Goal: Task Accomplishment & Management: Manage account settings

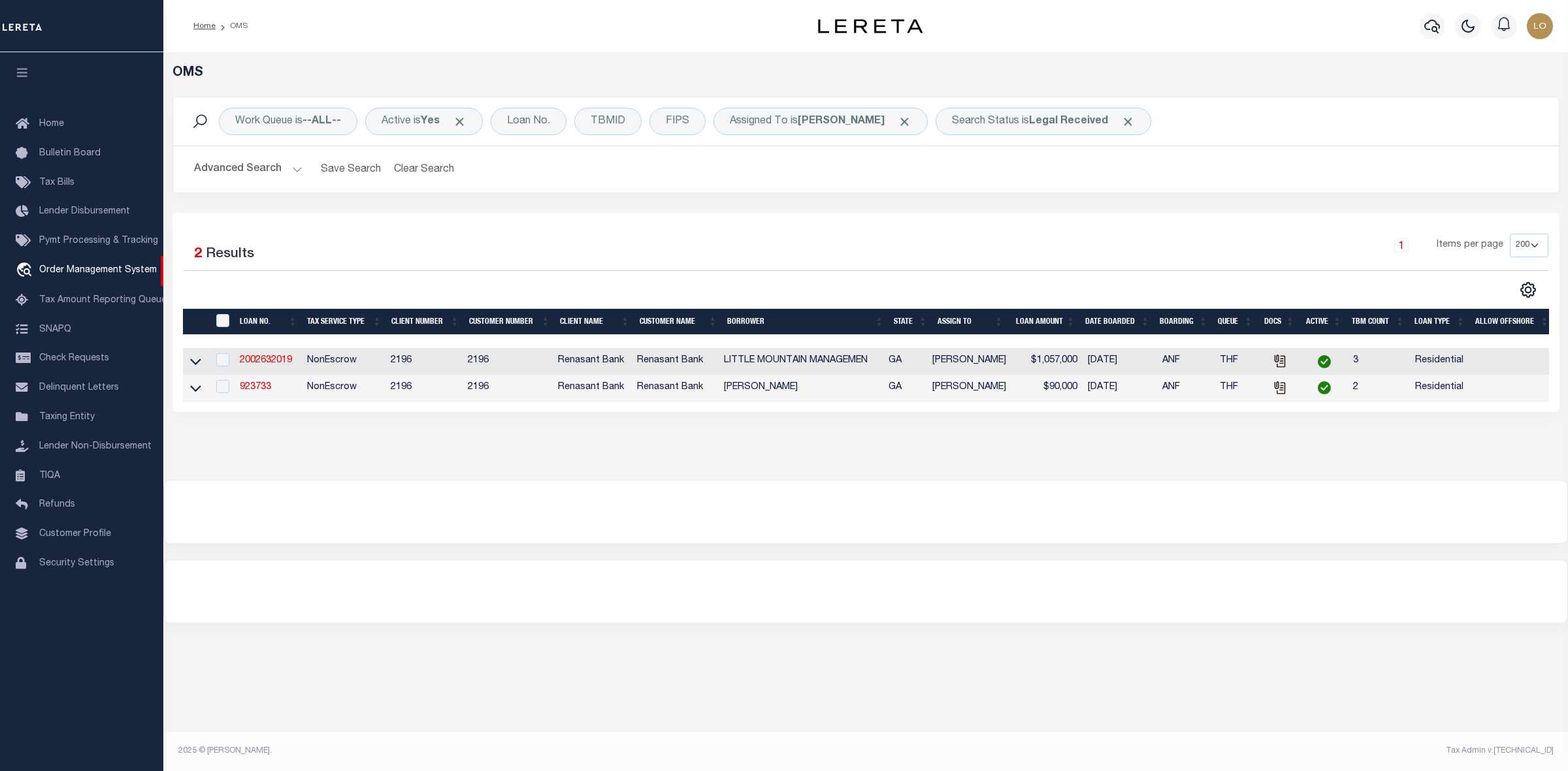
select select "200"
click at [692, 588] on div at bounding box center [865, 591] width 1403 height 63
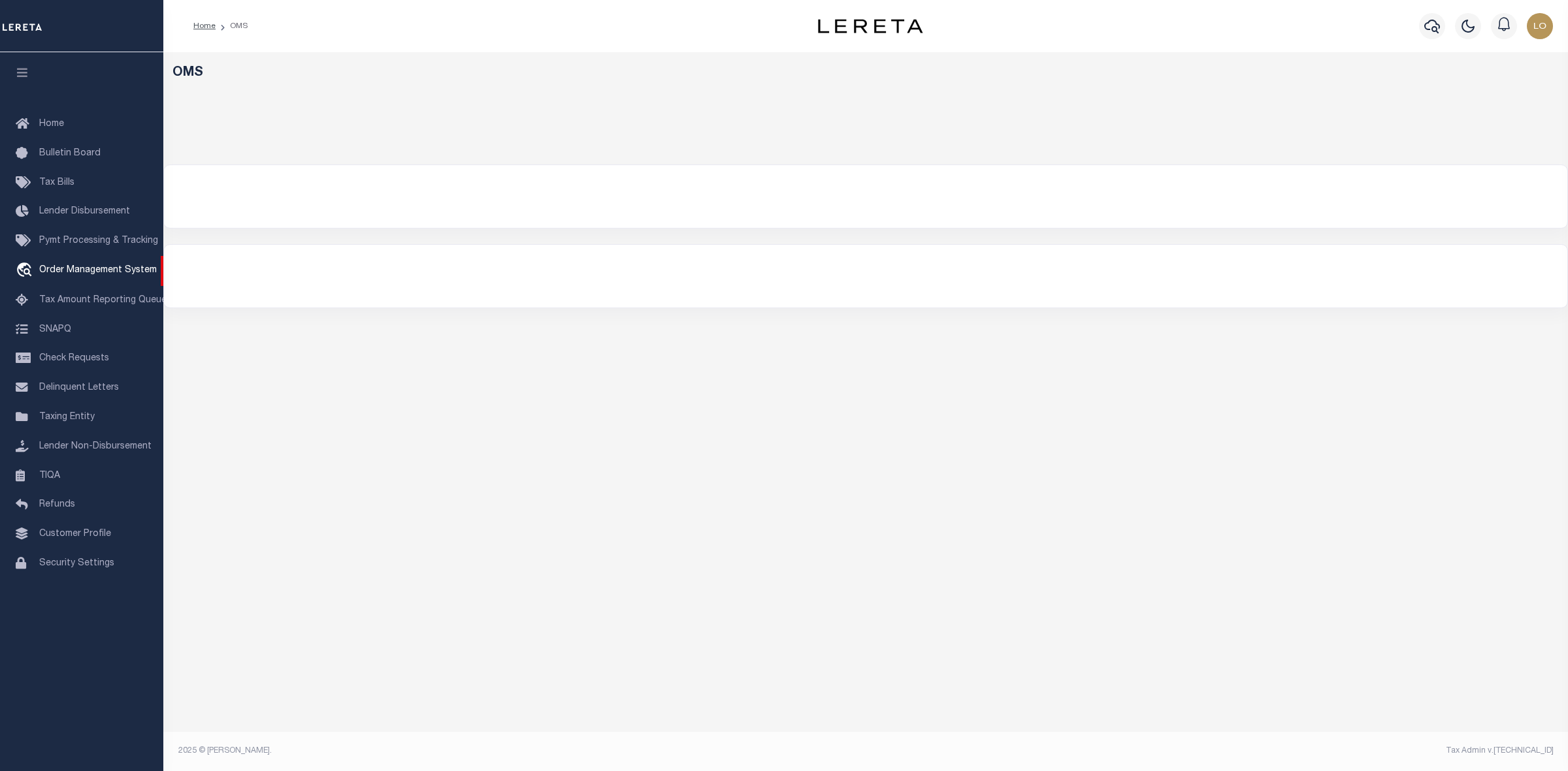
select select "200"
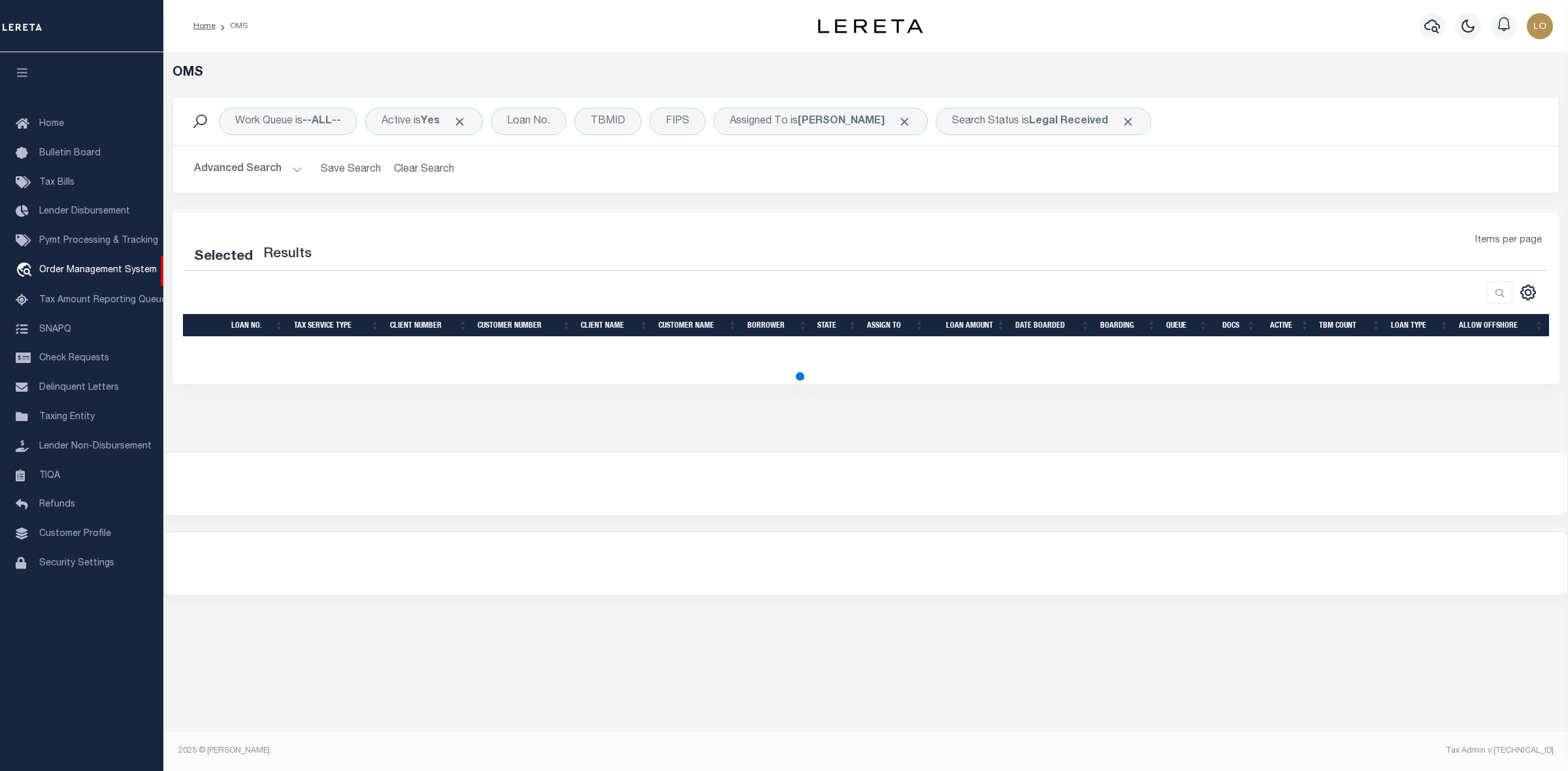
select select "200"
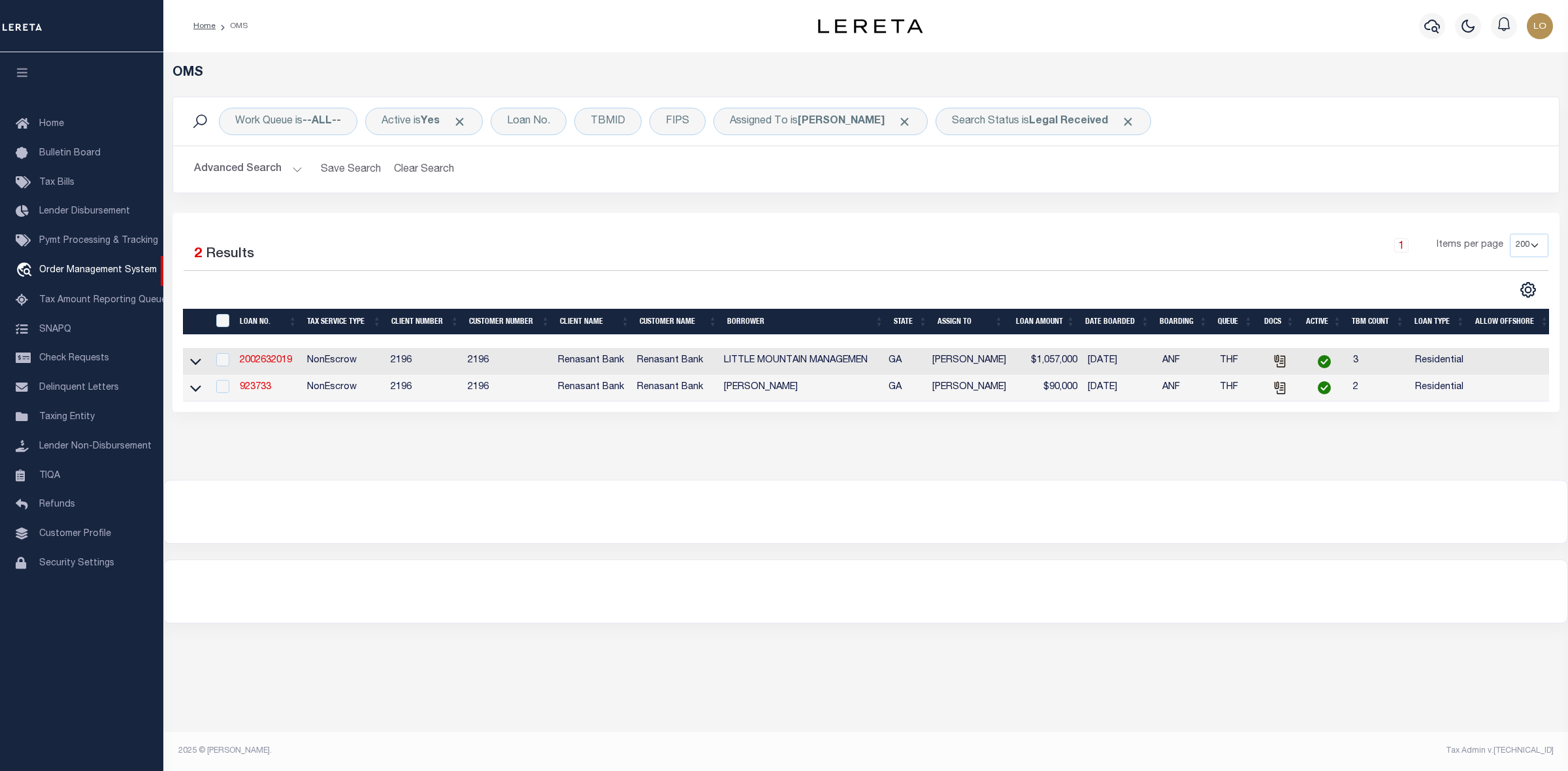
click at [707, 501] on div at bounding box center [865, 512] width 1403 height 63
click at [1030, 119] on b "Legal Received" at bounding box center [1069, 121] width 79 height 10
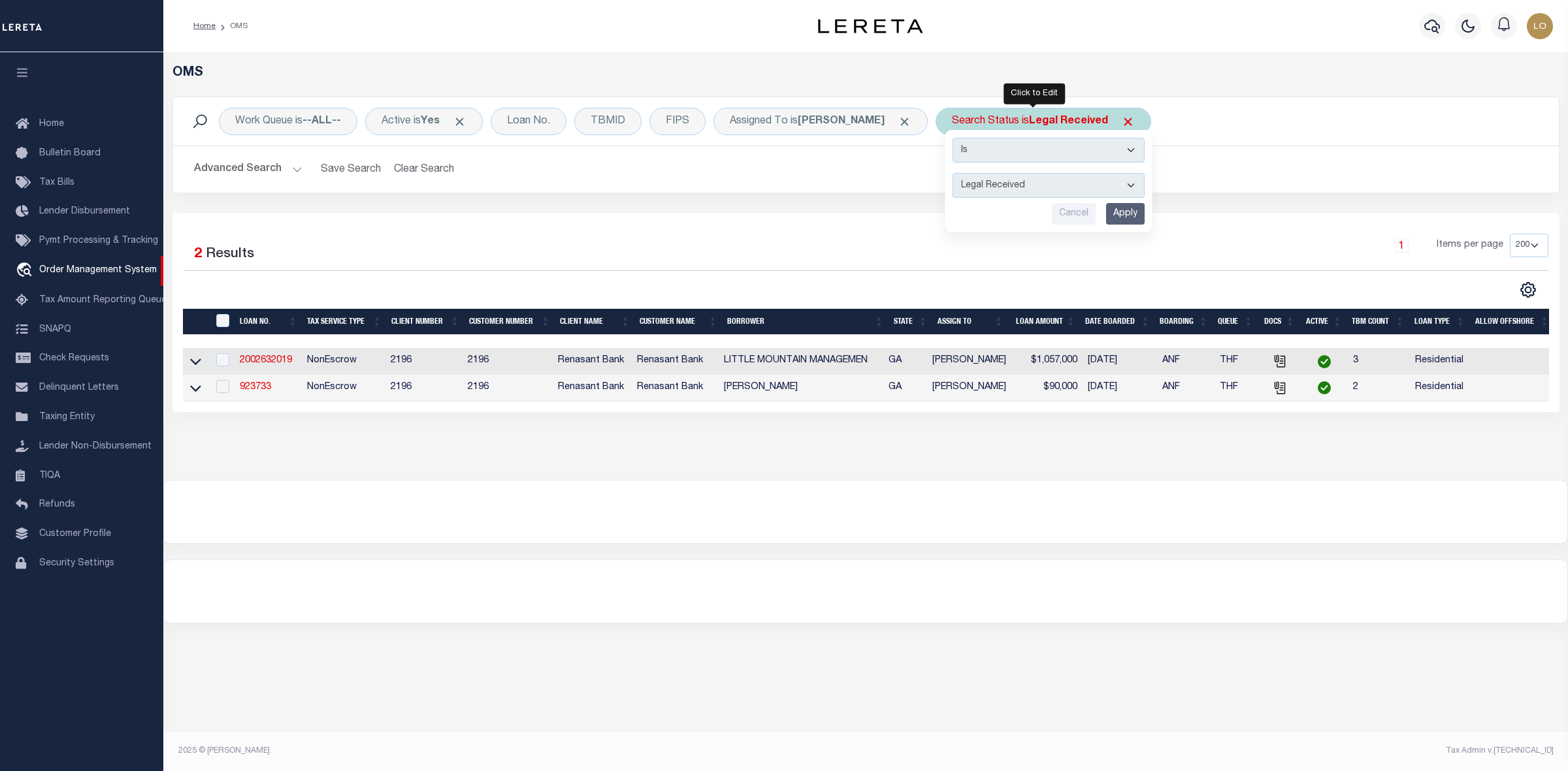
click at [985, 183] on select "Automated Search Bad Parcel Complete Duplicate Parcel High Dollar Reporting In …" at bounding box center [1049, 185] width 192 height 25
select select "IP"
click at [952, 174] on select "Automated Search Bad Parcel Complete Duplicate Parcel High Dollar Reporting In …" at bounding box center [1049, 185] width 192 height 25
click at [1112, 220] on input "Apply" at bounding box center [1125, 214] width 39 height 22
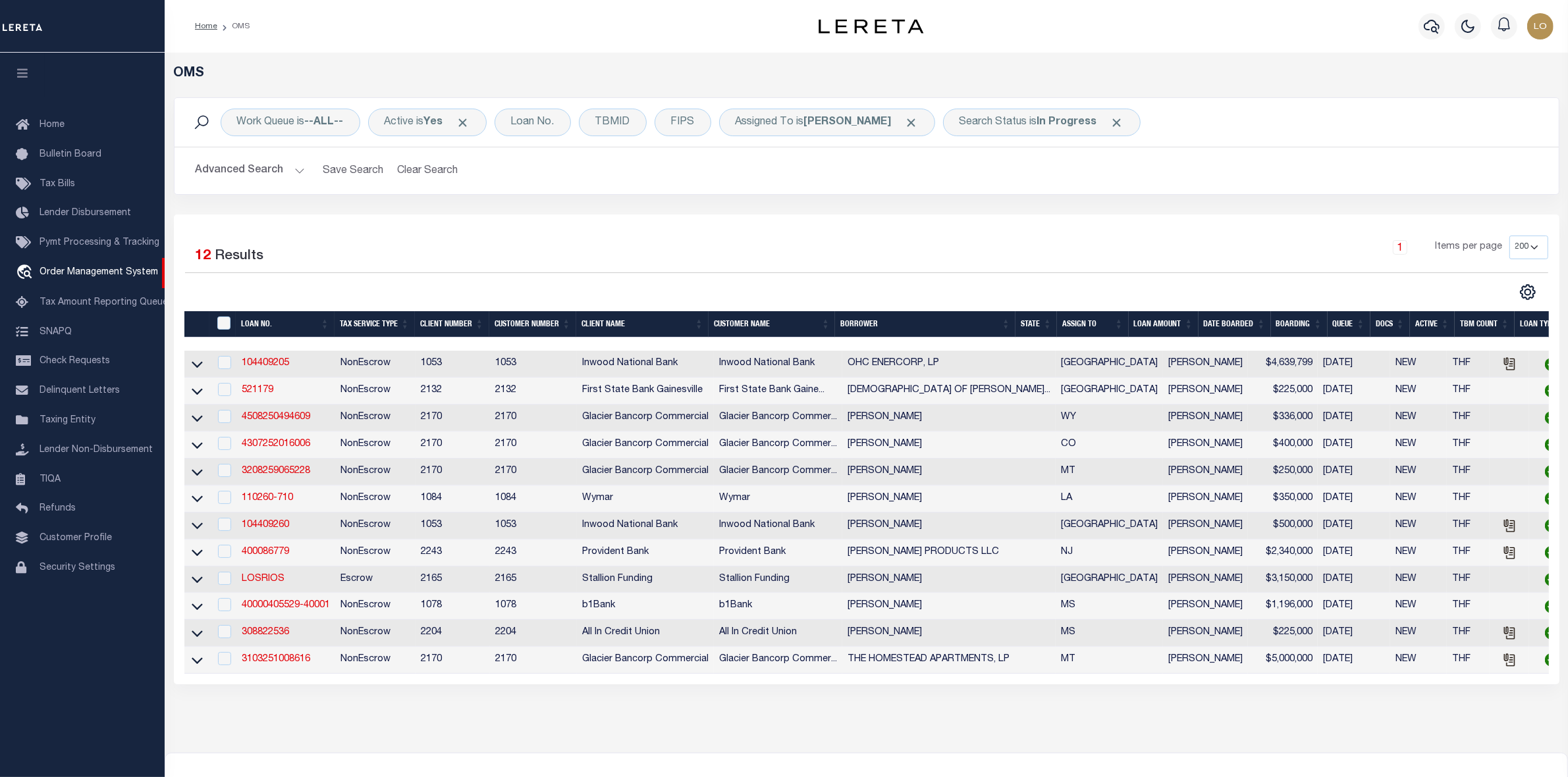
click at [1040, 321] on th "State" at bounding box center [1036, 325] width 41 height 27
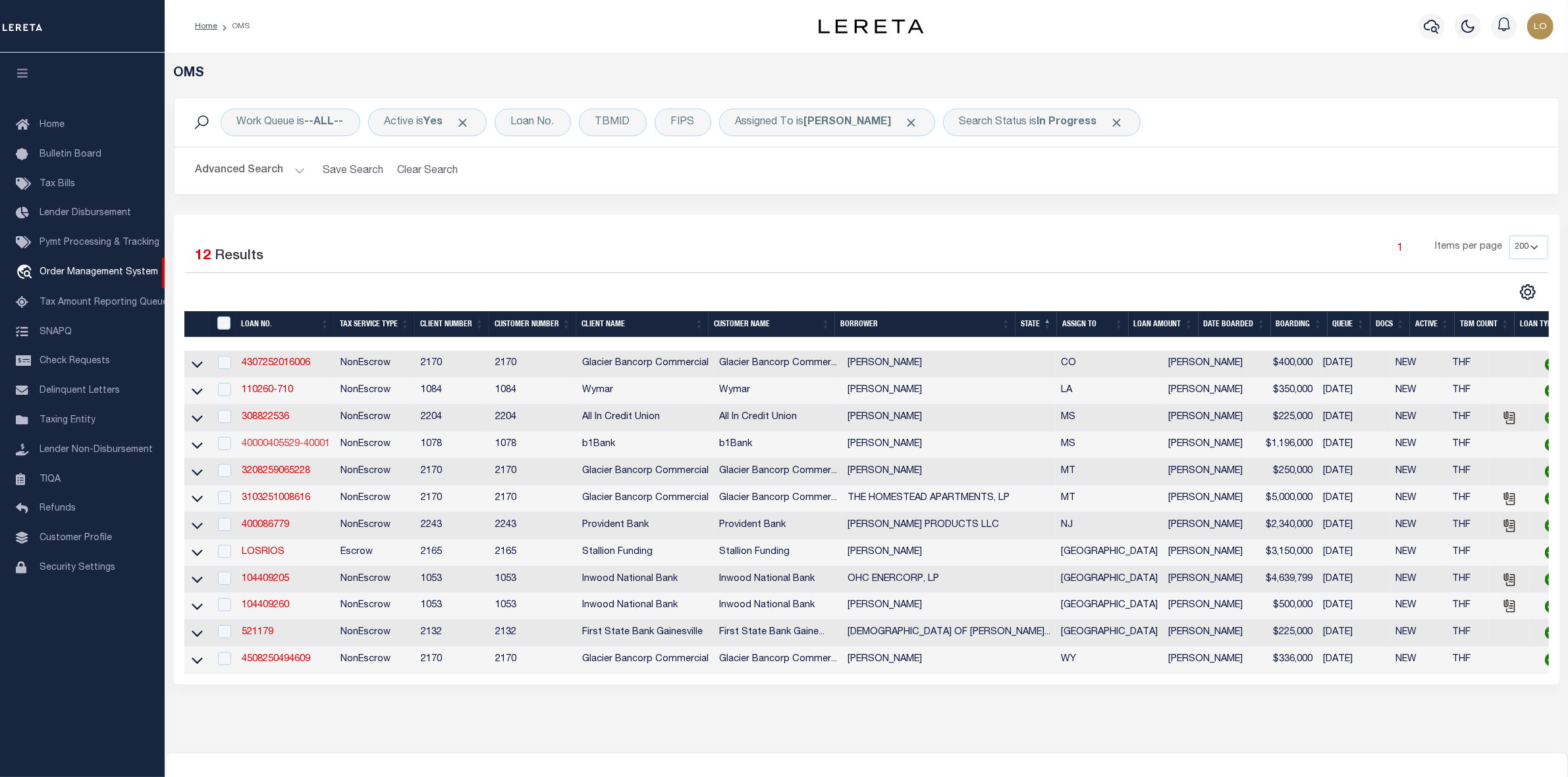
click at [274, 446] on link "40000405529-40001" at bounding box center [285, 444] width 88 height 9
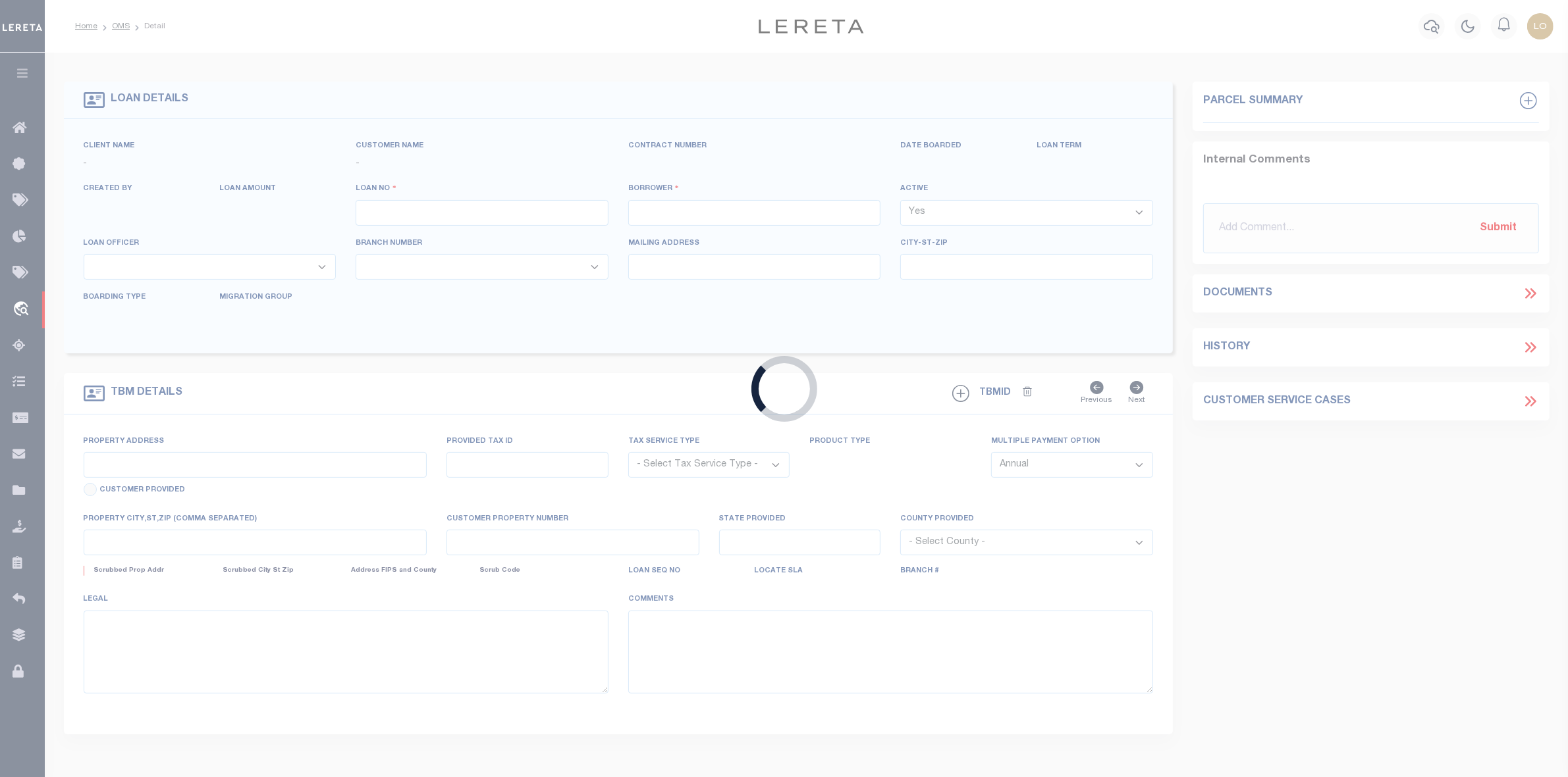
type input "40000405529-40001"
type input "[PERSON_NAME]"
select select
type input "08/18/2025"
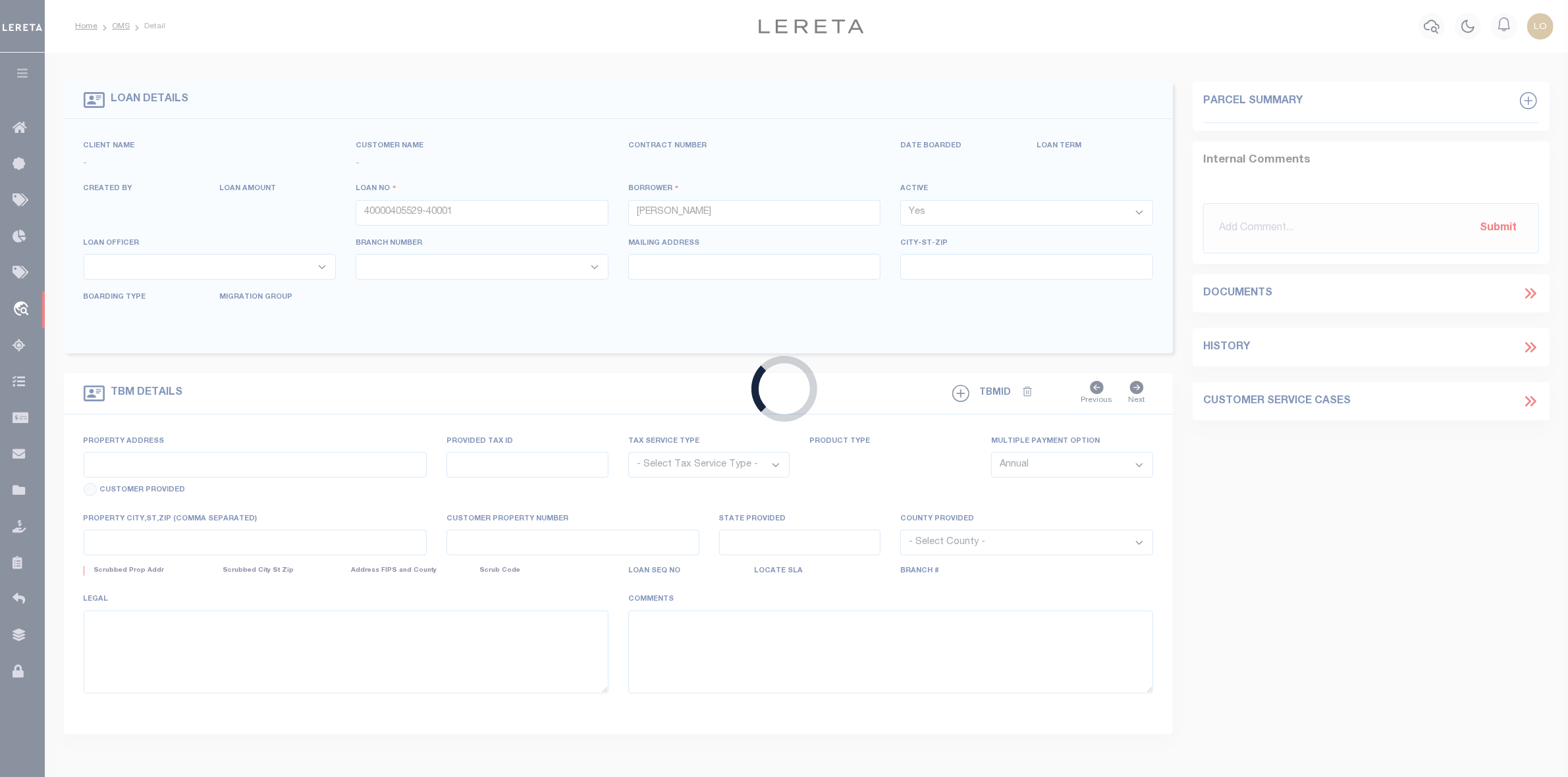
select select "10"
select select "NonEscrow"
type input "1352 N. BEACH BLVD.,"
select select
type input "BAY ST. LOUIS, MS 39520"
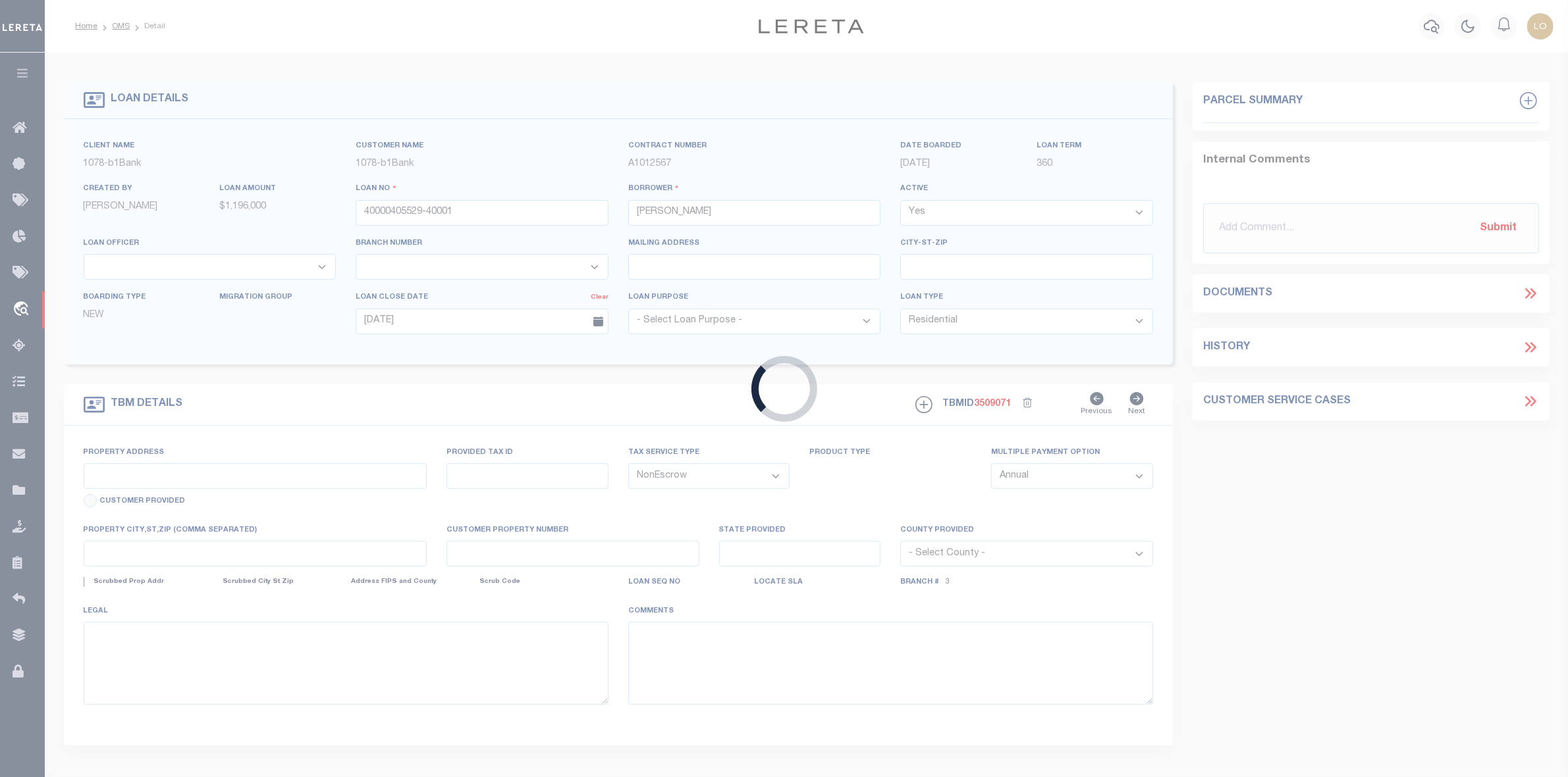
type input "144M-0-18-001.000, 144M-0-18-001.001"
type input "MS"
type textarea "Lots 20 & 21 1st Ward Bay St Louis"
select select "127535"
select select "469"
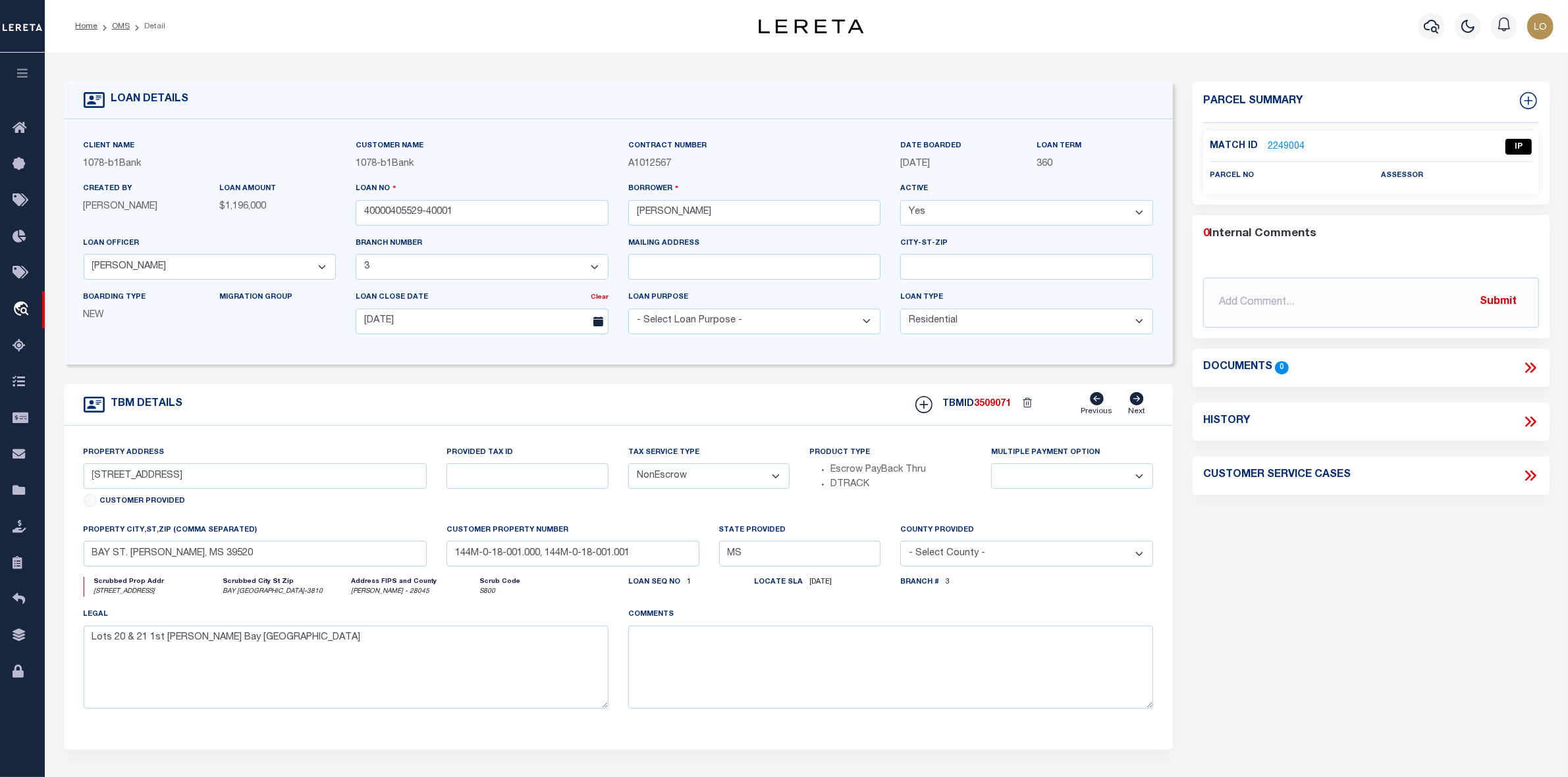
click at [1279, 149] on link "2249004" at bounding box center [1286, 147] width 37 height 14
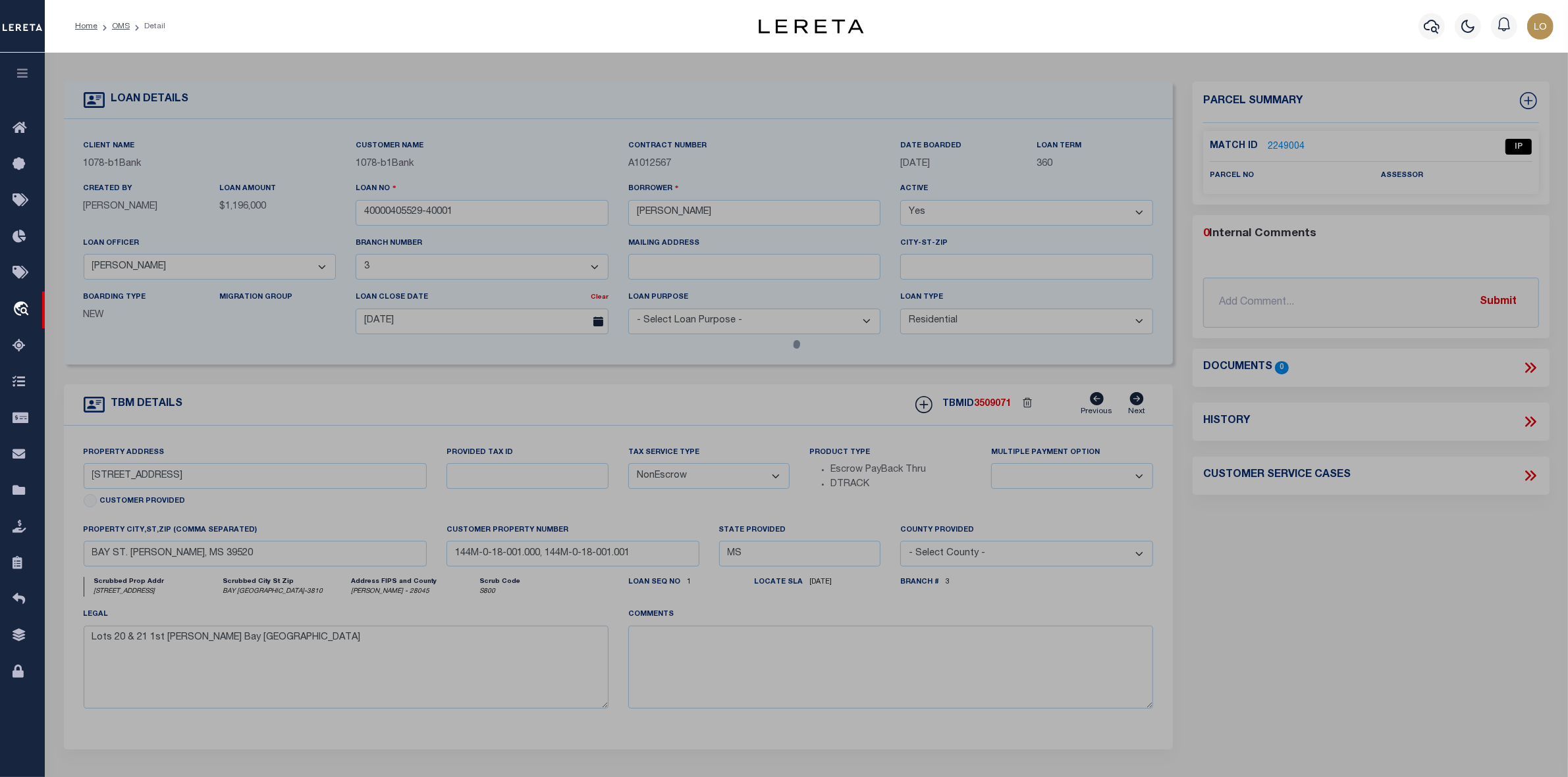
checkbox input "false"
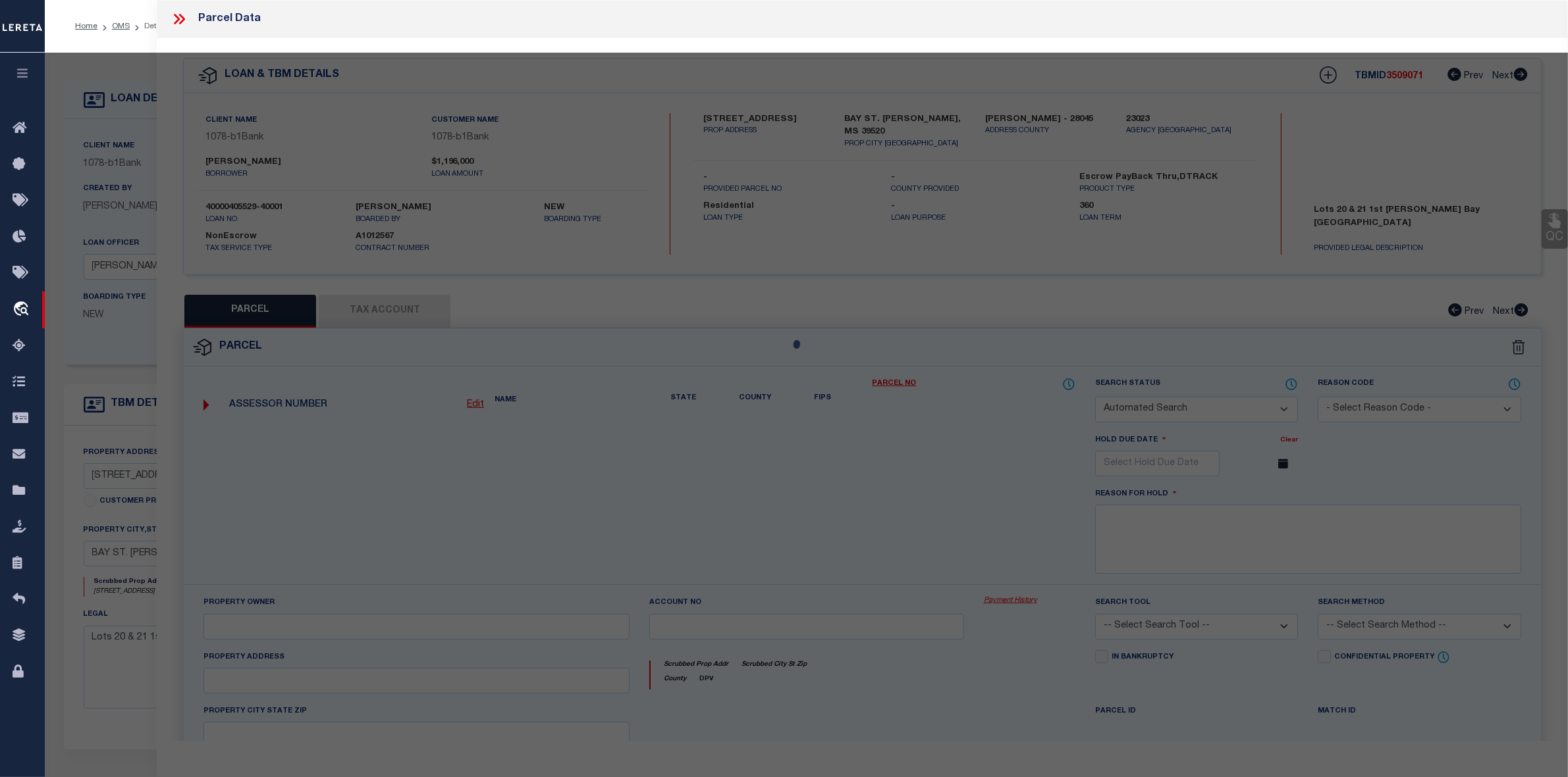
select select "IP"
checkbox input "false"
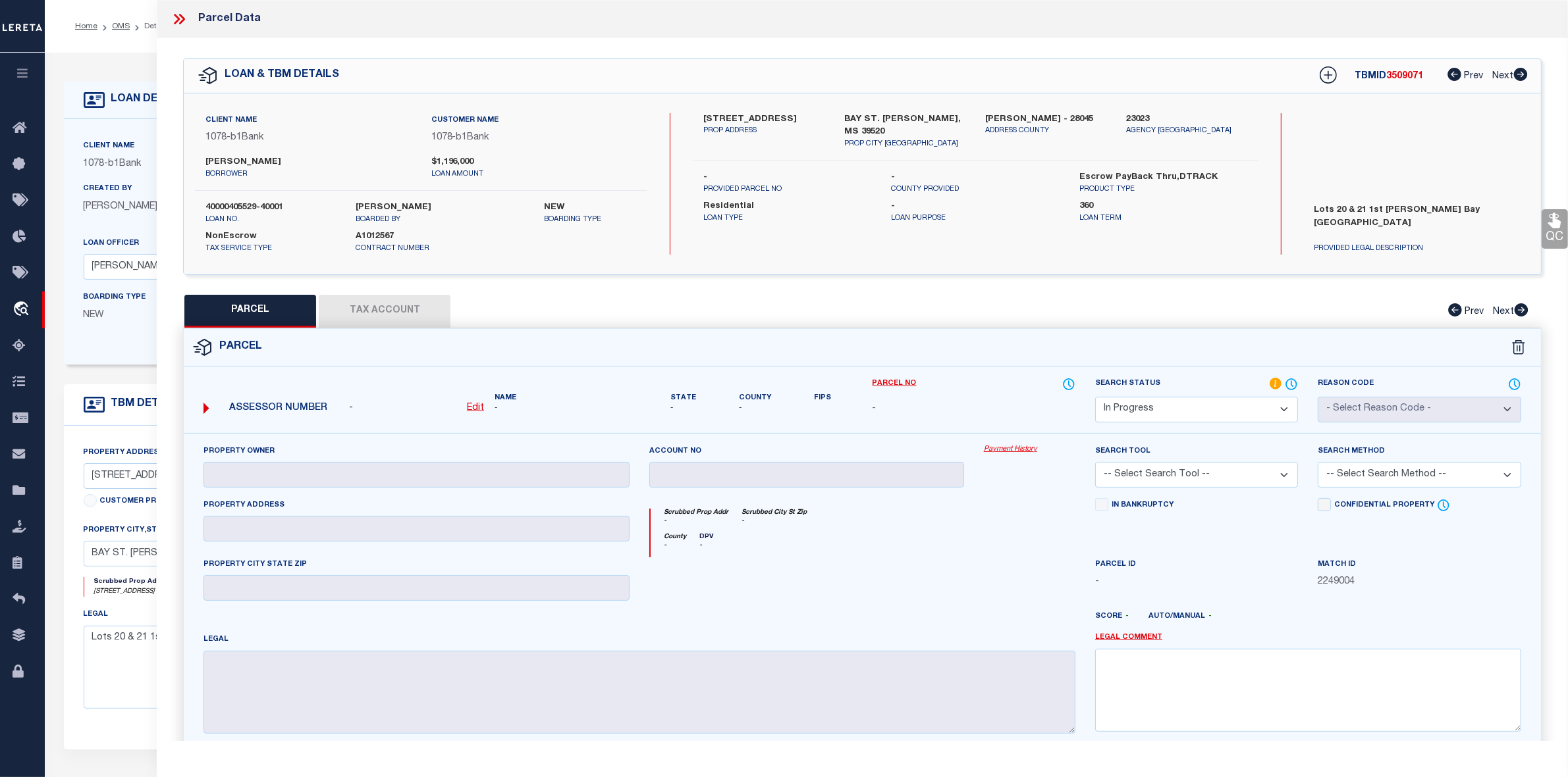
click at [181, 19] on icon at bounding box center [179, 19] width 17 height 17
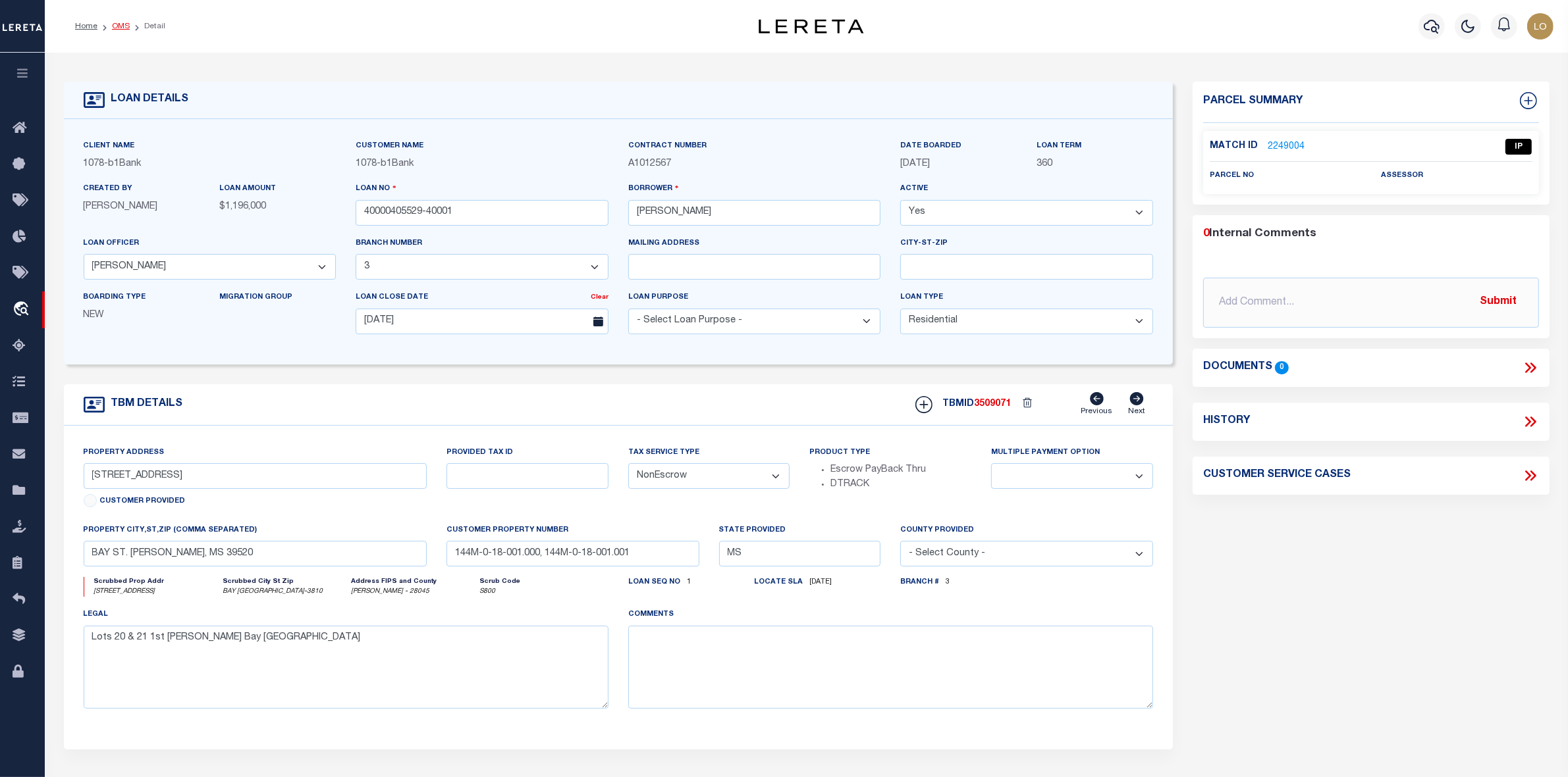
click at [119, 27] on link "OMS" at bounding box center [121, 26] width 18 height 8
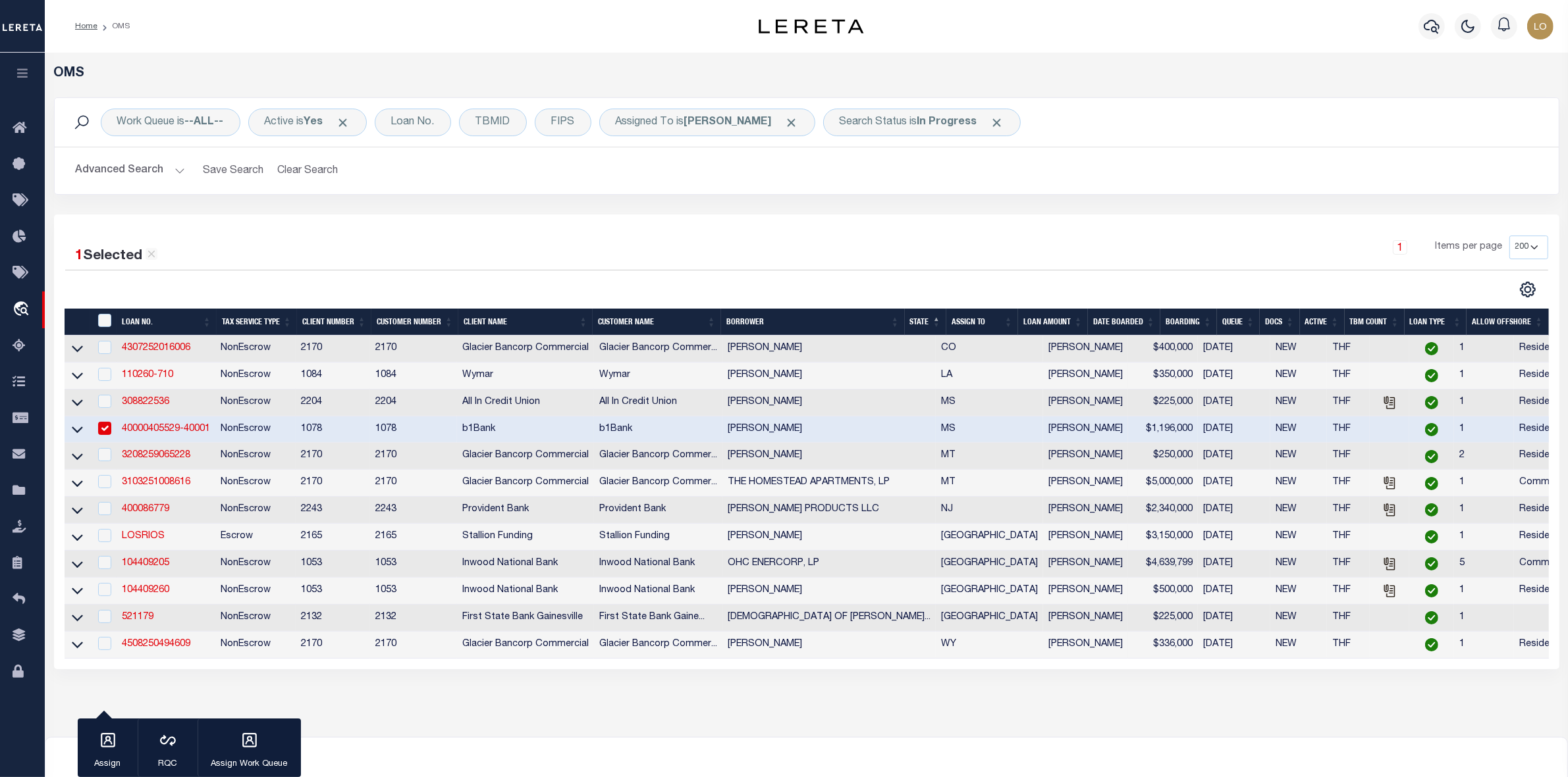
click at [103, 432] on input "checkbox" at bounding box center [105, 429] width 14 height 14
checkbox input "false"
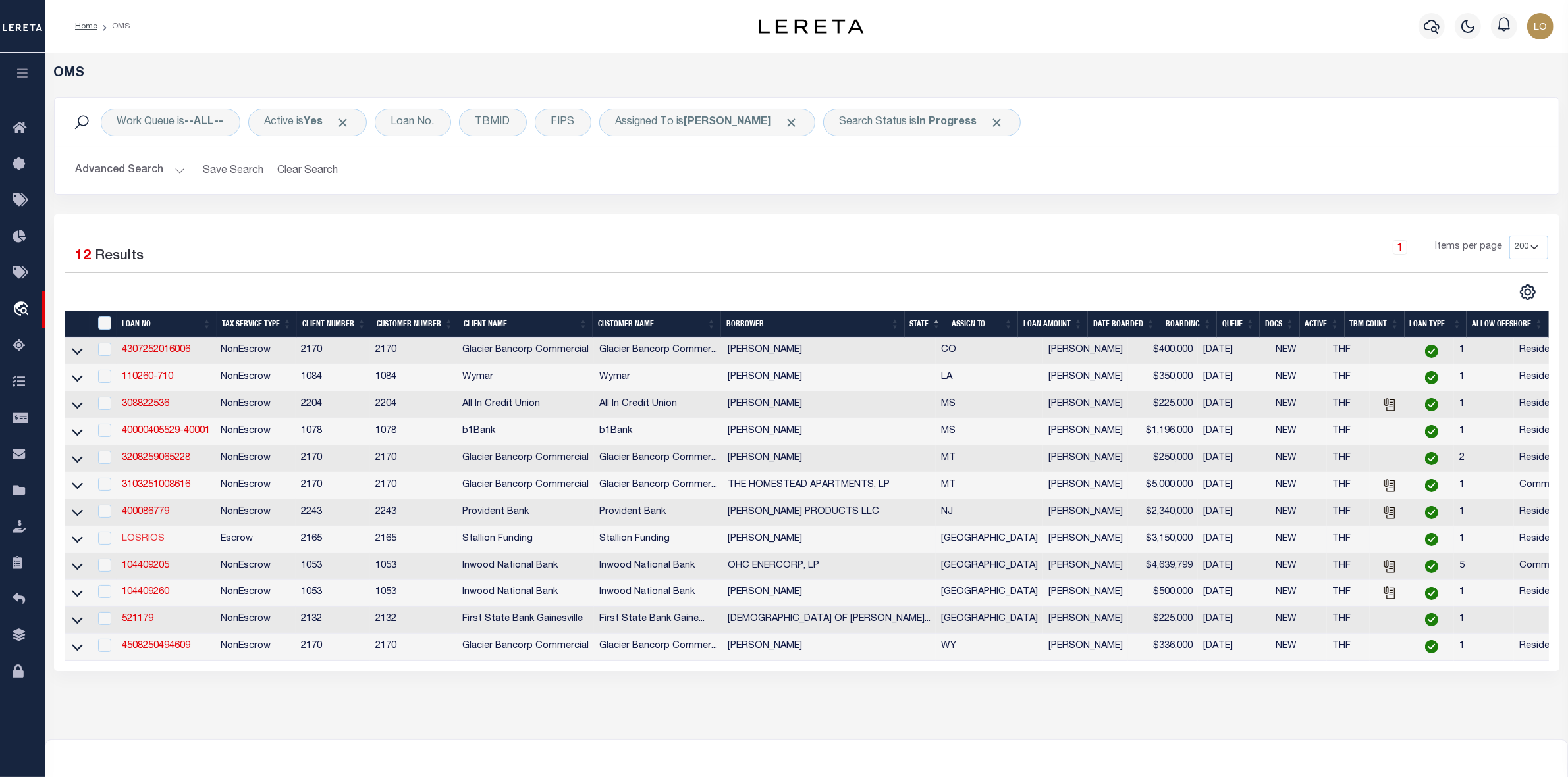
click at [137, 544] on link "LOSRIOS" at bounding box center [143, 539] width 43 height 9
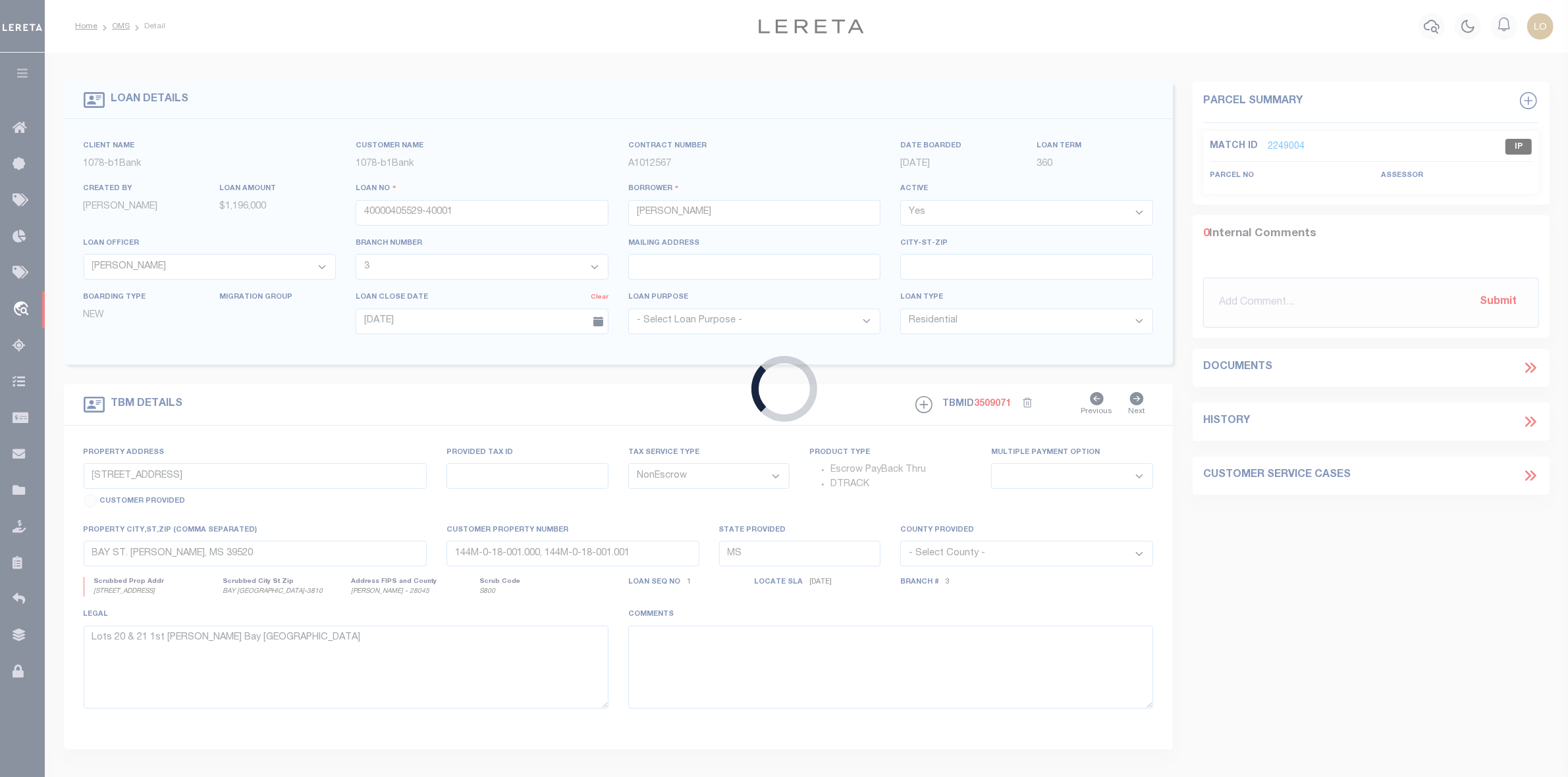
type input "LOSRIOS"
type input "Remphrey Scott"
select select
type input "[DATE]"
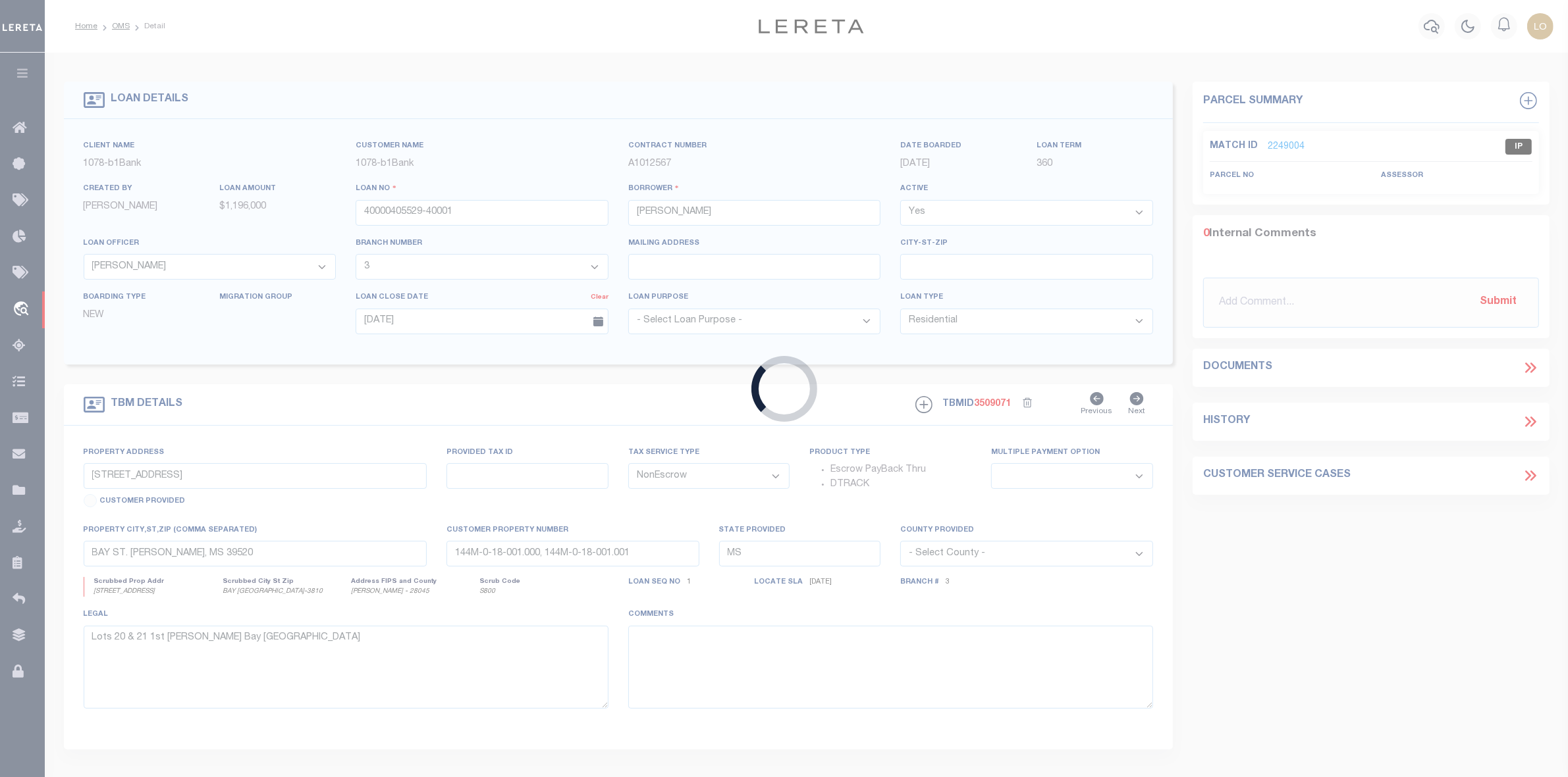
select select "500"
select select "Escrow"
type input "Los Rios Drive"
type input "2892111"
select select
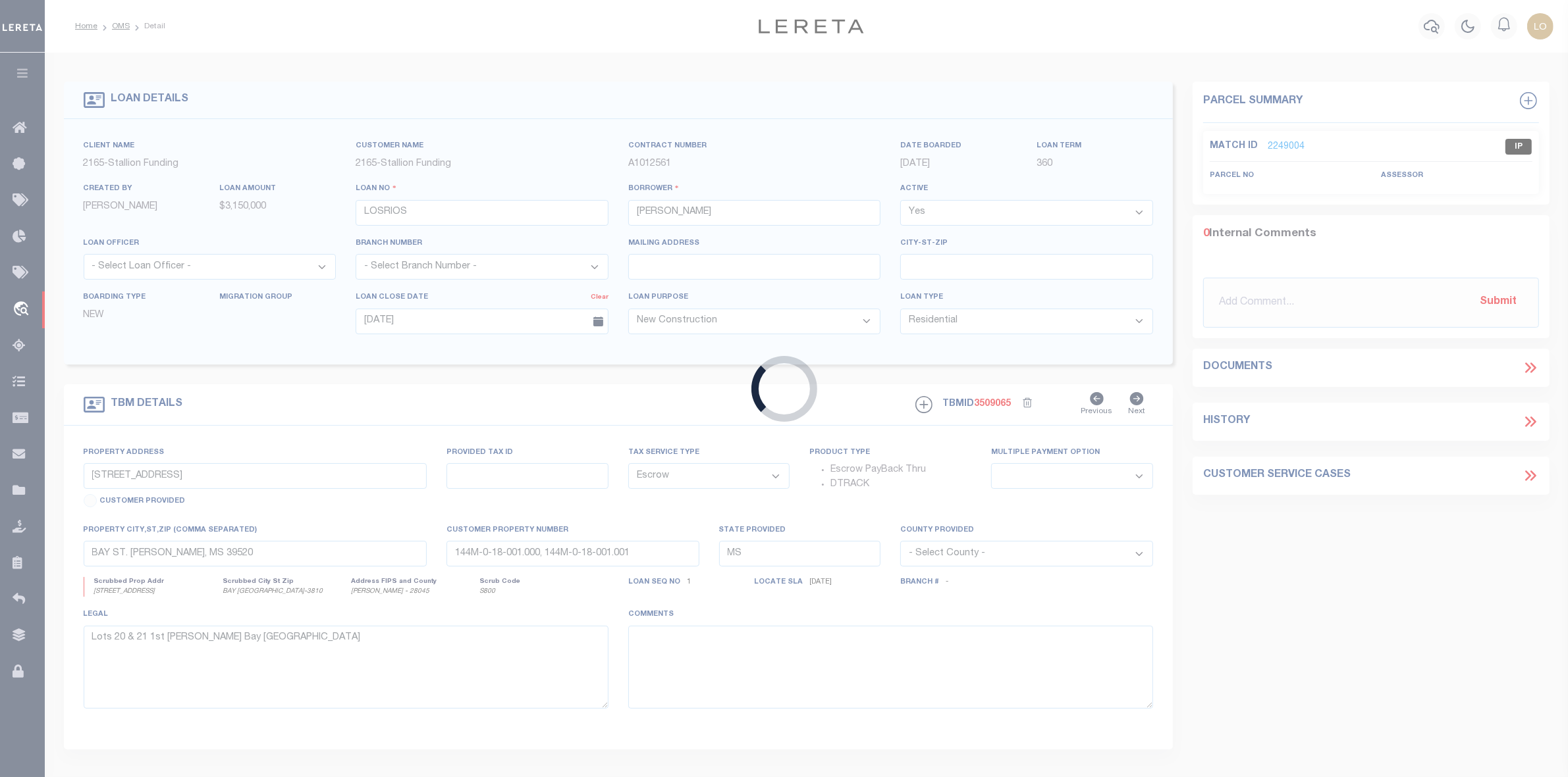
type input "Plano TX 75074"
type input "[GEOGRAPHIC_DATA]"
type textarea "Block A, Lot PT 4, Collin County (Property is being subdivided into 6 separate …"
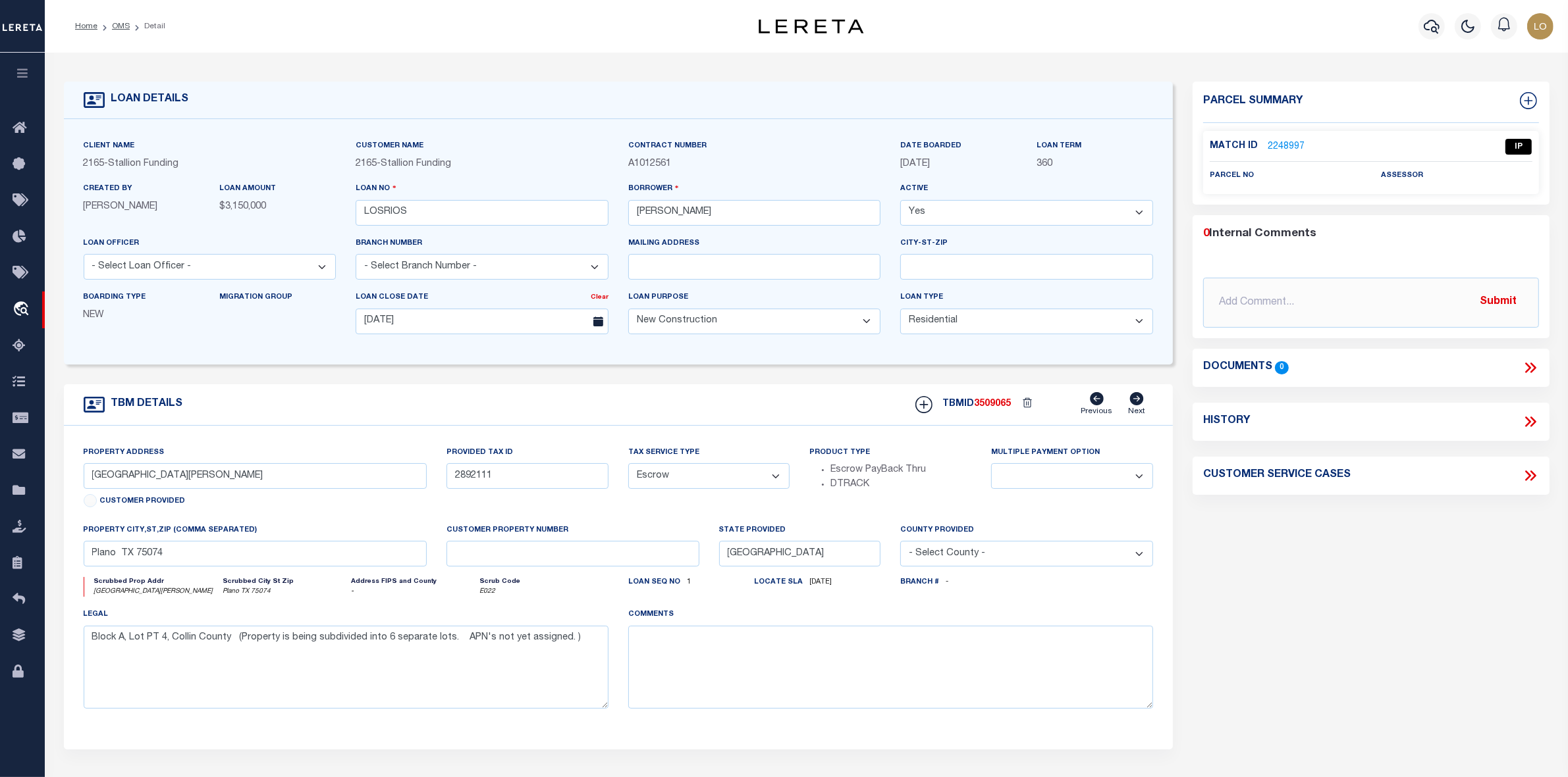
click at [1292, 143] on link "2248997" at bounding box center [1286, 147] width 37 height 14
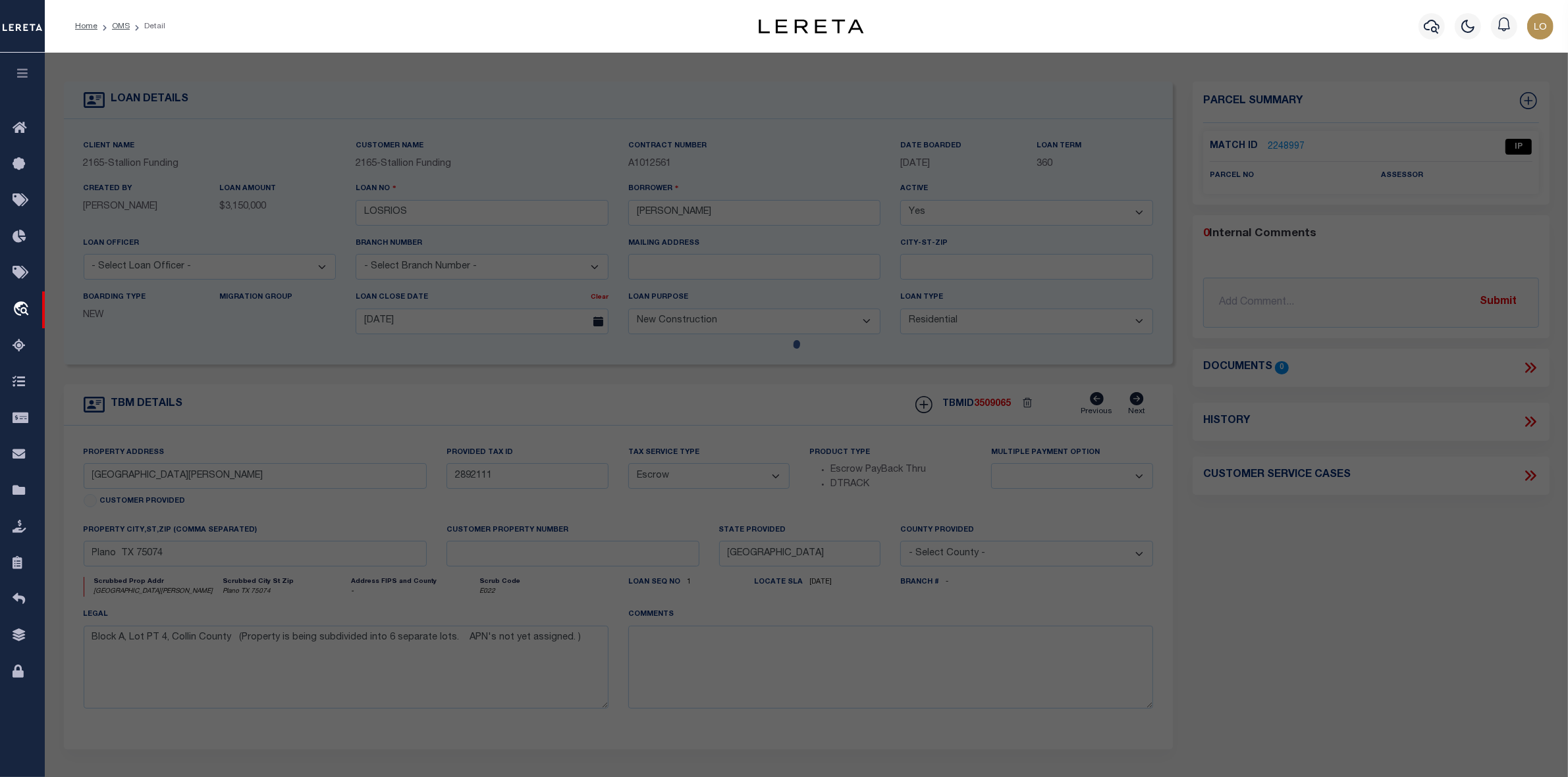
select select "AS"
checkbox input "false"
select select "IP"
checkbox input "false"
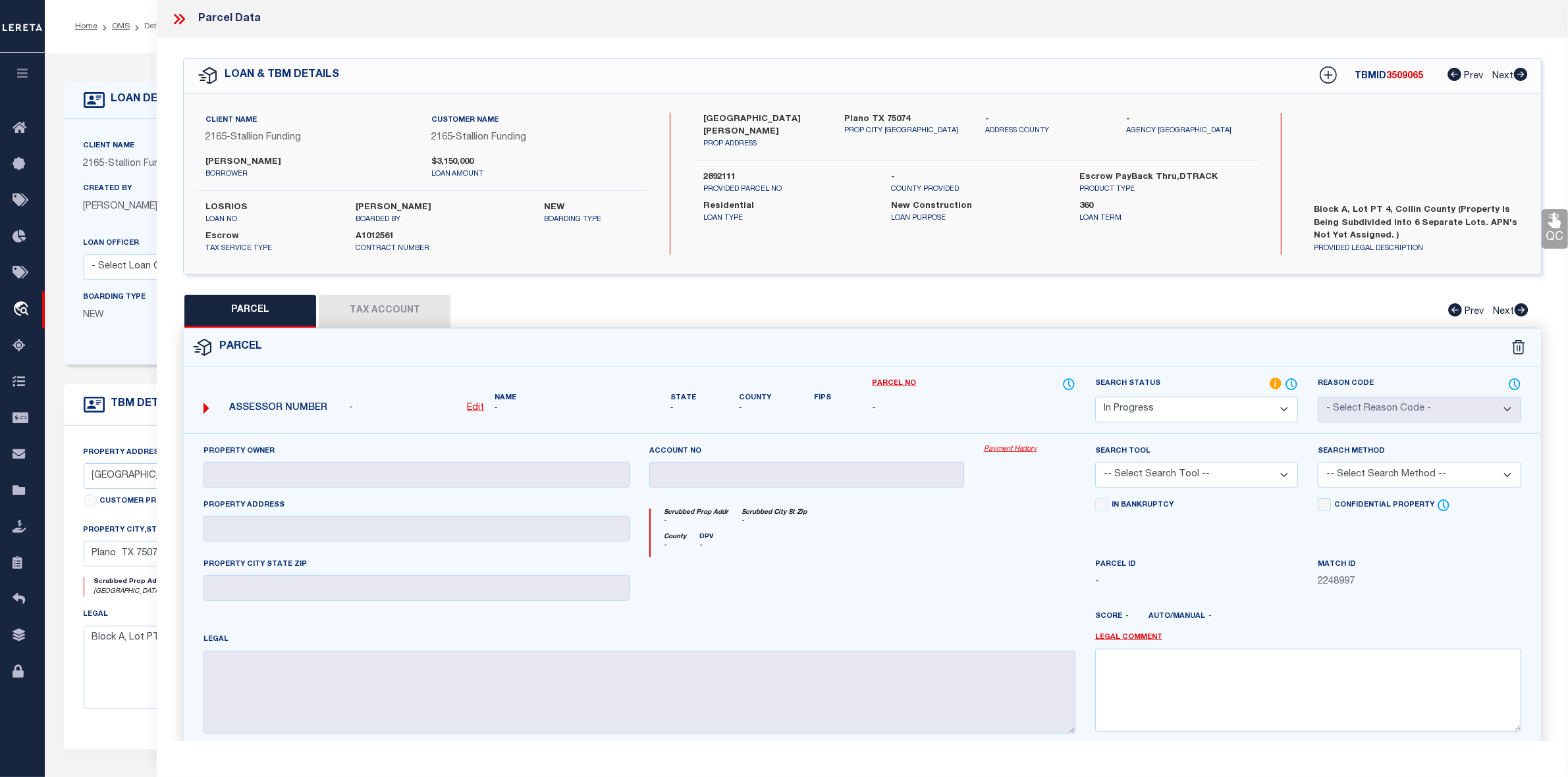
click at [916, 589] on div at bounding box center [806, 585] width 334 height 54
click at [179, 20] on icon at bounding box center [179, 19] width 17 height 17
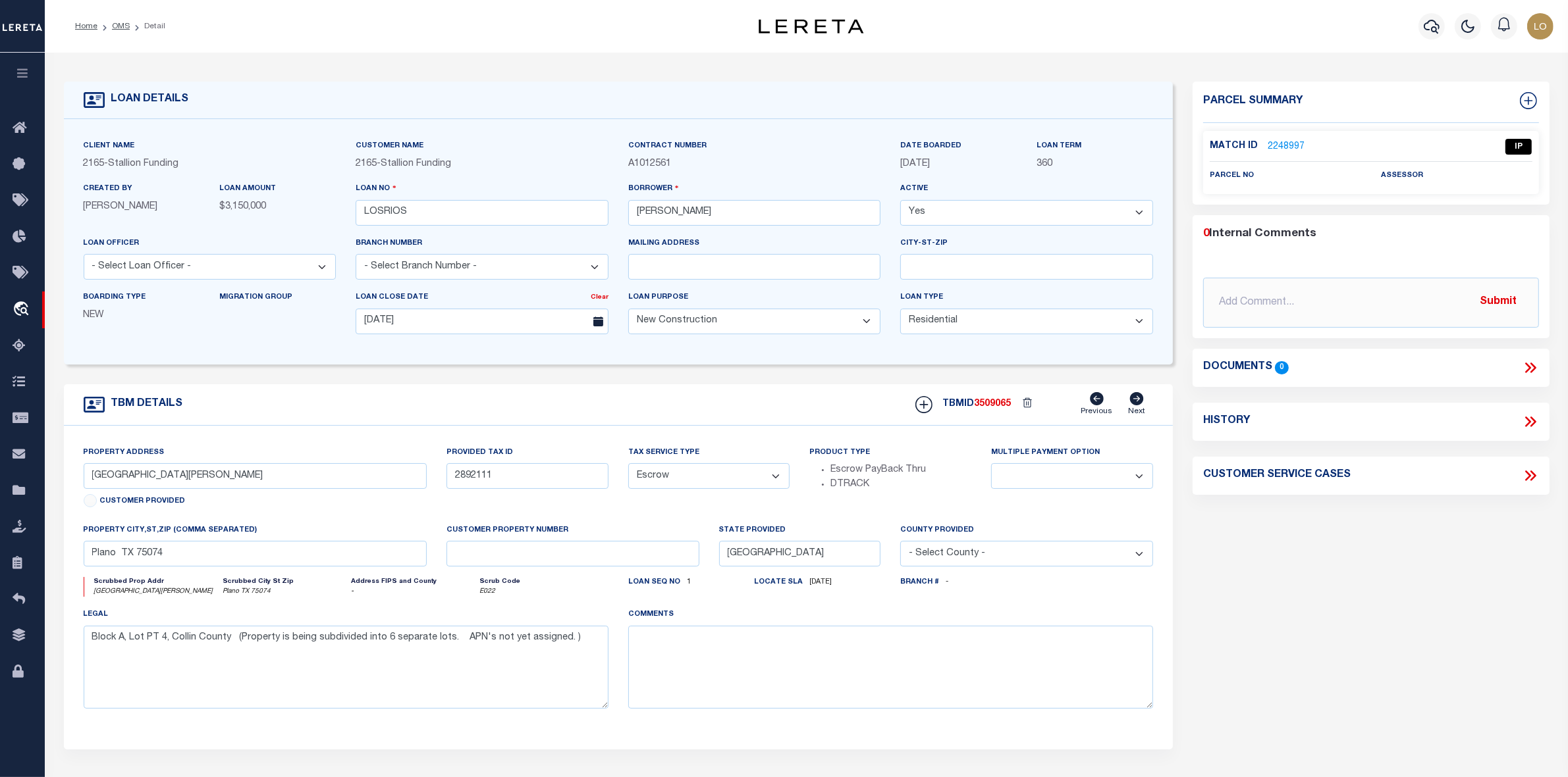
click at [1473, 666] on div "Parcel Summary Match ID 2248997 0" at bounding box center [1371, 441] width 377 height 719
click at [122, 23] on link "OMS" at bounding box center [121, 26] width 18 height 8
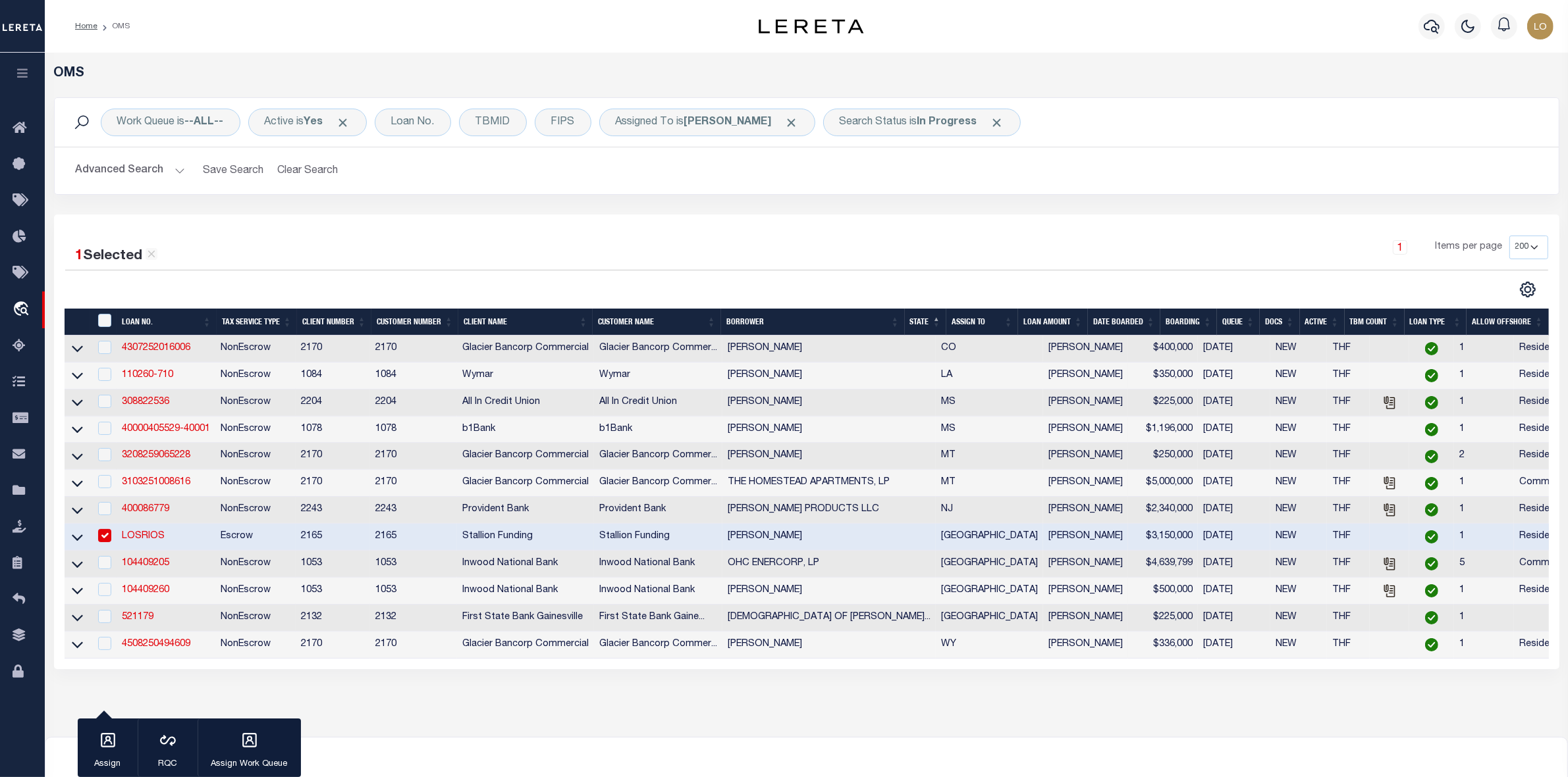
click at [104, 542] on input "checkbox" at bounding box center [105, 536] width 14 height 14
checkbox input "false"
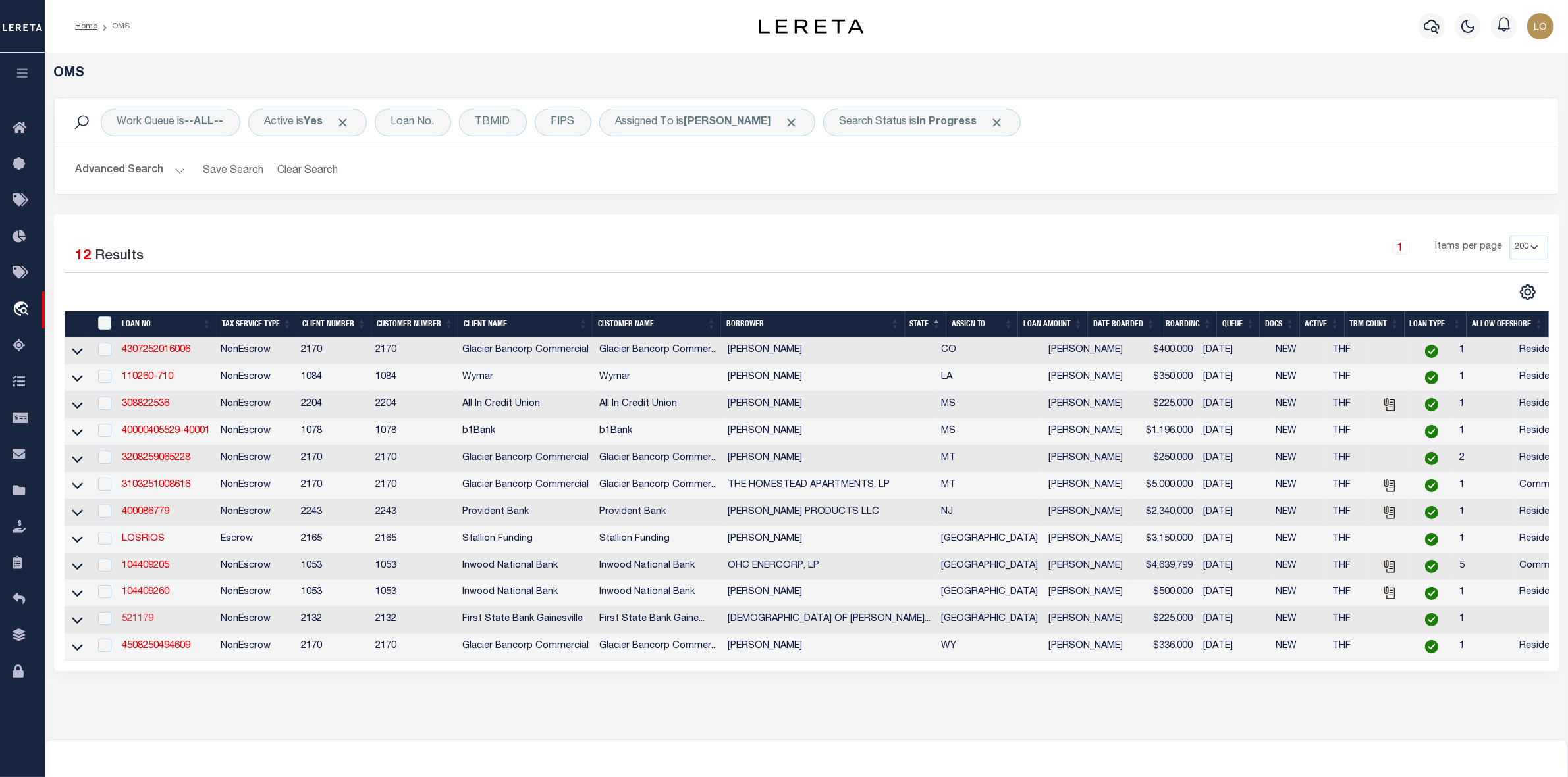
click at [140, 624] on link "521179" at bounding box center [137, 619] width 32 height 9
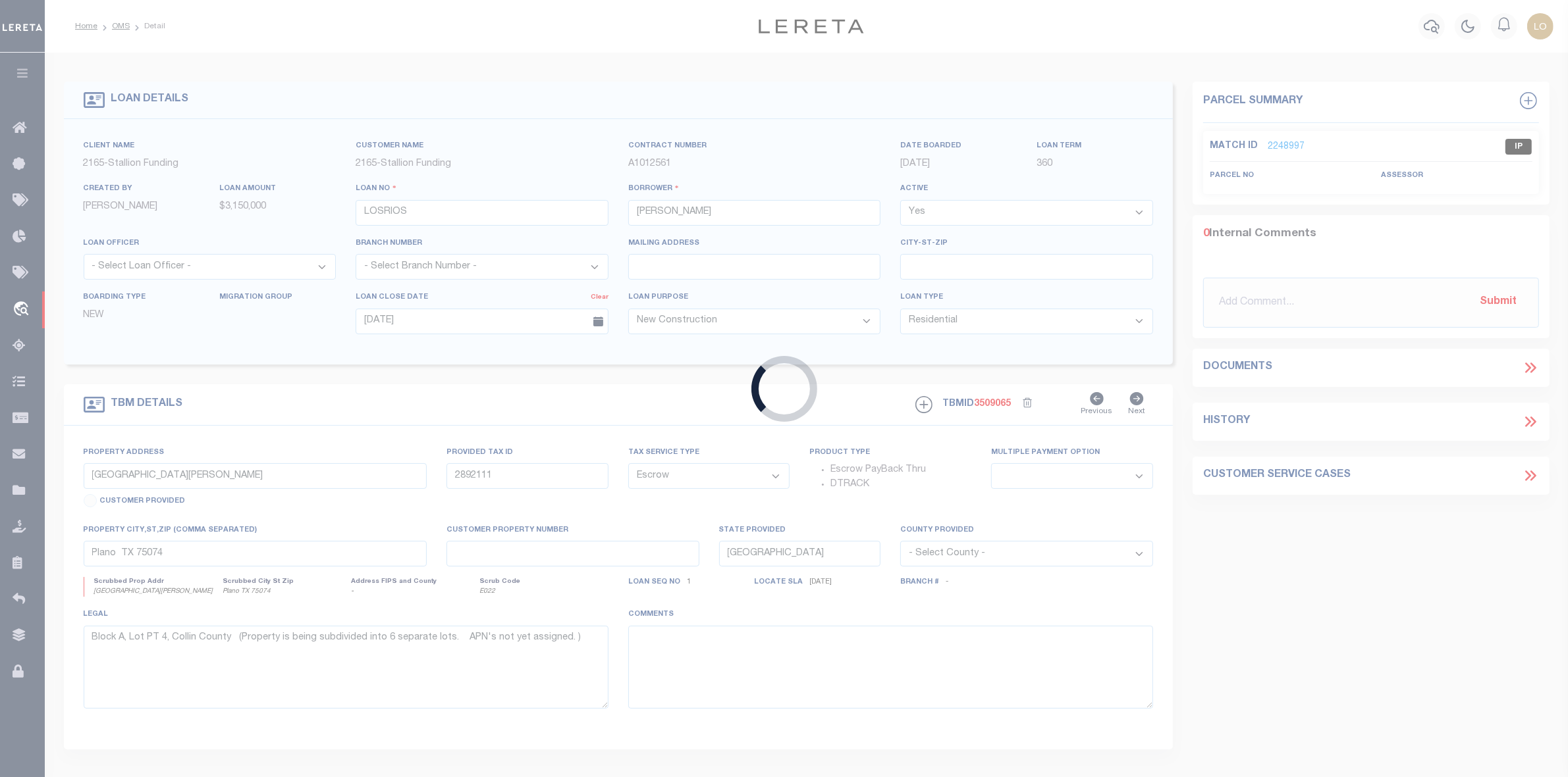
type input "521179"
type input "FIRST BAPTIST CHURCH OF GAINESVILLE"
select select
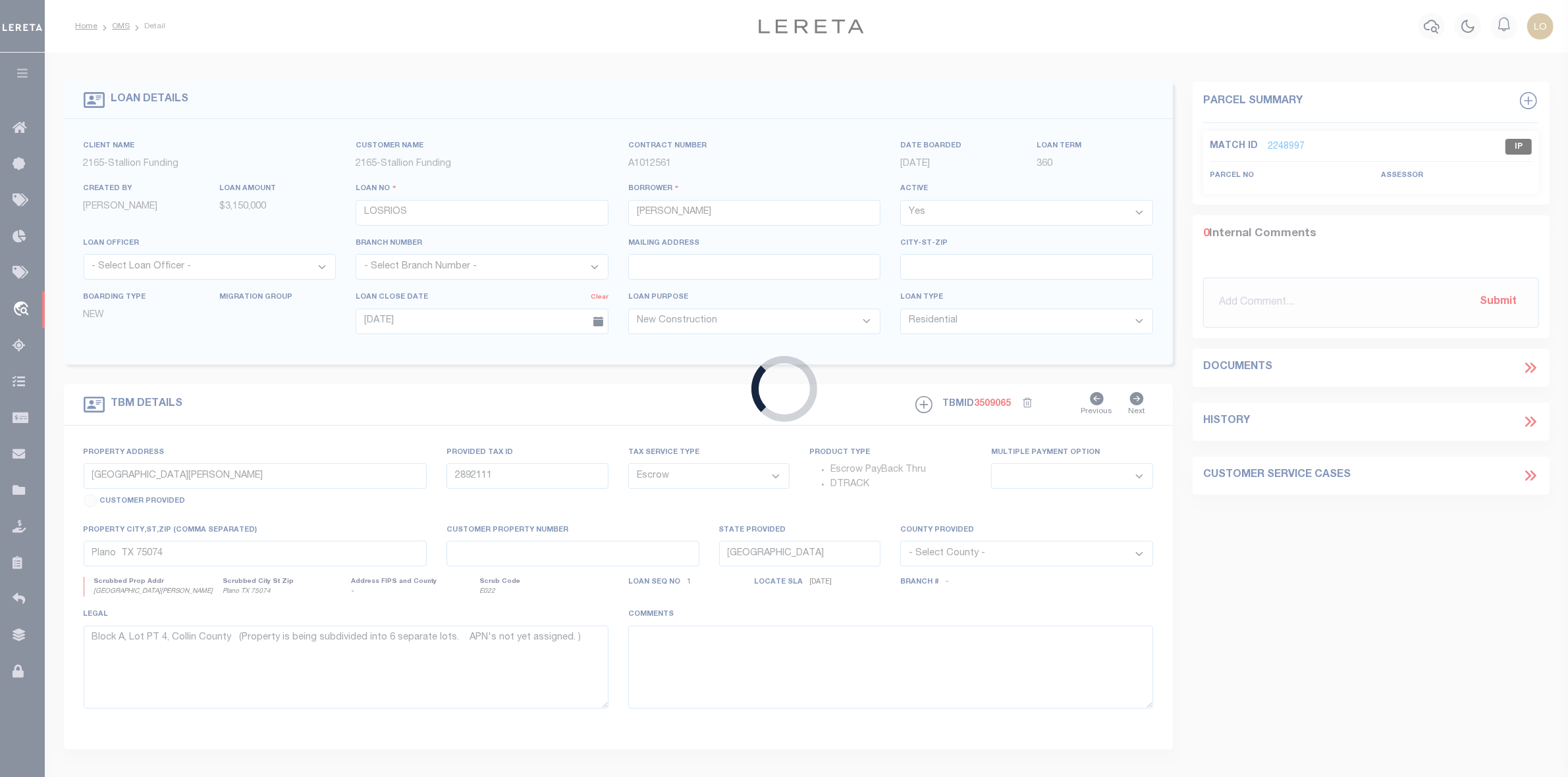
select select
select select "NonEscrow"
type input "400 E BROADWAY ST"
select select
type input "GAINESVILLE, TX 76240"
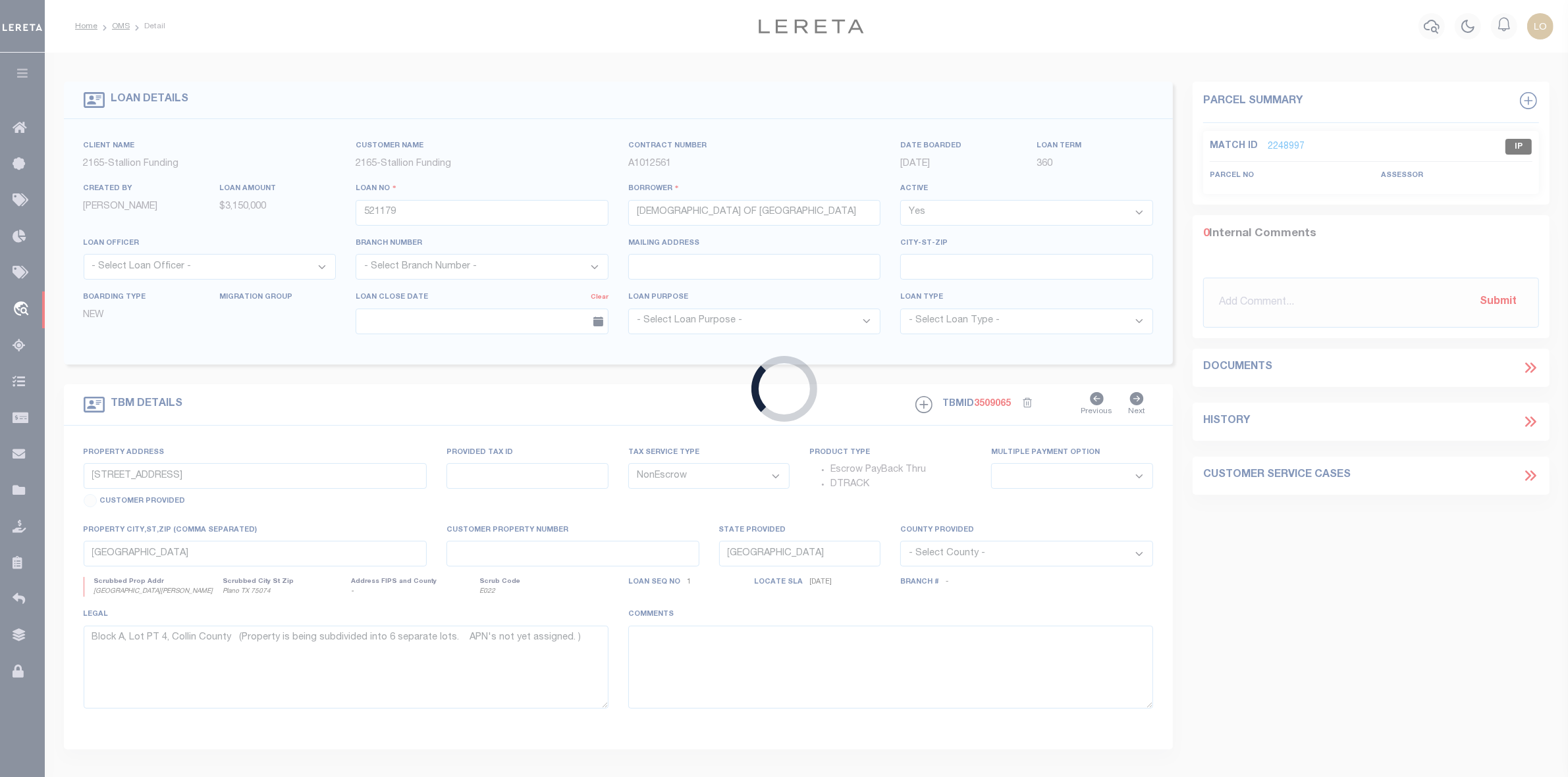
select select
type textarea "LOTS 1,2,3,4,5,6 AND 8, BLOCK 12 LINDSAY ADDITION"
select select "5025"
select select "2485"
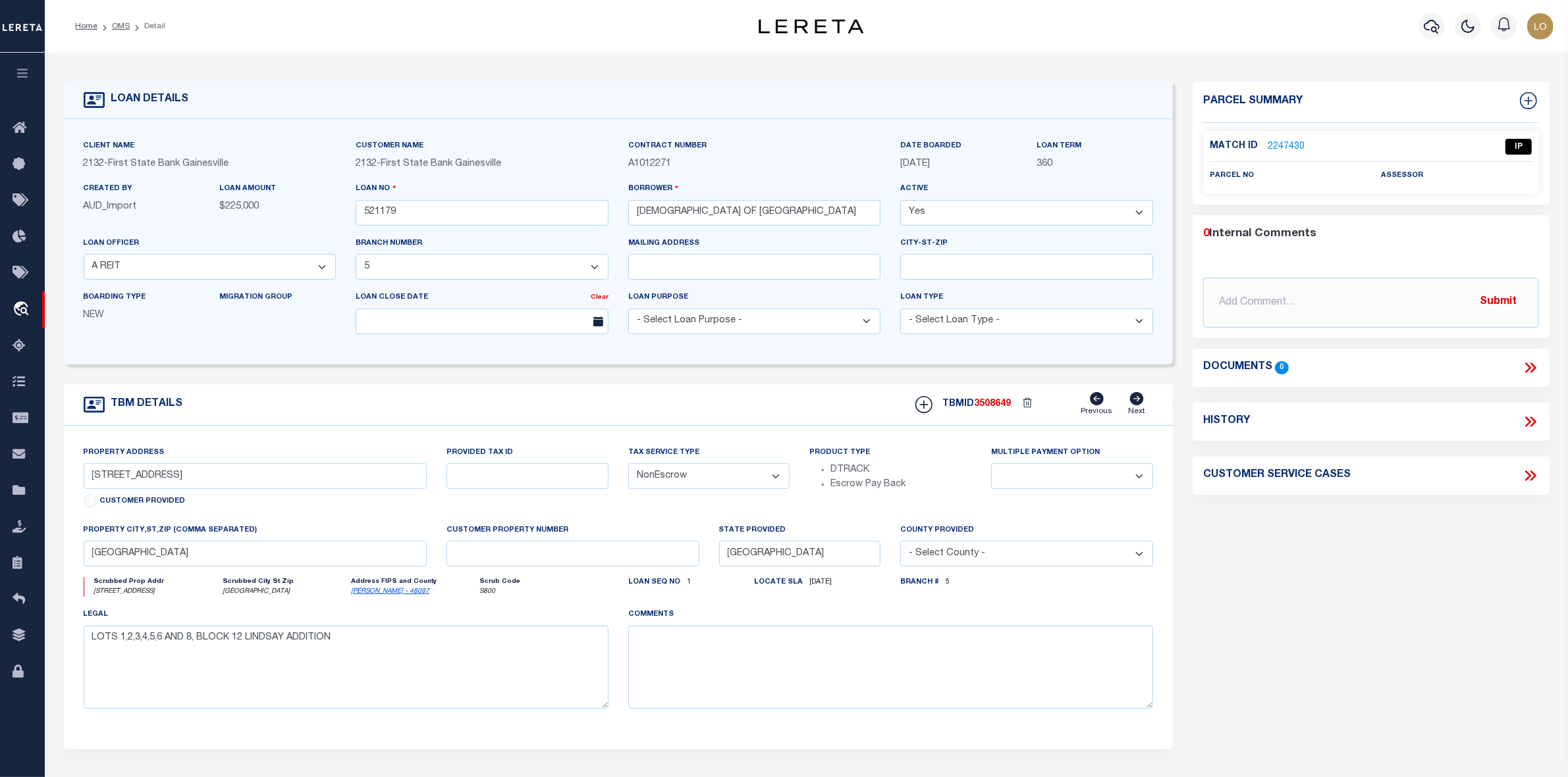
click at [1295, 143] on link "2247430" at bounding box center [1286, 147] width 37 height 14
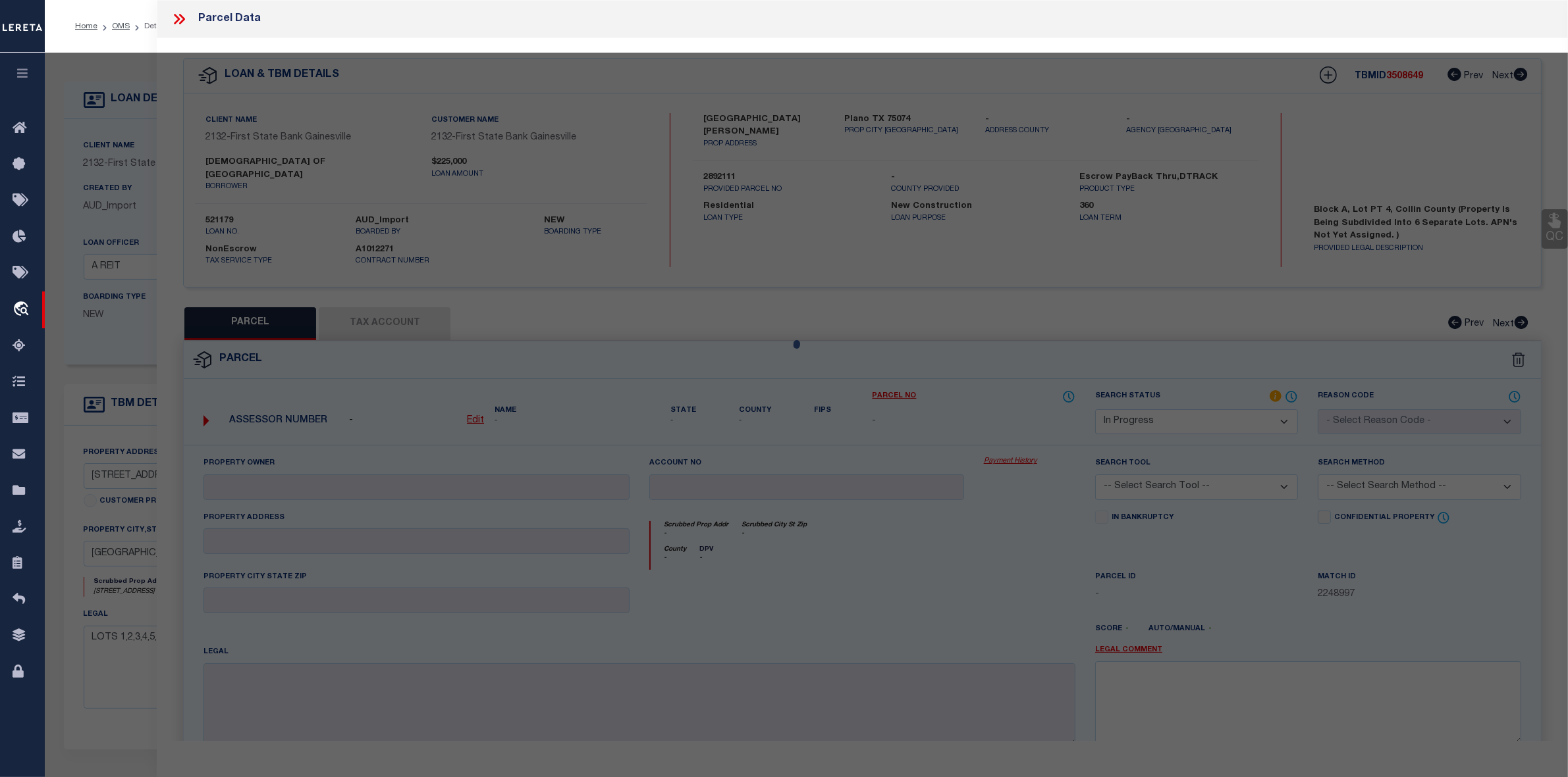
select select "AS"
checkbox input "false"
select select "IP"
checkbox input "false"
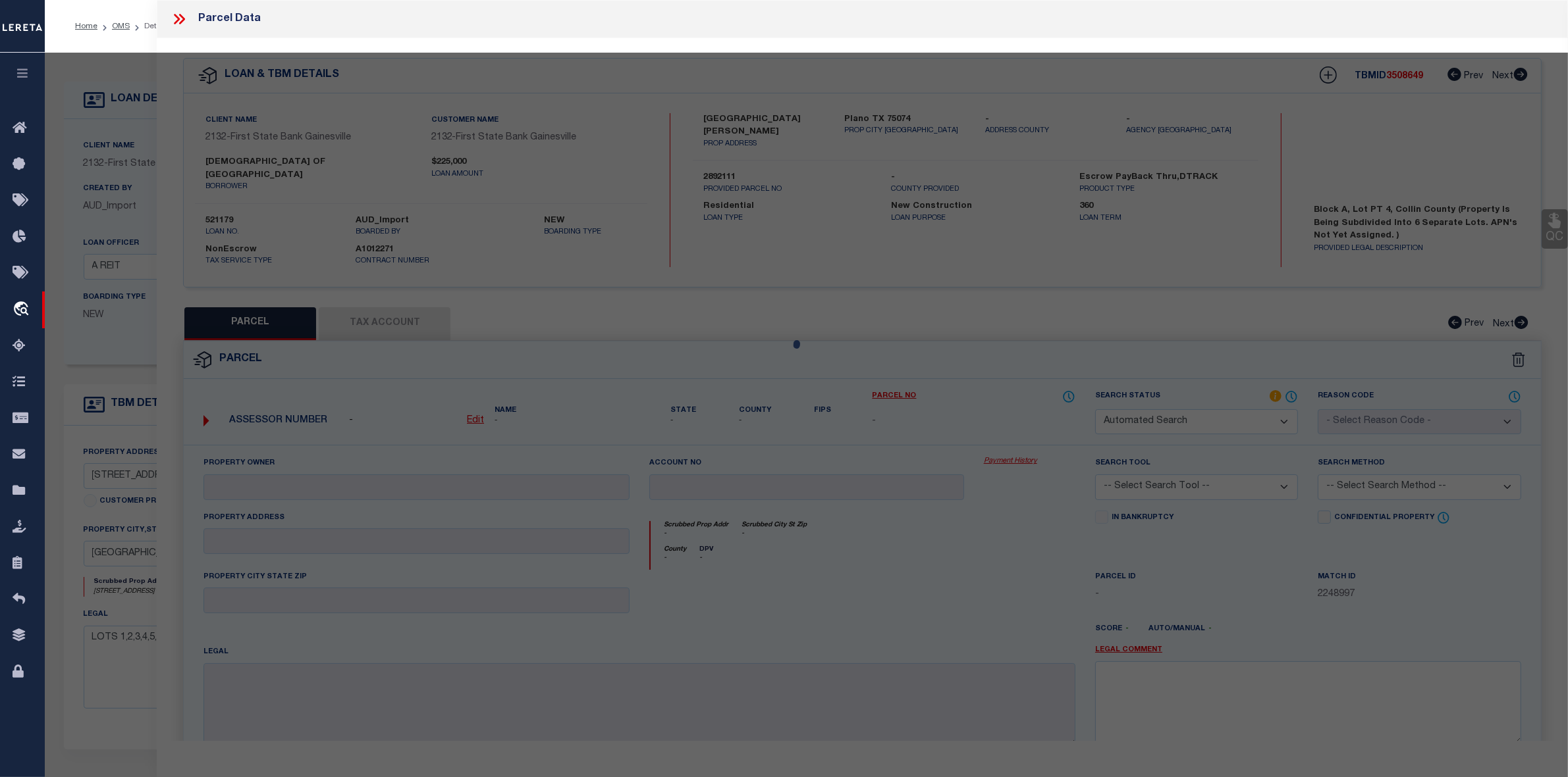
type textarea "Should be able to locate manually. MLC 9/4/2025"
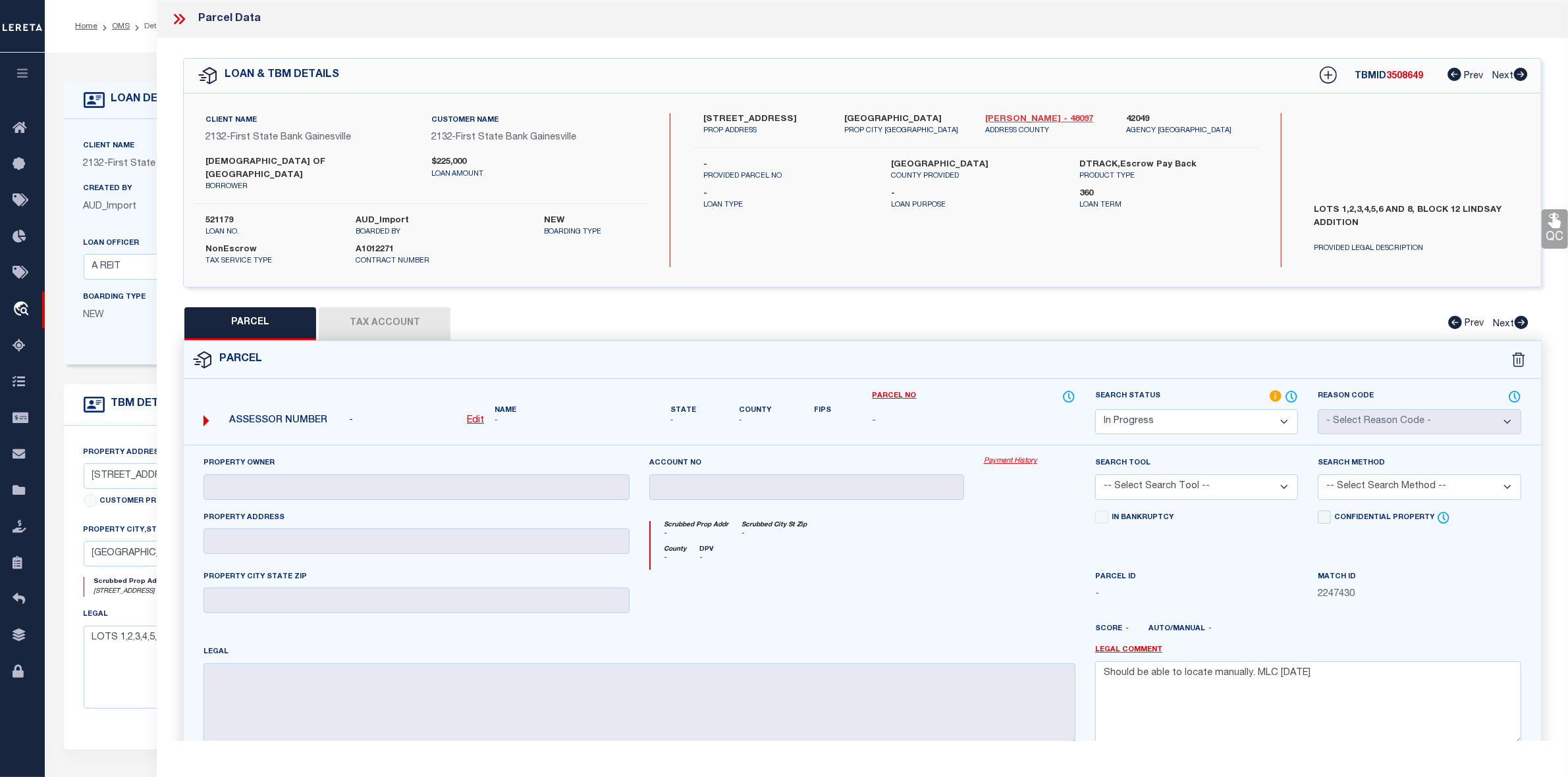
click at [1018, 117] on link "Cooke - 48097" at bounding box center [1045, 120] width 121 height 14
drag, startPoint x: 703, startPoint y: 113, endPoint x: 795, endPoint y: 116, distance: 92.0
click at [795, 116] on label "400 E BROADWAY ST" at bounding box center [763, 120] width 121 height 14
copy label "400 E BROADWAY ST"
click at [1485, 209] on label "LOTS 1,2,3,4,5,6 AND 8, BLOCK 12 LINDSAY ADDITION" at bounding box center [1416, 224] width 225 height 40
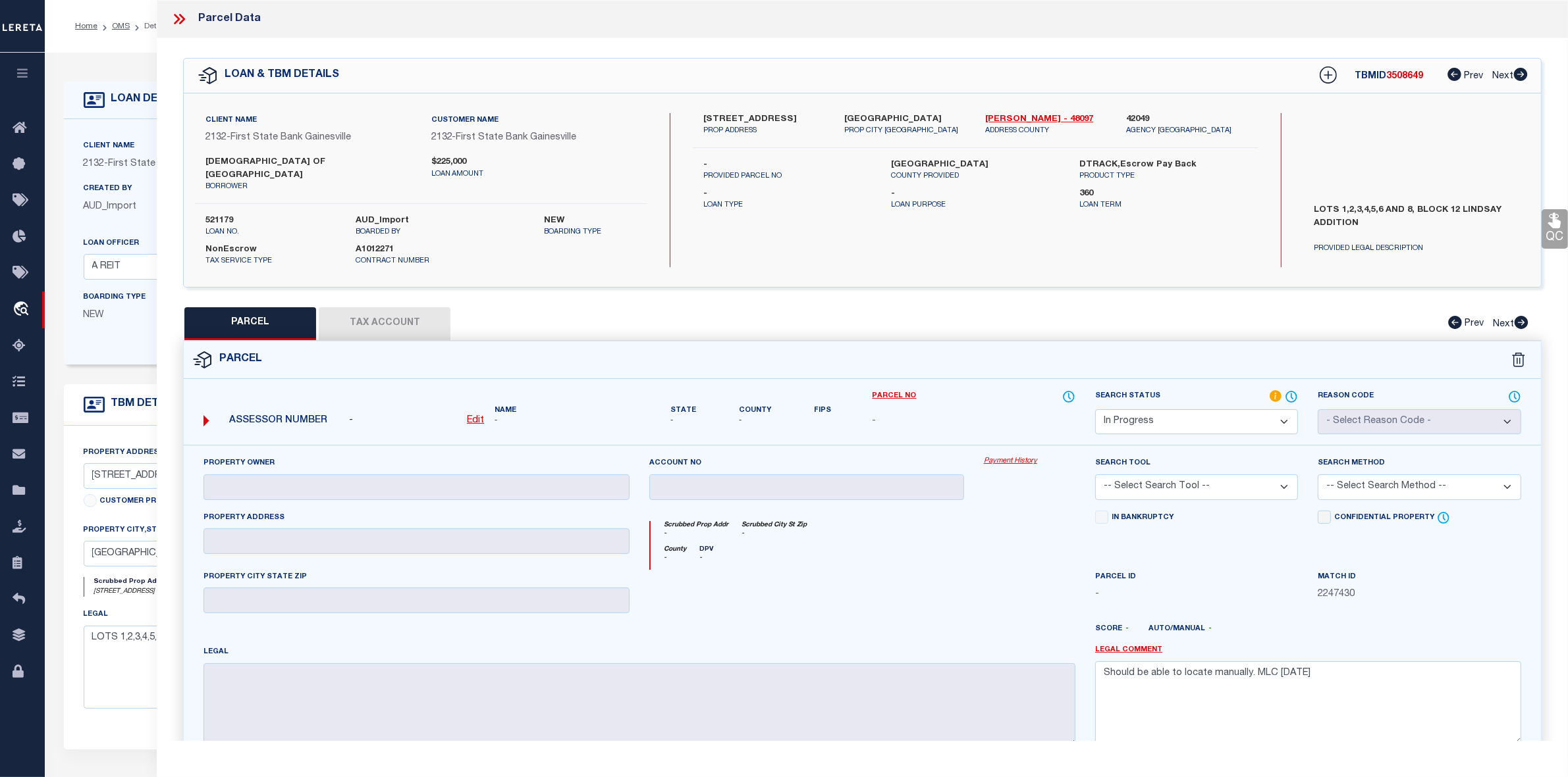
click at [1485, 209] on label "LOTS 1,2,3,4,5,6 AND 8, BLOCK 12 LINDSAY ADDITION" at bounding box center [1416, 224] width 225 height 40
copy label "LINDSAY"
click at [747, 117] on label "400 E BROADWAY ST" at bounding box center [763, 120] width 121 height 14
copy label "BROADWAY"
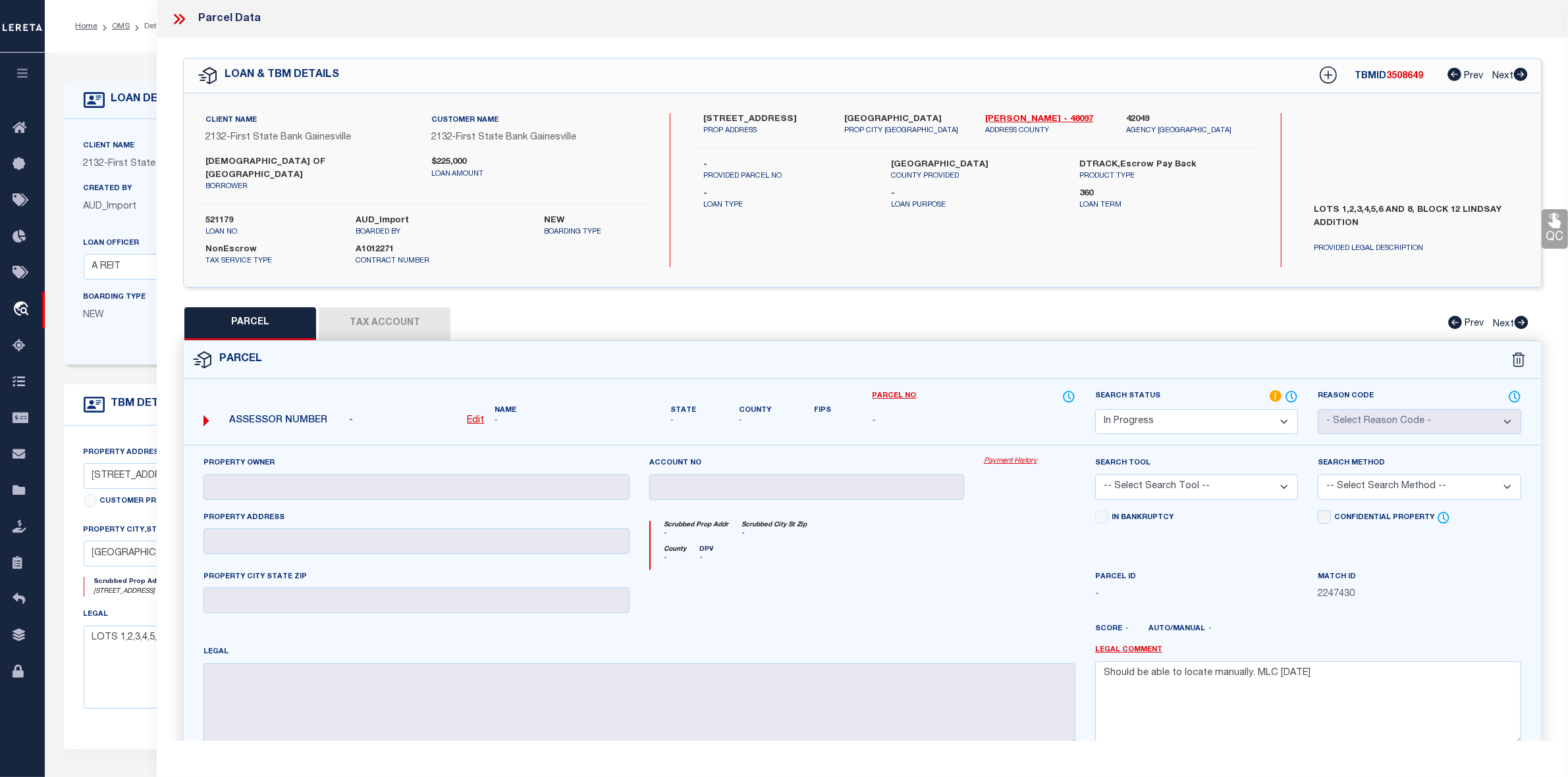
click at [952, 555] on div "County - DPV -" at bounding box center [863, 558] width 425 height 24
click at [421, 310] on div "PARCEL Tax Account Prev Next" at bounding box center [862, 324] width 1358 height 33
click at [1473, 206] on label "LOTS 1,2,3,4,5,6 AND 8, BLOCK 12 LINDSAY ADDITION" at bounding box center [1416, 224] width 225 height 40
click at [744, 119] on label "400 E BROADWAY ST" at bounding box center [763, 120] width 121 height 14
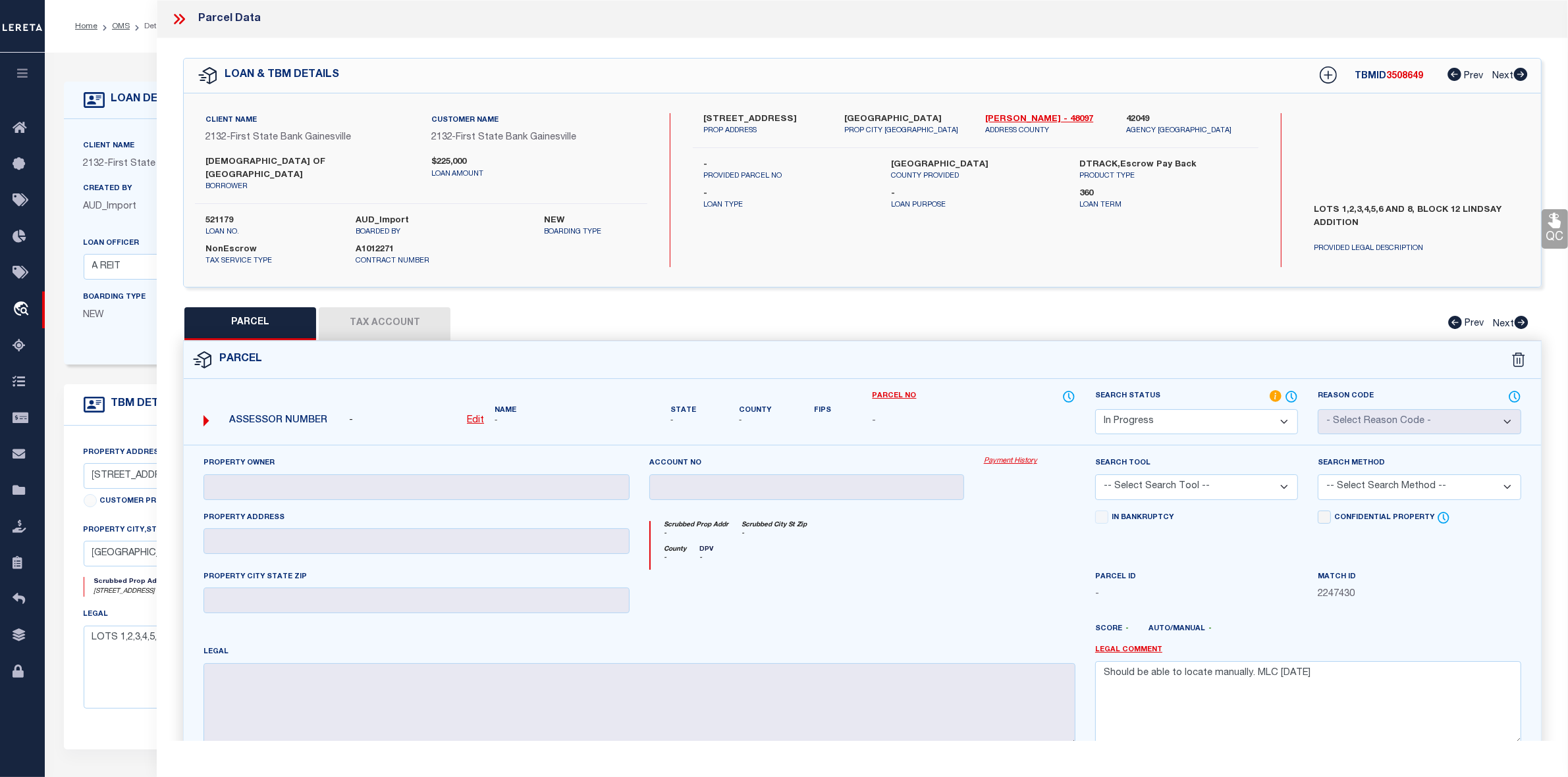
click at [744, 119] on label "400 E BROADWAY ST" at bounding box center [763, 120] width 121 height 14
copy label "BROADWAY"
click at [1041, 583] on div at bounding box center [1030, 597] width 111 height 54
click at [1006, 342] on div "Parcel" at bounding box center [862, 360] width 1357 height 38
click at [475, 416] on u "Edit" at bounding box center [475, 420] width 17 height 9
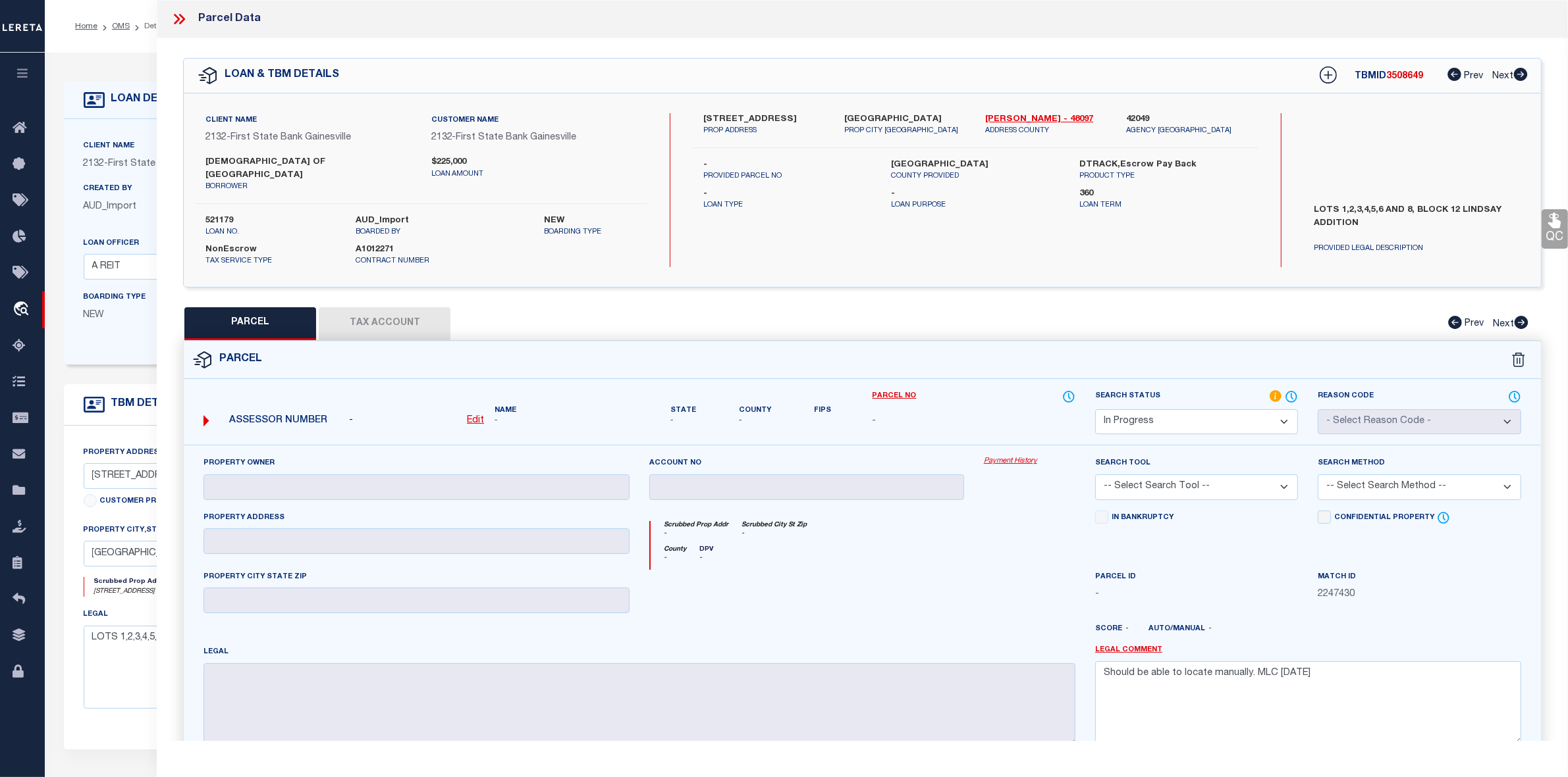
select select "IP"
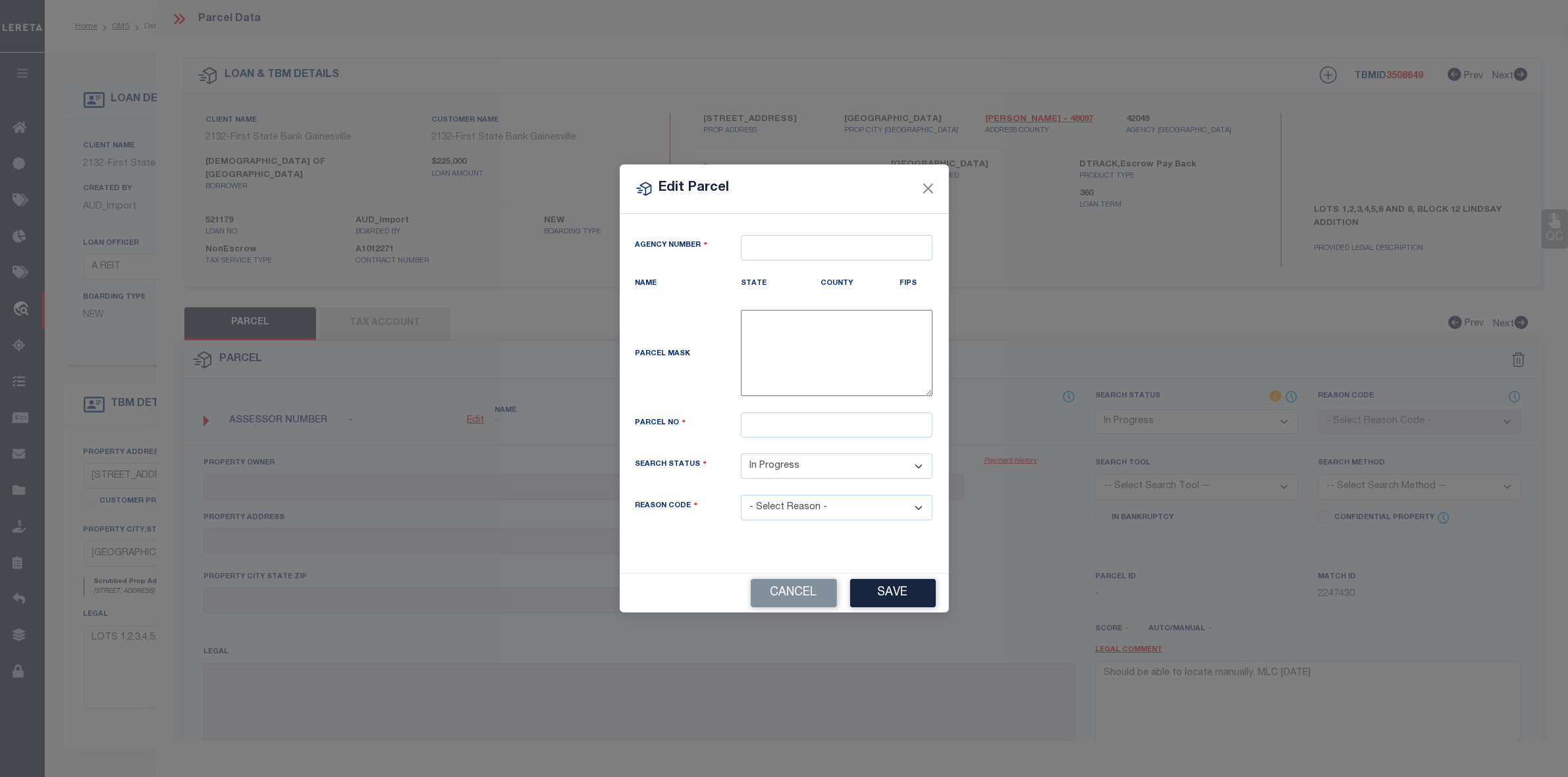
type textarea "-"
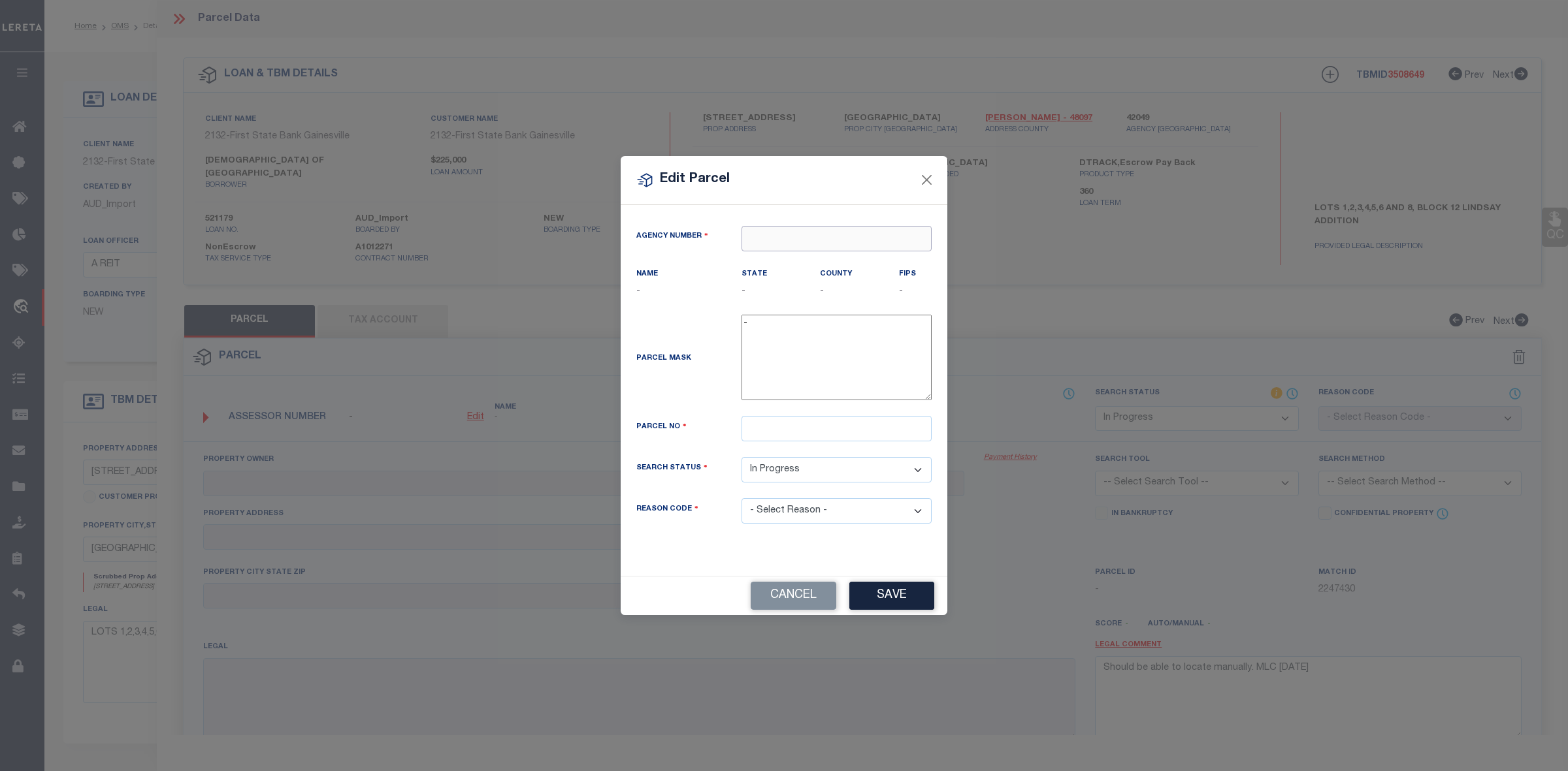
click at [812, 236] on input "text" at bounding box center [836, 238] width 190 height 25
click at [818, 258] on div "420490000 : COOKE COUNTY" at bounding box center [836, 270] width 189 height 37
type input "420490000"
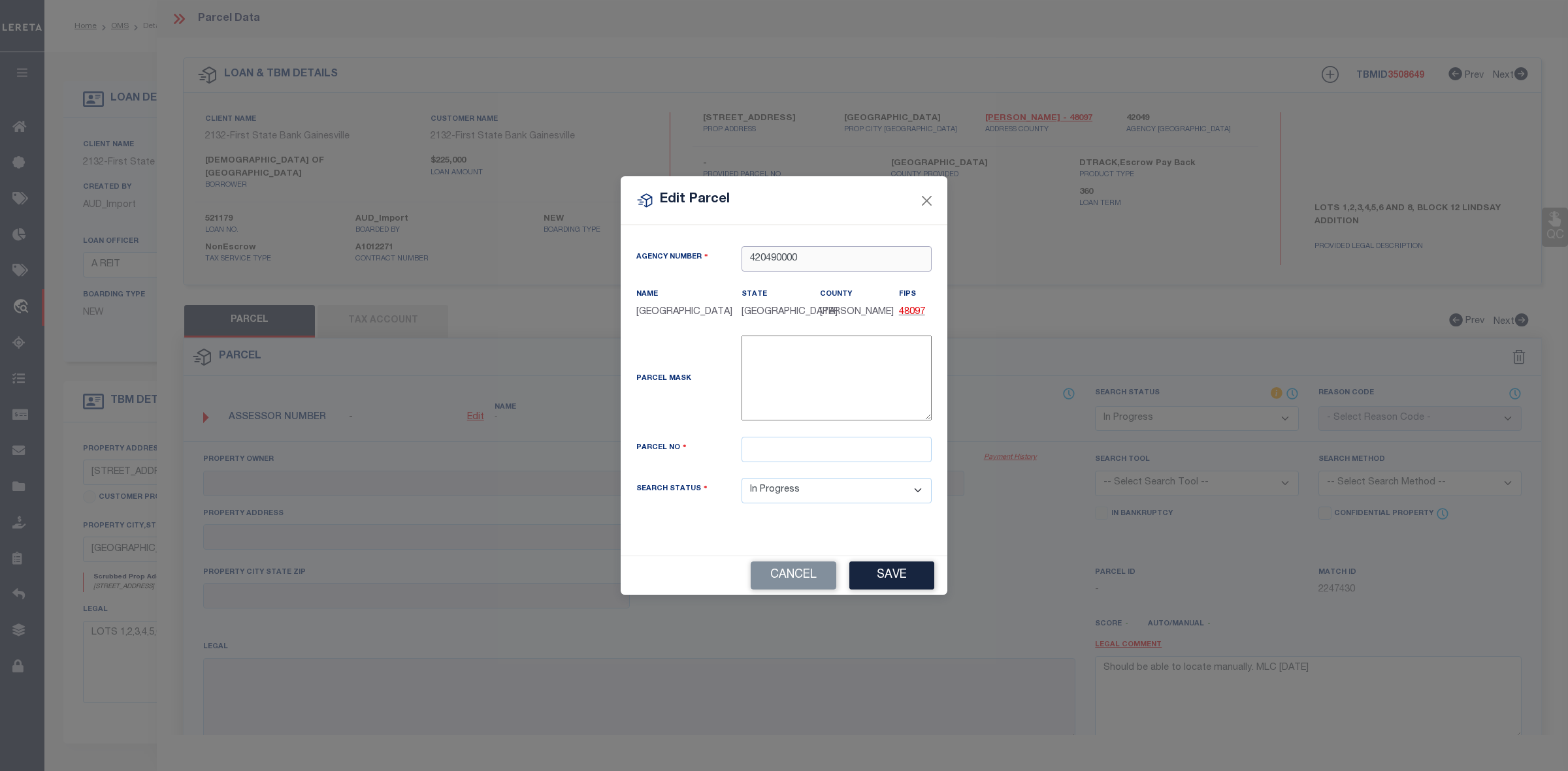
type input "420490000"
click at [752, 457] on input "text" at bounding box center [836, 450] width 190 height 25
paste input "2460-012-00001"
click at [771, 453] on input "2460-012-00001" at bounding box center [836, 450] width 190 height 25
type input "246001200001"
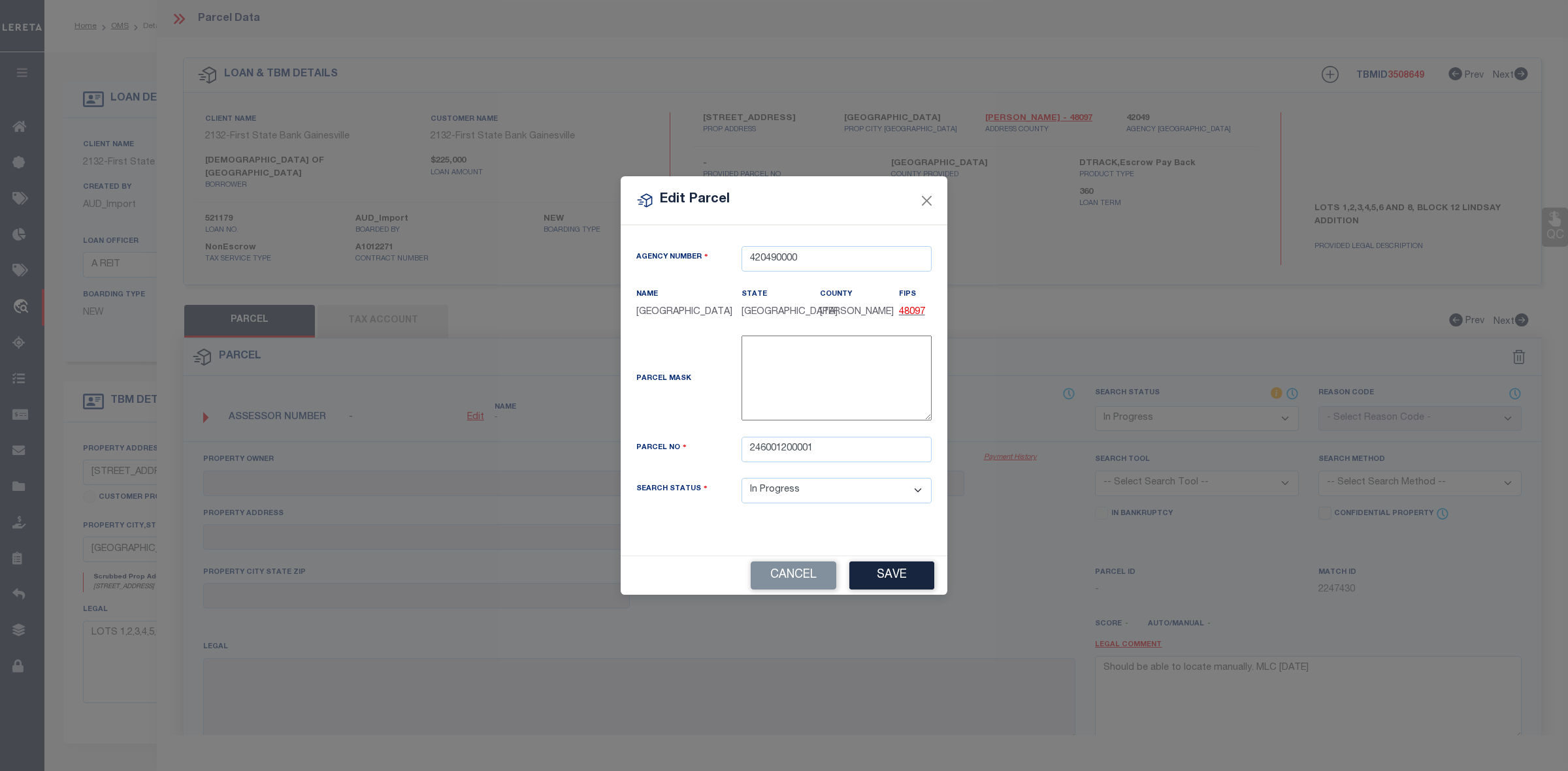
click at [704, 422] on div "Parcel Mask -" at bounding box center [784, 381] width 315 height 91
click at [888, 580] on button "Save" at bounding box center [892, 576] width 85 height 28
select select "IP"
checkbox input "false"
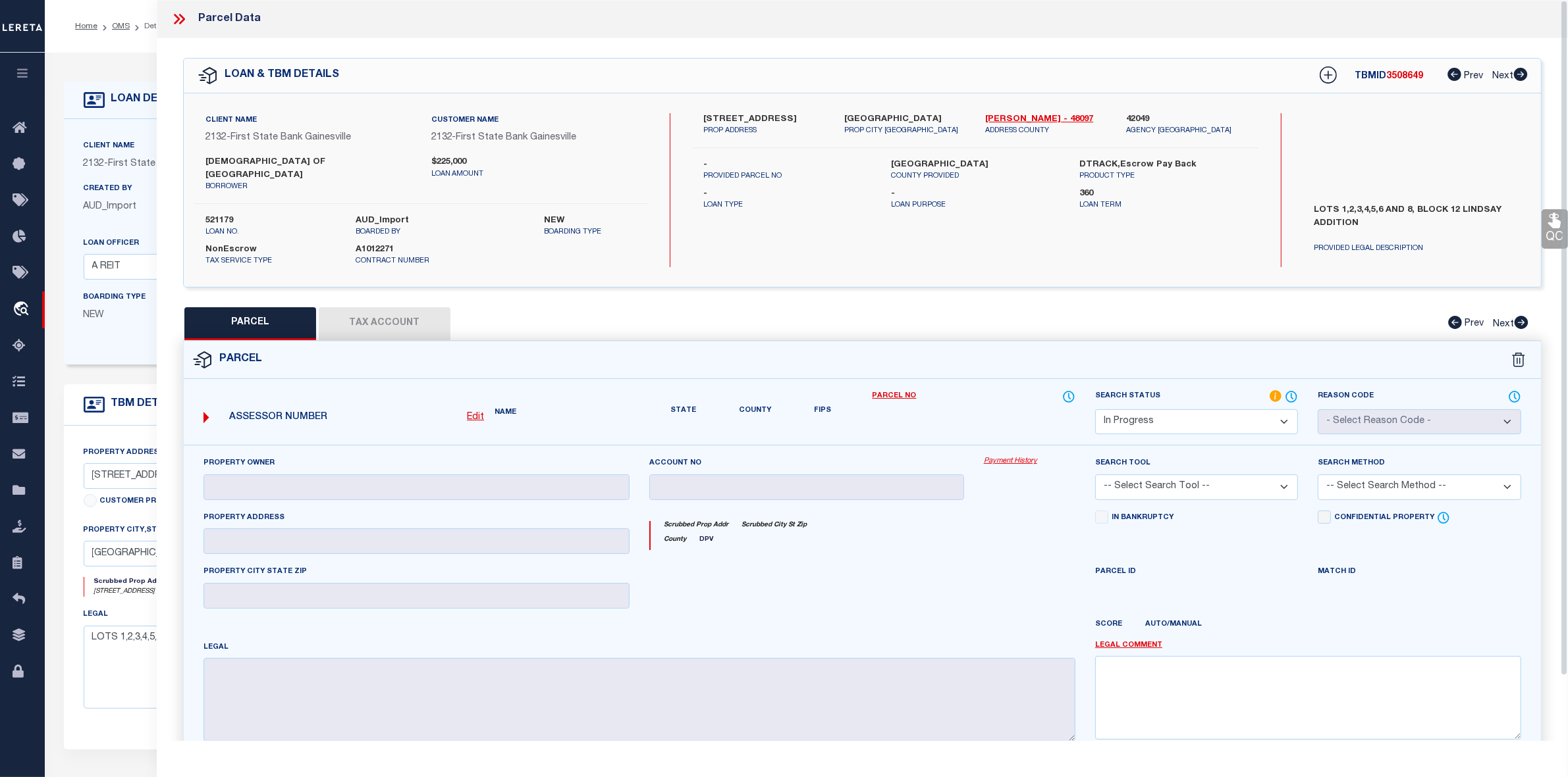
checkbox input "false"
type textarea "Should be able to locate manually. MLC 9/4/2025"
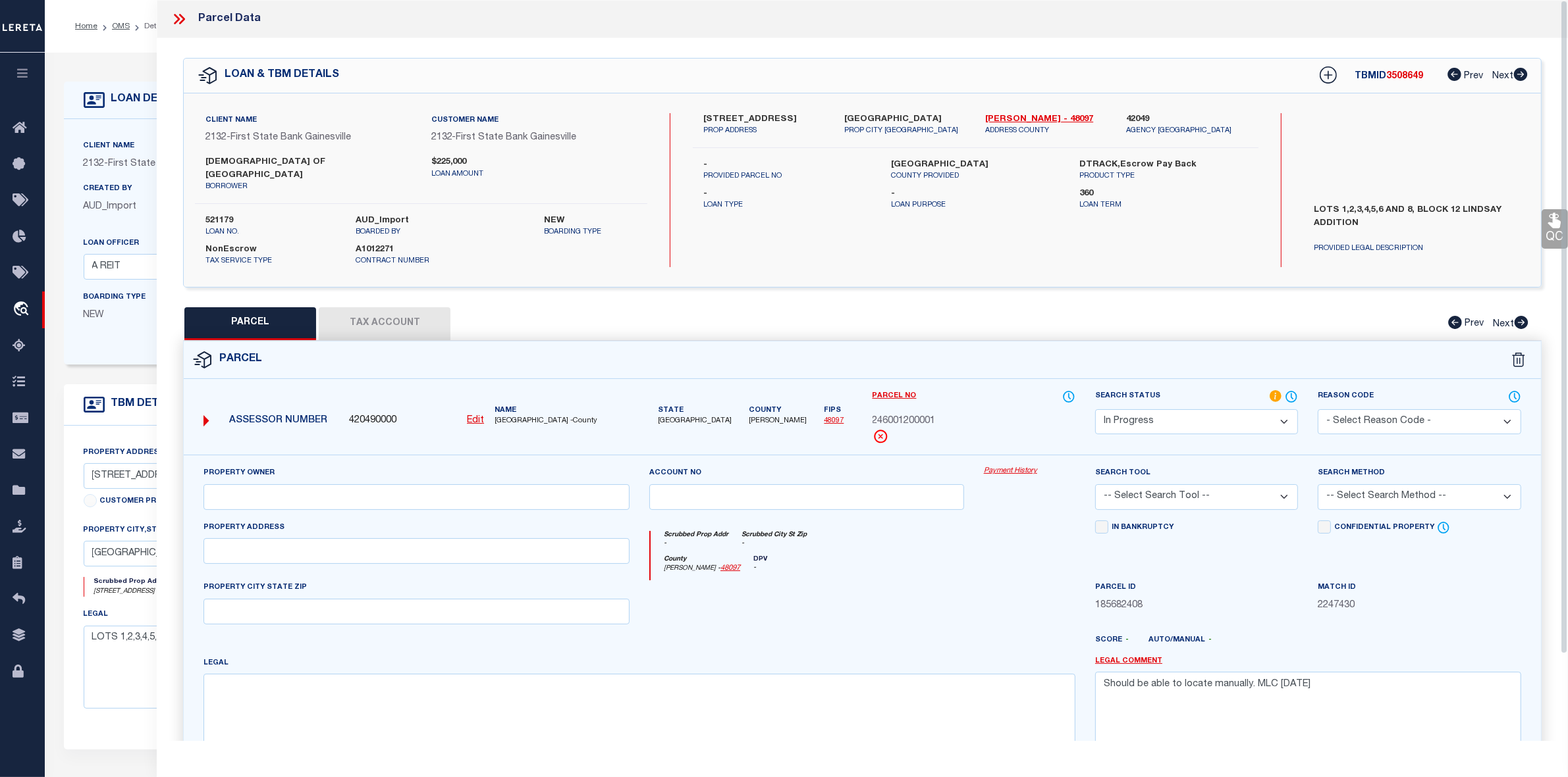
click at [900, 583] on div at bounding box center [806, 607] width 334 height 54
click at [409, 315] on button "Tax Account" at bounding box center [384, 324] width 131 height 33
select select "100"
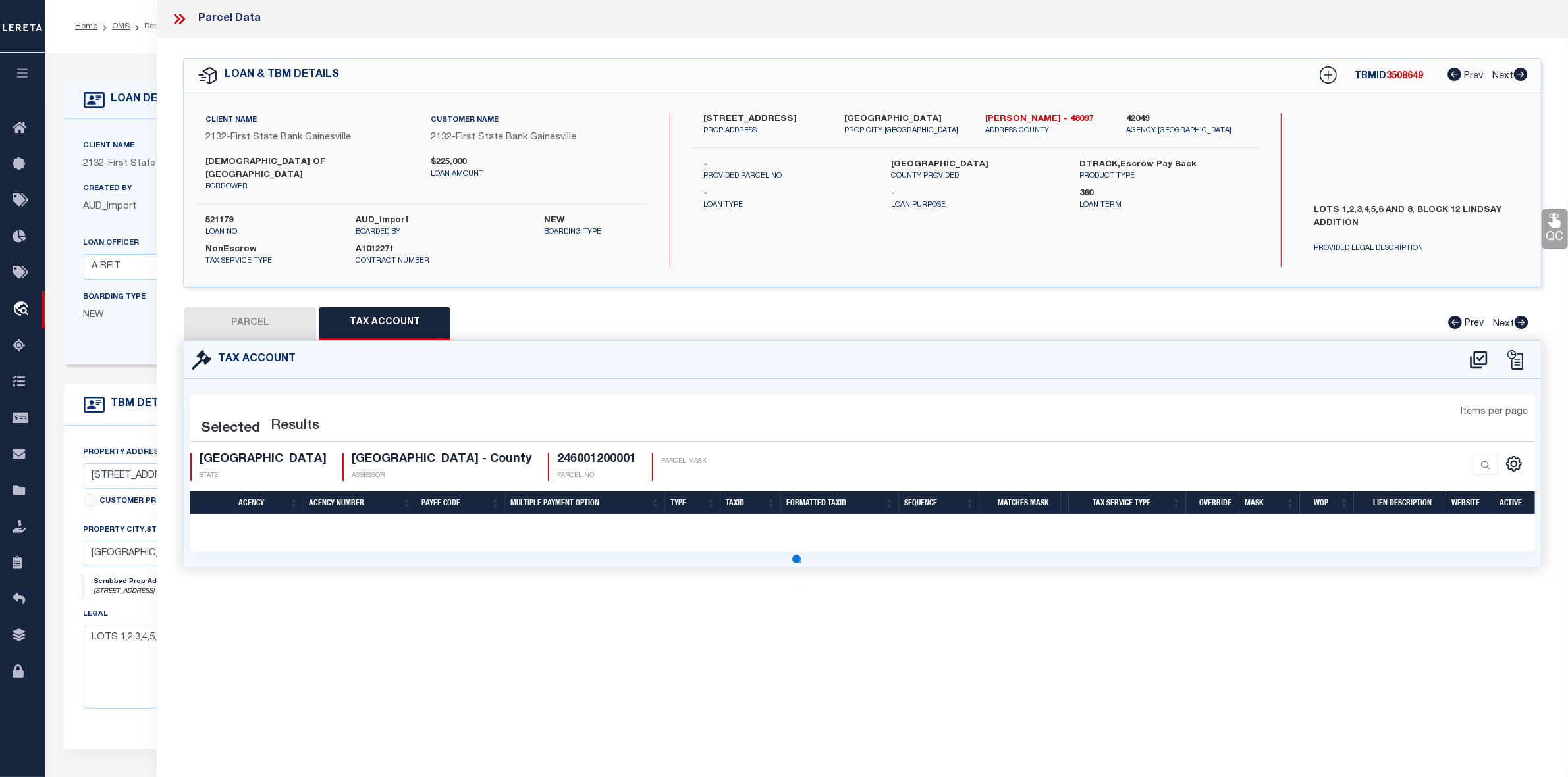
select select "100"
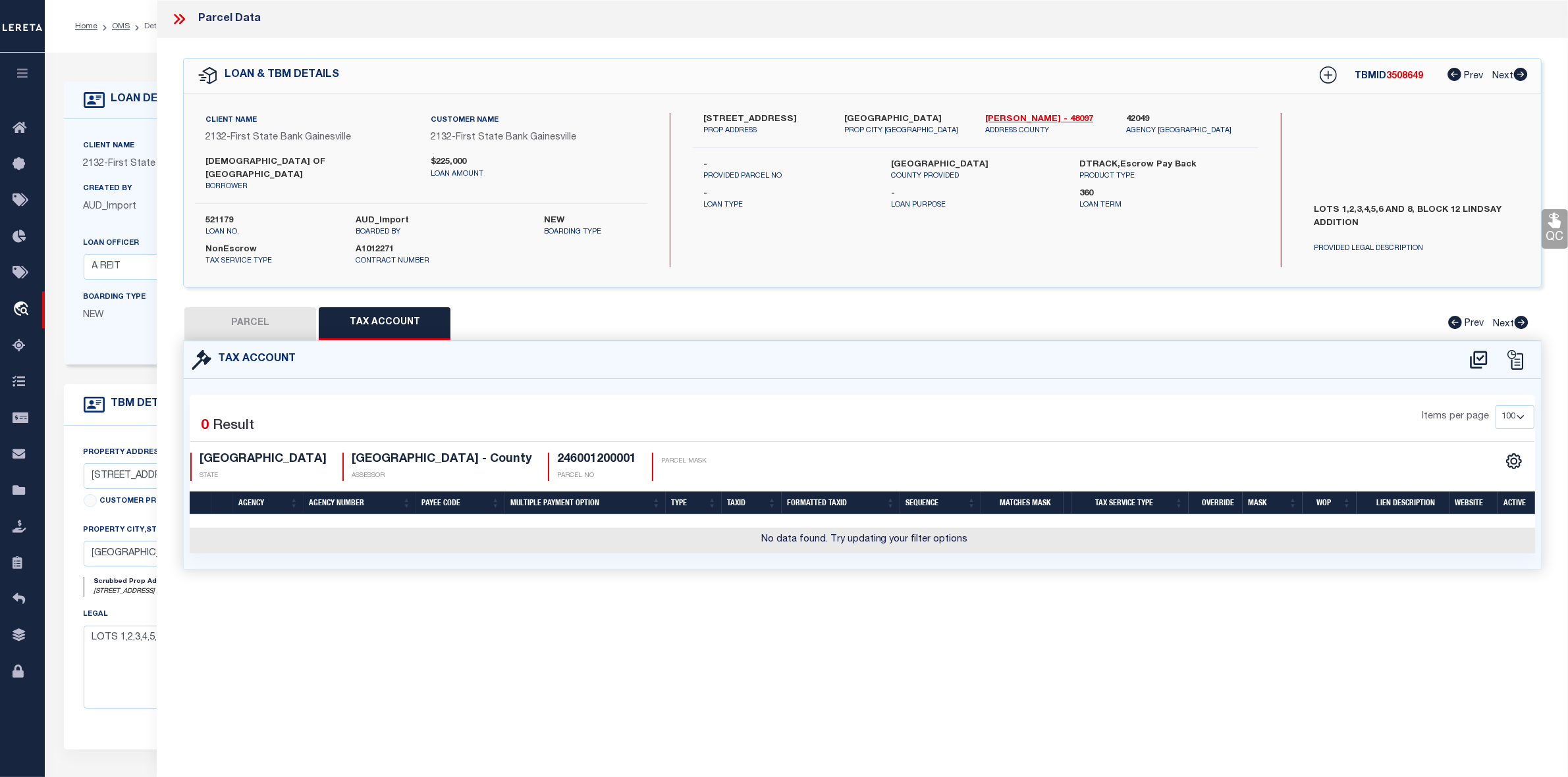
click at [909, 626] on div "Parcel Data QC QC QC - Select Status - Ready to QC" at bounding box center [862, 370] width 1411 height 741
click at [1485, 351] on icon at bounding box center [1478, 360] width 17 height 18
select select "100"
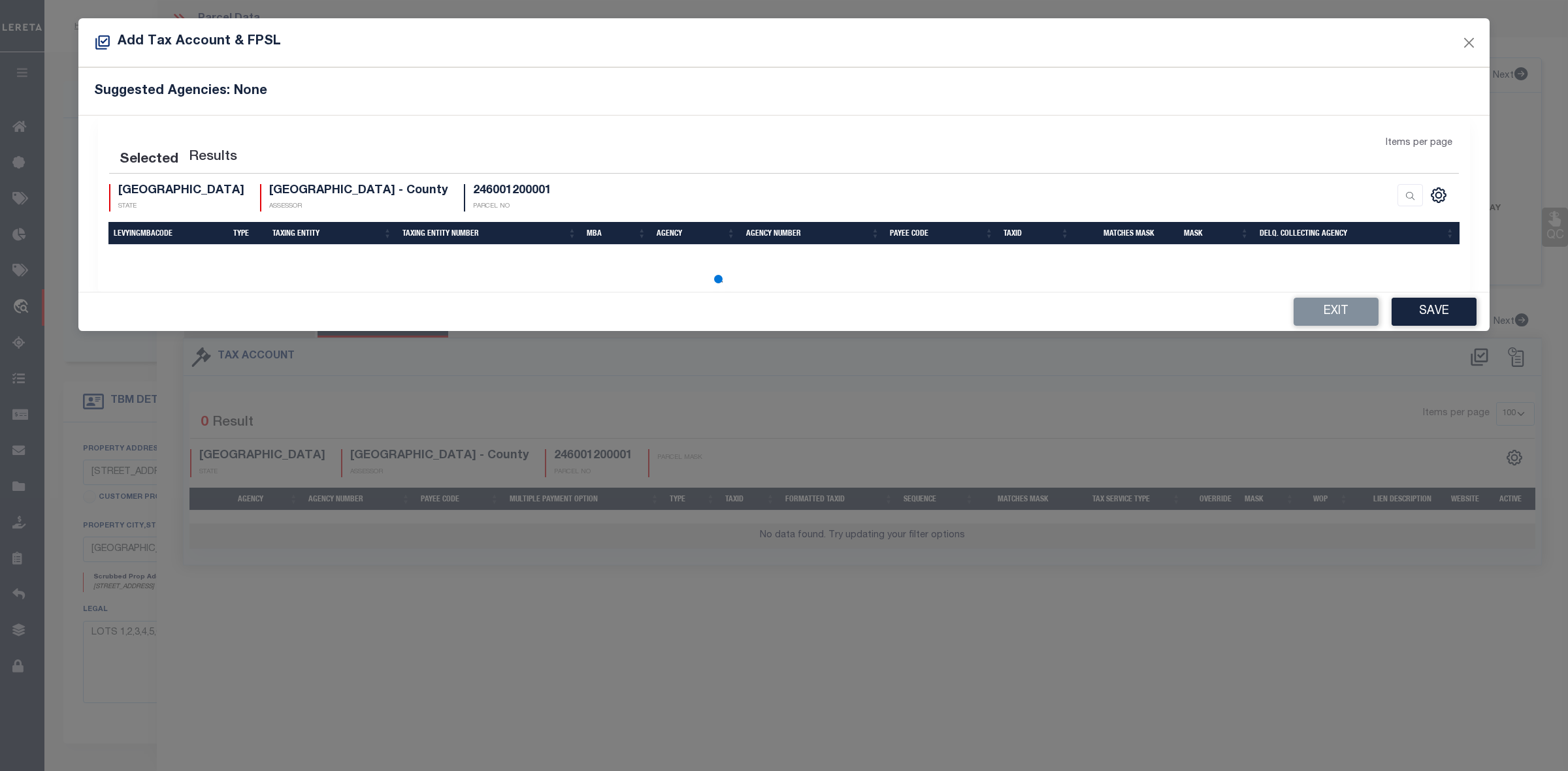
select select "100"
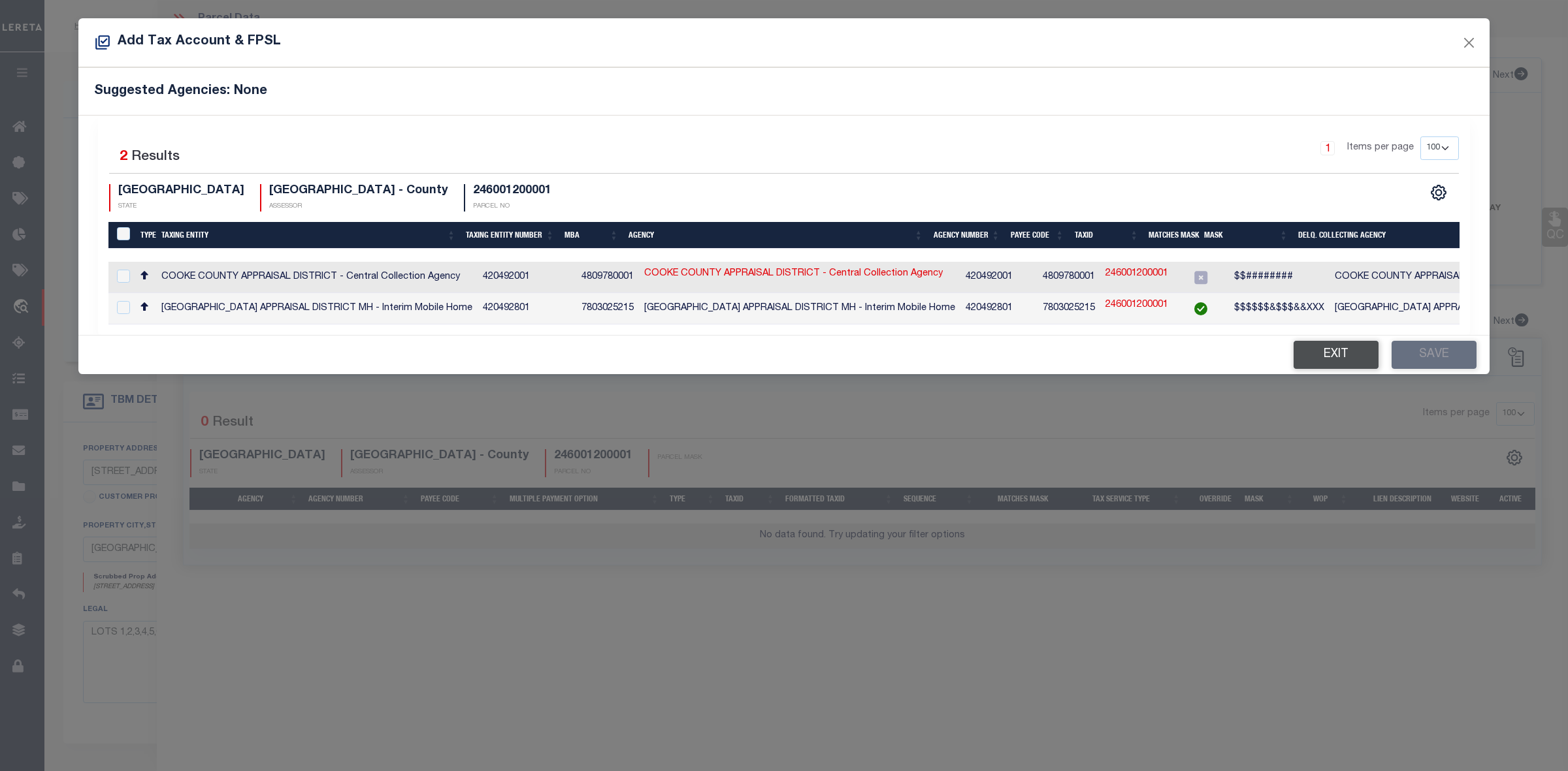
click at [1353, 357] on button "Exit" at bounding box center [1336, 355] width 85 height 28
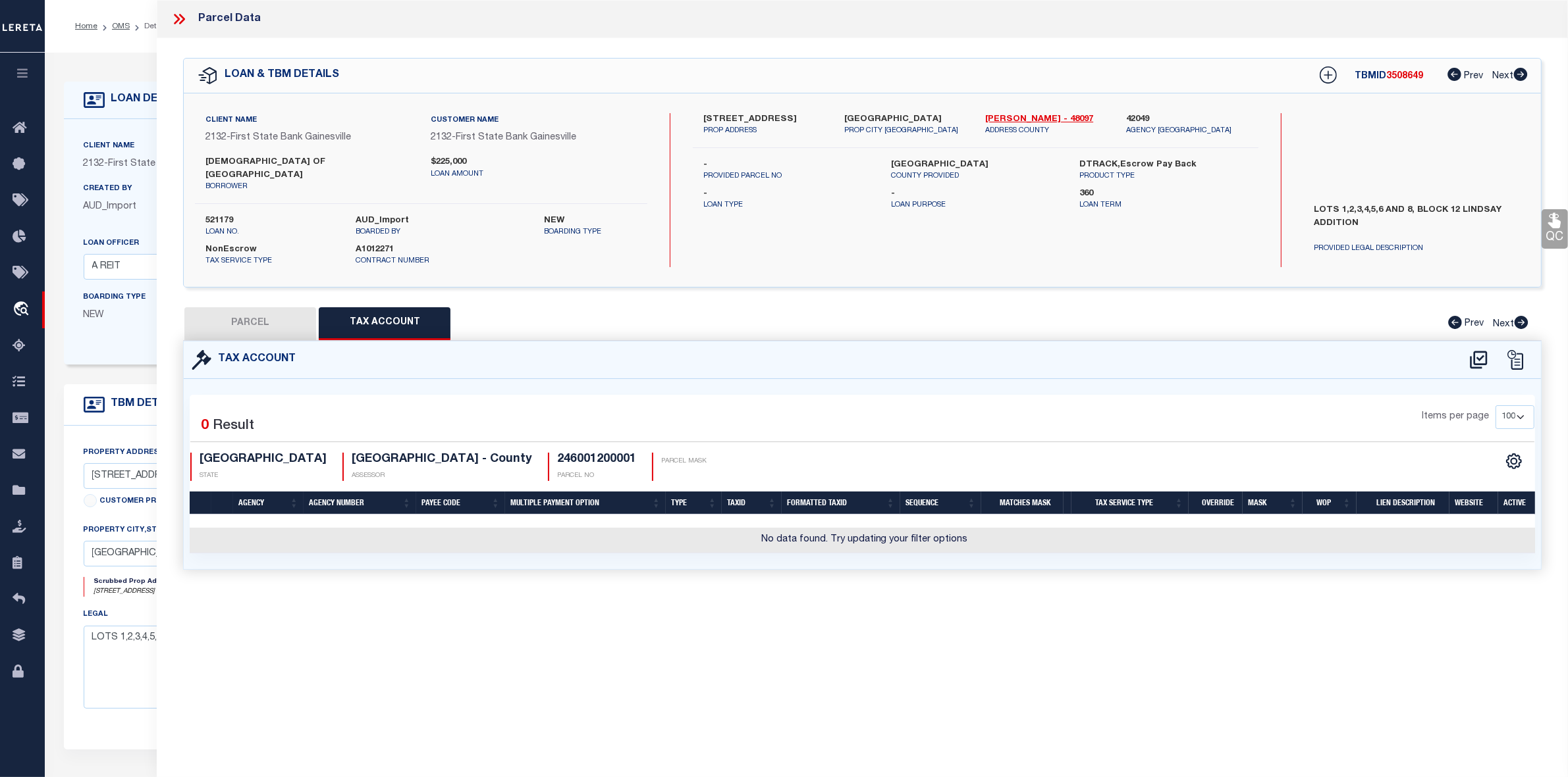
click at [986, 622] on div "Parcel Data QC QC QC - Select Status - Ready to QC" at bounding box center [862, 370] width 1411 height 741
click at [281, 318] on button "PARCEL" at bounding box center [249, 324] width 131 height 33
select select "AS"
checkbox input "false"
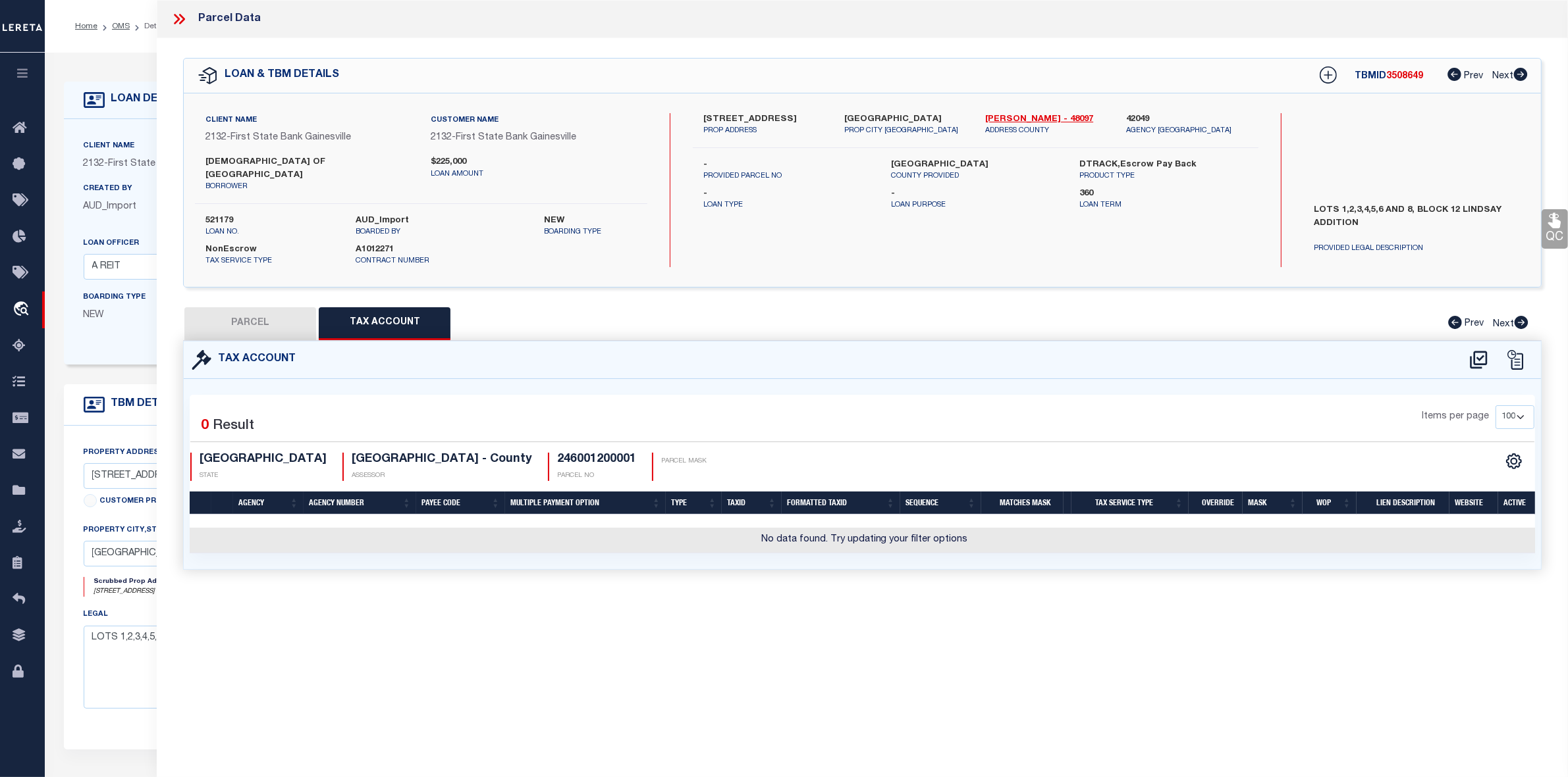
select select "IP"
checkbox input "false"
type textarea "Should be able to locate manually. MLC 9/4/2025"
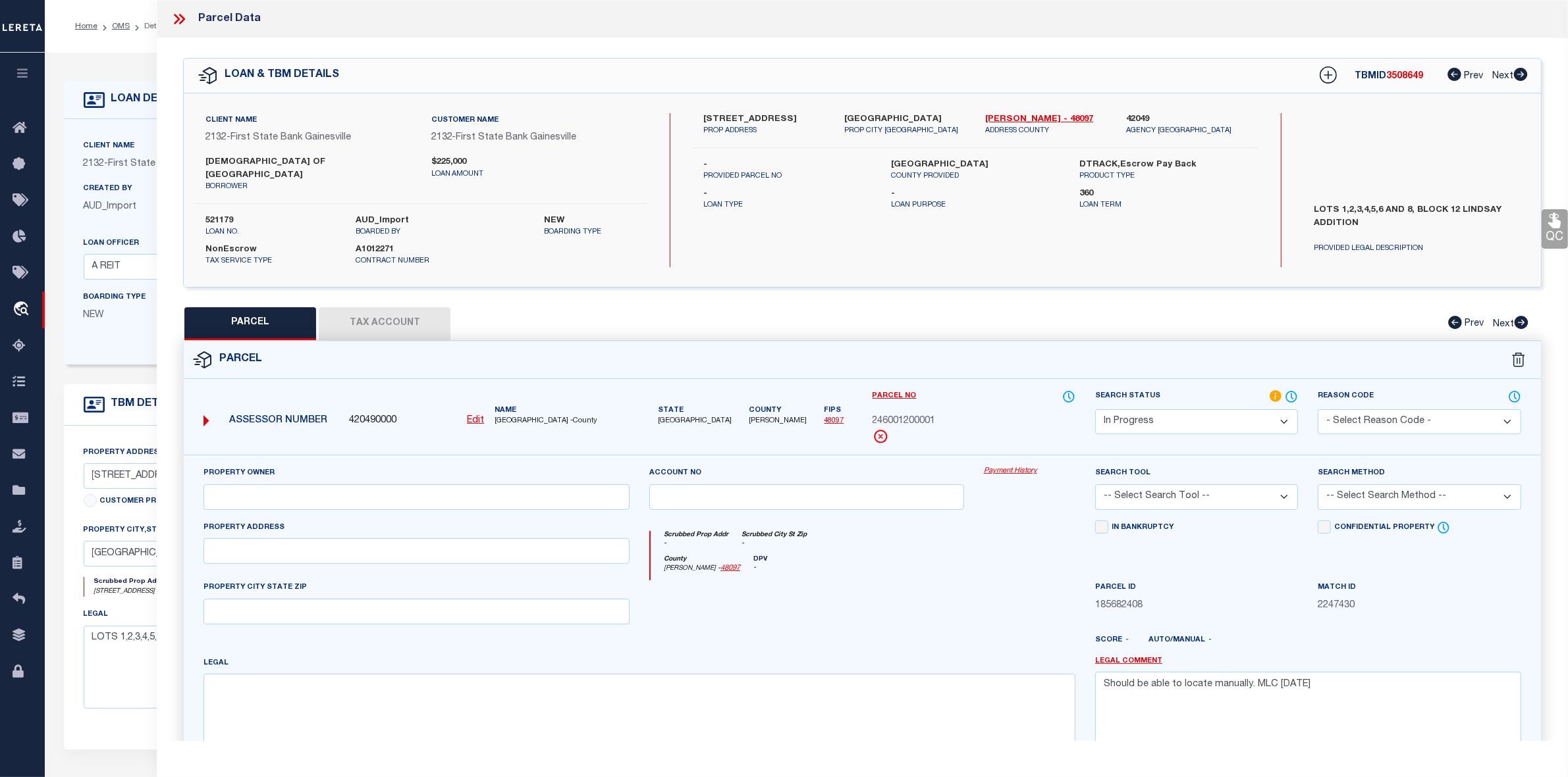
click at [475, 416] on u "Edit" at bounding box center [475, 420] width 17 height 9
select select "IP"
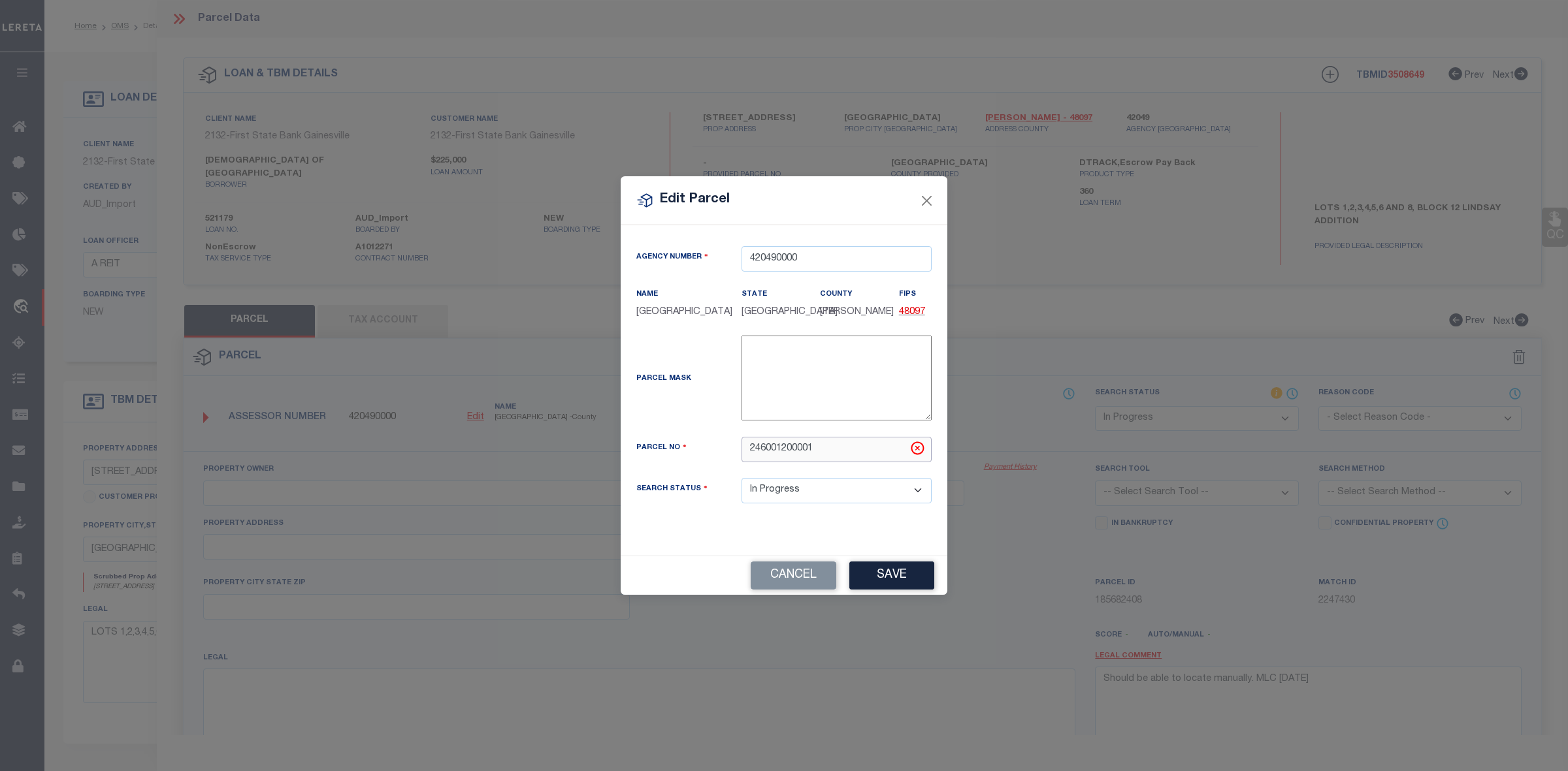
drag, startPoint x: 815, startPoint y: 452, endPoint x: 715, endPoint y: 453, distance: 100.0
click at [715, 452] on div "Parcel No 246001200001" at bounding box center [784, 450] width 315 height 25
paste input "31991"
type input "R31991"
click at [696, 431] on div "Parcel Mask -" at bounding box center [784, 387] width 315 height 101
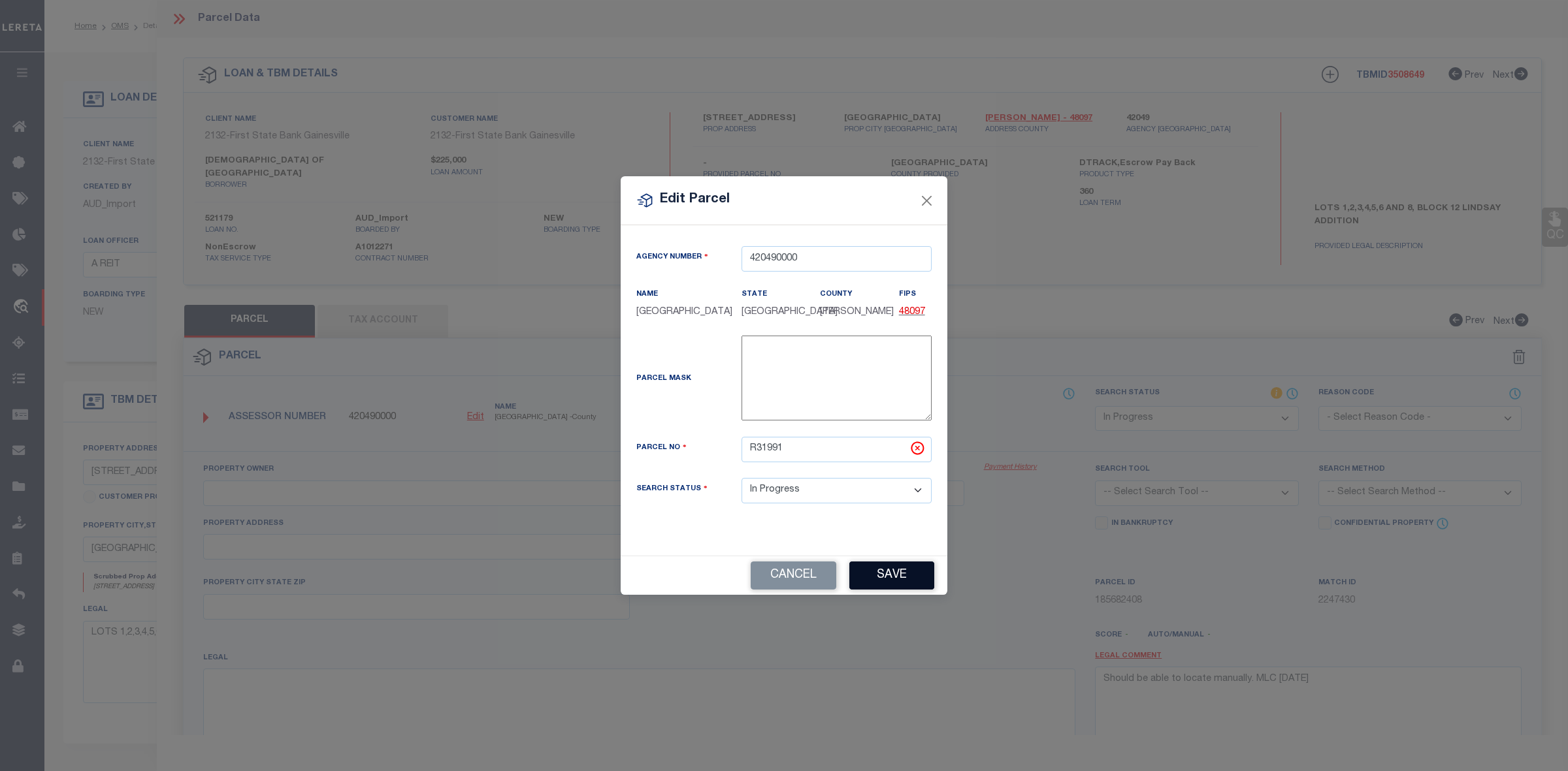
click at [885, 586] on button "Save" at bounding box center [892, 576] width 85 height 28
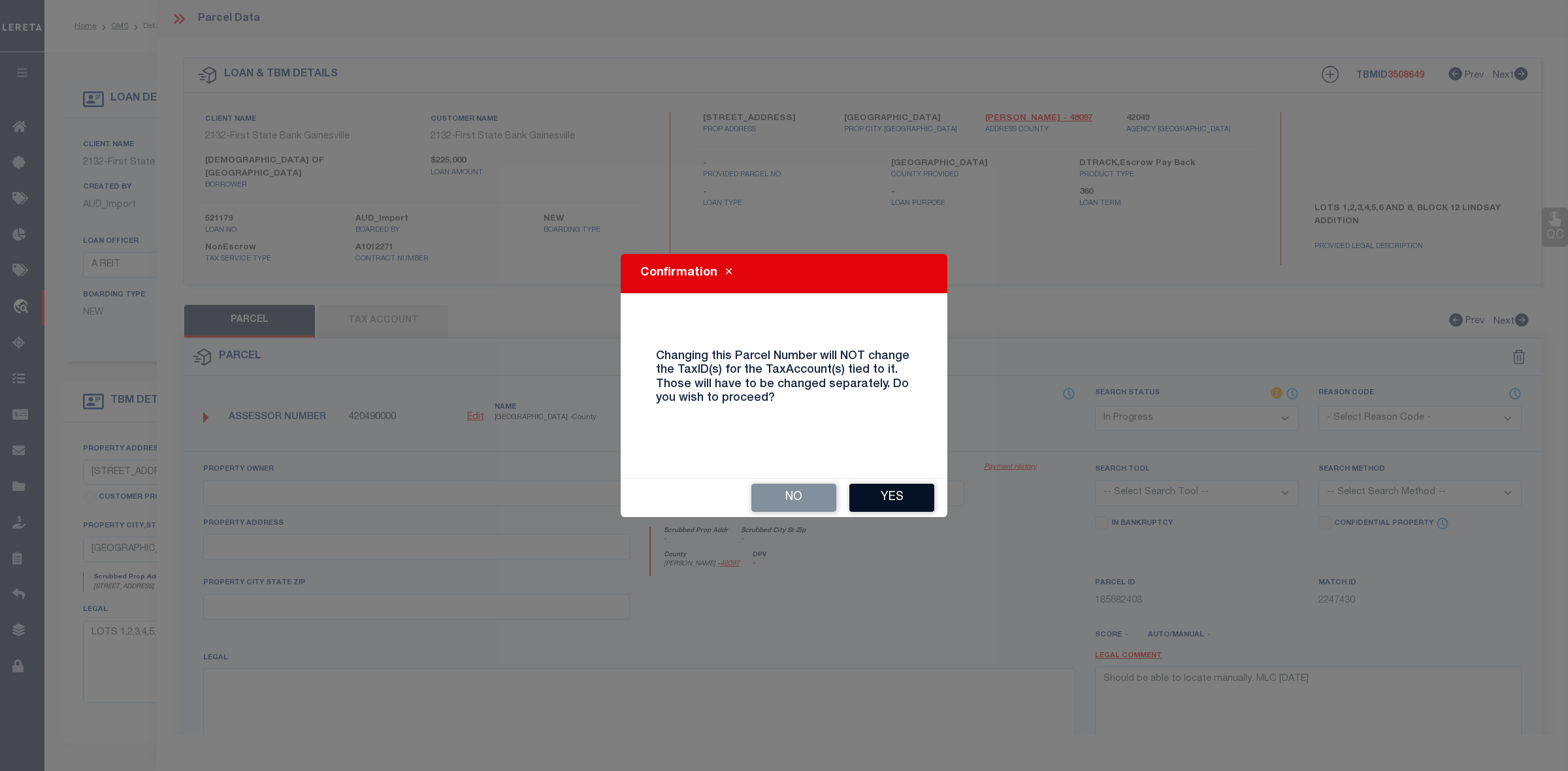
click at [897, 496] on button "Yes" at bounding box center [892, 498] width 85 height 28
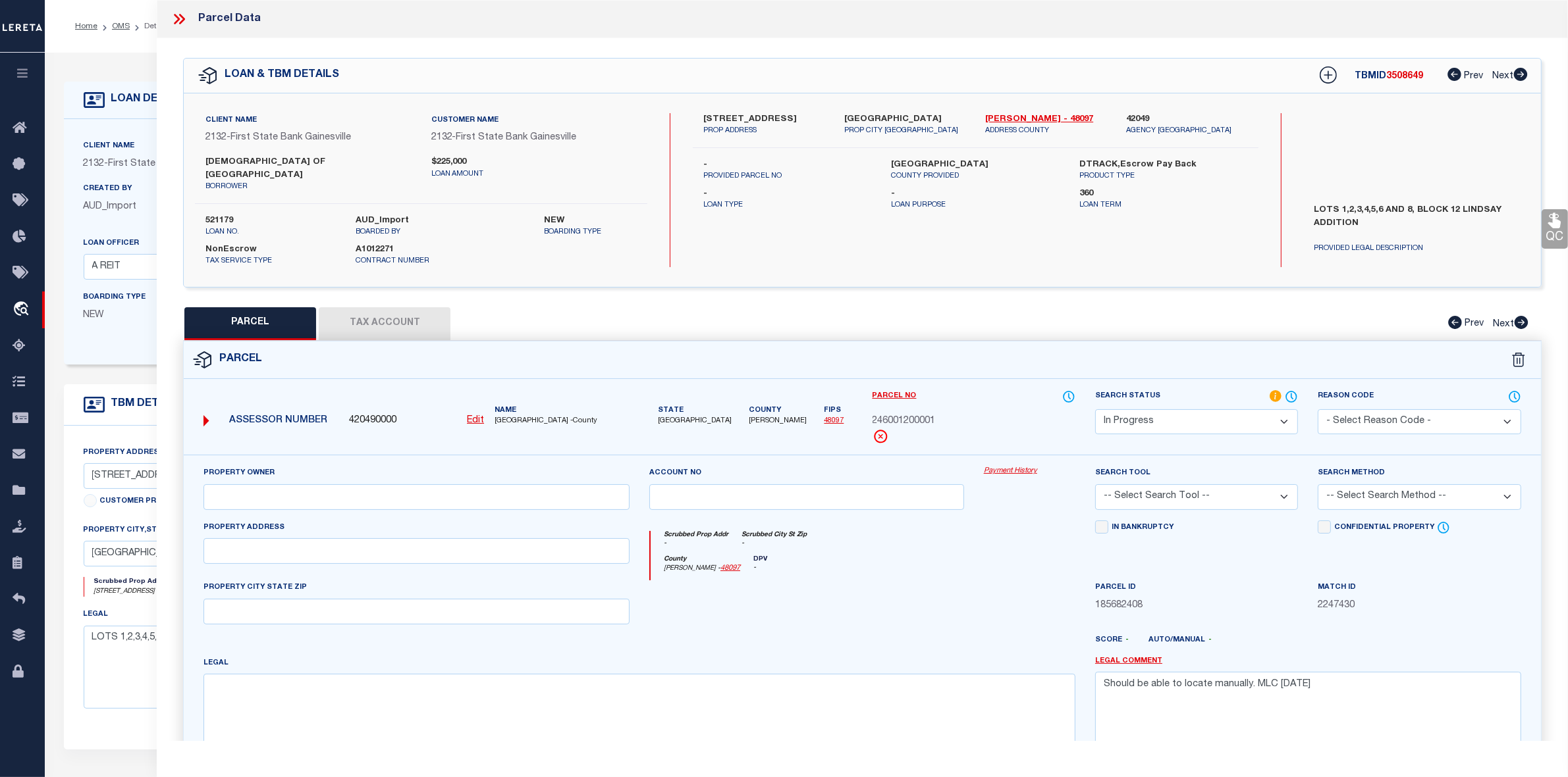
click at [922, 580] on div at bounding box center [806, 607] width 334 height 54
select select "IP"
checkbox input "false"
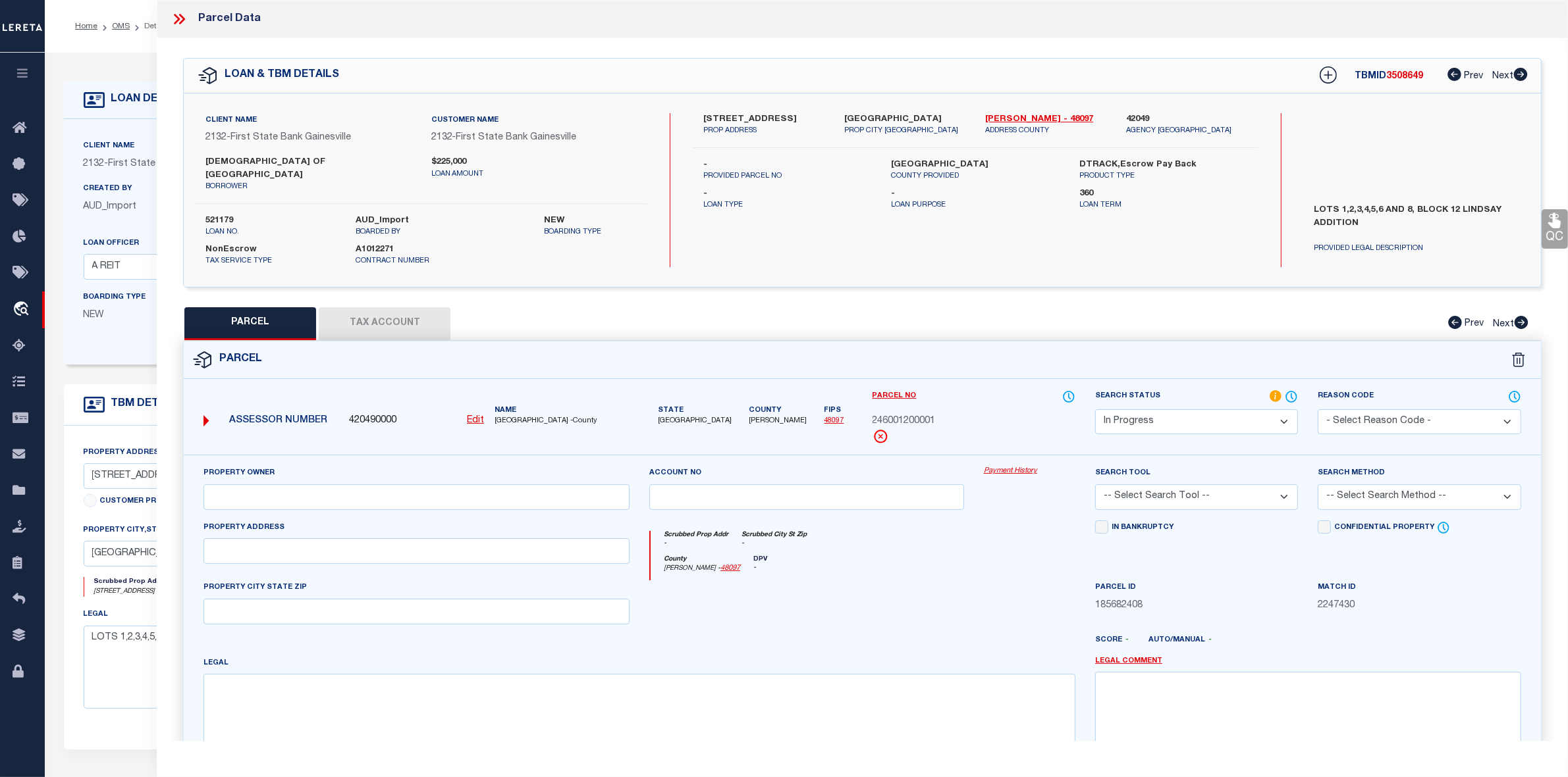
type textarea "Should be able to locate manually. MLC 9/4/2025"
click at [922, 580] on div at bounding box center [806, 607] width 334 height 54
click at [366, 307] on button "Tax Account" at bounding box center [384, 324] width 131 height 33
select select "100"
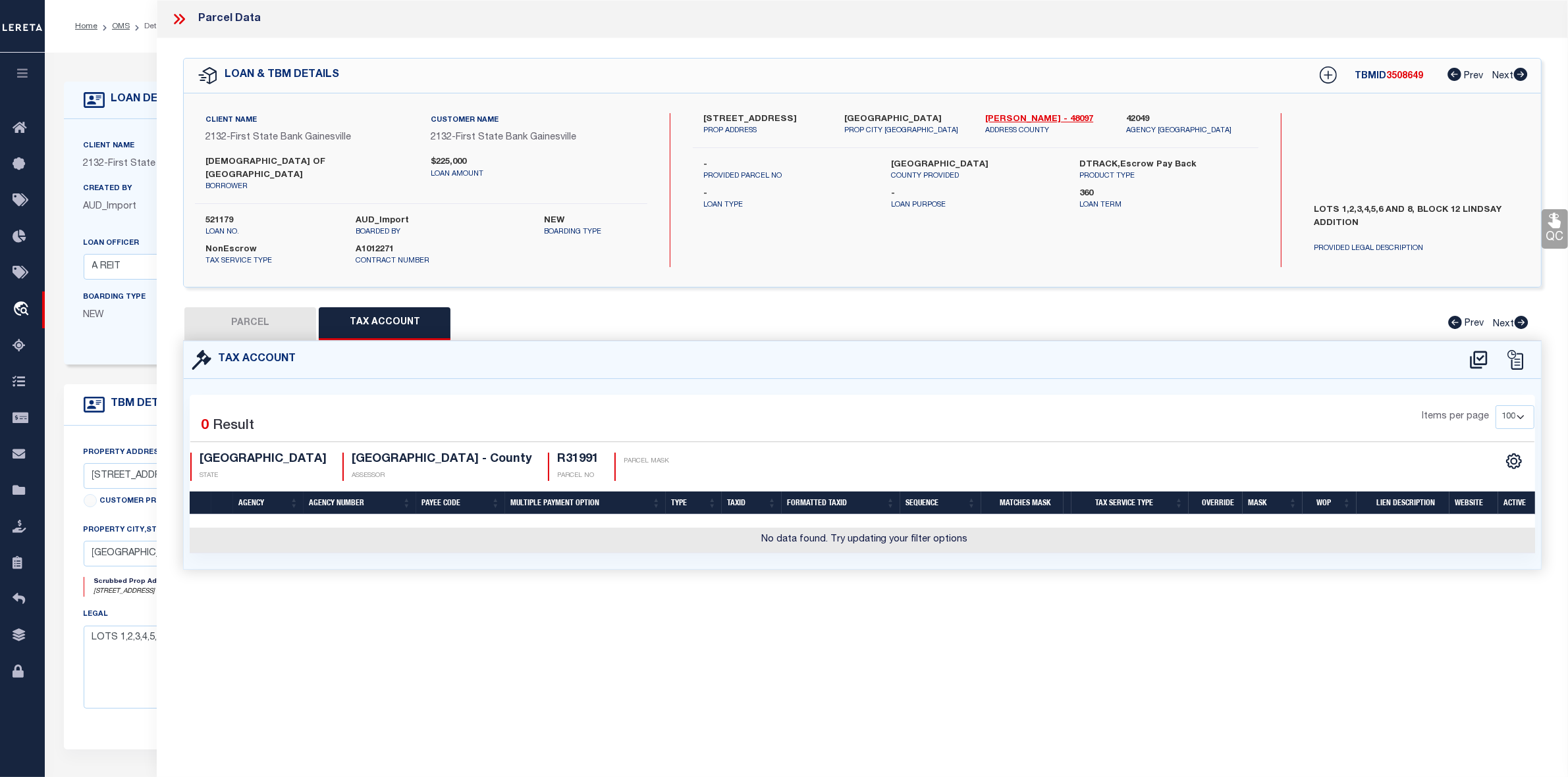
click at [797, 639] on div "Parcel Data QC QC QC - Select Status - Ready to QC" at bounding box center [862, 370] width 1411 height 741
click at [1476, 350] on icon at bounding box center [1478, 360] width 22 height 21
select select "100"
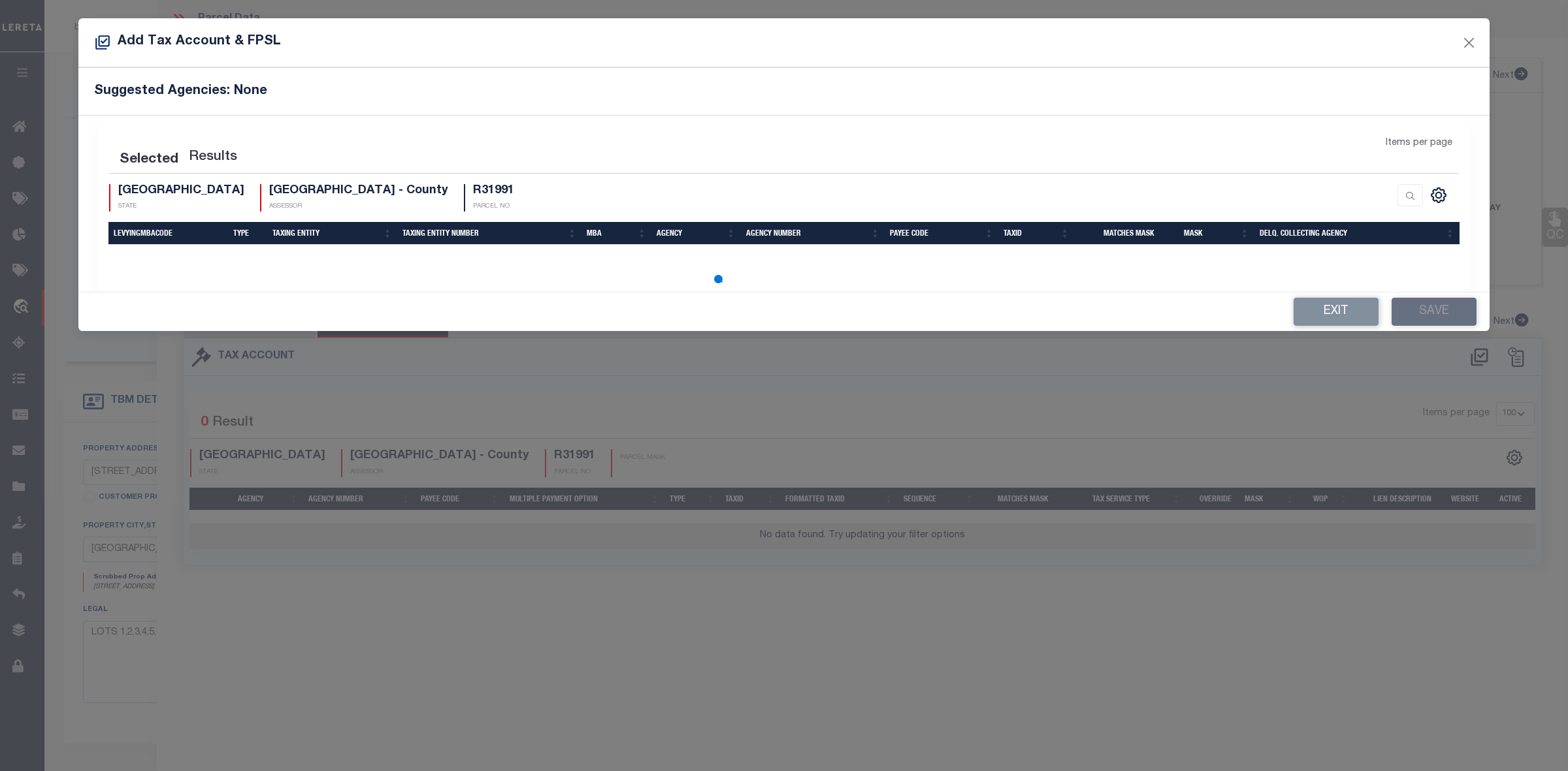
select select "100"
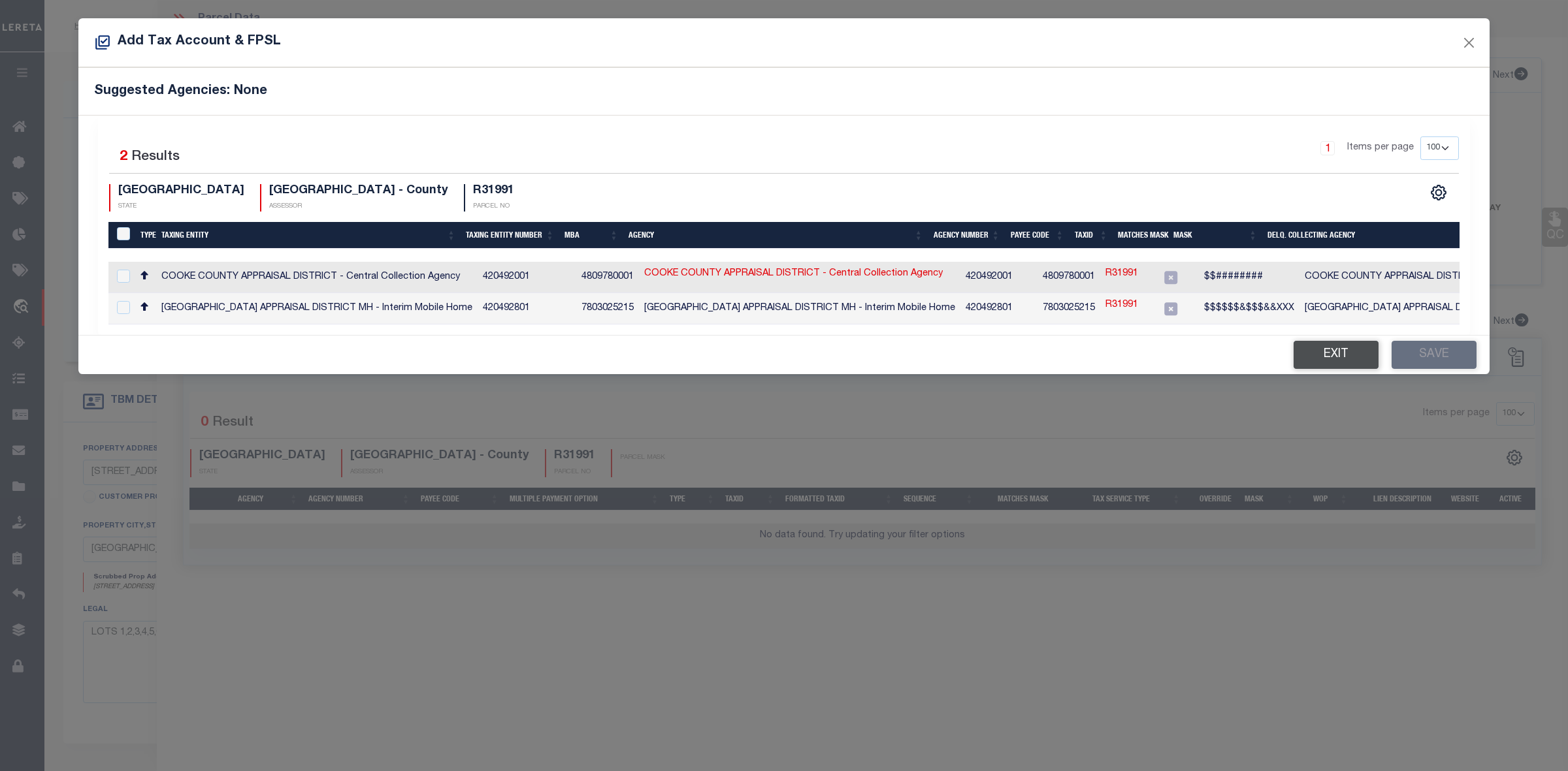
click at [1322, 360] on button "Exit" at bounding box center [1336, 355] width 85 height 28
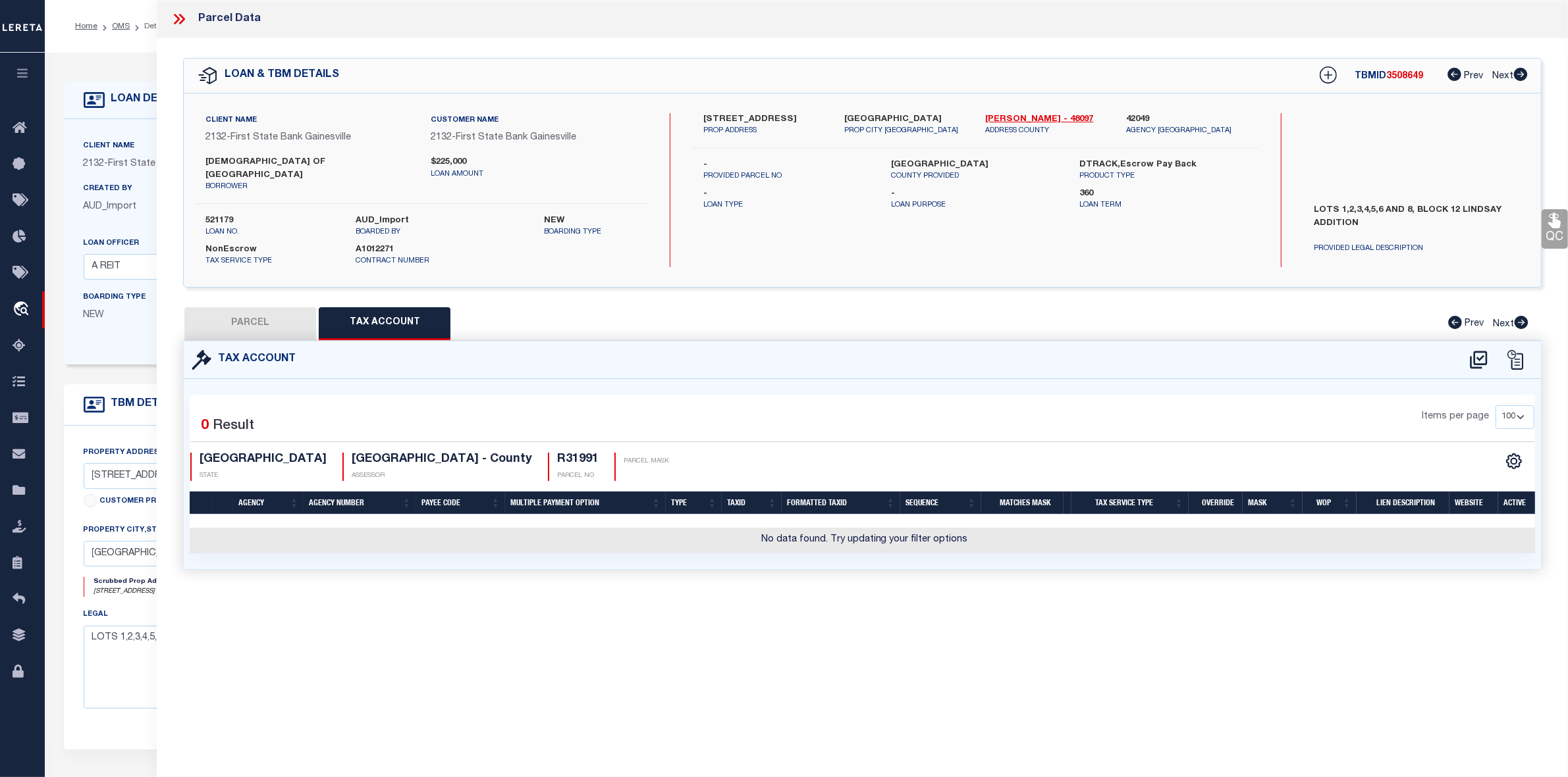
click at [291, 313] on button "PARCEL" at bounding box center [249, 324] width 131 height 33
select select "AS"
checkbox input "false"
select select "IP"
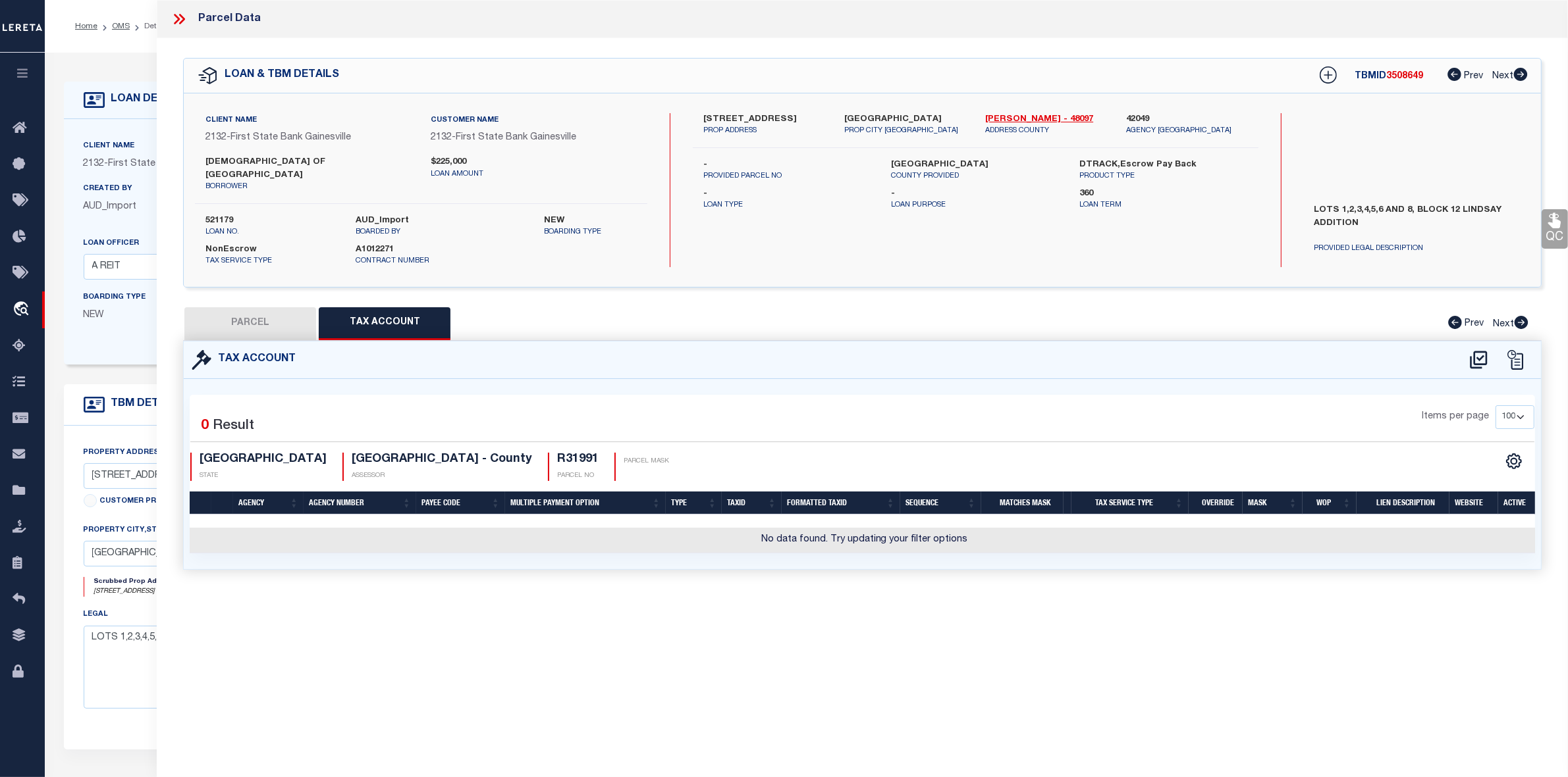
checkbox input "false"
type textarea "Should be able to locate manually. MLC 9/4/2025"
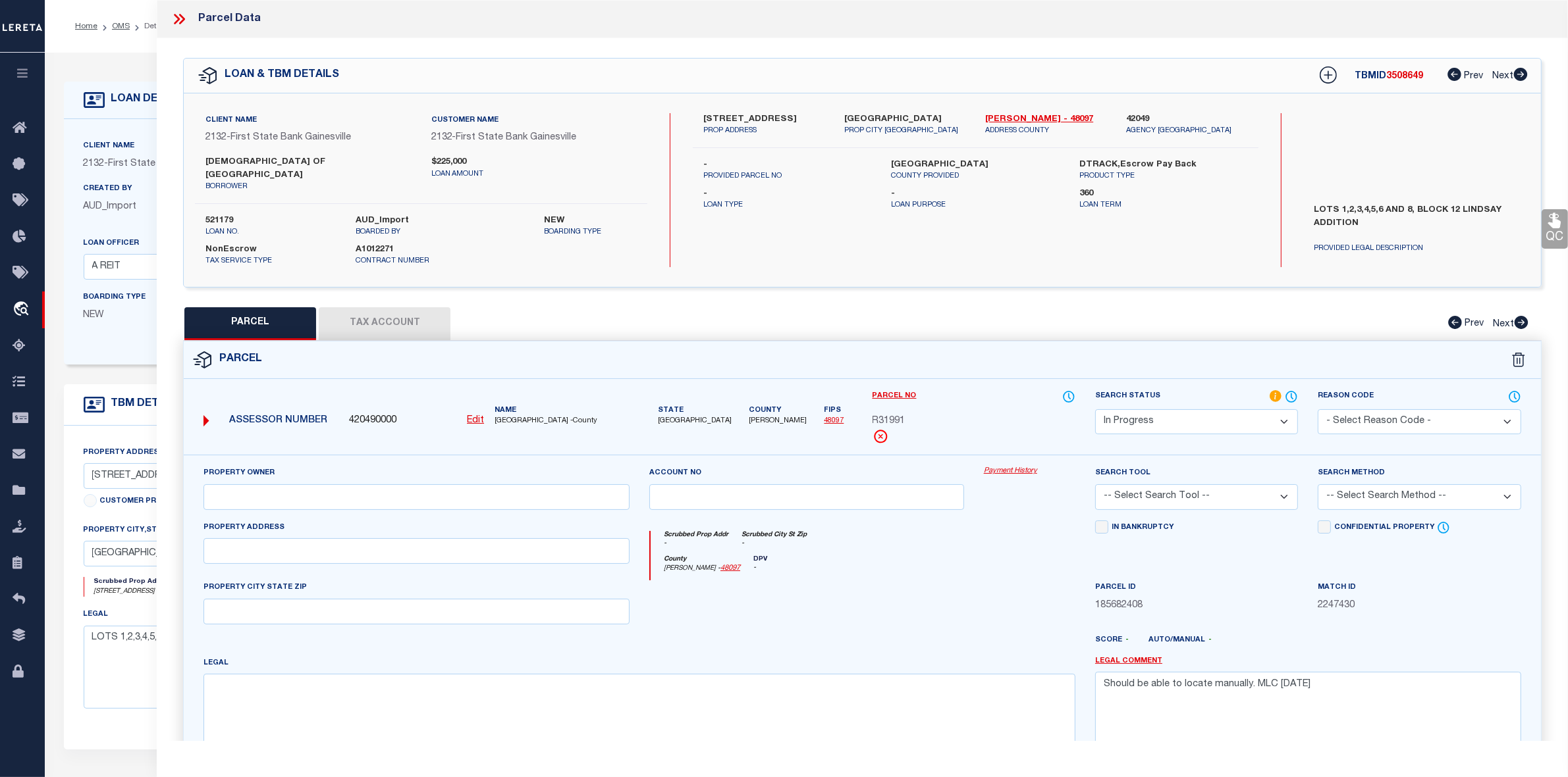
click at [482, 416] on u "Edit" at bounding box center [475, 420] width 17 height 9
select select "IP"
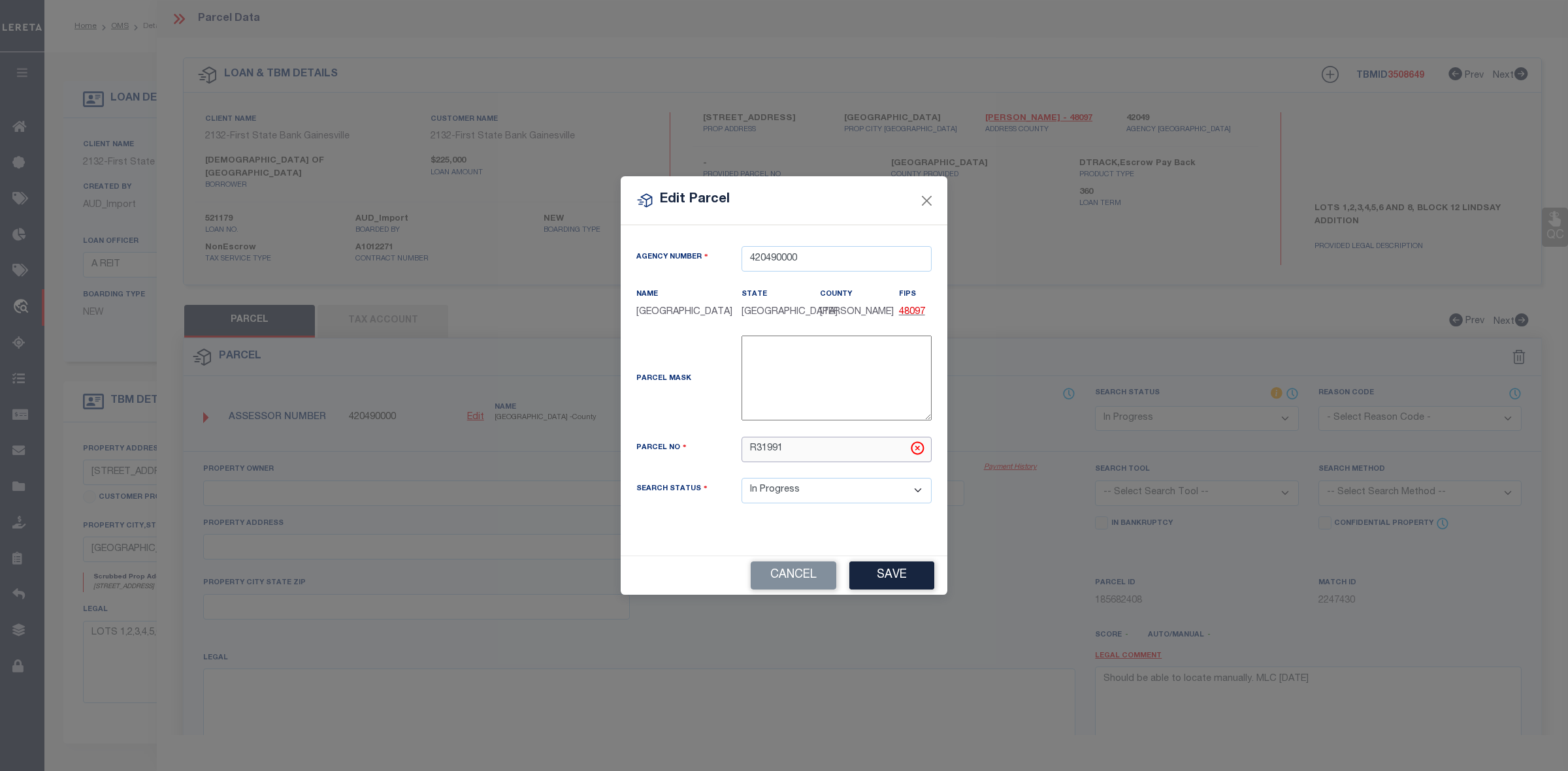
click at [755, 454] on input "R31991" at bounding box center [836, 450] width 190 height 25
type input "R031991"
click at [913, 574] on button "Save" at bounding box center [892, 576] width 85 height 28
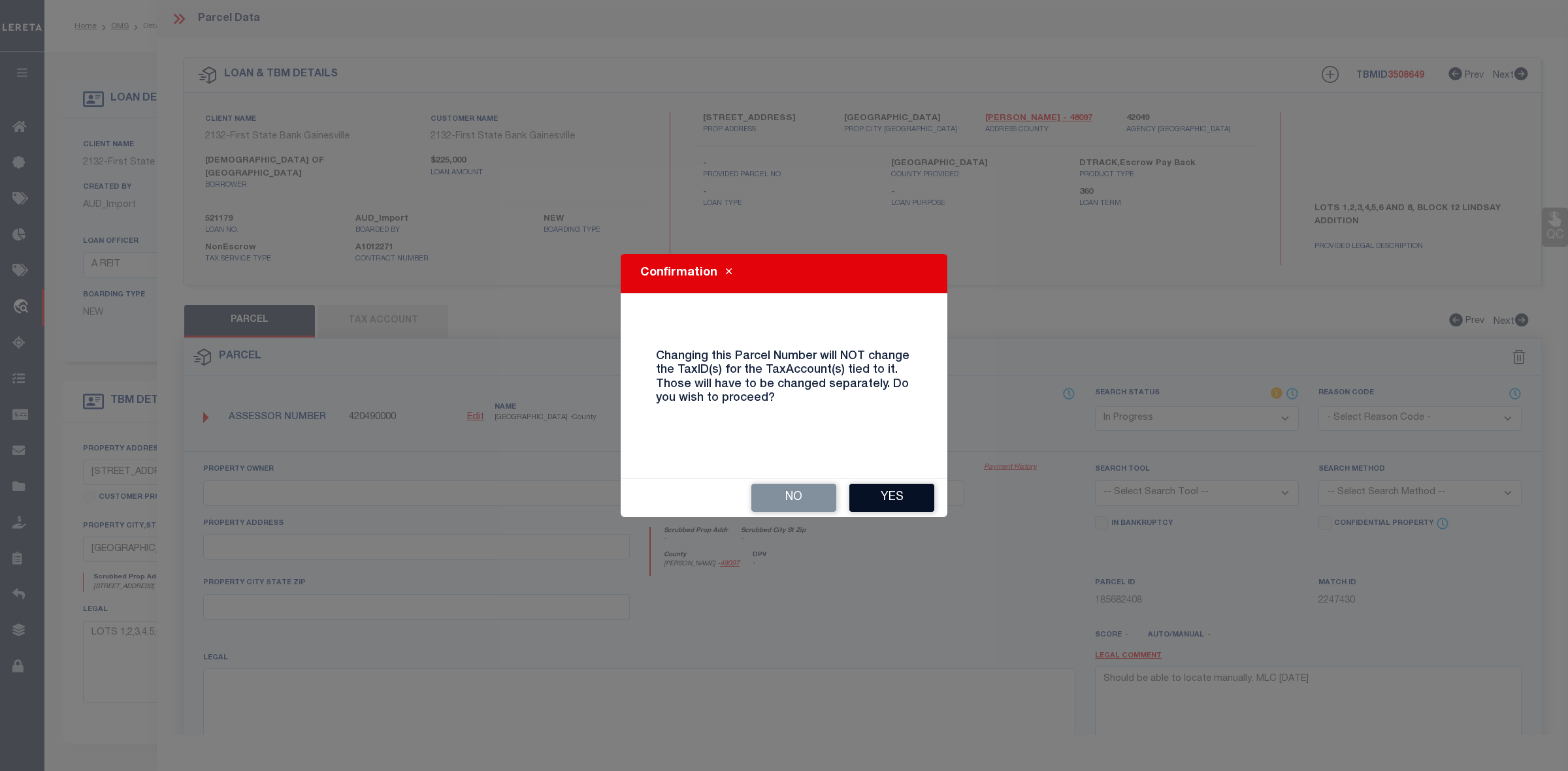
click at [895, 495] on button "Yes" at bounding box center [892, 498] width 85 height 28
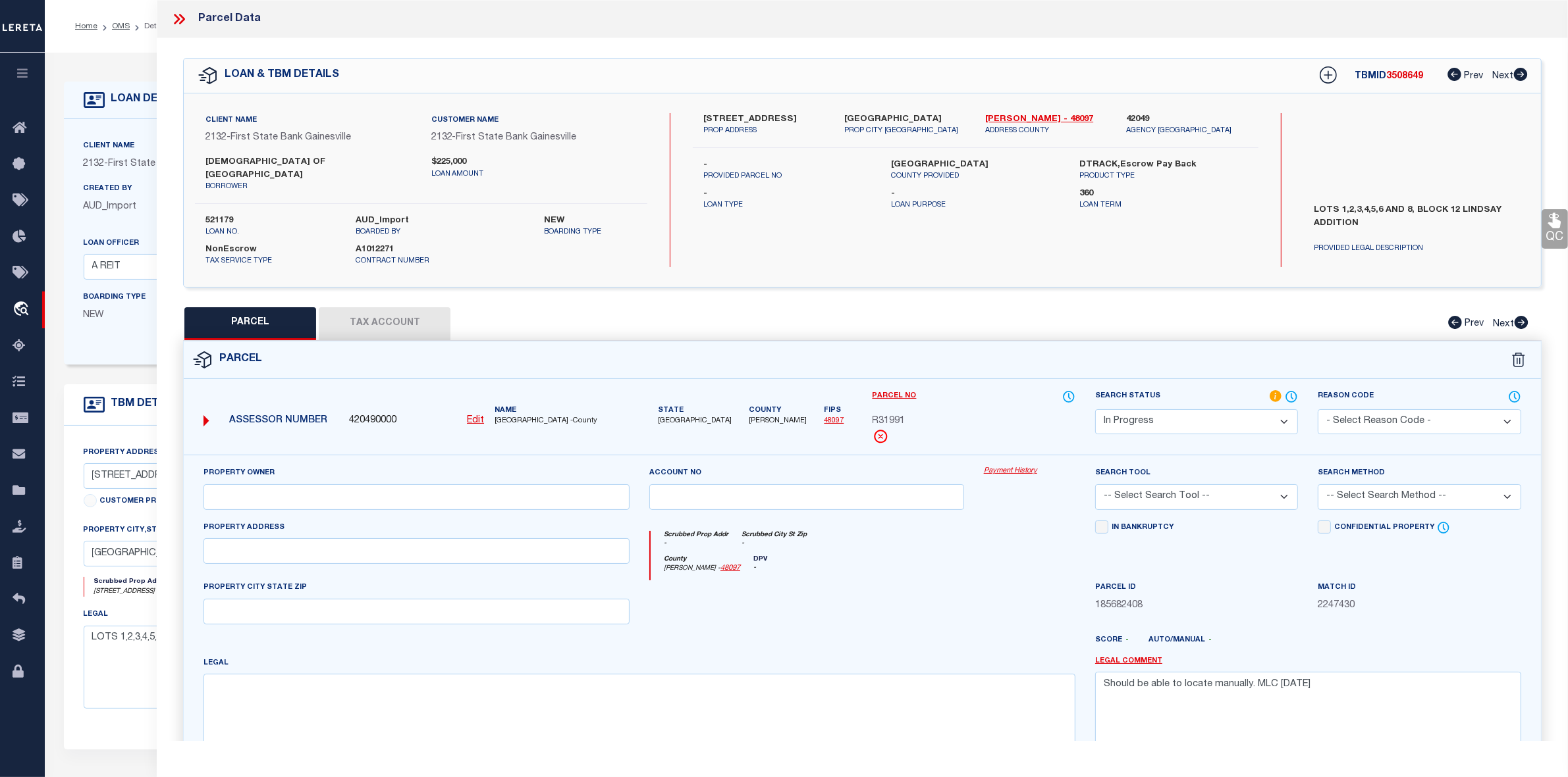
click at [925, 635] on div at bounding box center [918, 646] width 334 height 21
select select "IP"
checkbox input "false"
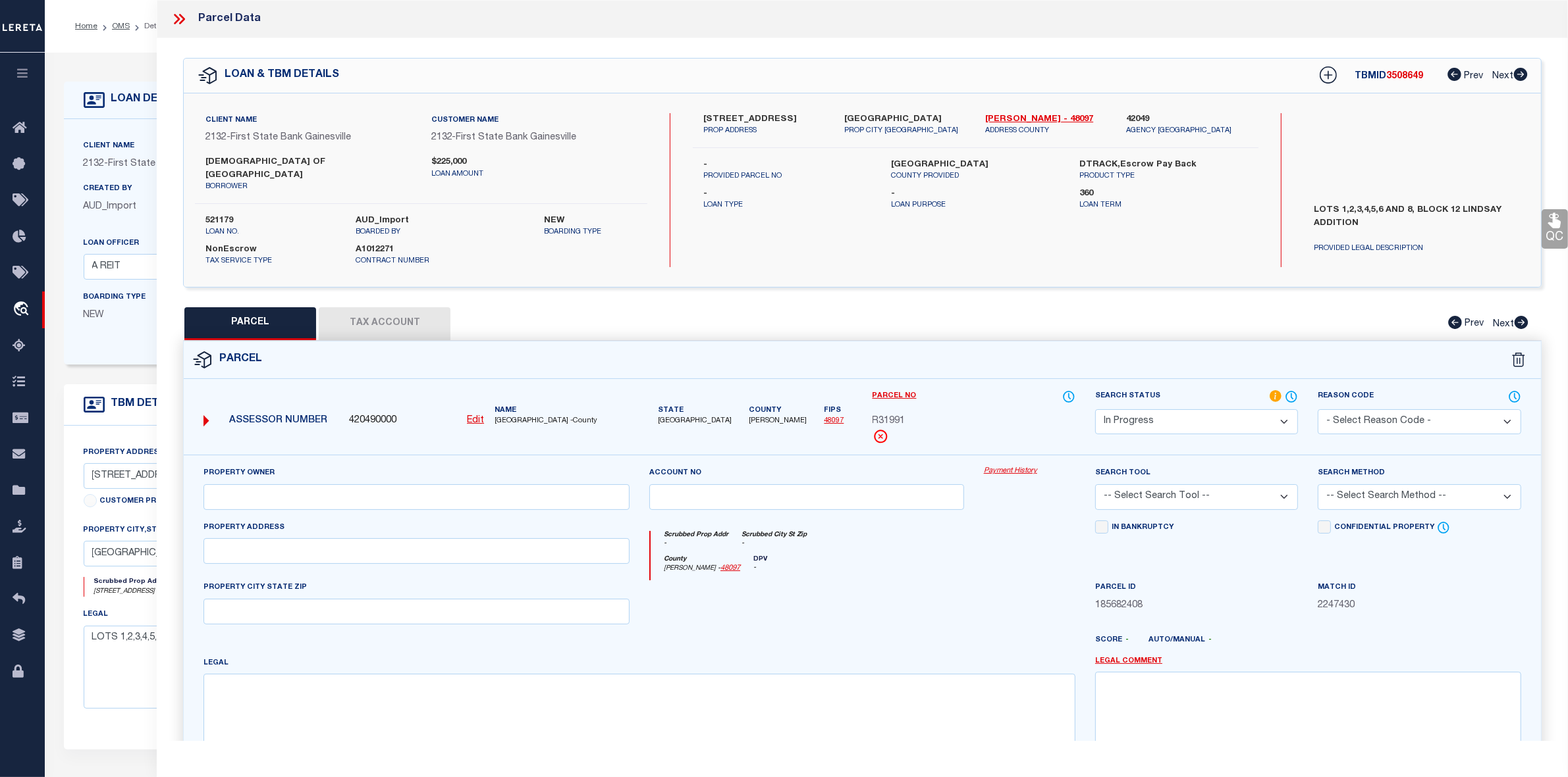
type textarea "Should be able to locate manually. MLC 9/4/2025"
click at [366, 311] on button "Tax Account" at bounding box center [384, 324] width 131 height 33
select select "100"
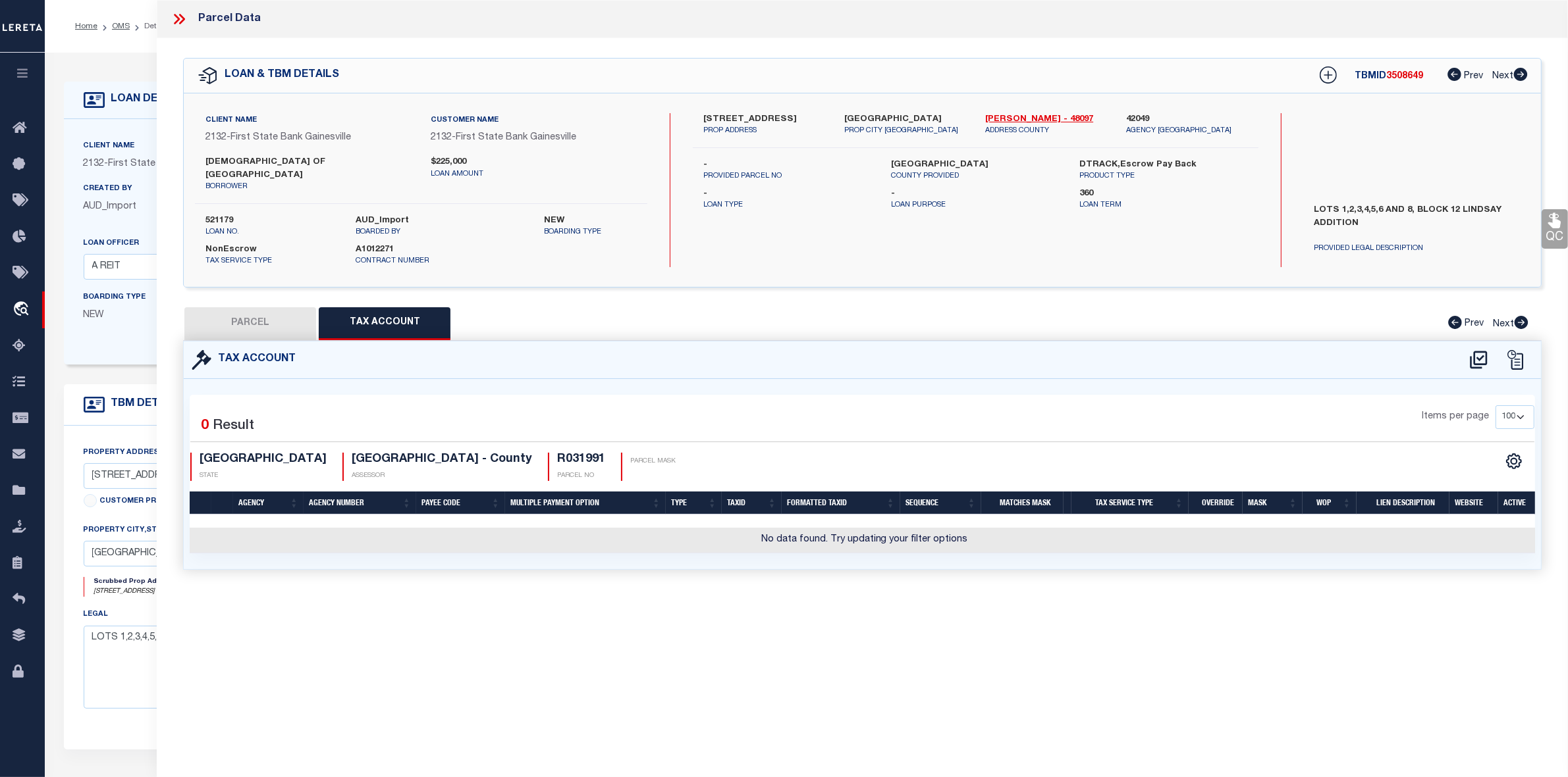
click at [1032, 597] on div "Parcel Data QC QC QC - Select Status - Ready to QC" at bounding box center [862, 370] width 1411 height 741
click at [1473, 351] on icon at bounding box center [1478, 360] width 17 height 18
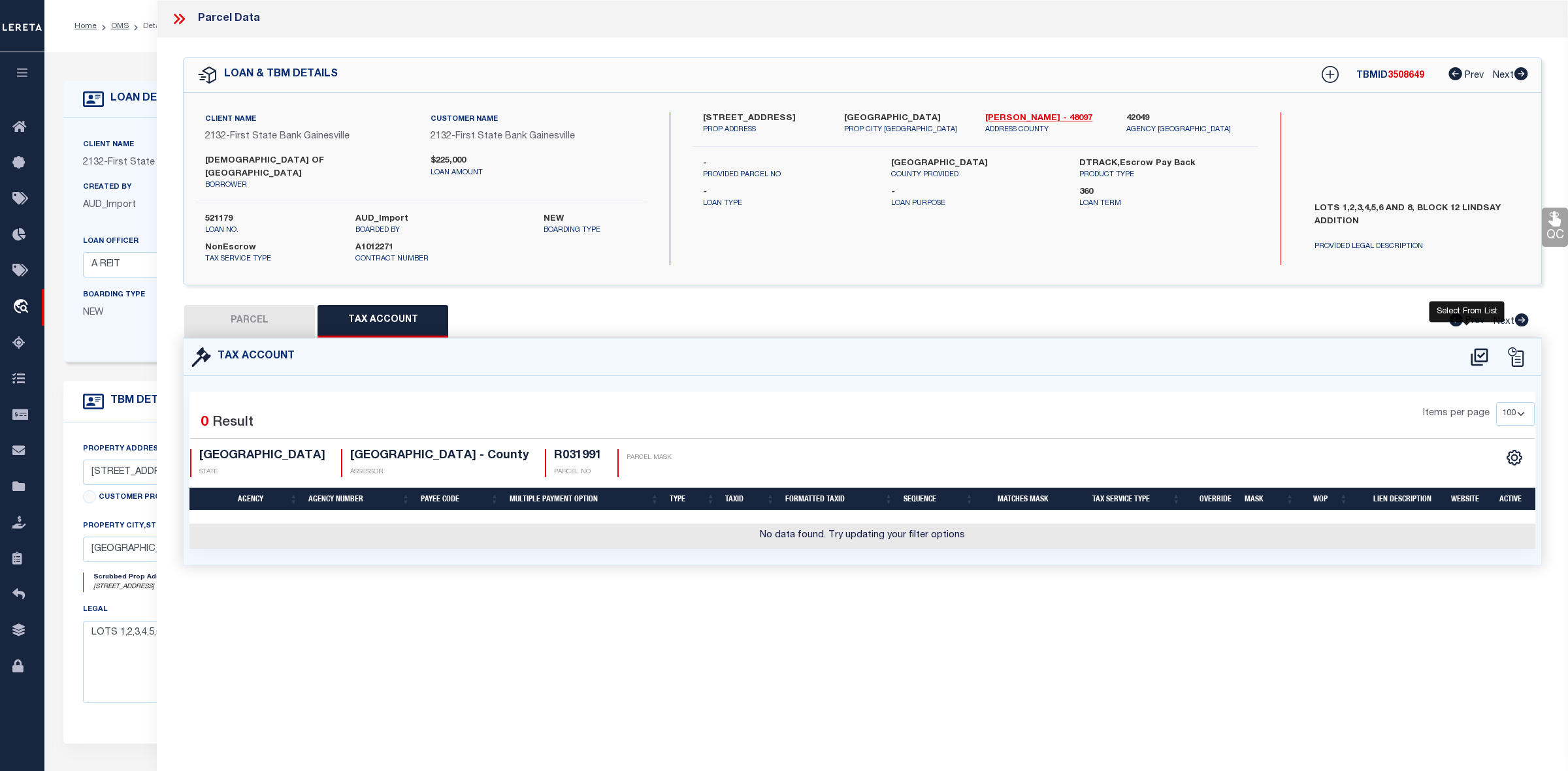
select select "100"
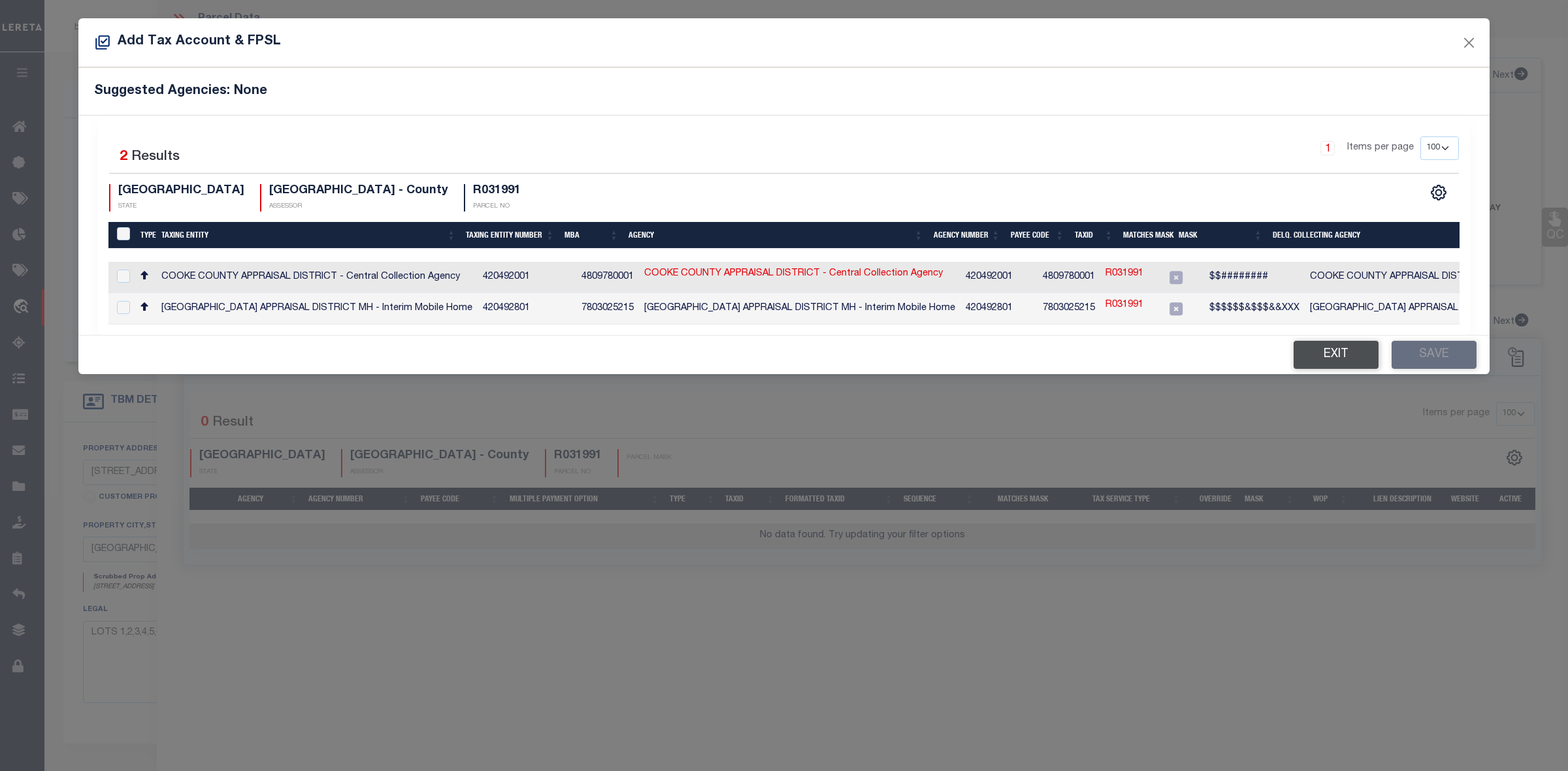
click at [1310, 363] on button "Exit" at bounding box center [1336, 355] width 85 height 28
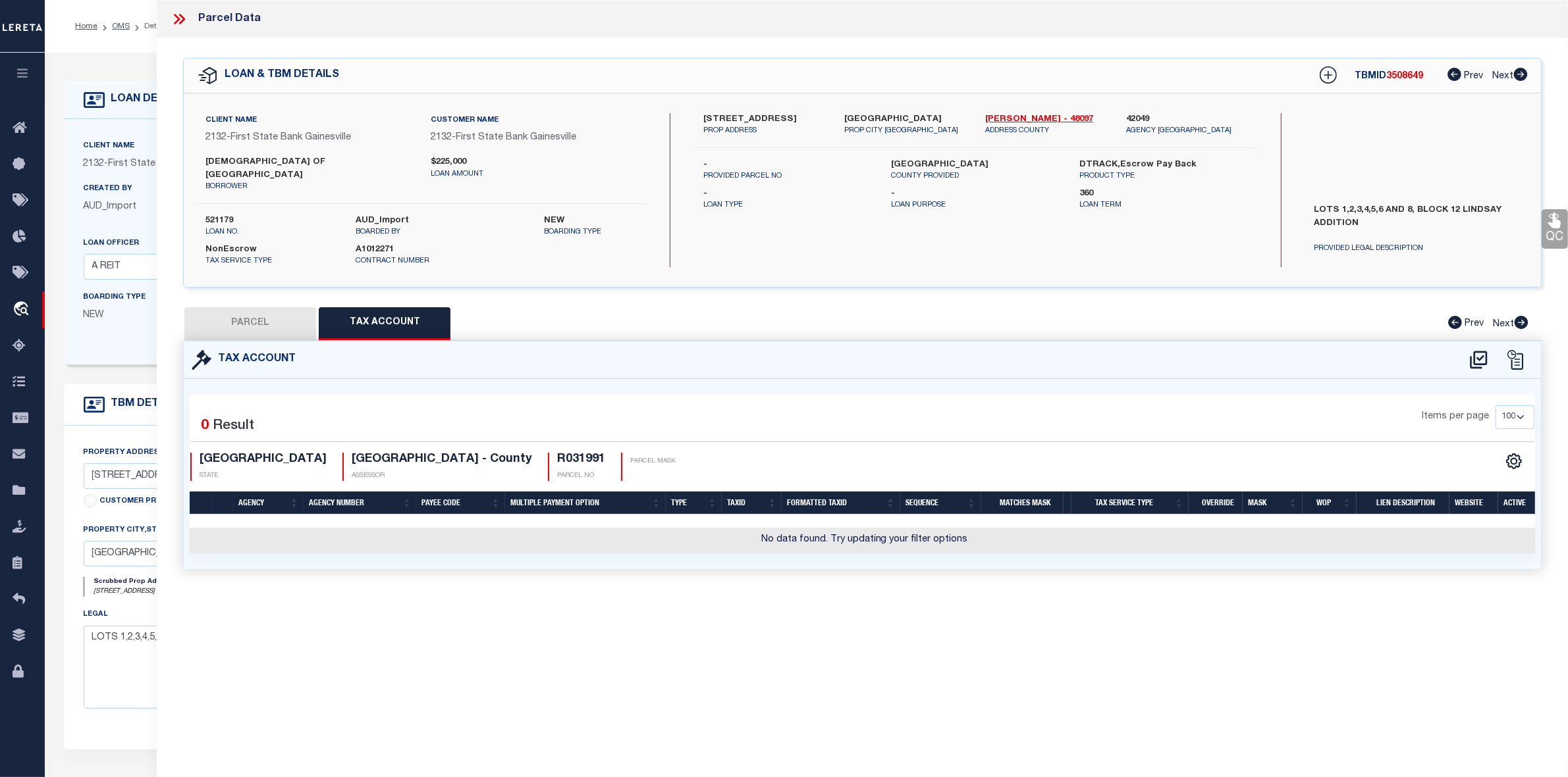
click at [259, 315] on button "PARCEL" at bounding box center [249, 324] width 131 height 33
select select "AS"
checkbox input "false"
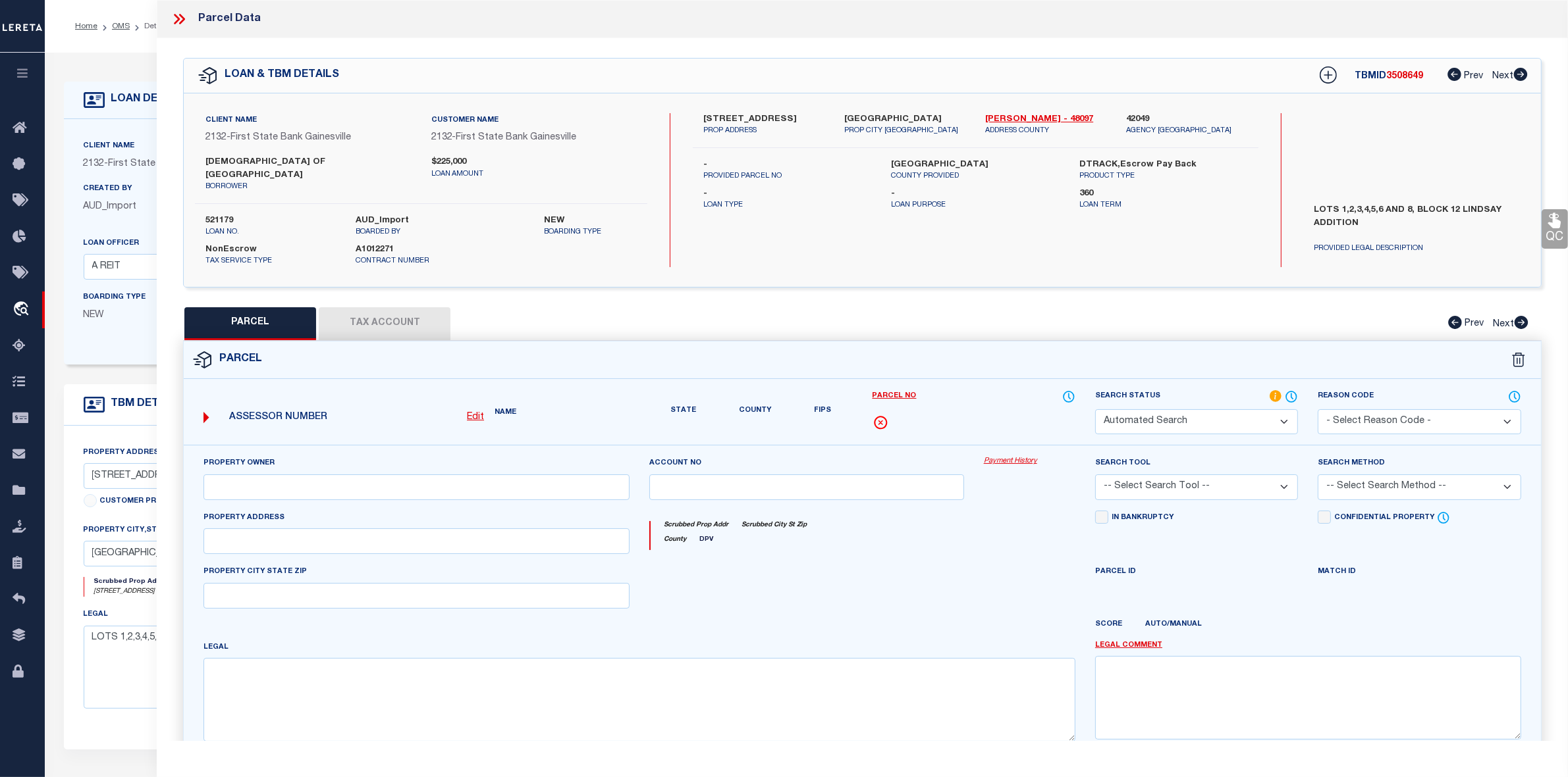
select select "IP"
checkbox input "false"
type textarea "Should be able to locate manually. MLC 9/4/2025"
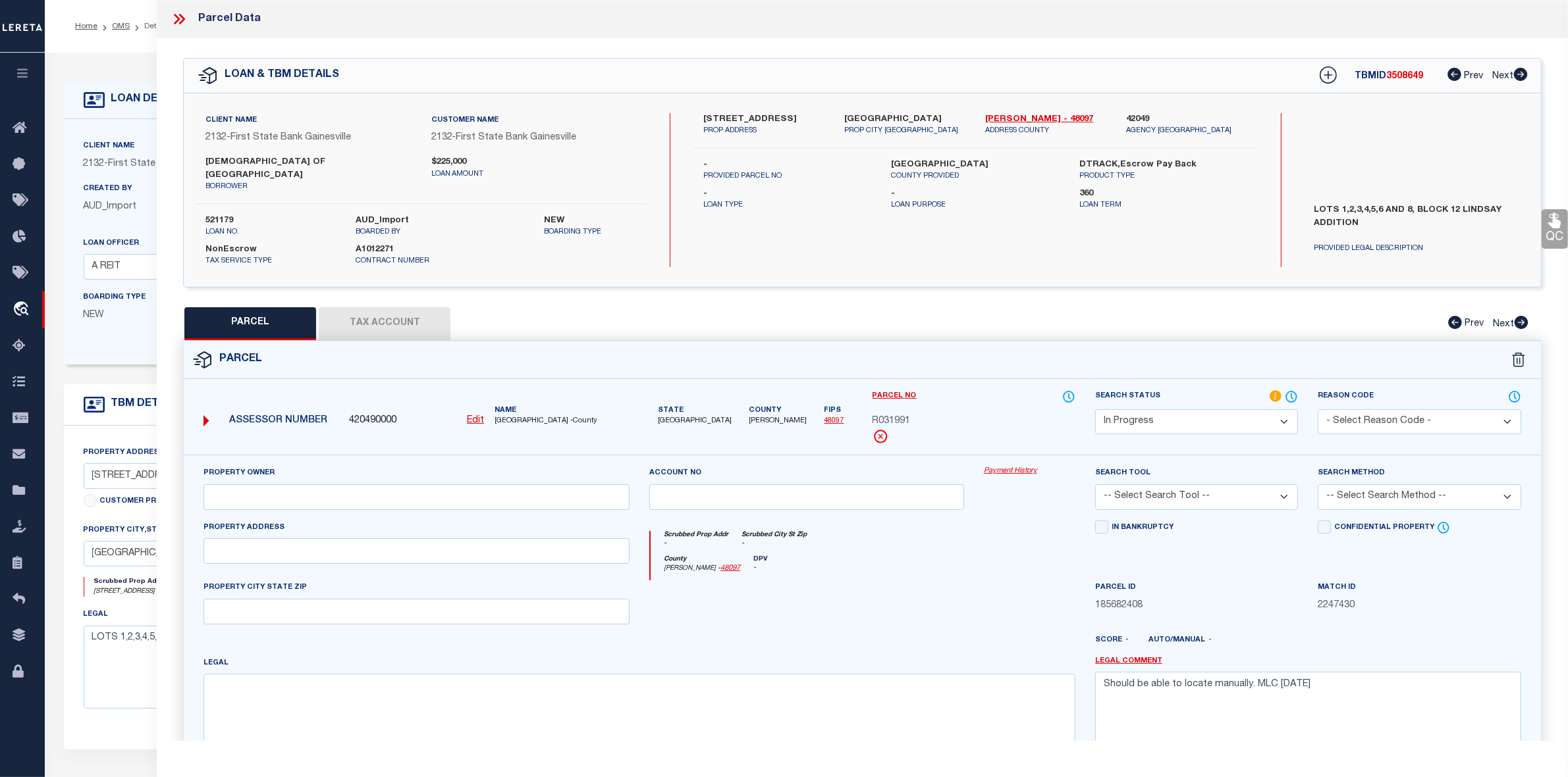
click at [475, 416] on u "Edit" at bounding box center [475, 420] width 17 height 9
select select "IP"
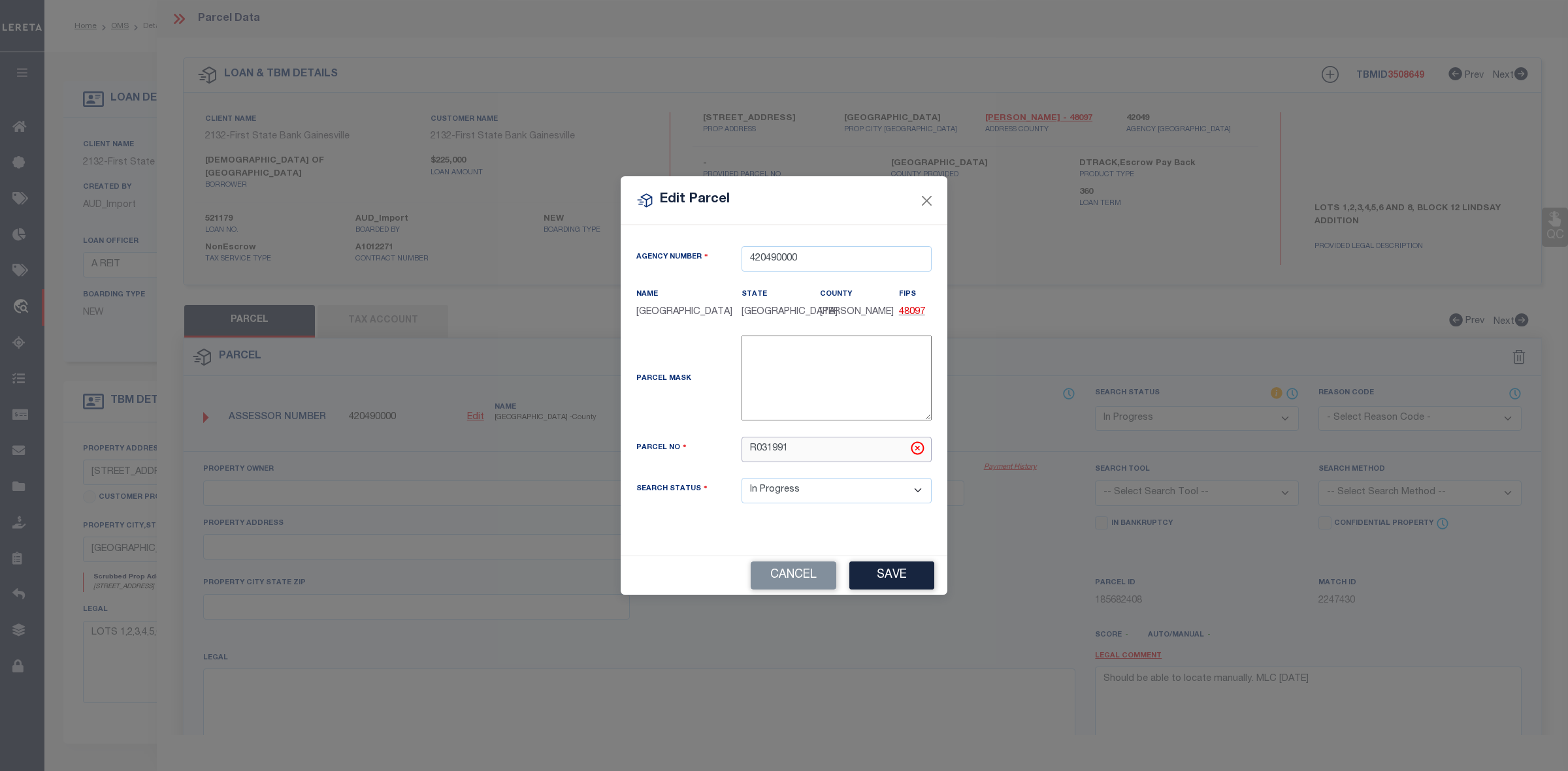
click at [761, 448] on input "R031991" at bounding box center [836, 450] width 190 height 25
type input "R0031991"
click at [881, 569] on button "Save" at bounding box center [892, 576] width 85 height 28
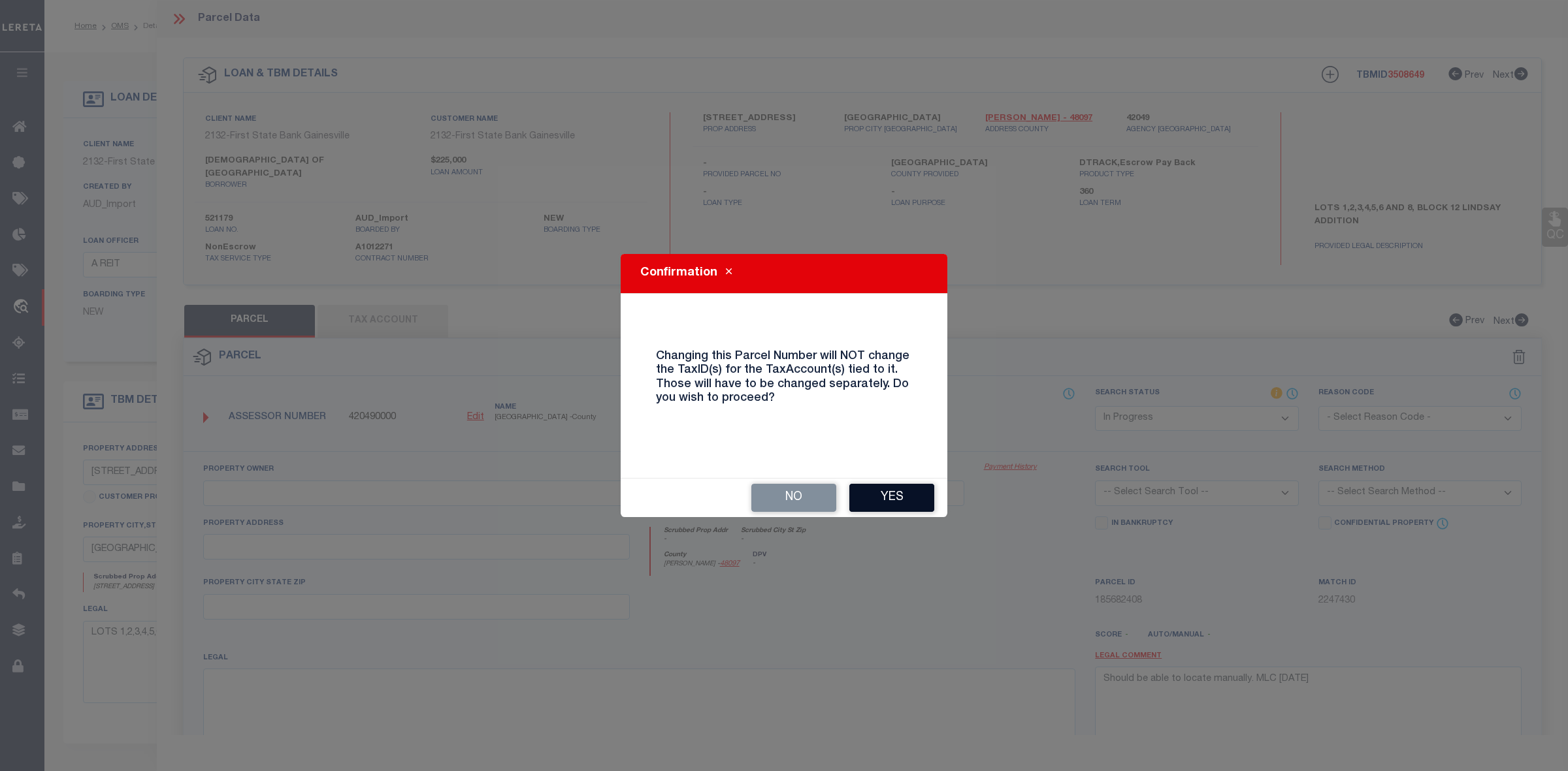
click at [883, 490] on button "Yes" at bounding box center [892, 498] width 85 height 28
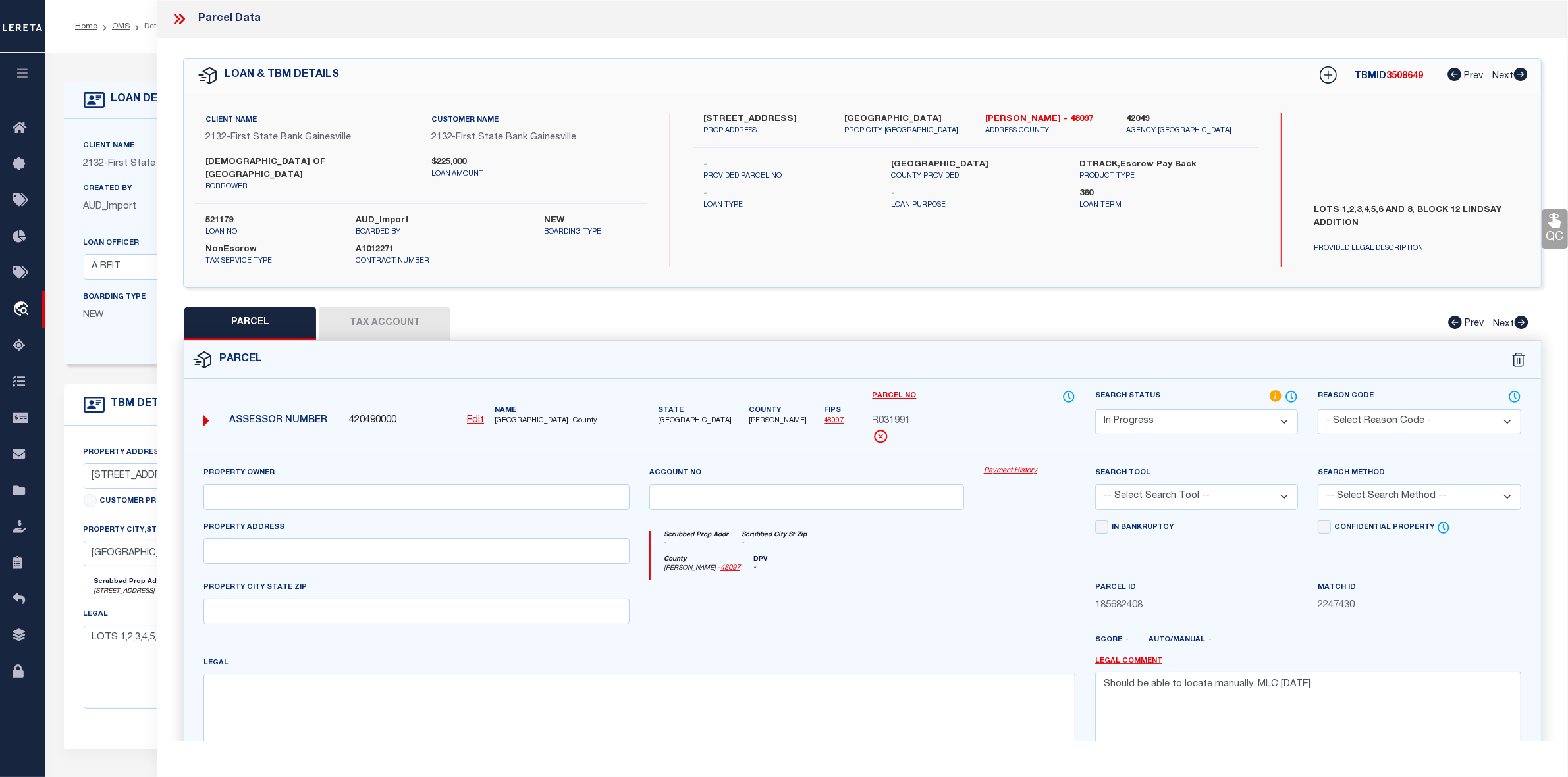
click at [942, 556] on div "County Cooke - 48097 DPV -" at bounding box center [863, 568] width 425 height 26
click at [426, 310] on button "Tax Account" at bounding box center [384, 324] width 131 height 33
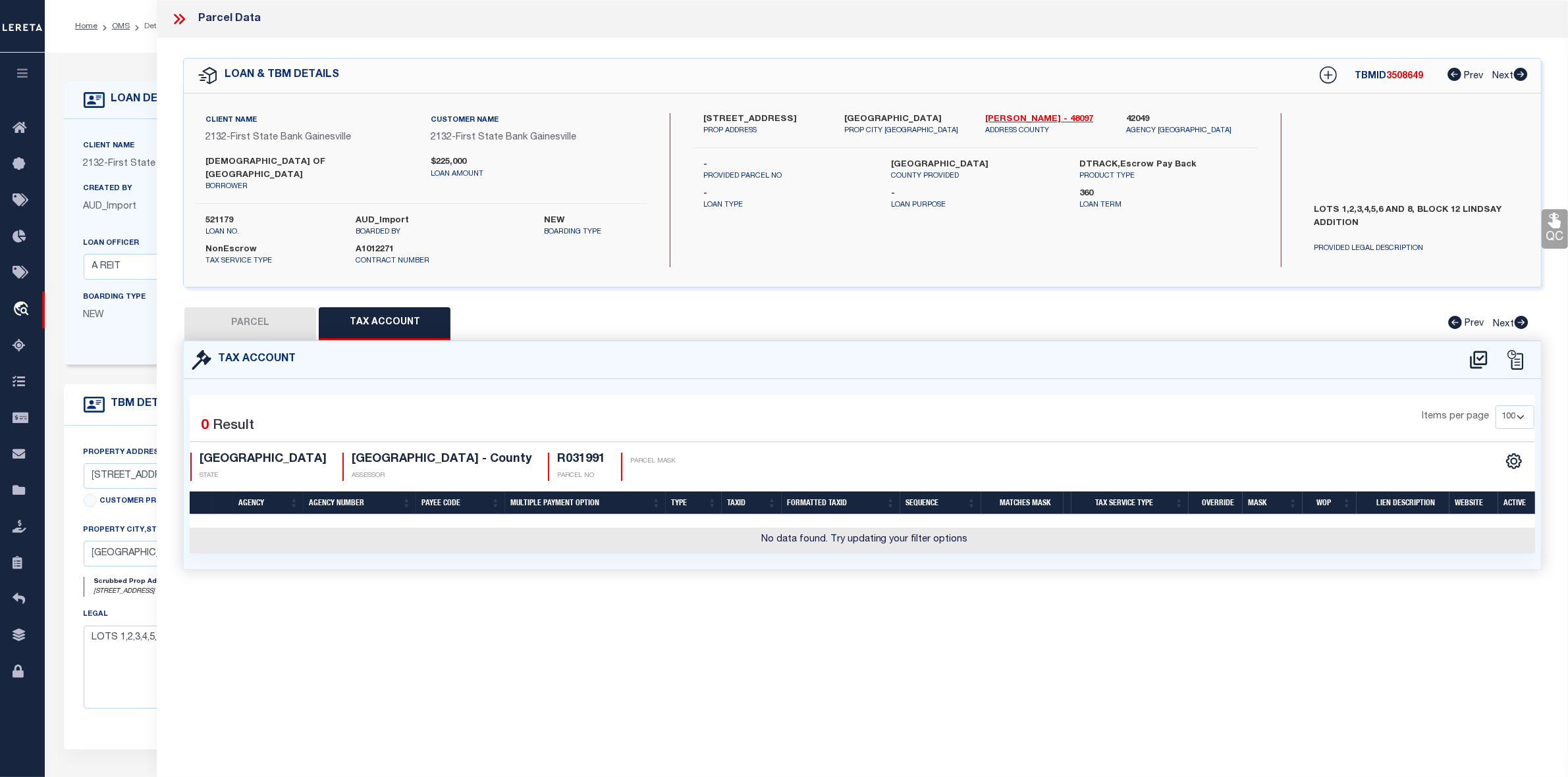
select select "100"
click at [1478, 350] on icon at bounding box center [1478, 360] width 22 height 21
select select "100"
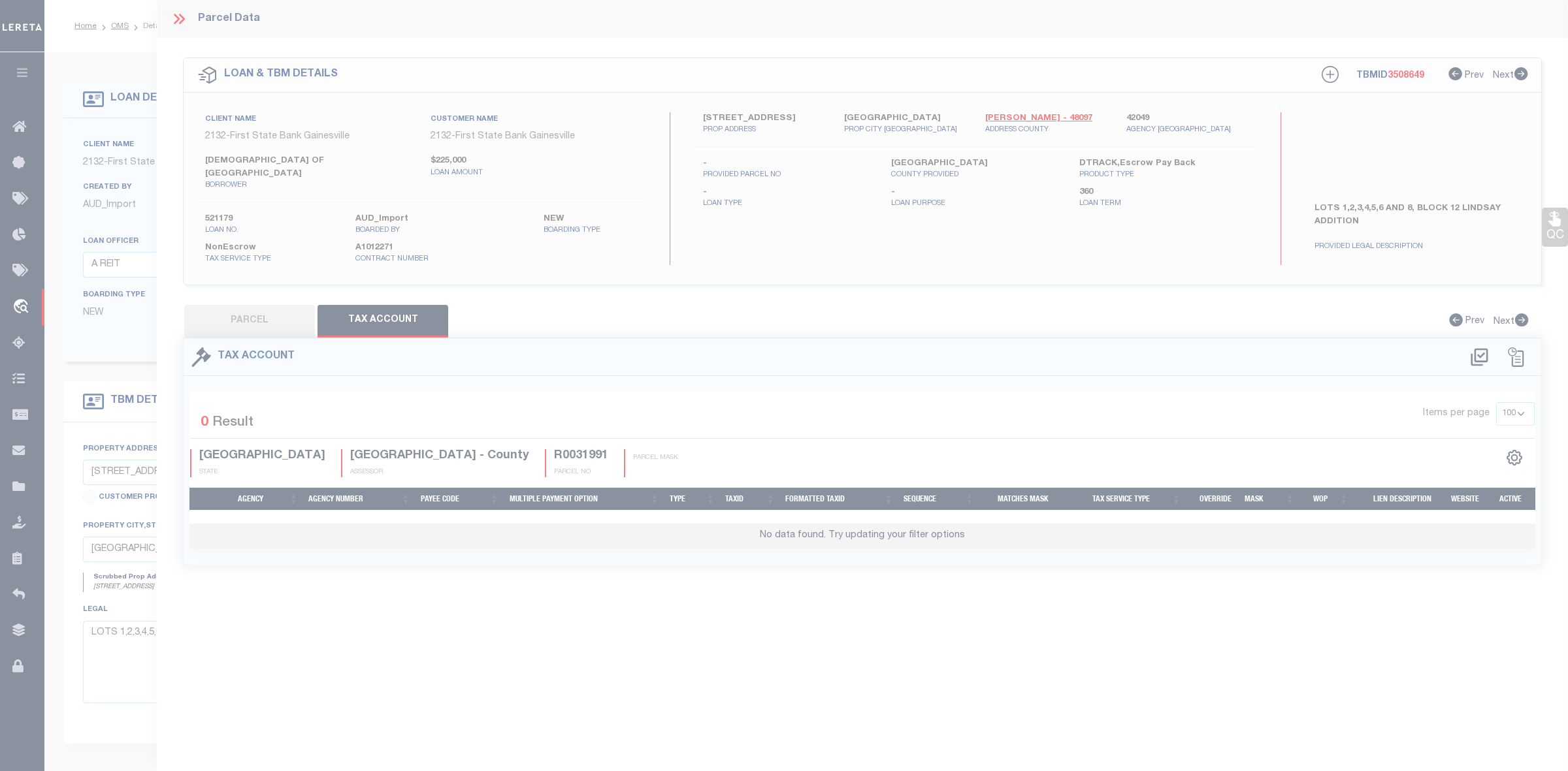
select select "100"
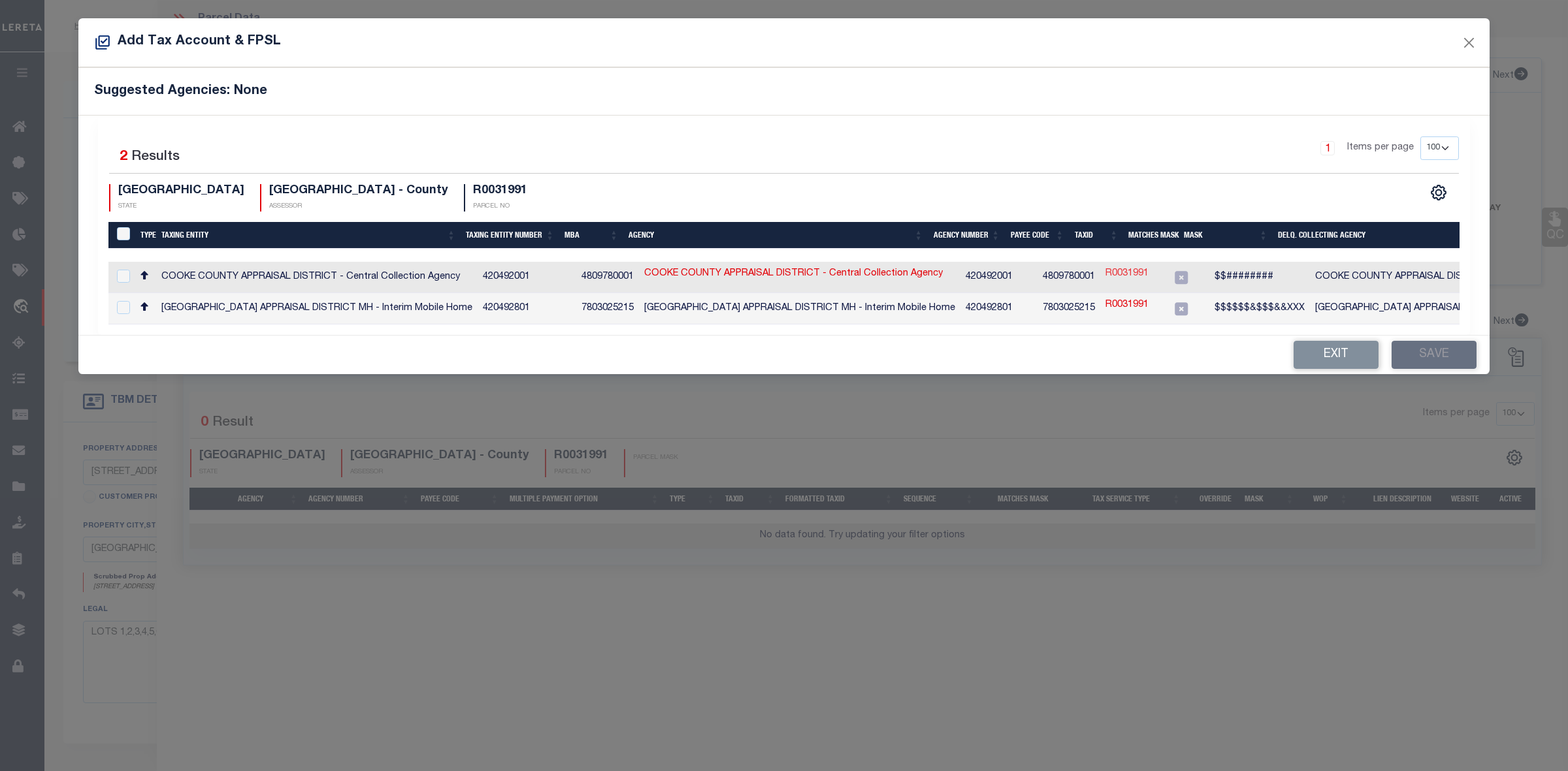
click at [1105, 276] on link "R0031991" at bounding box center [1127, 274] width 43 height 14
type input "R0031991"
type textarea "$$########"
checkbox input "true"
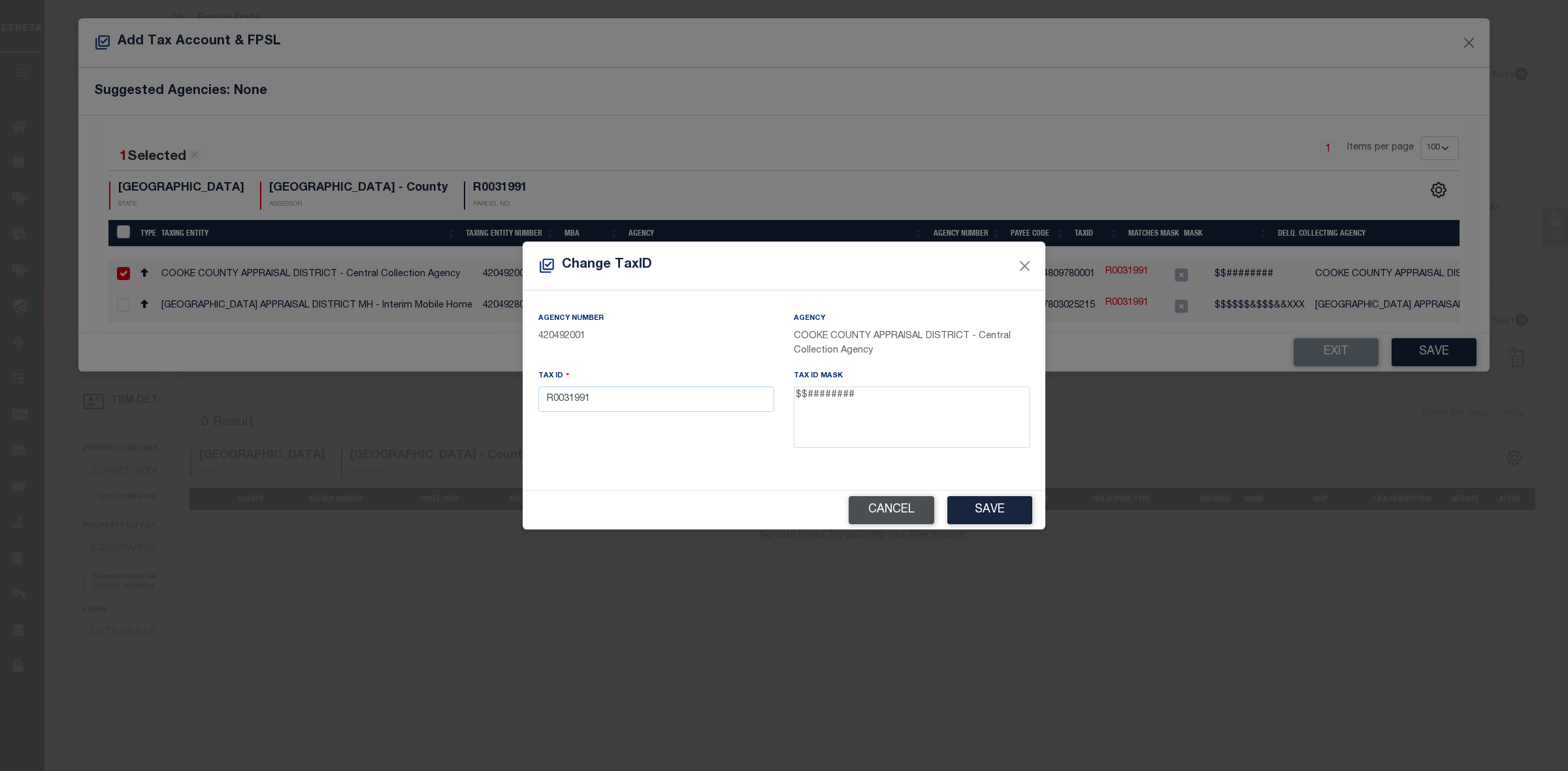
click at [879, 504] on button "Cancel" at bounding box center [891, 510] width 86 height 28
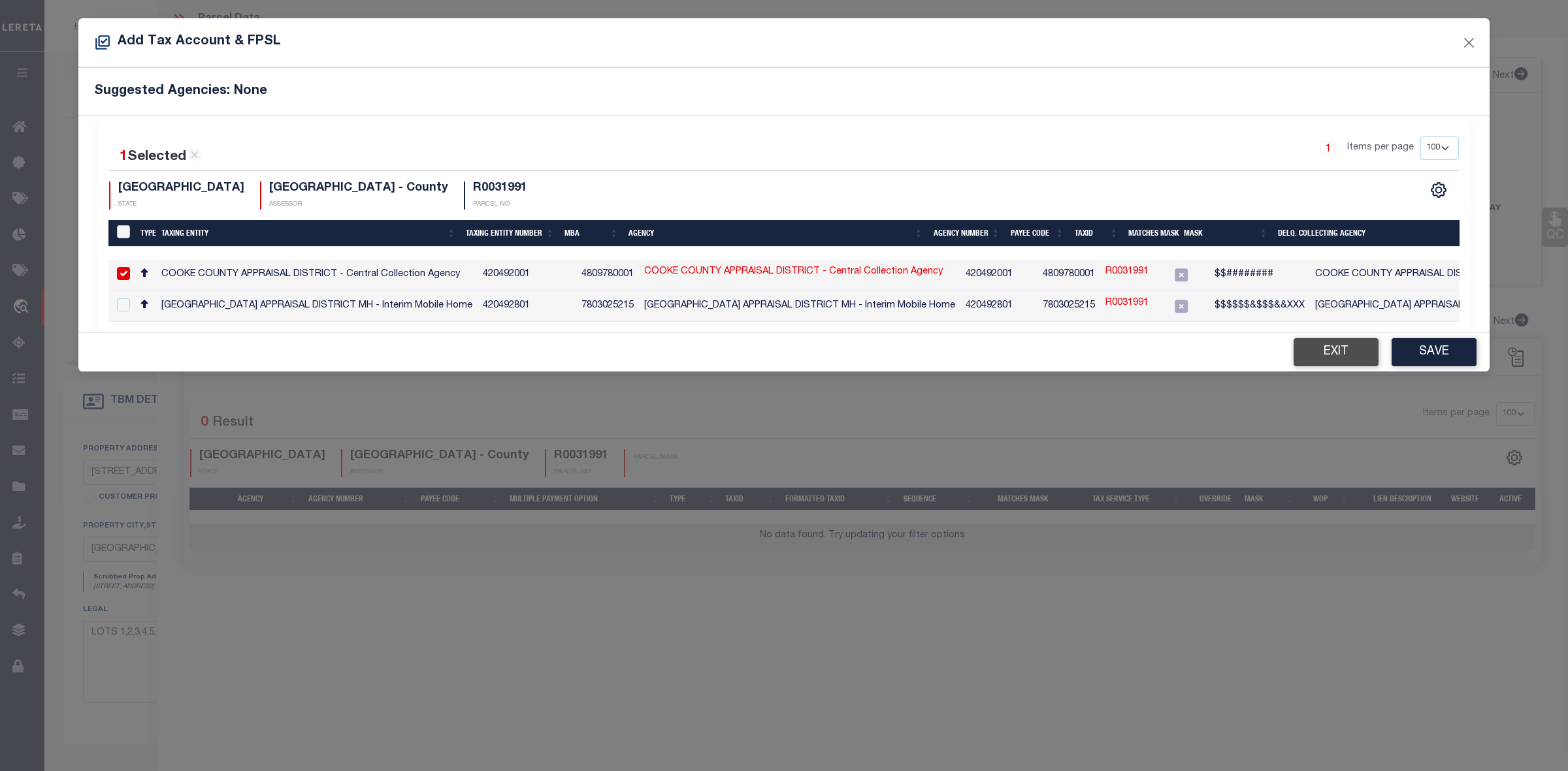
click at [1305, 356] on button "Exit" at bounding box center [1336, 352] width 85 height 28
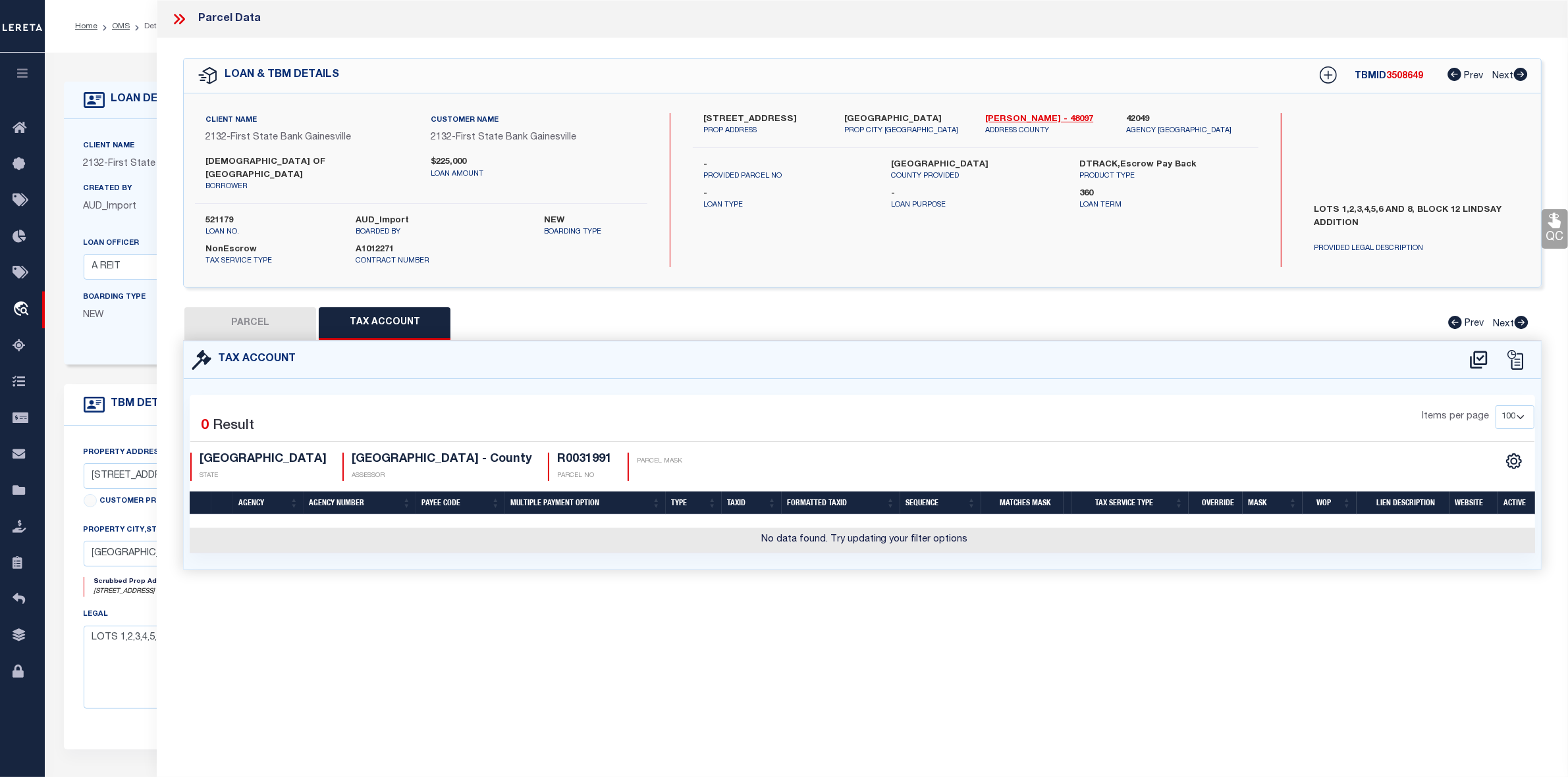
click at [243, 315] on button "PARCEL" at bounding box center [249, 324] width 131 height 33
select select "AS"
checkbox input "false"
select select "IP"
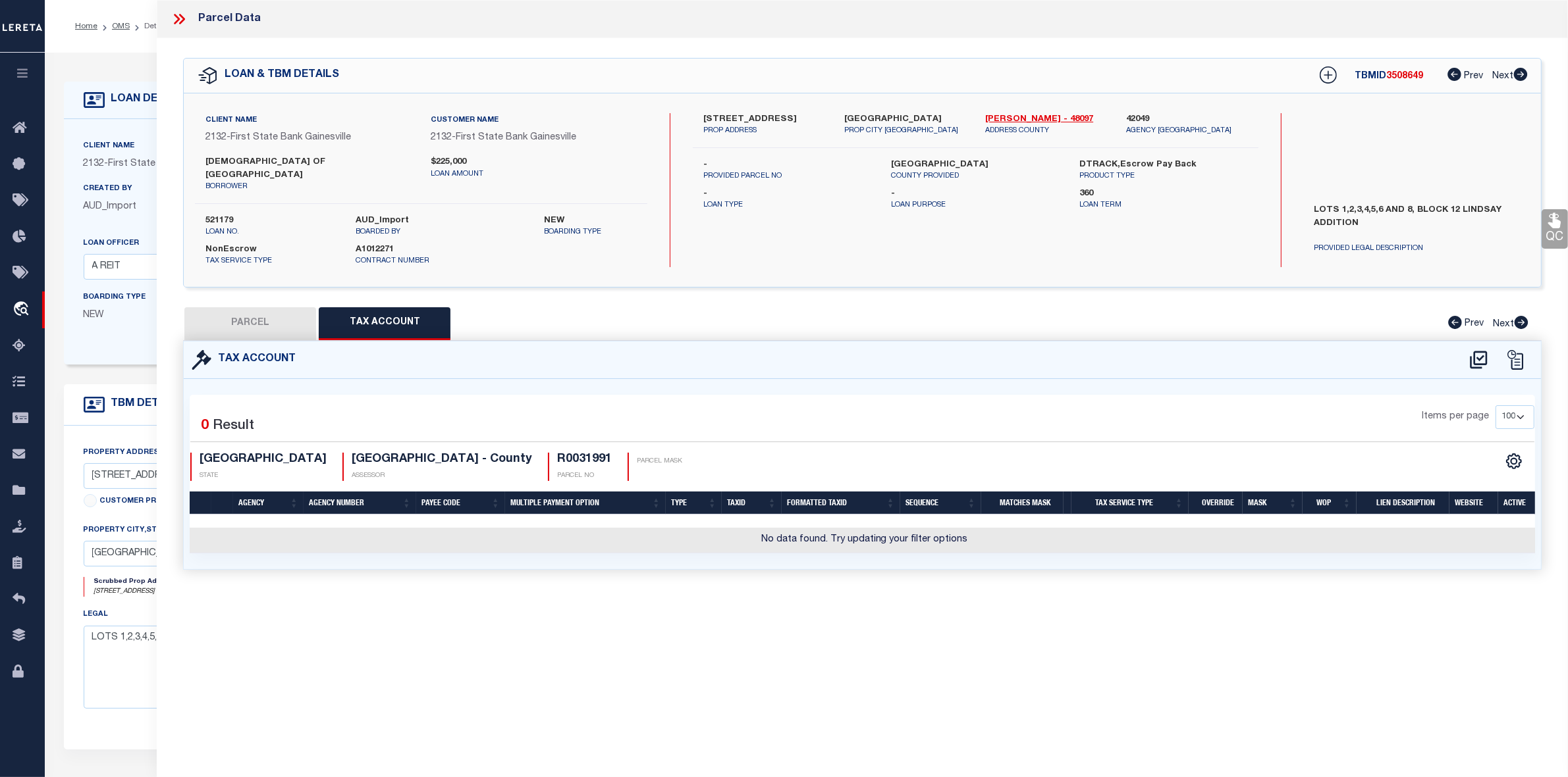
checkbox input "false"
type textarea "Should be able to locate manually. MLC 9/4/2025"
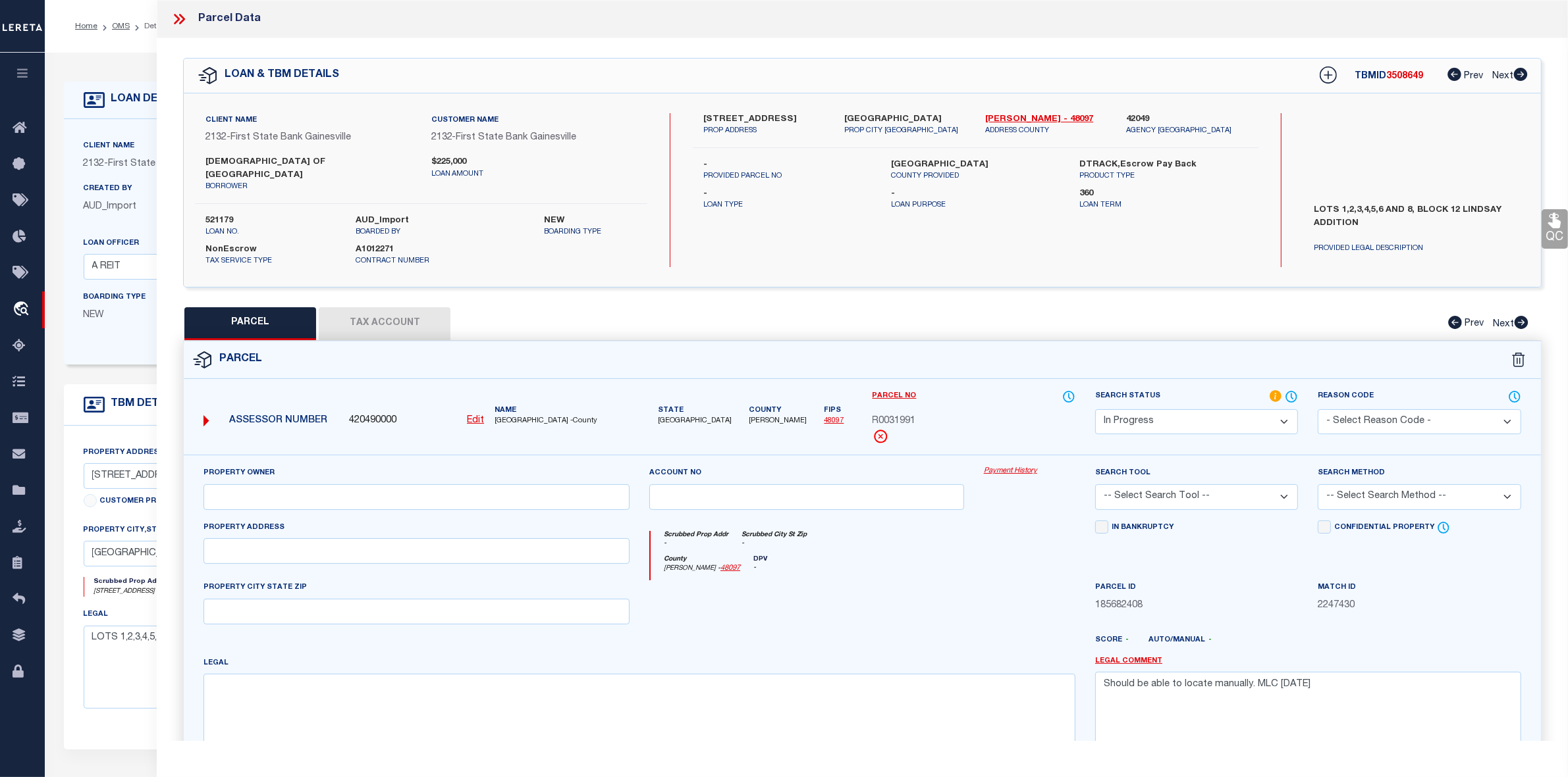
click at [845, 565] on div "County Cooke - 48097 DPV -" at bounding box center [863, 568] width 425 height 26
click at [481, 416] on u "Edit" at bounding box center [475, 420] width 17 height 9
select select "IP"
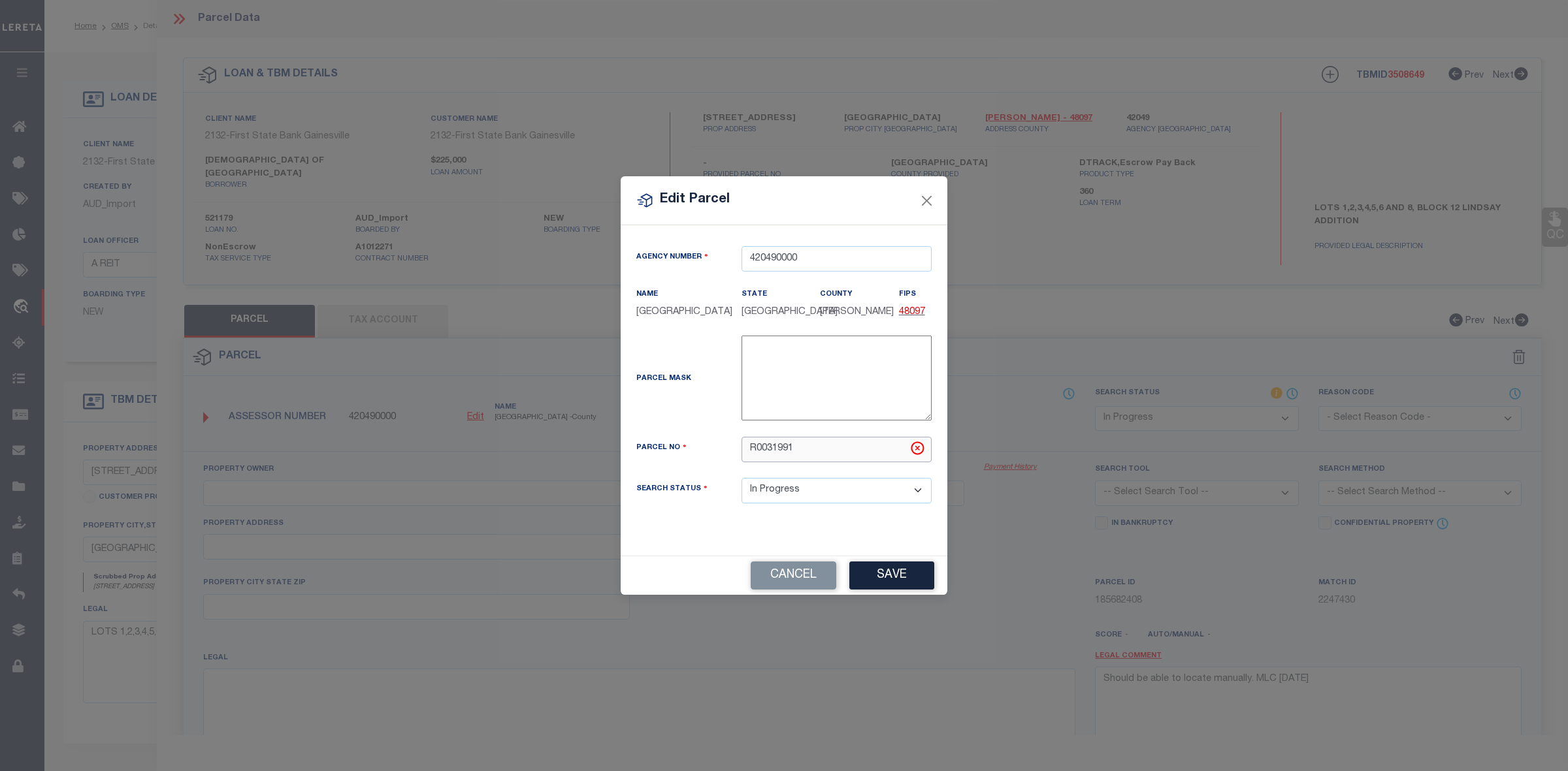
drag, startPoint x: 804, startPoint y: 451, endPoint x: 704, endPoint y: 453, distance: 100.0
click at [704, 453] on div "Parcel No R0031991" at bounding box center [784, 450] width 315 height 25
paste input "2460-012-0000"
type input "2460-012-00001"
click at [701, 416] on div "Parcel Mask -" at bounding box center [784, 381] width 315 height 91
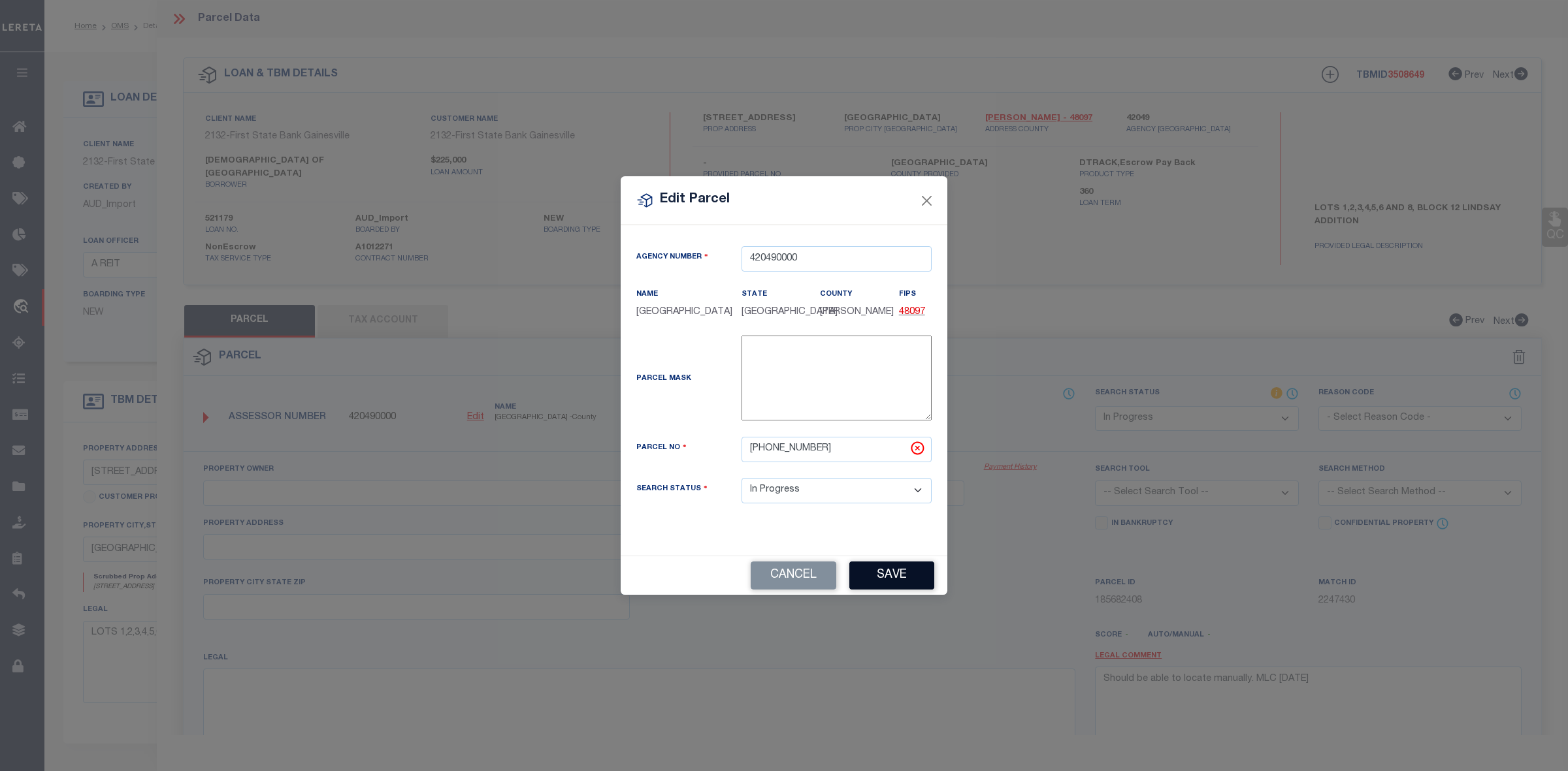
click at [863, 571] on button "Save" at bounding box center [892, 576] width 85 height 28
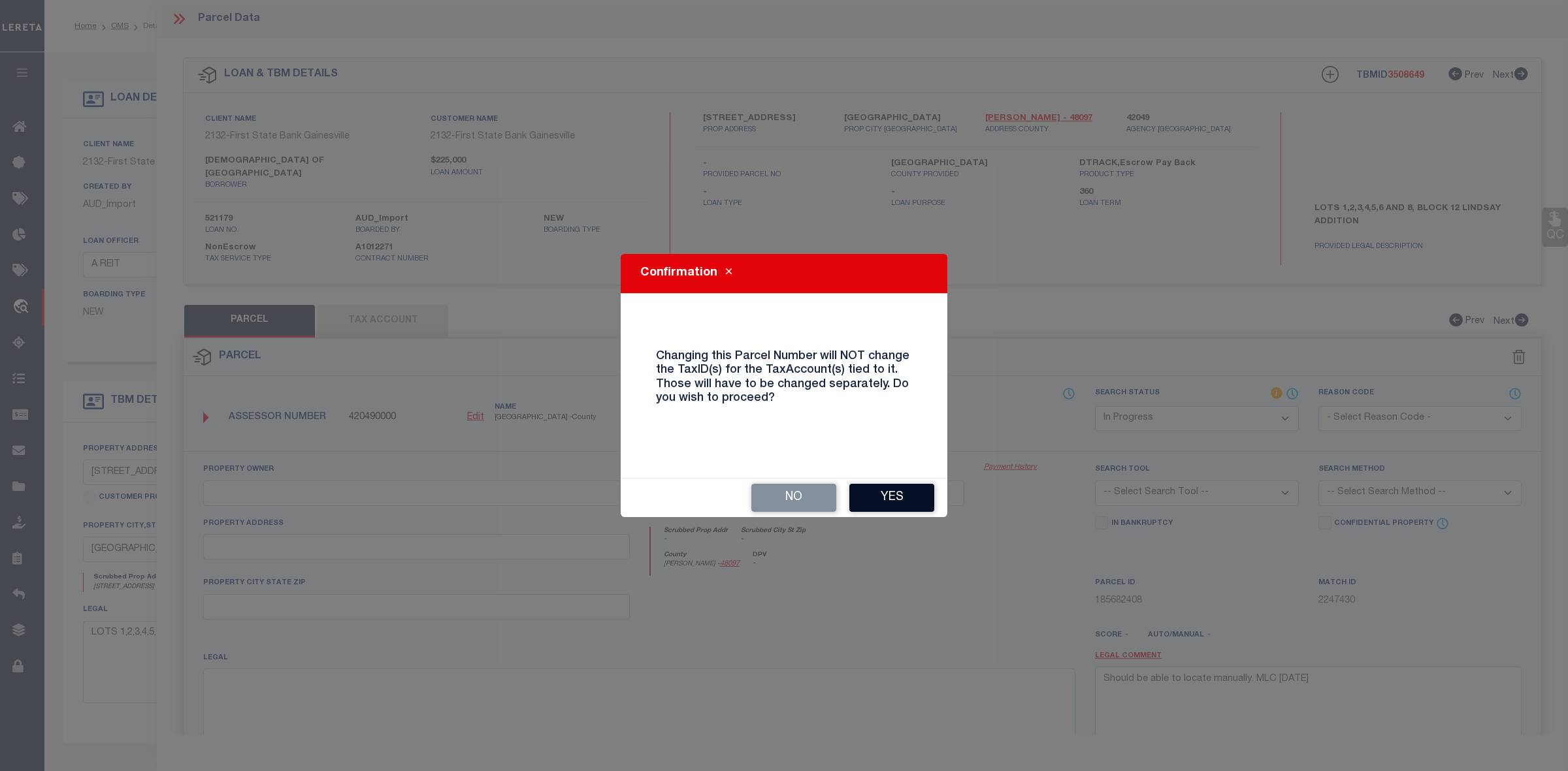
click at [879, 495] on button "Yes" at bounding box center [892, 498] width 85 height 28
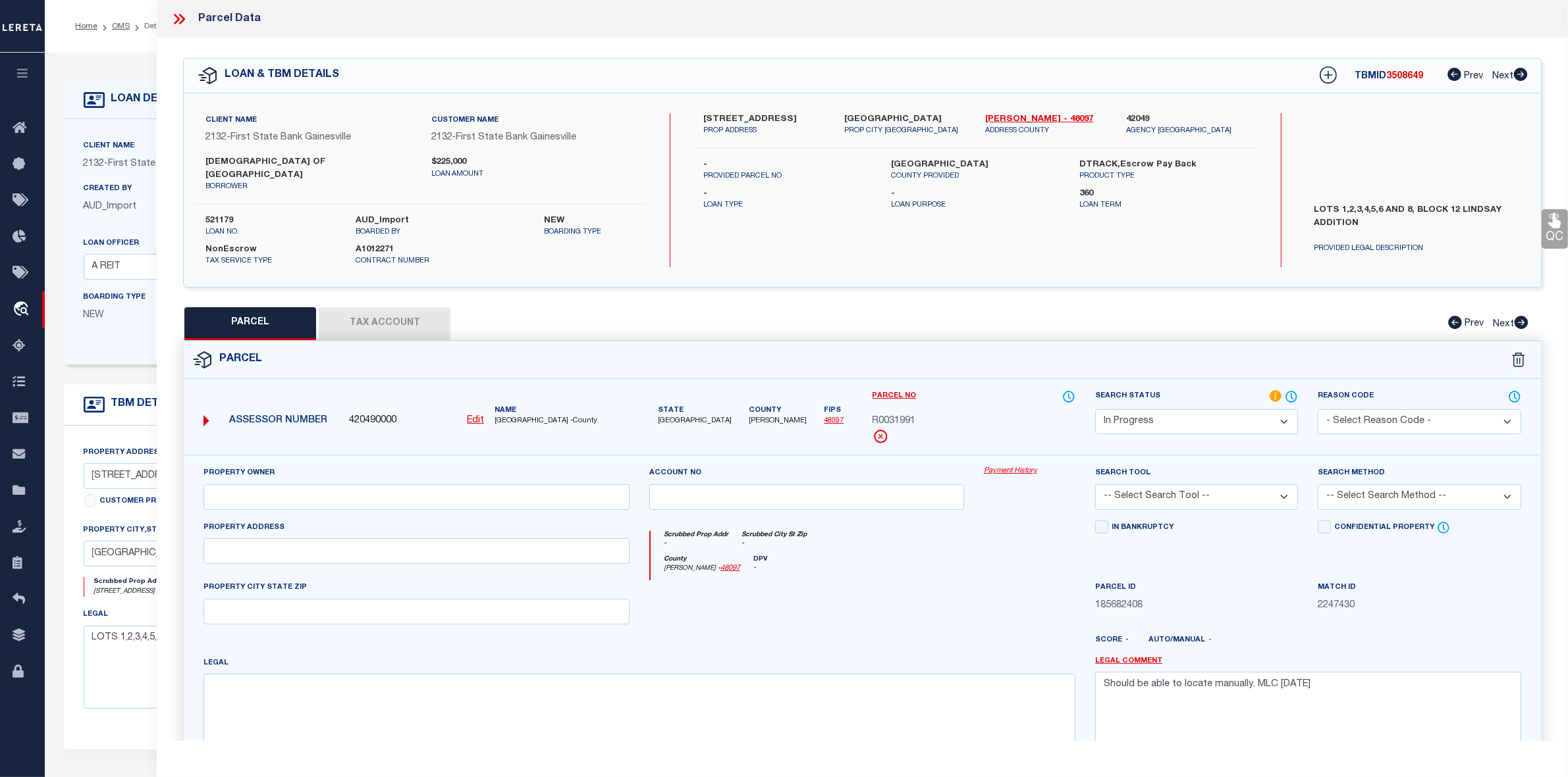
click at [917, 602] on div at bounding box center [806, 607] width 334 height 54
click at [917, 598] on div at bounding box center [806, 607] width 334 height 54
select select "IP"
checkbox input "false"
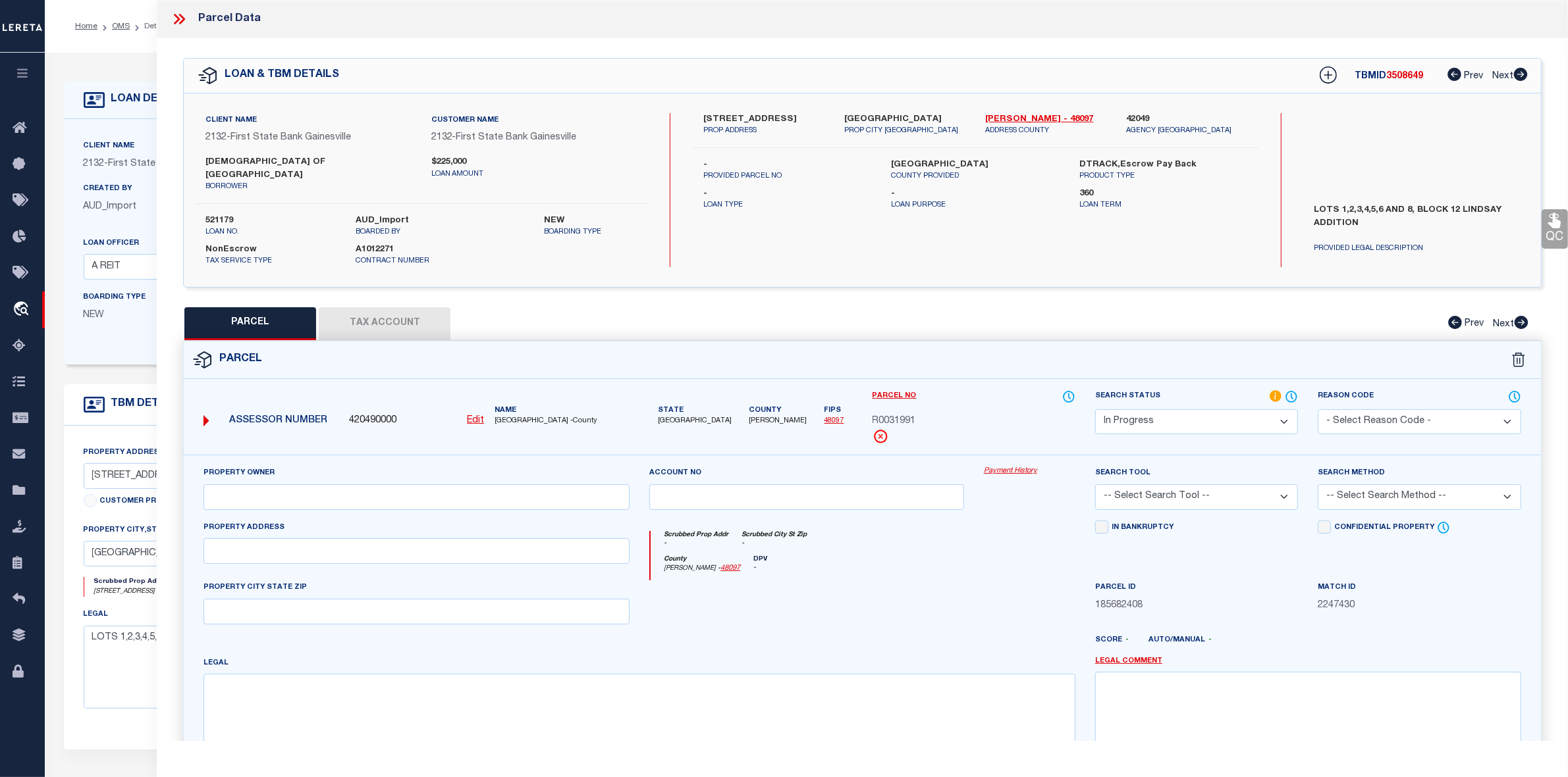
checkbox input "false"
type textarea "Should be able to locate manually. MLC 9/4/2025"
click at [417, 307] on button "Tax Account" at bounding box center [384, 324] width 131 height 33
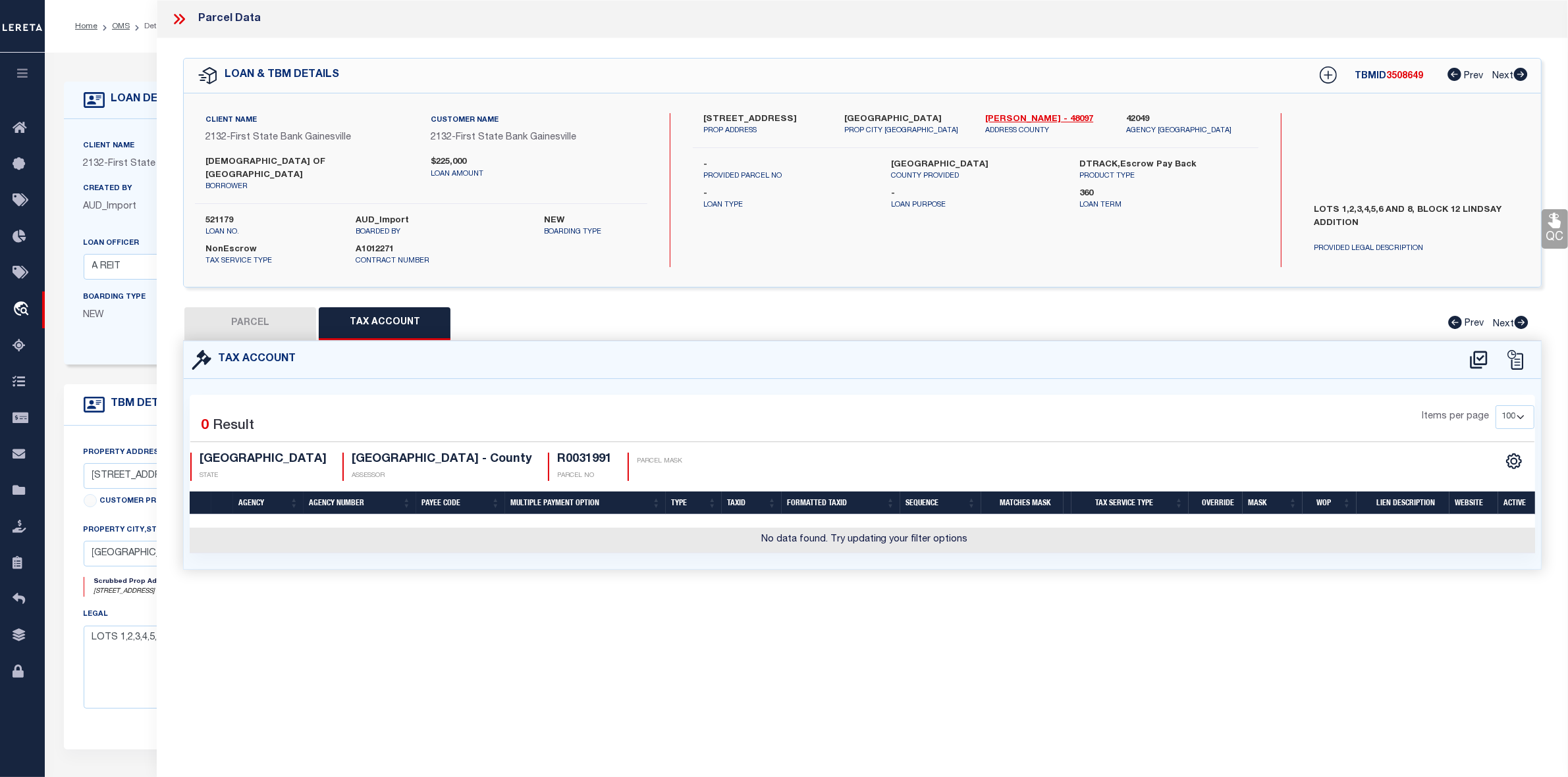
select select "100"
click at [885, 660] on div "Parcel Data QC QC QC - Select Status - Ready to QC" at bounding box center [862, 370] width 1411 height 741
click at [1476, 350] on icon at bounding box center [1478, 360] width 22 height 21
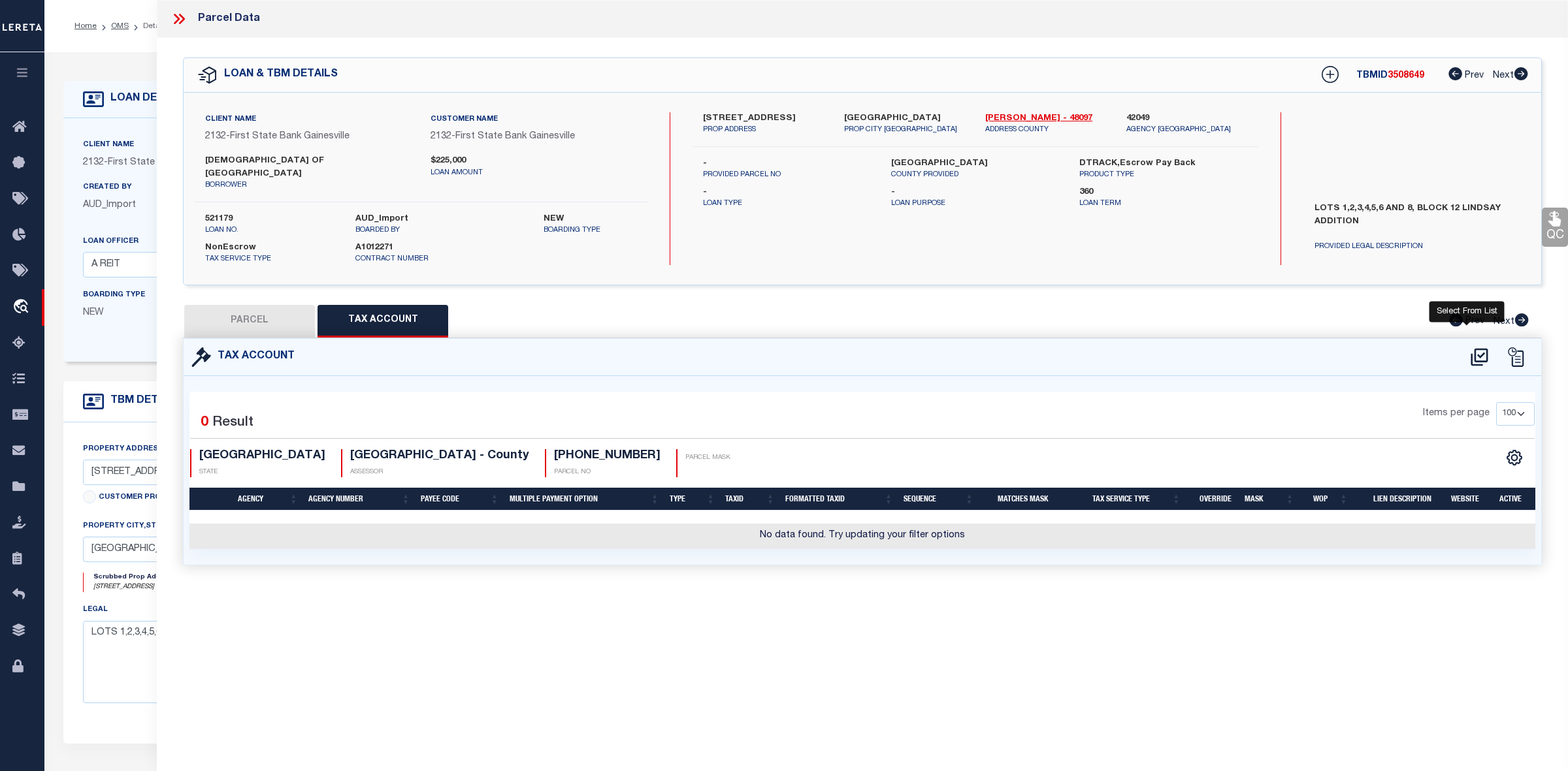
select select "100"
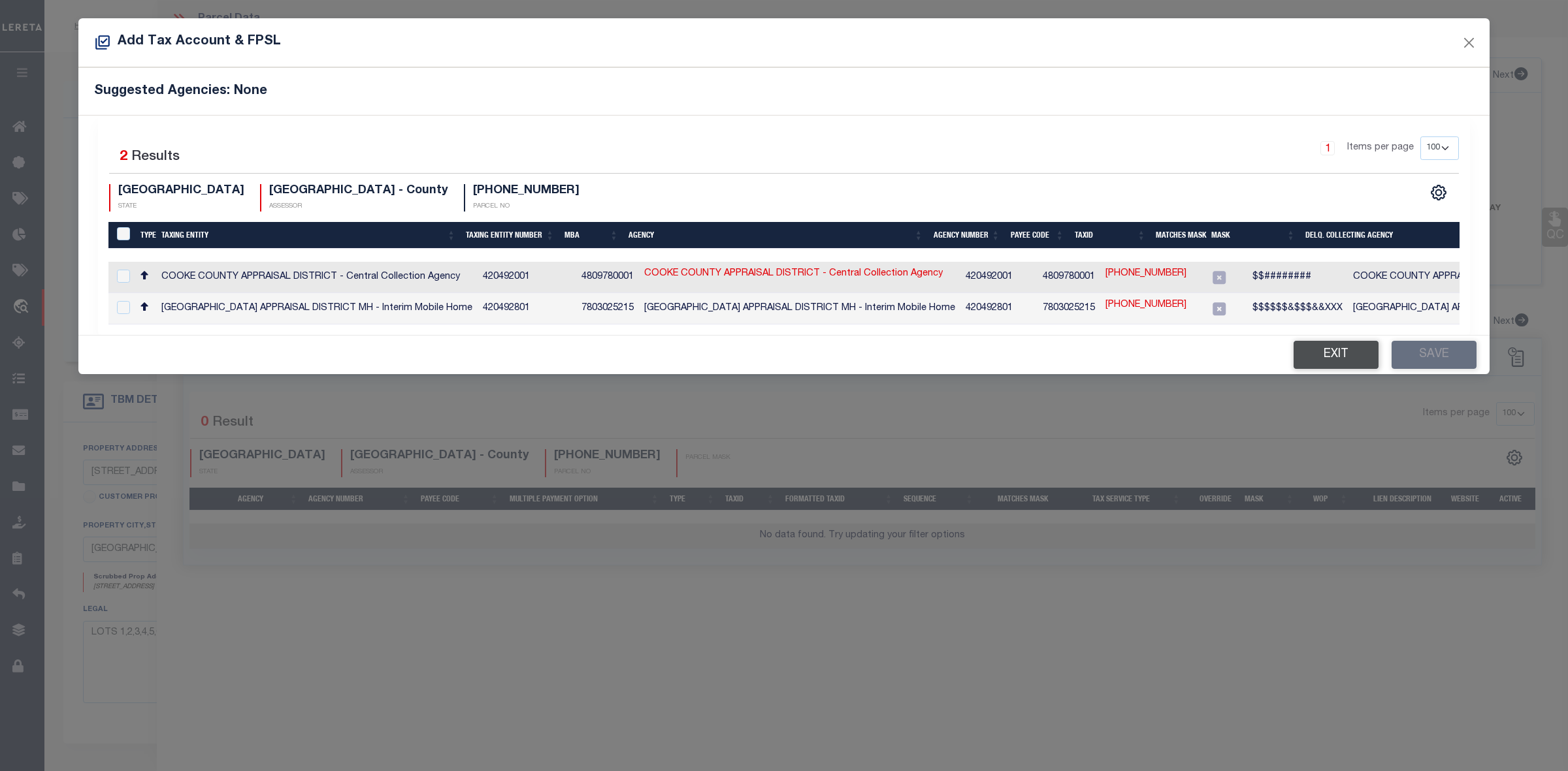
click at [1320, 357] on button "Exit" at bounding box center [1336, 355] width 85 height 28
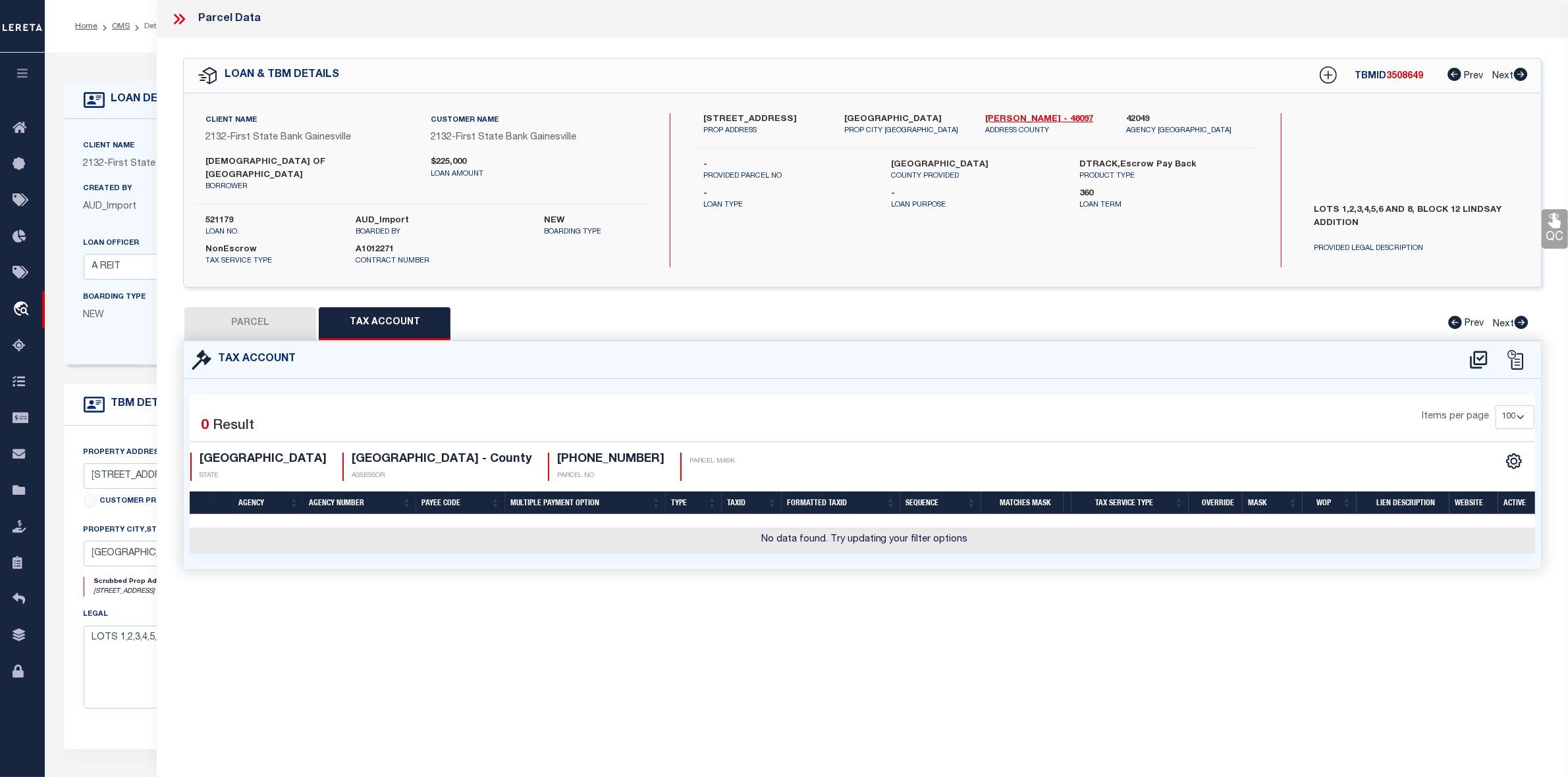
click at [264, 310] on button "PARCEL" at bounding box center [249, 324] width 131 height 33
select select "AS"
checkbox input "false"
select select "IP"
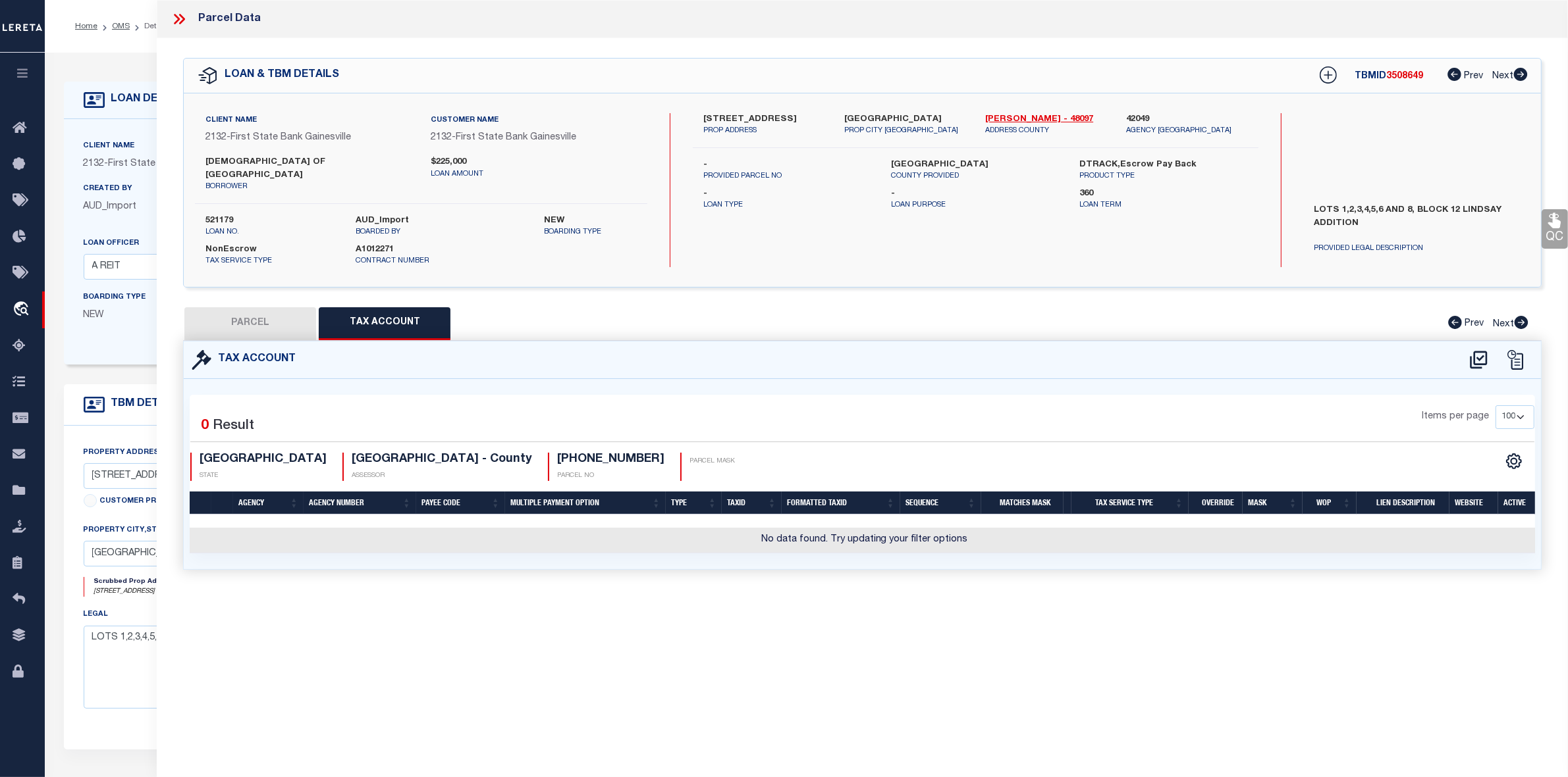
checkbox input "false"
type textarea "Should be able to locate manually. MLC 9/4/2025"
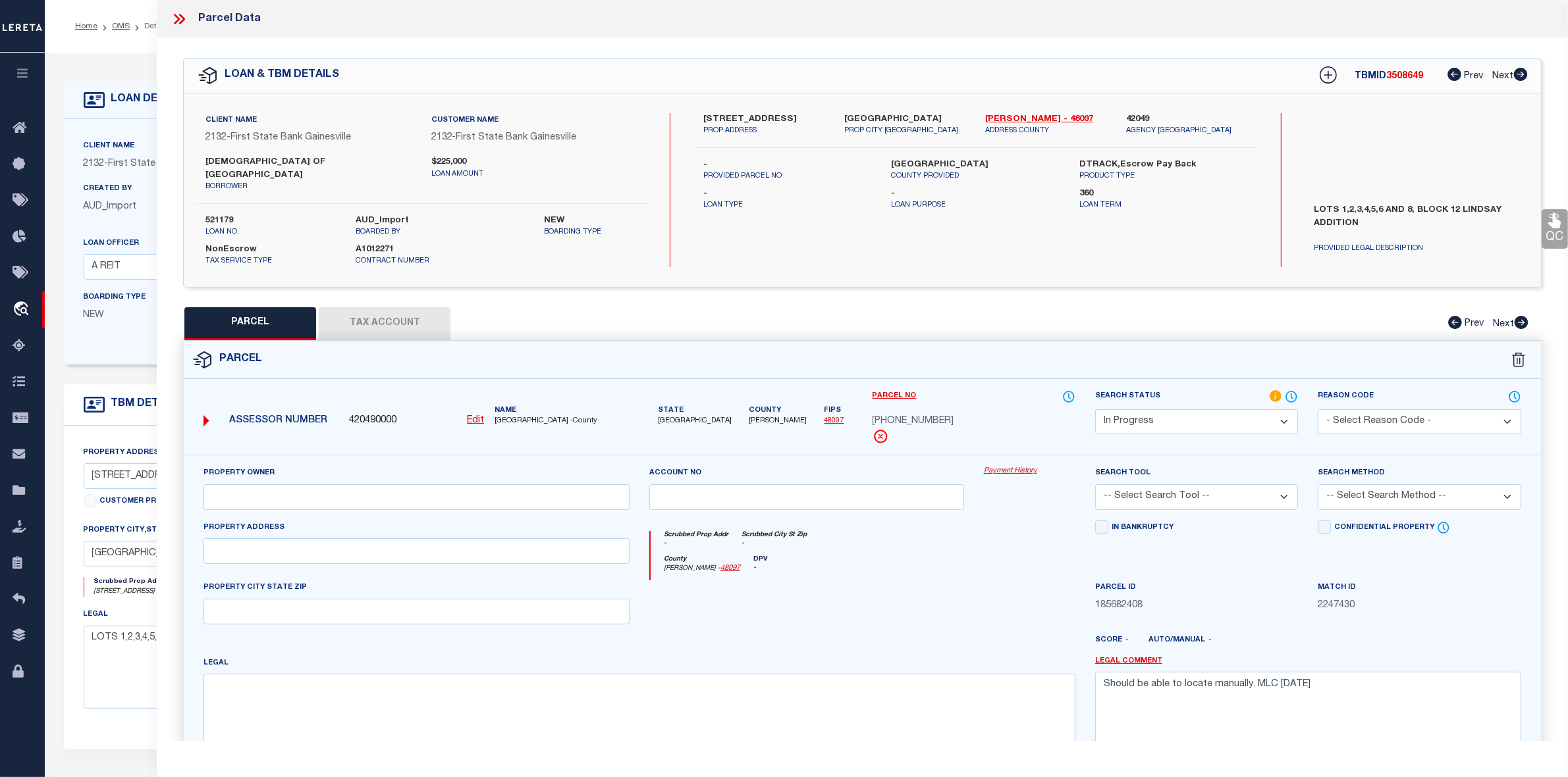
click at [478, 416] on u "Edit" at bounding box center [475, 420] width 17 height 9
select select "IP"
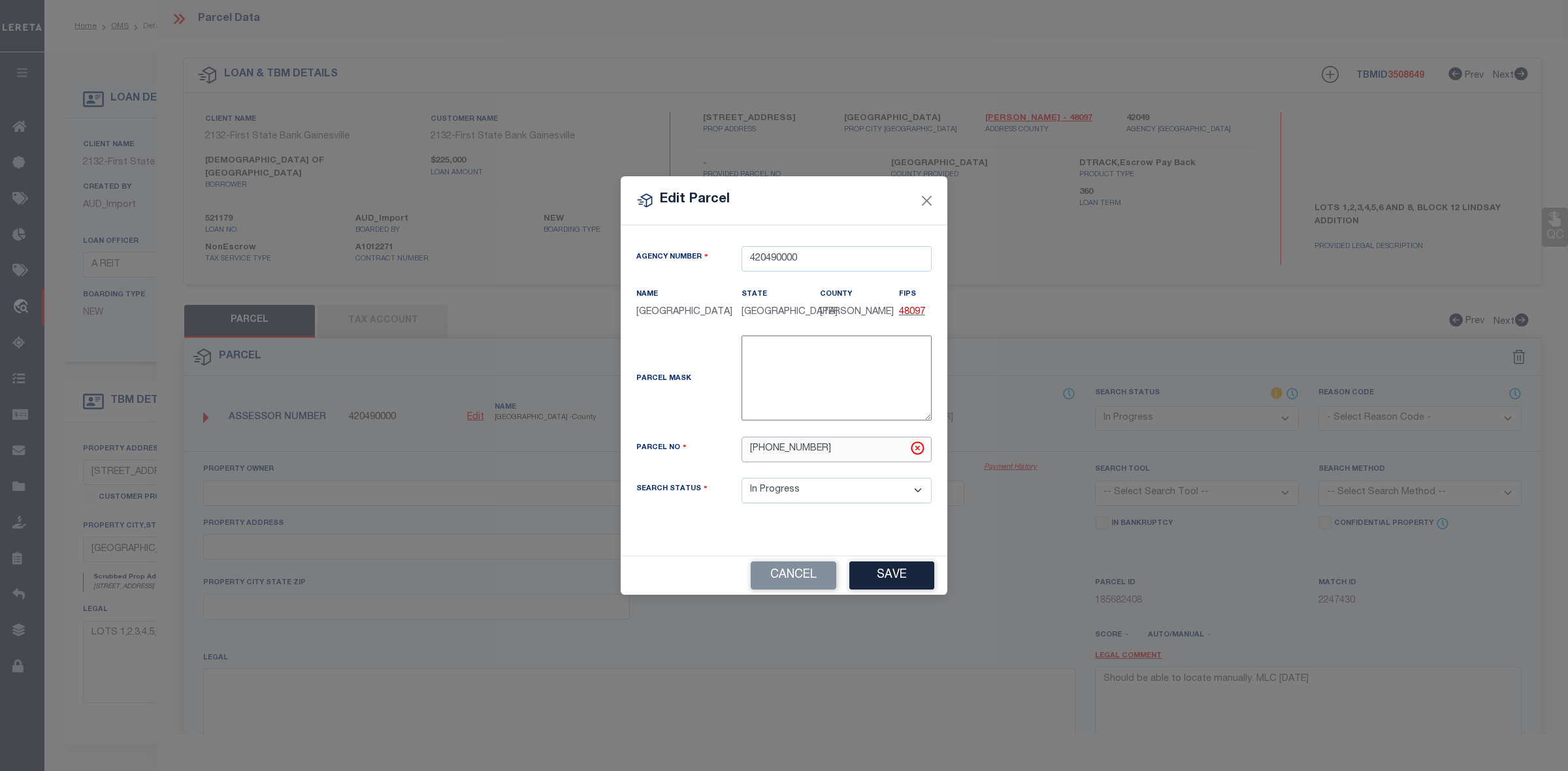
click at [770, 446] on input "2460-012-00001" at bounding box center [836, 450] width 190 height 25
type input "246001200001"
click at [713, 420] on div "Parcel Mask -" at bounding box center [784, 381] width 315 height 91
click at [867, 586] on button "Save" at bounding box center [892, 576] width 85 height 28
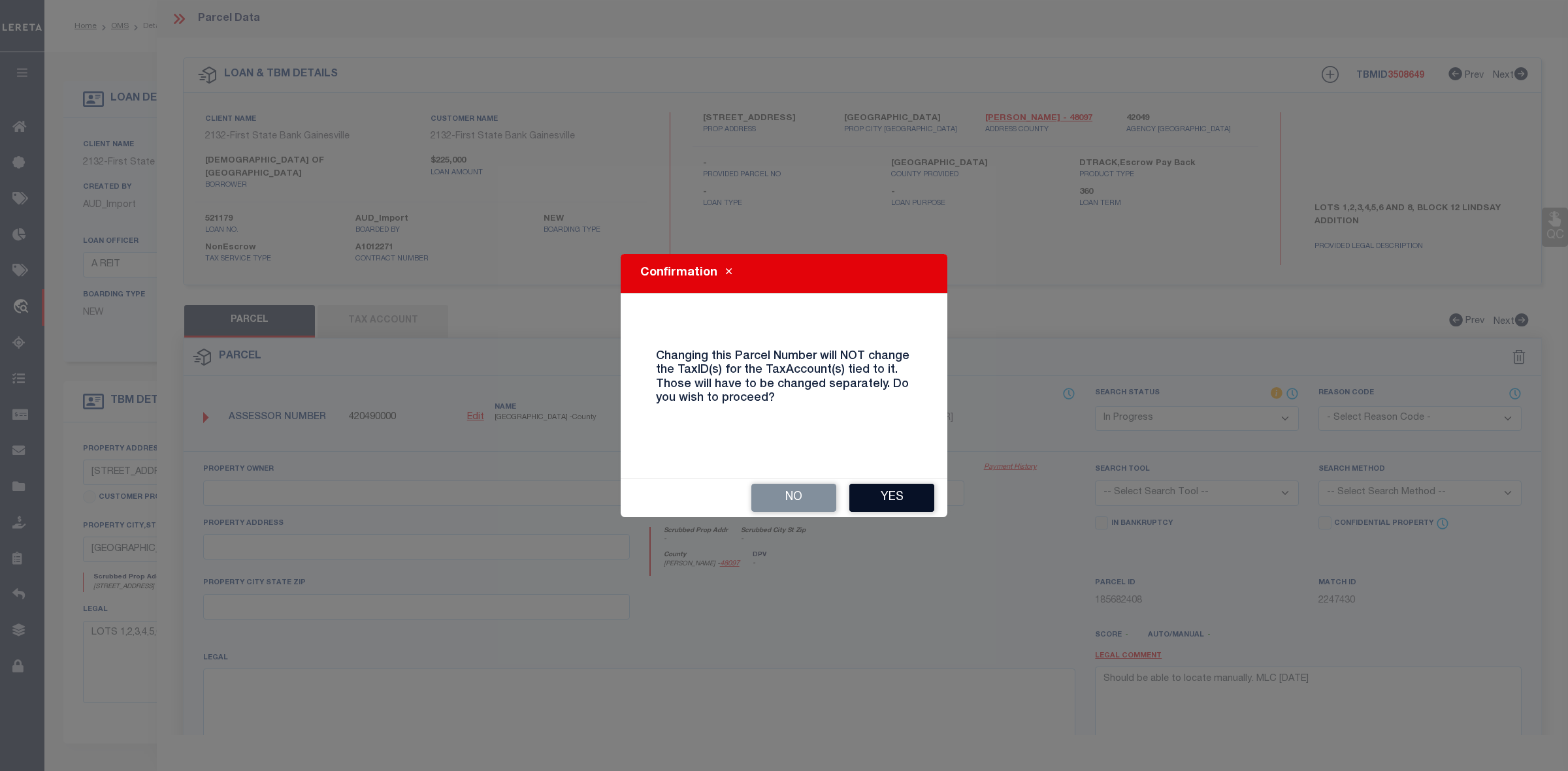
click at [891, 500] on button "Yes" at bounding box center [892, 498] width 85 height 28
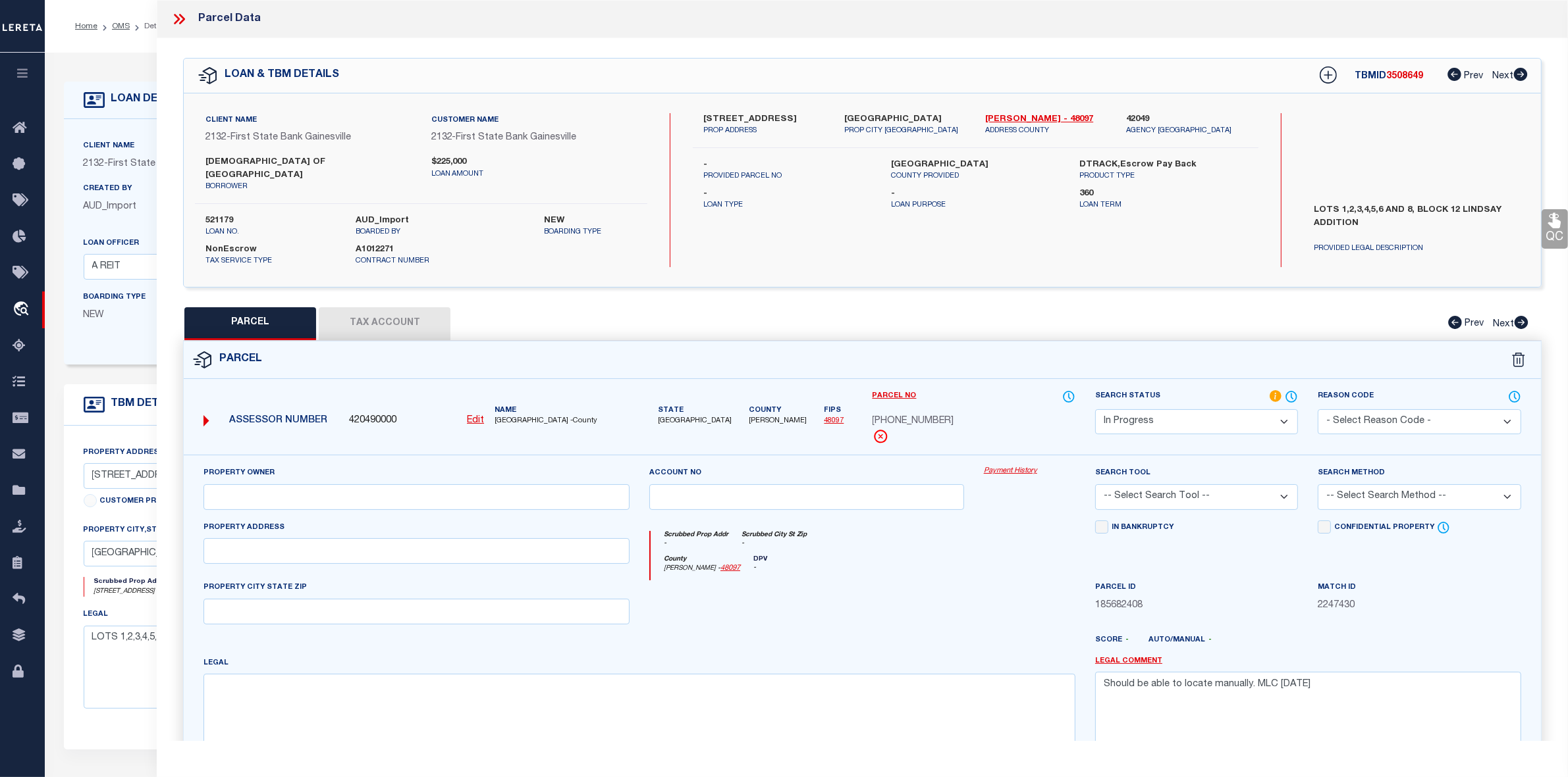
select select "IP"
checkbox input "false"
type textarea "Should be able to locate manually. MLC 9/4/2025"
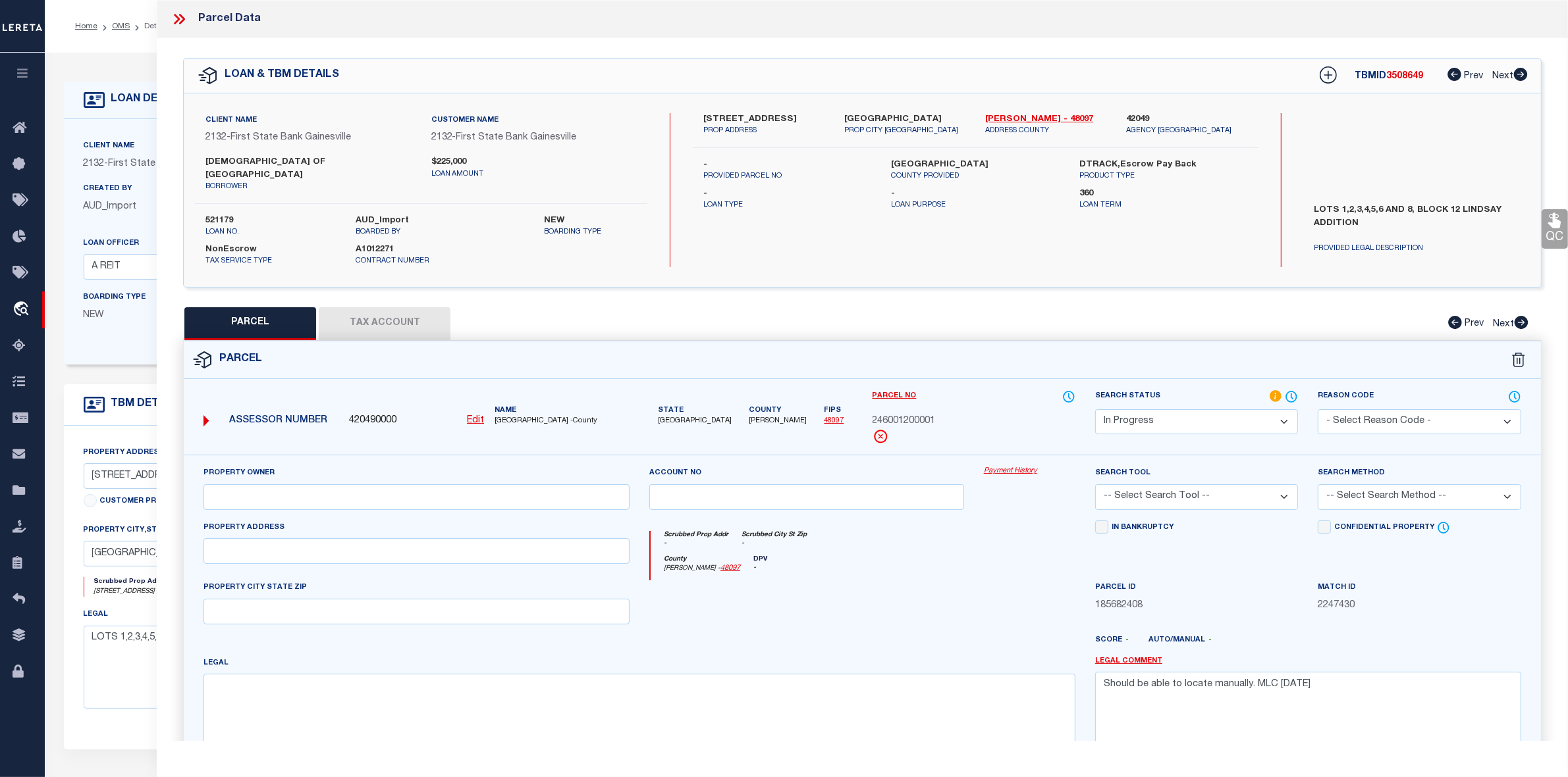
click at [927, 556] on div "County Cooke - 48097 DPV -" at bounding box center [863, 568] width 425 height 26
click at [400, 313] on button "Tax Account" at bounding box center [384, 324] width 131 height 33
select select "100"
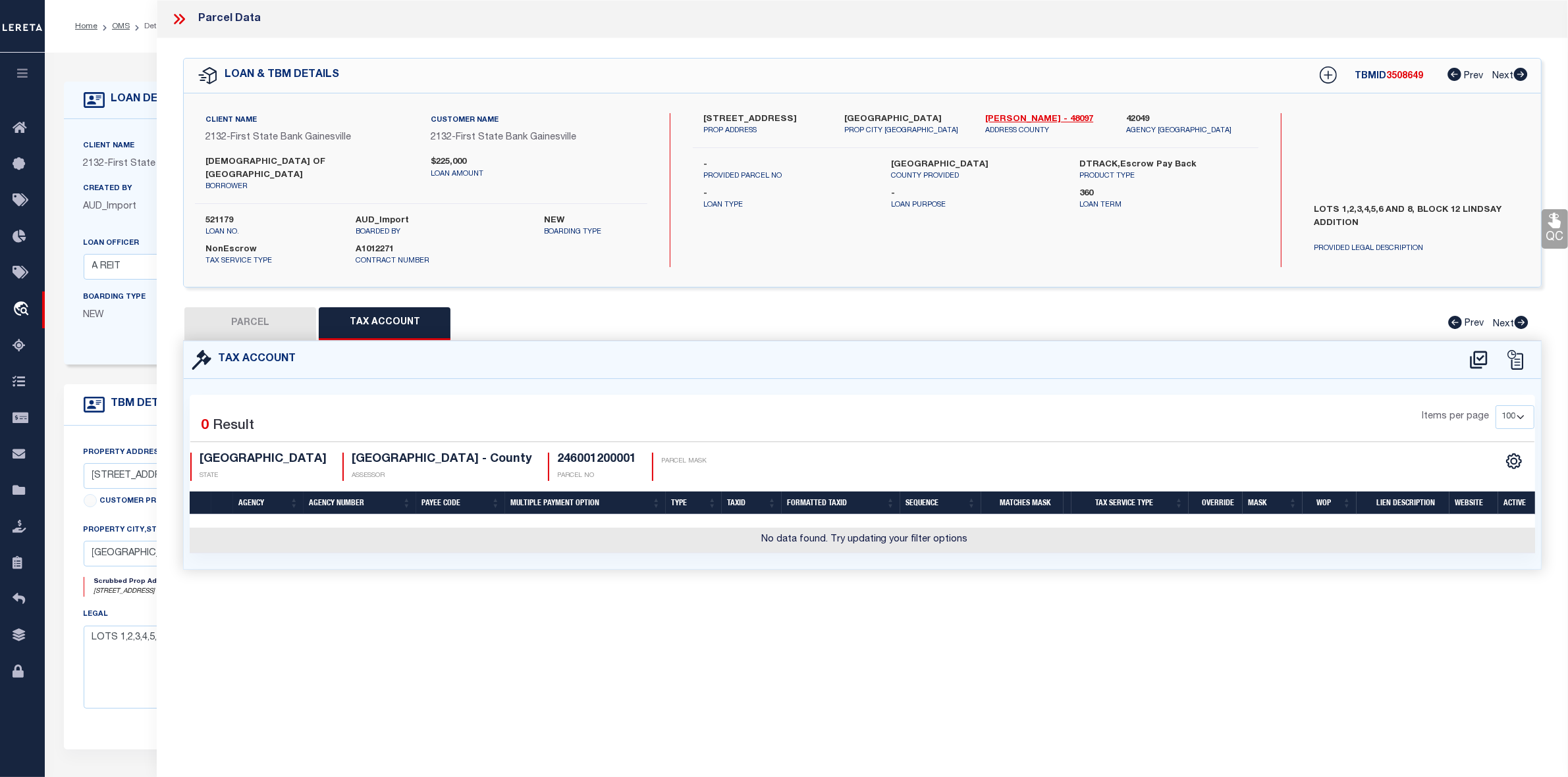
click at [635, 597] on div "Parcel Data QC QC QC - Select Status - Ready to QC" at bounding box center [862, 370] width 1411 height 741
click at [1473, 351] on icon at bounding box center [1478, 360] width 17 height 18
select select "100"
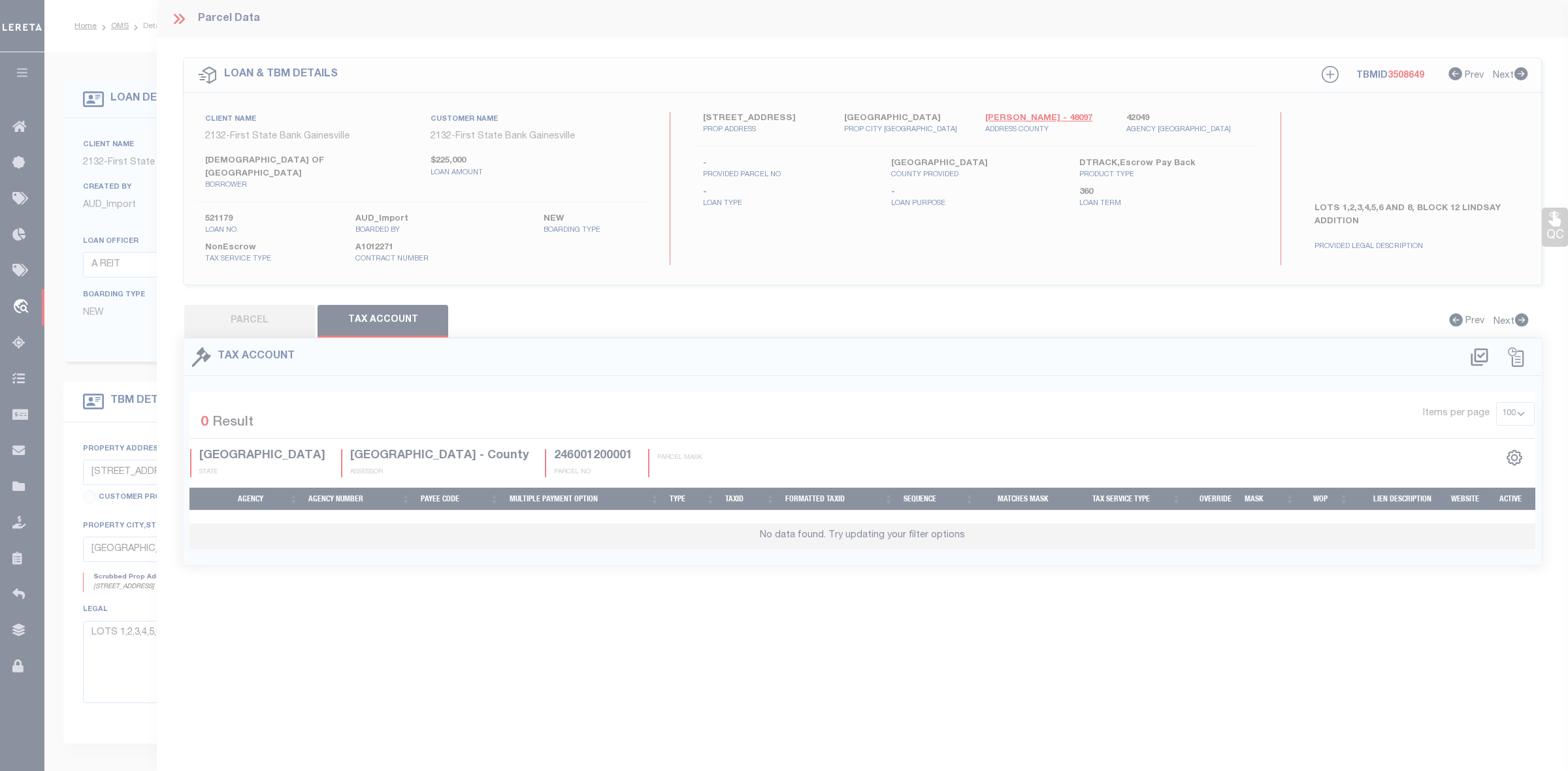
select select "100"
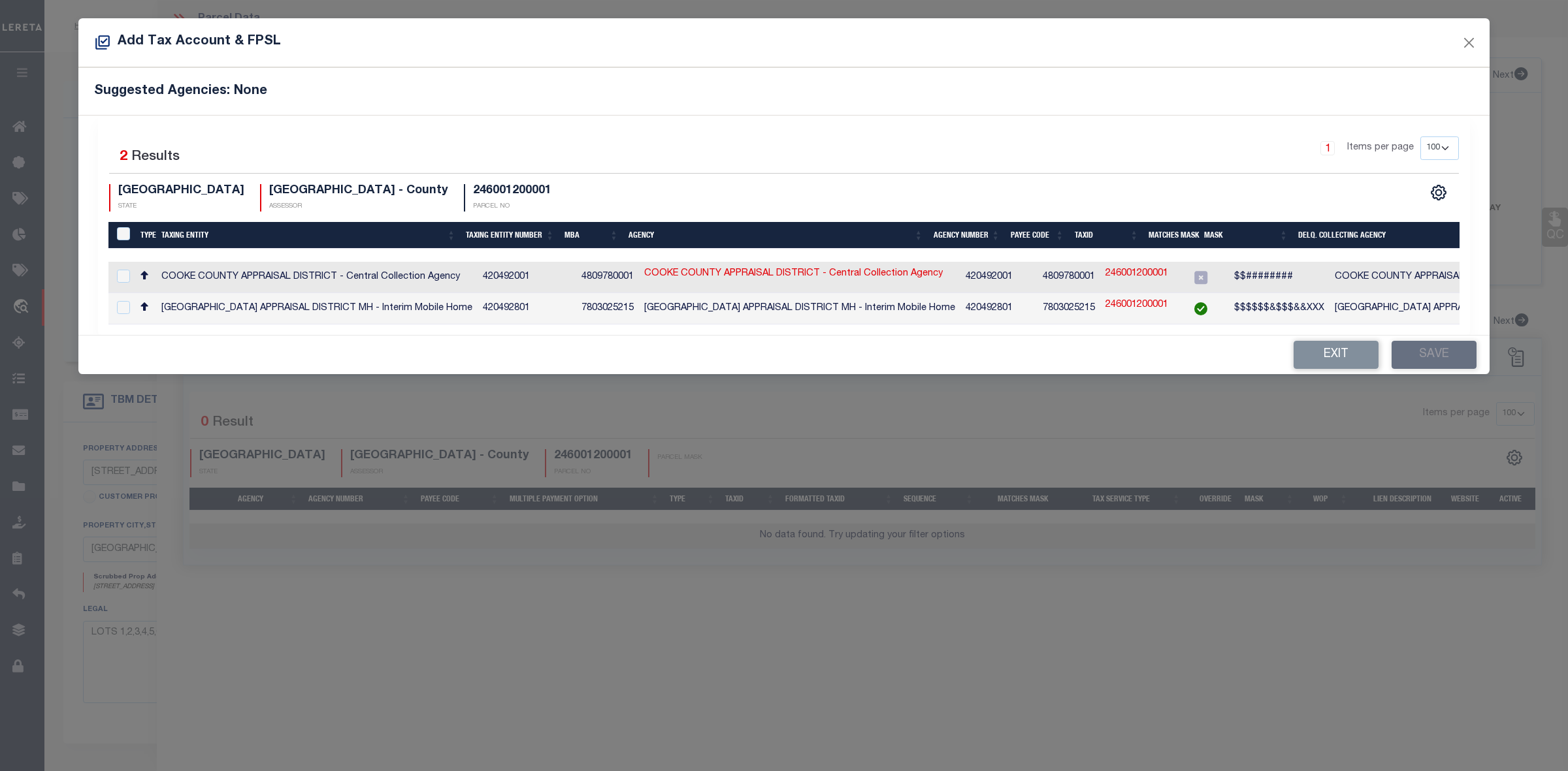
click at [1088, 526] on div "Add Tax Account & FPSL Suggested Agencies: None Selected 2 Results 1 Items per …" at bounding box center [784, 385] width 1568 height 771
click at [1336, 364] on button "Exit" at bounding box center [1336, 355] width 85 height 28
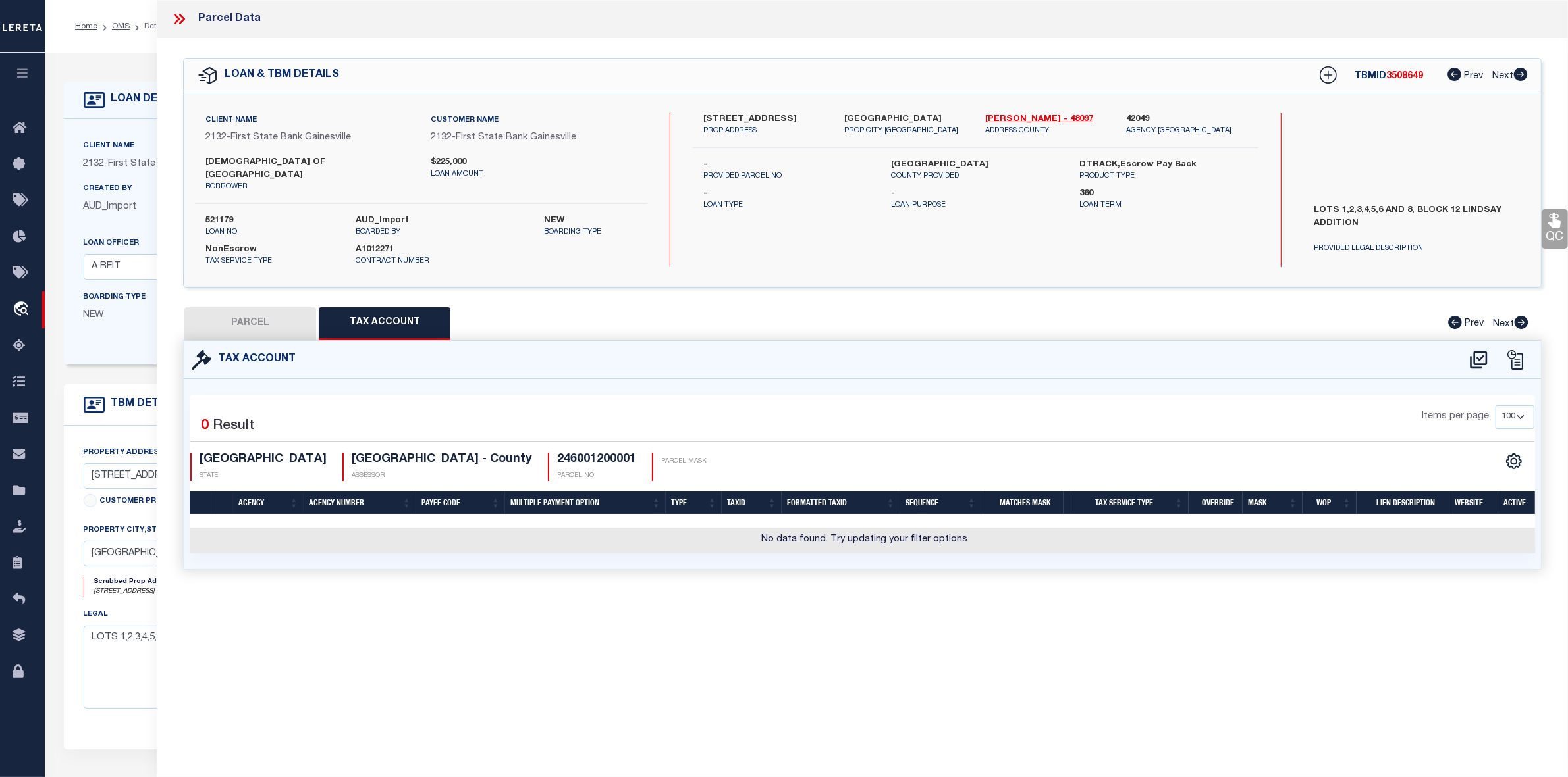
click at [637, 357] on div "Tax Account" at bounding box center [862, 360] width 1357 height 38
click at [270, 307] on button "PARCEL" at bounding box center [249, 324] width 131 height 33
select select "AS"
checkbox input "false"
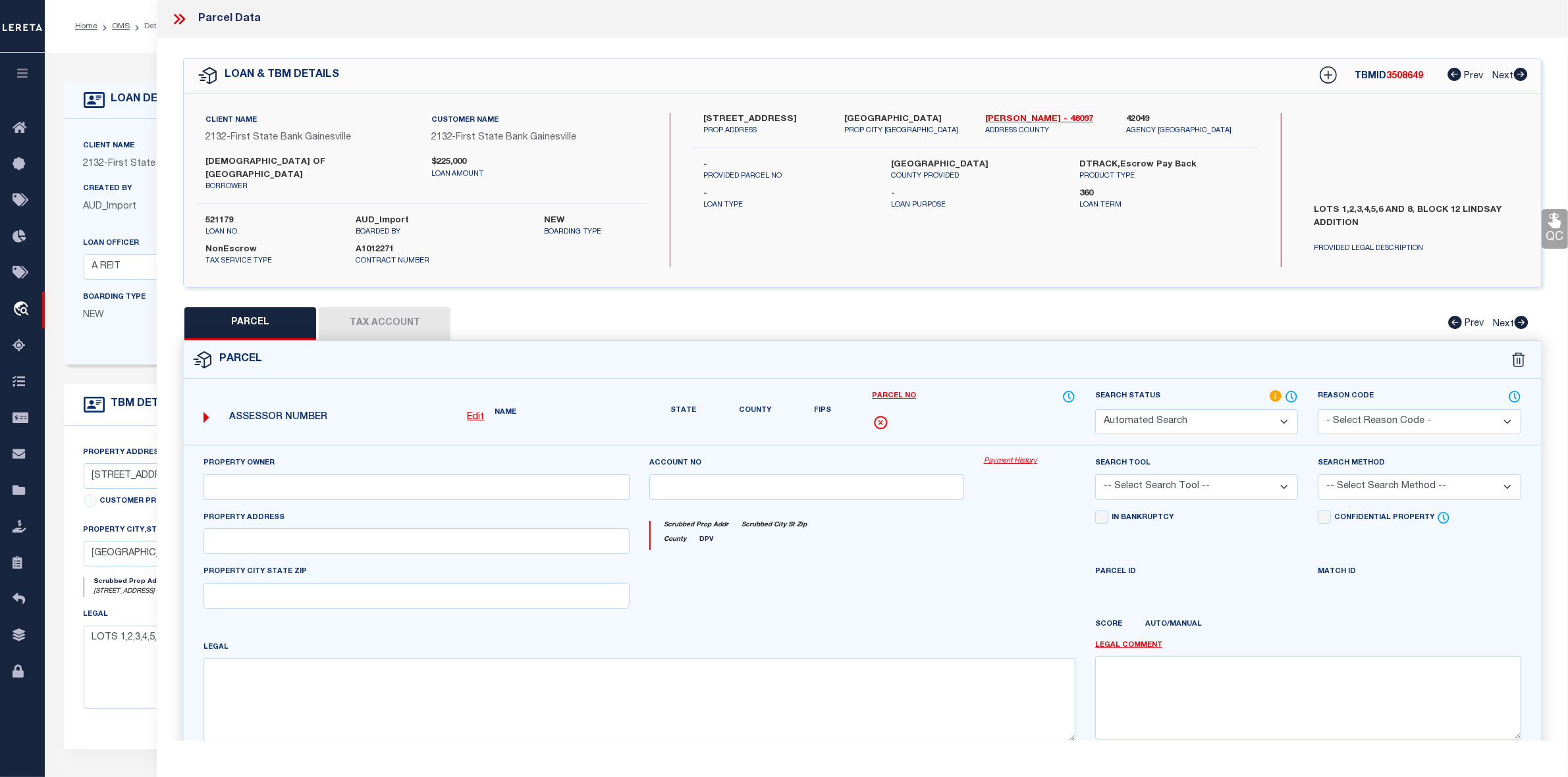
select select "IP"
checkbox input "false"
type textarea "Should be able to locate manually. MLC 9/4/2025"
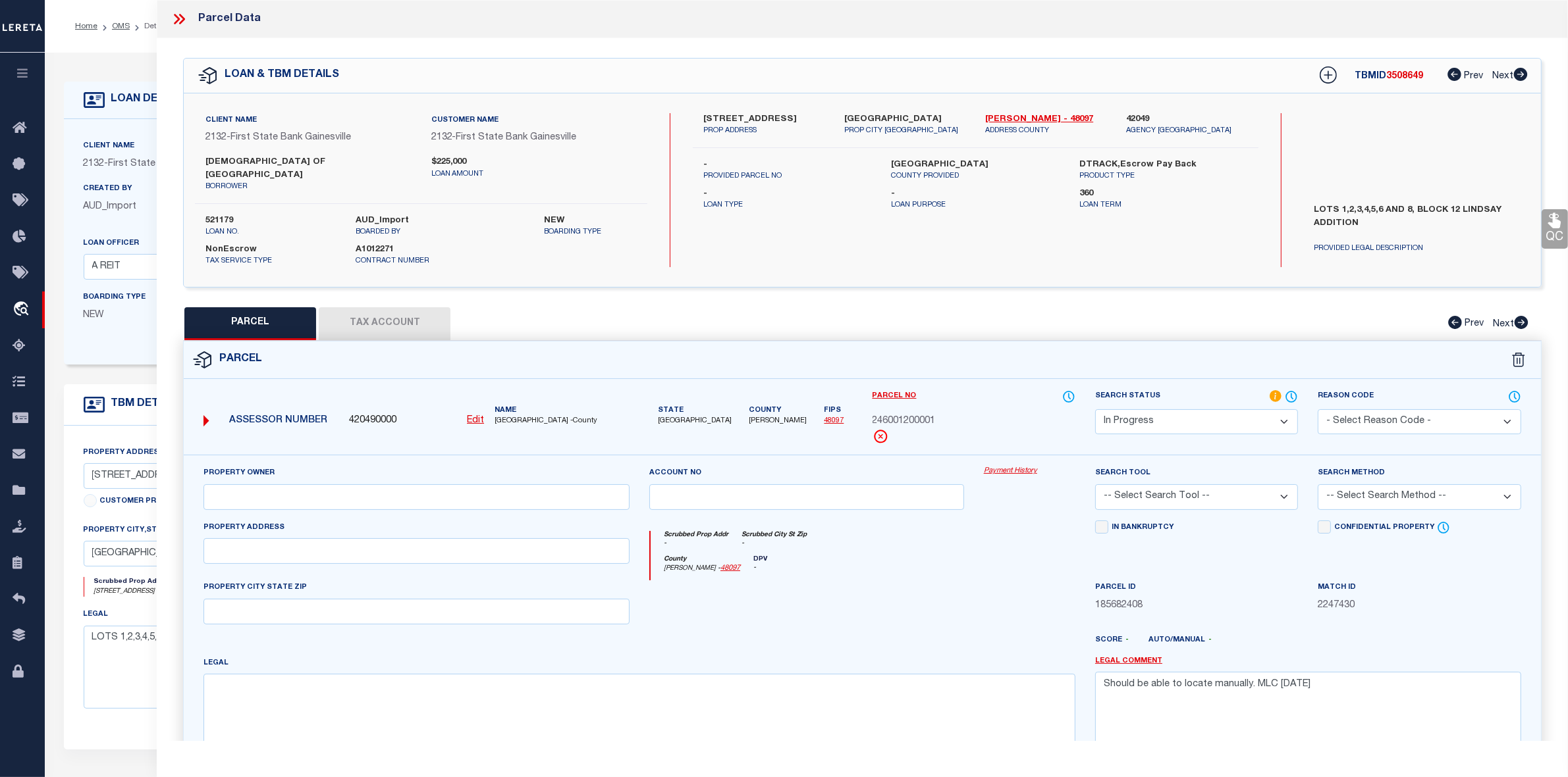
click at [481, 416] on u "Edit" at bounding box center [475, 420] width 17 height 9
select select "IP"
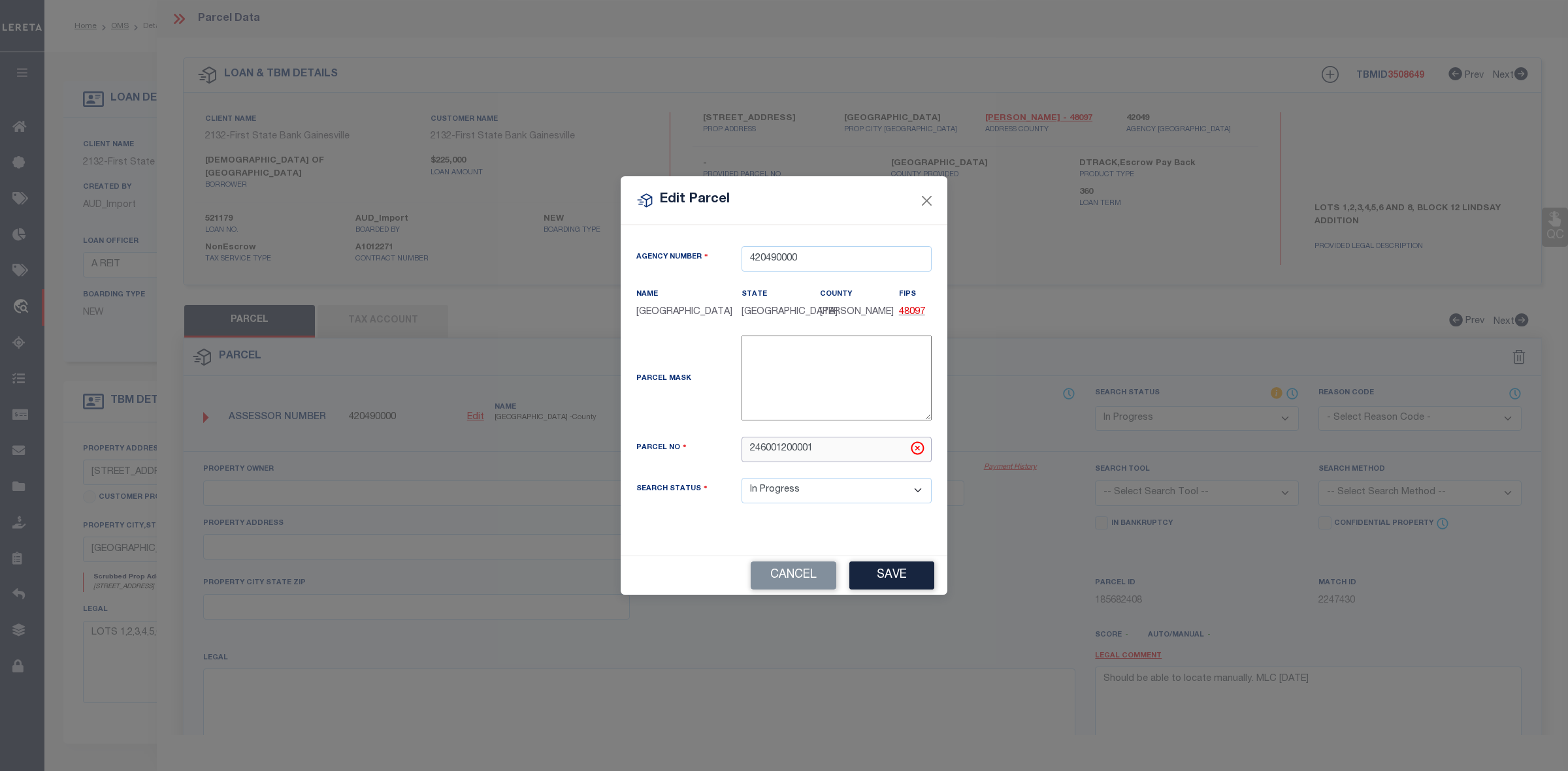
drag, startPoint x: 821, startPoint y: 452, endPoint x: 737, endPoint y: 451, distance: 84.0
click at [737, 451] on div "246001200001" at bounding box center [836, 450] width 209 height 25
paste input "3199"
type input "31991"
click at [808, 575] on button "Cancel" at bounding box center [793, 576] width 86 height 28
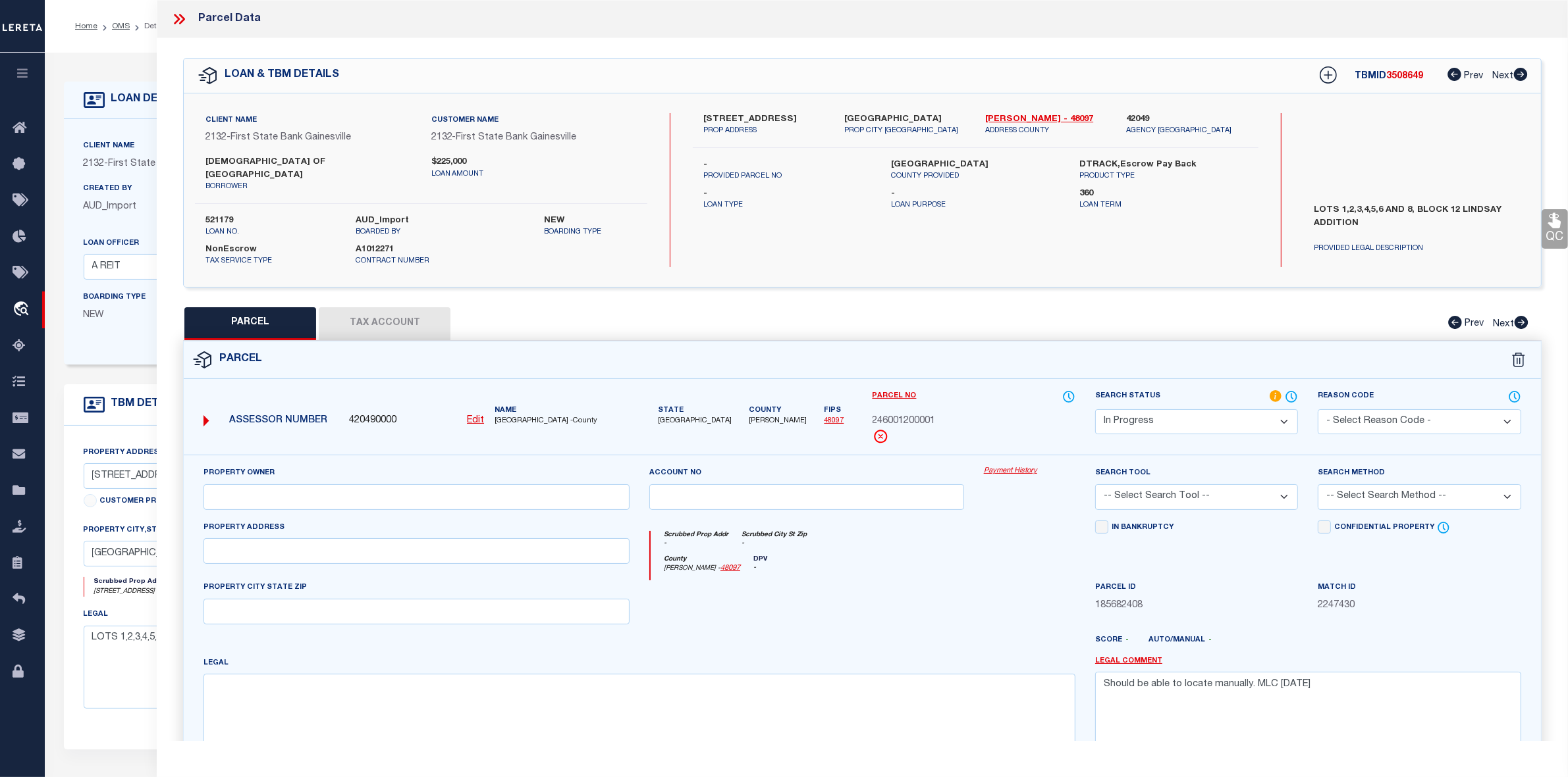
click at [425, 308] on button "Tax Account" at bounding box center [384, 324] width 131 height 33
select select "100"
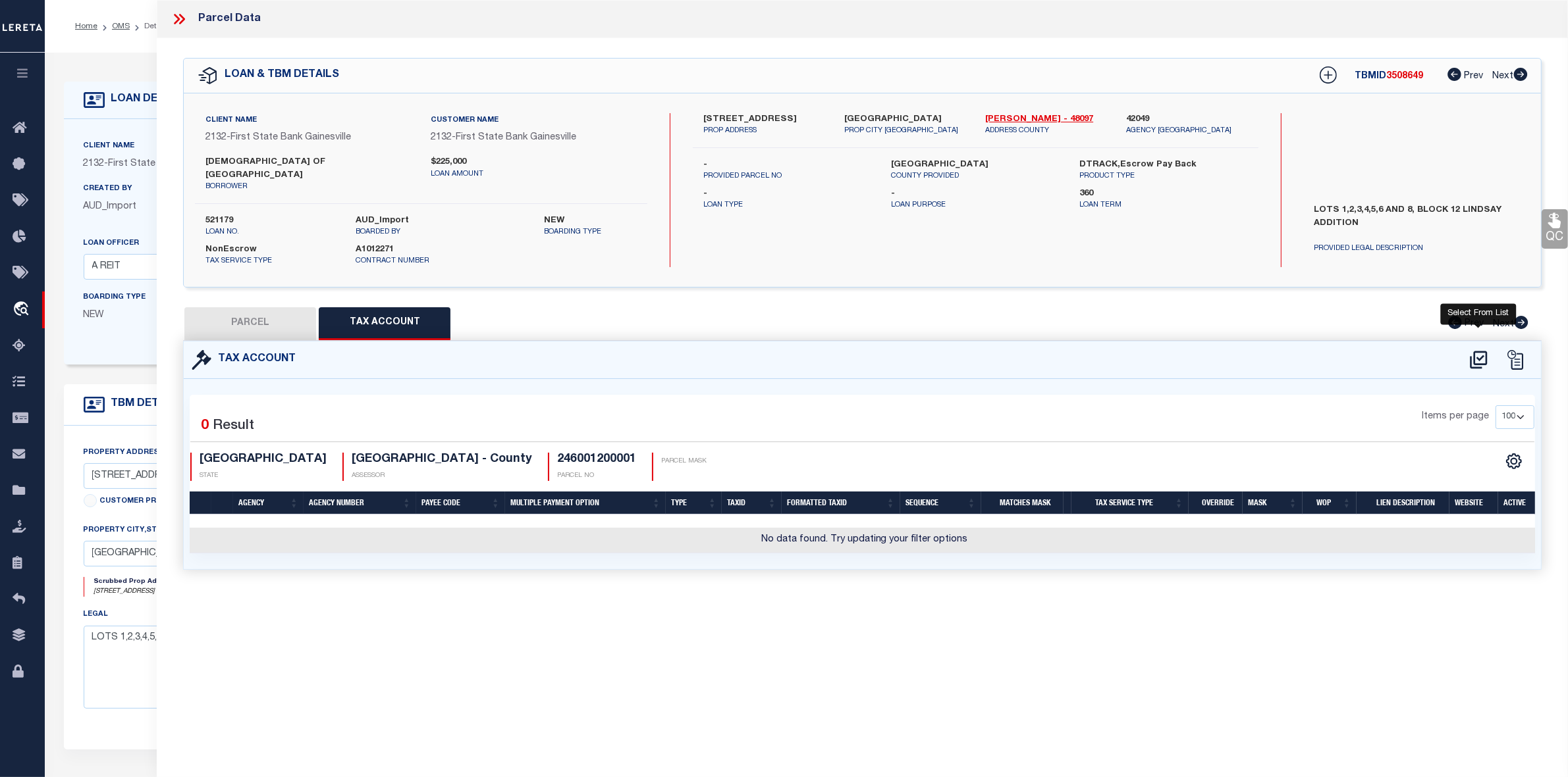
click at [1480, 350] on icon at bounding box center [1478, 360] width 22 height 21
select select "100"
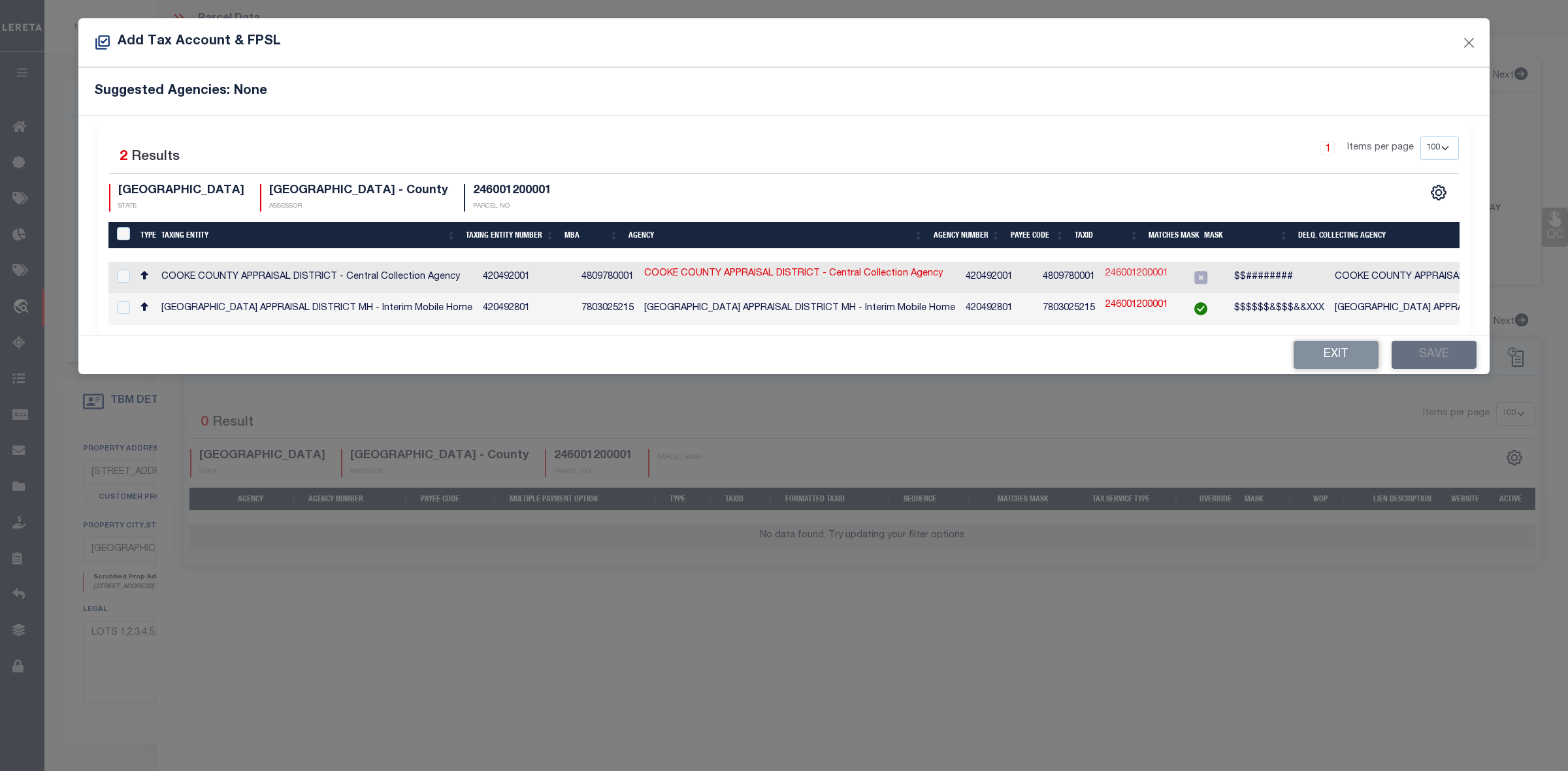
click at [1119, 276] on link "246001200001" at bounding box center [1137, 274] width 63 height 14
type input "246001200001"
checkbox input "true"
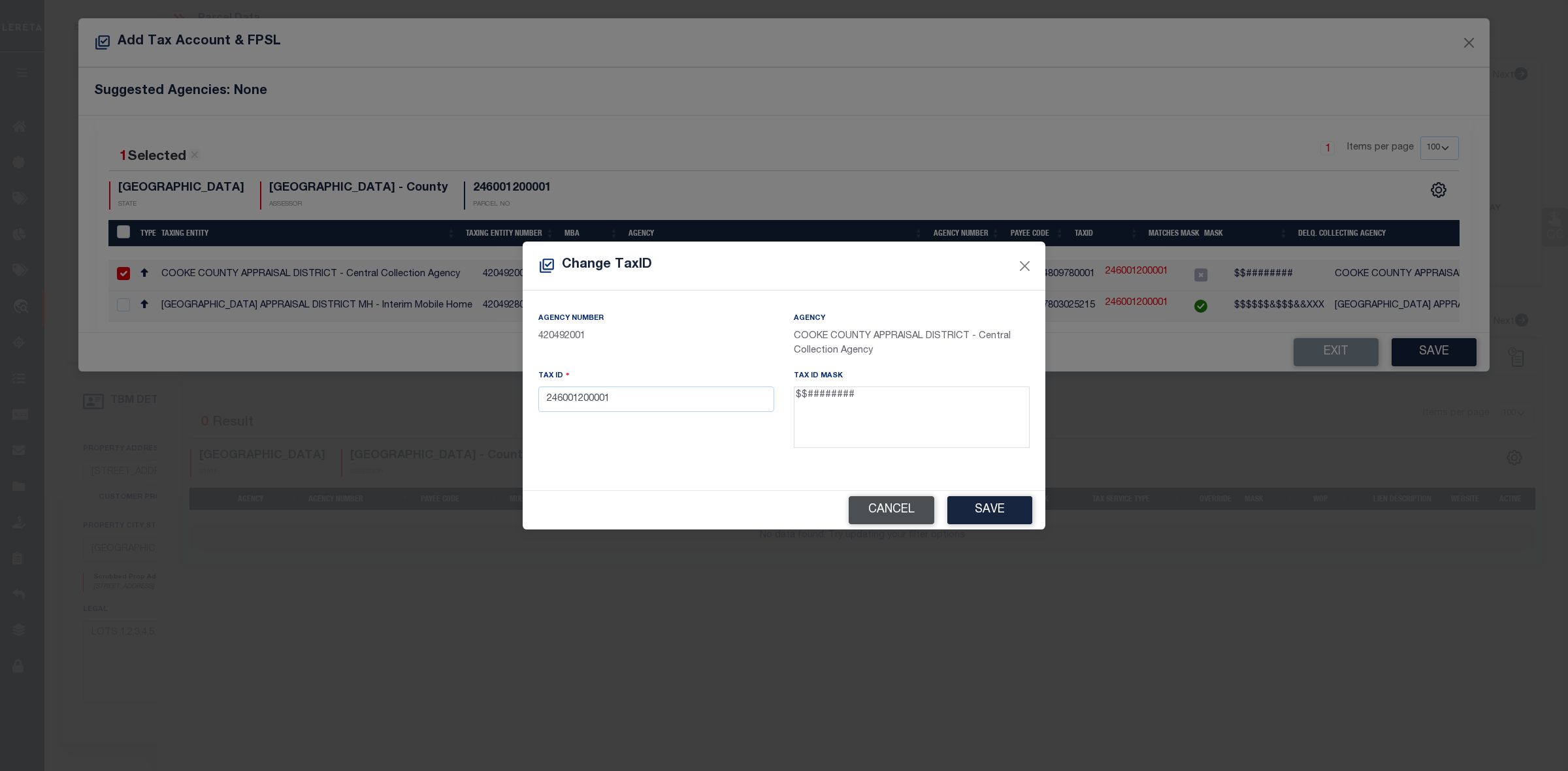
click at [896, 510] on button "Cancel" at bounding box center [891, 510] width 86 height 28
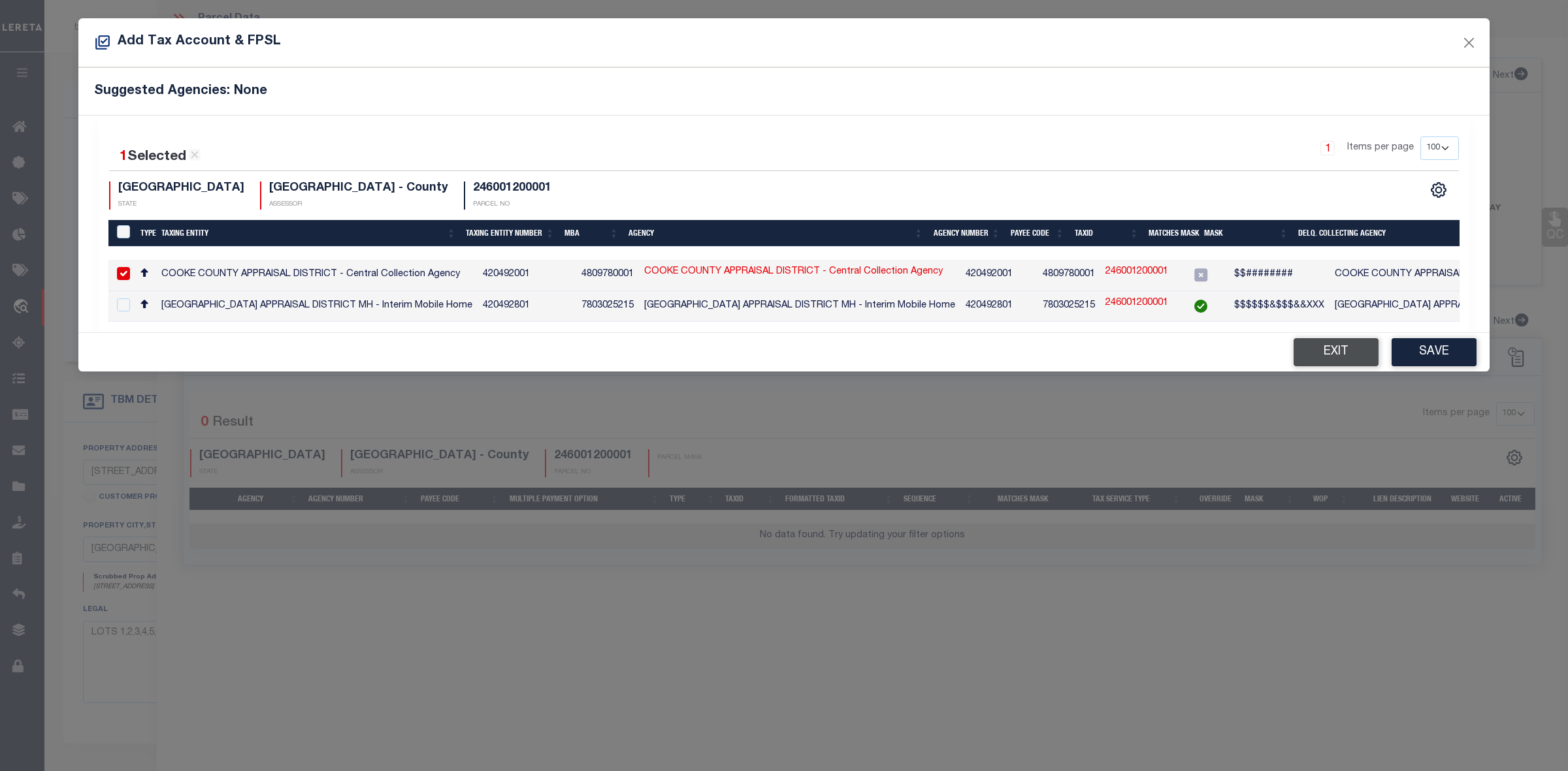
click at [1321, 351] on button "Exit" at bounding box center [1336, 352] width 85 height 28
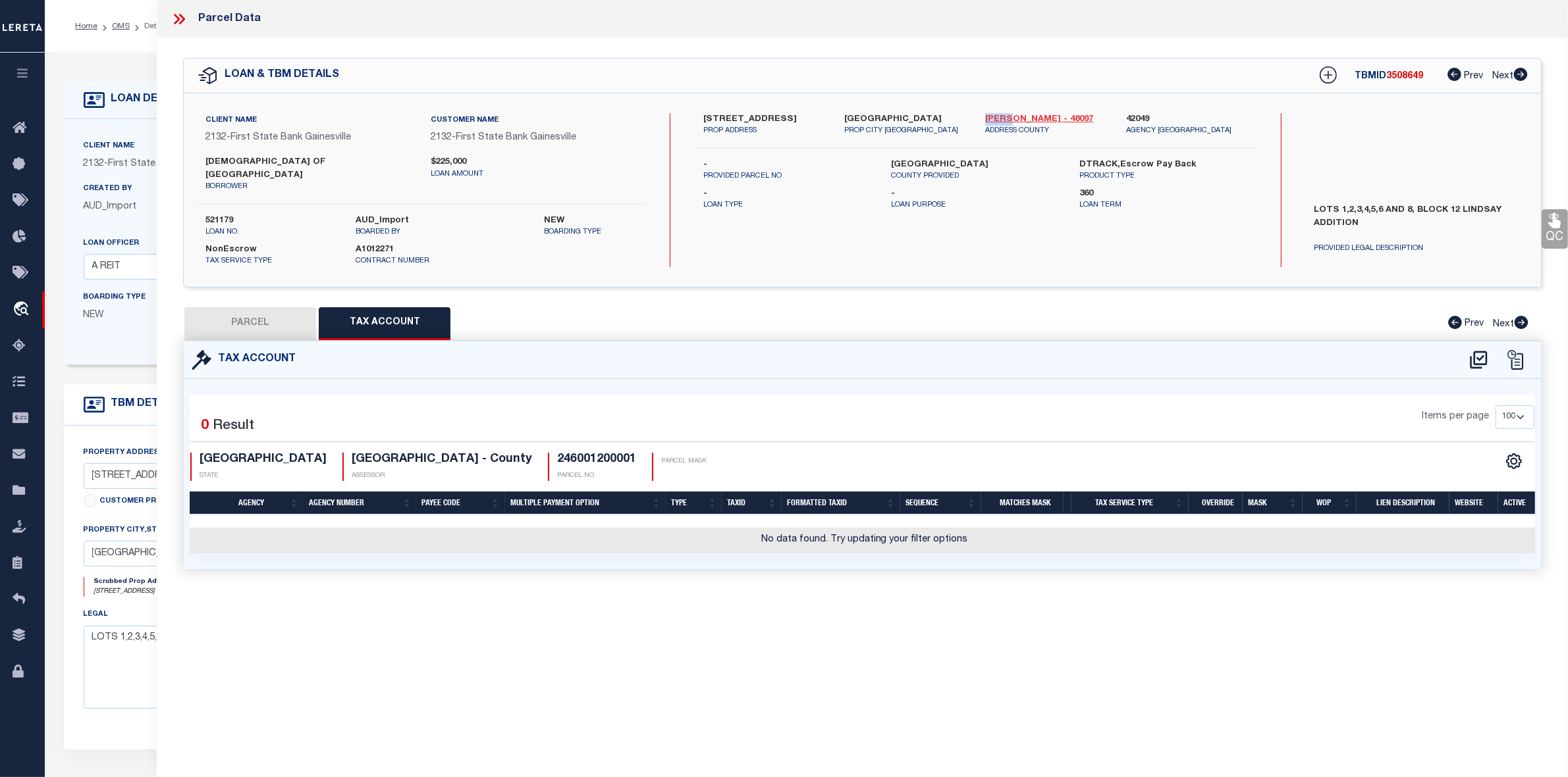
drag, startPoint x: 978, startPoint y: 119, endPoint x: 1011, endPoint y: 119, distance: 33.0
click at [1011, 119] on div "Cooke - 48097 ADDRESS COUNTY" at bounding box center [1045, 125] width 141 height 24
copy link "[PERSON_NAME]"
click at [951, 583] on div "Tax Account 0" at bounding box center [862, 471] width 1378 height 261
click at [249, 312] on button "PARCEL" at bounding box center [249, 324] width 131 height 33
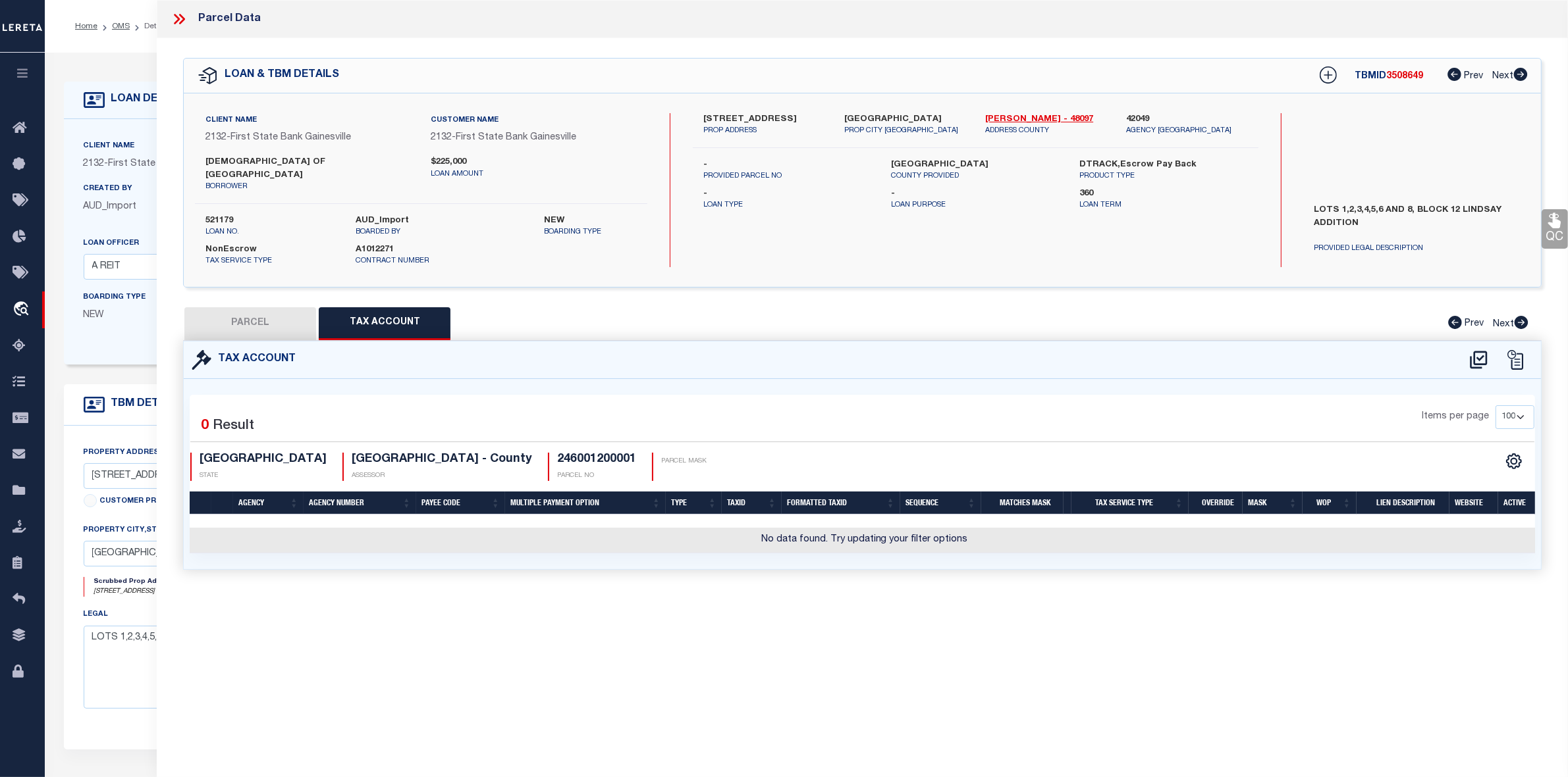
select select "AS"
checkbox input "false"
select select "IP"
checkbox input "false"
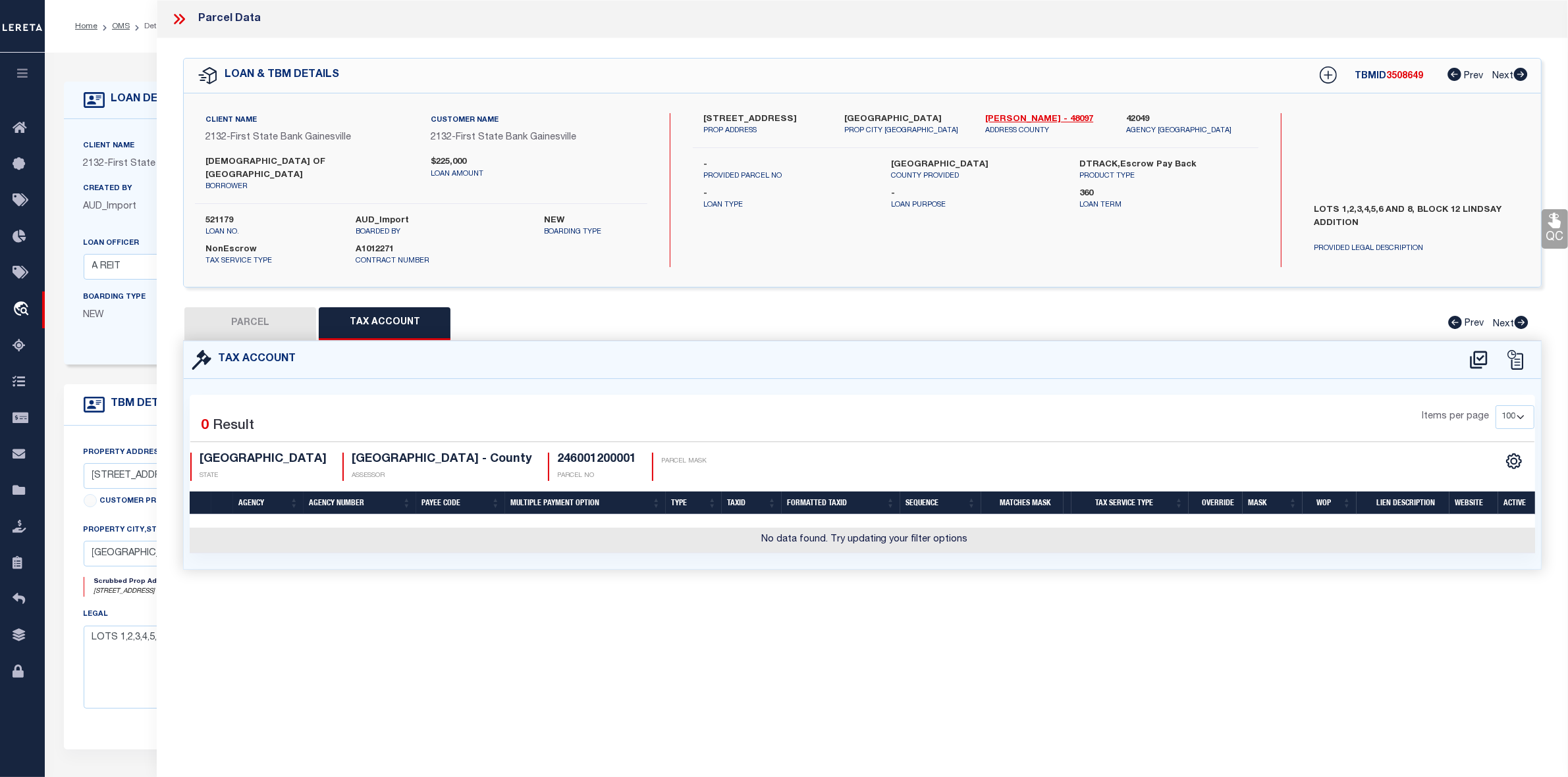
type textarea "Should be able to locate manually. MLC 9/4/2025"
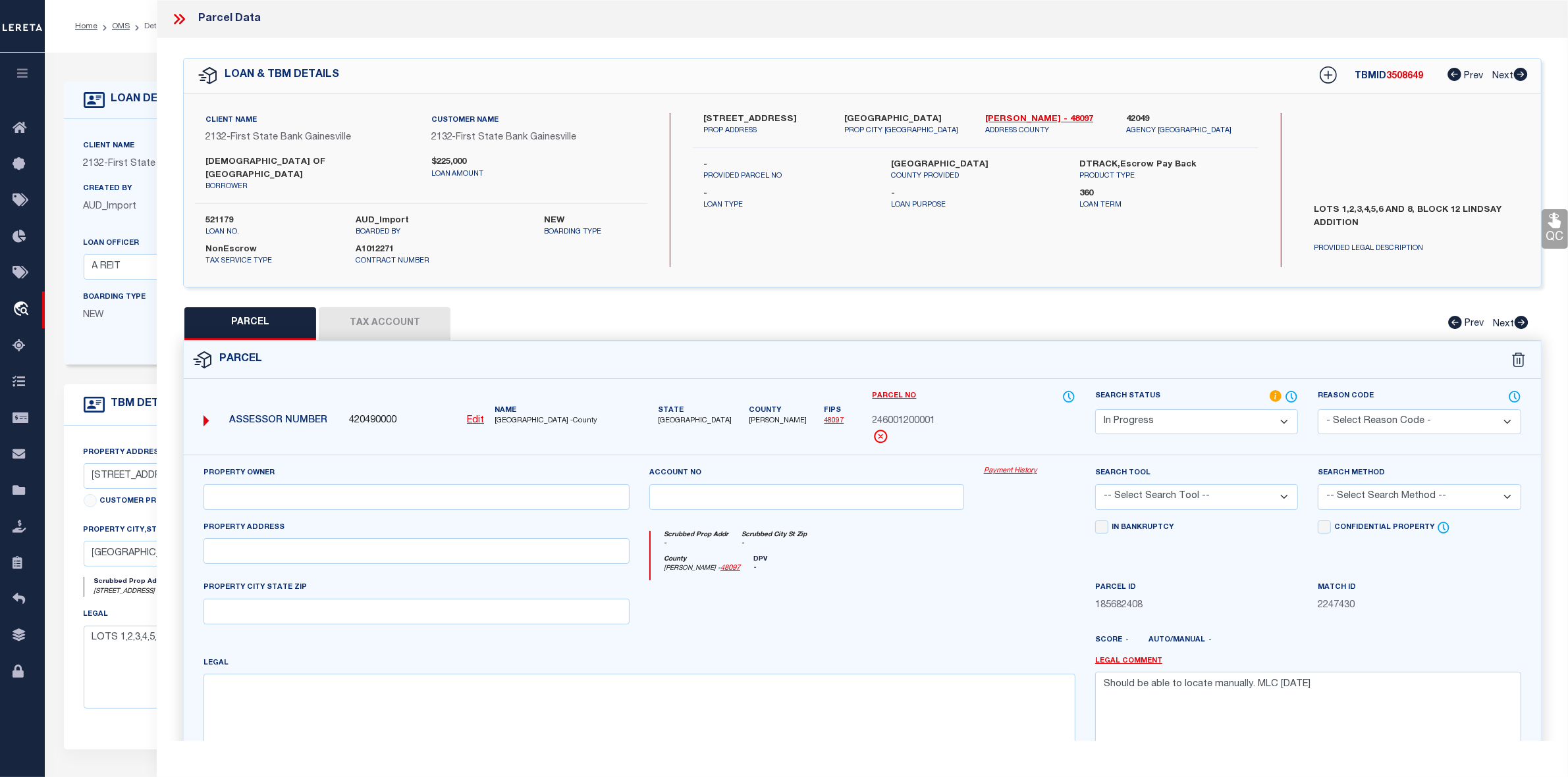
click at [473, 416] on u "Edit" at bounding box center [475, 420] width 17 height 9
select select "IP"
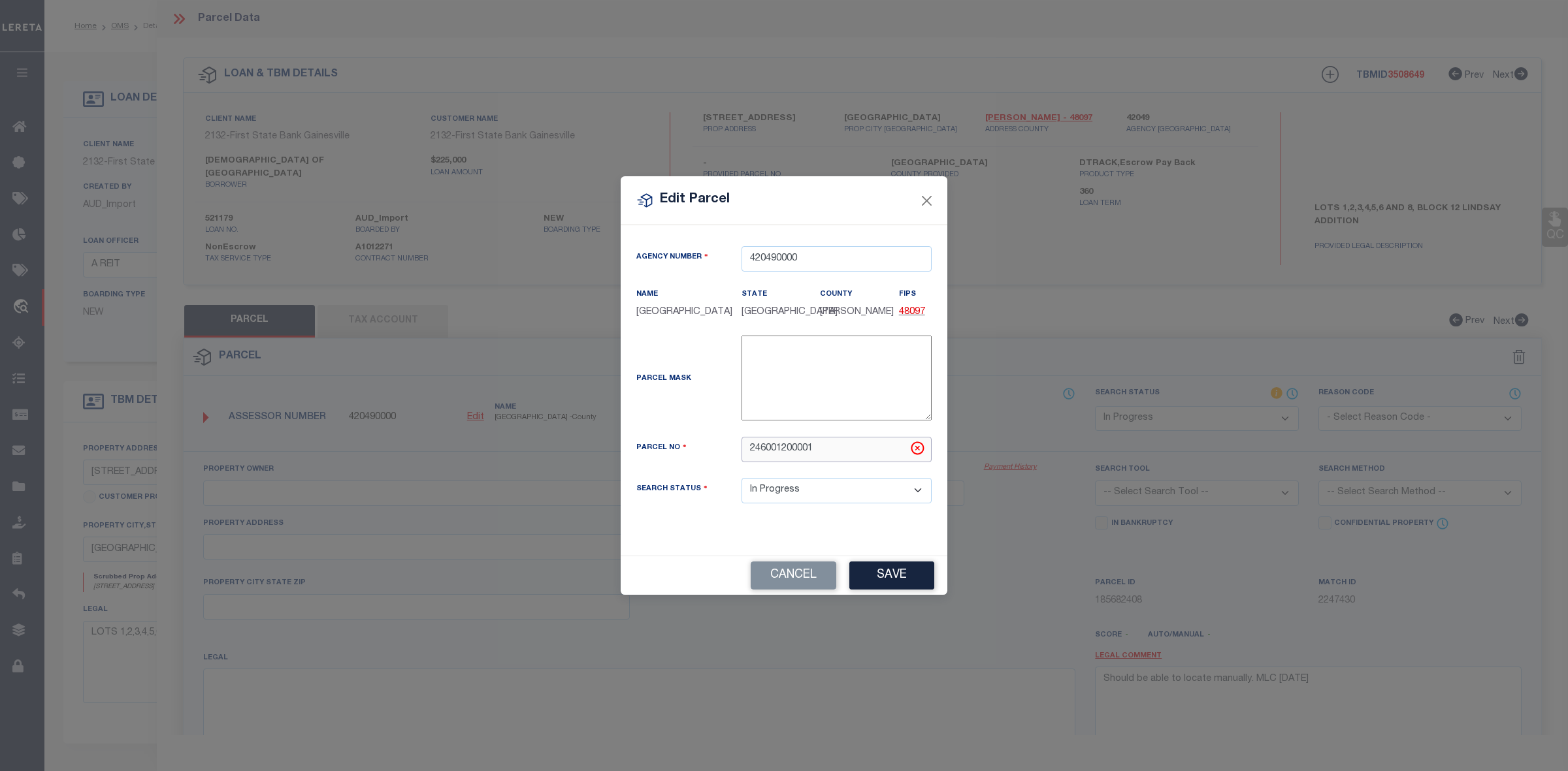
drag, startPoint x: 818, startPoint y: 451, endPoint x: 684, endPoint y: 470, distance: 135.3
click at [663, 463] on div "Parcel No 246001200001" at bounding box center [784, 450] width 315 height 25
paste input "31991"
type input "000031991"
click at [707, 530] on div "Agency Number 420490000 Name COOKE COUNTY State" at bounding box center [784, 390] width 326 height 331
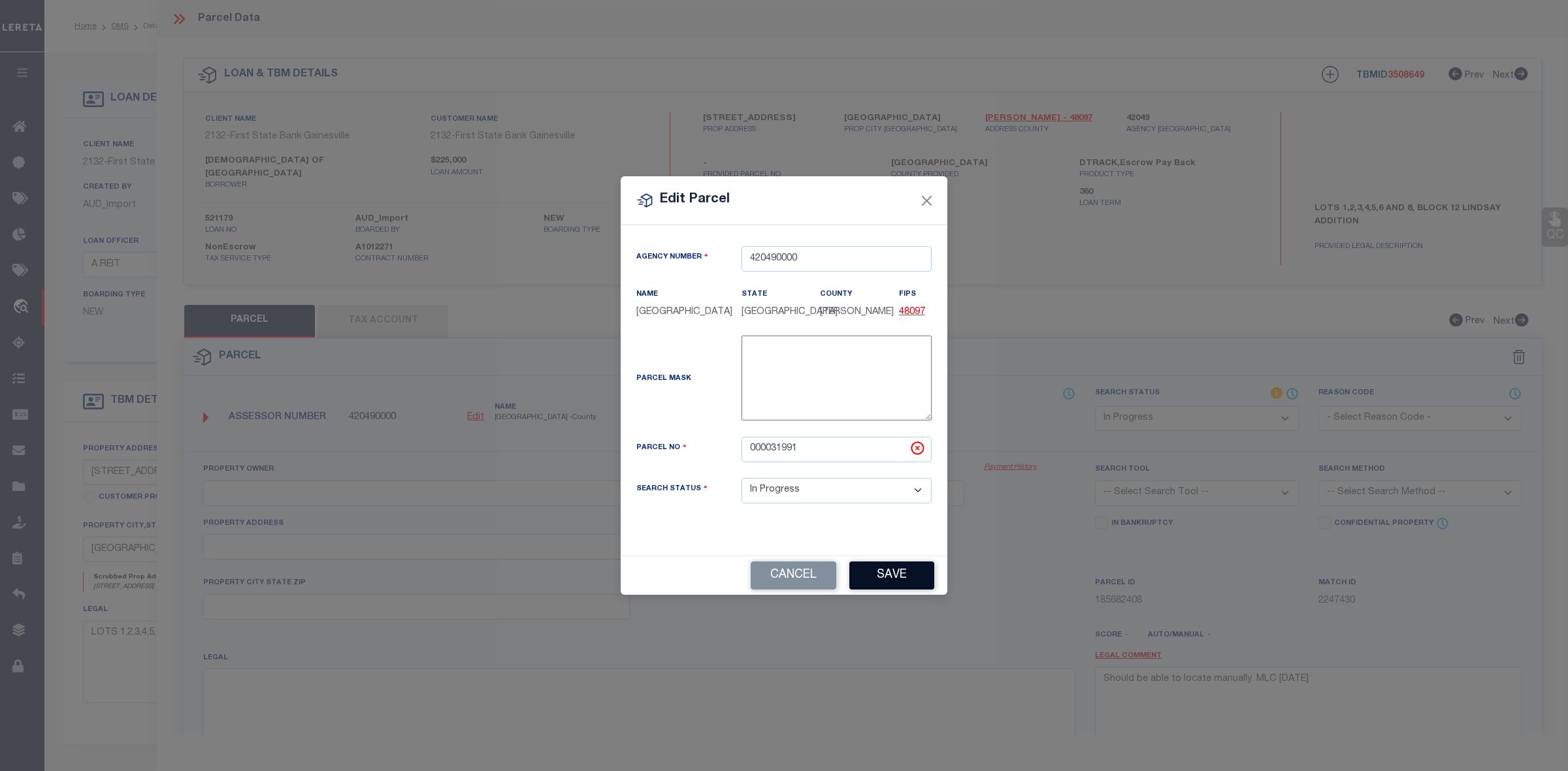
click at [869, 576] on button "Save" at bounding box center [892, 576] width 85 height 28
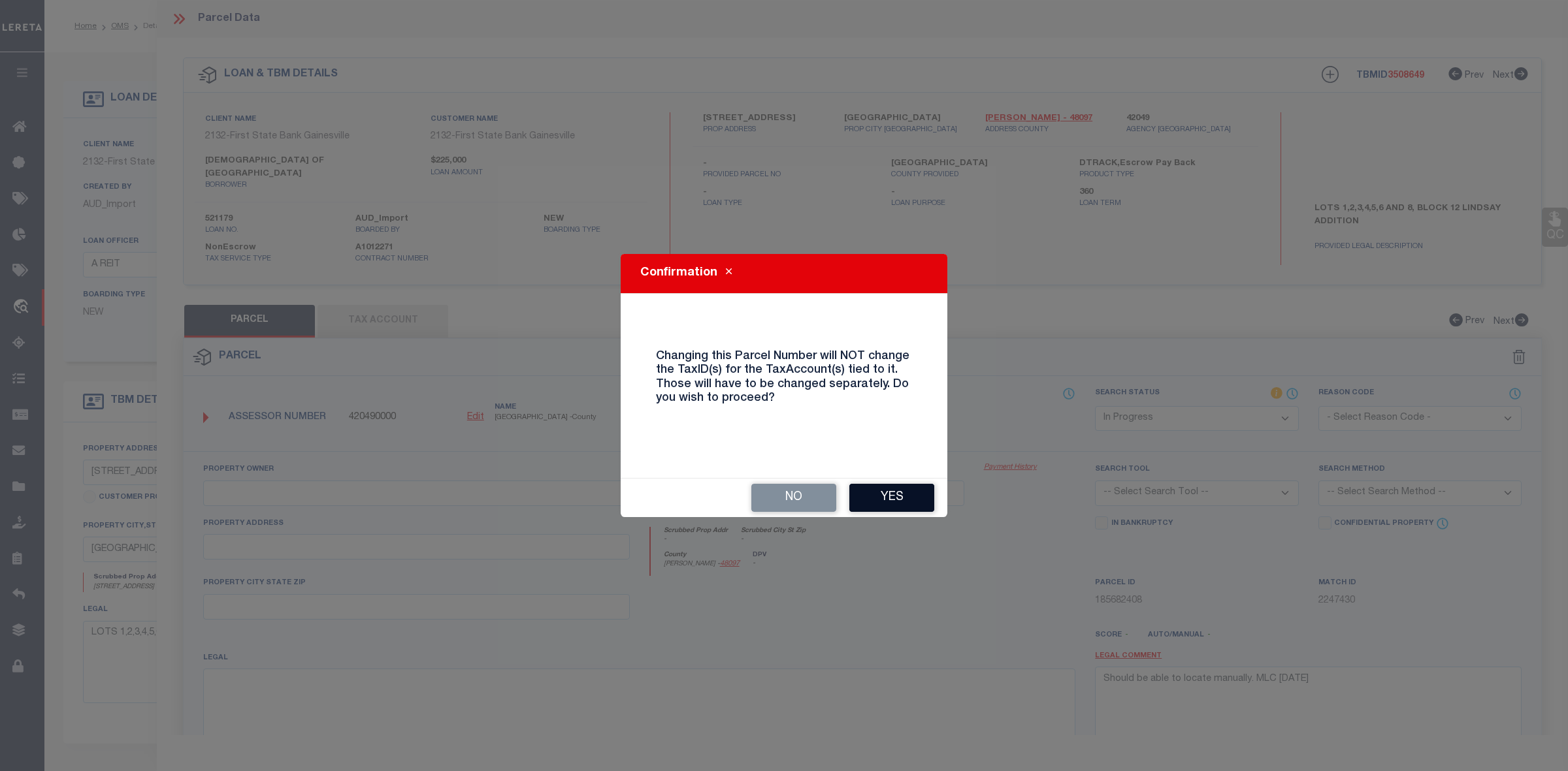
click at [884, 498] on button "Yes" at bounding box center [892, 498] width 85 height 28
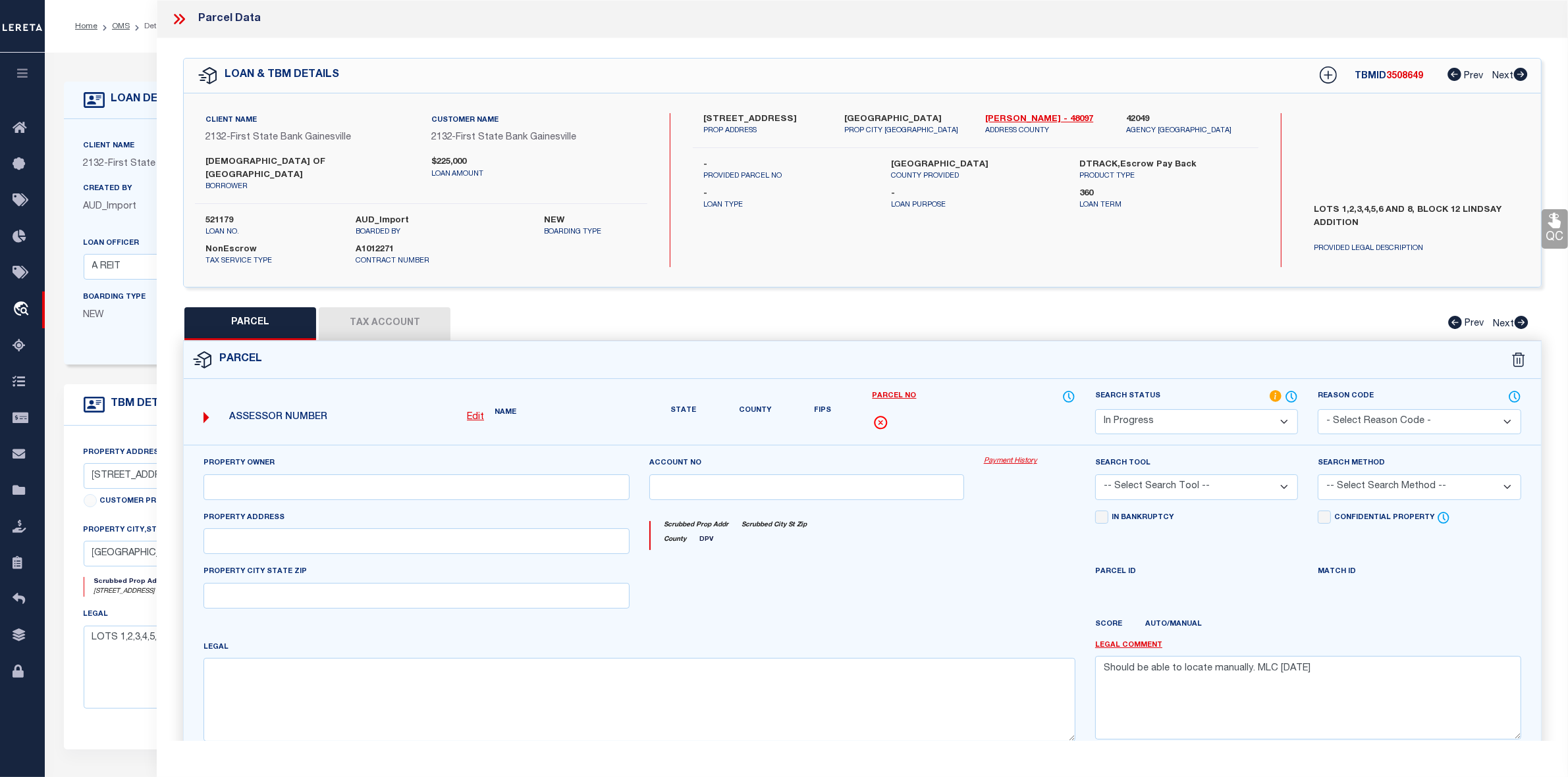
select select "IP"
checkbox input "false"
type textarea "Should be able to locate manually. MLC 9/4/2025"
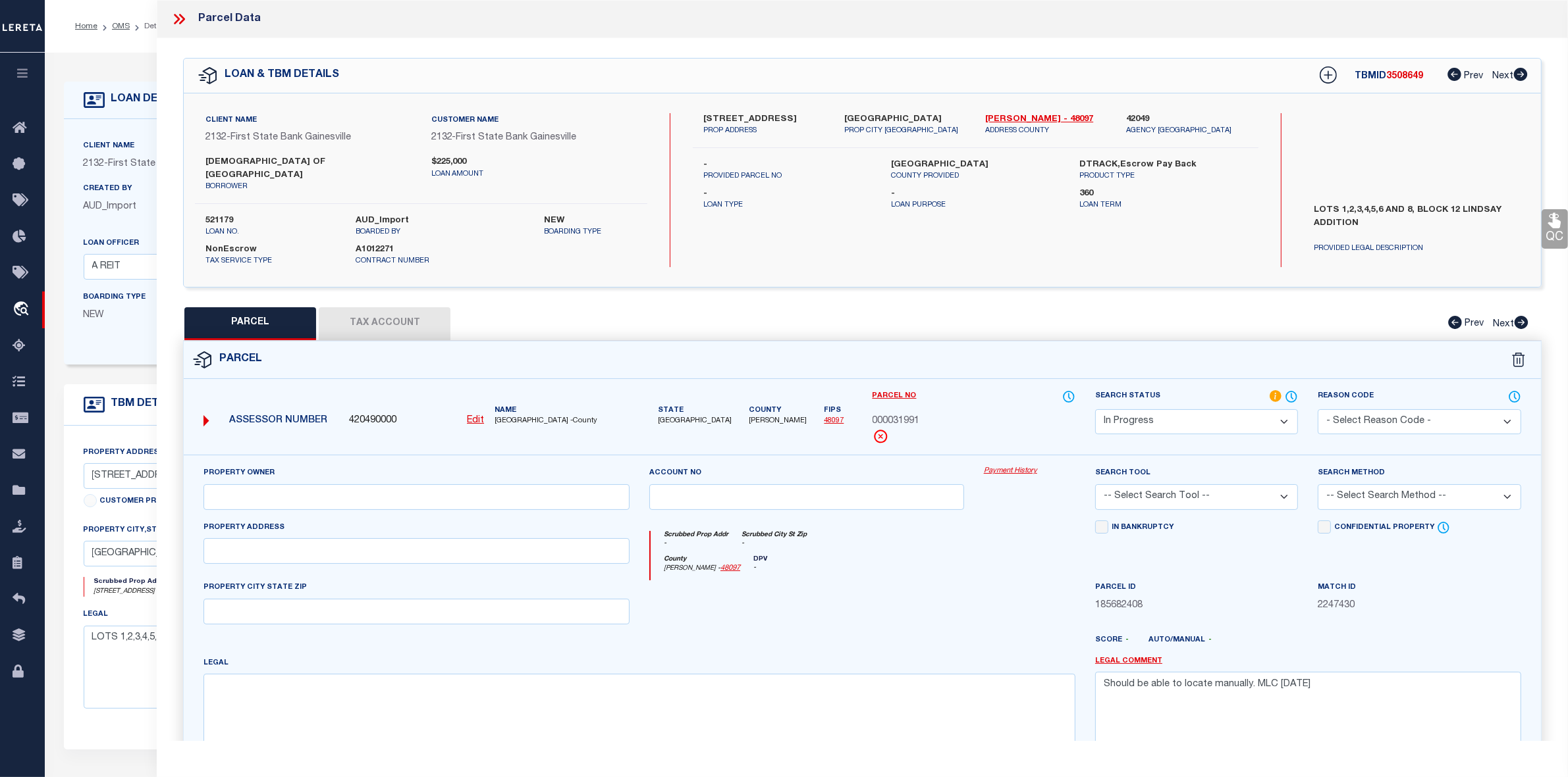
click at [921, 622] on div at bounding box center [806, 607] width 334 height 54
click at [420, 312] on button "Tax Account" at bounding box center [384, 324] width 131 height 33
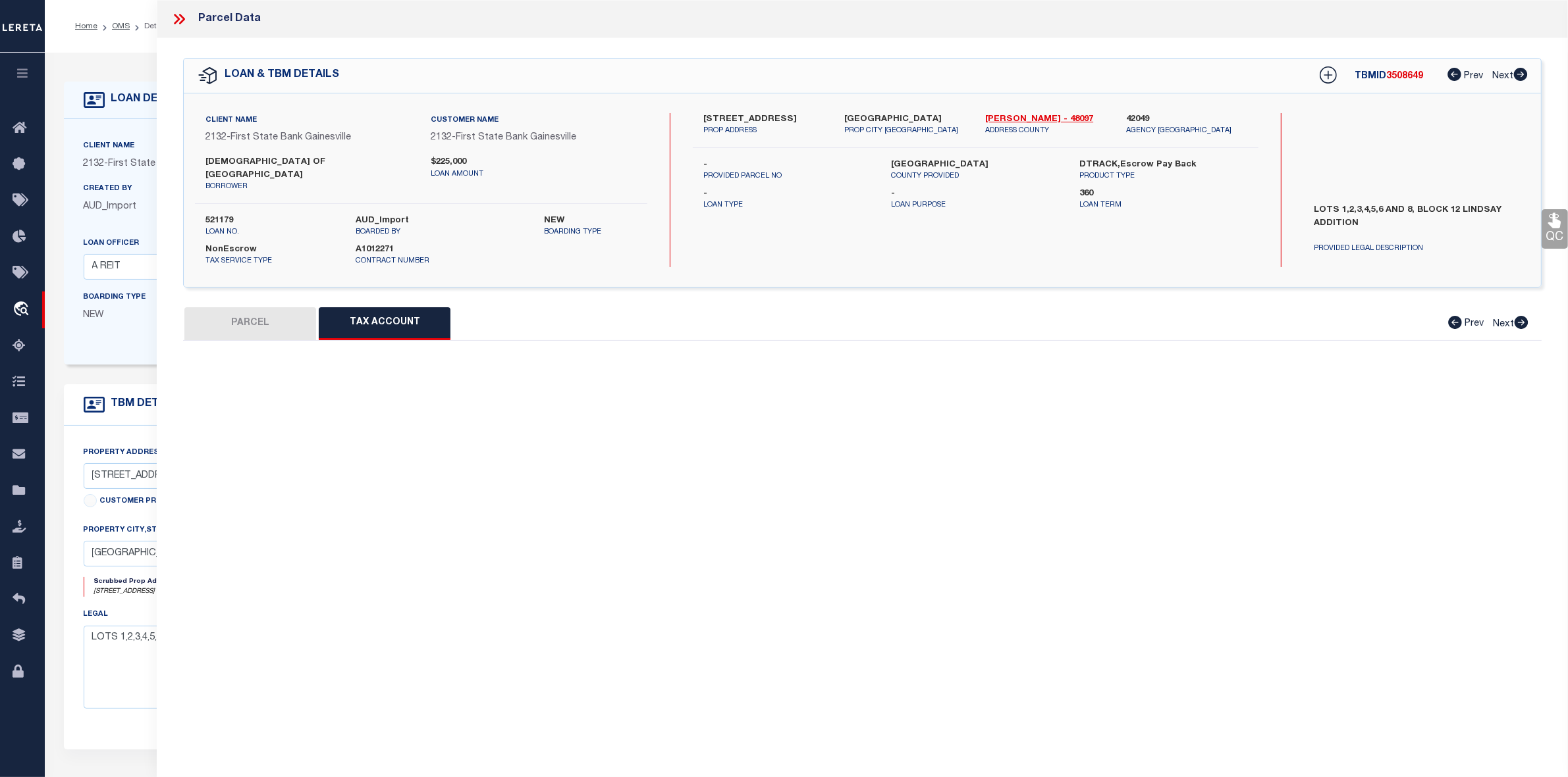
select select "100"
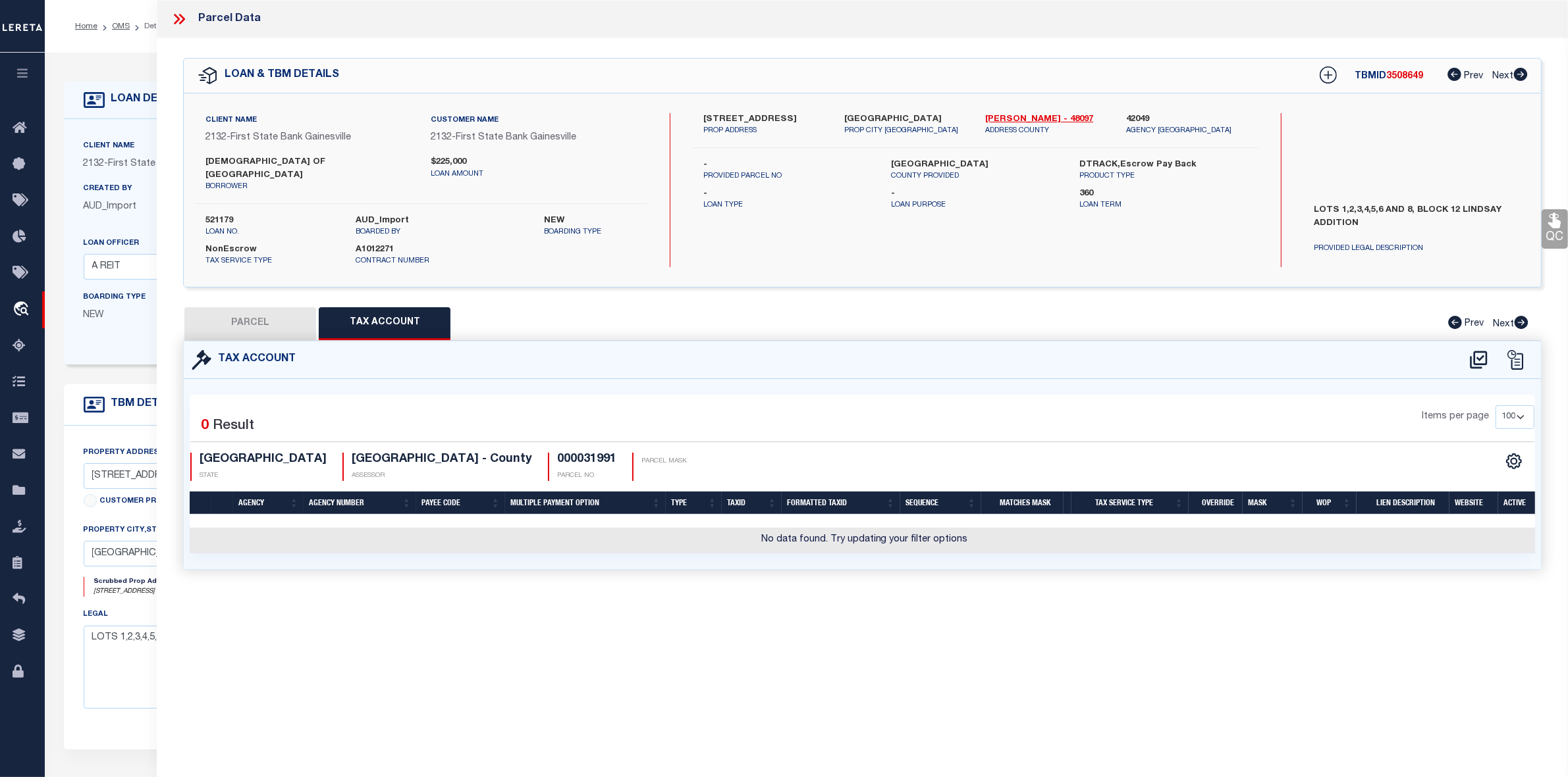
click at [932, 669] on div "Parcel Data QC QC QC - Select Status - Ready to QC" at bounding box center [862, 370] width 1411 height 741
click at [1475, 351] on icon at bounding box center [1478, 360] width 17 height 18
select select "100"
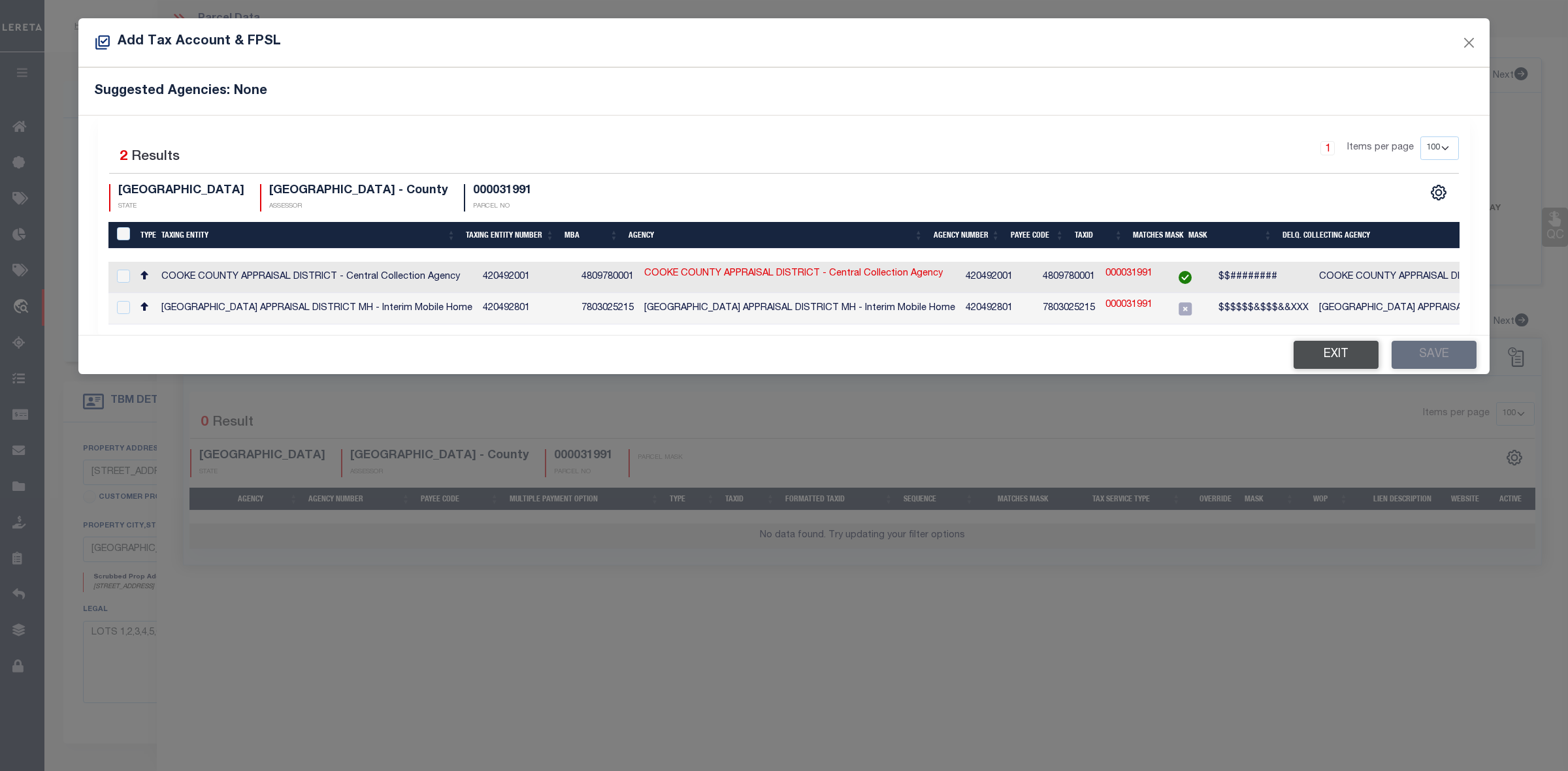
click at [1307, 369] on button "Exit" at bounding box center [1336, 355] width 85 height 28
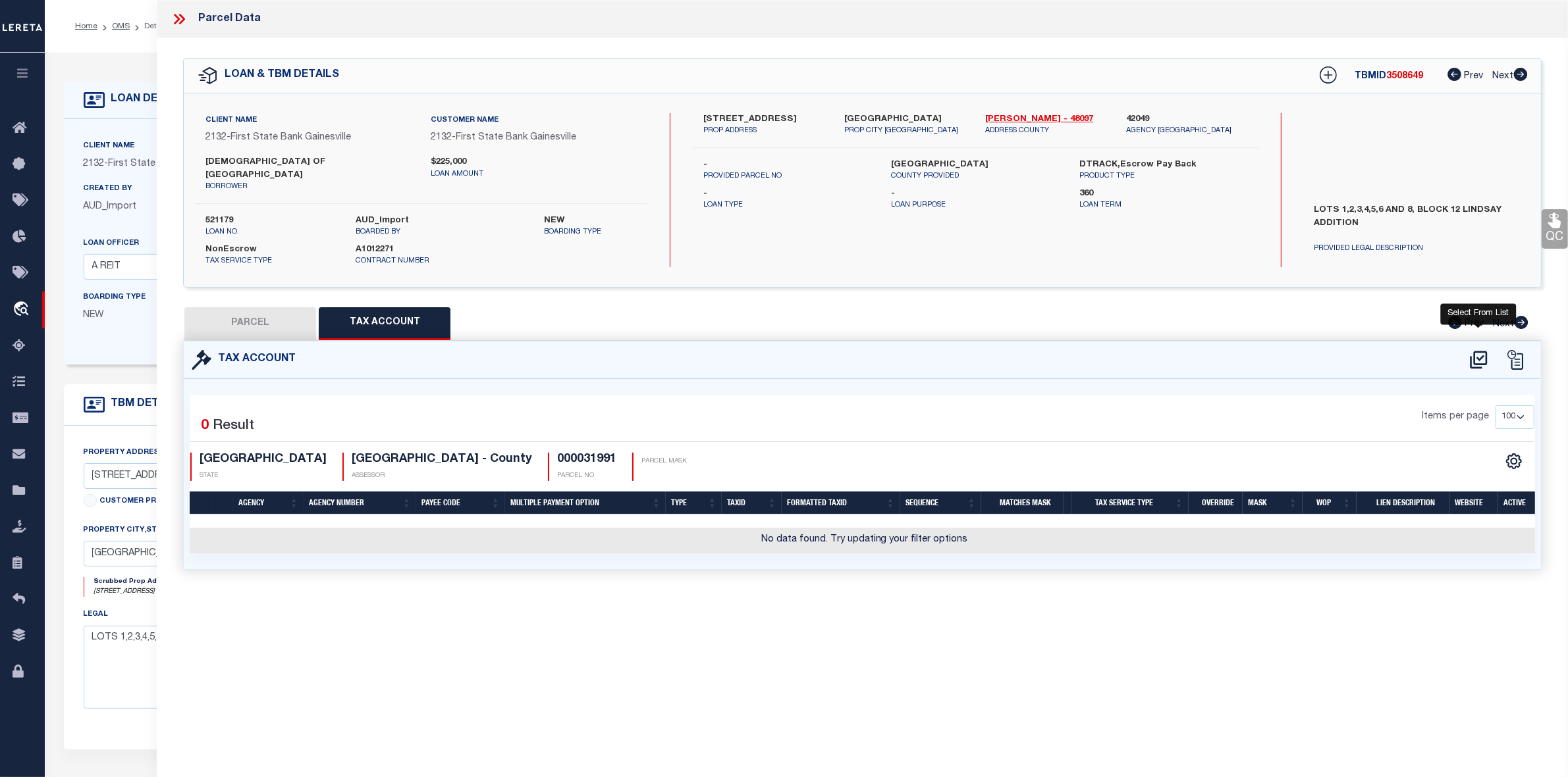
click at [1479, 350] on icon at bounding box center [1478, 360] width 22 height 21
select select "100"
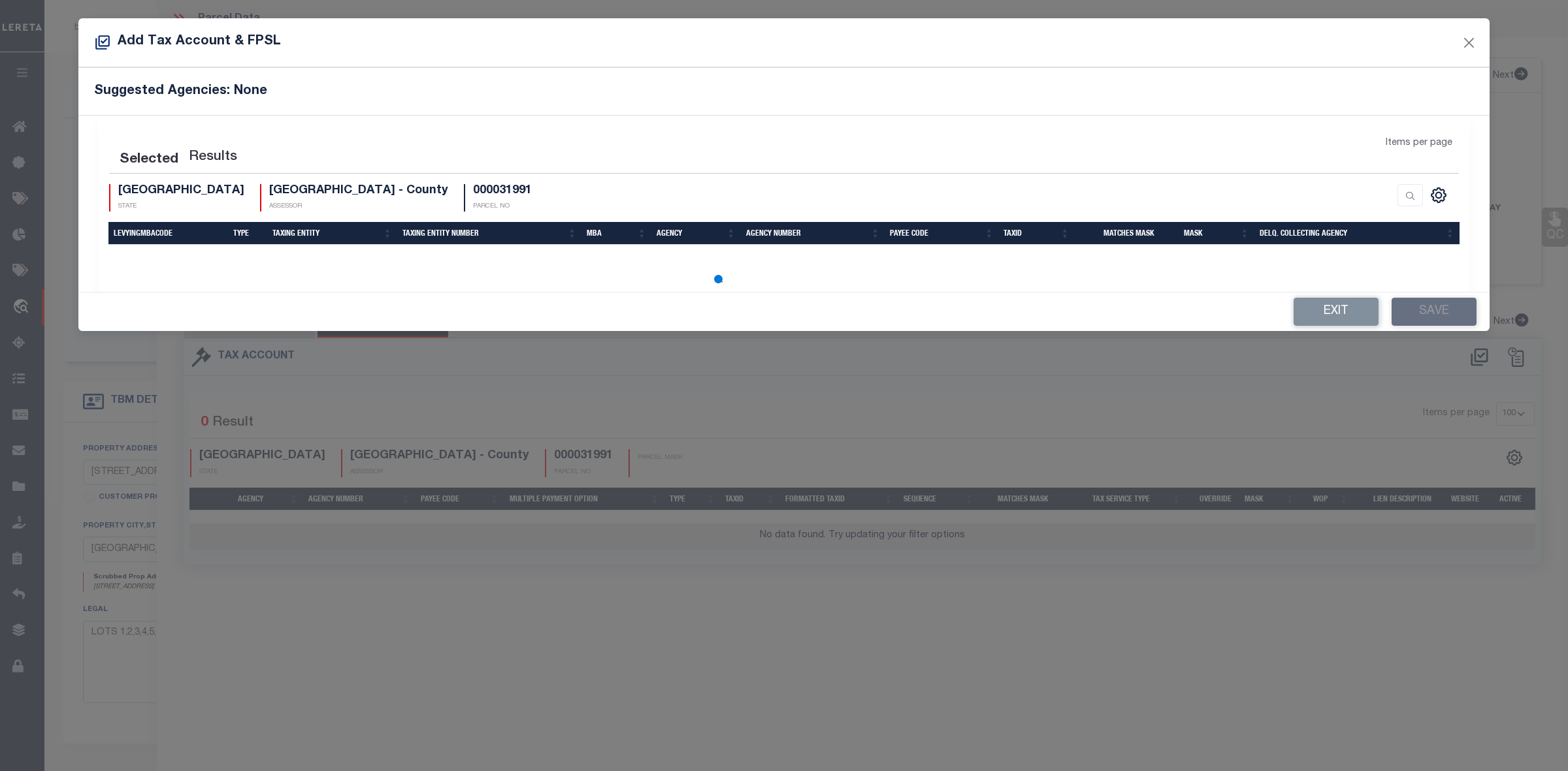
select select "100"
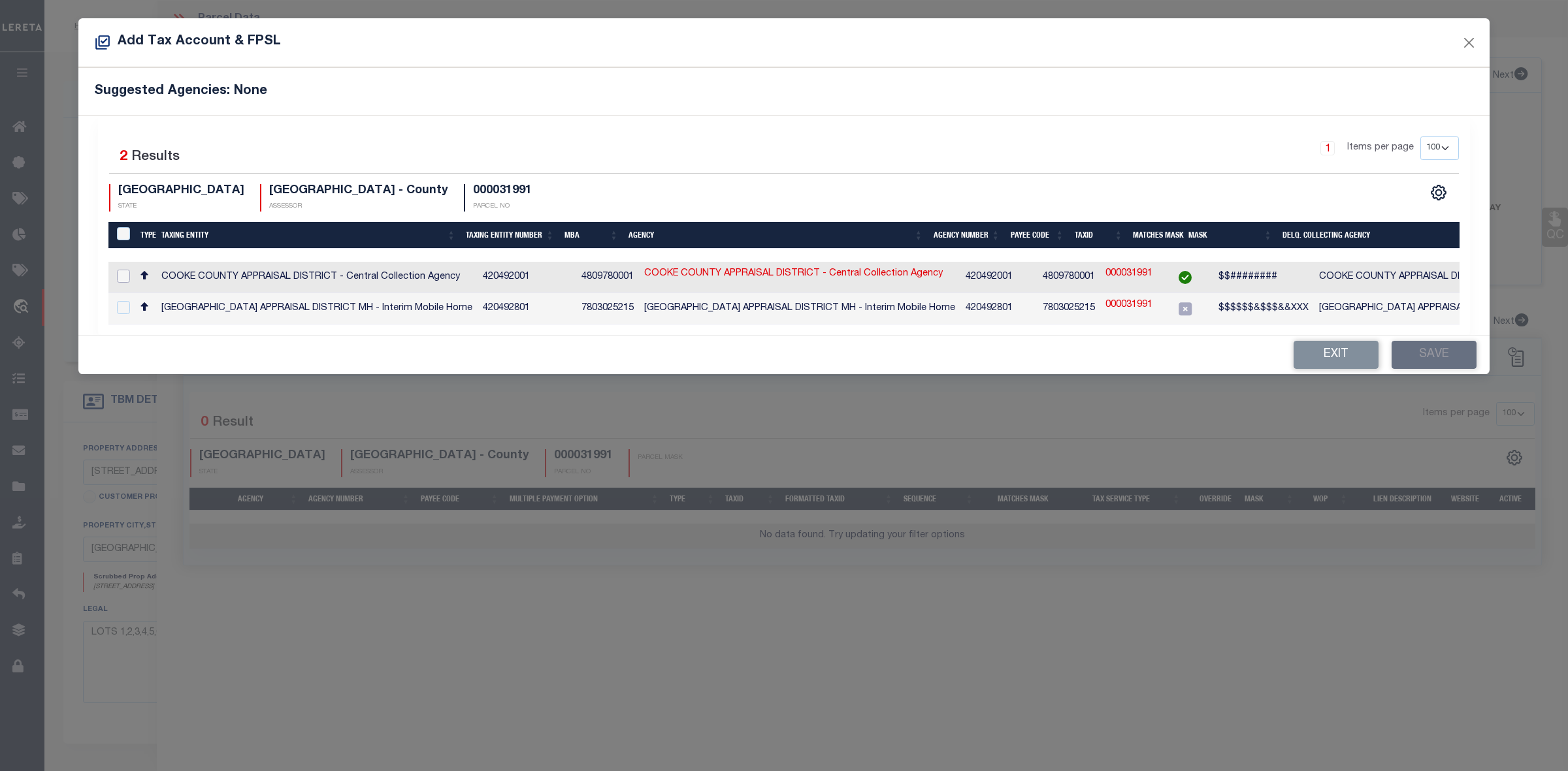
click at [124, 278] on input "checkbox" at bounding box center [124, 276] width 13 height 13
checkbox input "true"
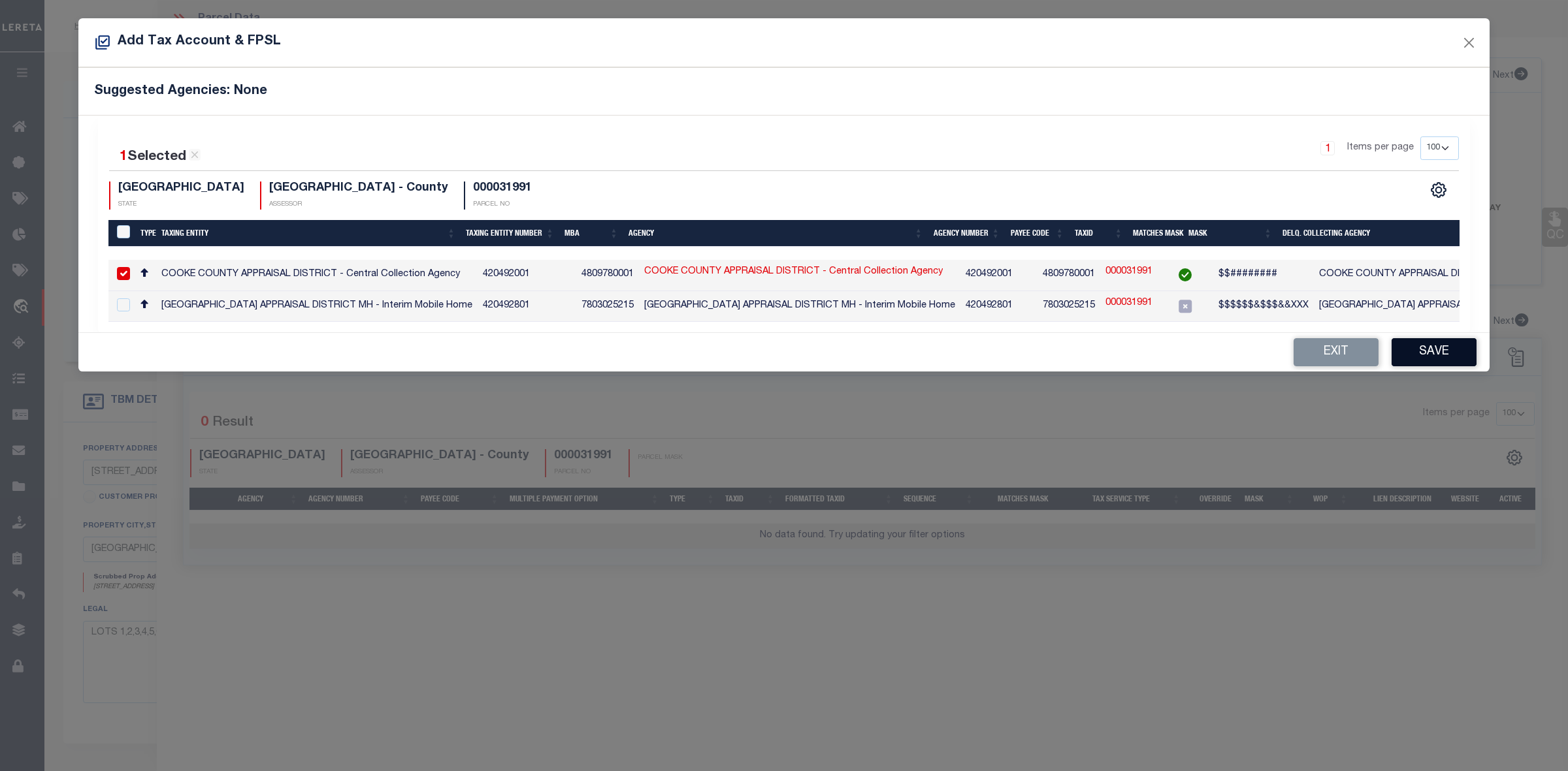
click at [1413, 359] on button "Save" at bounding box center [1435, 352] width 85 height 28
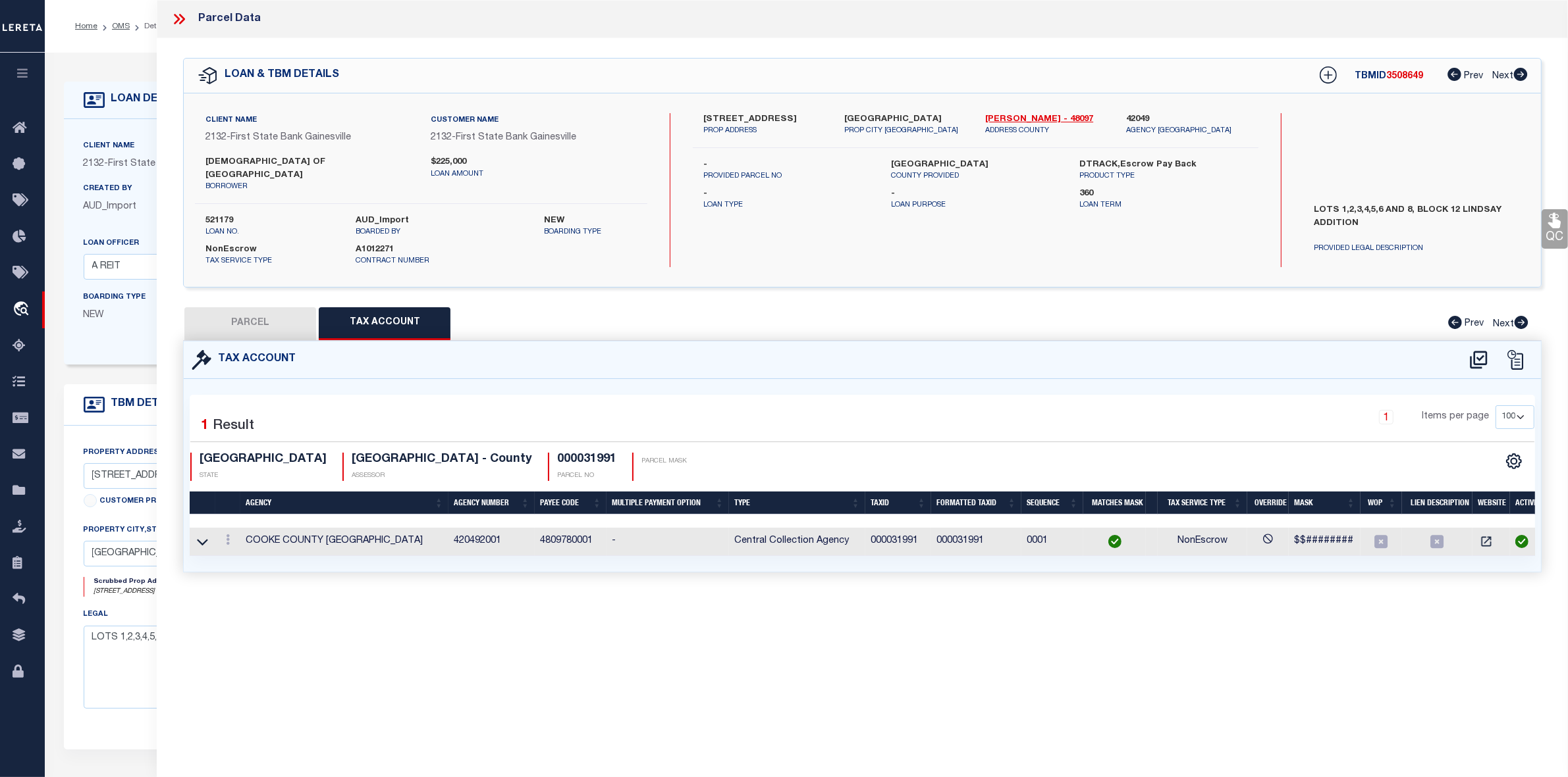
click at [1097, 637] on div "Parcel Data QC QC QC - Select Status - Ready to QC" at bounding box center [862, 370] width 1411 height 741
click at [262, 311] on button "PARCEL" at bounding box center [249, 324] width 131 height 33
select select "AS"
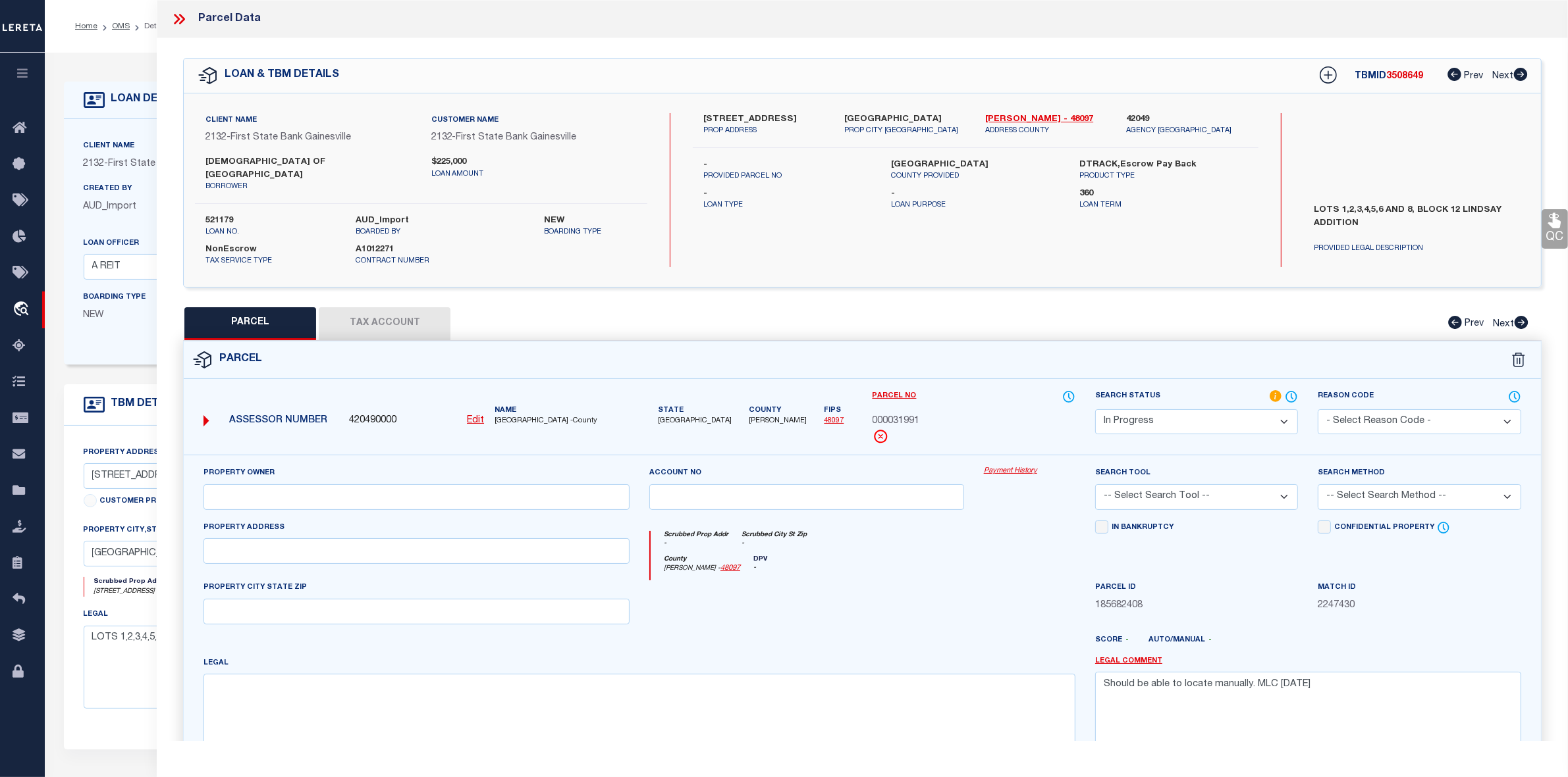
click at [813, 580] on div at bounding box center [806, 607] width 334 height 54
click at [848, 715] on textarea at bounding box center [639, 715] width 872 height 83
paste textarea "LINDSAY ADDN; BLOCK 12 EXCEPT LT 7; FBC ACTIVITY BUILDING"
click at [925, 635] on div at bounding box center [918, 646] width 334 height 21
drag, startPoint x: 1283, startPoint y: 680, endPoint x: 1099, endPoint y: 675, distance: 184.1
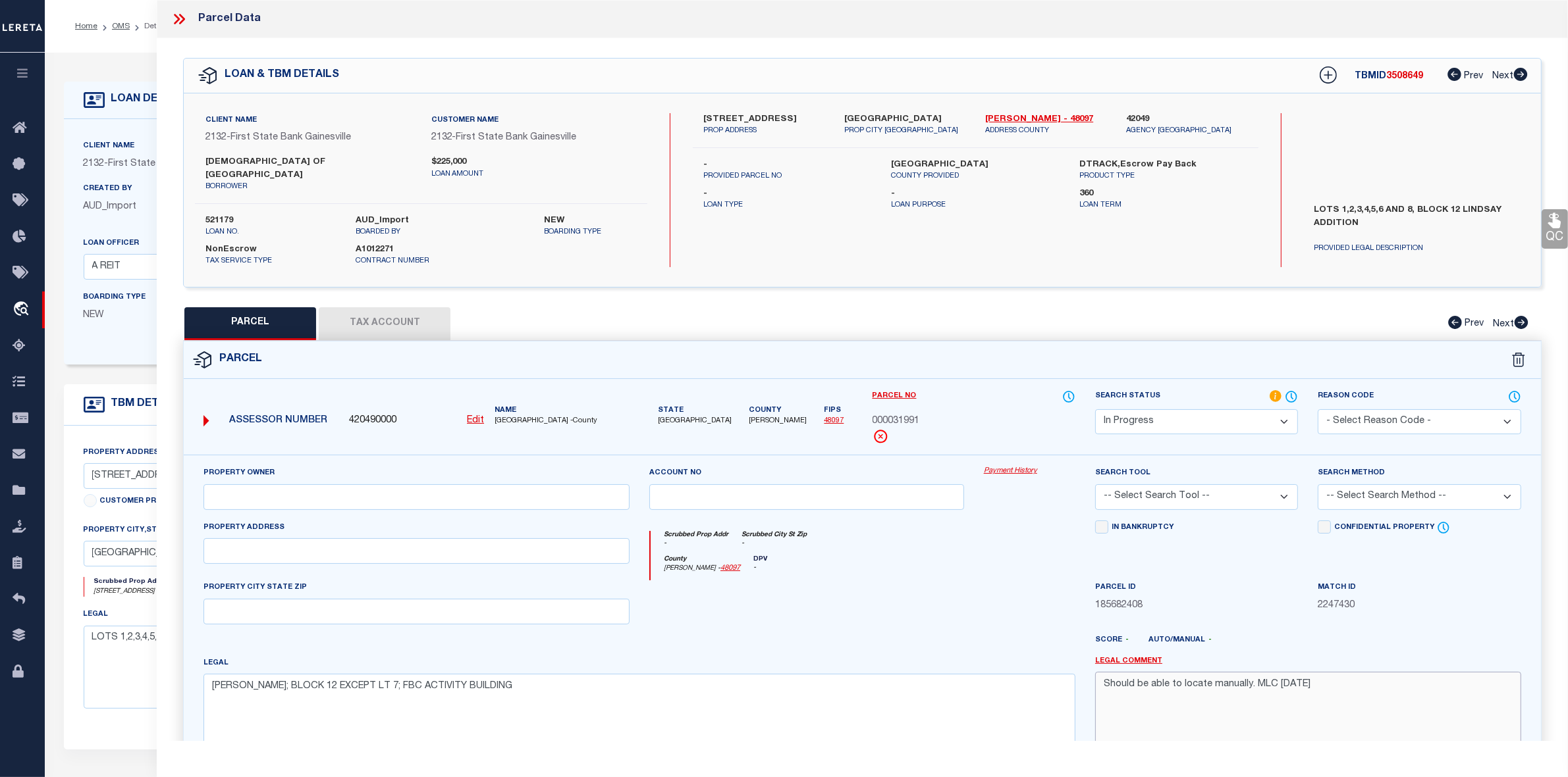
click at [1099, 675] on textarea "Should be able to locate manually. MLC 9/4/2025" at bounding box center [1307, 713] width 426 height 83
click at [1199, 495] on select "-- Select Search Tool -- 3rd Party Website Agency File Agency Website ATLS CNV-…" at bounding box center [1196, 497] width 203 height 26
click at [1095, 484] on select "-- Select Search Tool -- 3rd Party Website Agency File Agency Website ATLS CNV-…" at bounding box center [1196, 497] width 203 height 26
click at [1015, 581] on div at bounding box center [1030, 607] width 111 height 54
click at [1360, 494] on select "-- Select Search Method -- Property Address Legal Liability Info Provided" at bounding box center [1419, 497] width 203 height 26
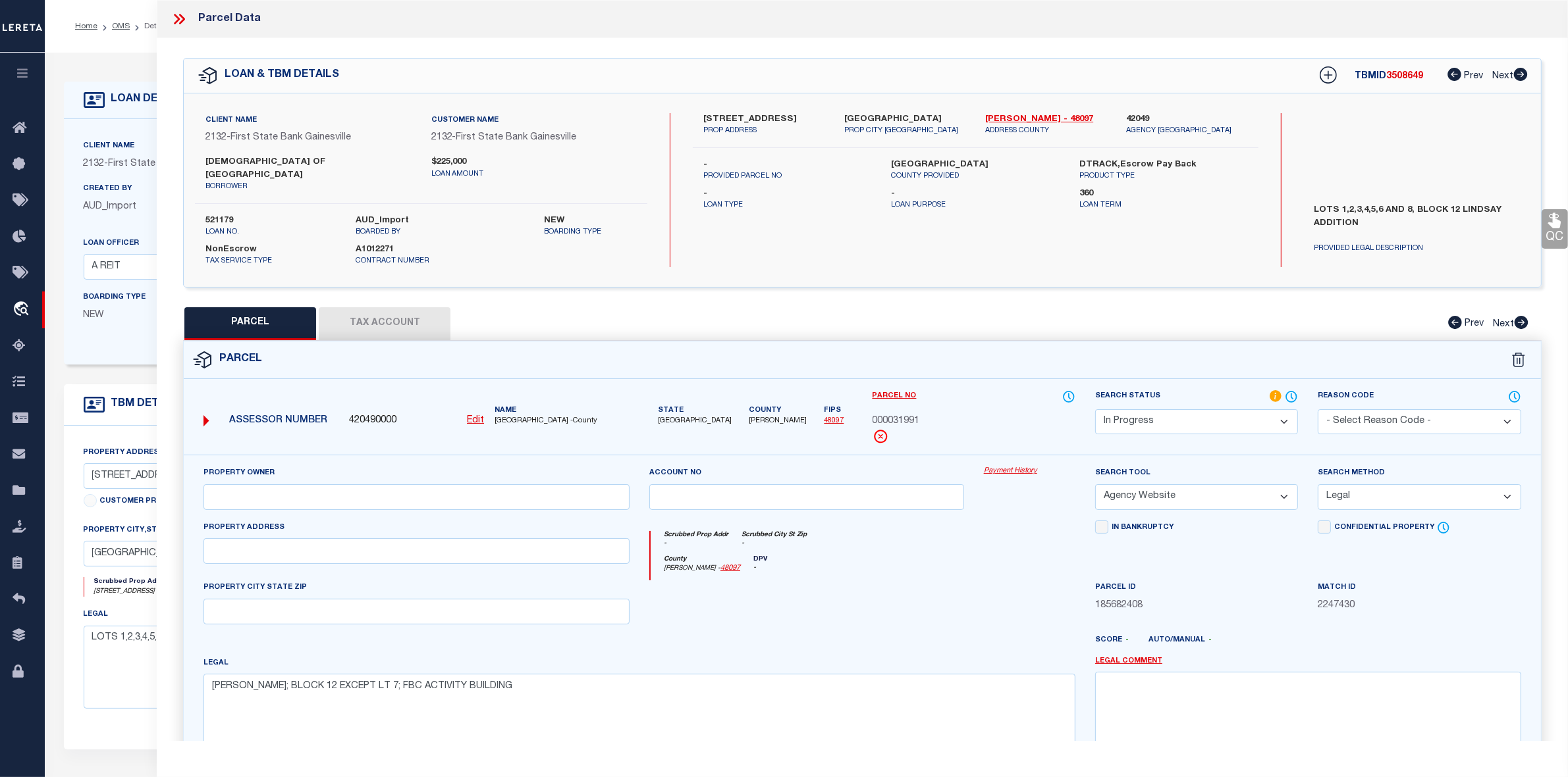
click at [1317, 484] on select "-- Select Search Method -- Property Address Legal Liability Info Provided" at bounding box center [1419, 497] width 203 height 26
click at [961, 617] on div at bounding box center [806, 607] width 334 height 54
click at [578, 484] on input "text" at bounding box center [416, 497] width 426 height 26
paste input "FIRST BAPTIST CHURCH"
click at [858, 595] on div at bounding box center [806, 607] width 334 height 54
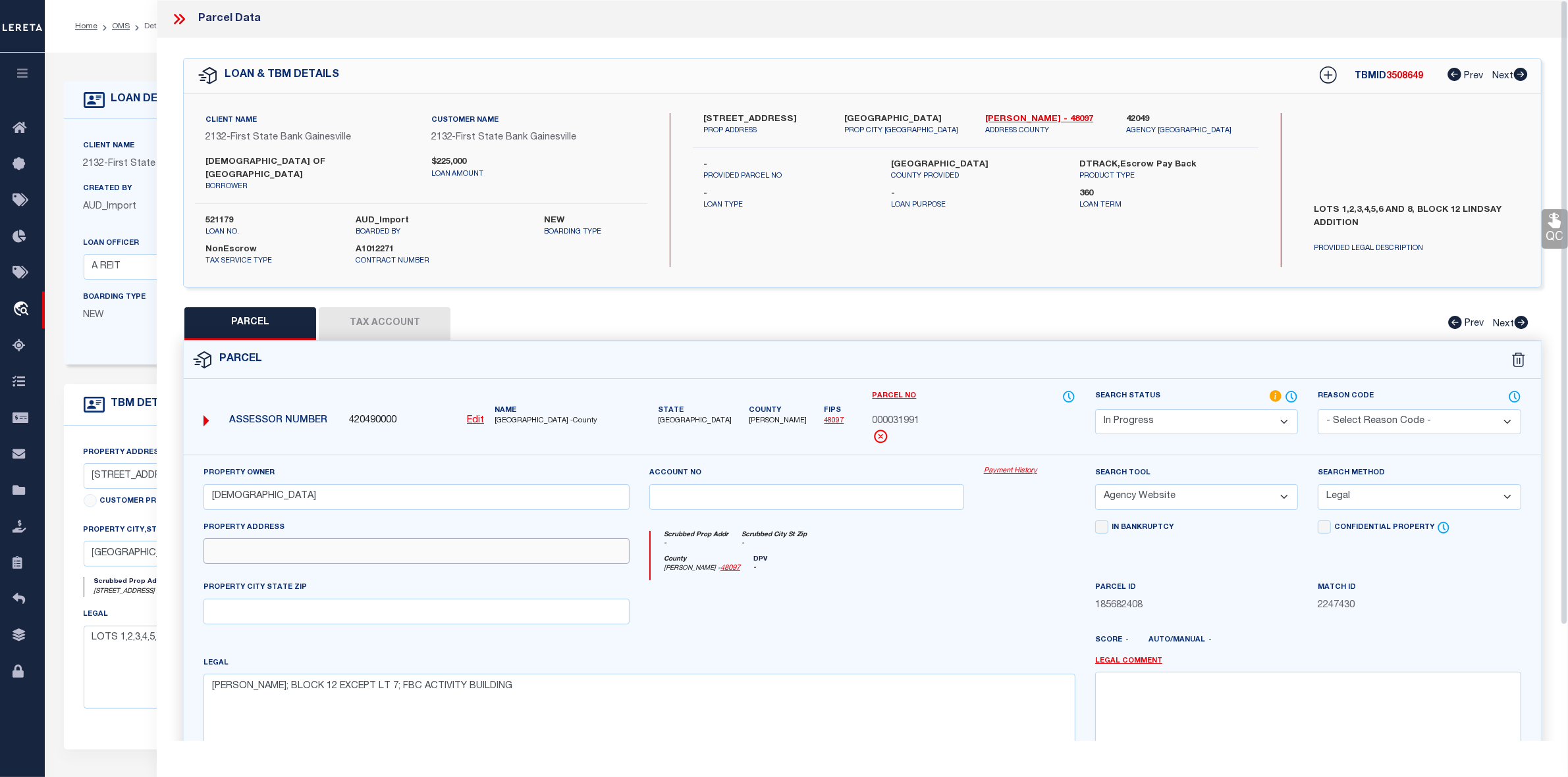
click at [433, 541] on input "text" at bounding box center [416, 551] width 426 height 26
paste input "400 E BROADWAY"
click at [815, 619] on div at bounding box center [806, 607] width 334 height 54
click at [492, 601] on input "text" at bounding box center [416, 612] width 426 height 26
paste input "GAINESVILLE TX 76240"
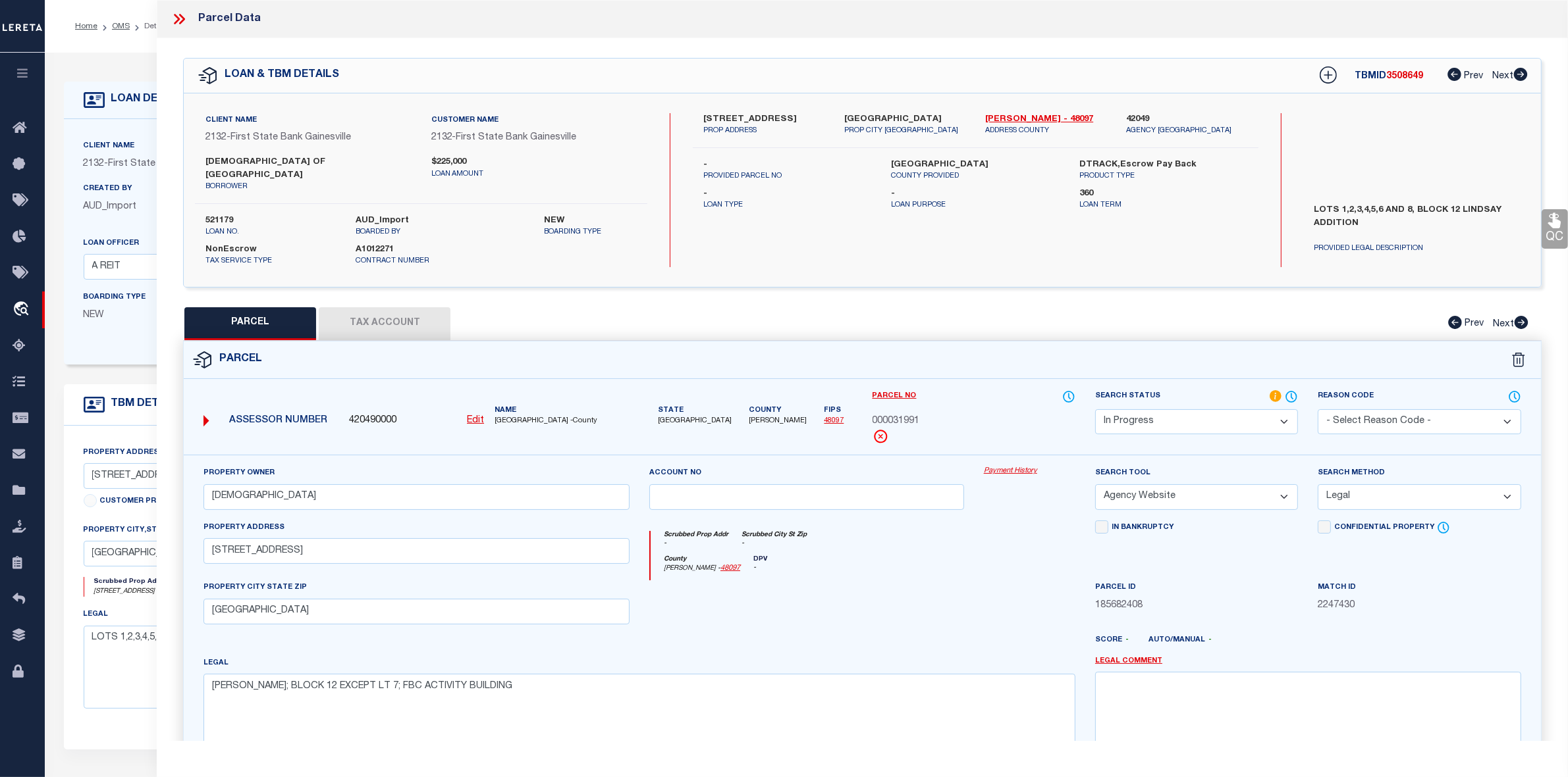
click at [985, 603] on div at bounding box center [1030, 607] width 111 height 54
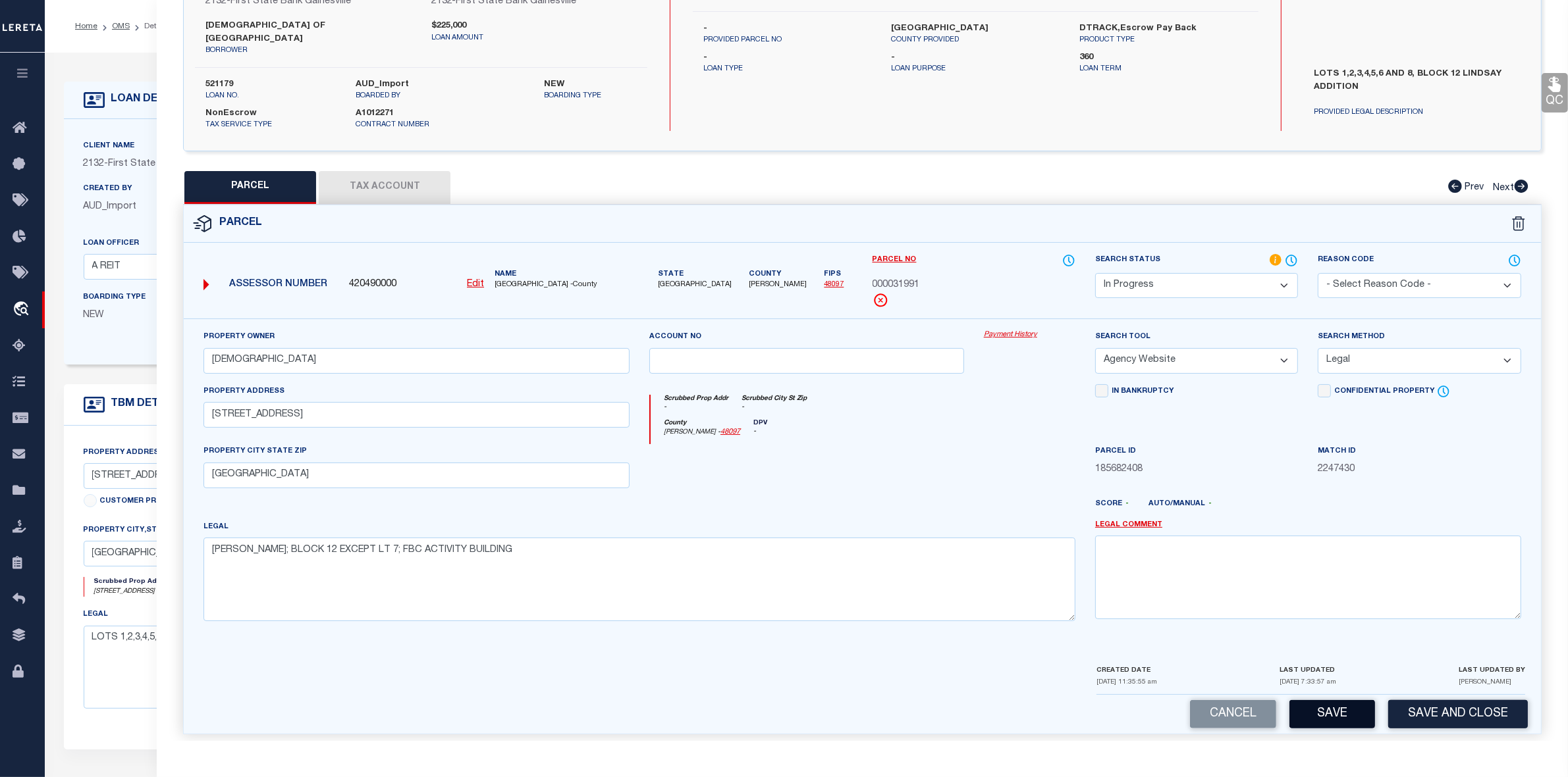
click at [1320, 718] on button "Save" at bounding box center [1332, 715] width 86 height 29
click at [1278, 276] on select "Automated Search Bad Parcel Complete Duplicate Parcel High Dollar Reporting In …" at bounding box center [1196, 286] width 203 height 26
click at [1095, 273] on select "Automated Search Bad Parcel Complete Duplicate Parcel High Dollar Reporting In …" at bounding box center [1196, 286] width 203 height 26
click at [995, 499] on div at bounding box center [918, 510] width 334 height 21
click at [1328, 706] on button "Save" at bounding box center [1332, 715] width 86 height 29
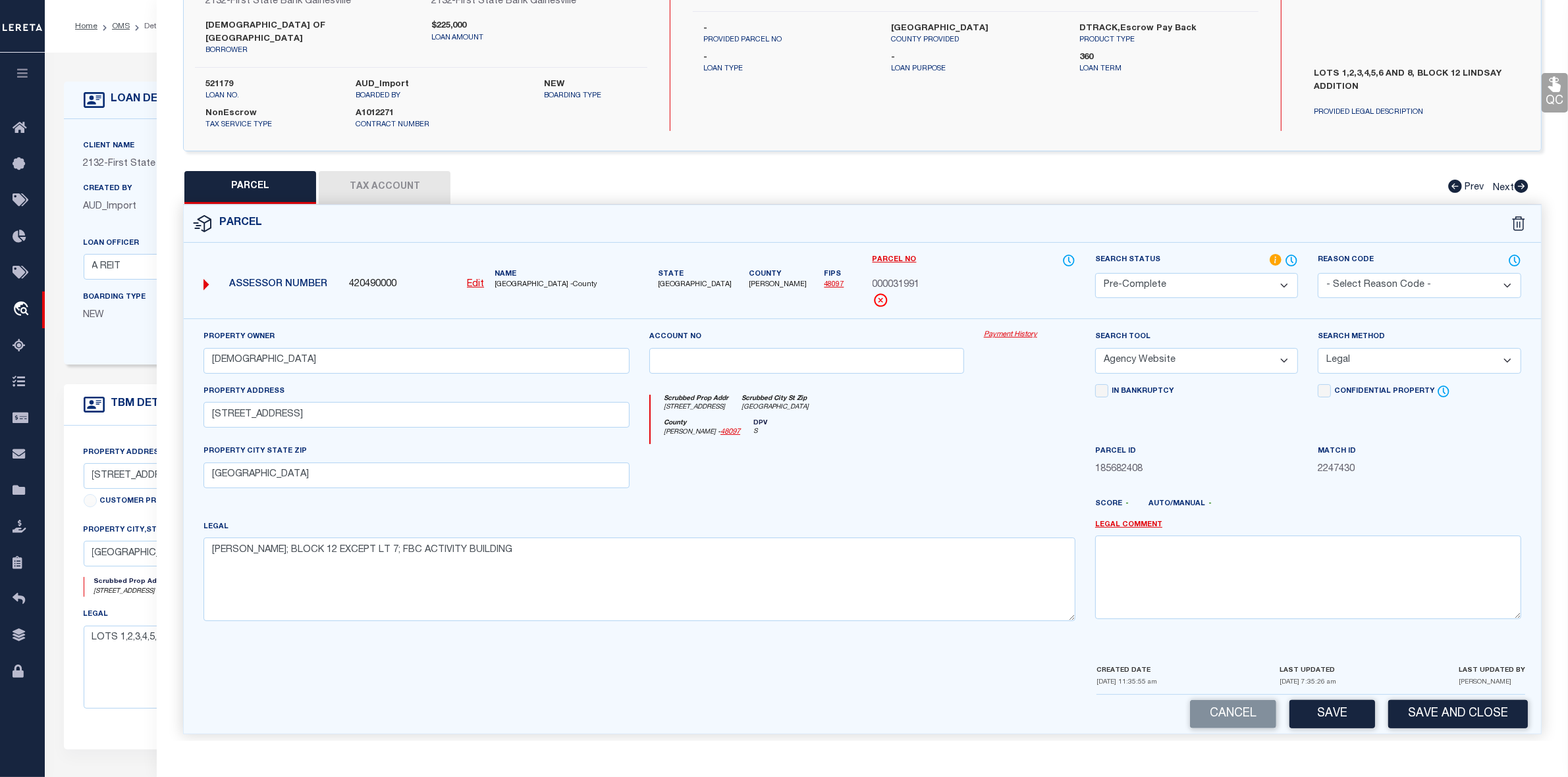
click at [986, 456] on div at bounding box center [1030, 471] width 111 height 54
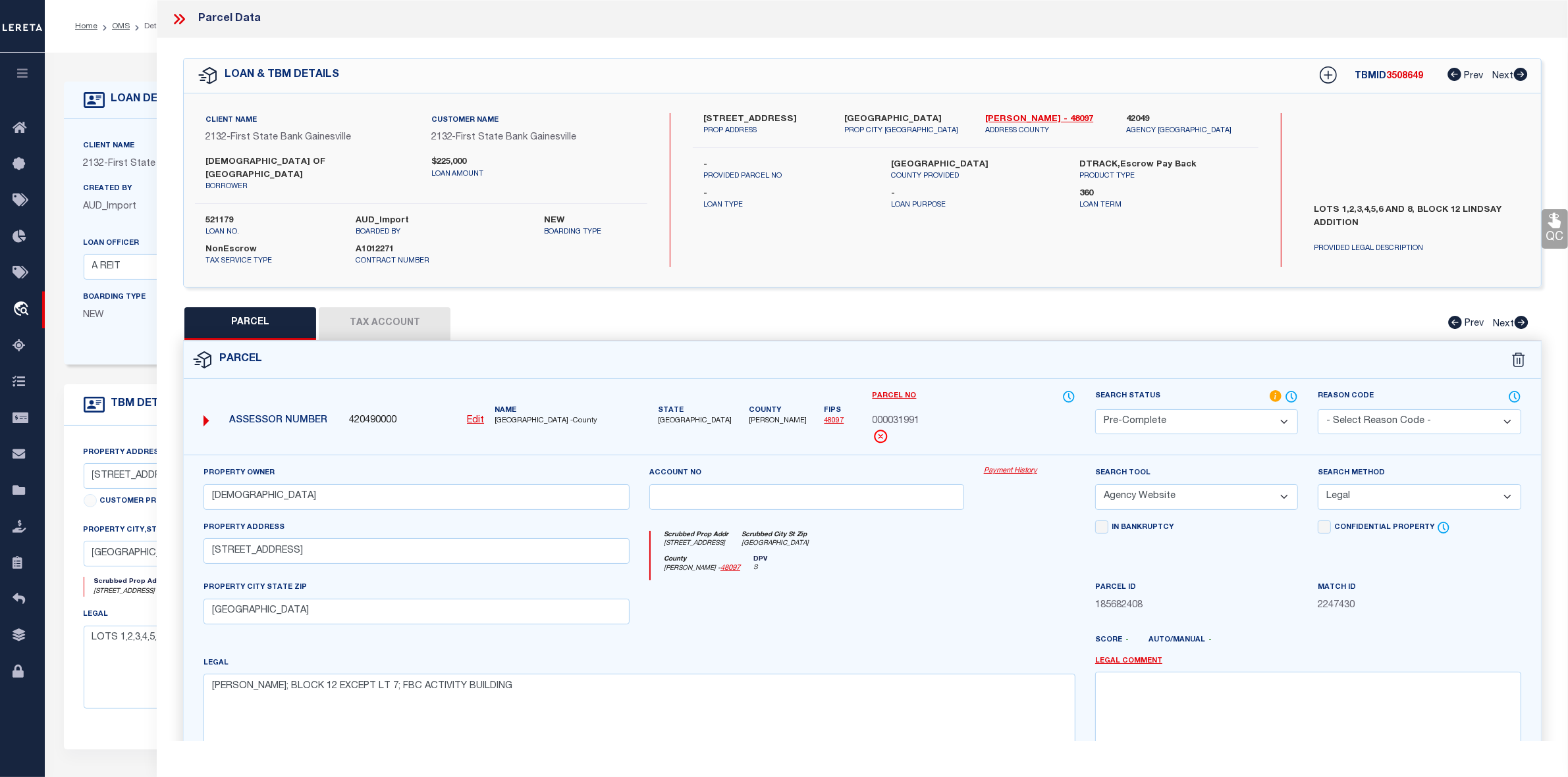
click at [1397, 73] on span "3508649" at bounding box center [1404, 77] width 37 height 9
copy span "3508649"
drag, startPoint x: 982, startPoint y: 117, endPoint x: 1009, endPoint y: 112, distance: 27.5
click at [1009, 113] on div "Cooke - 48097 ADDRESS COUNTY" at bounding box center [1045, 125] width 141 height 24
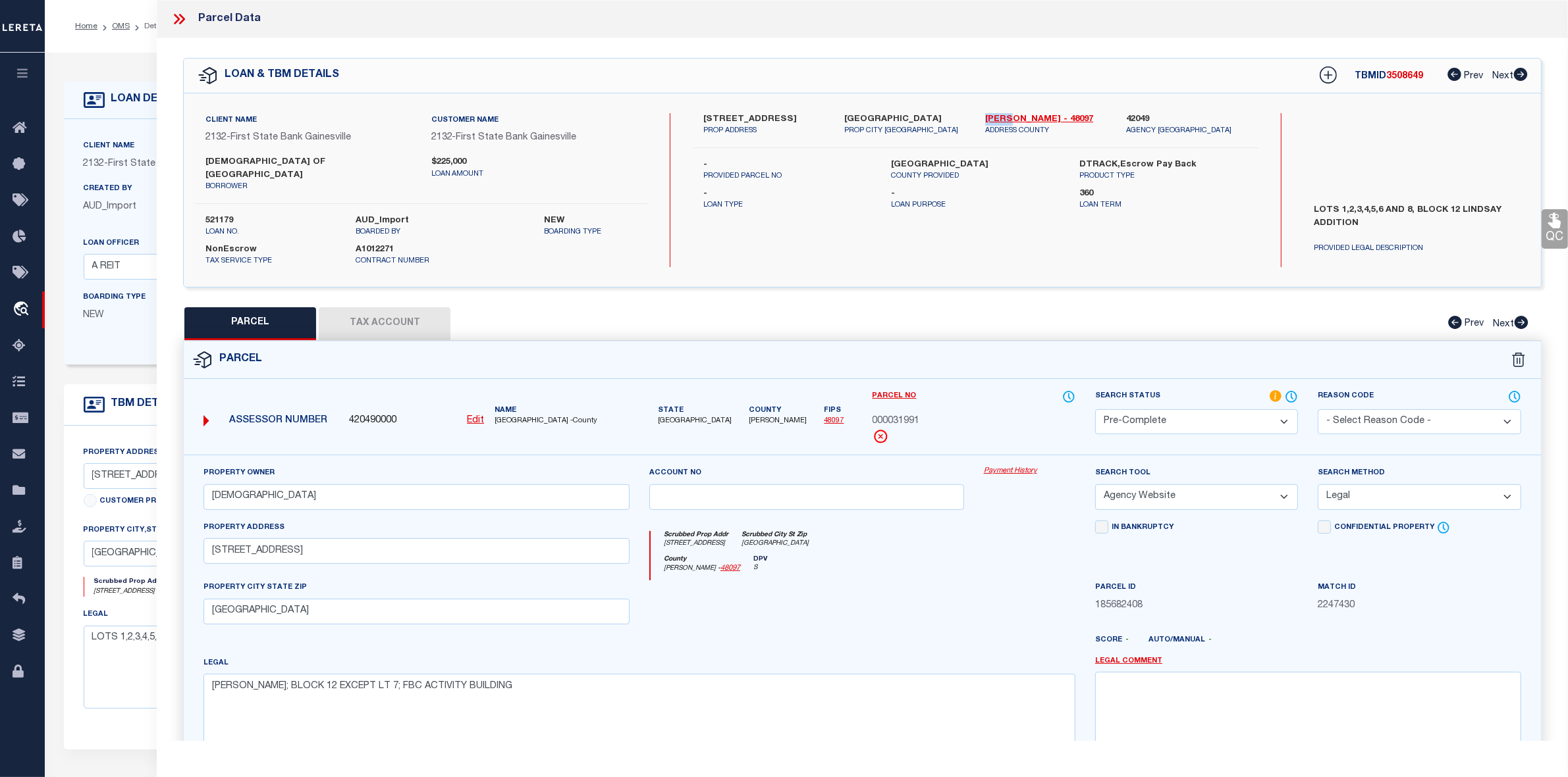
copy link "[PERSON_NAME]"
click at [906, 414] on span "000031991" at bounding box center [896, 421] width 47 height 14
copy span "000031991"
click at [971, 565] on div "County Cooke - 48097 DPV S" at bounding box center [863, 568] width 425 height 26
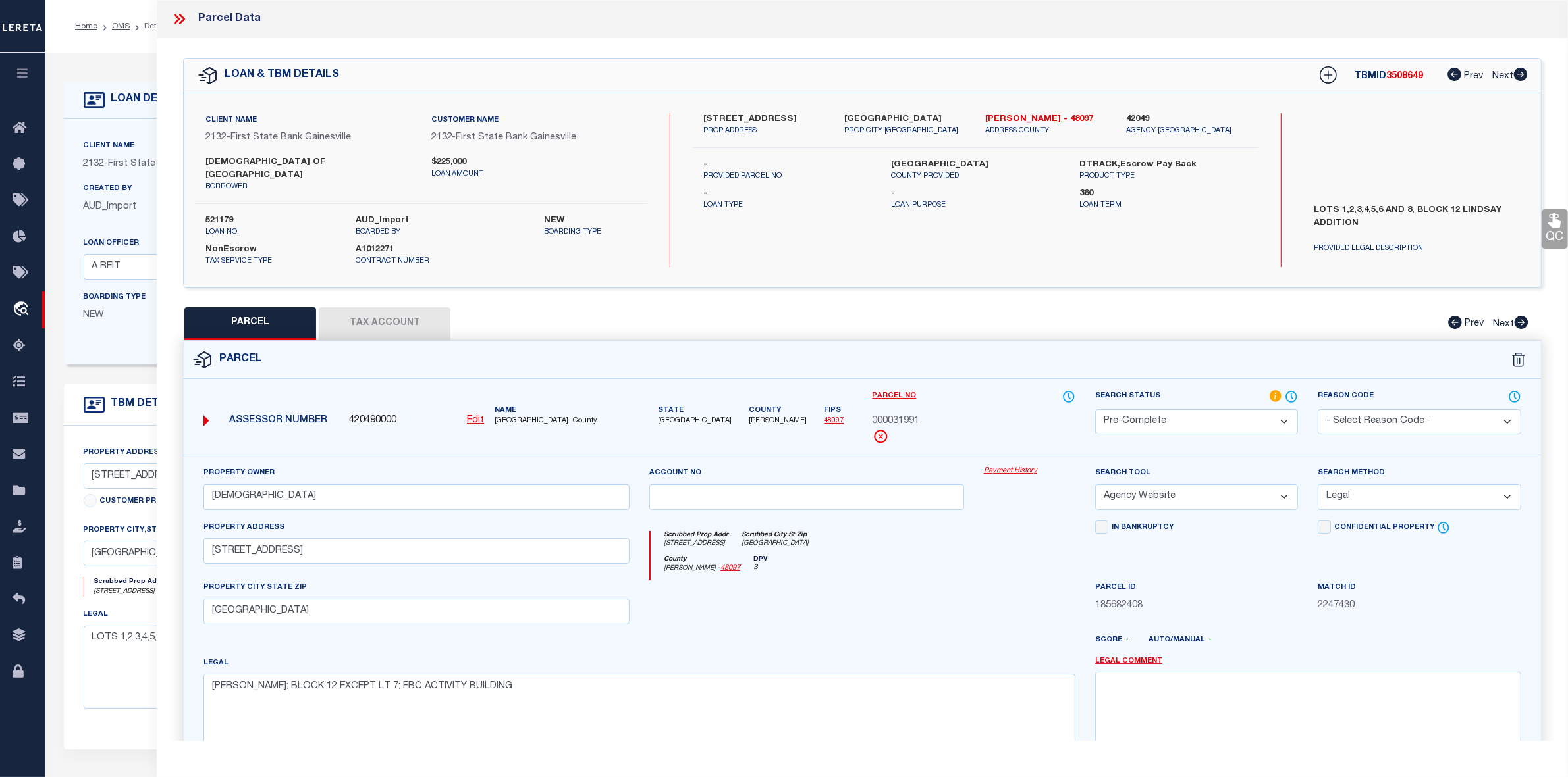
click at [962, 560] on div "County Cooke - 48097 DPV S" at bounding box center [863, 568] width 425 height 26
click at [830, 308] on div "PARCEL Tax Account Prev Next" at bounding box center [862, 324] width 1358 height 33
click at [185, 21] on icon at bounding box center [179, 19] width 17 height 17
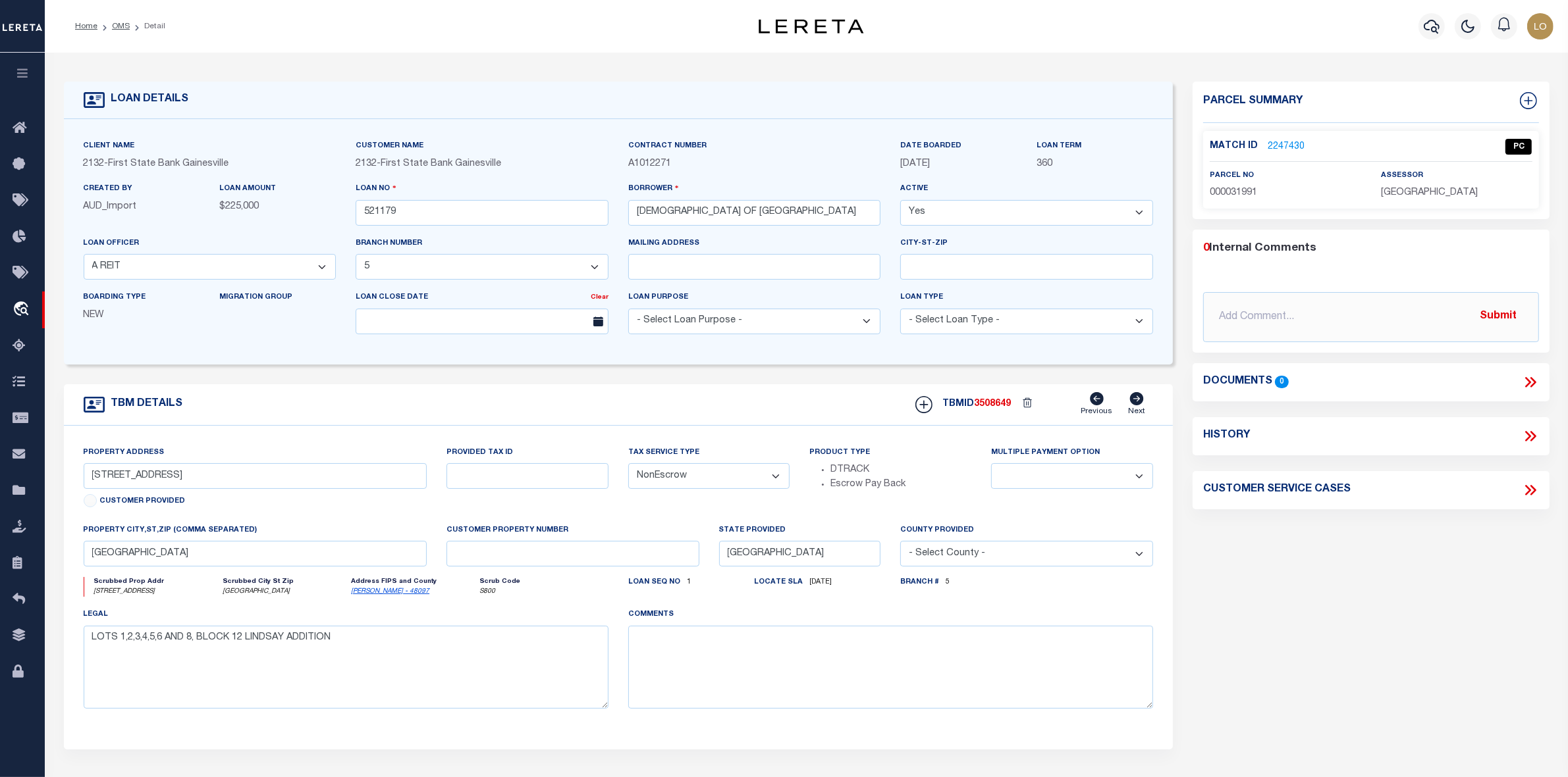
click at [1295, 143] on link "2247430" at bounding box center [1286, 147] width 37 height 14
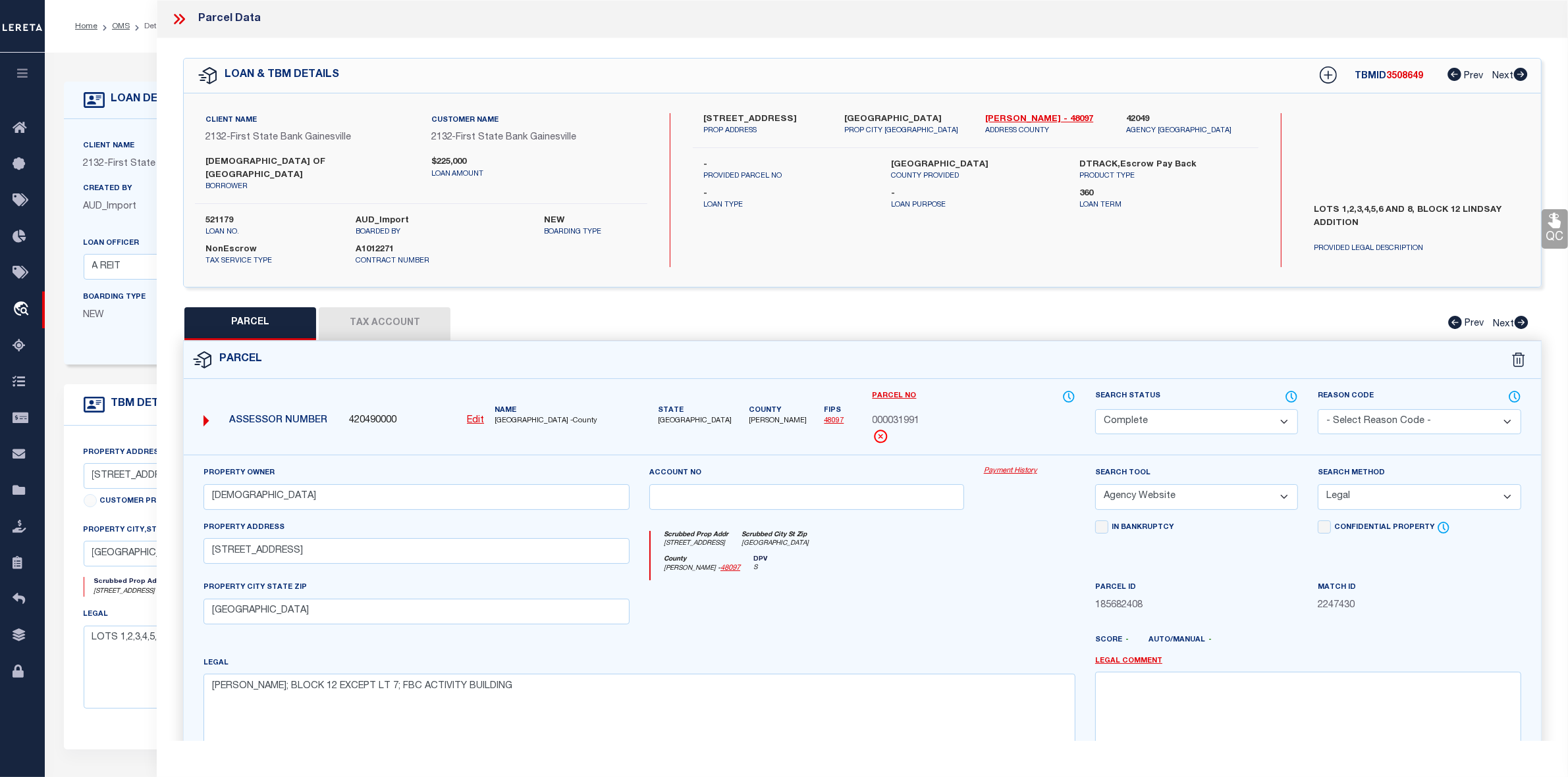
click at [957, 600] on div at bounding box center [806, 607] width 334 height 54
click at [173, 21] on icon at bounding box center [179, 19] width 17 height 17
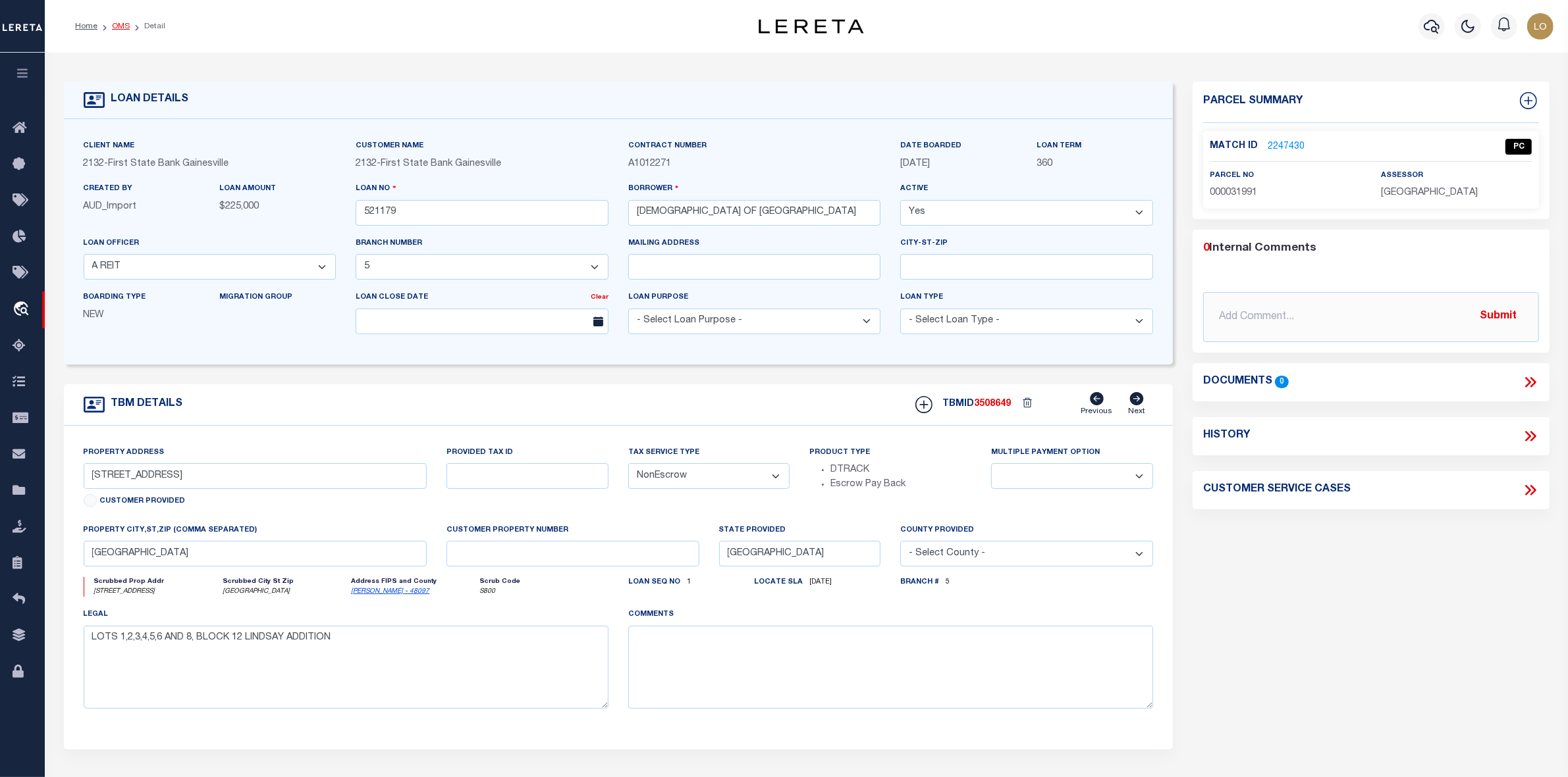
click at [122, 28] on link "OMS" at bounding box center [121, 26] width 18 height 8
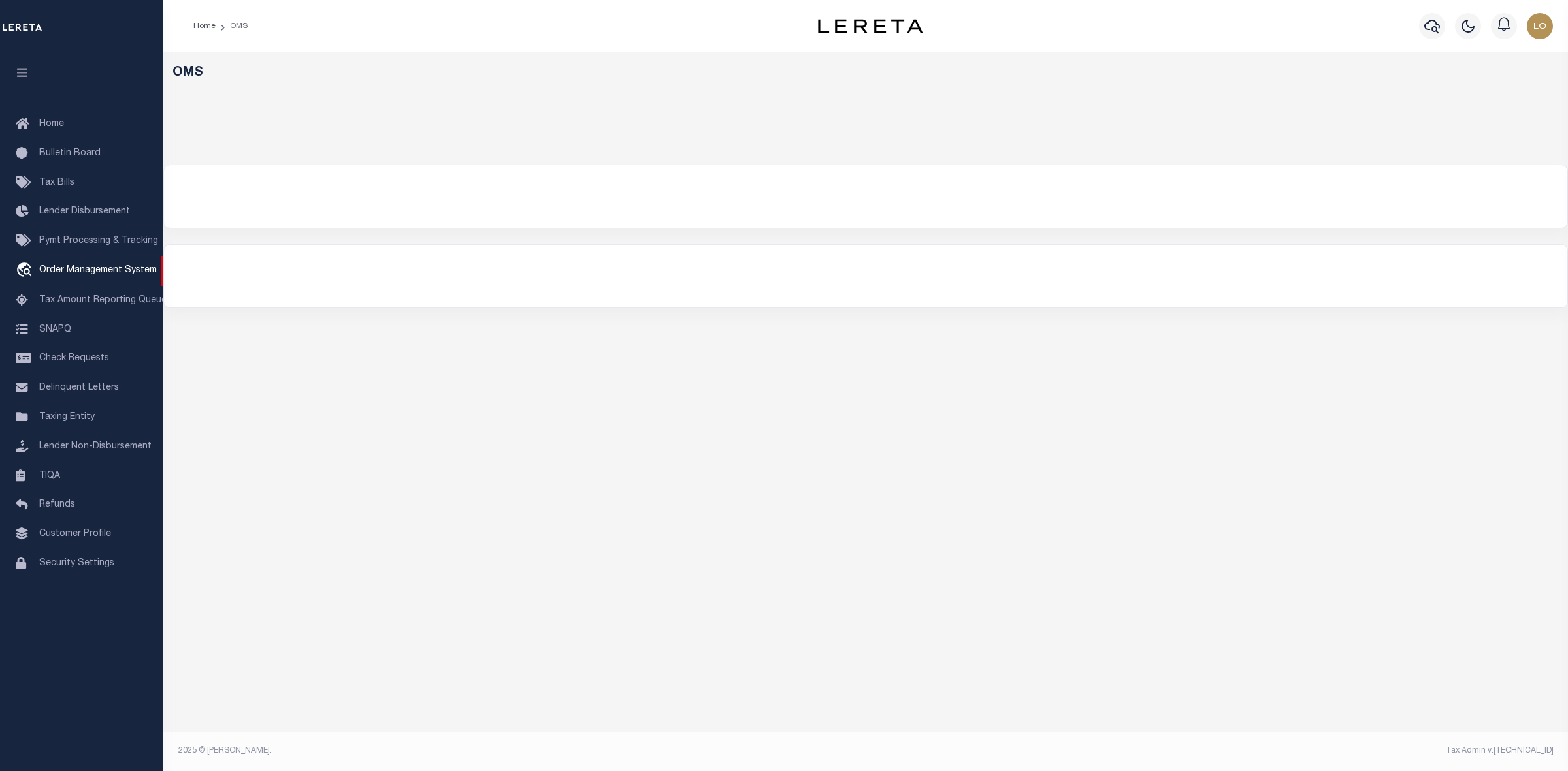
select select "200"
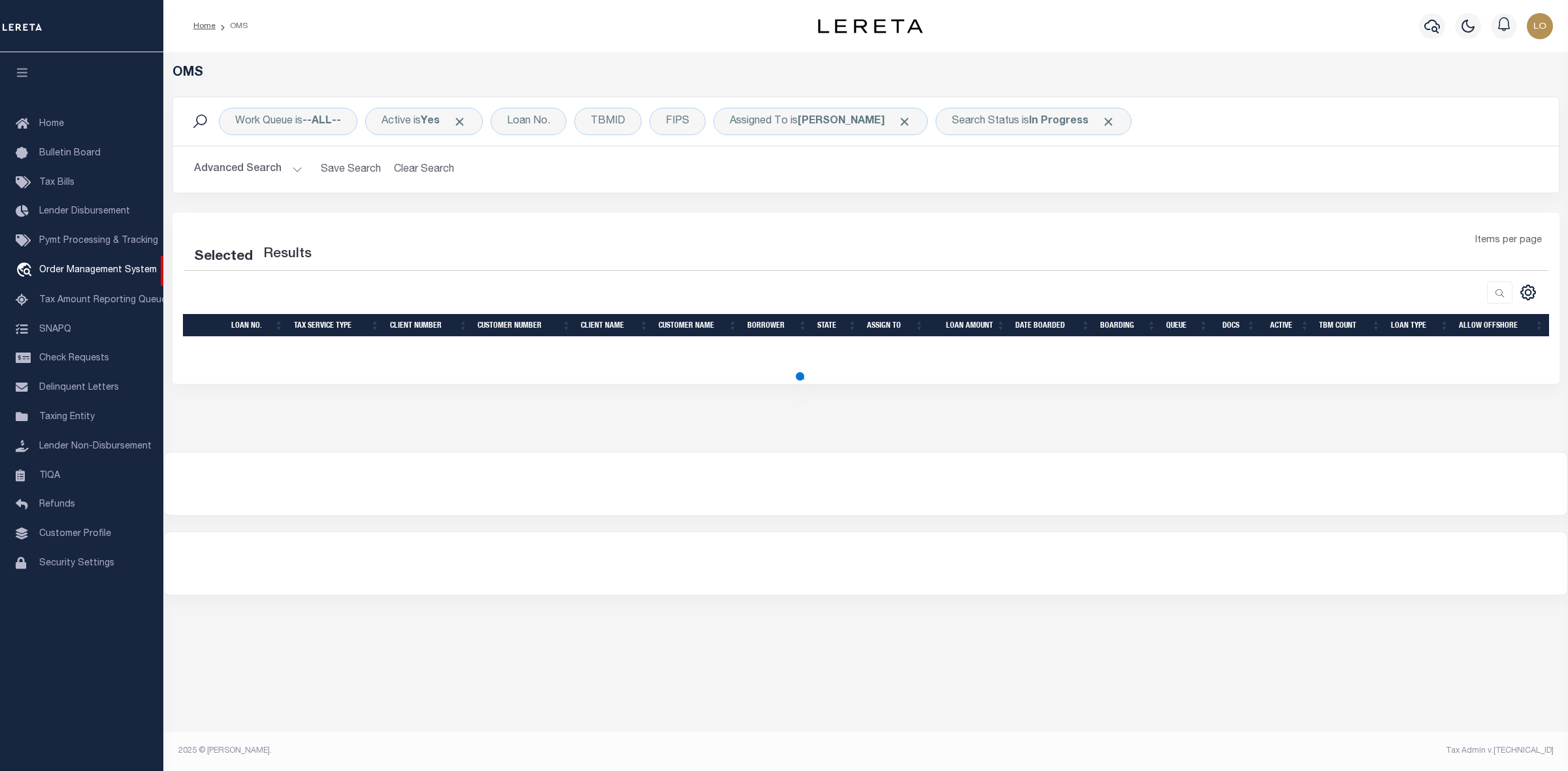
select select "200"
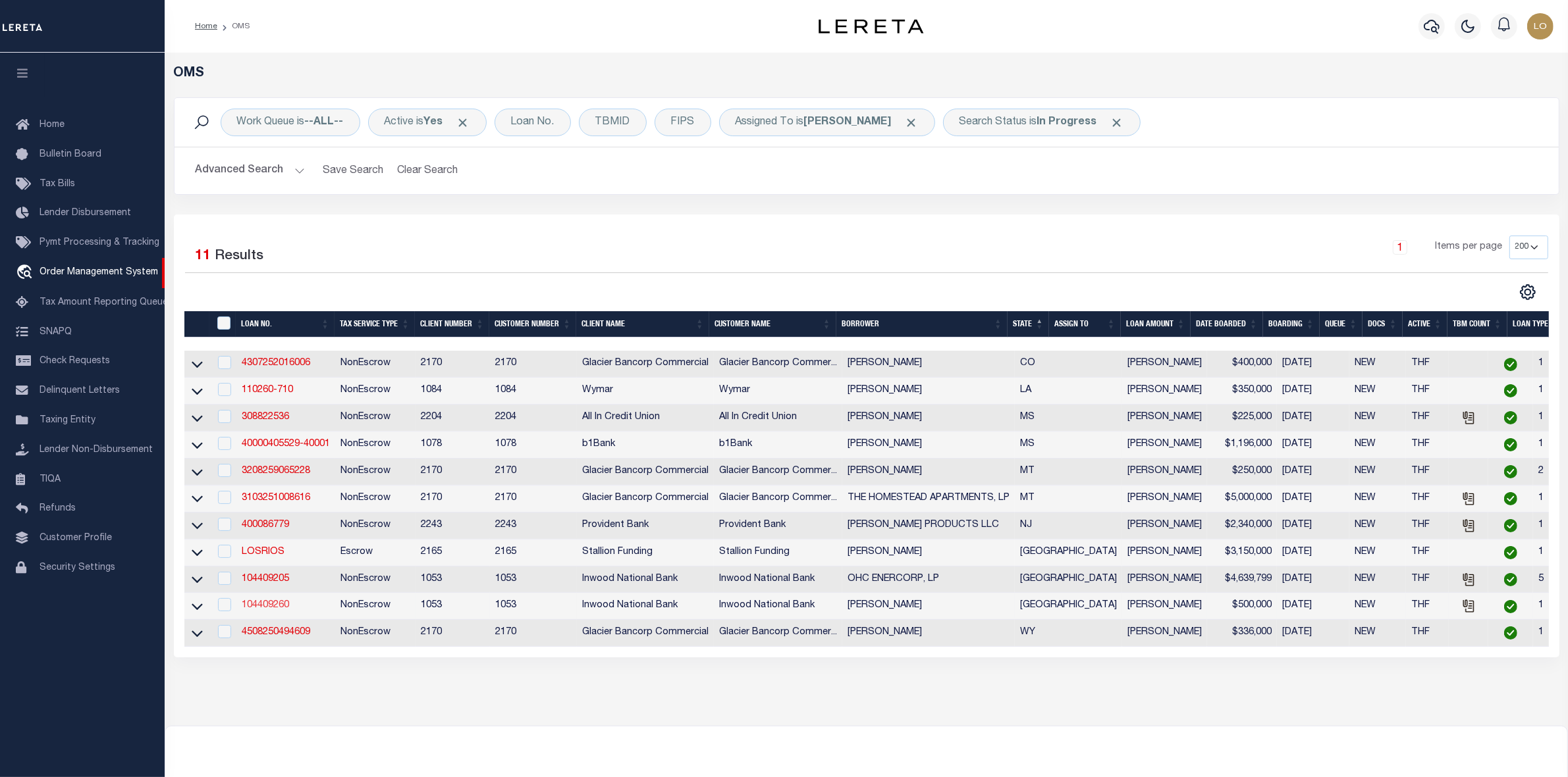
click at [278, 610] on link "104409260" at bounding box center [265, 605] width 47 height 9
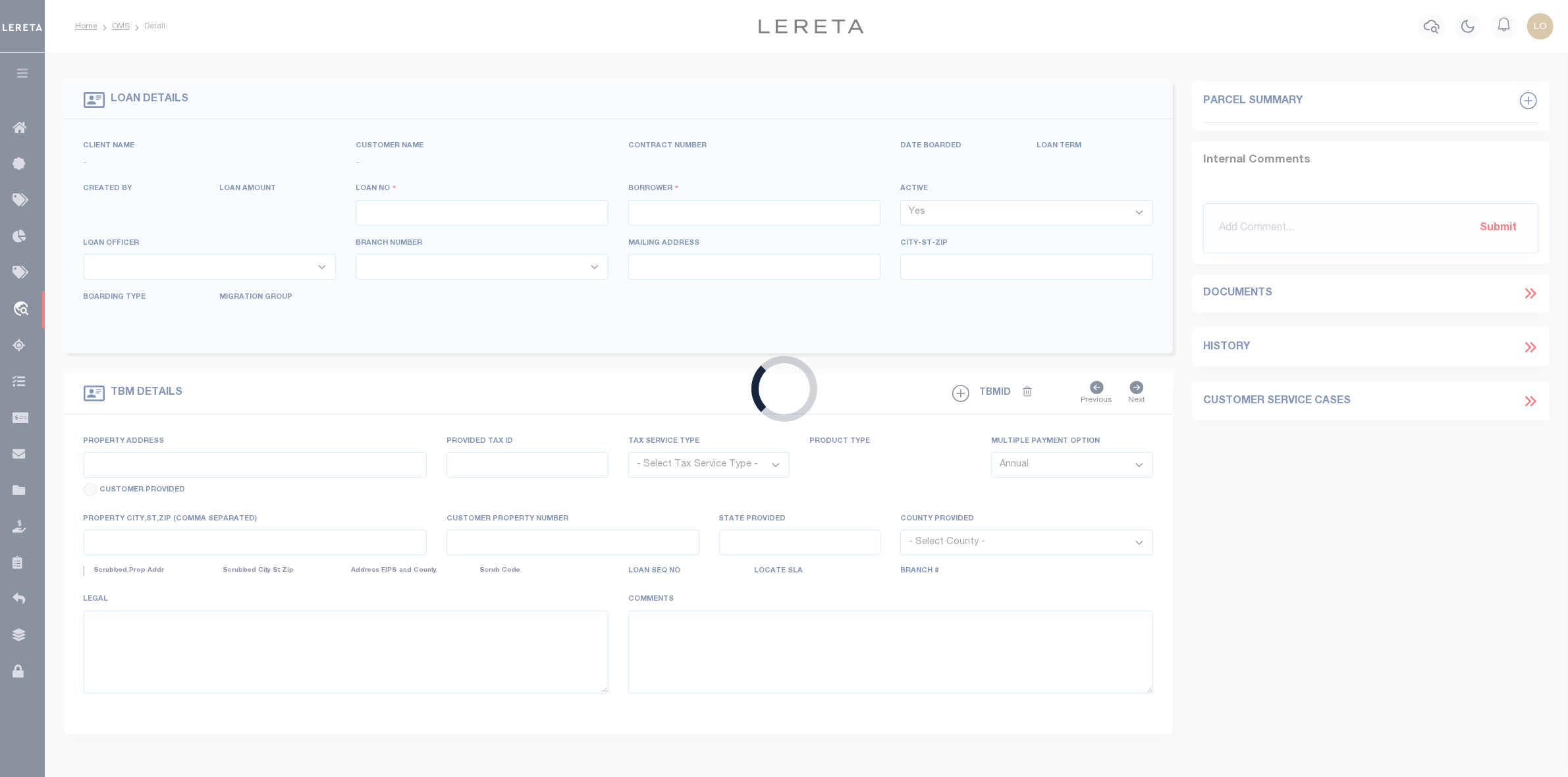
type input "104409260"
type input "MARCO MEJIA"
select select
type input "08/28/2025"
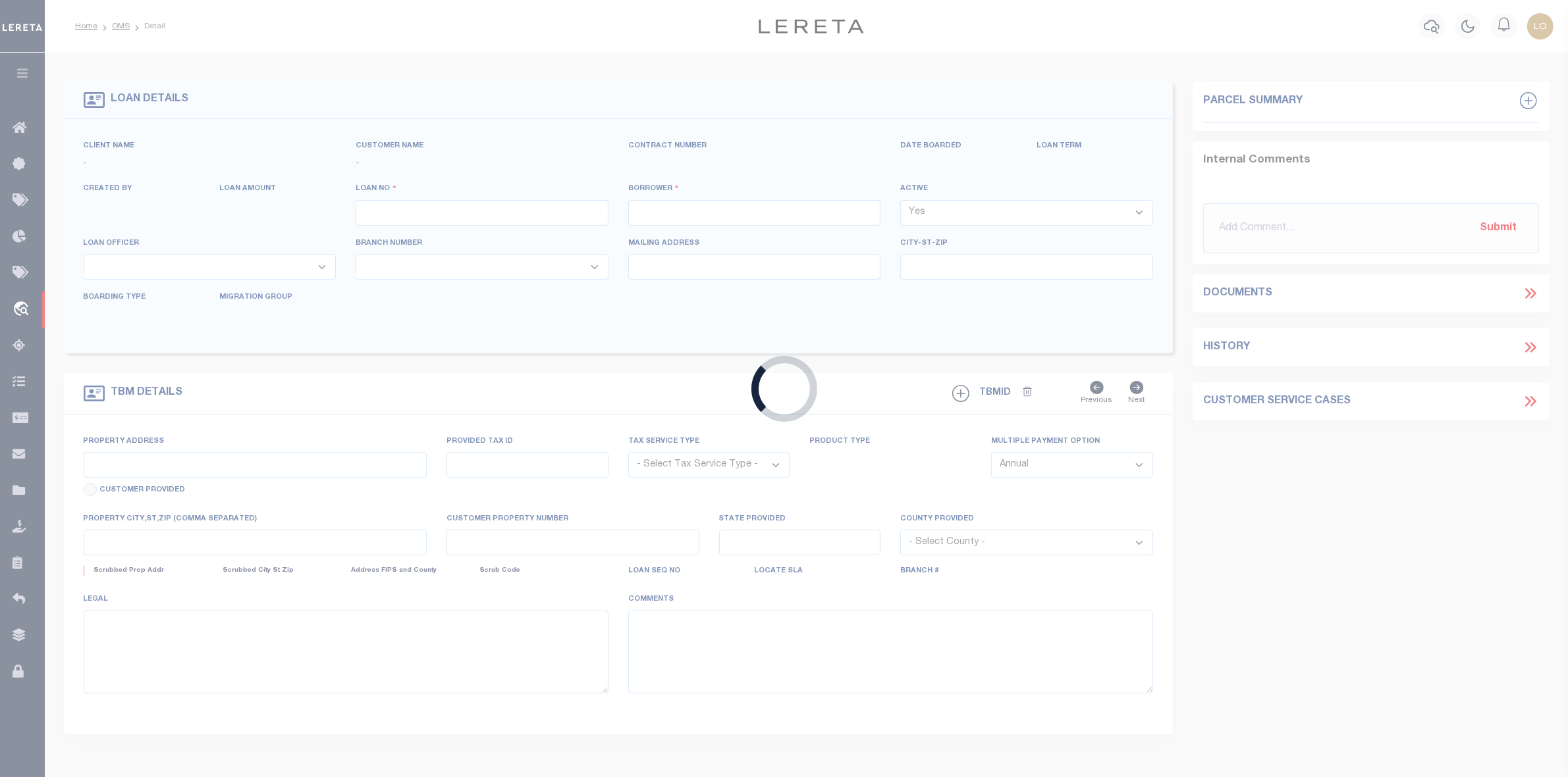
select select "10"
select select "NonEscrow"
select select "14140"
select select "101"
type input "1119 KATY ST"
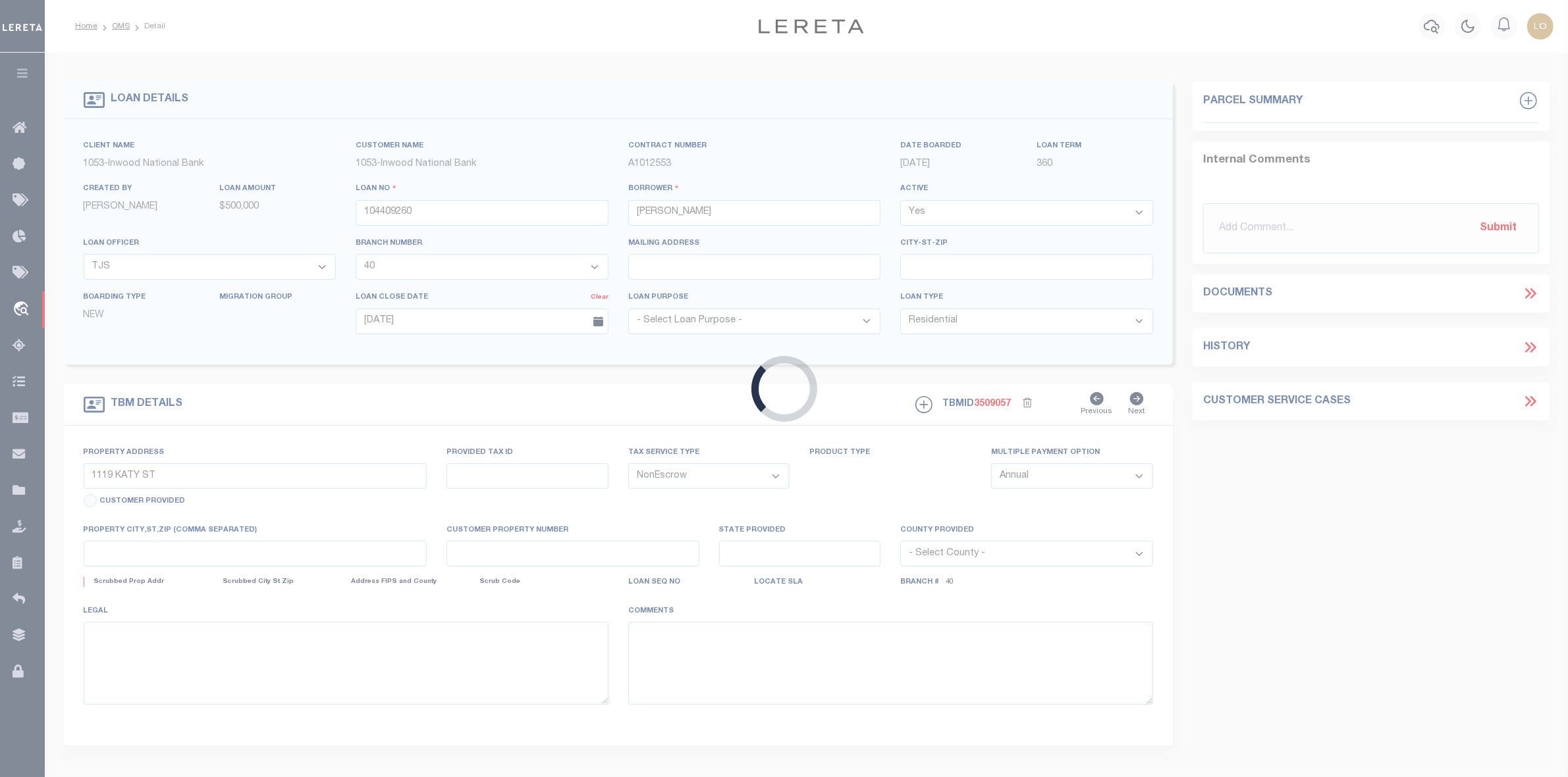
type input "36411250010010000"
select select
type input "LANCASTER TX 75146-1709"
type input "[GEOGRAPHIC_DATA]"
select select
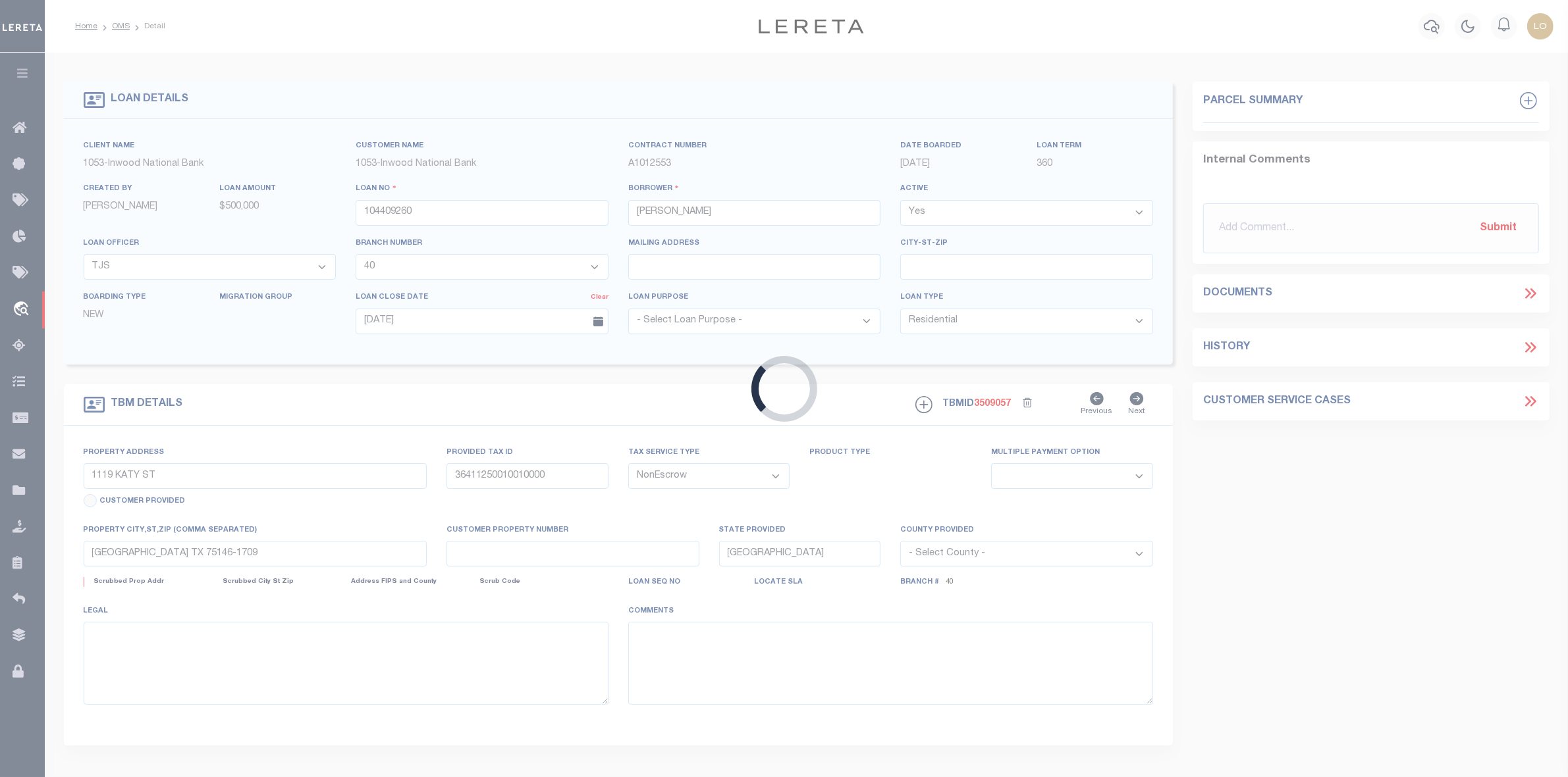
type textarea "LOT 1, BLOCK 1, MARCO MEJIA COMMERCIAL PROPERTIES ADDITION, AN ADDITION TO THE …"
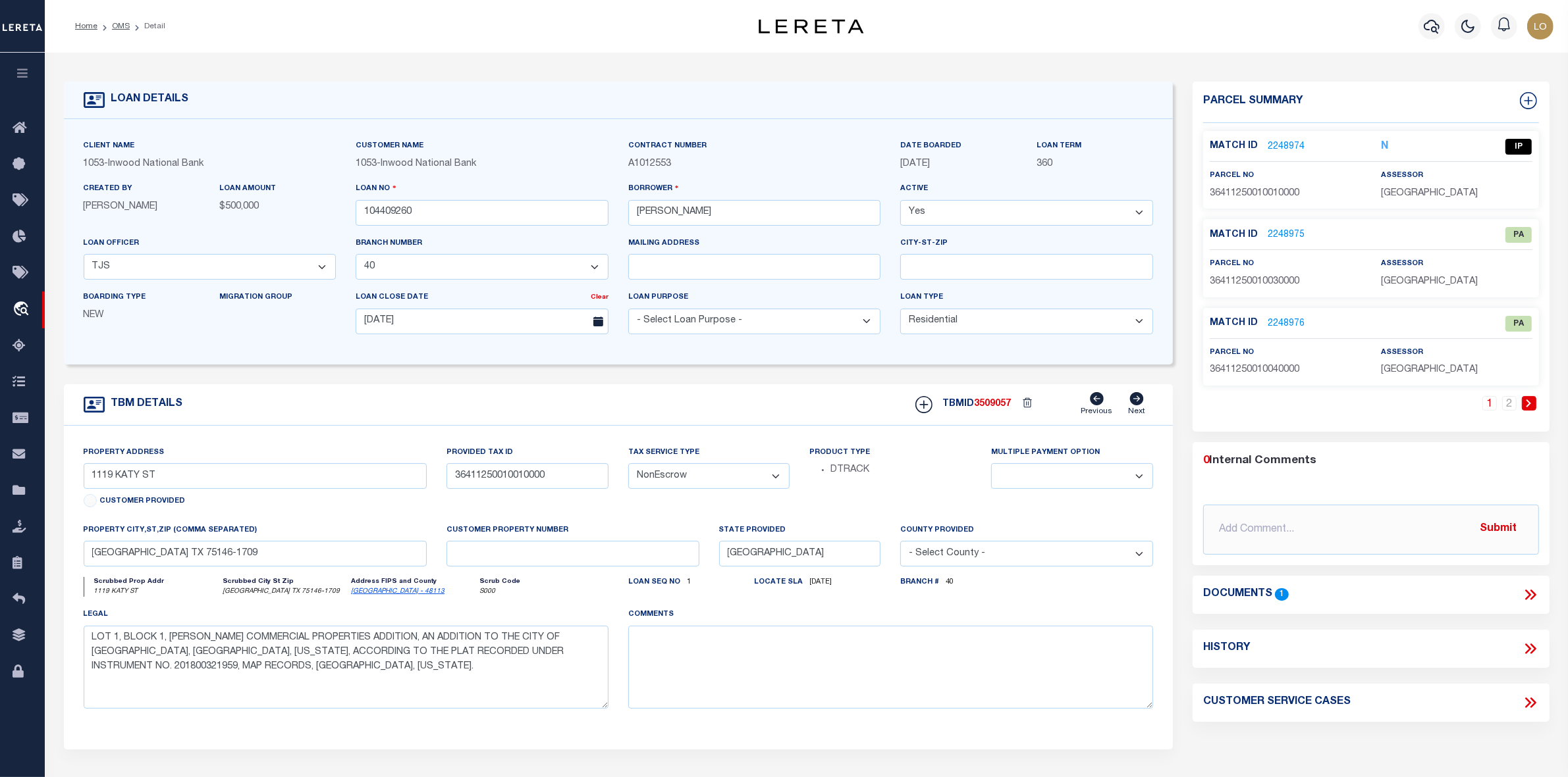
click at [1530, 593] on icon at bounding box center [1530, 595] width 17 height 17
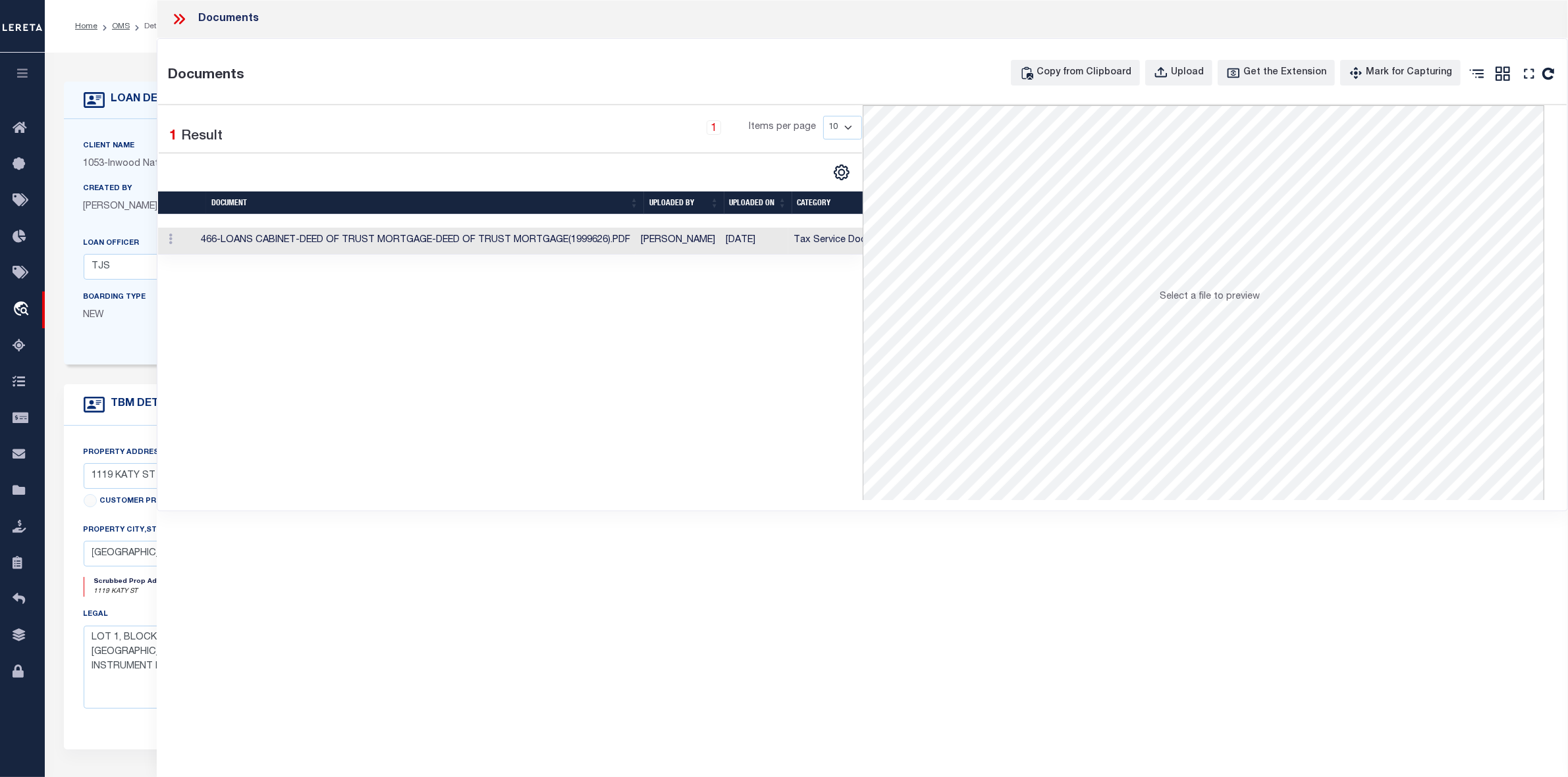
click at [508, 242] on td "466-LOANS CABINET-DEED OF TRUST MORTGAGE-DEED OF TRUST MORTGAGE(1999626).PDF" at bounding box center [415, 241] width 440 height 27
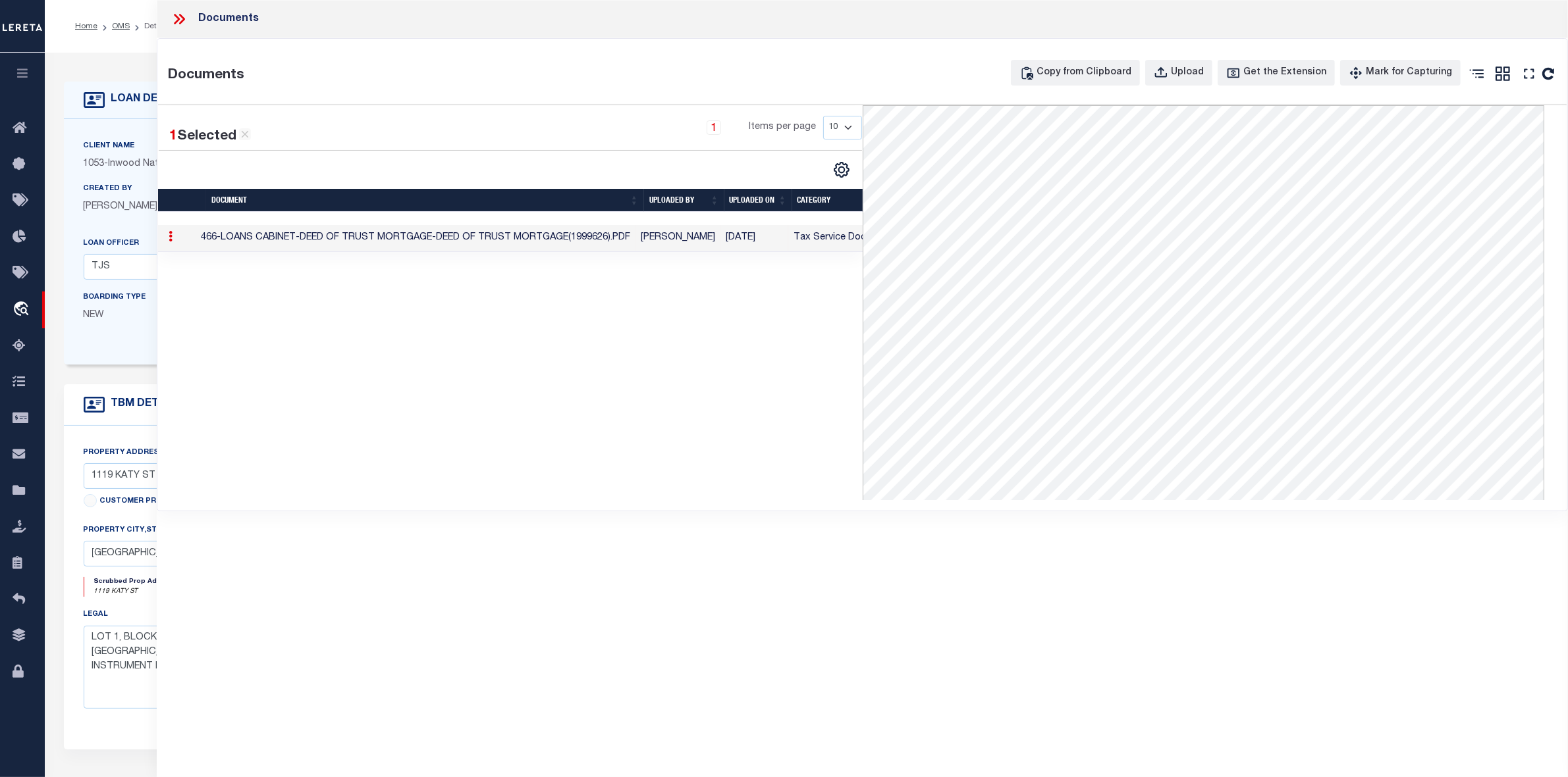
click at [814, 415] on div "1 Selected 1 Result 1 Items per page 10 25 50 100" at bounding box center [509, 303] width 704 height 395
click at [179, 17] on icon at bounding box center [179, 19] width 17 height 17
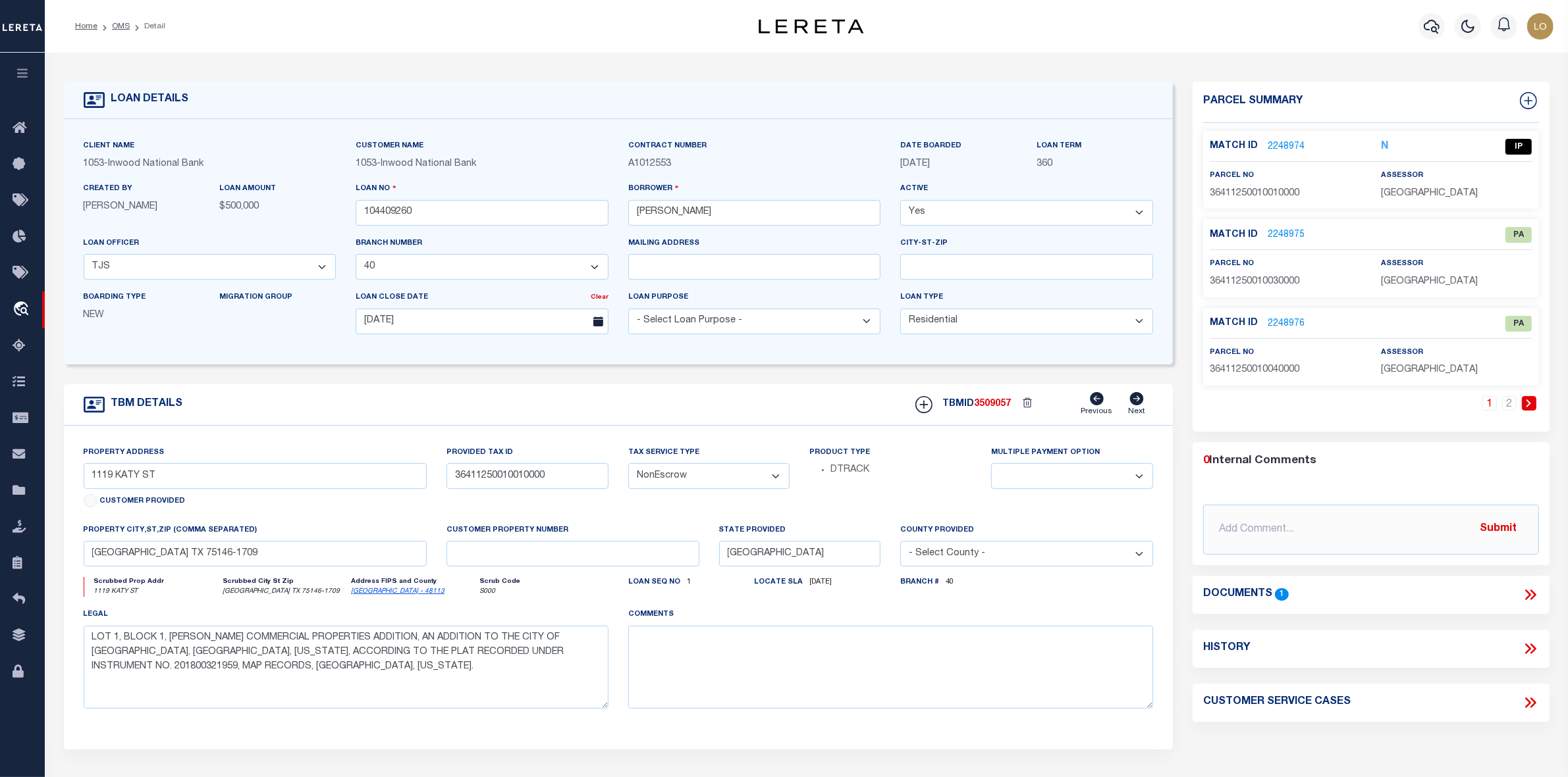
click at [1284, 146] on link "2248974" at bounding box center [1286, 147] width 37 height 14
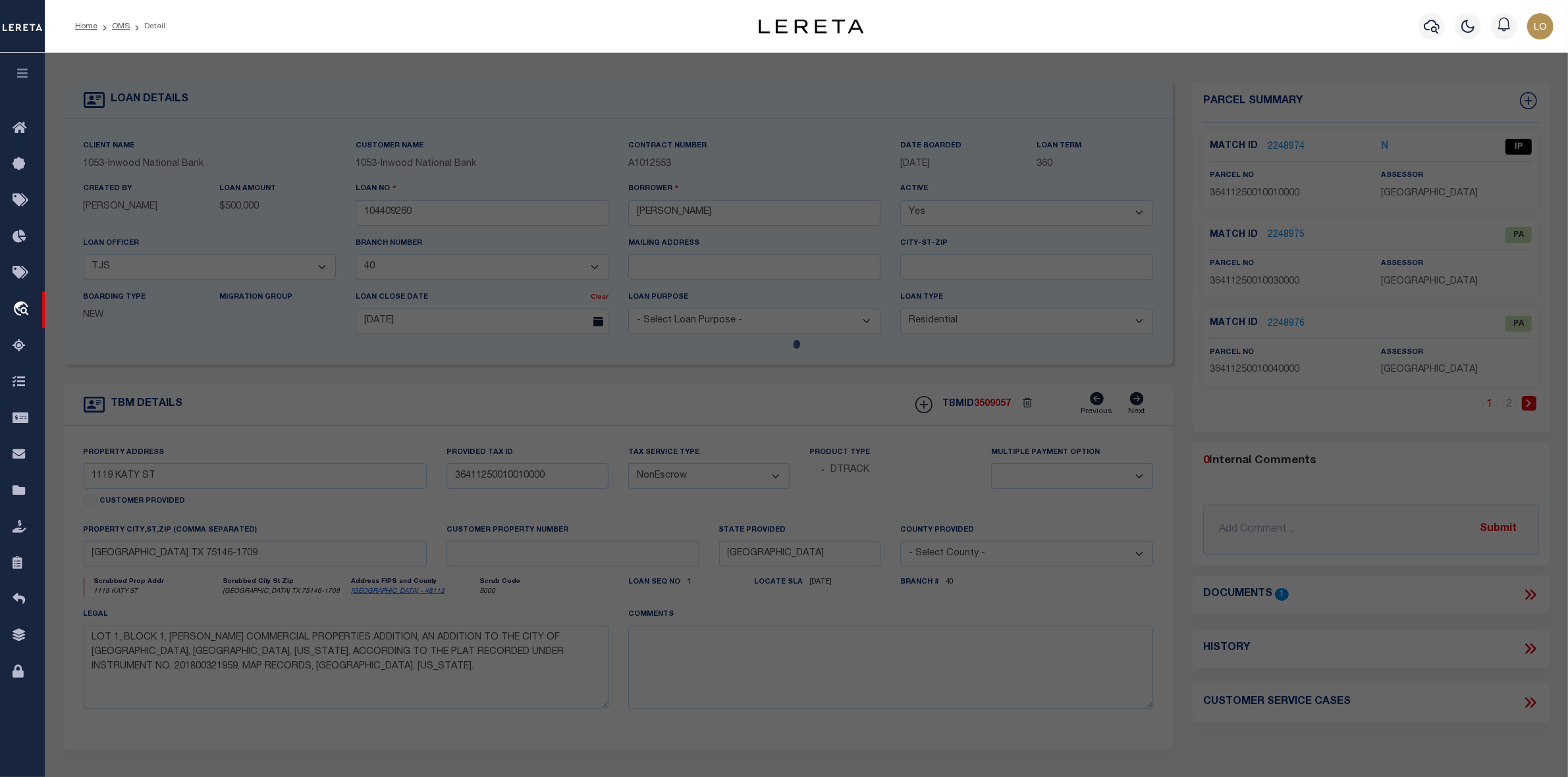
checkbox input "false"
select select "IP"
type input "MEJIA,MARCO"
select select "ATL"
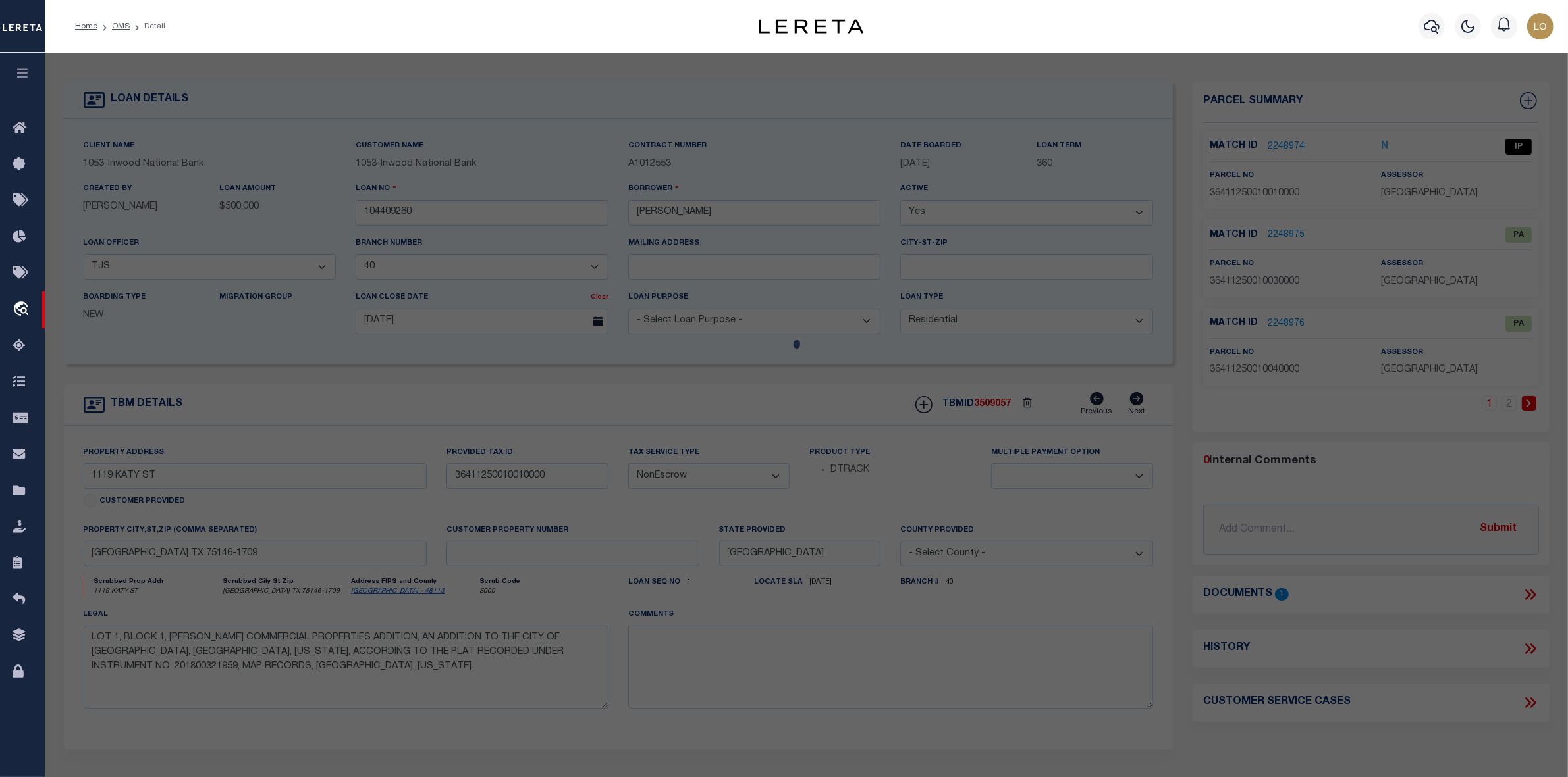
select select "ADD"
type input "1119 KATY ST"
checkbox input "false"
type input "LANCASTER, TX 75146"
type textarea "MARCO MEJIA COMMERCIAL PPTIES BLK 1 LT 1 ACS 0.911 INT201800244160 DD09112018 C…"
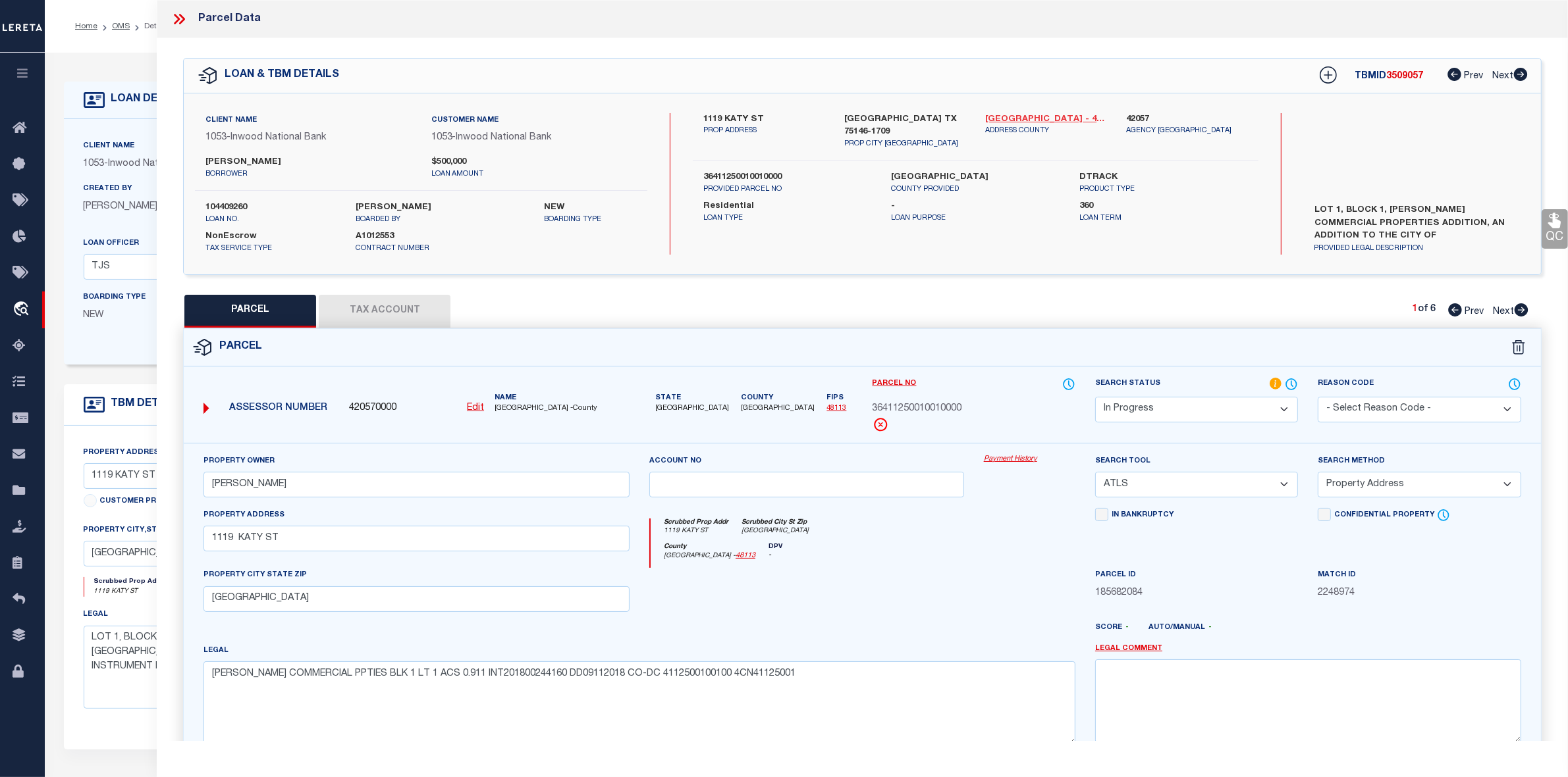
click at [1006, 117] on link "Dallas - 48113" at bounding box center [1045, 120] width 121 height 14
click at [739, 122] on label "1119 KATY ST" at bounding box center [763, 120] width 121 height 14
copy label "KATY"
click at [961, 589] on div at bounding box center [806, 595] width 334 height 54
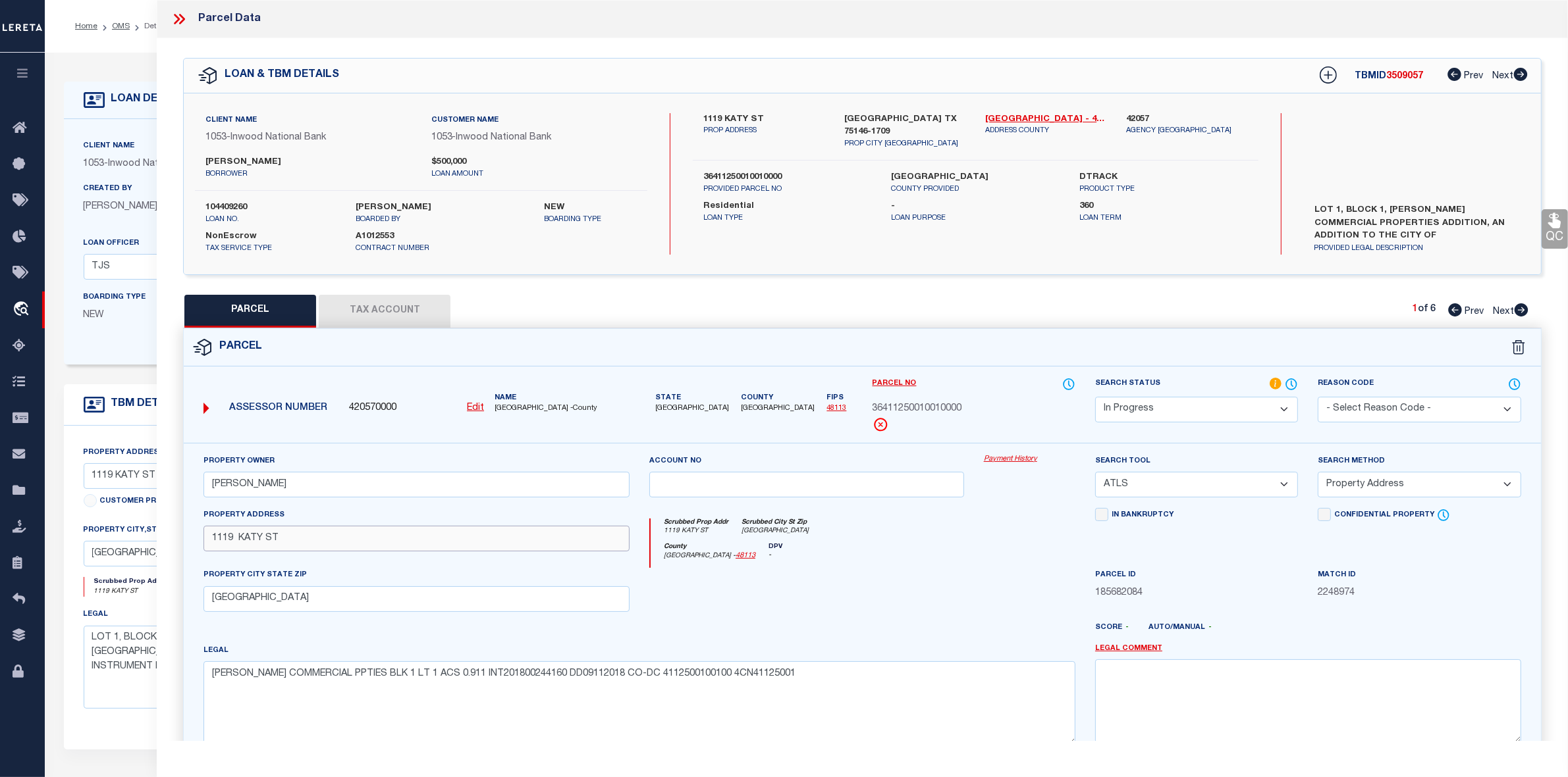
drag, startPoint x: 290, startPoint y: 545, endPoint x: 184, endPoint y: 544, distance: 106.0
click at [184, 544] on div "Property Owner MEJIA,MARCO Account no Payment History Search Tool -- Select Sea…" at bounding box center [862, 615] width 1357 height 345
paste input "text"
type input "1119 KATY ST"
drag, startPoint x: 326, startPoint y: 597, endPoint x: 211, endPoint y: 606, distance: 115.4
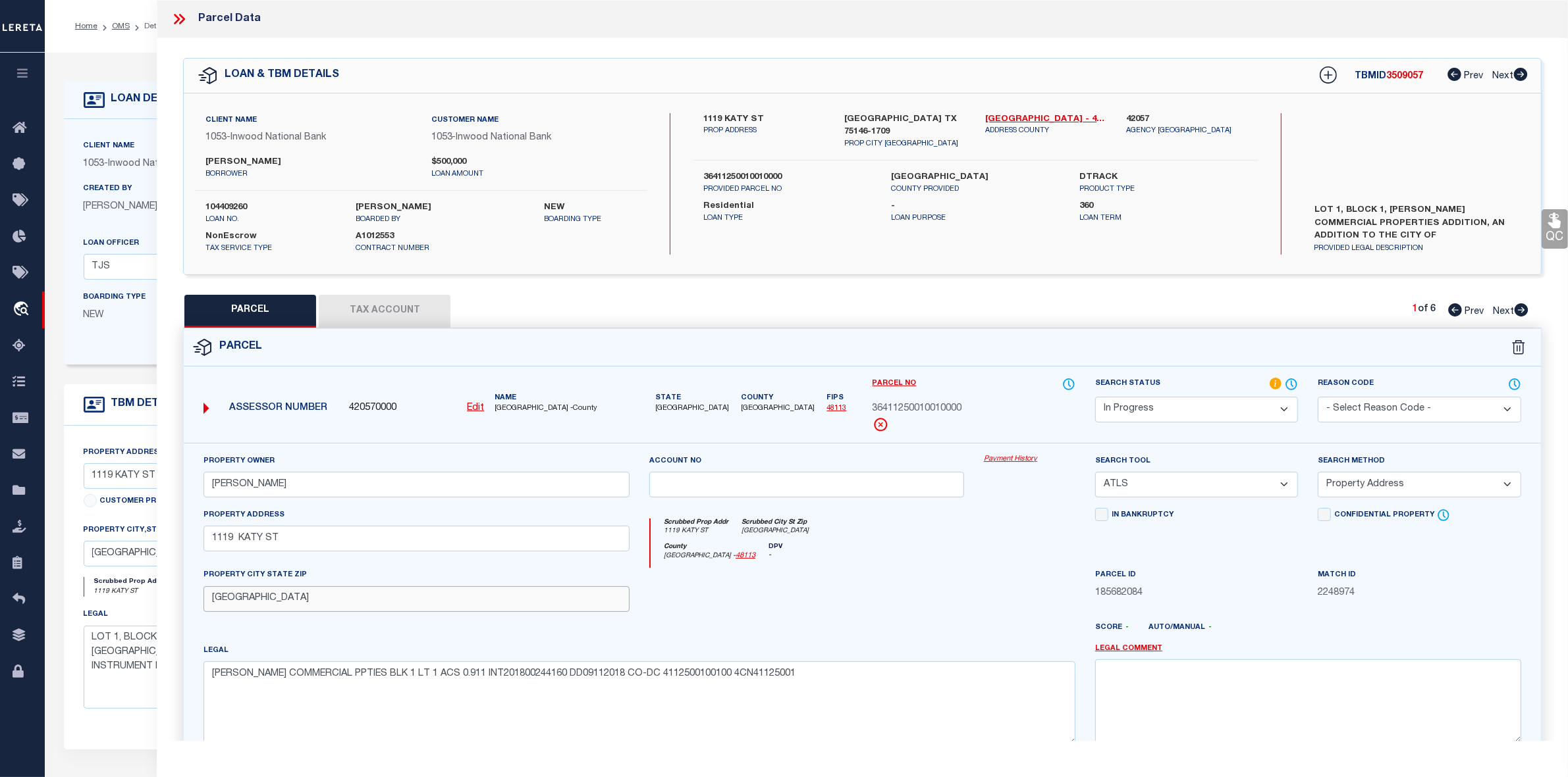
click at [211, 606] on input "LANCASTER, TX 75146" at bounding box center [416, 599] width 426 height 26
drag, startPoint x: 297, startPoint y: 488, endPoint x: 206, endPoint y: 488, distance: 91.0
click at [206, 488] on input "MEJIA,MARCO" at bounding box center [416, 485] width 426 height 26
paste input "text"
type input "MEJIA MARCO"
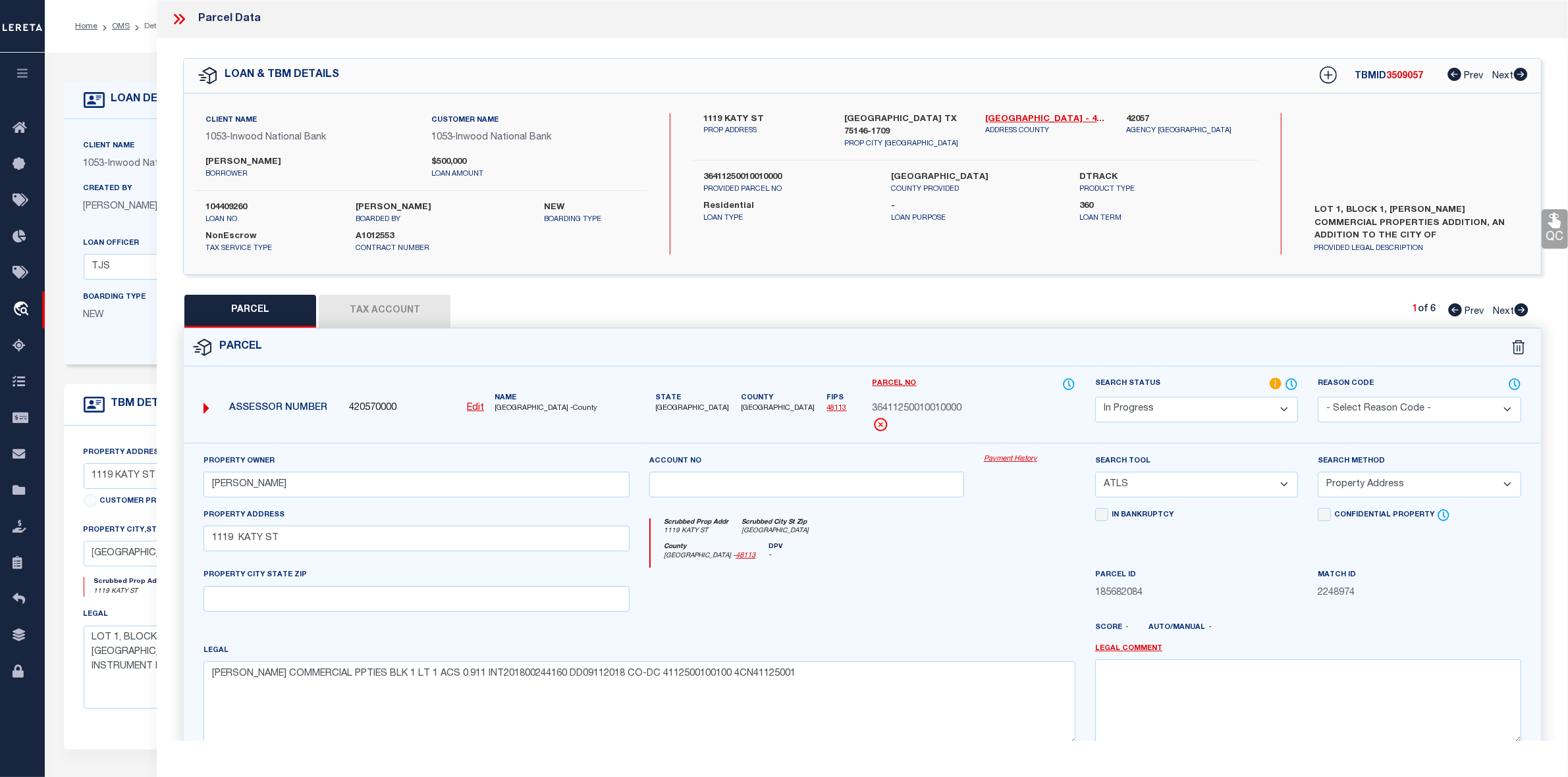
click at [831, 580] on div at bounding box center [806, 595] width 334 height 54
click at [1261, 485] on select "-- Select Search Tool -- 3rd Party Website Agency File Agency Website ATLS CNV-…" at bounding box center [1196, 485] width 203 height 26
select select "AGW"
click at [1095, 473] on select "-- Select Search Tool -- 3rd Party Website Agency File Agency Website ATLS CNV-…" at bounding box center [1196, 485] width 203 height 26
click at [960, 609] on div at bounding box center [806, 595] width 334 height 54
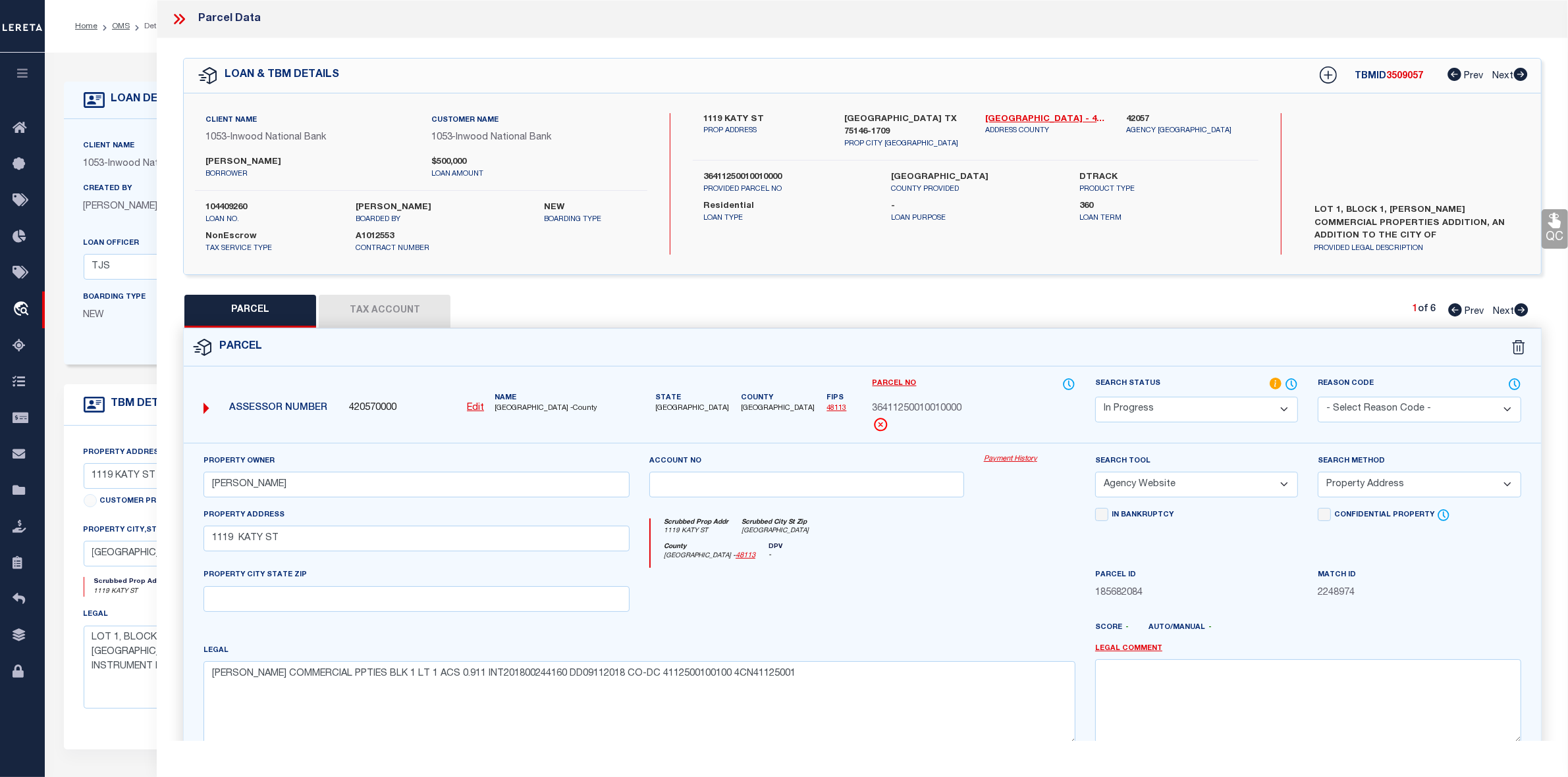
click at [1374, 482] on select "-- Select Search Method -- Property Address Legal Liability Info Provided" at bounding box center [1419, 485] width 203 height 26
select select "LEG"
click at [1317, 473] on select "-- Select Search Method -- Property Address Legal Liability Info Provided" at bounding box center [1419, 485] width 203 height 26
click at [1045, 596] on div at bounding box center [1030, 595] width 111 height 54
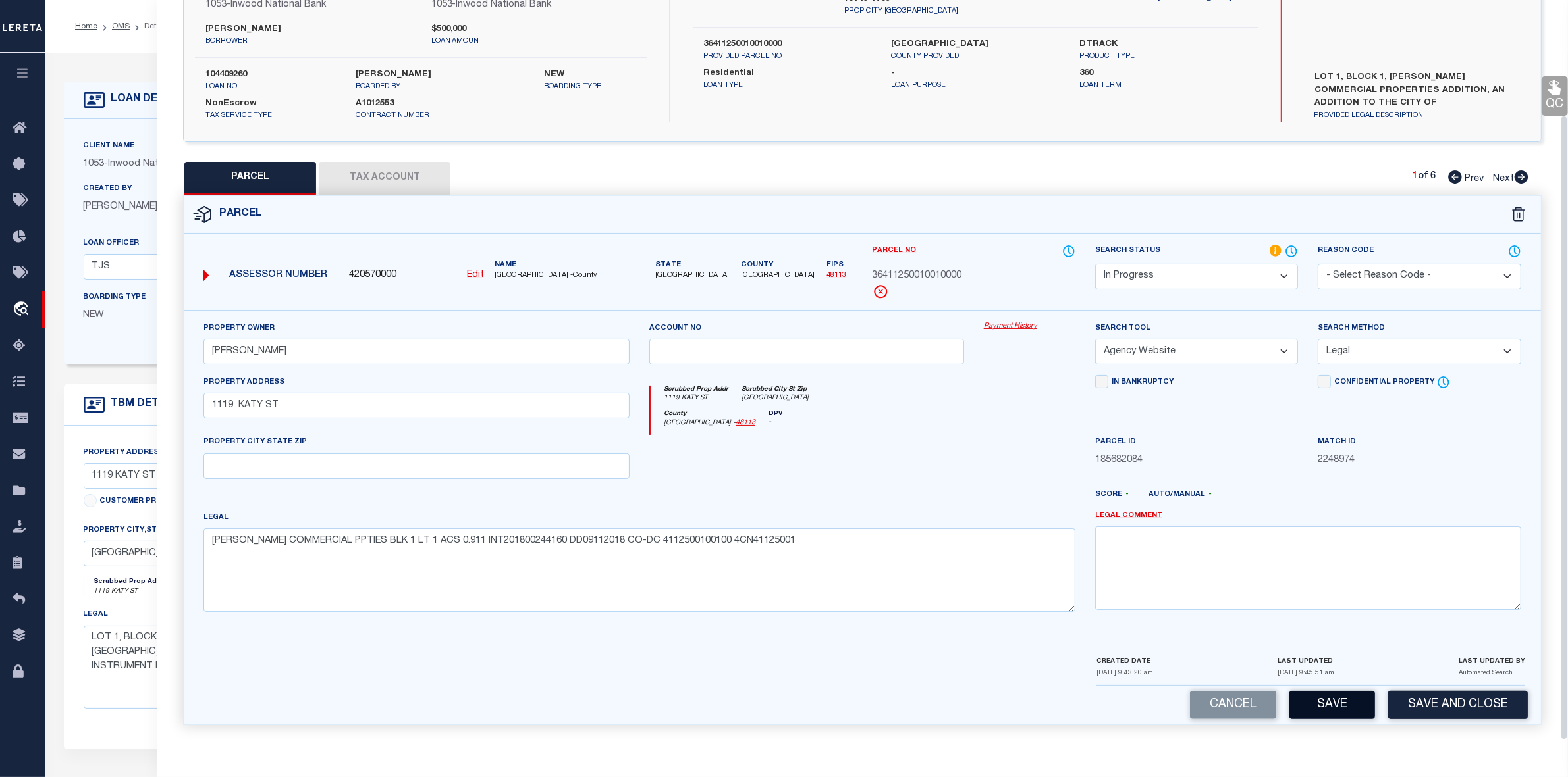
click at [1340, 703] on button "Save" at bounding box center [1332, 706] width 86 height 29
select select "AS"
select select
checkbox input "false"
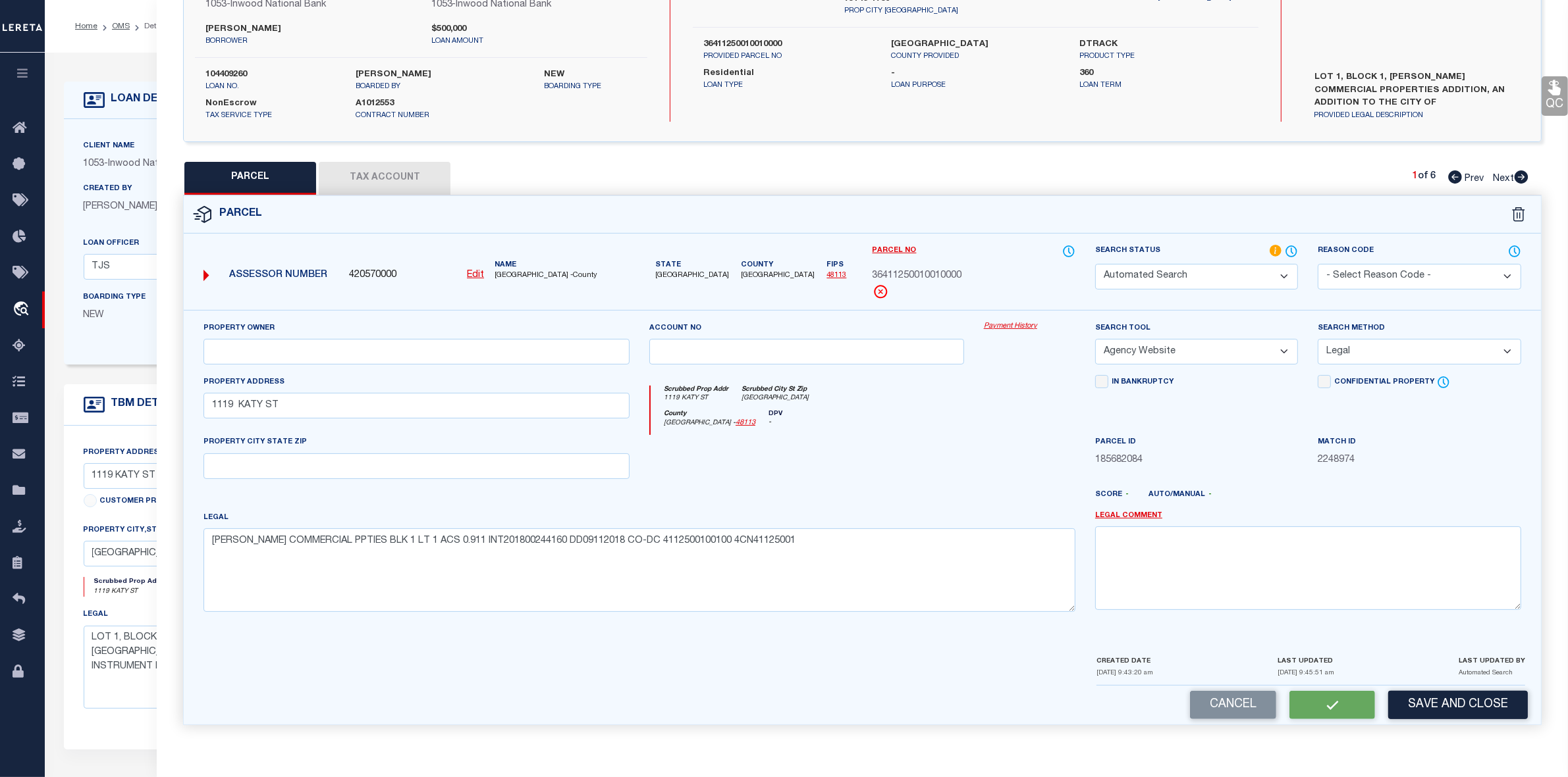
checkbox input "false"
select select "IP"
type input "MEJIA MARCO"
select select "AGW"
select select "LEG"
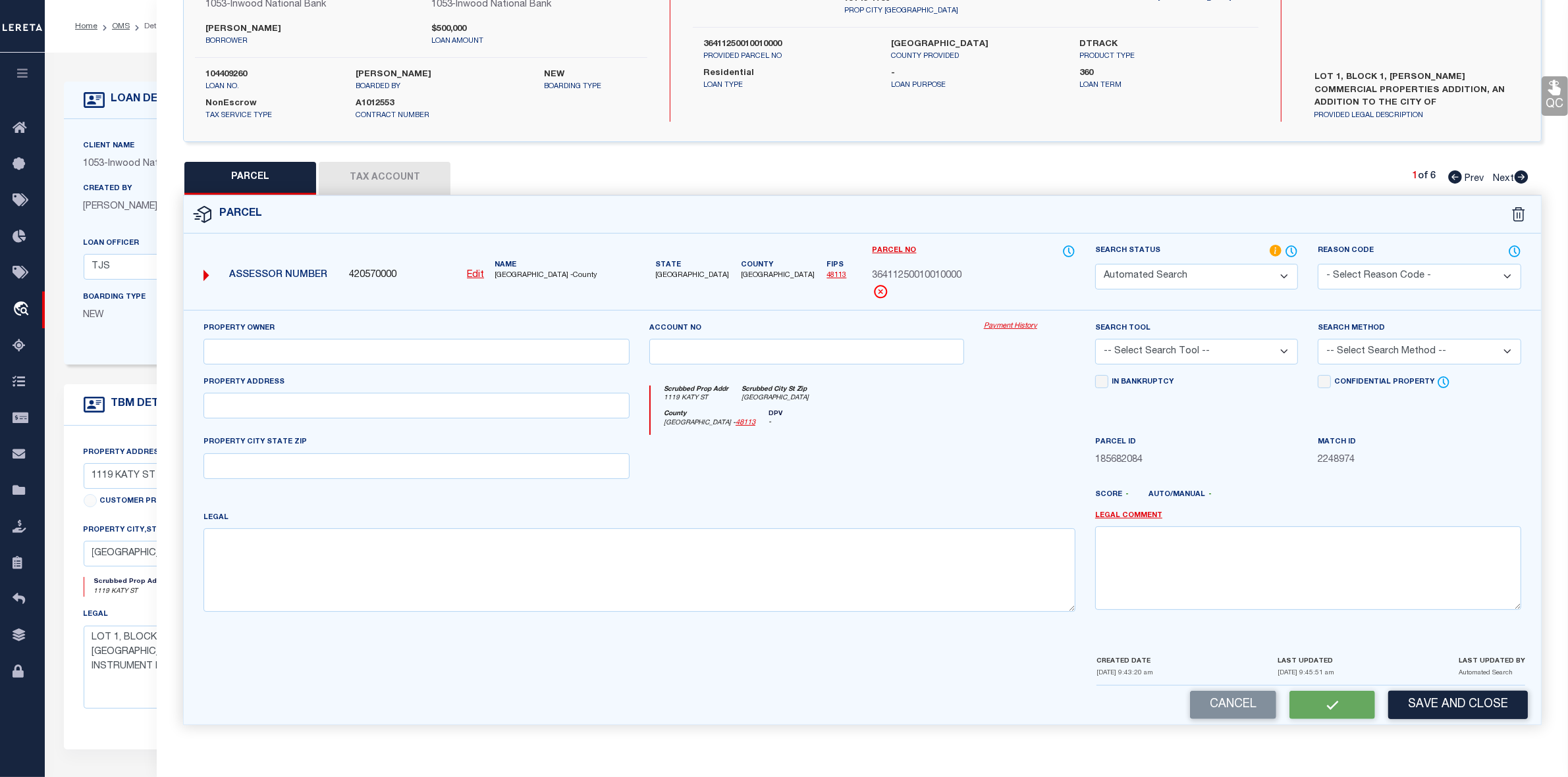
type input "1119 KATY ST"
type textarea "MARCO MEJIA COMMERCIAL PPTIES BLK 1 LT 1 ACS 0.911 INT201800244160 DD09112018 C…"
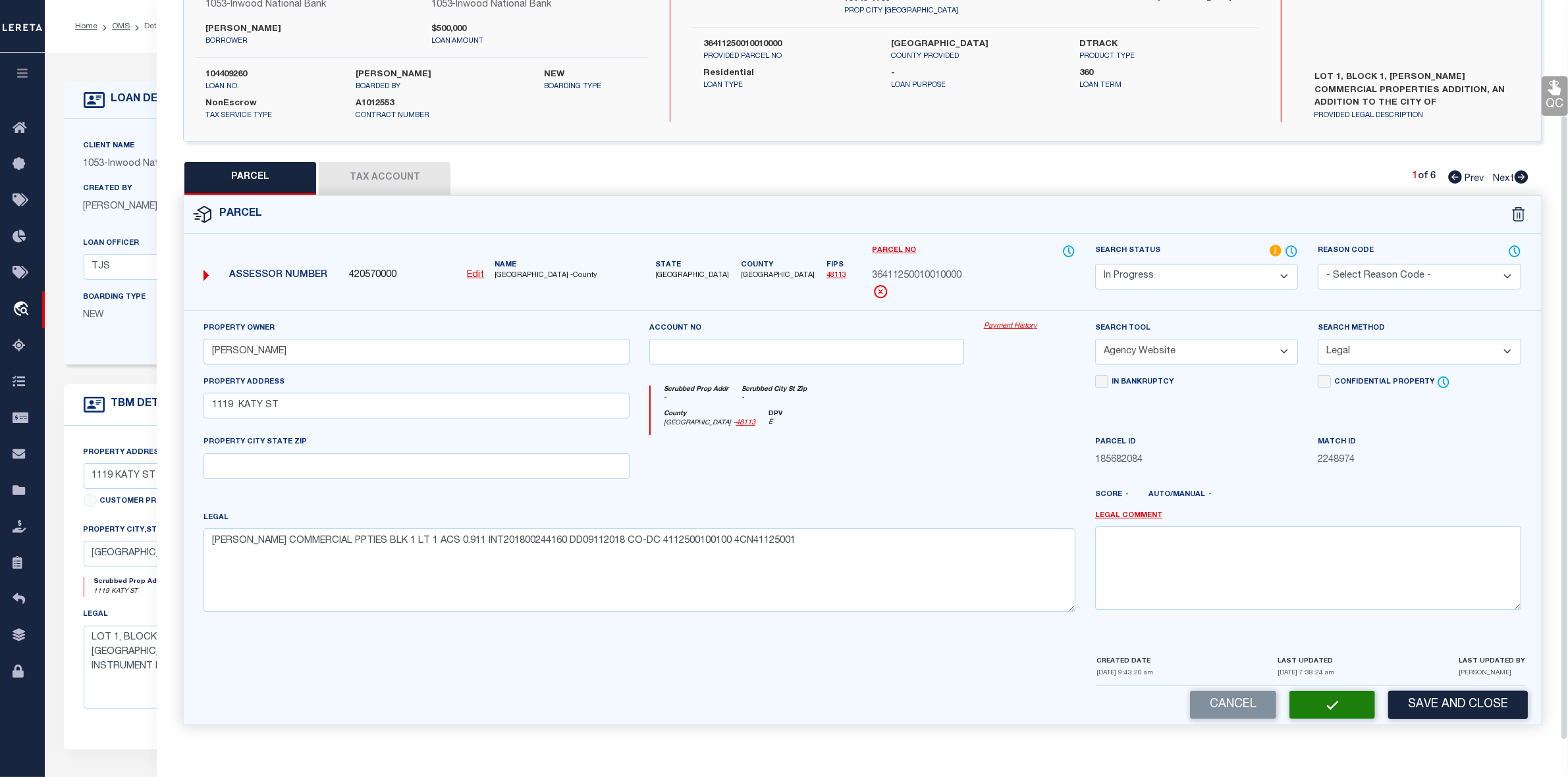
click at [900, 466] on div at bounding box center [806, 462] width 334 height 54
click at [405, 169] on button "Tax Account" at bounding box center [384, 179] width 131 height 33
select select "100"
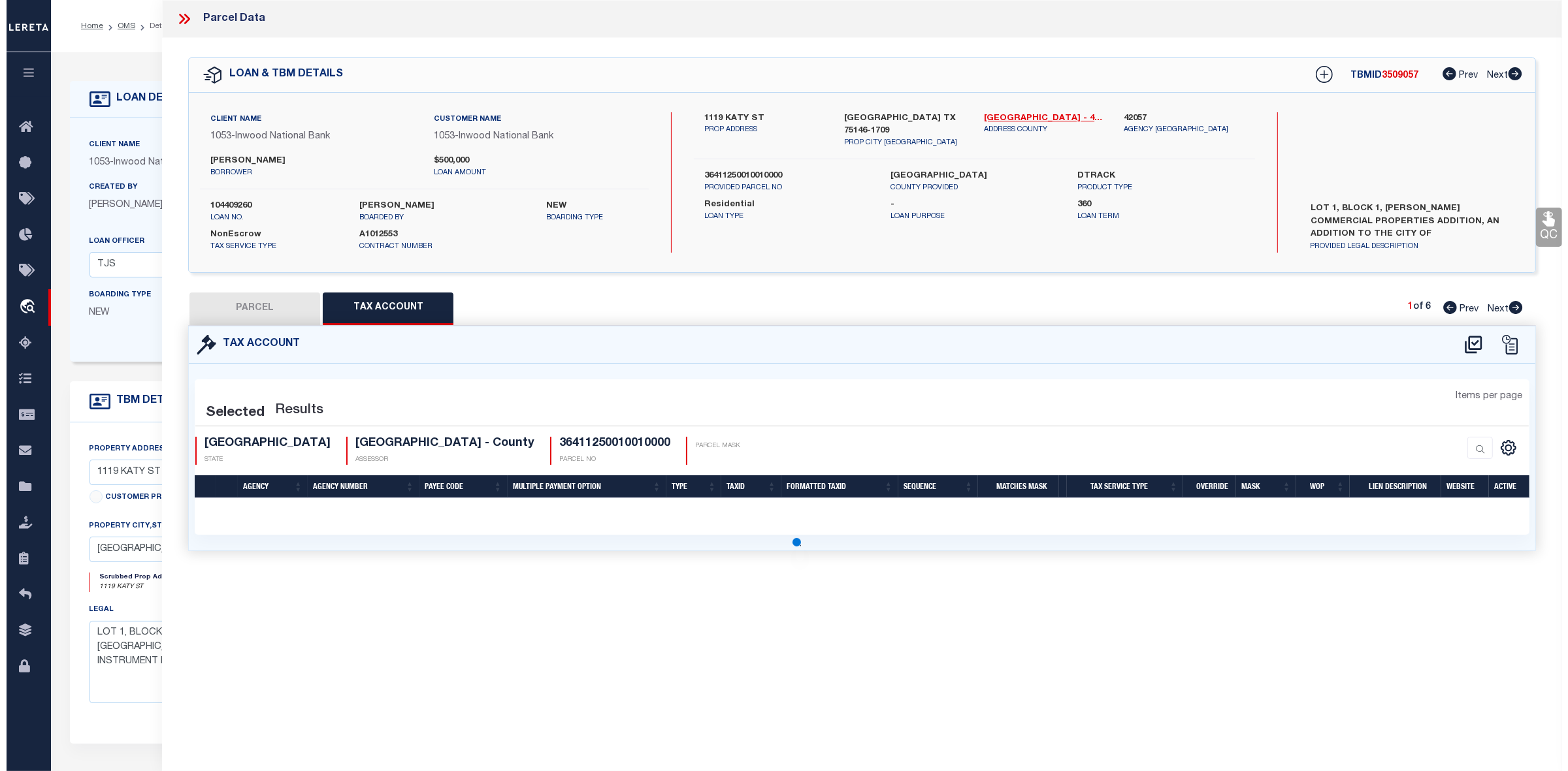
scroll to position [0, 0]
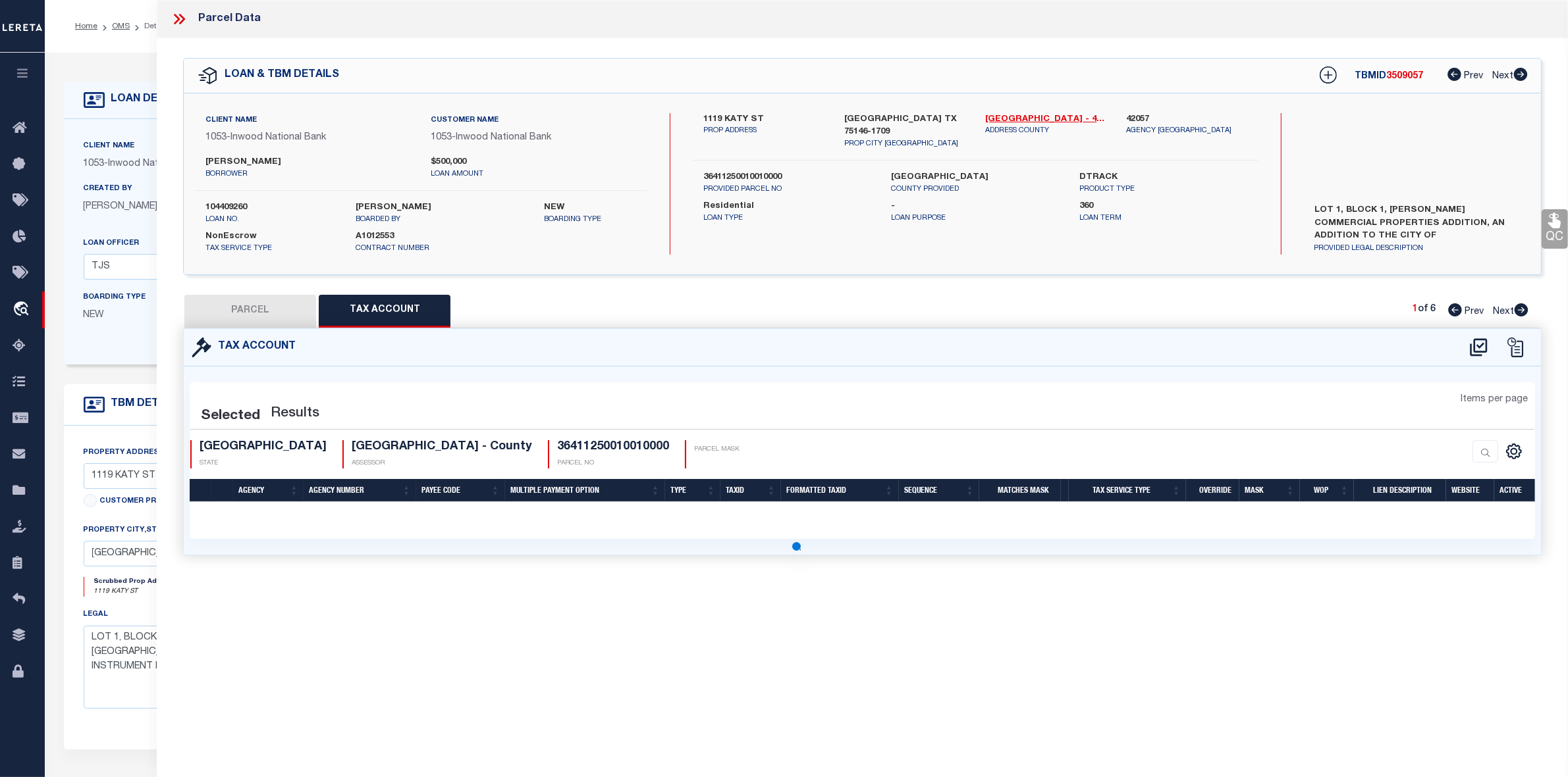
select select "100"
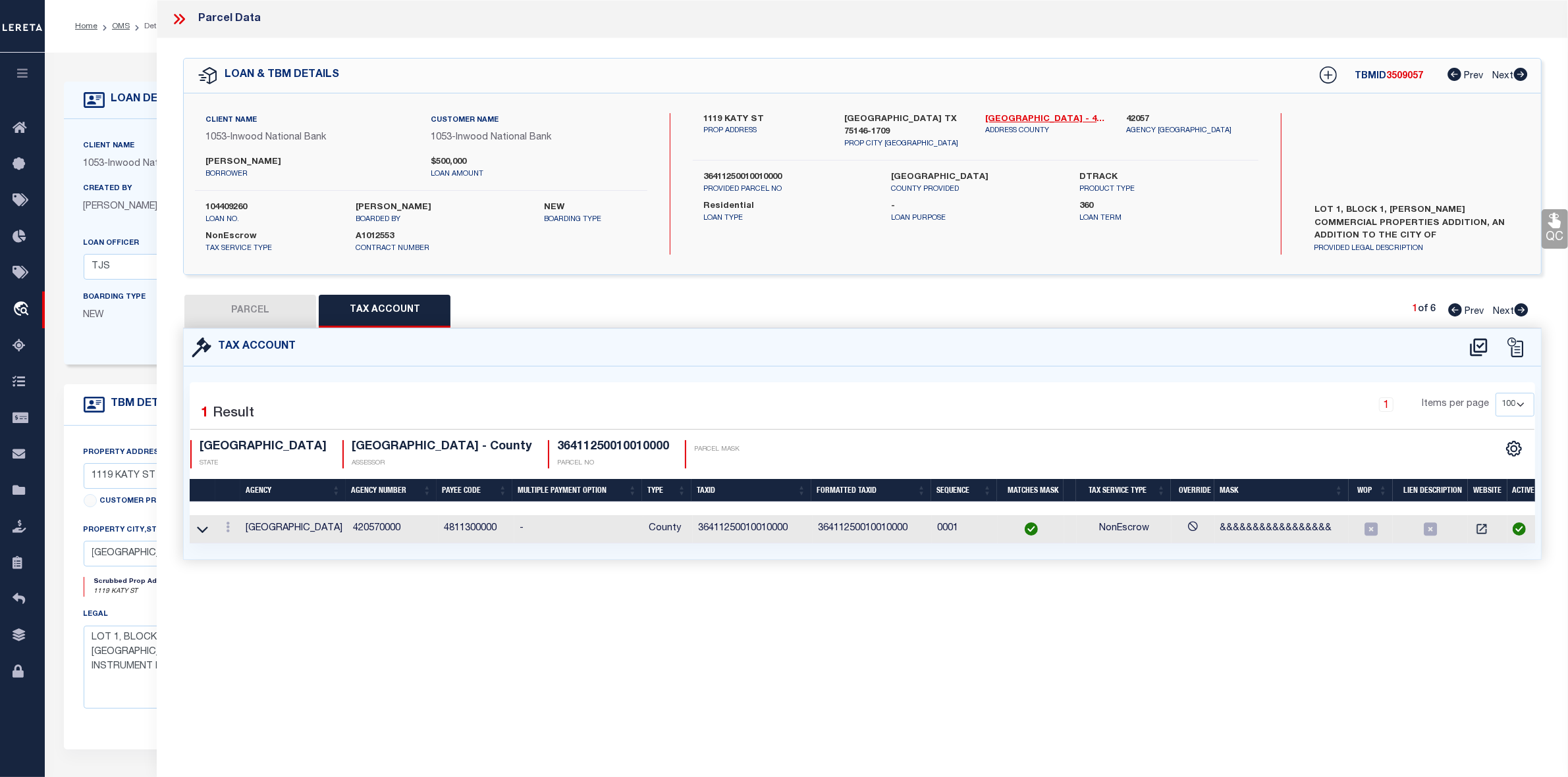
click at [825, 617] on div "Parcel Data QC QC QC - Select Status - Ready to QC" at bounding box center [862, 370] width 1411 height 741
click at [1473, 344] on icon at bounding box center [1478, 348] width 22 height 21
select select "100"
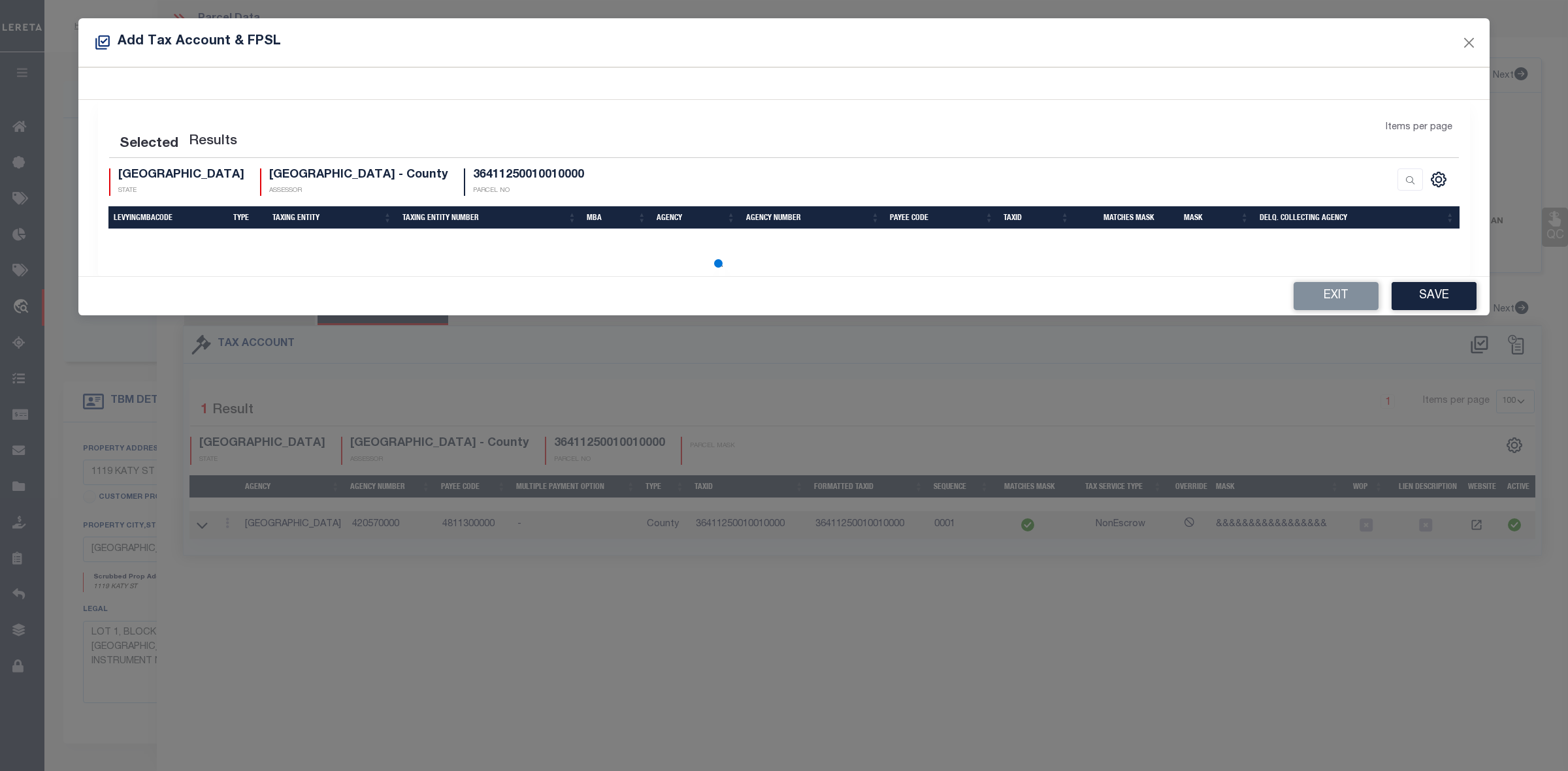
select select "100"
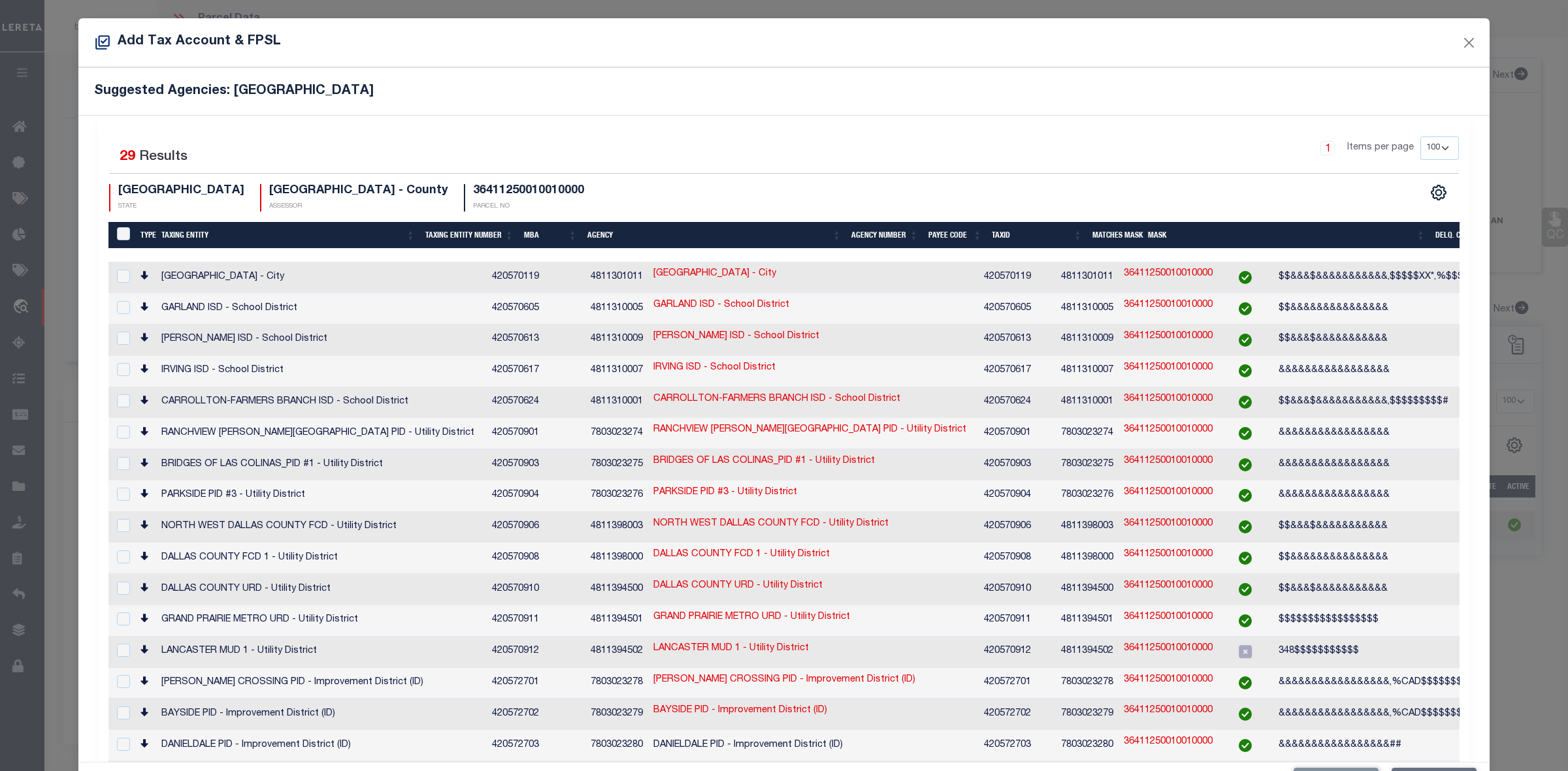
click at [1043, 162] on div "1 Items per page 10 25 50 100 200" at bounding box center [955, 153] width 1008 height 34
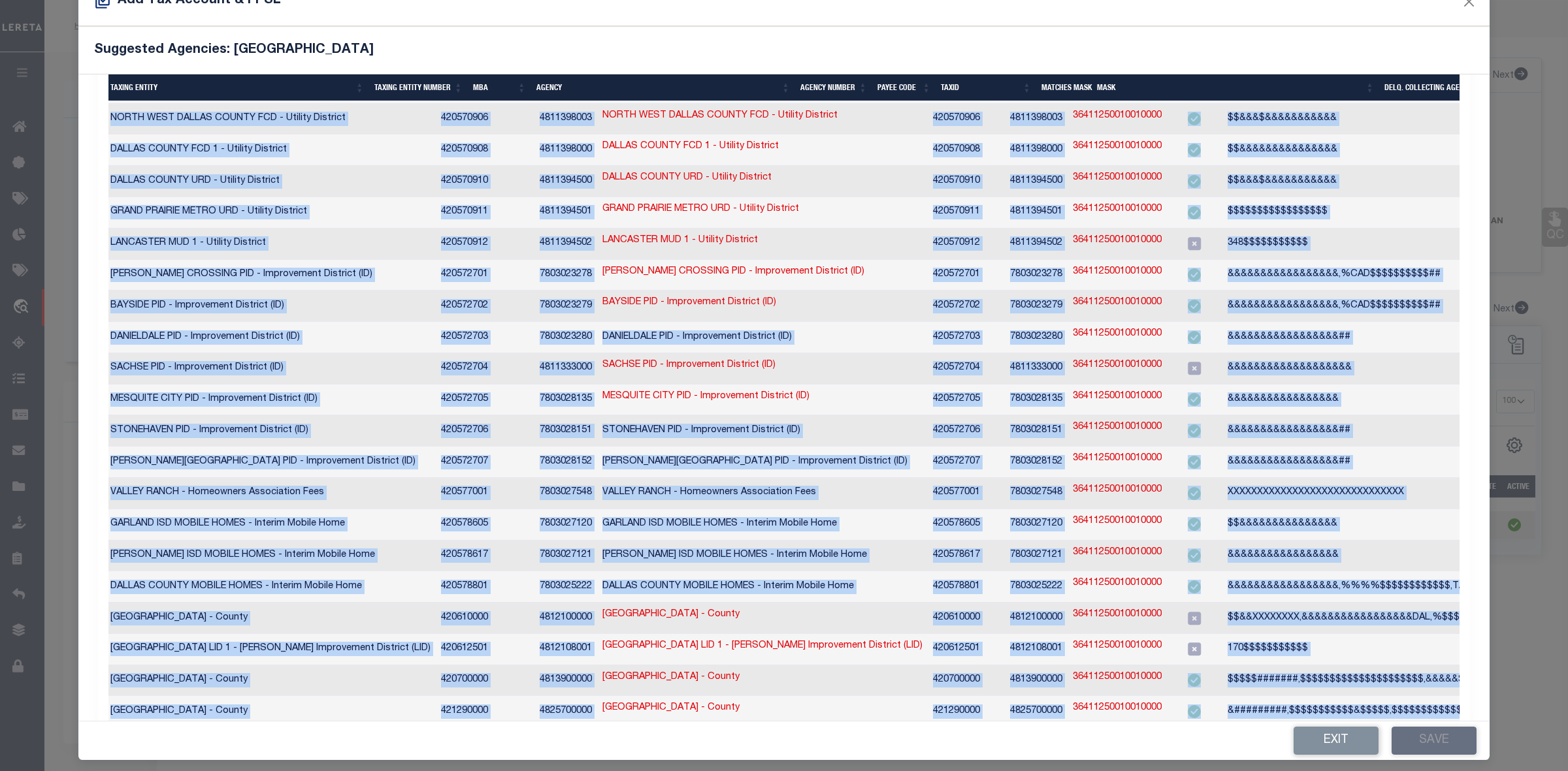
scroll to position [49, 0]
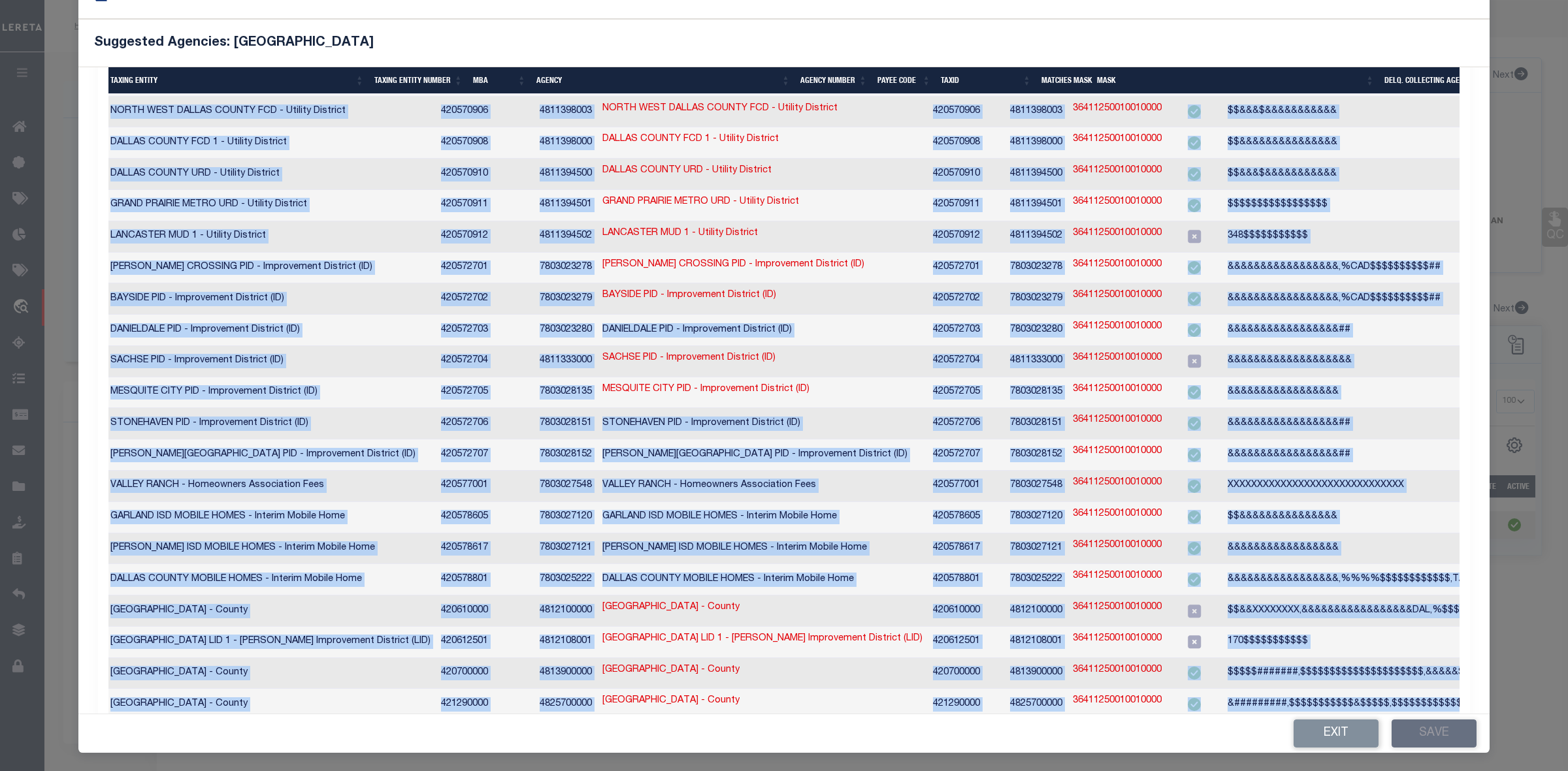
drag, startPoint x: 883, startPoint y: 755, endPoint x: 666, endPoint y: 755, distance: 217.0
click at [666, 755] on div "Add Tax Account & FPSL Suggested Agencies: DALLAS COUNTY Selected 29 Results 1 …" at bounding box center [784, 385] width 1568 height 771
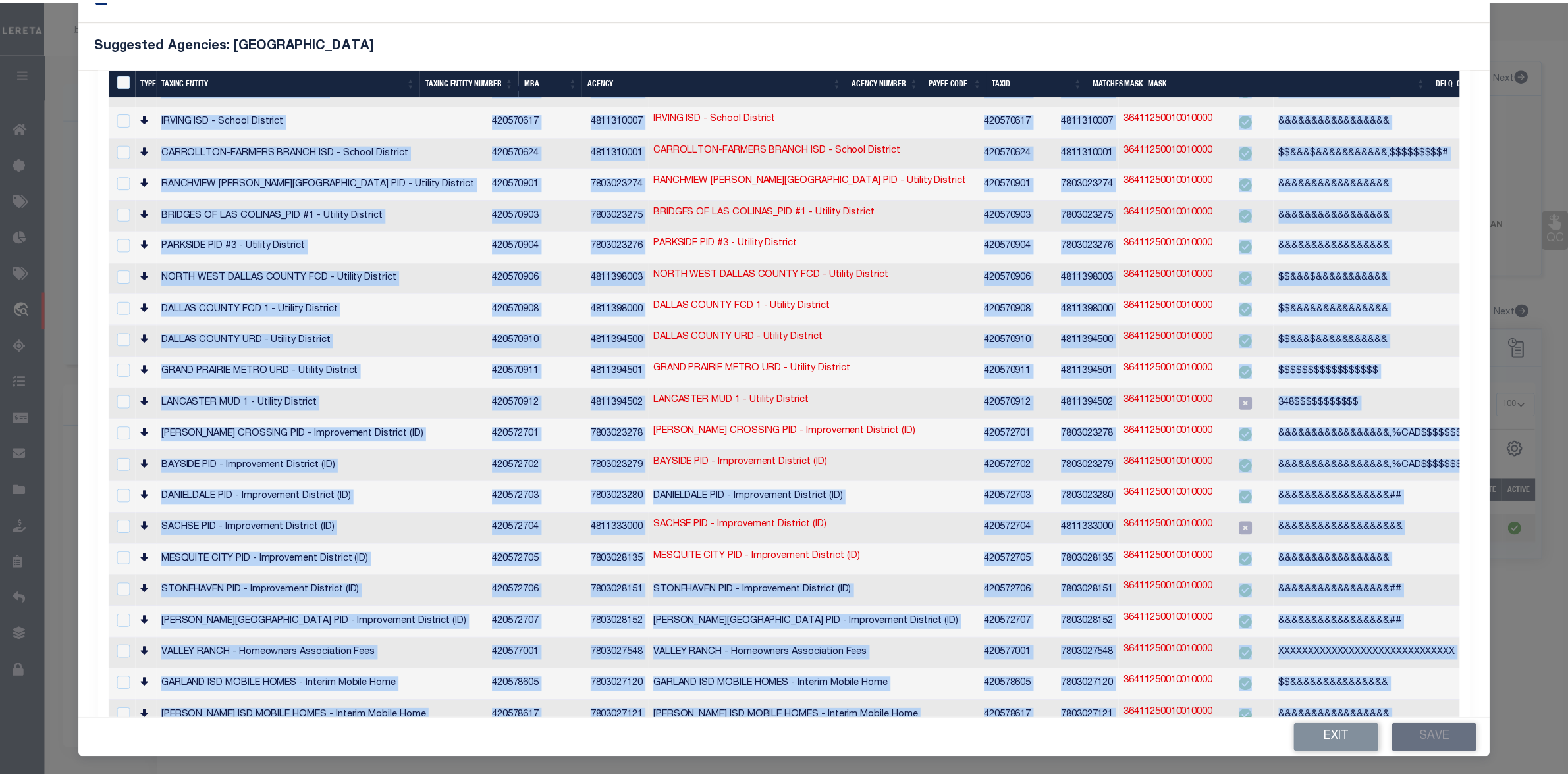
scroll to position [41, 0]
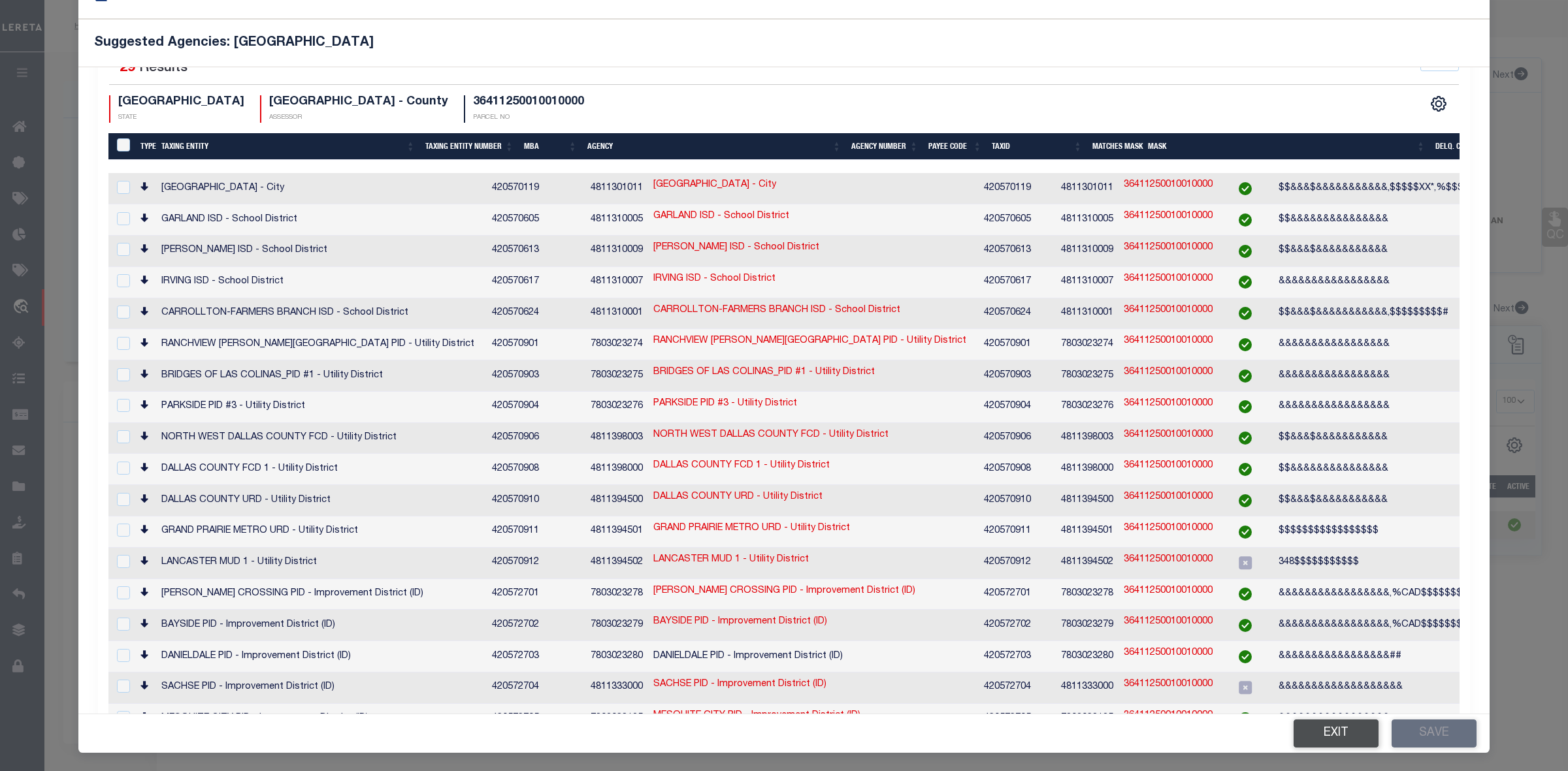
click at [1299, 726] on button "Exit" at bounding box center [1336, 734] width 85 height 28
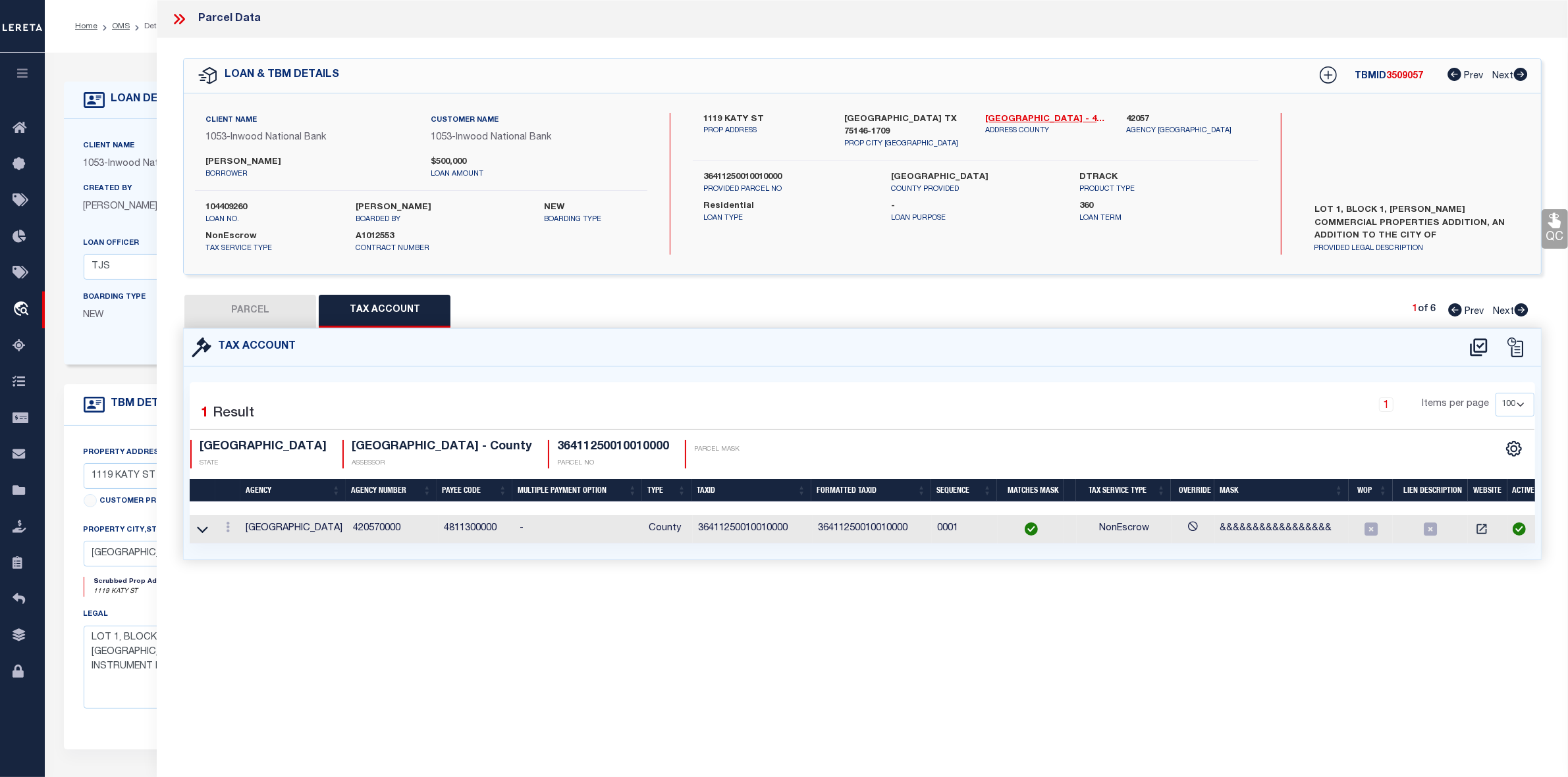
click at [1178, 649] on div "Parcel Data QC QC QC - Select Status - Ready to QC" at bounding box center [862, 370] width 1411 height 741
click at [267, 303] on button "PARCEL" at bounding box center [249, 312] width 131 height 33
select select "AS"
select select
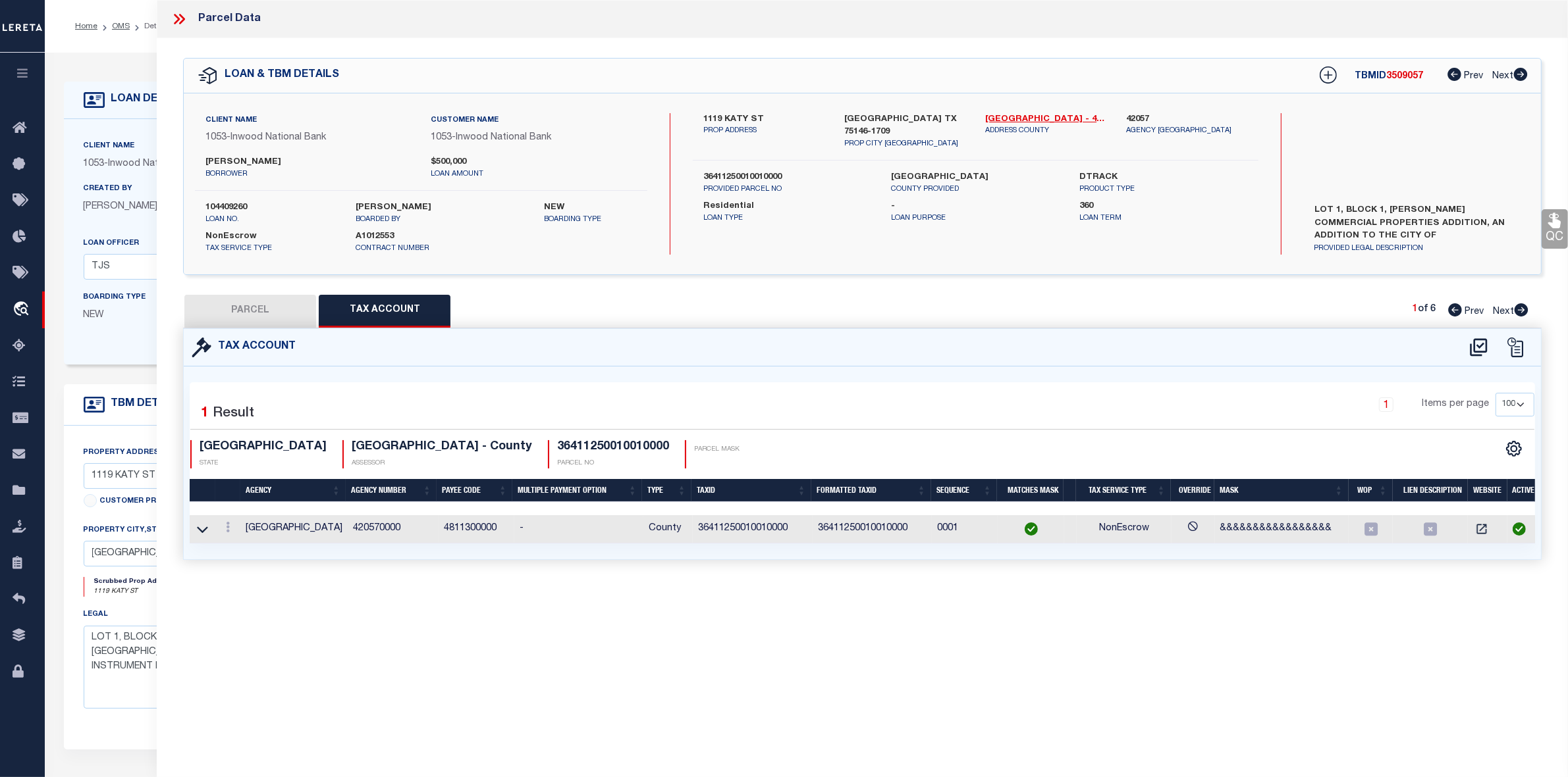
checkbox input "false"
select select "IP"
type input "MEJIA MARCO"
select select "AGW"
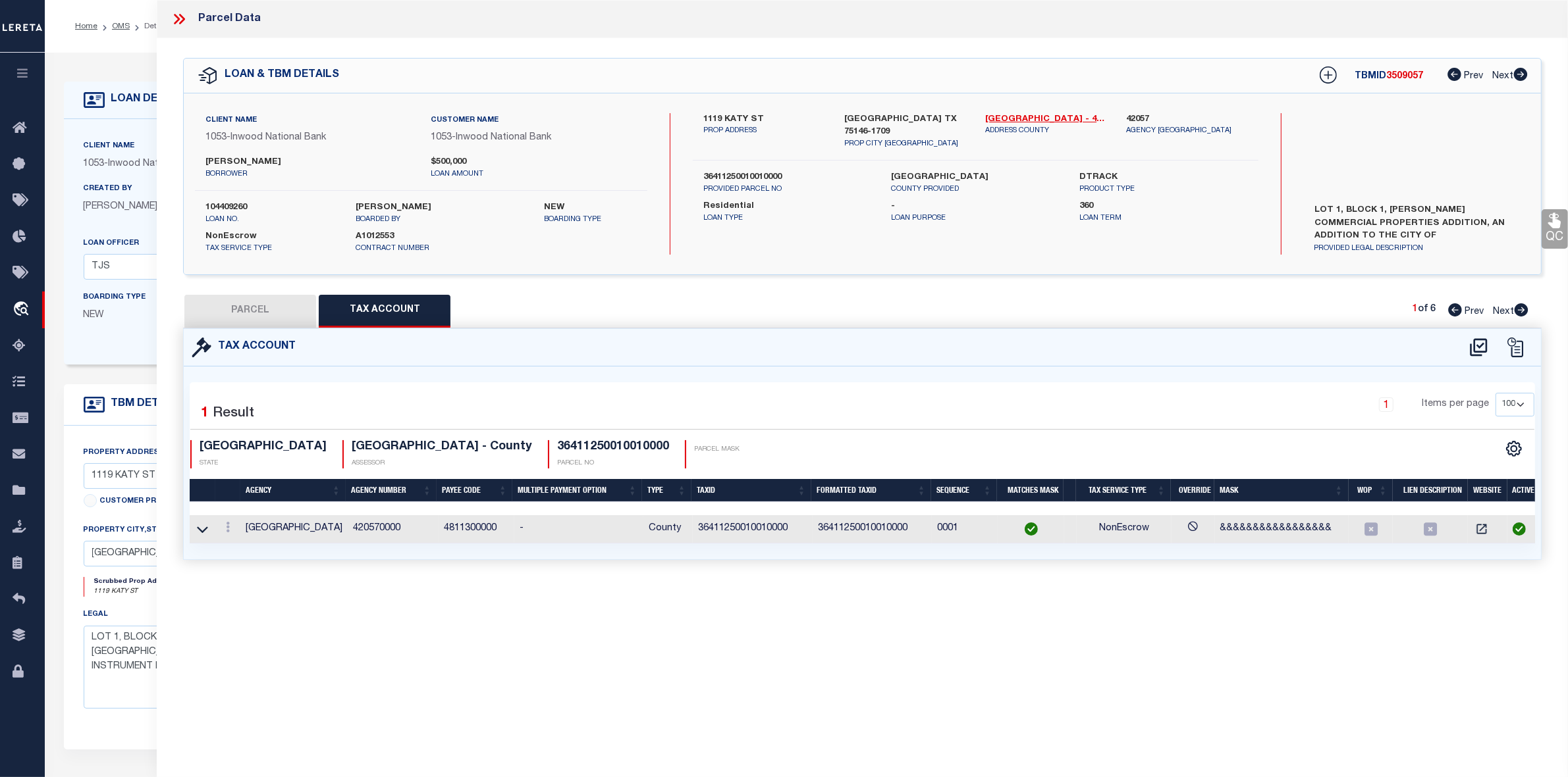
select select "LEG"
type input "1119 KATY ST"
type textarea "MARCO MEJIA COMMERCIAL PPTIES BLK 1 LT 1 ACS 0.911 INT201800244160 DD09112018 C…"
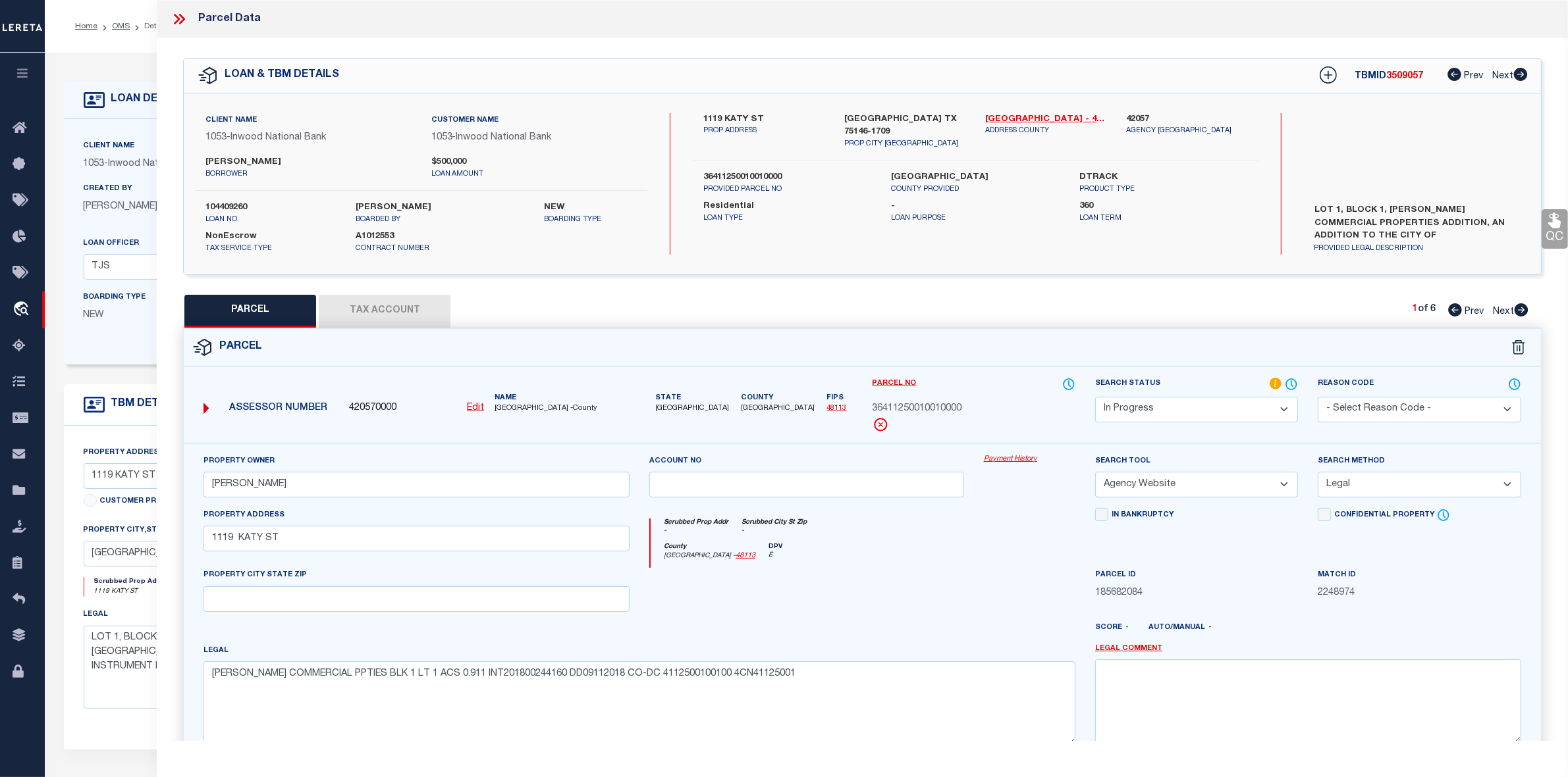
click at [933, 609] on div at bounding box center [806, 595] width 334 height 54
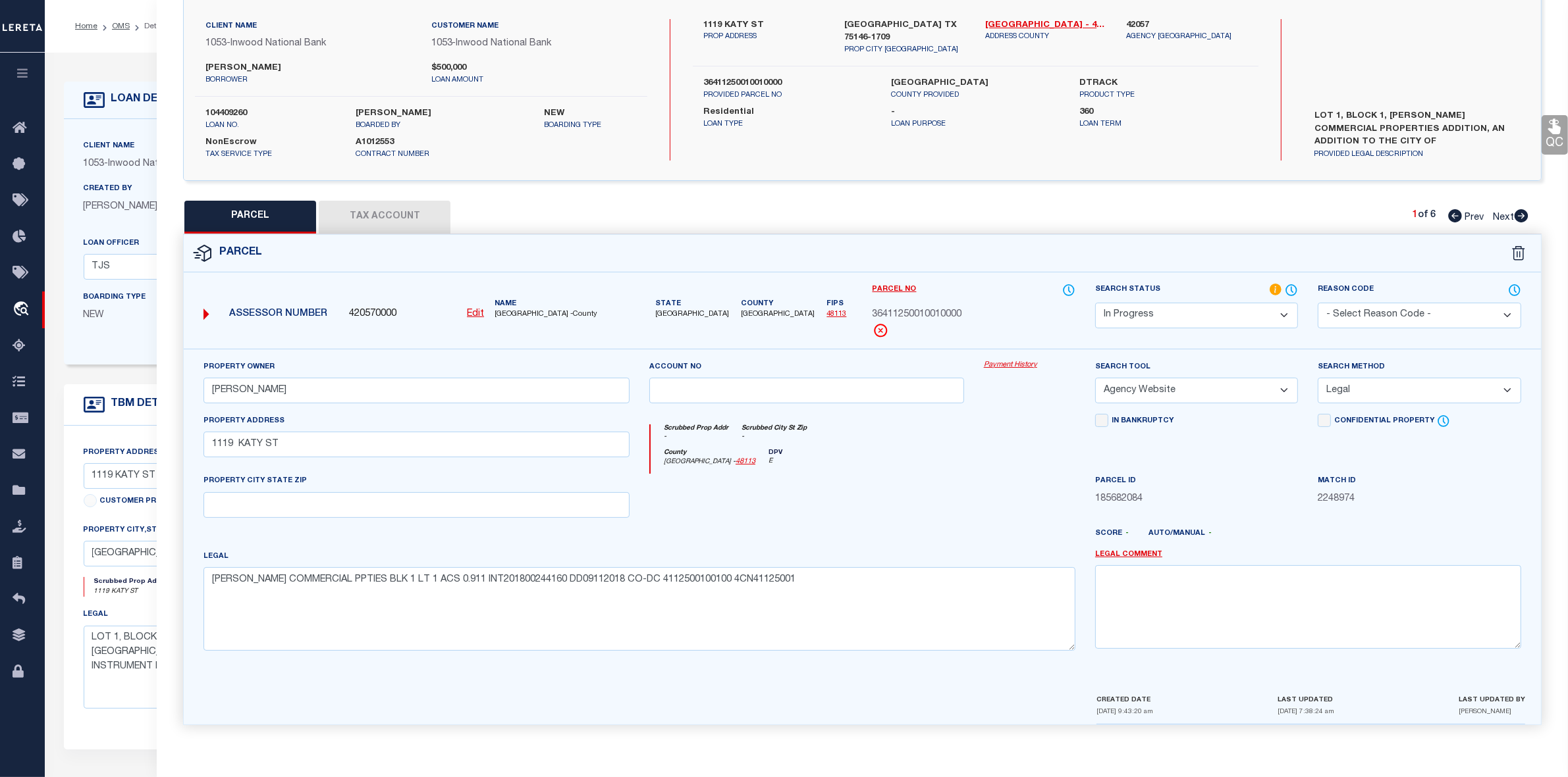
click at [1131, 303] on select "Automated Search Bad Parcel Complete Duplicate Parcel High Dollar Reporting In …" at bounding box center [1196, 315] width 203 height 26
click at [1095, 303] on select "Automated Search Bad Parcel Complete Duplicate Parcel High Dollar Reporting In …" at bounding box center [1196, 315] width 203 height 26
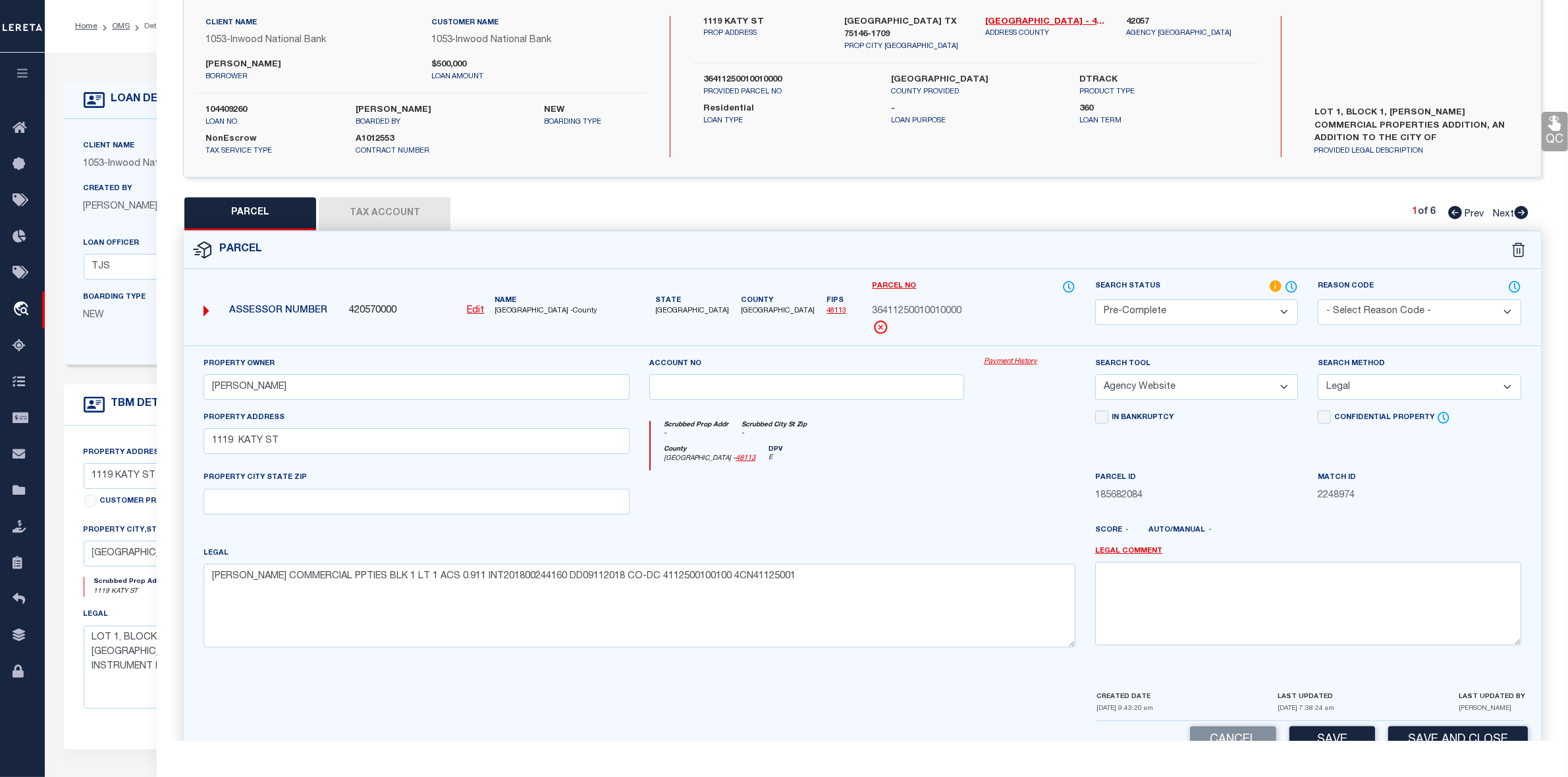
click at [963, 500] on div at bounding box center [806, 498] width 334 height 54
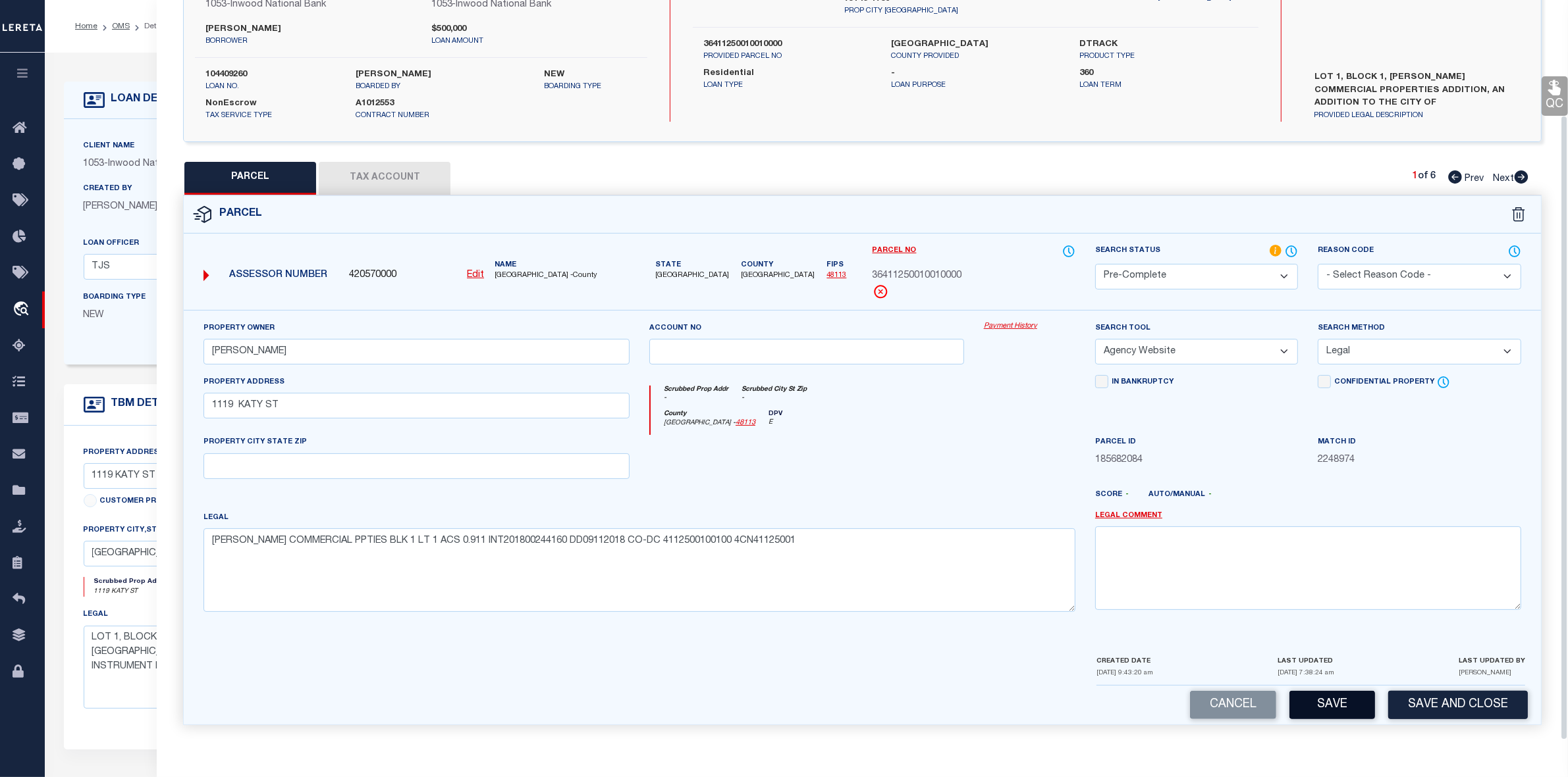
click at [1314, 697] on button "Save" at bounding box center [1332, 706] width 86 height 29
select select "AS"
select select
checkbox input "false"
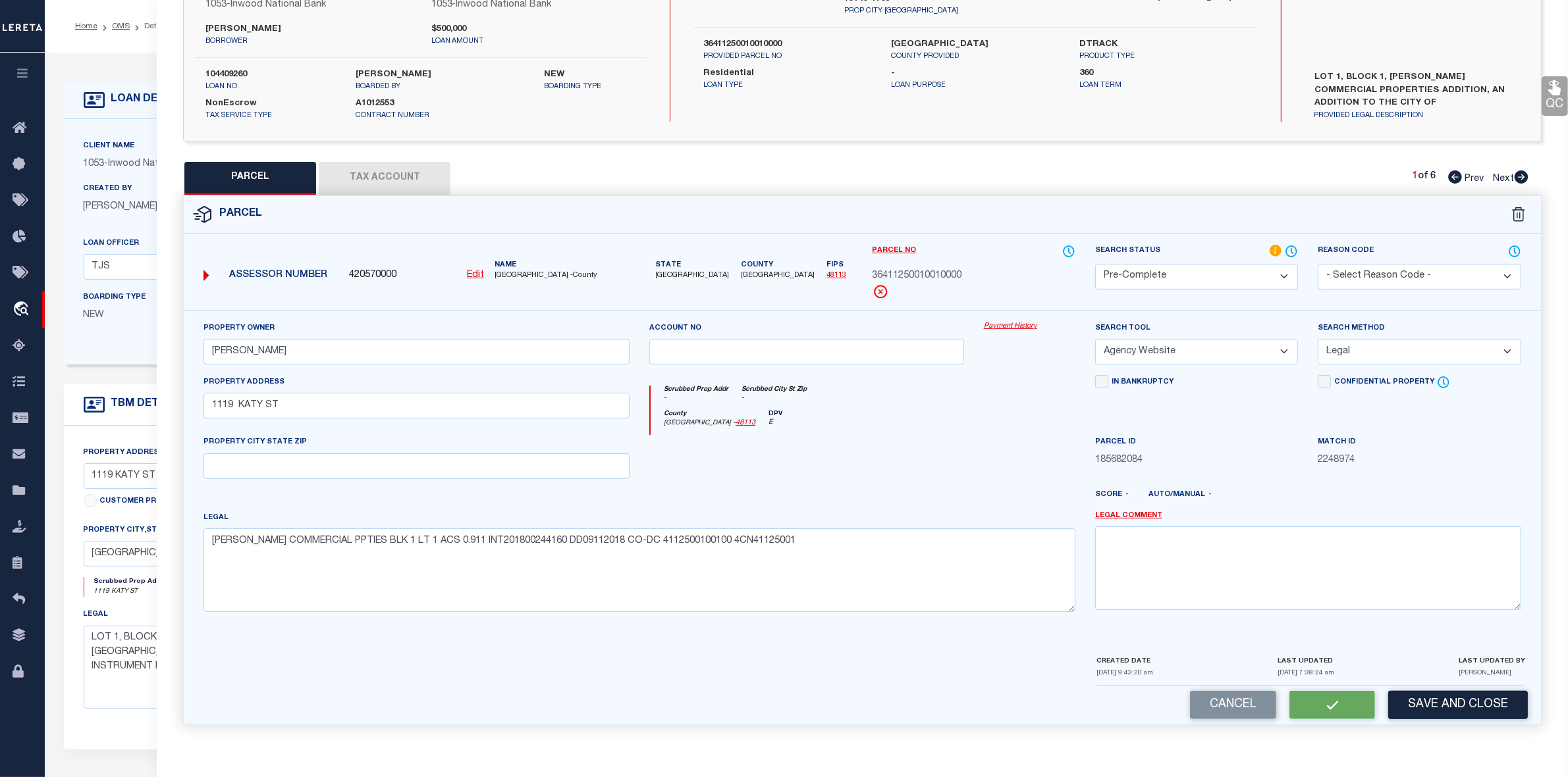
checkbox input "false"
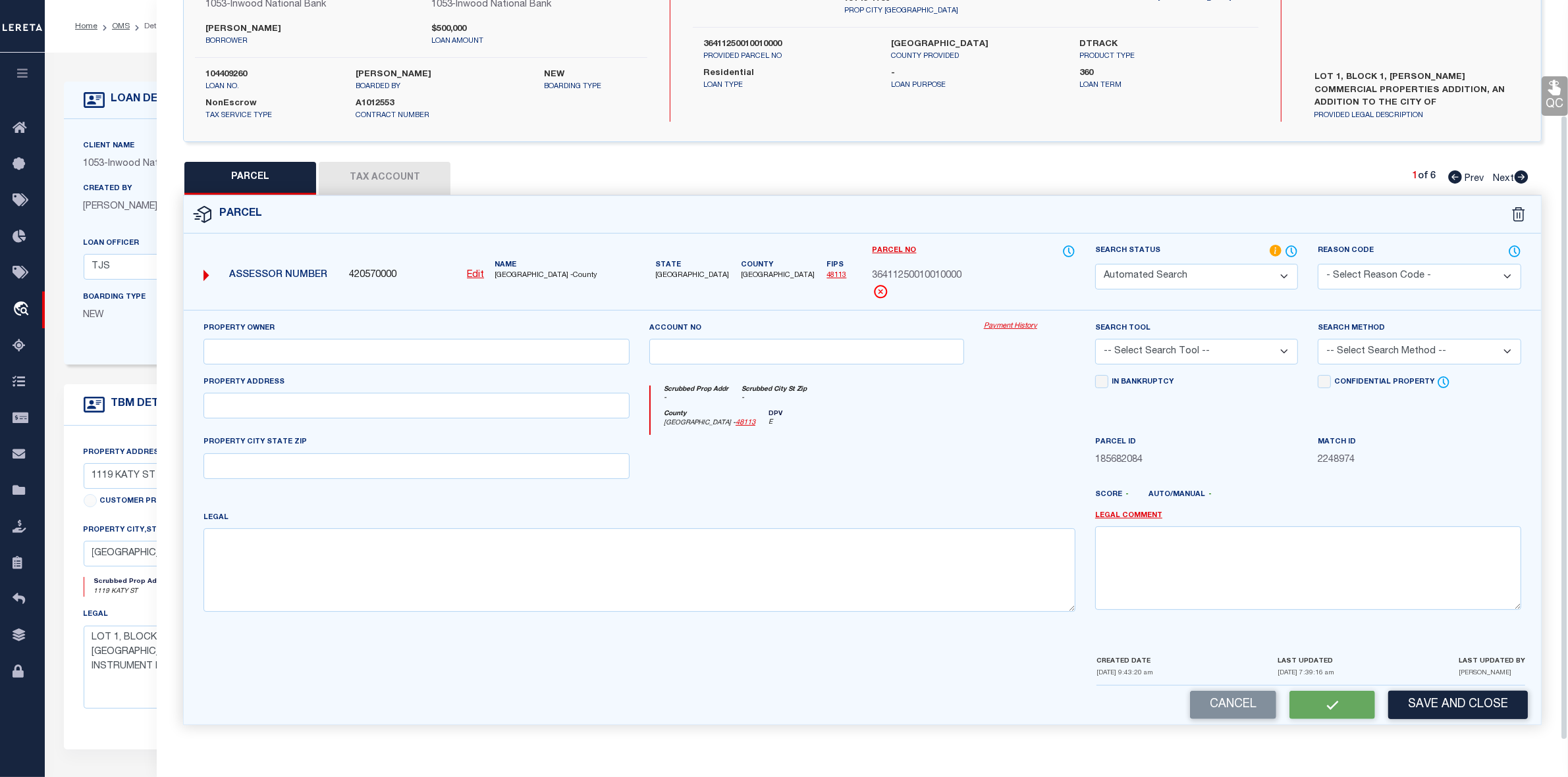
select select "PC"
type input "MEJIA MARCO"
select select "AGW"
select select "LEG"
type input "1119 KATY ST"
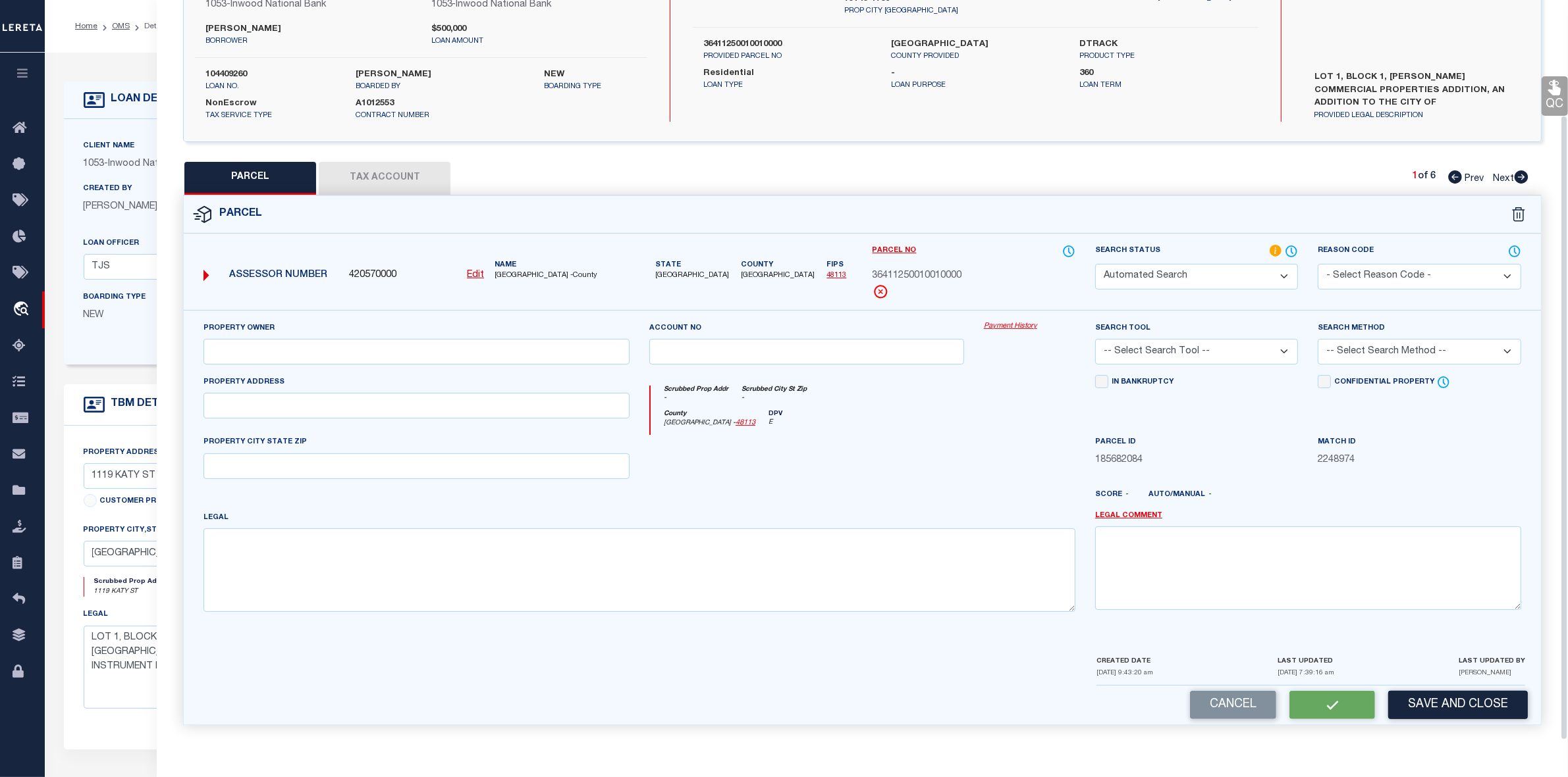
type textarea "MARCO MEJIA COMMERCIAL PPTIES BLK 1 LT 1 ACS 0.911 INT201800244160 DD09112018 C…"
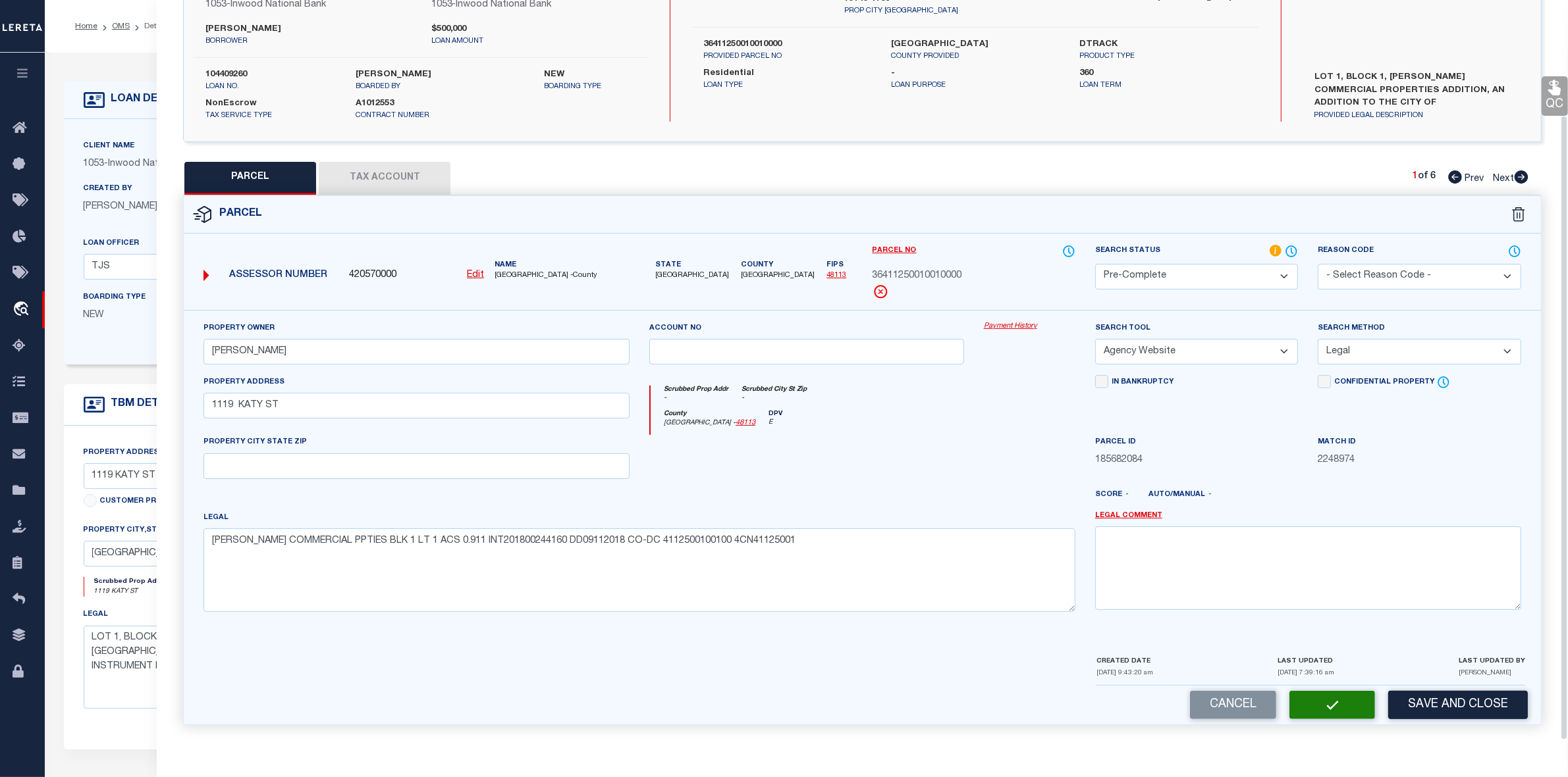
click at [1016, 448] on div at bounding box center [1030, 462] width 111 height 54
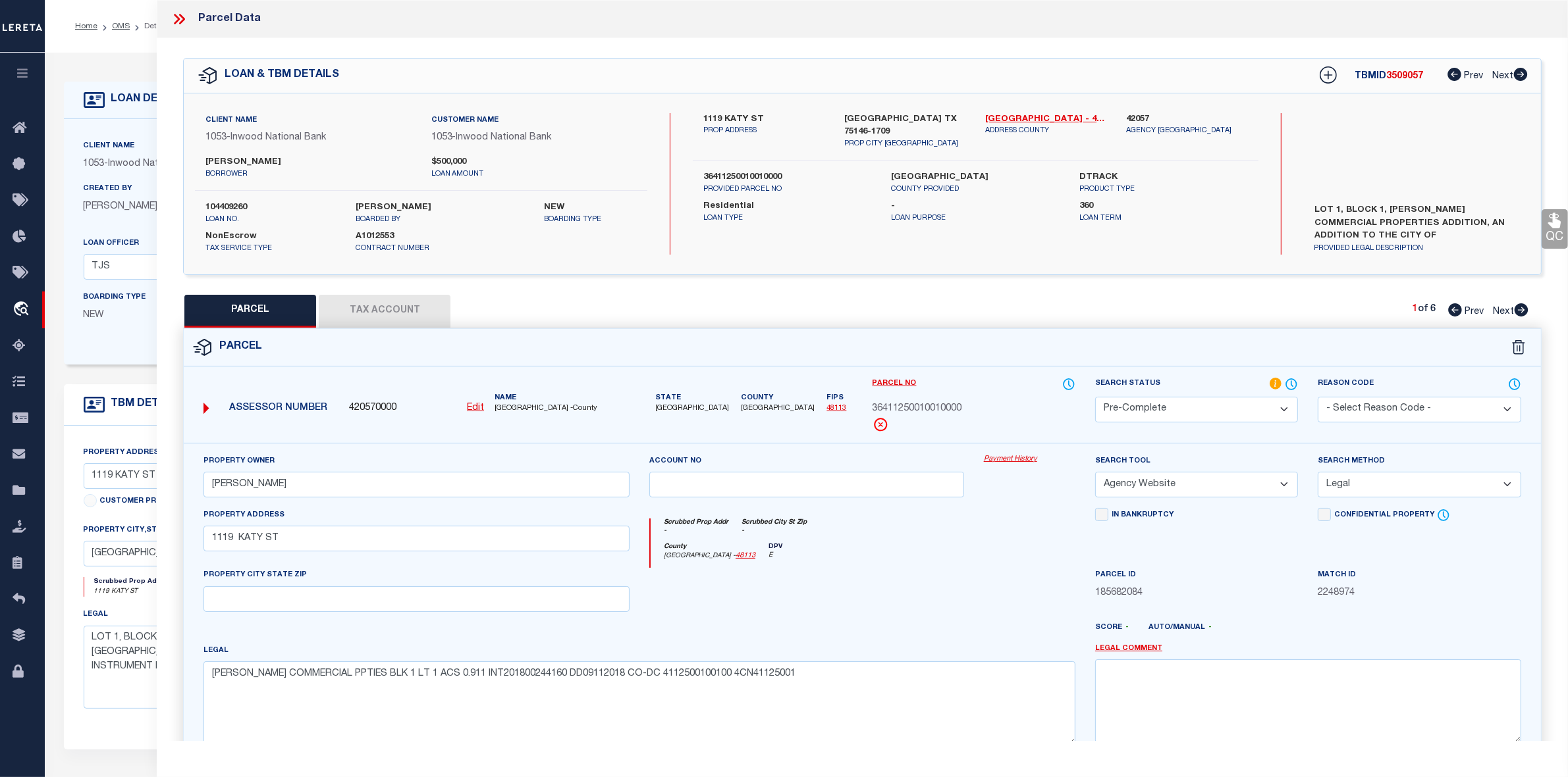
click at [412, 319] on button "Tax Account" at bounding box center [384, 312] width 131 height 33
select select "100"
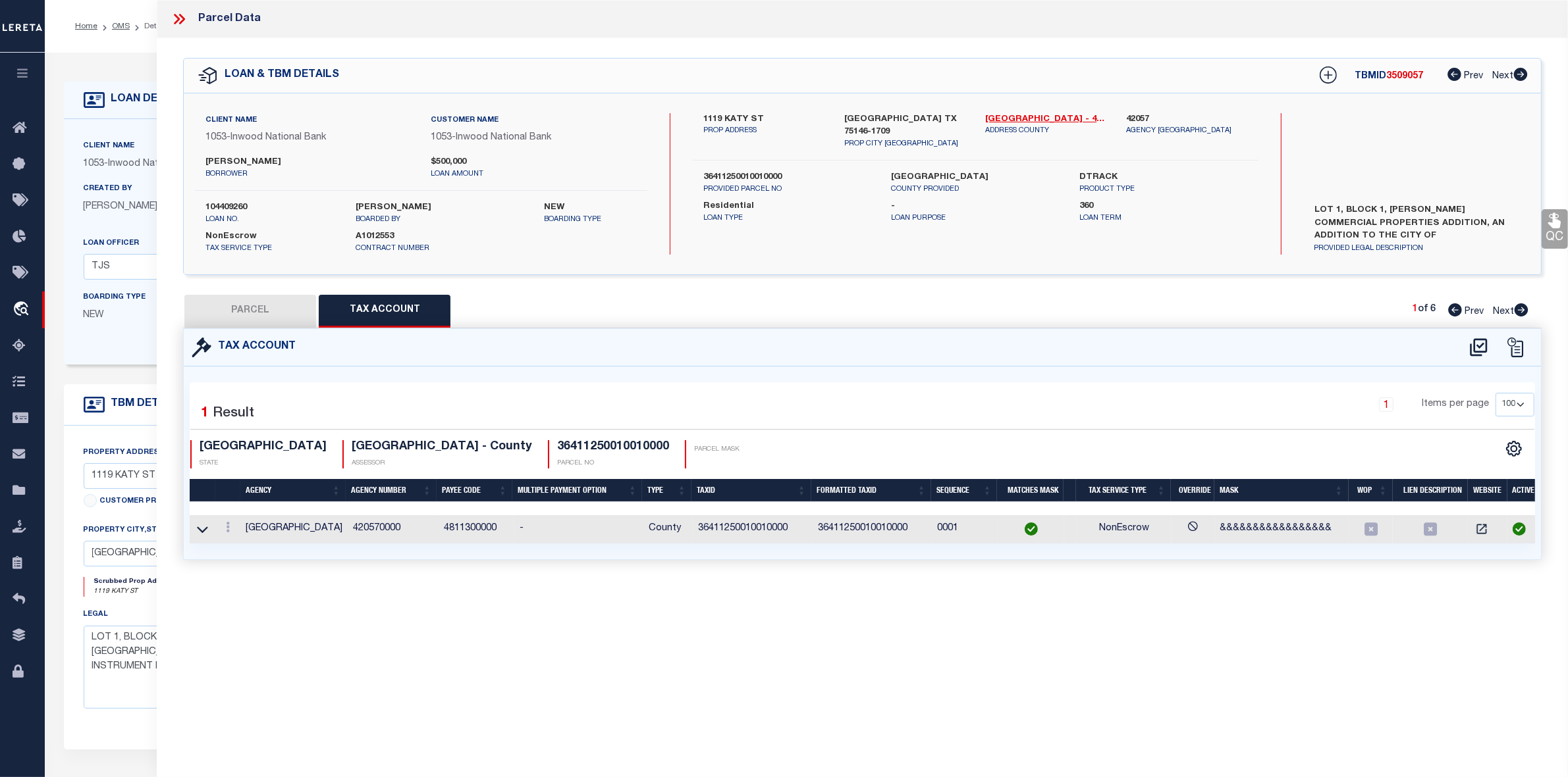
click at [638, 620] on div "Parcel Data QC QC QC - Select Status - Ready to QC" at bounding box center [862, 370] width 1411 height 741
click at [267, 308] on button "PARCEL" at bounding box center [249, 312] width 131 height 33
select select "AS"
select select
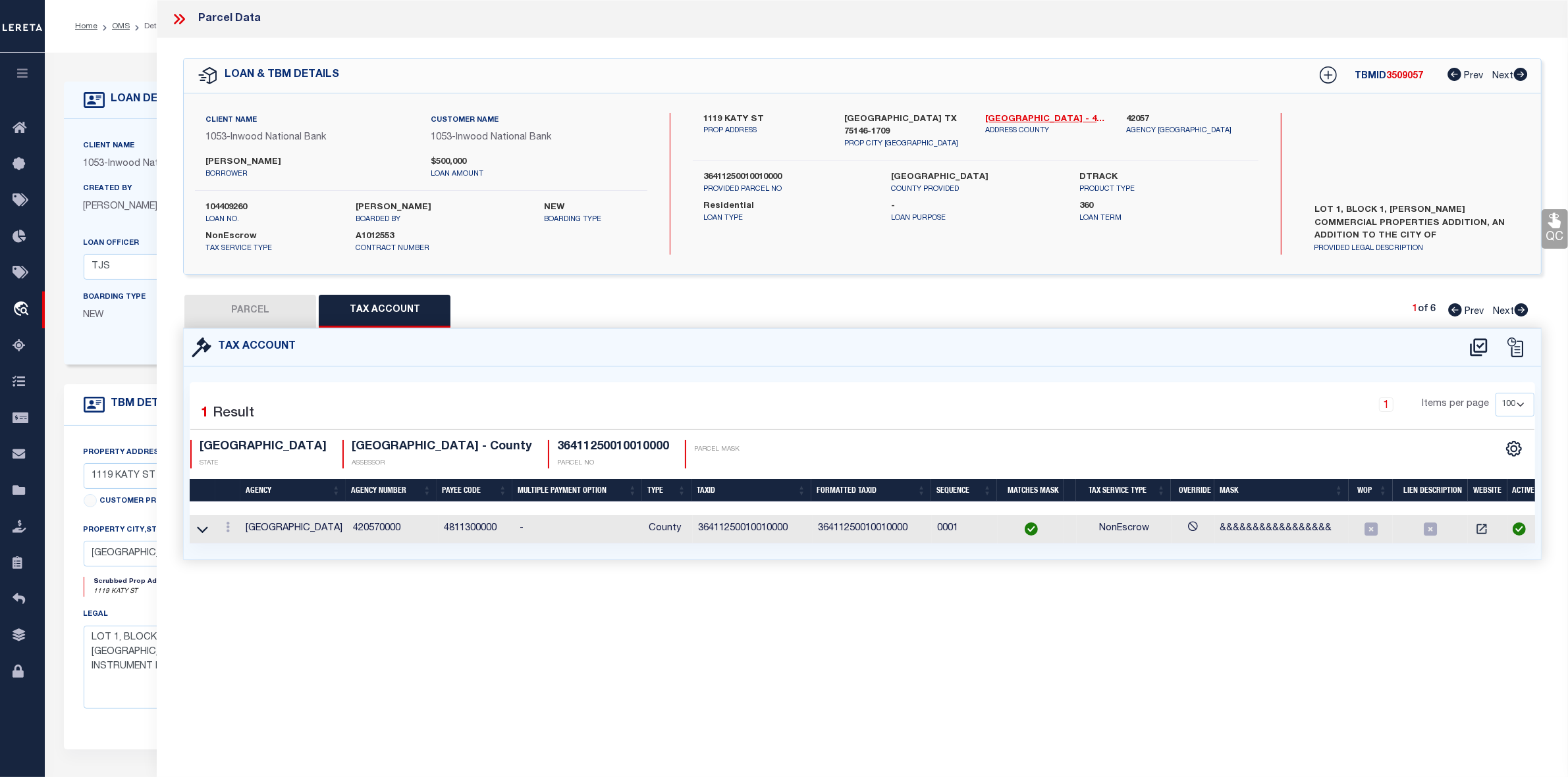
checkbox input "false"
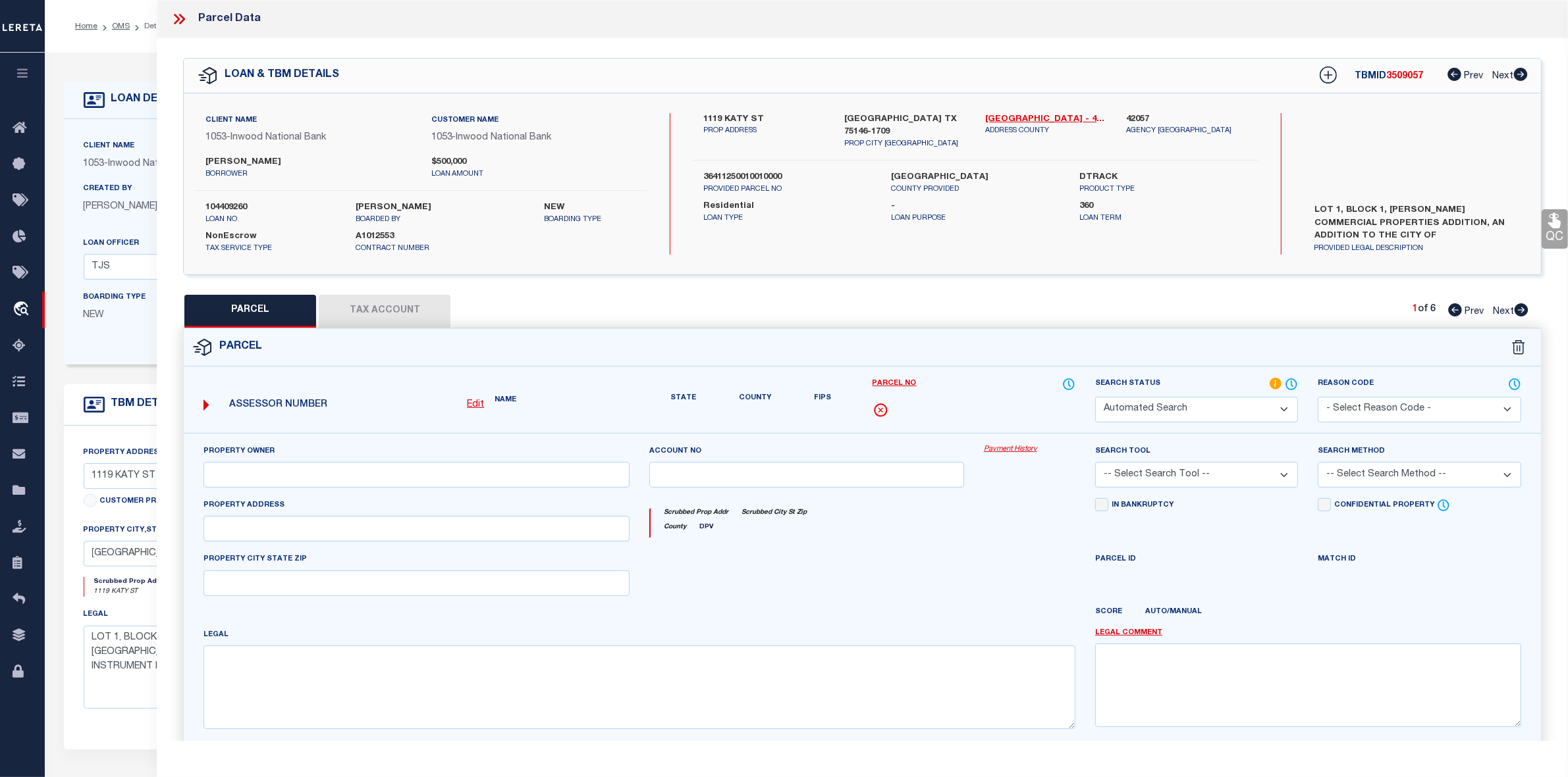
select select "PC"
type input "MEJIA MARCO"
select select "AGW"
select select "LEG"
type input "1119 KATY ST"
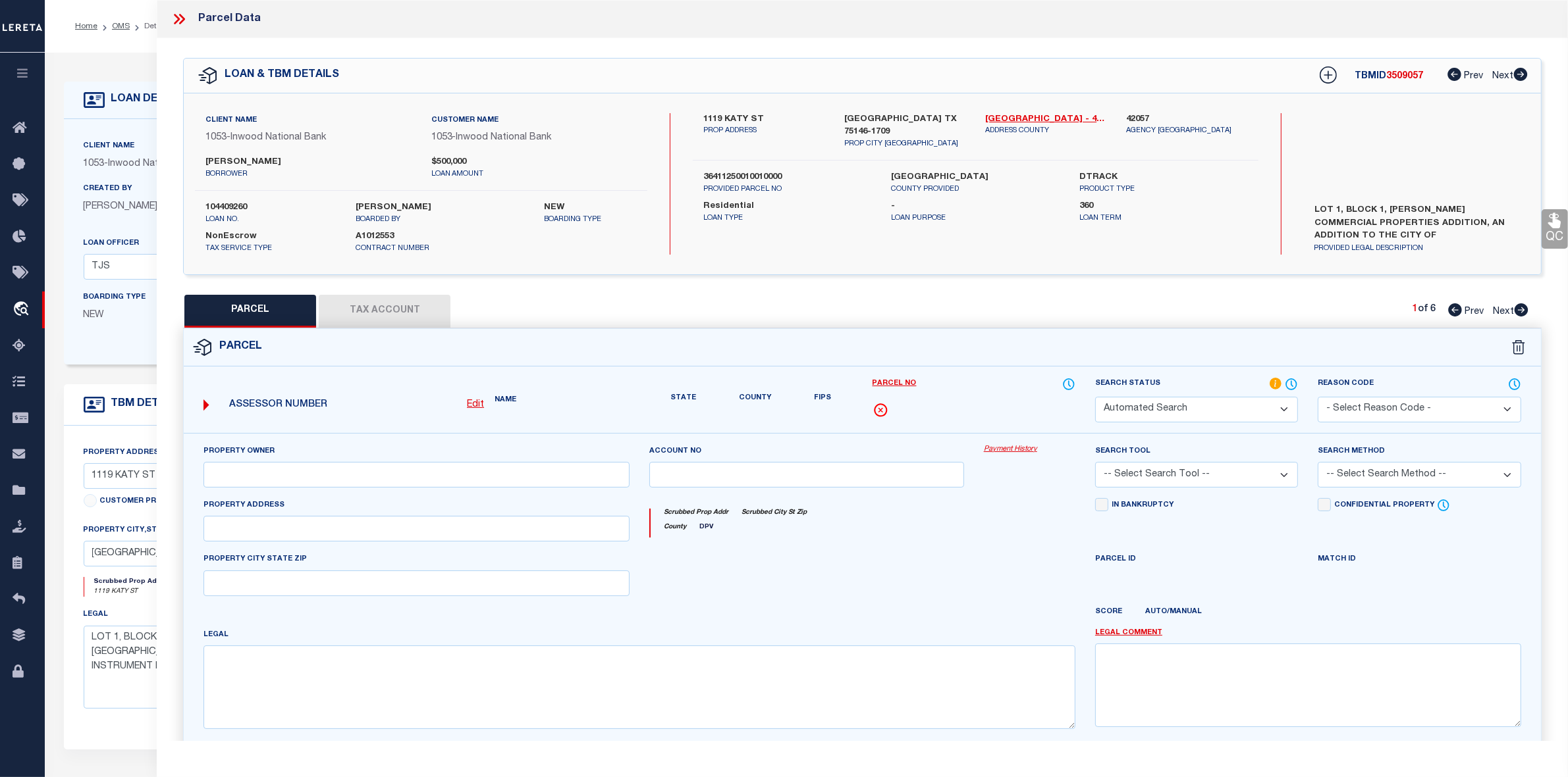
type textarea "MARCO MEJIA COMMERCIAL PPTIES BLK 1 LT 1 ACS 0.911 INT201800244160 DD09112018 C…"
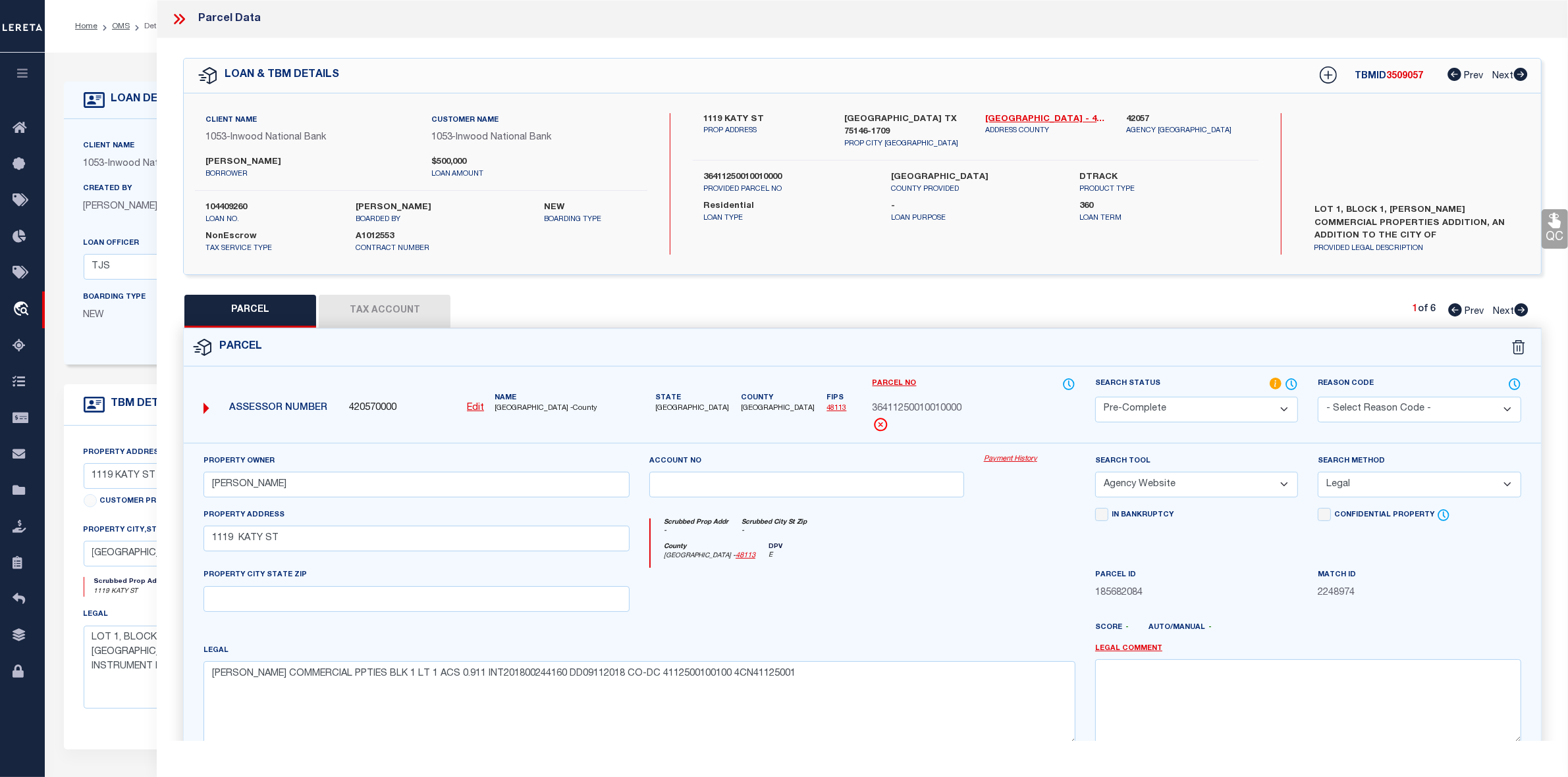
click at [1051, 363] on div "Parcel" at bounding box center [862, 348] width 1357 height 38
click at [1413, 74] on span "3509057" at bounding box center [1404, 77] width 37 height 9
copy span "3509057"
drag, startPoint x: 980, startPoint y: 115, endPoint x: 1008, endPoint y: 114, distance: 28.0
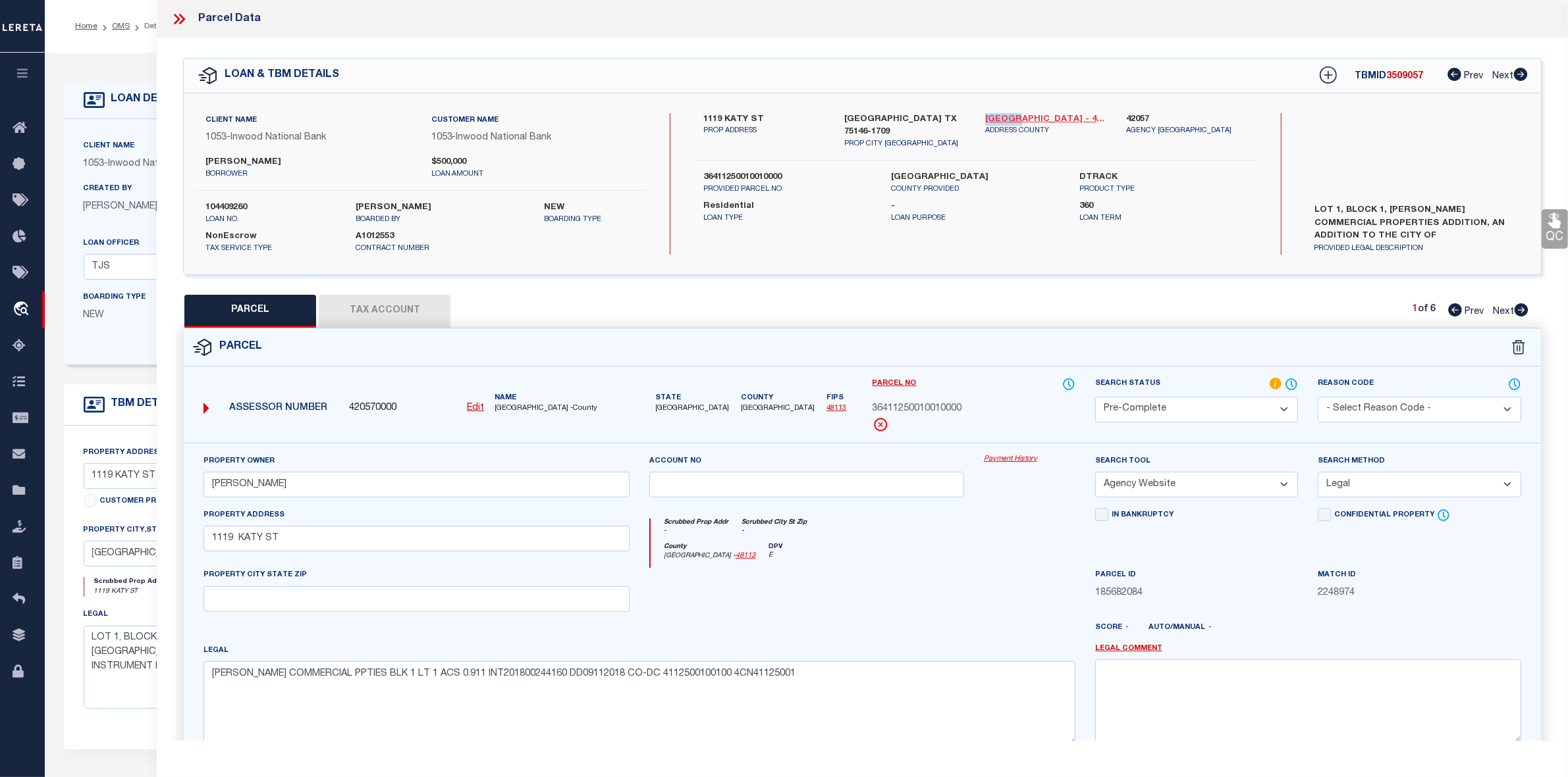
click at [1008, 114] on div "Dallas - 48113 ADDRESS COUNTY" at bounding box center [1045, 131] width 141 height 37
copy link "[GEOGRAPHIC_DATA]"
click at [920, 583] on div at bounding box center [806, 595] width 334 height 54
click at [928, 415] on span "36411250010010000" at bounding box center [917, 409] width 89 height 14
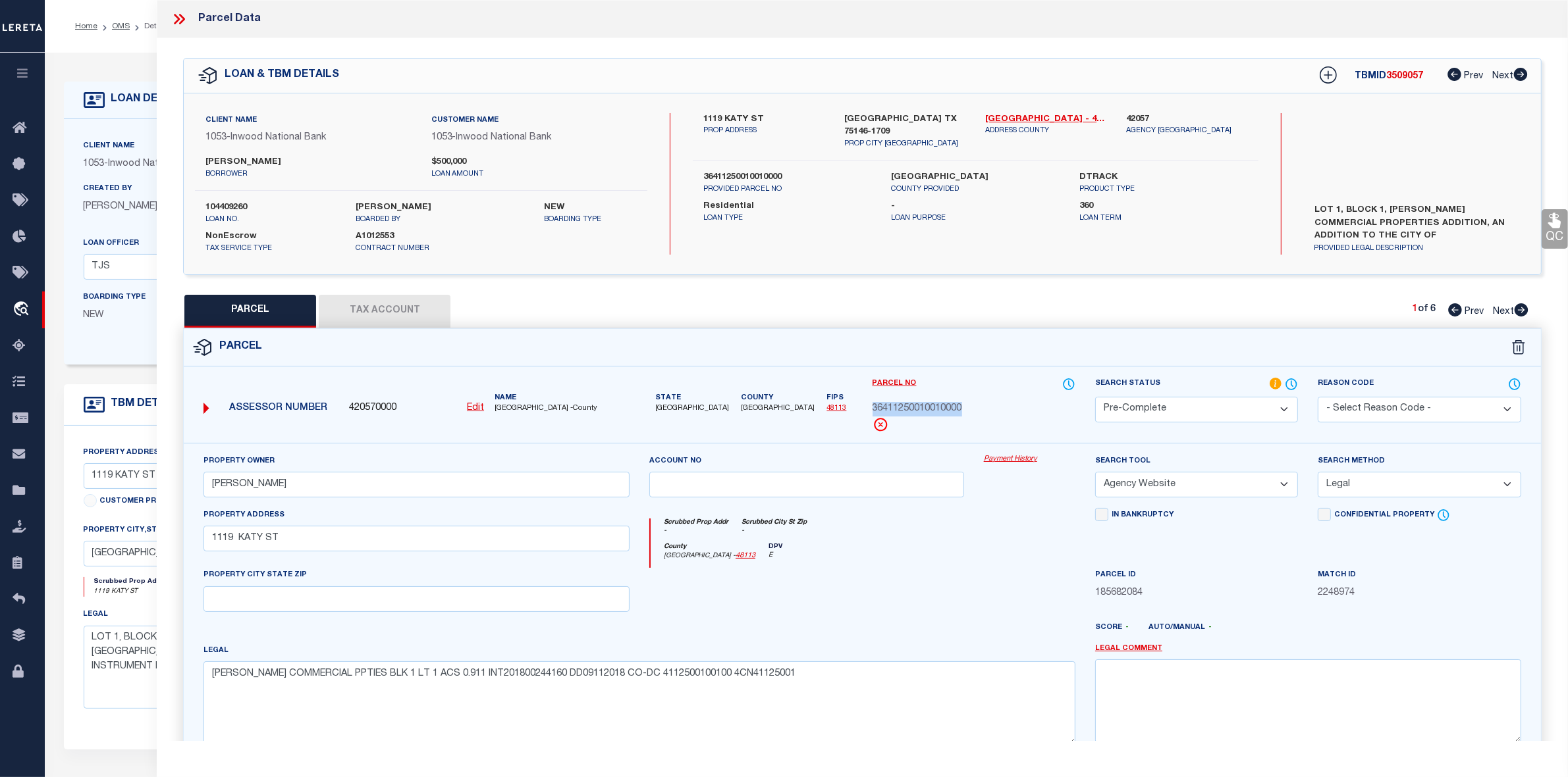
copy span "36411250010010000"
click at [936, 652] on div "Legal MARCO MEJIA COMMERCIAL PPTIES BLK 1 LT 1 ACS 0.911 INT201800244160 DD0911…" at bounding box center [639, 694] width 872 height 101
click at [926, 567] on div "County Dallas - 48113 DPV E" at bounding box center [863, 556] width 425 height 26
click at [912, 297] on div "PARCEL Tax Account 1 of 6 Prev Next" at bounding box center [862, 312] width 1358 height 33
click at [1521, 313] on icon at bounding box center [1521, 310] width 14 height 14
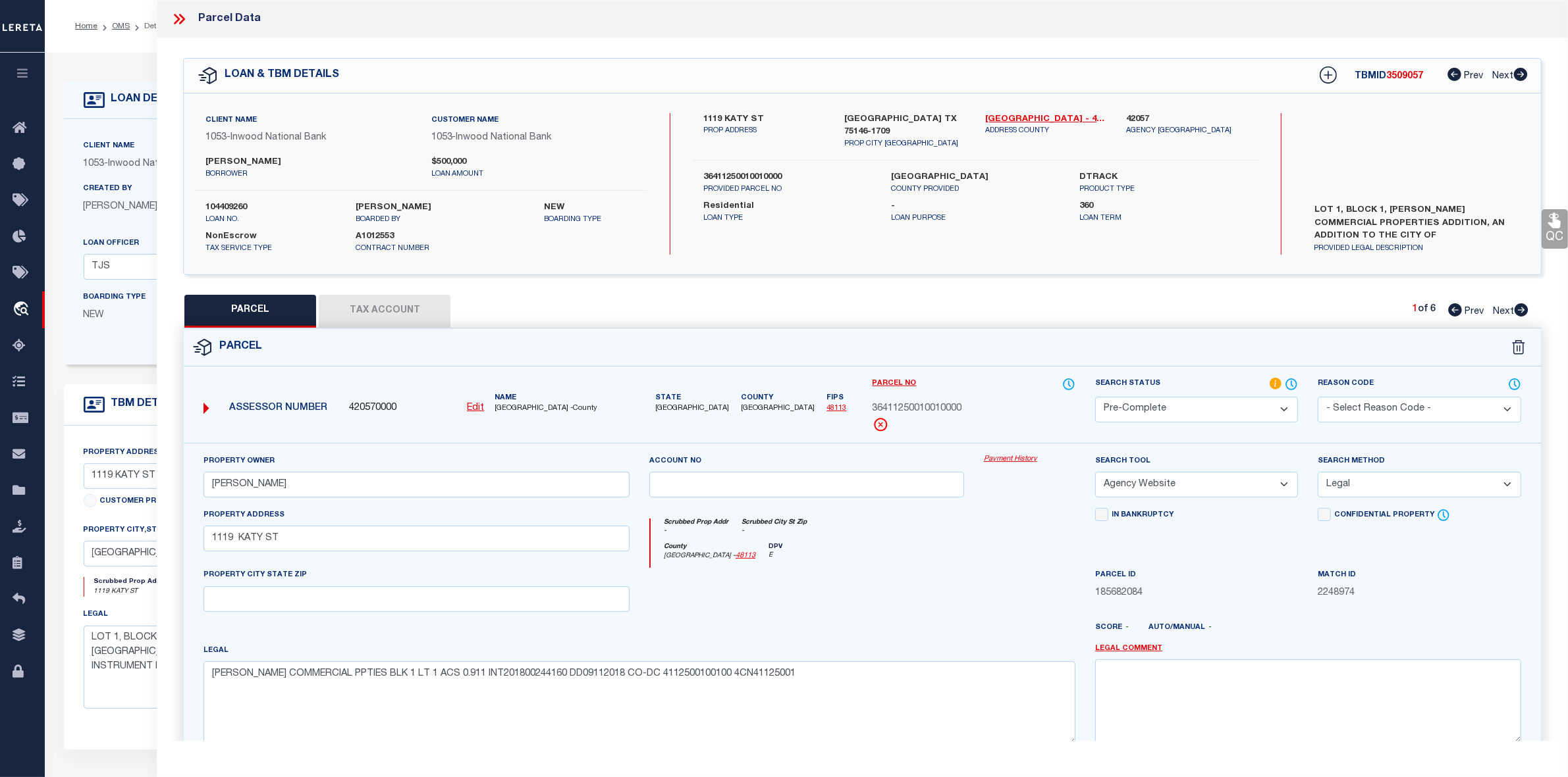
select select "AS"
select select
checkbox input "false"
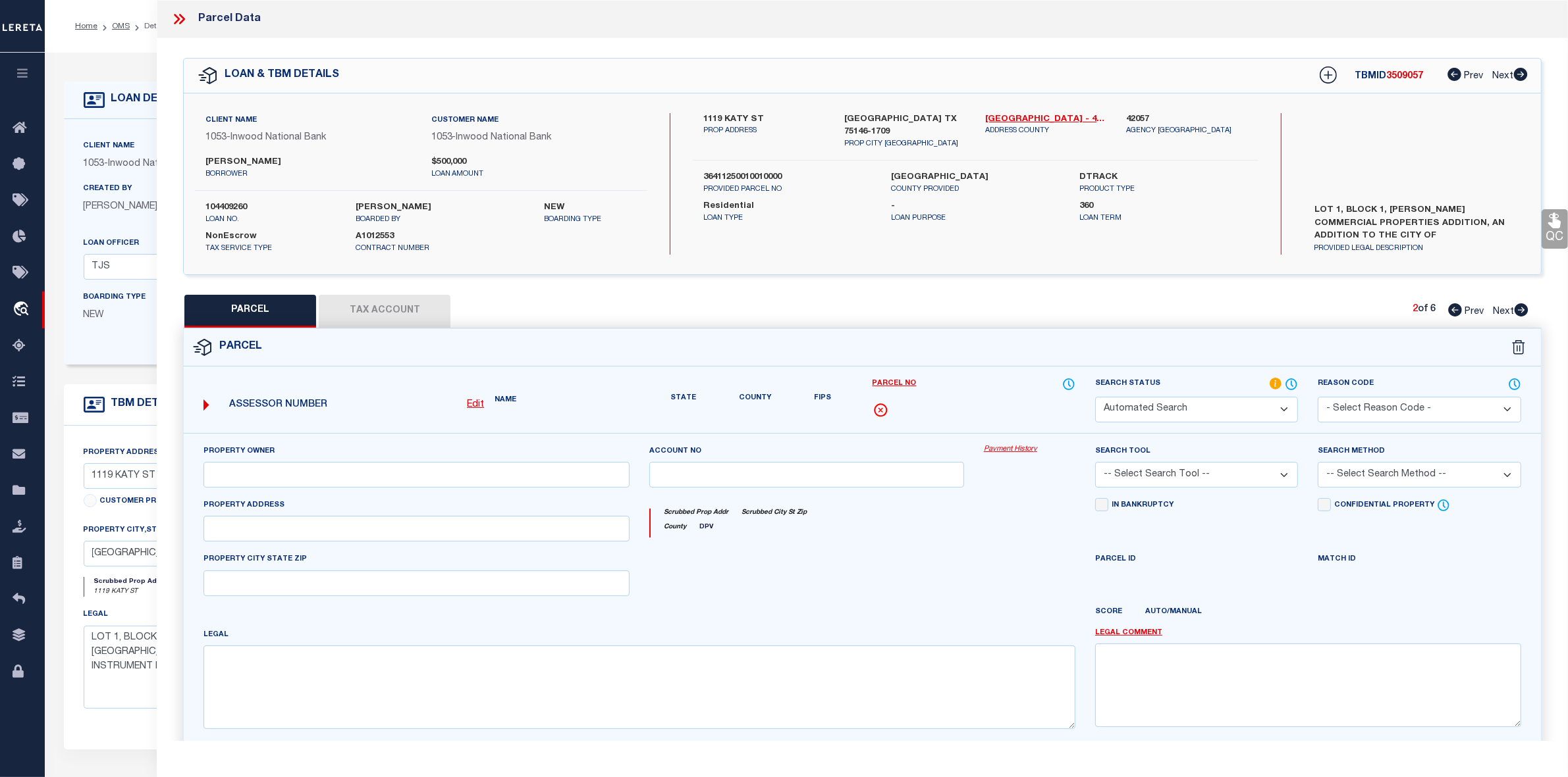
select select "PA"
type input "MEJIA,MARCO"
select select "ATL"
select select "ADD"
type input "1109 KATY ST"
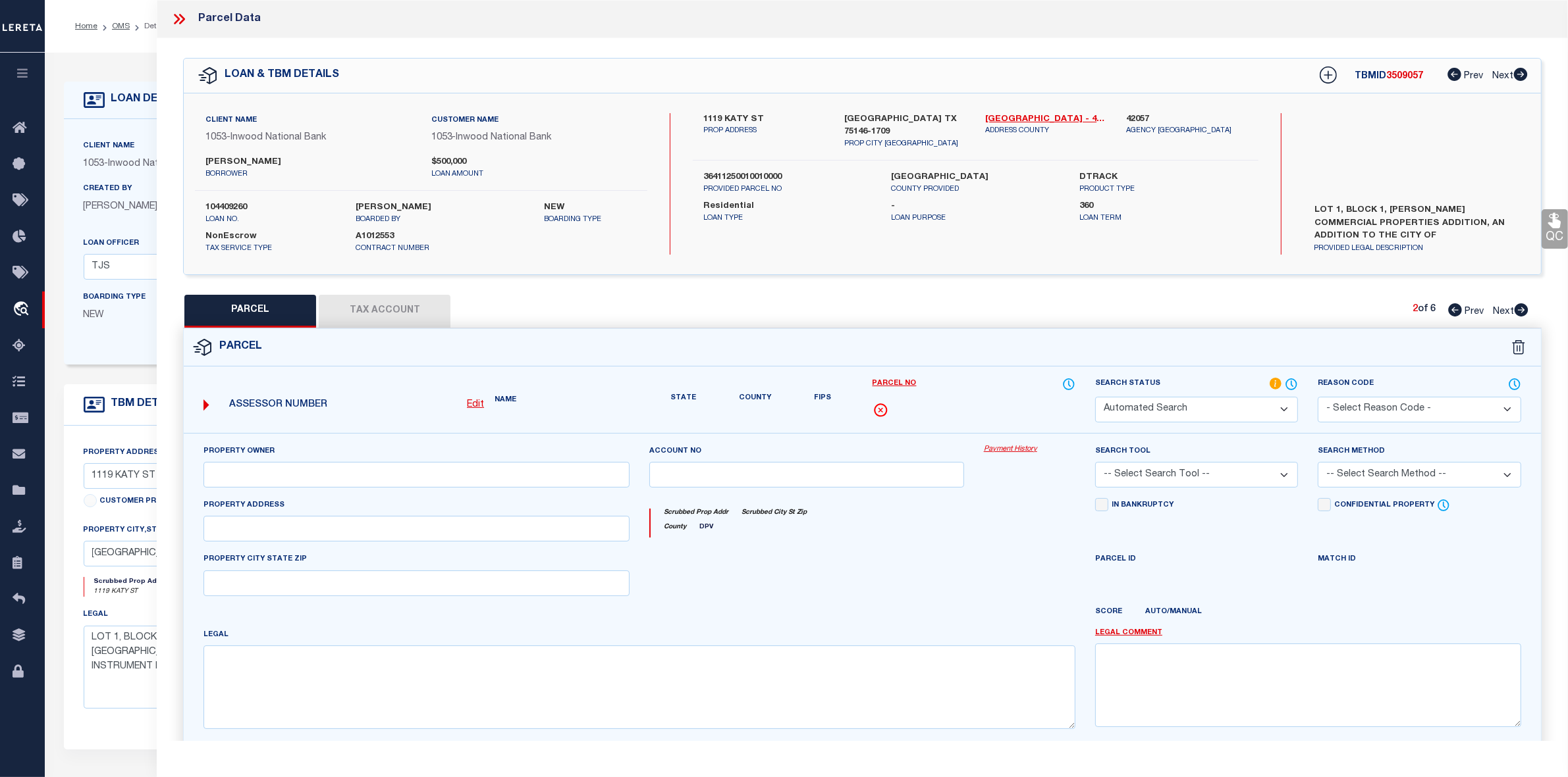
checkbox input "false"
type input "LANCASTER, TX 75146"
type textarea "MARCO MEJIA COMMERCIAL PPTIES BLK 1 LT 3 ACS 0.900 INT201800244160 DD09112018 C…"
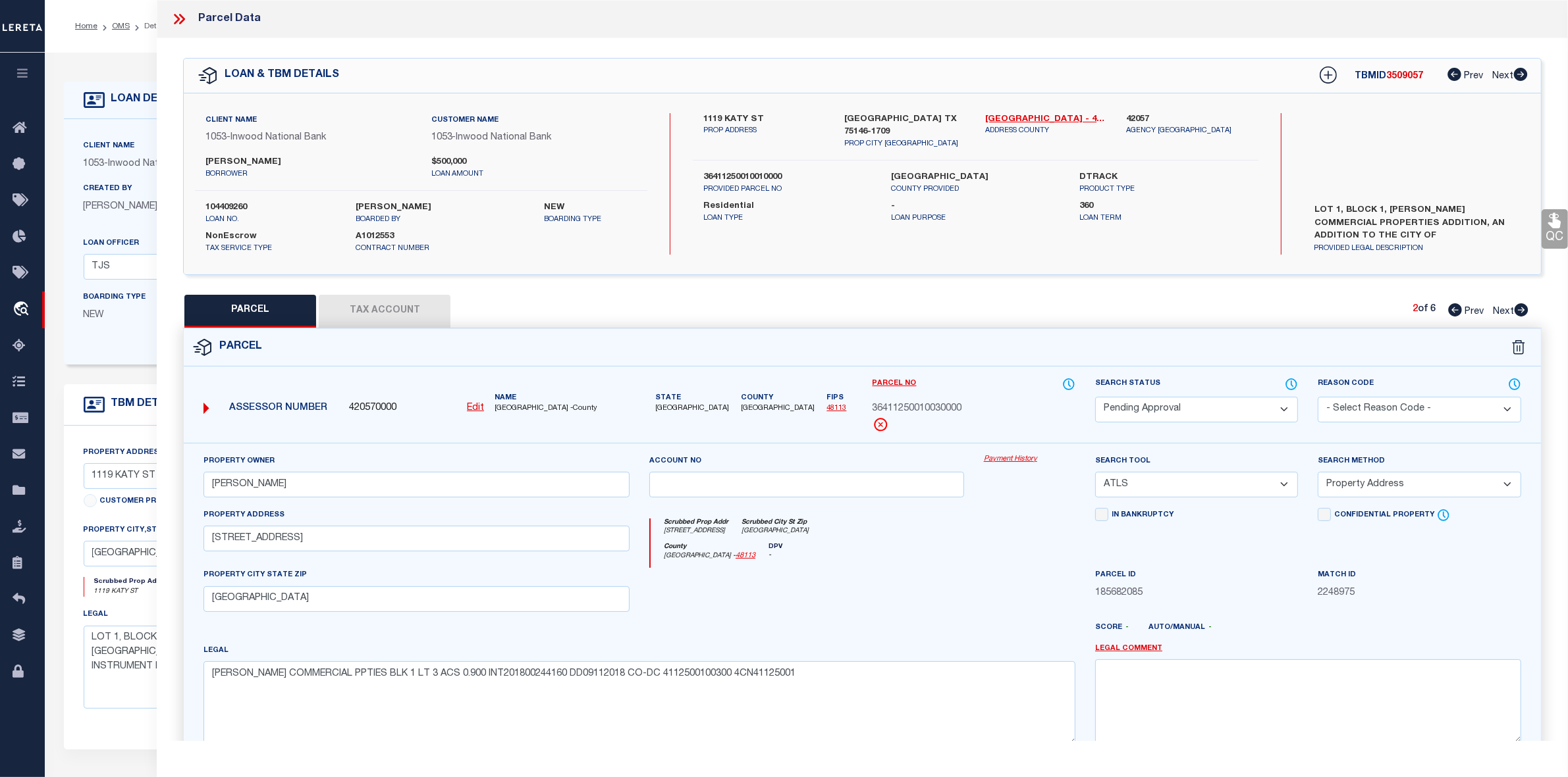
click at [1226, 406] on select "Automated Search Bad Parcel Complete Duplicate Parcel High Dollar Reporting In …" at bounding box center [1196, 410] width 203 height 26
select select "PR"
click at [1095, 397] on select "Automated Search Bad Parcel Complete Duplicate Parcel High Dollar Reporting In …" at bounding box center [1196, 410] width 203 height 26
click at [1032, 541] on div "Scrubbed Prop Addr 1109 KATY ST Scrubbed City St Zip LANCASTER, TX 75146" at bounding box center [863, 531] width 425 height 24
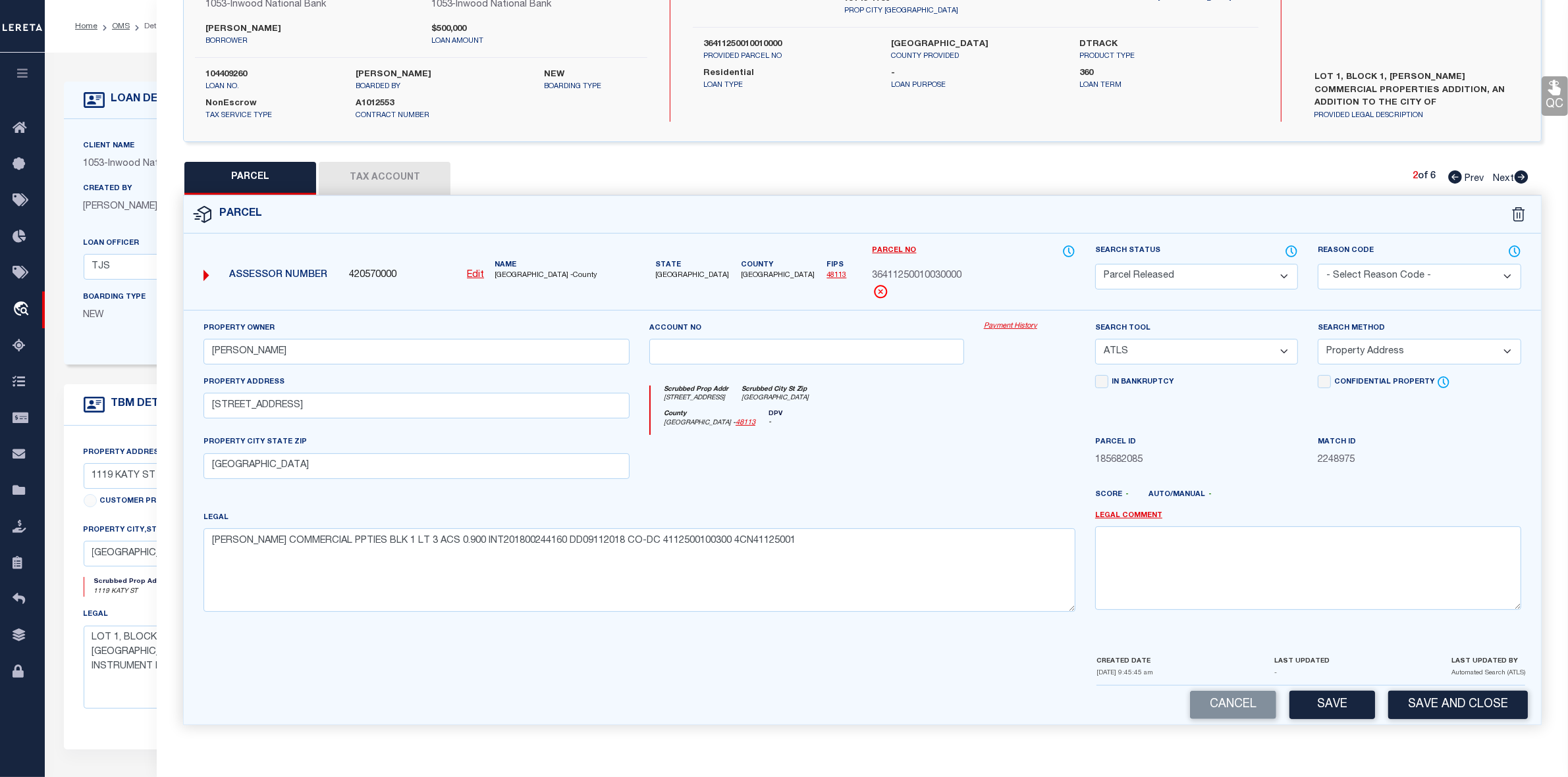
click at [1397, 272] on select "- Select Reason Code - 099 - Other (Provide additional detail) ACT - Agency Cha…" at bounding box center [1419, 277] width 203 height 26
select select "099"
click at [1317, 264] on select "- Select Reason Code - 099 - Other (Provide additional detail) ACT - Agency Cha…" at bounding box center [1419, 277] width 203 height 26
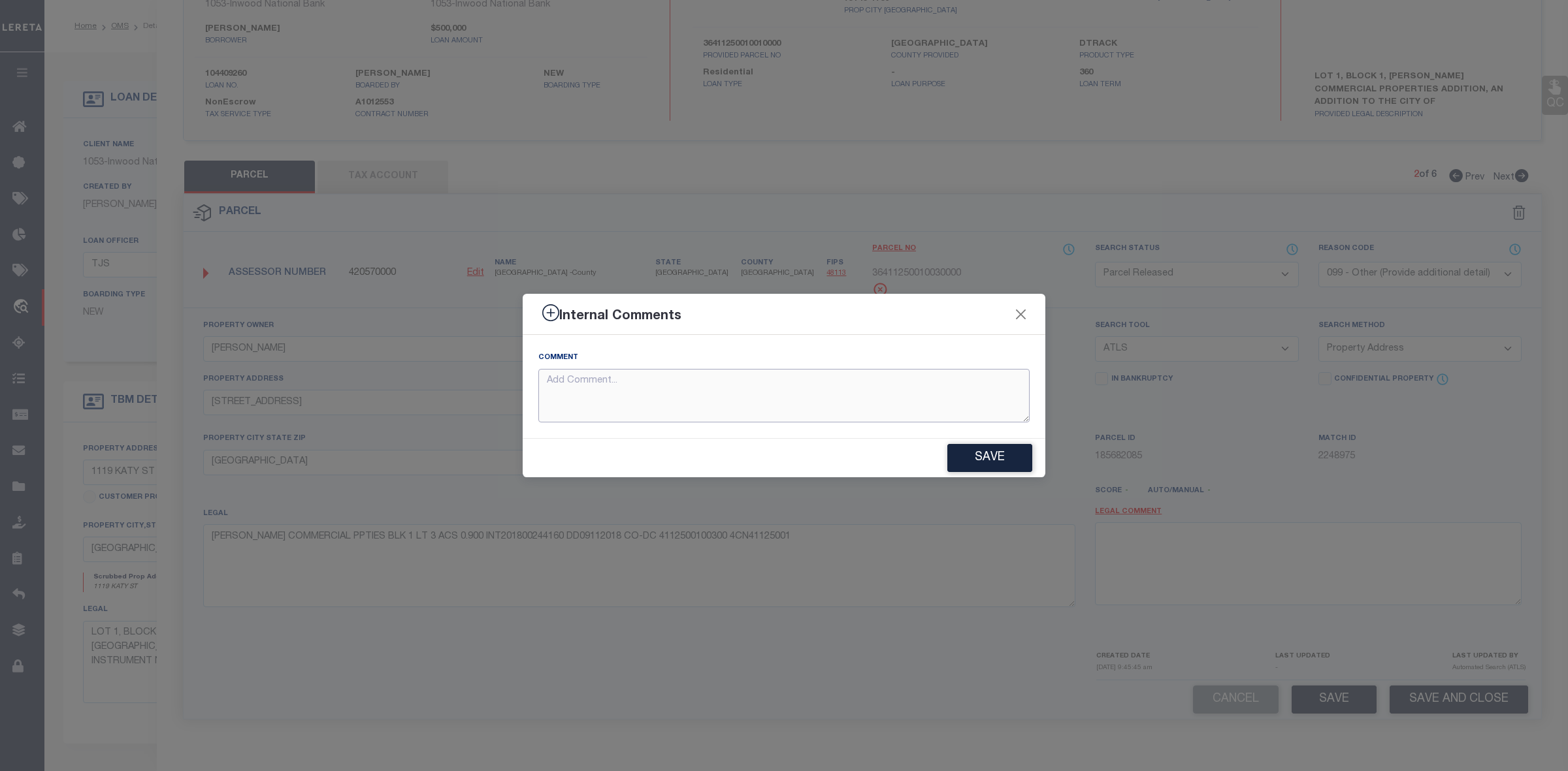
click at [703, 400] on textarea at bounding box center [783, 396] width 491 height 54
paste textarea "Parcel not needed"
type textarea "Parcel not needed"
click at [970, 455] on button "Save" at bounding box center [990, 458] width 85 height 28
type textarea "Parcel not needed"
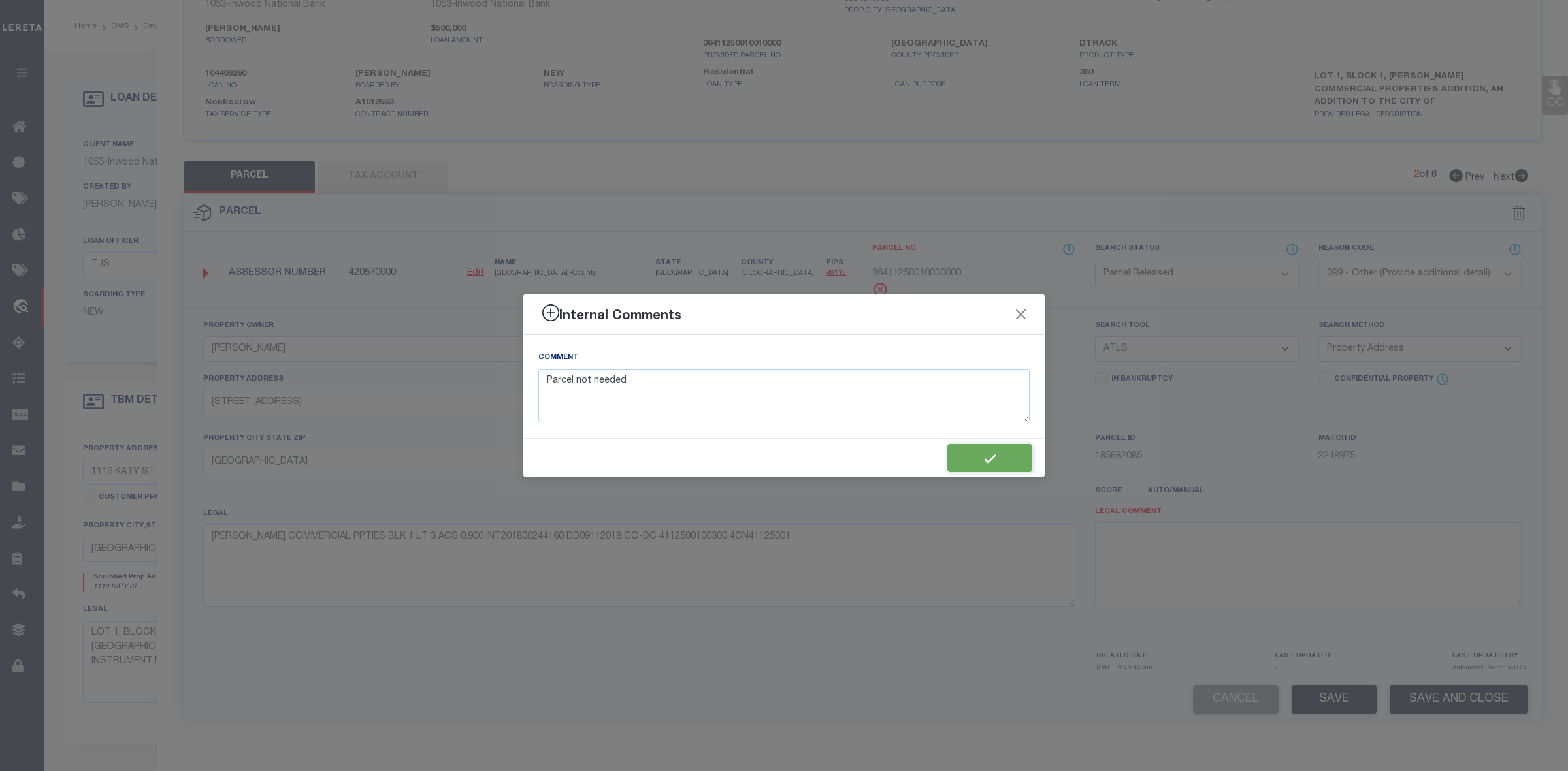
type textarea "Parcel not needed"
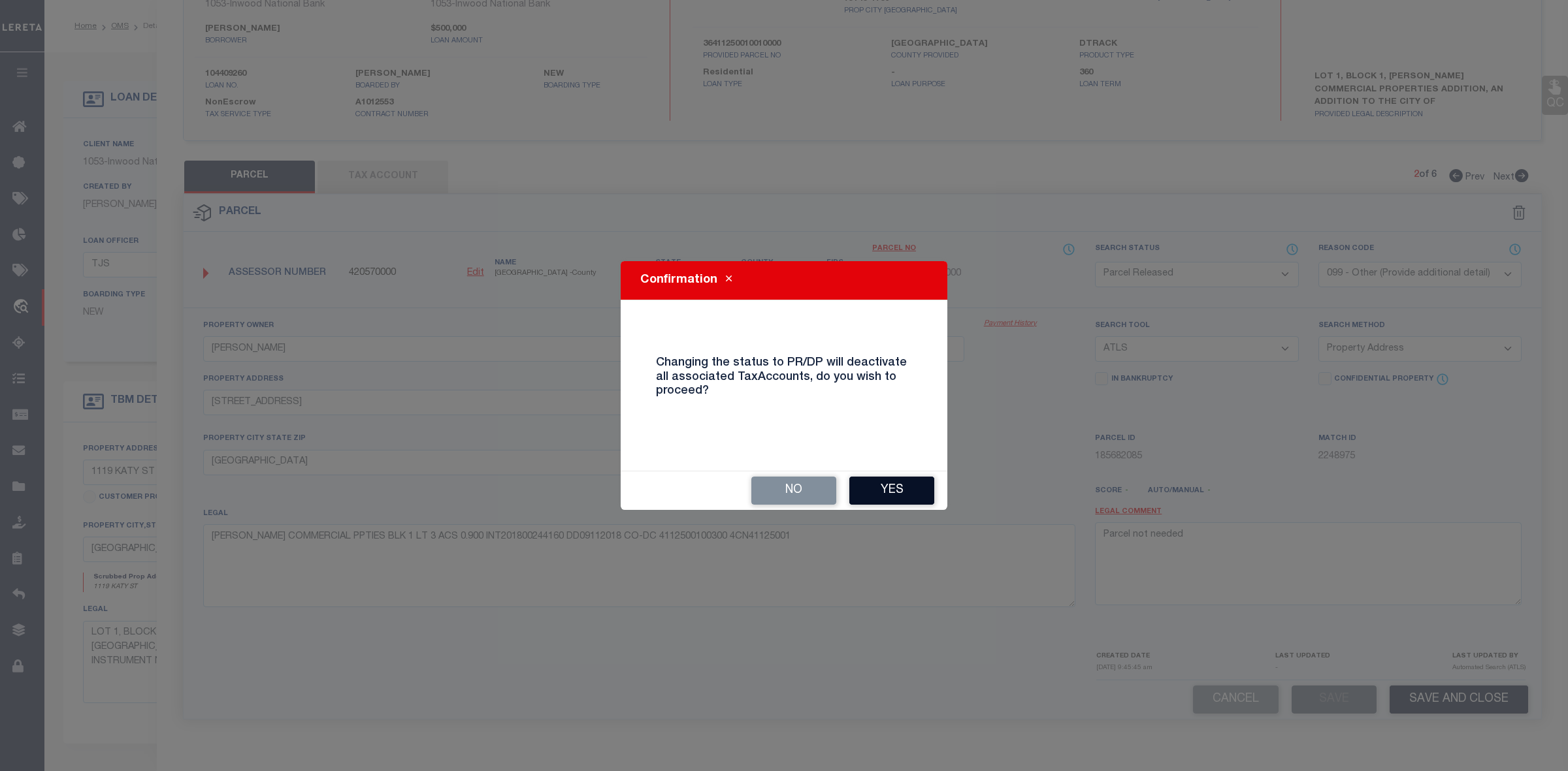
click at [899, 485] on button "Yes" at bounding box center [892, 491] width 85 height 28
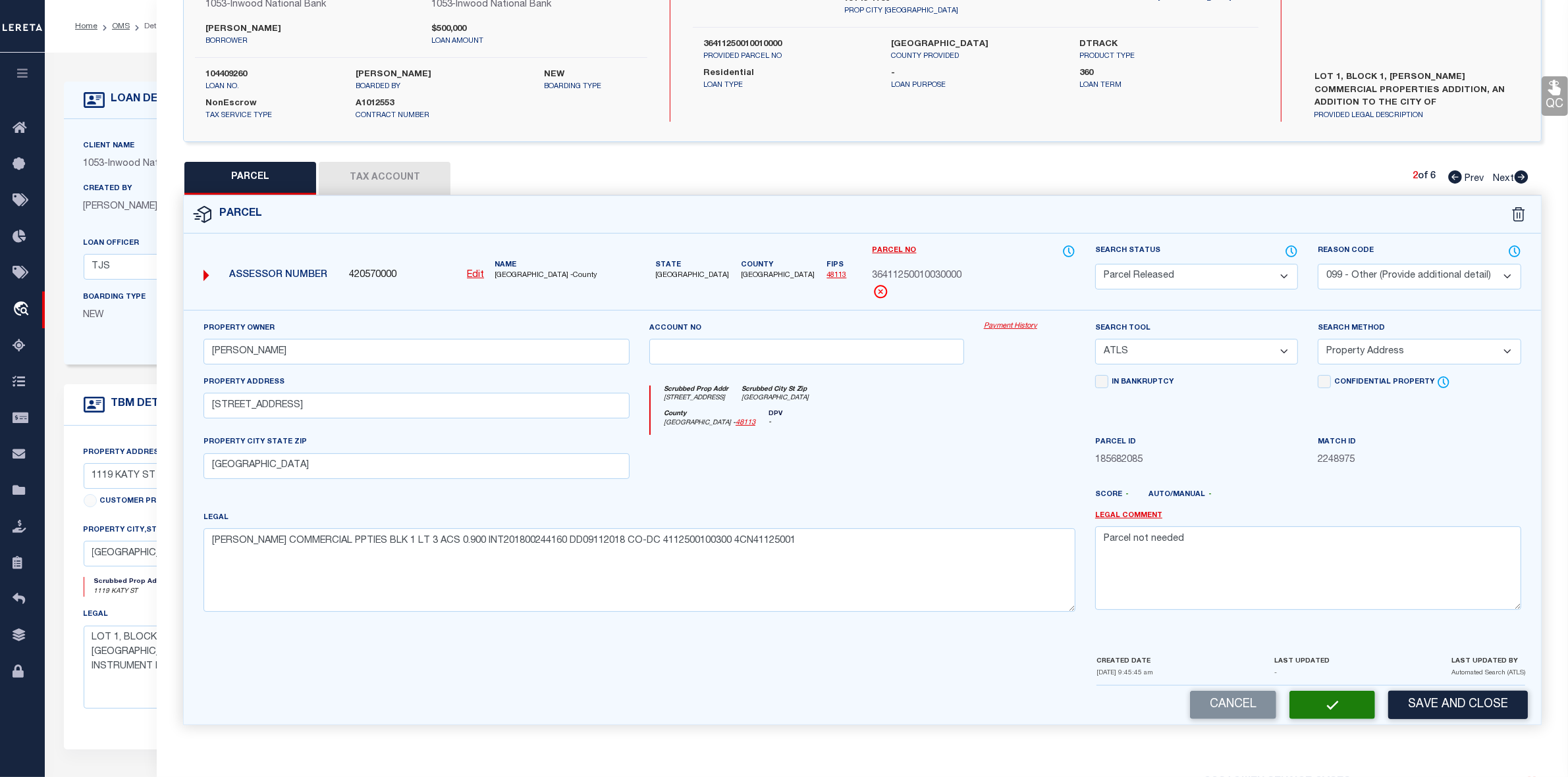
select select "AS"
select select
checkbox input "false"
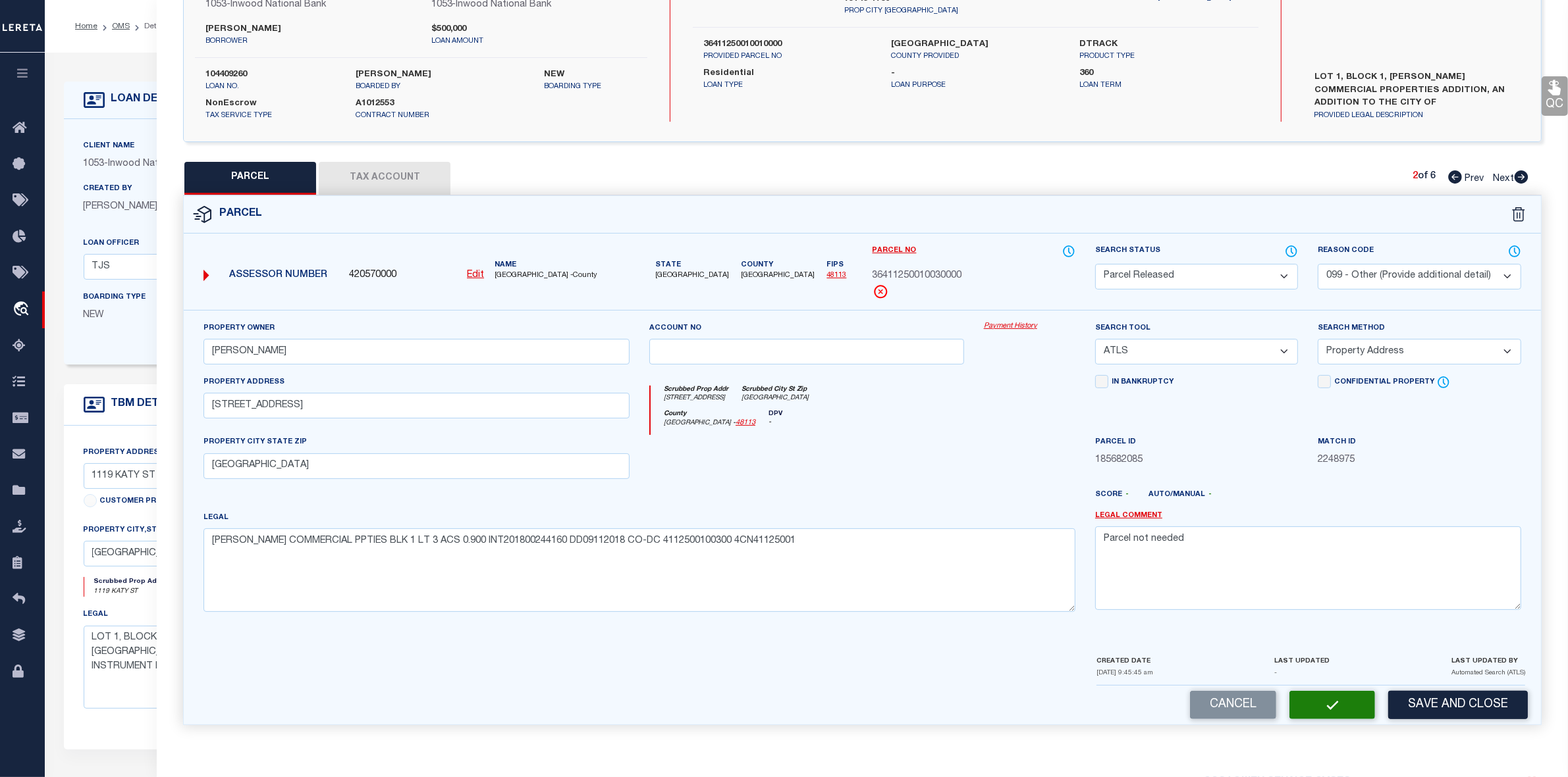
checkbox input "false"
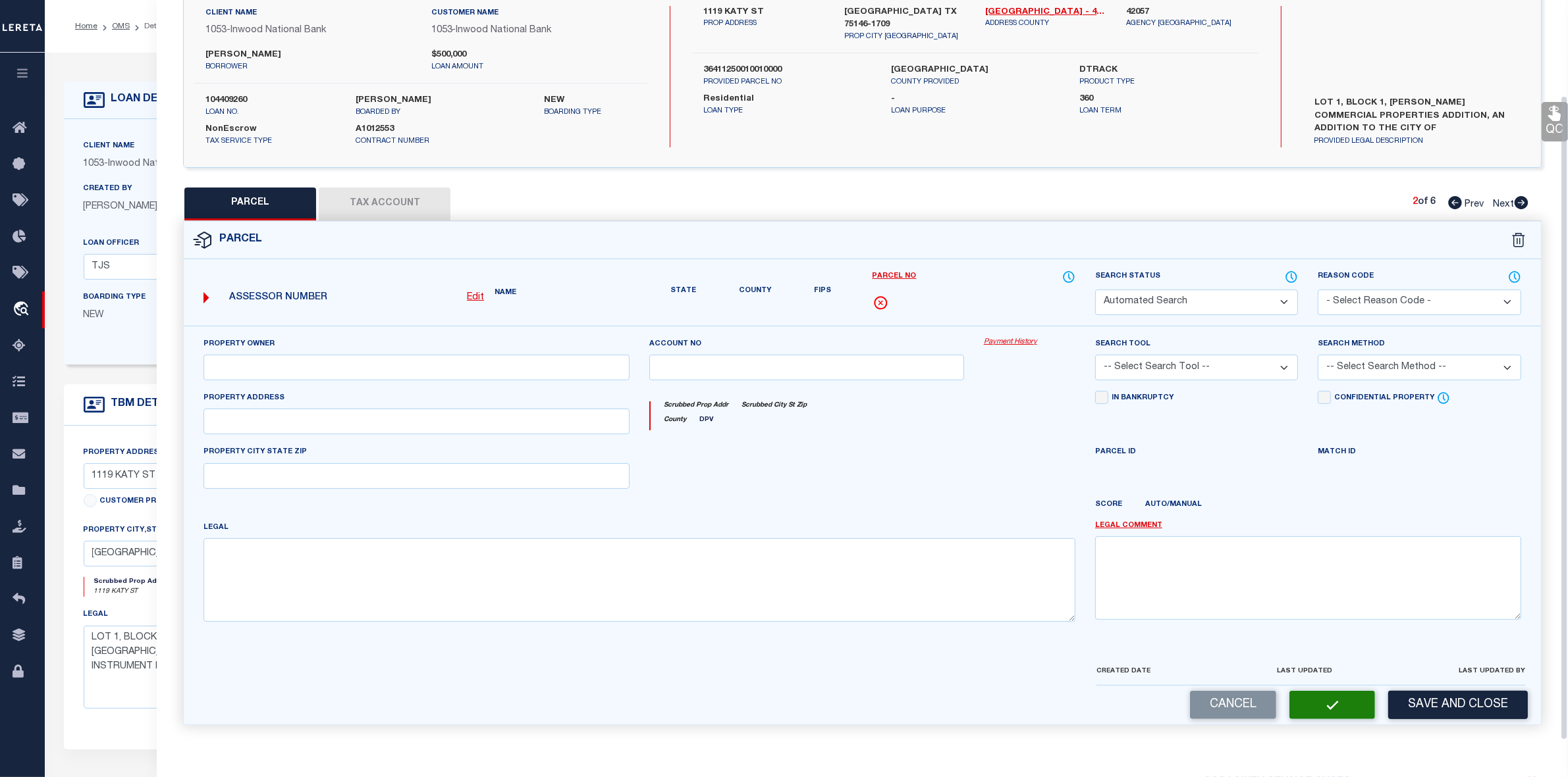
select select "PR"
select select "099"
type input "MEJIA,MARCO"
select select "ATL"
select select "ADD"
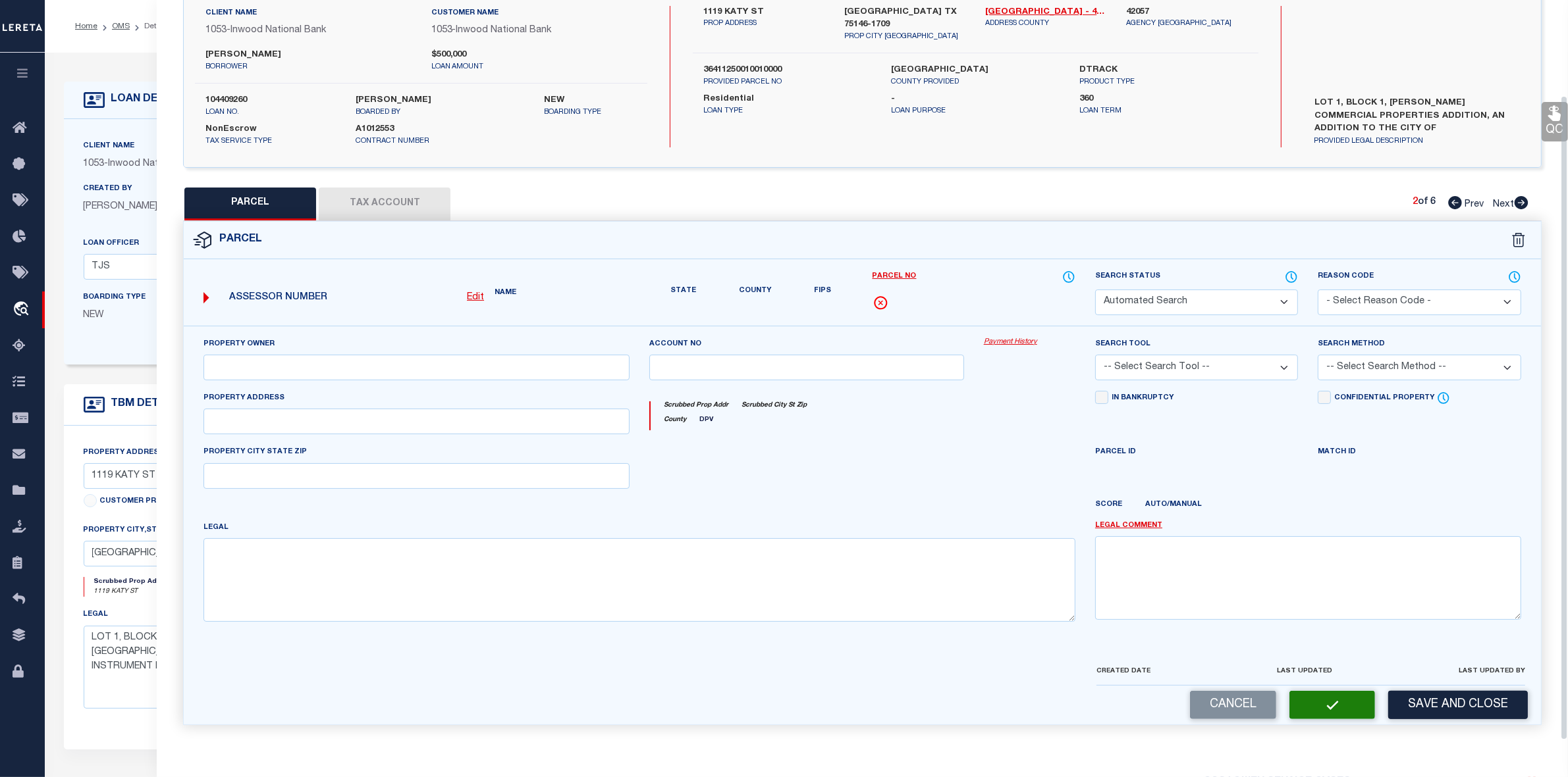
type input "1109 KATY ST"
type input "LANCASTER, TX 75146"
type textarea "MARCO MEJIA COMMERCIAL PPTIES BLK 1 LT 3 ACS 0.900 INT201800244160 DD09112018 C…"
type textarea "Parcel not needed"
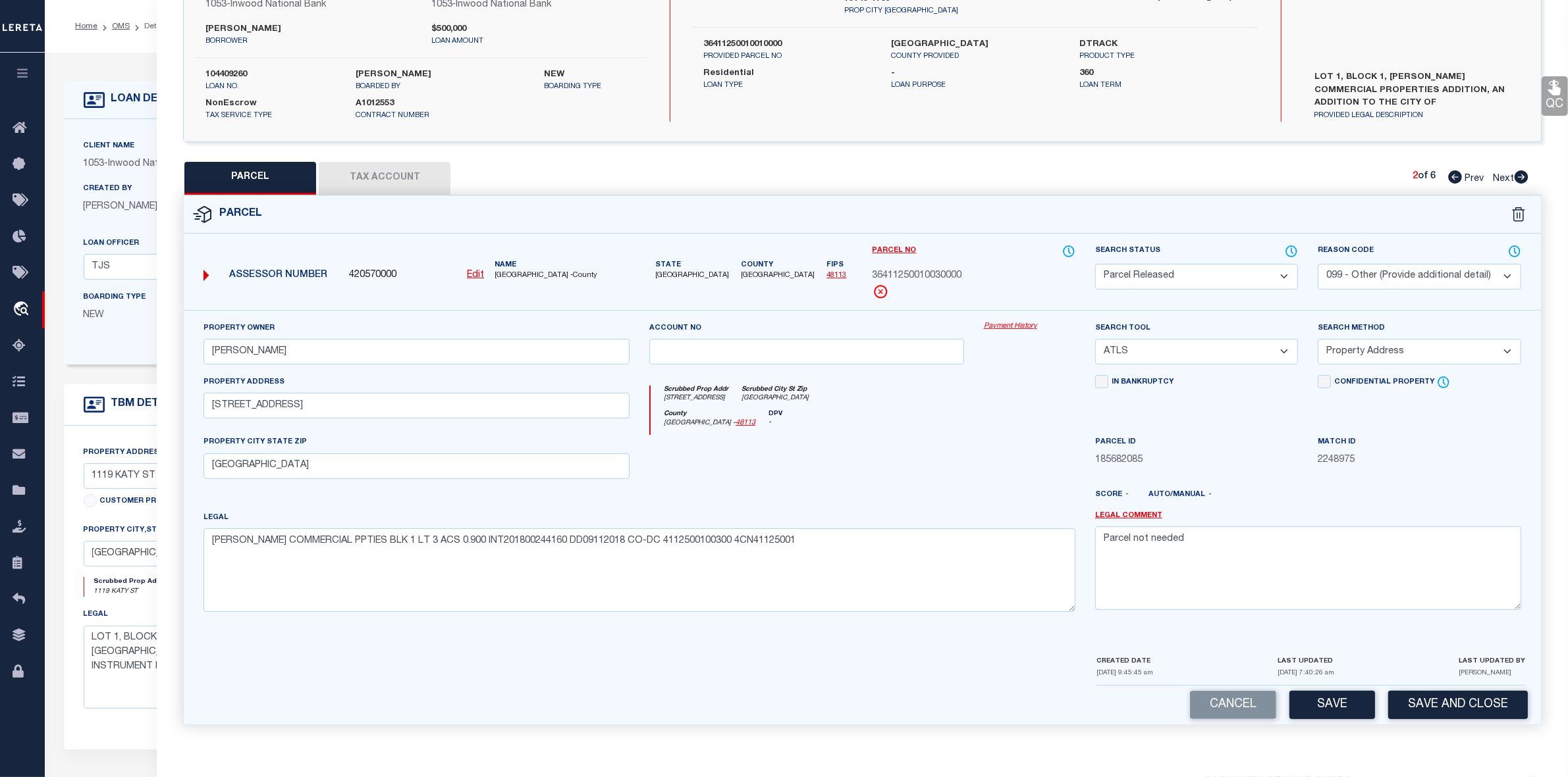
click at [989, 436] on div at bounding box center [1030, 462] width 111 height 54
click at [1515, 173] on icon at bounding box center [1521, 177] width 14 height 14
select select "AS"
select select
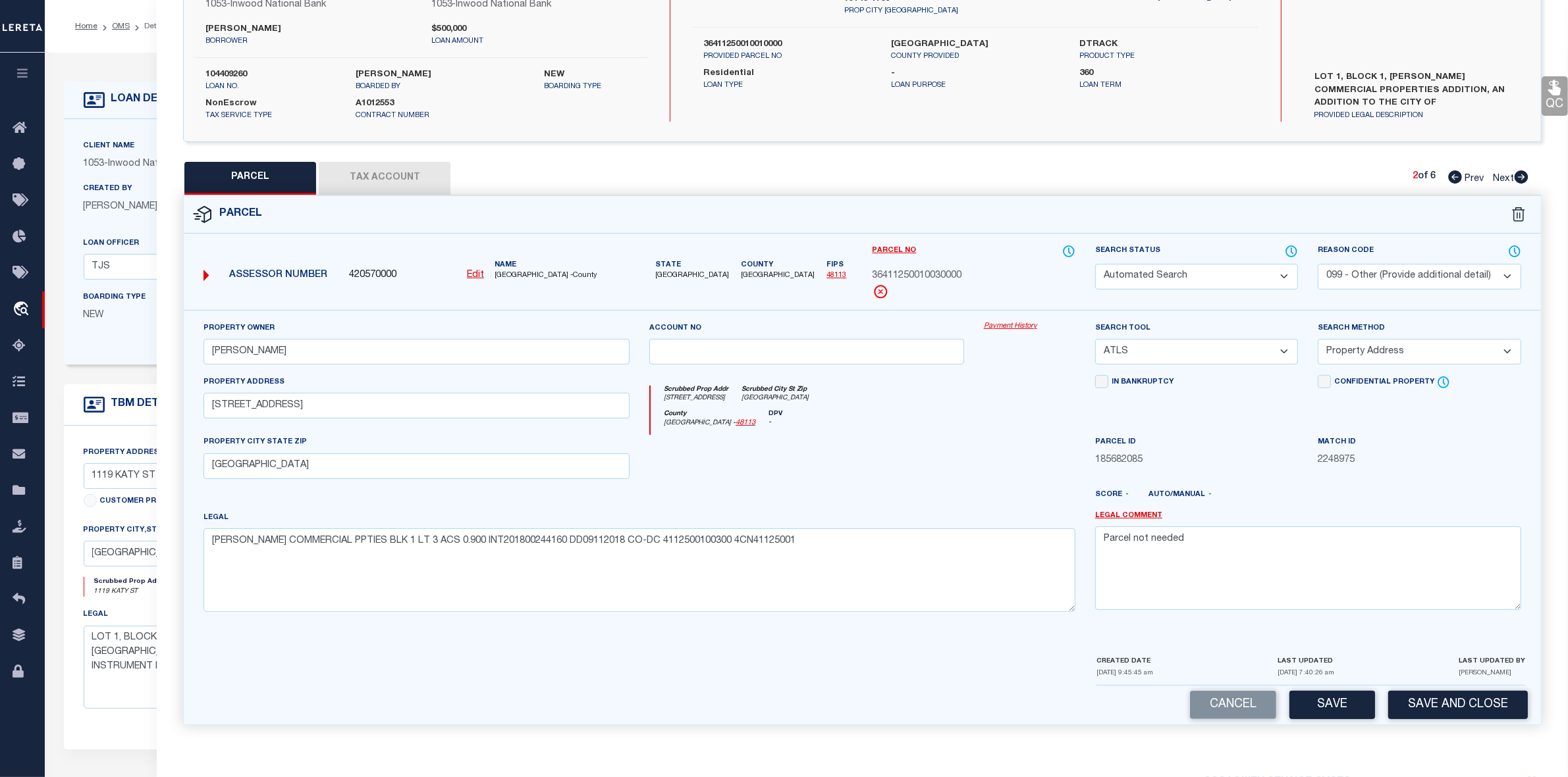
select select
checkbox input "false"
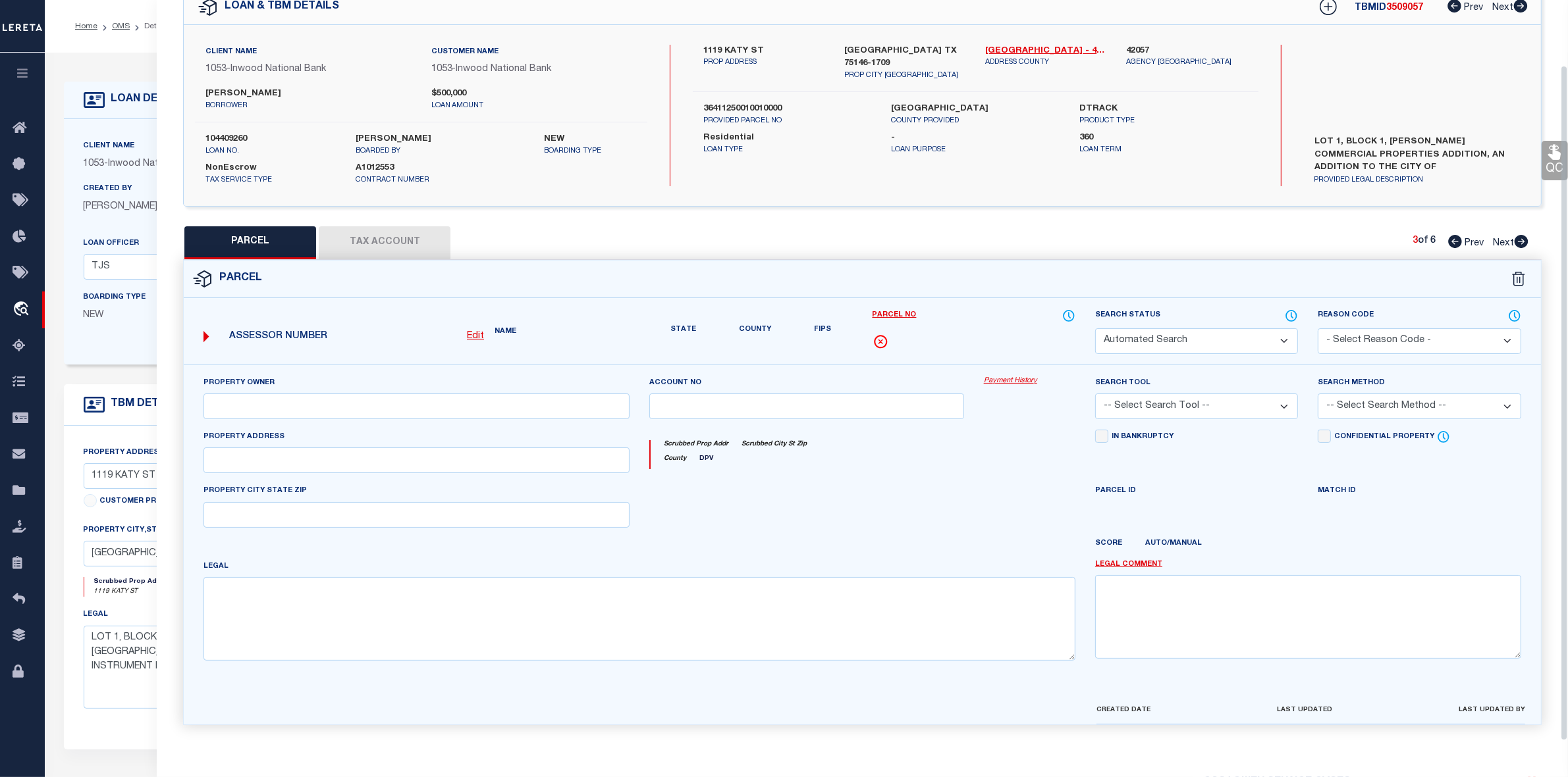
select select "PA"
type input "MEJIA,MARCO"
select select "ATL"
select select "ADD"
type input "1107 KATY ST"
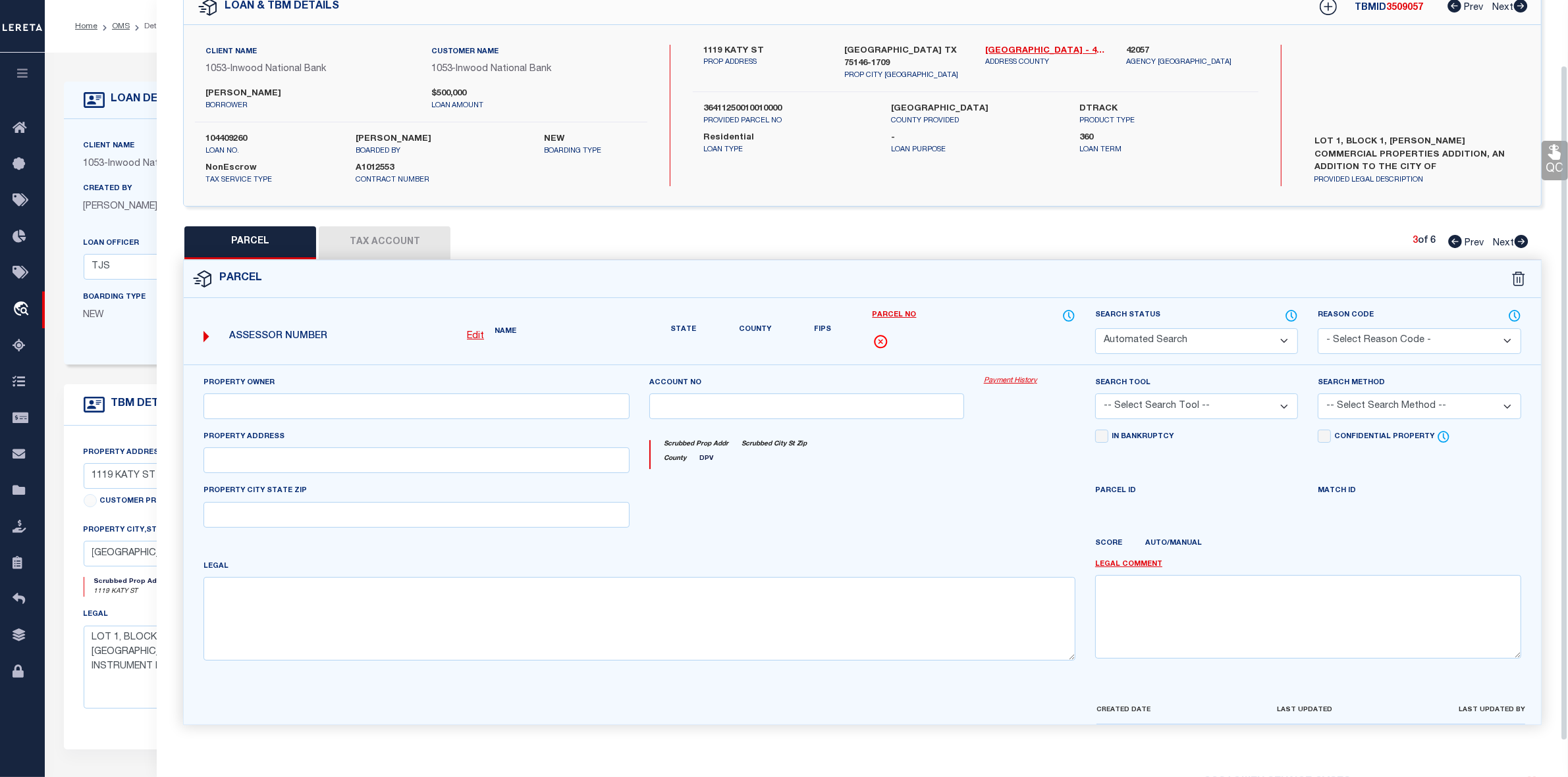
checkbox input "false"
type input "LANCASTER, TX 75146"
type textarea "MARCO MEJIA COMMERCIAL PPTIES BLK 1 LT 4 ACS 0.872 INT201800244160 DD09112018 C…"
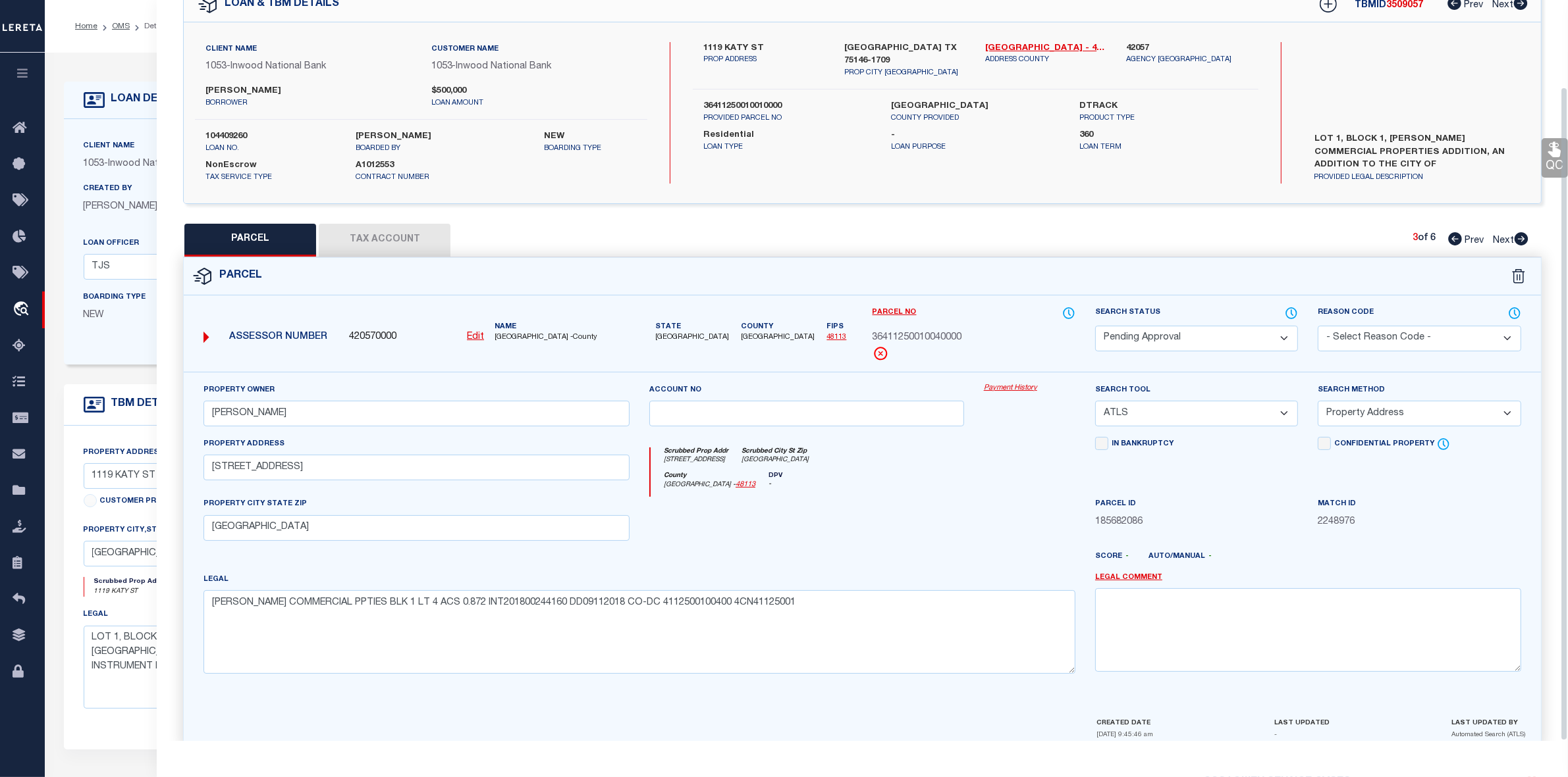
scroll to position [98, 0]
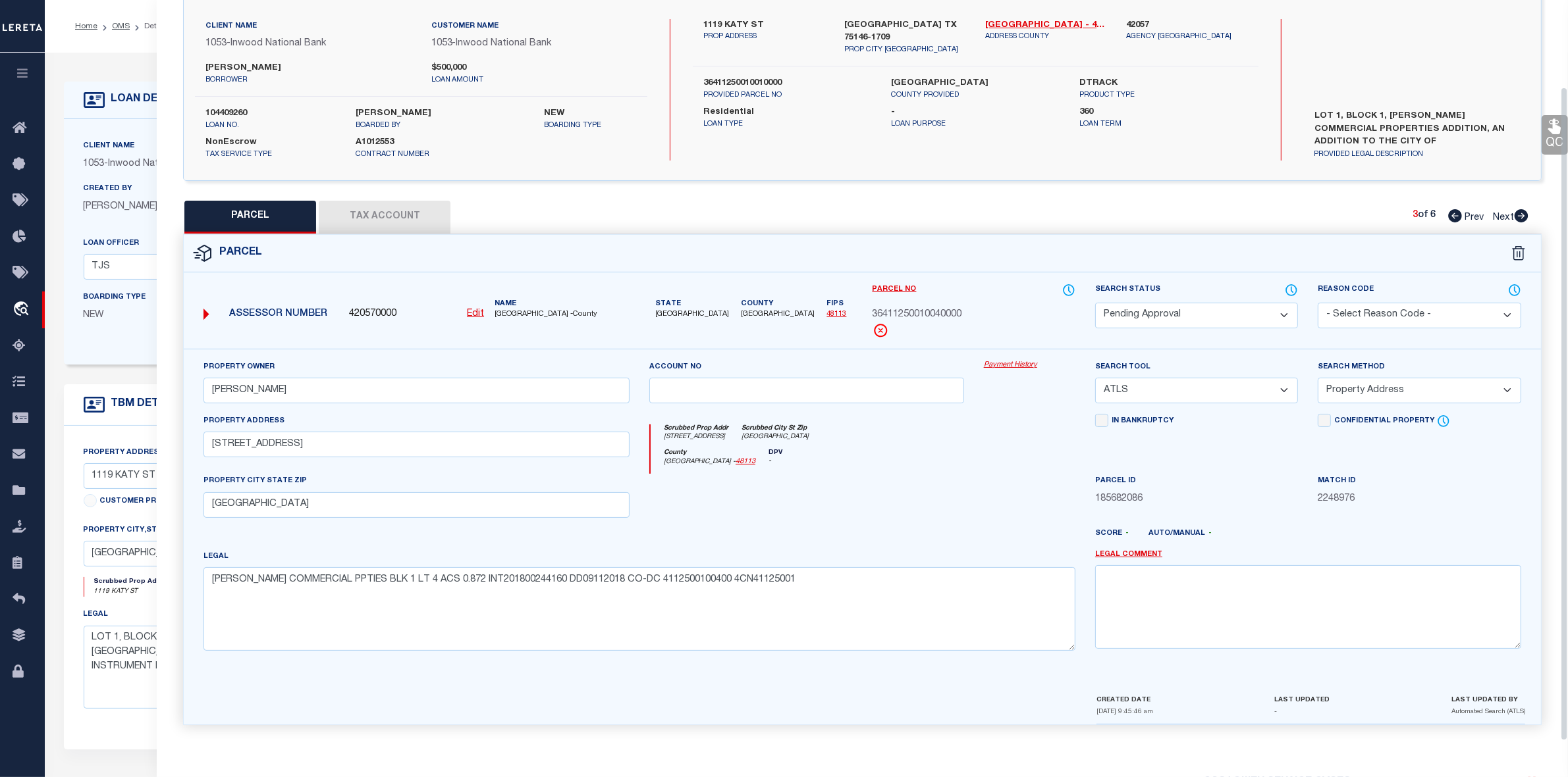
click at [1232, 321] on select "Automated Search Bad Parcel Complete Duplicate Parcel High Dollar Reporting In …" at bounding box center [1196, 315] width 203 height 26
select select "PR"
click at [1095, 303] on select "Automated Search Bad Parcel Complete Duplicate Parcel High Dollar Reporting In …" at bounding box center [1196, 315] width 203 height 26
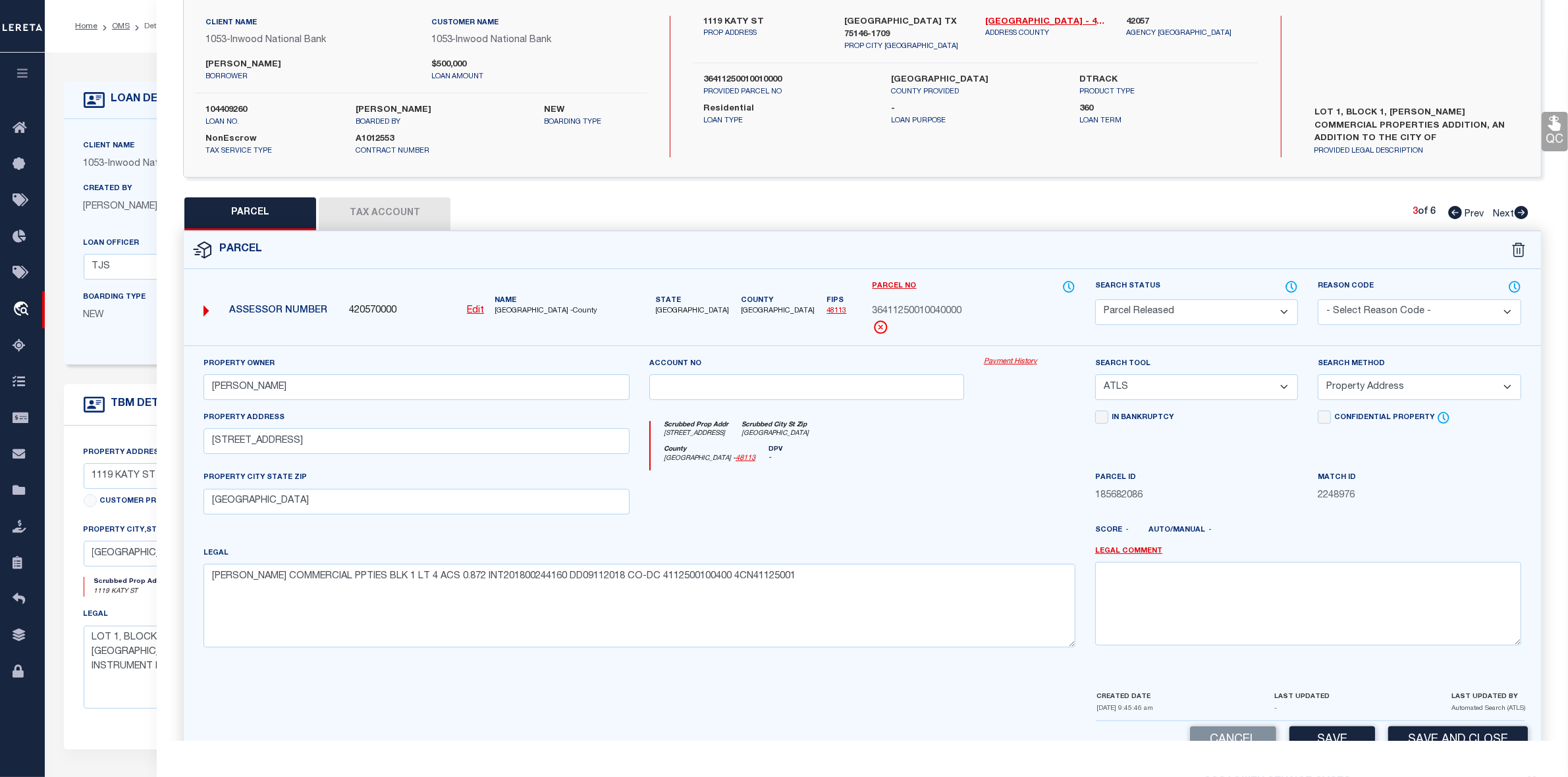
click at [991, 492] on div at bounding box center [1030, 498] width 111 height 54
click at [1378, 307] on select "- Select Reason Code - 099 - Other (Provide additional detail) ACT - Agency Cha…" at bounding box center [1419, 312] width 203 height 26
select select "099"
click at [1317, 300] on select "- Select Reason Code - 099 - Other (Provide additional detail) ACT - Agency Cha…" at bounding box center [1419, 312] width 203 height 26
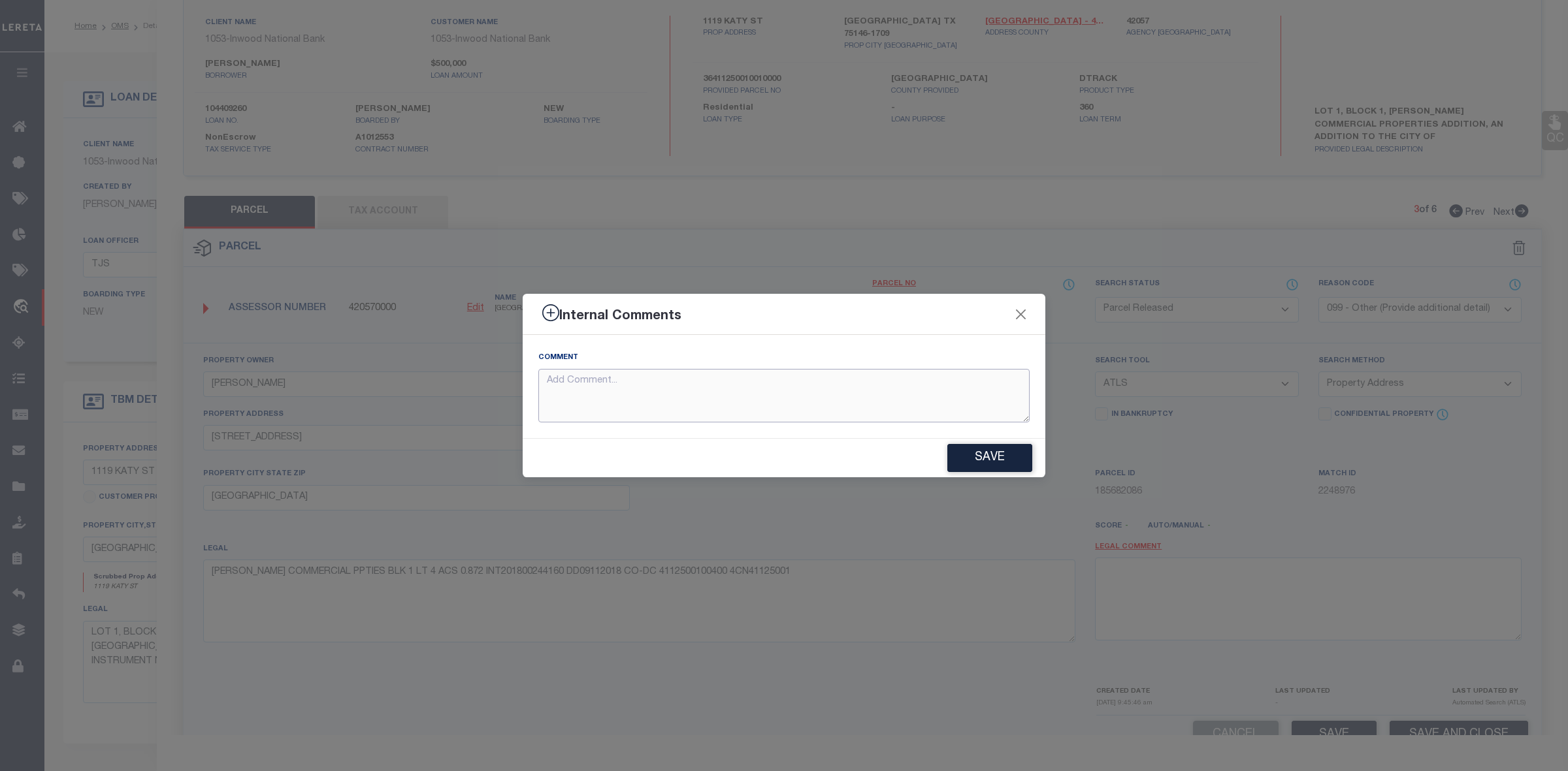
click at [872, 406] on textarea at bounding box center [783, 396] width 491 height 54
paste textarea "Parcel not needed"
type textarea "Parcel not needed"
click at [955, 453] on button "Save" at bounding box center [990, 458] width 85 height 28
type textarea "Parcel not needed"
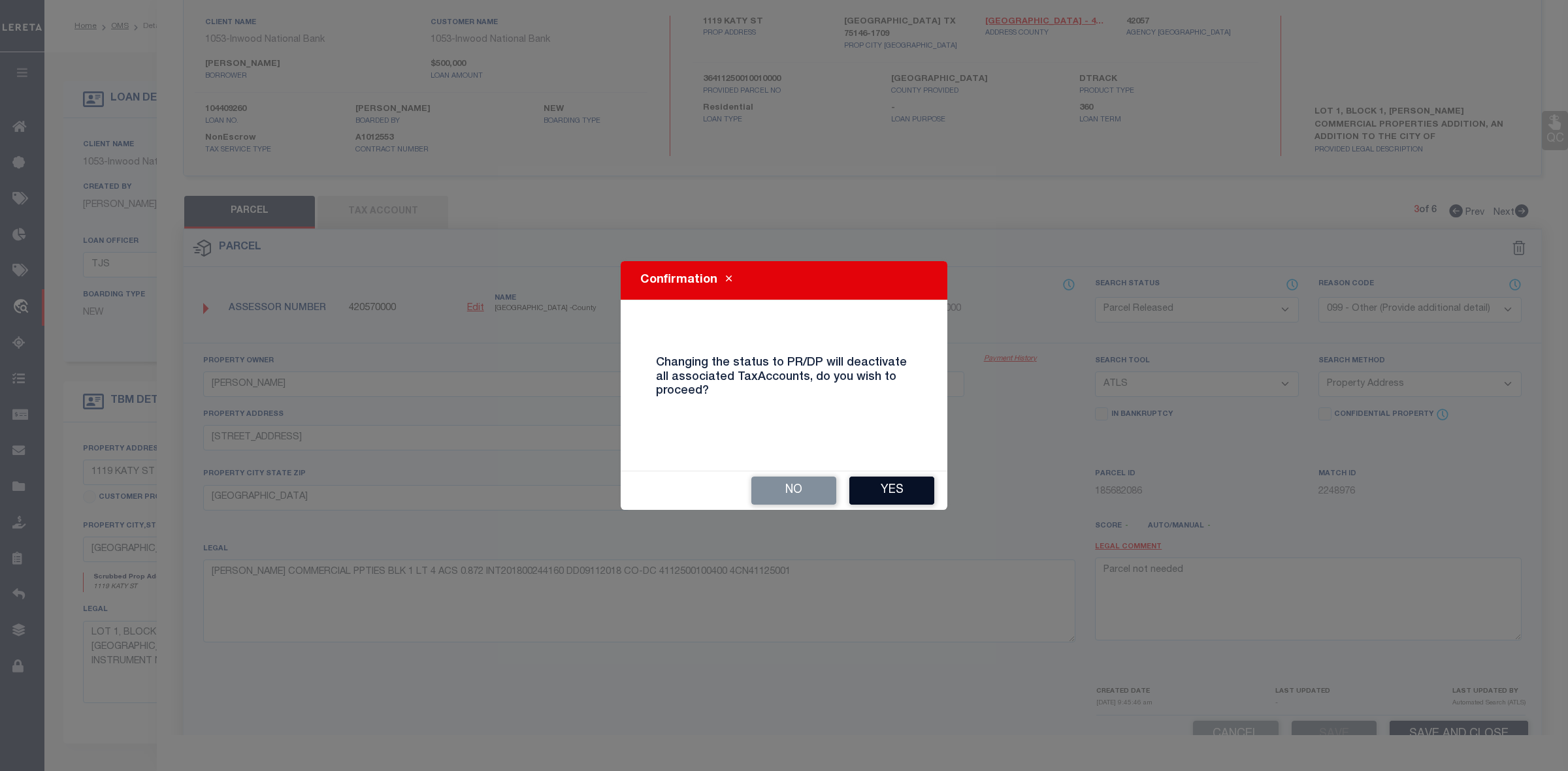
click at [885, 492] on button "Yes" at bounding box center [892, 491] width 85 height 28
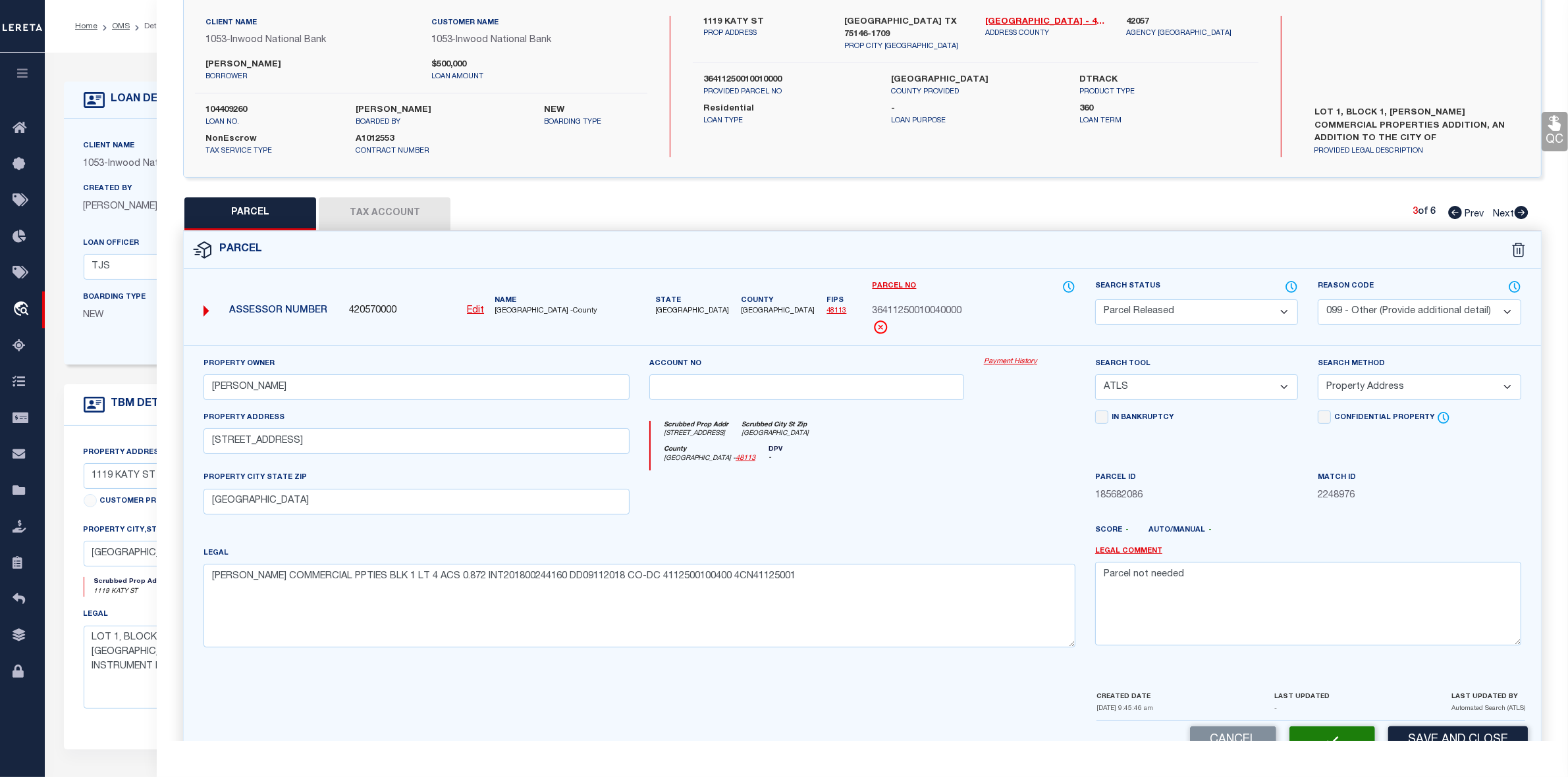
select select "AS"
select select
checkbox input "false"
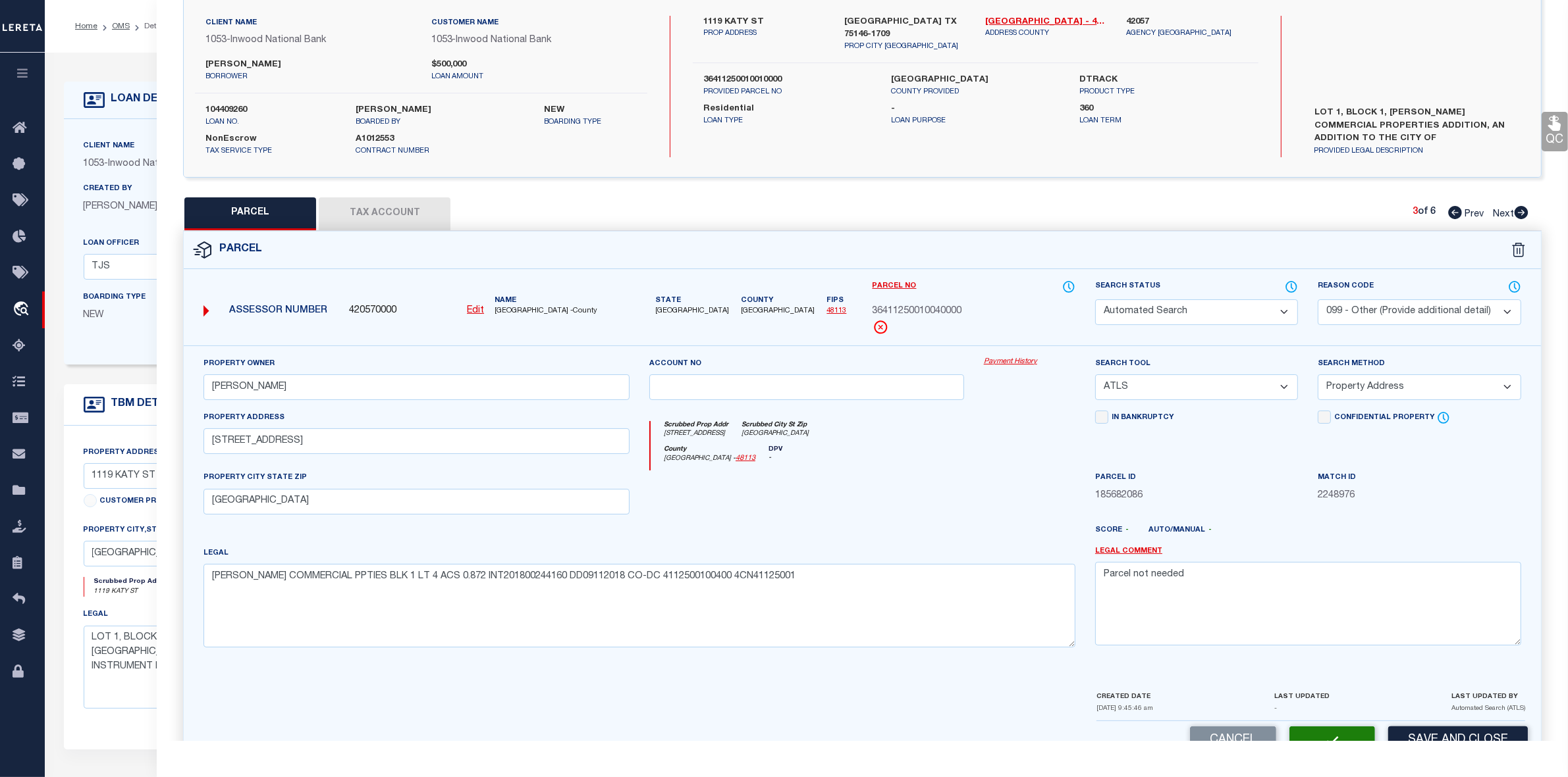
checkbox input "false"
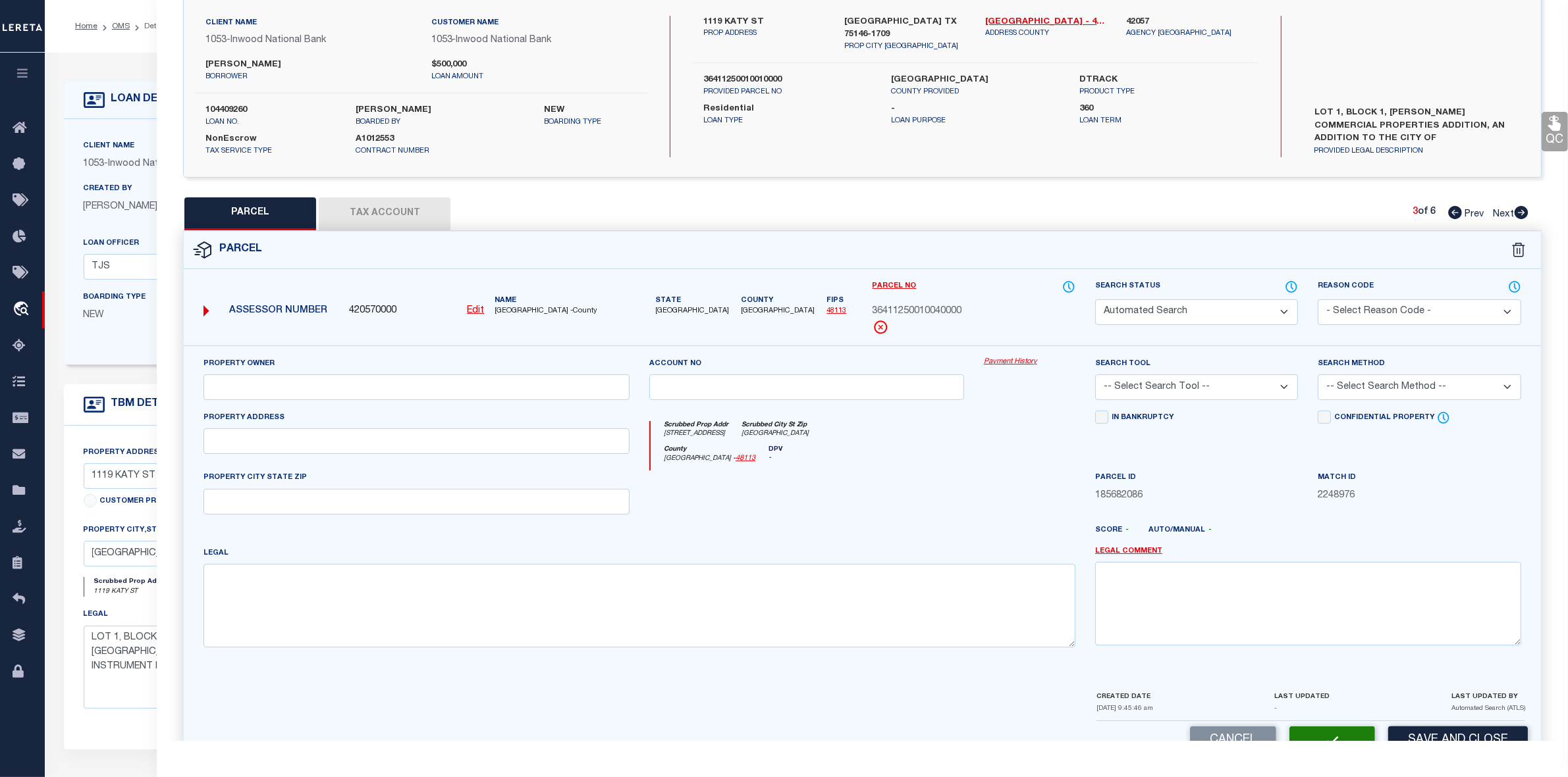
select select "PR"
select select "099"
type input "MEJIA,MARCO"
select select "ATL"
select select "ADD"
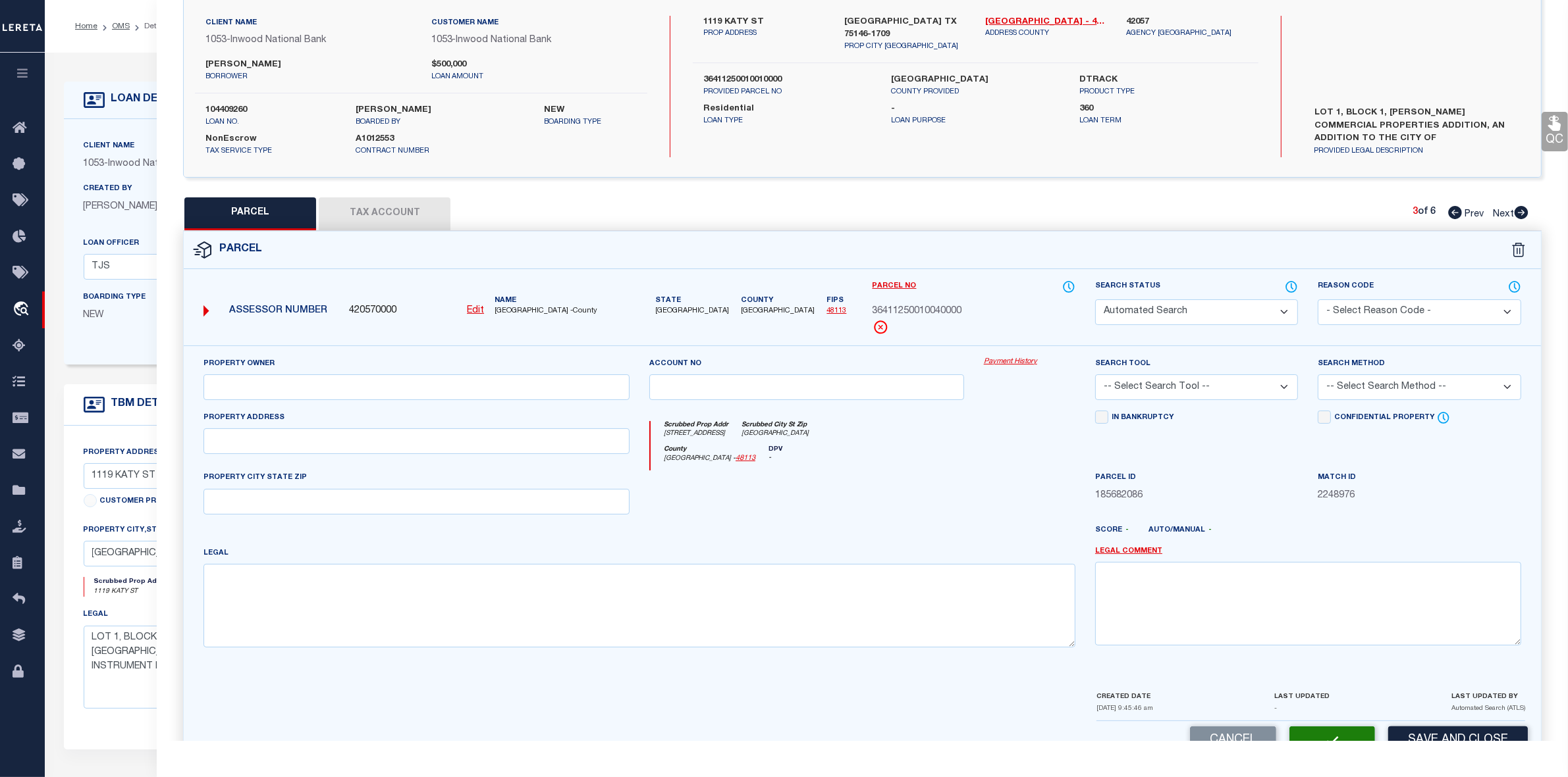
type input "1107 KATY ST"
type input "LANCASTER, TX 75146"
type textarea "MARCO MEJIA COMMERCIAL PPTIES BLK 1 LT 4 ACS 0.872 INT201800244160 DD09112018 C…"
type textarea "Parcel not needed"
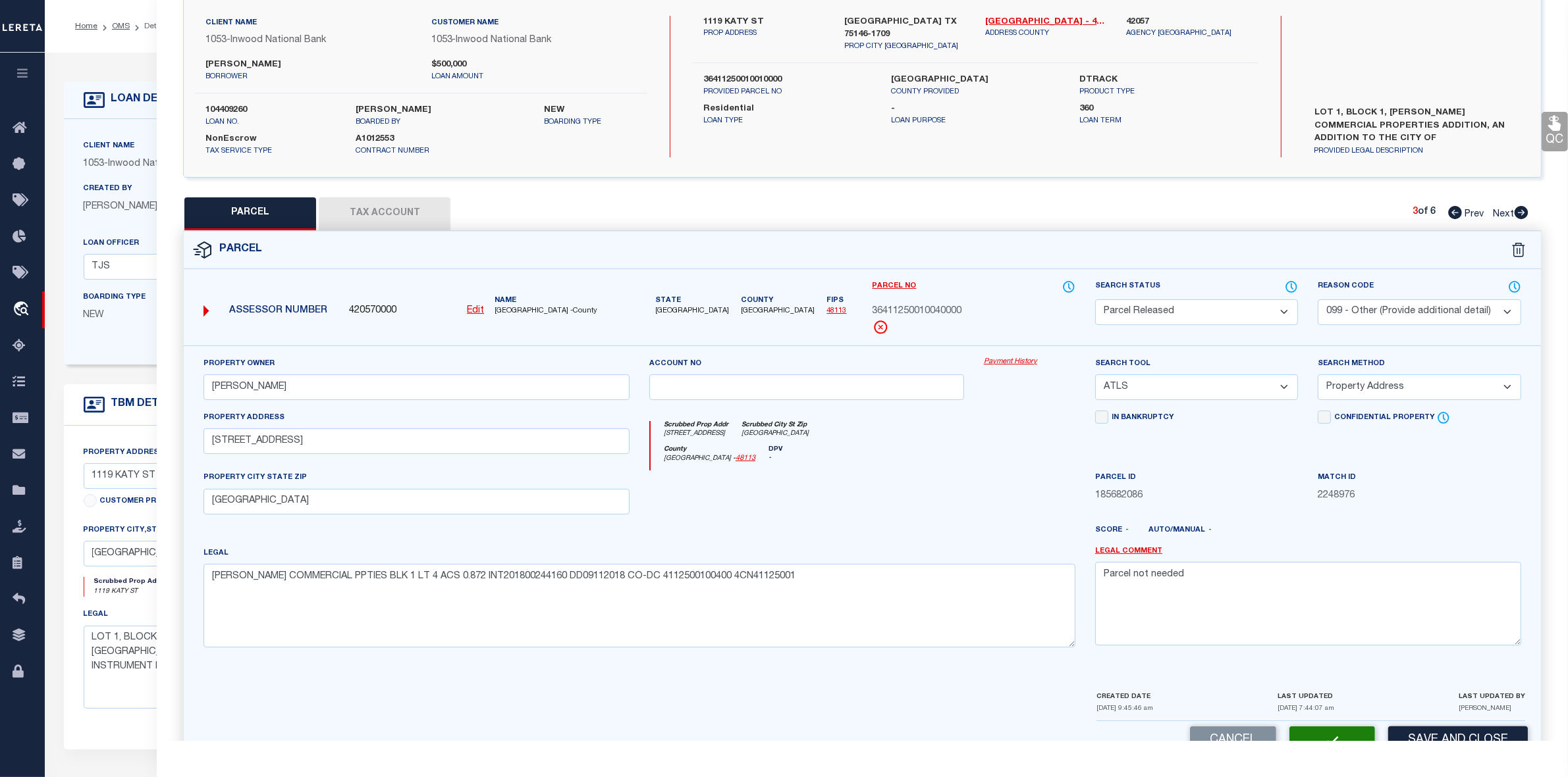
click at [982, 489] on div at bounding box center [1030, 498] width 111 height 54
click at [1520, 215] on icon at bounding box center [1521, 212] width 14 height 14
select select "AS"
select select
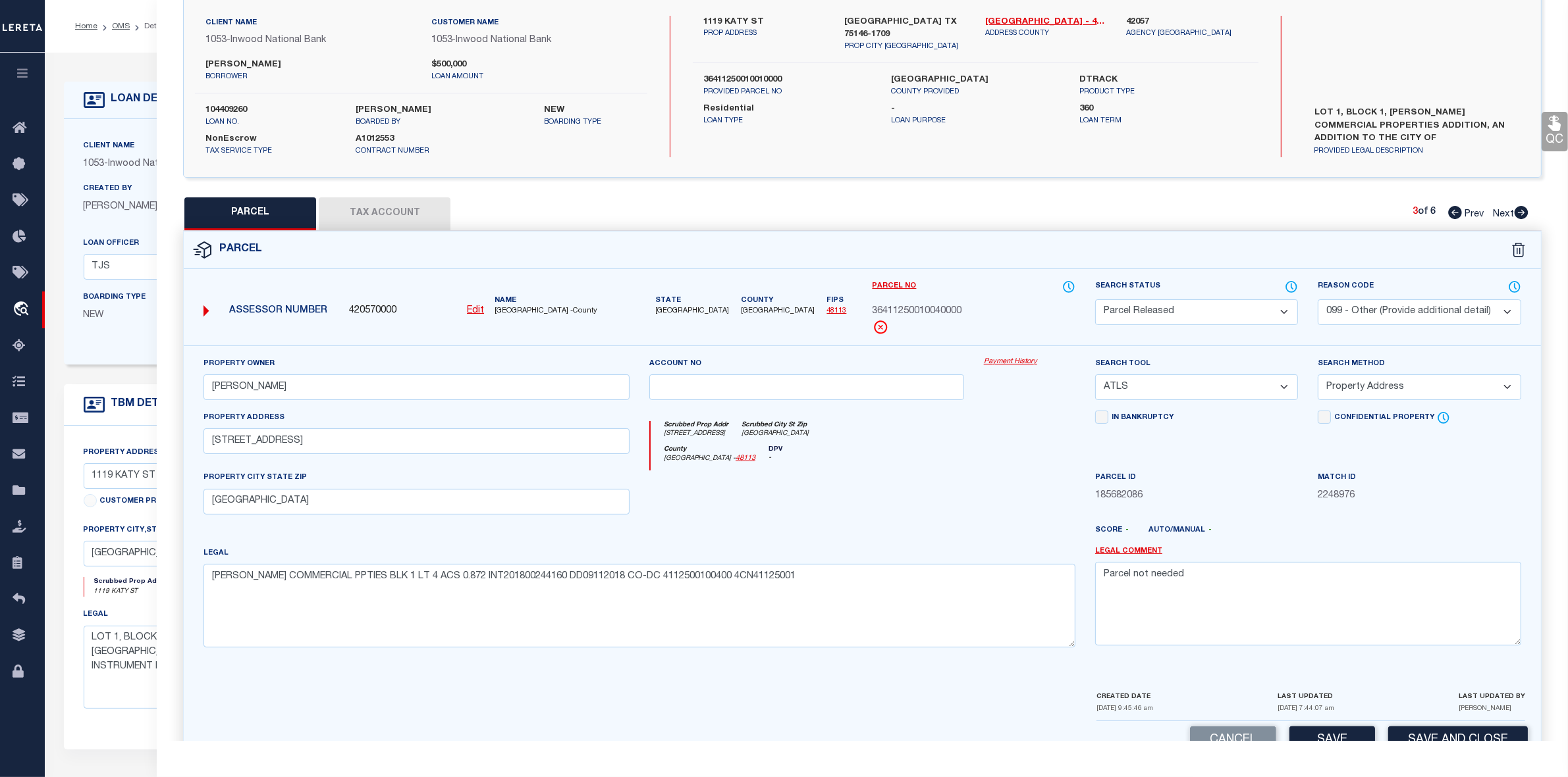
select select
checkbox input "false"
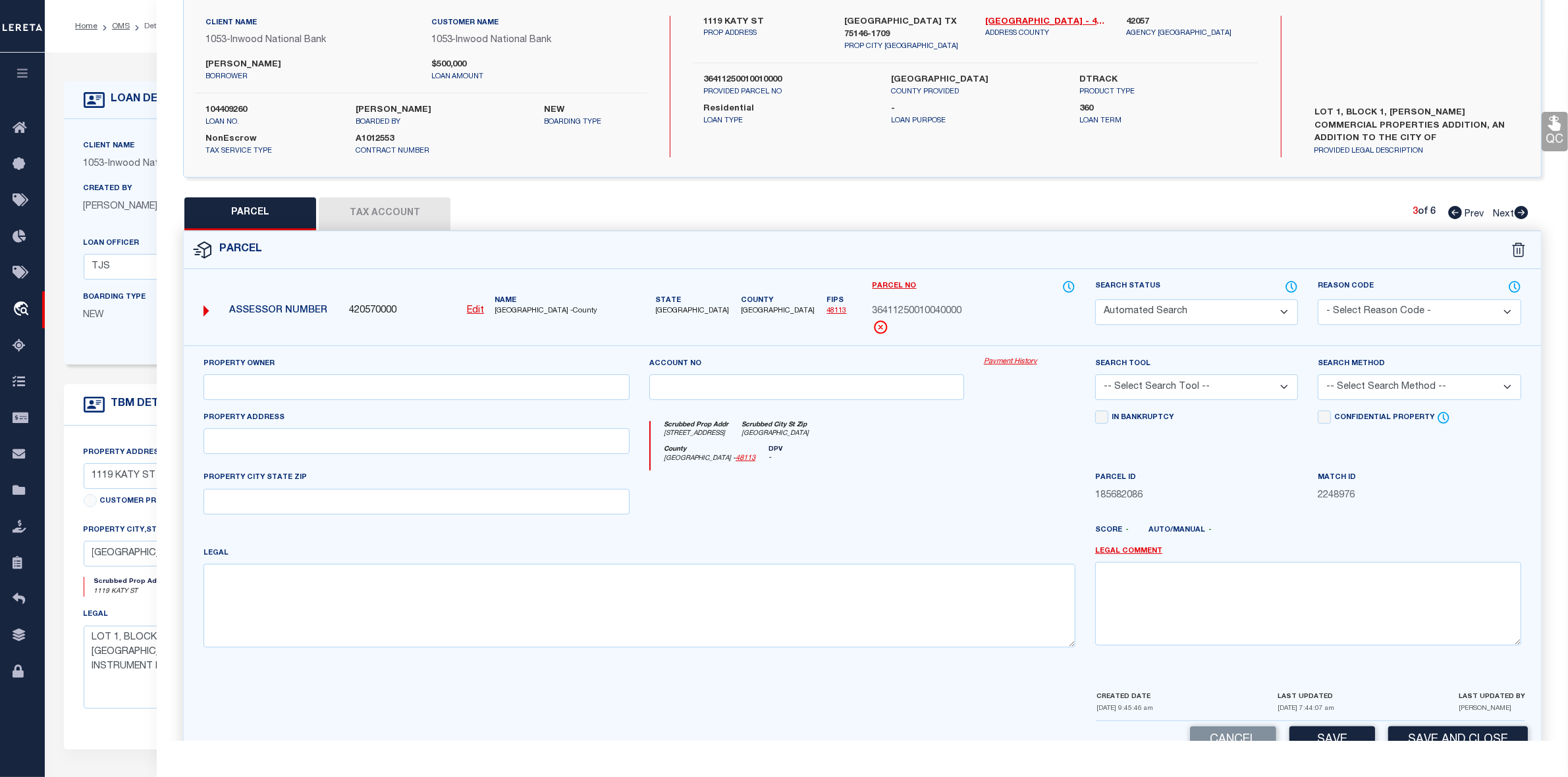
select select "PA"
type input "MEJIA,MARCO"
select select "ATL"
select select "ADD"
type input "1105 KATY ST"
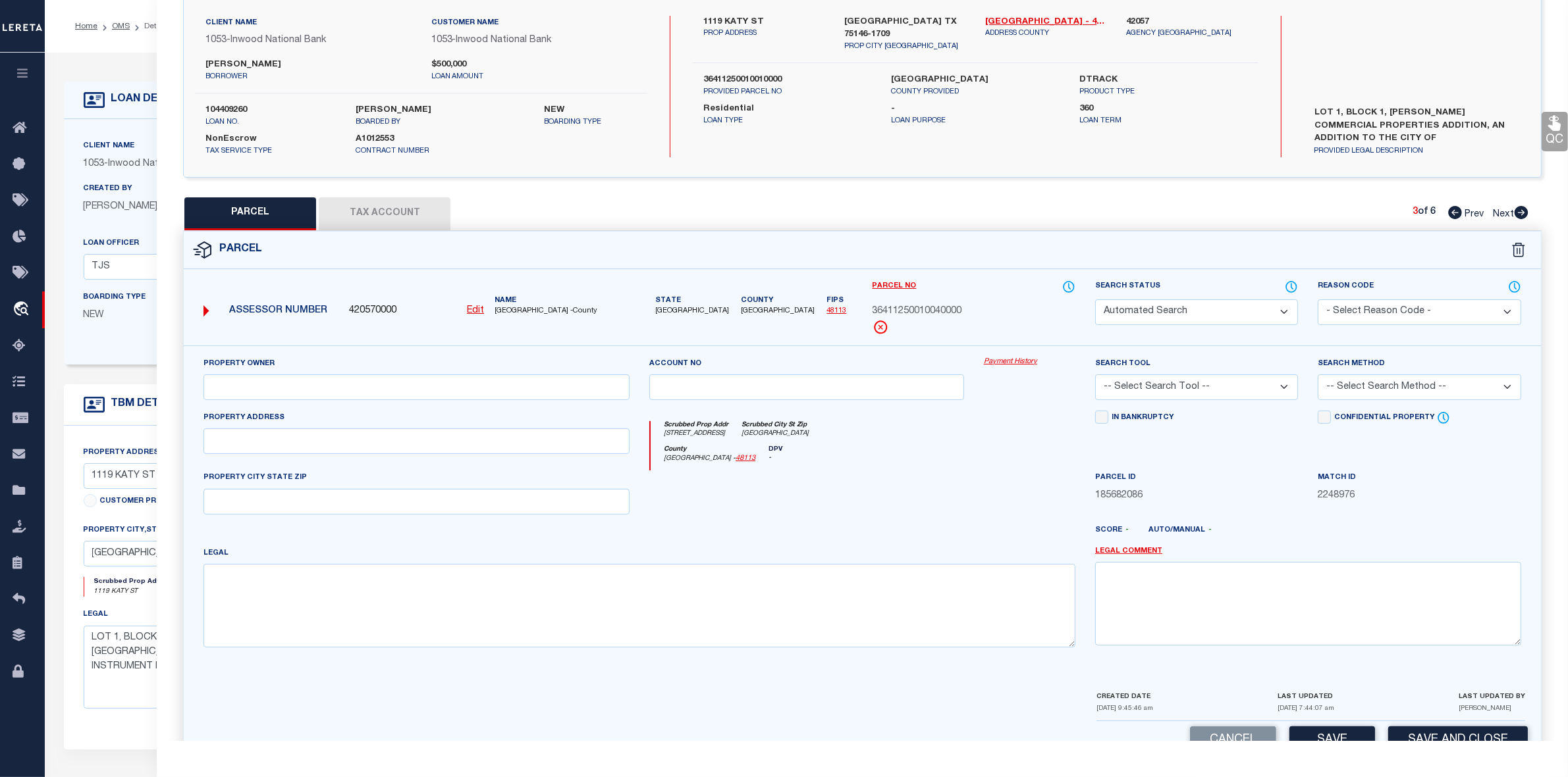
checkbox input "false"
type input "LANCASTER, TX 75146"
type textarea "RODERICK RAWLINS ABST 1223 PG 321 TR 10.3 ACS 2.01 INT201800244160 DD09112018 C…"
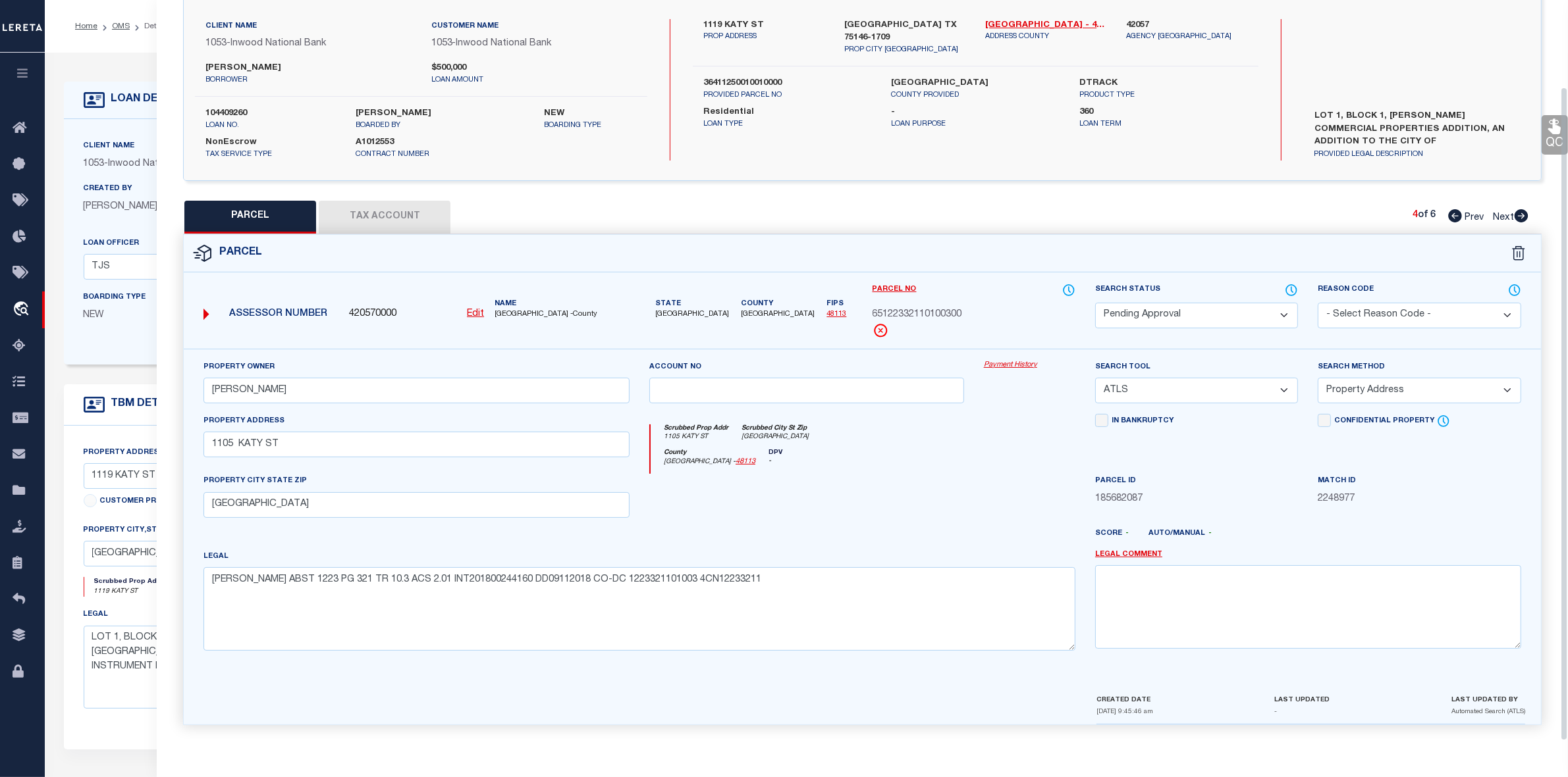
click at [1259, 313] on select "Automated Search Bad Parcel Complete Duplicate Parcel High Dollar Reporting In …" at bounding box center [1196, 315] width 203 height 26
select select "PR"
click at [1095, 303] on select "Automated Search Bad Parcel Complete Duplicate Parcel High Dollar Reporting In …" at bounding box center [1196, 315] width 203 height 26
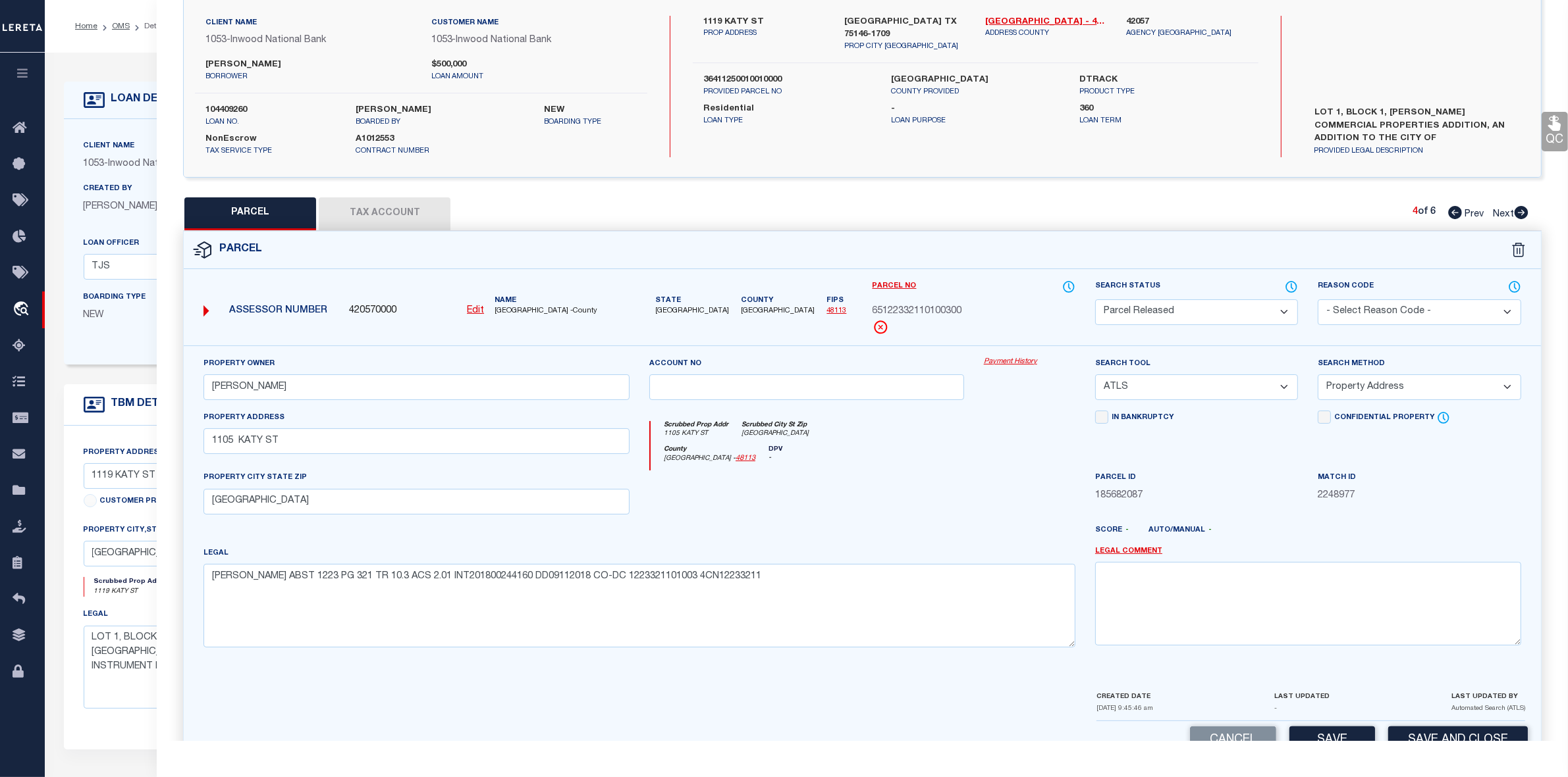
click at [964, 547] on div "Legal RODERICK RAWLINS ABST 1223 PG 321 TR 10.3 ACS 2.01 INT201800244160 DD0911…" at bounding box center [639, 597] width 872 height 101
click at [1453, 314] on select "- Select Reason Code - 099 - Other (Provide additional detail) ACT - Agency Cha…" at bounding box center [1419, 312] width 203 height 26
select select "099"
click at [1317, 300] on select "- Select Reason Code - 099 - Other (Provide additional detail) ACT - Agency Cha…" at bounding box center [1419, 312] width 203 height 26
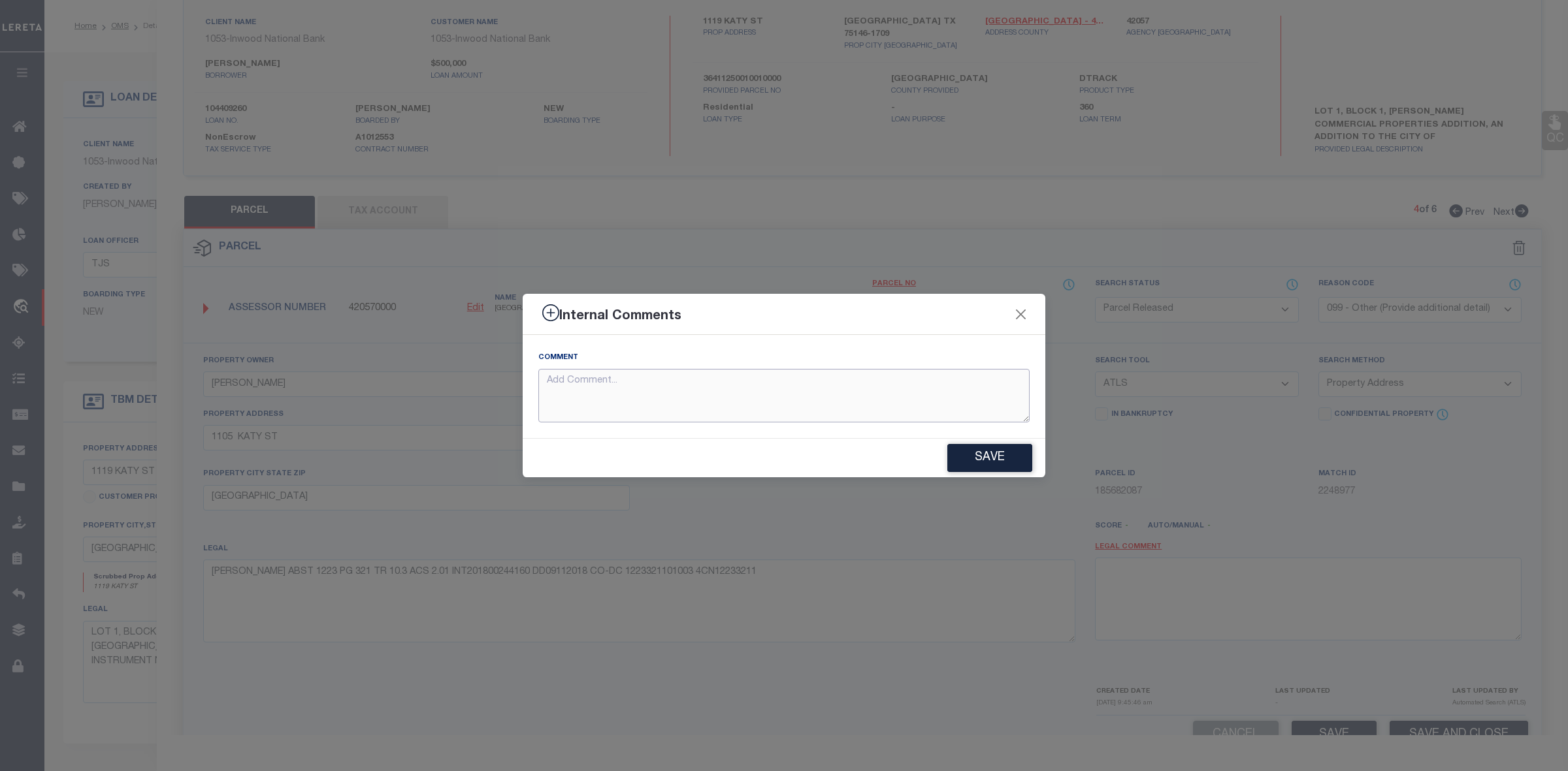
click at [907, 415] on textarea at bounding box center [783, 396] width 491 height 54
paste textarea "Parcel not needed"
type textarea "Parcel not needed"
click at [988, 461] on button "Save" at bounding box center [990, 458] width 85 height 28
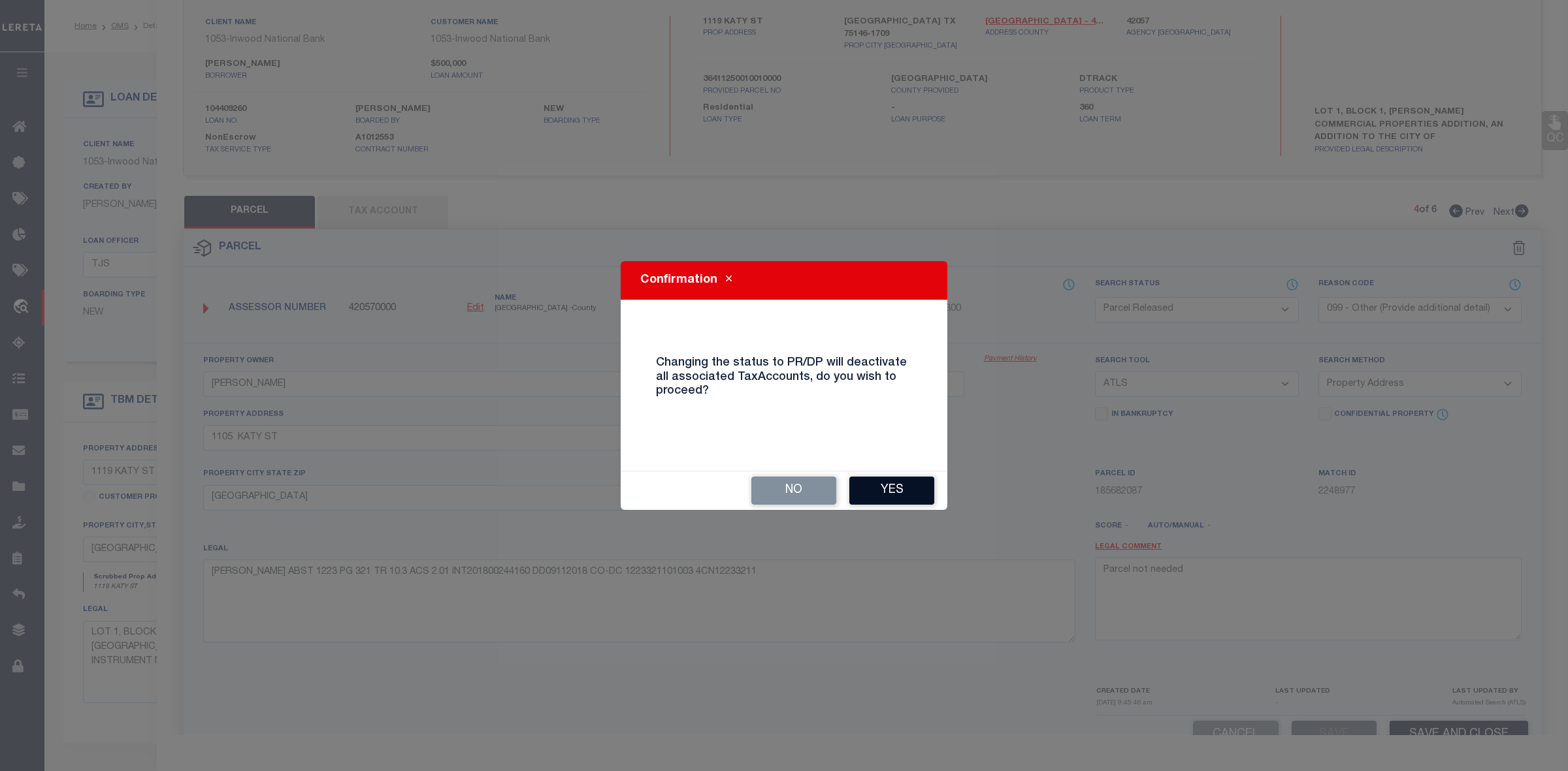
click at [894, 483] on button "Yes" at bounding box center [892, 491] width 85 height 28
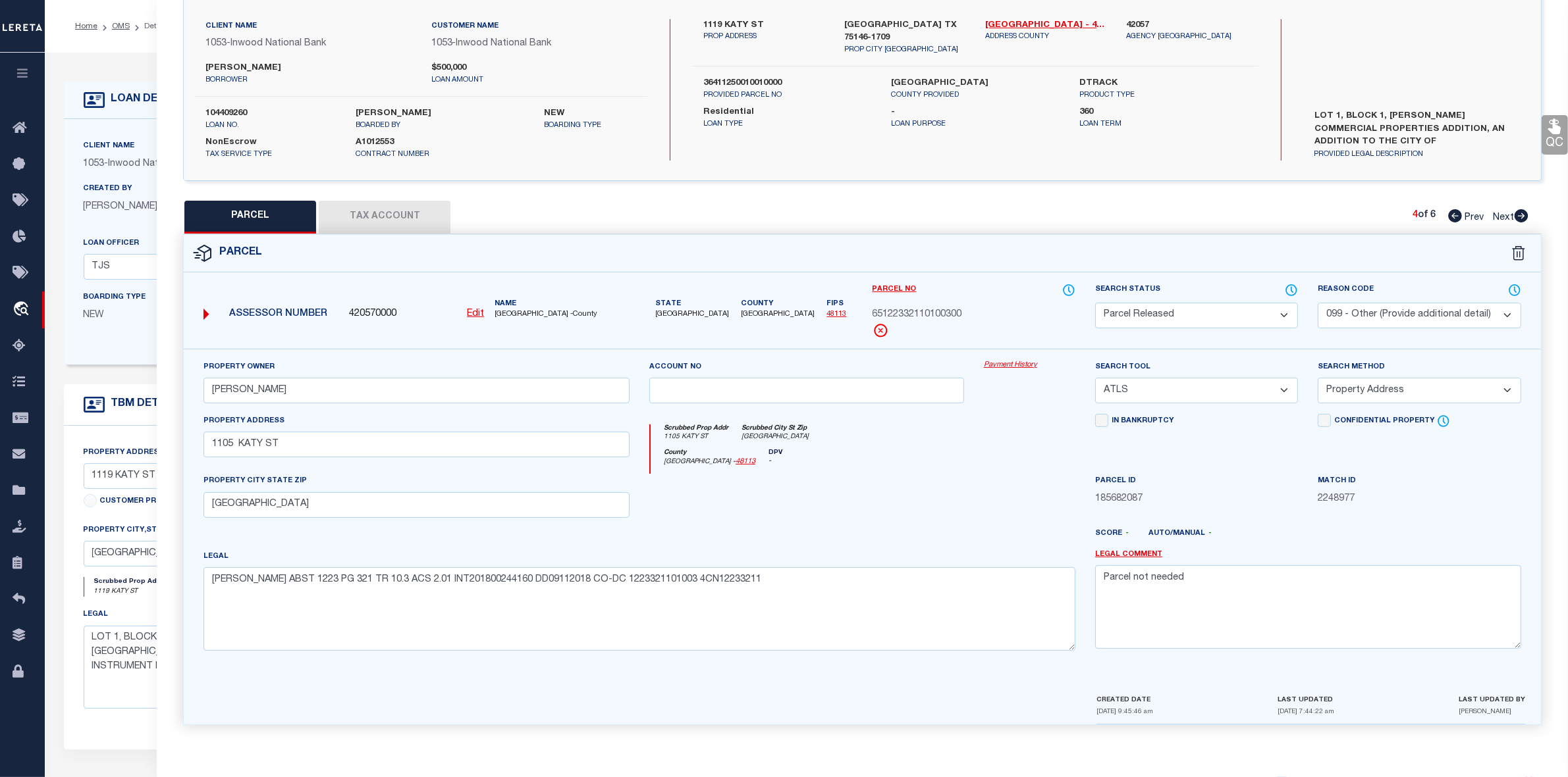
click at [923, 515] on div at bounding box center [806, 501] width 334 height 54
click at [1324, 235] on div "Parcel" at bounding box center [862, 254] width 1357 height 38
click at [1518, 209] on icon at bounding box center [1521, 216] width 14 height 14
click at [1206, 321] on select "Automated Search Bad Parcel Complete Duplicate Parcel High Dollar Reporting In …" at bounding box center [1196, 315] width 203 height 26
click at [1095, 303] on select "Automated Search Bad Parcel Complete Duplicate Parcel High Dollar Reporting In …" at bounding box center [1196, 315] width 203 height 26
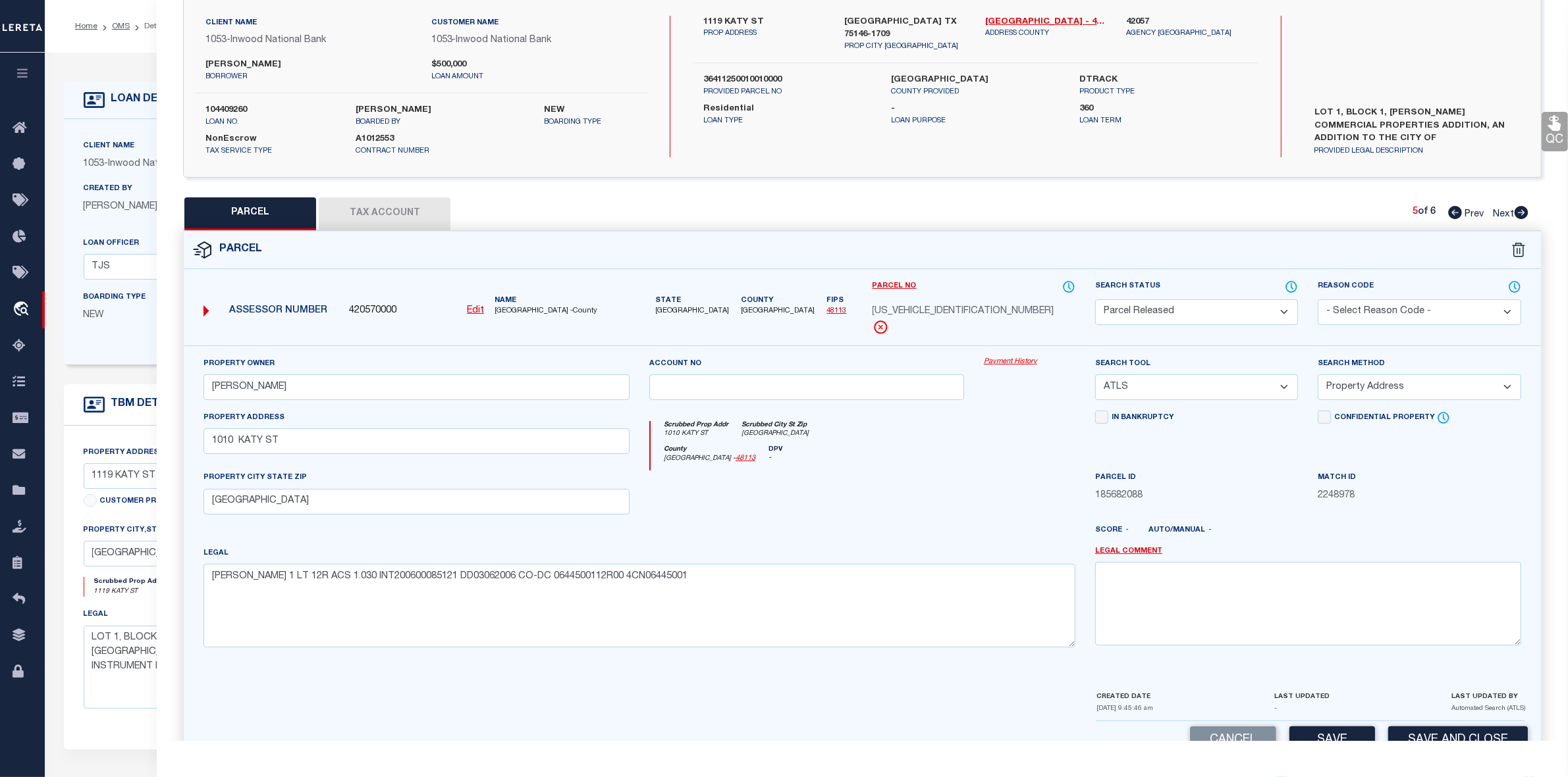
click at [1355, 317] on select "- Select Reason Code - 099 - Other (Provide additional detail) ACT - Agency Cha…" at bounding box center [1419, 312] width 203 height 26
click at [1317, 300] on select "- Select Reason Code - 099 - Other (Provide additional detail) ACT - Agency Cha…" at bounding box center [1419, 312] width 203 height 26
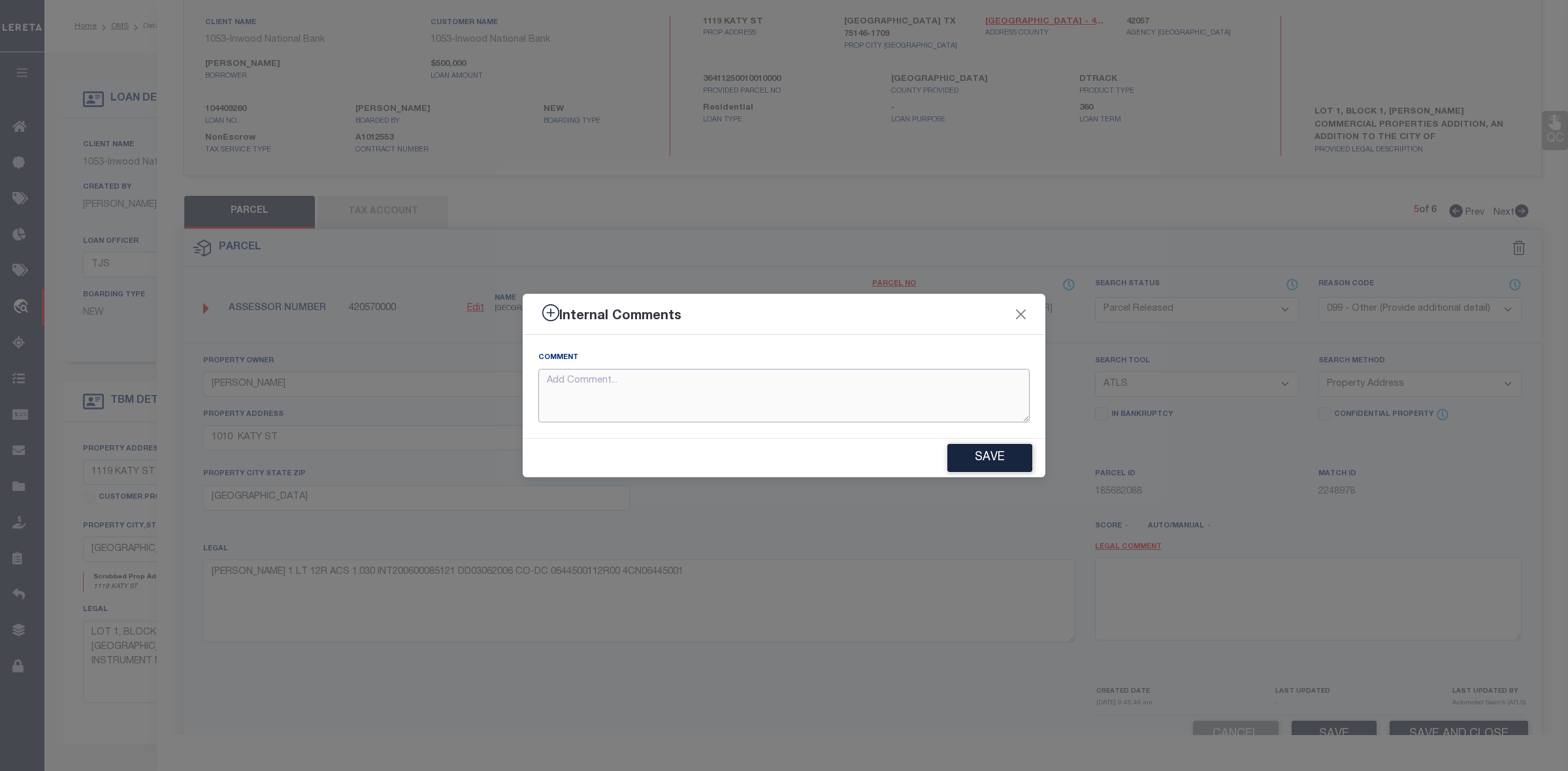
click at [912, 402] on textarea at bounding box center [783, 396] width 491 height 54
paste textarea "Parcel not needed"
click at [984, 464] on button "Save" at bounding box center [990, 458] width 85 height 28
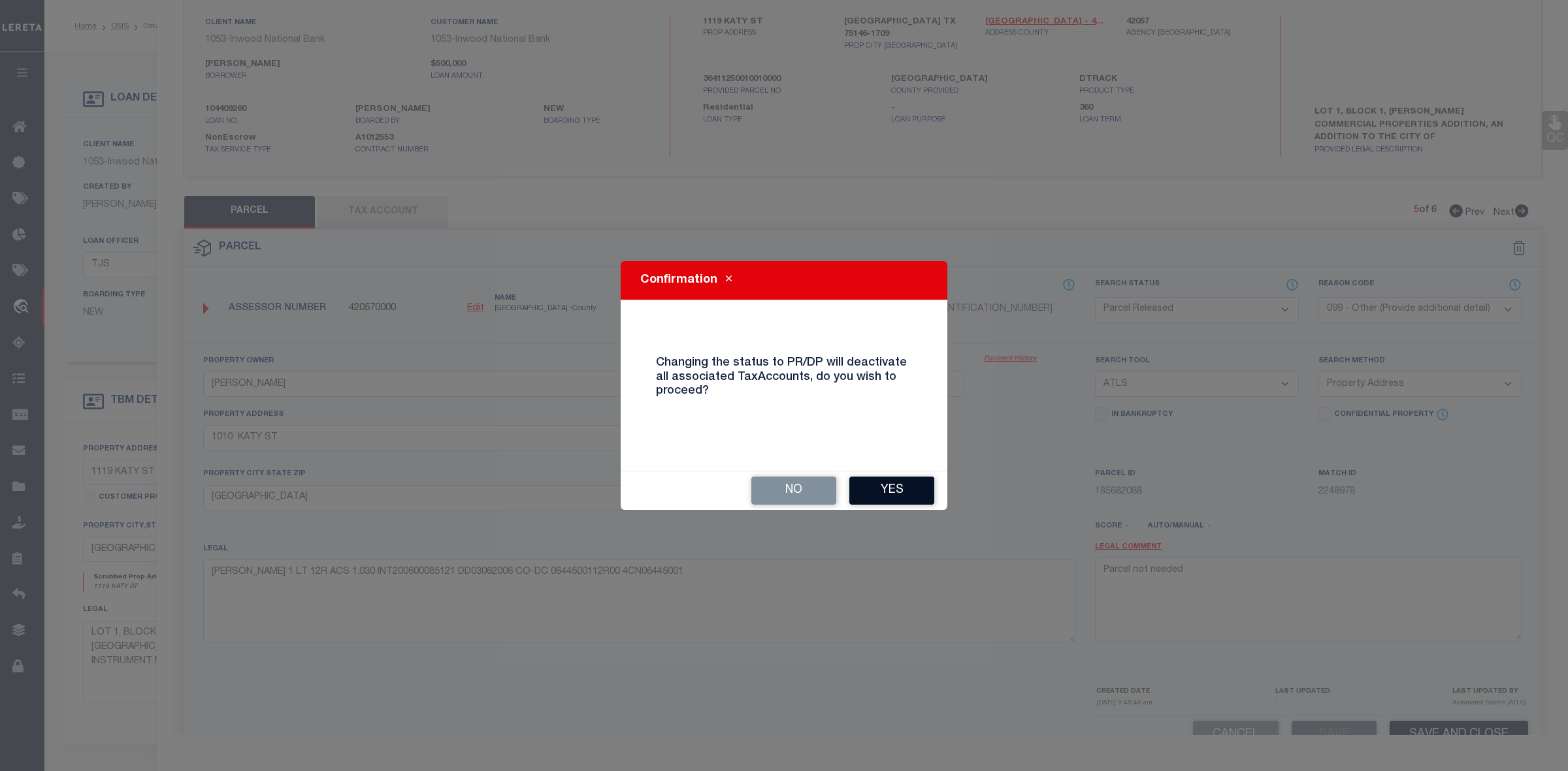
click at [889, 479] on button "Yes" at bounding box center [892, 491] width 85 height 28
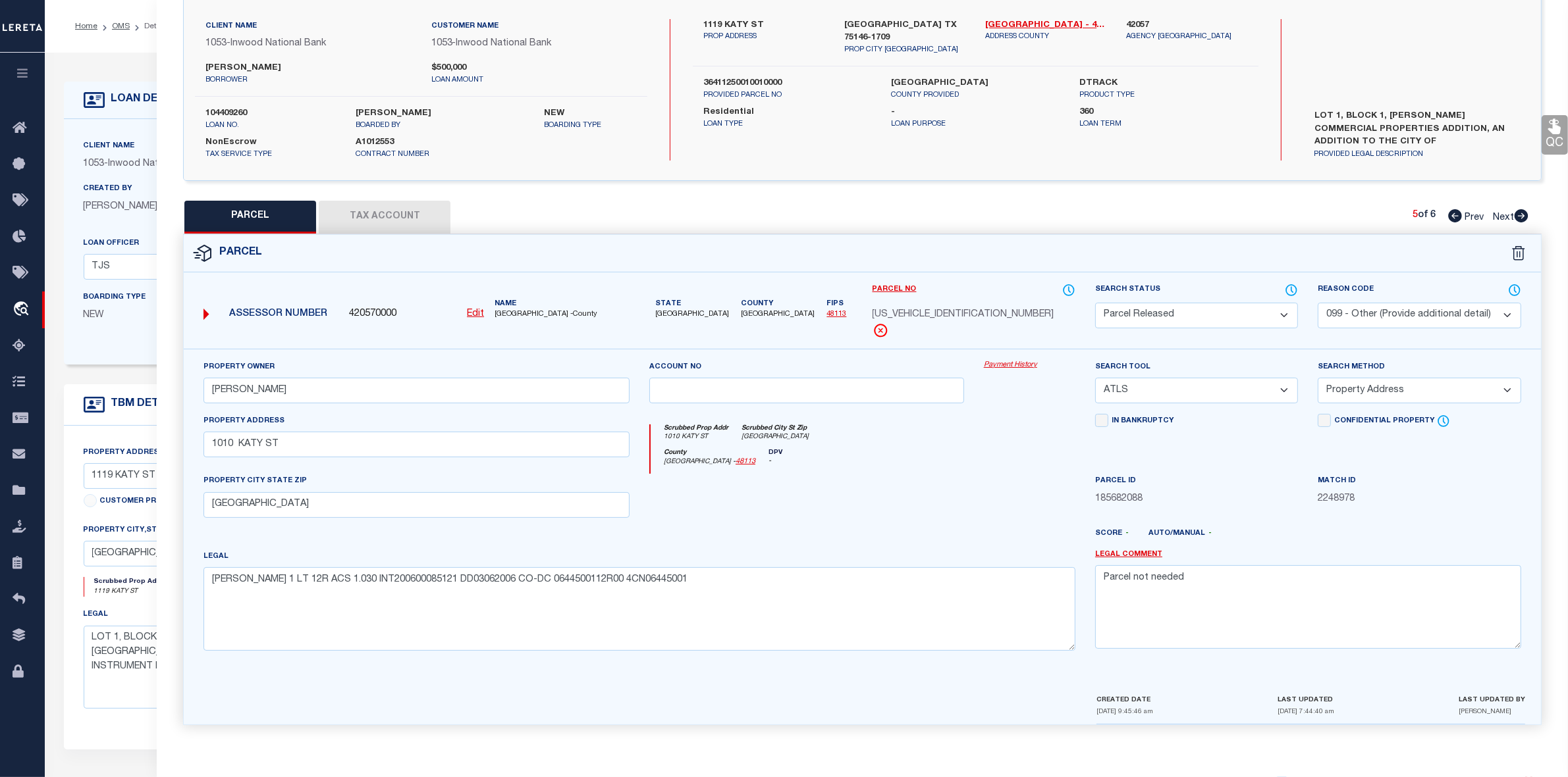
click at [910, 494] on div at bounding box center [806, 501] width 334 height 54
click at [1516, 215] on icon at bounding box center [1521, 216] width 14 height 14
click at [1251, 321] on select "Automated Search Bad Parcel Complete Duplicate Parcel High Dollar Reporting In …" at bounding box center [1196, 315] width 203 height 26
click at [1095, 303] on select "Automated Search Bad Parcel Complete Duplicate Parcel High Dollar Reporting In …" at bounding box center [1196, 315] width 203 height 26
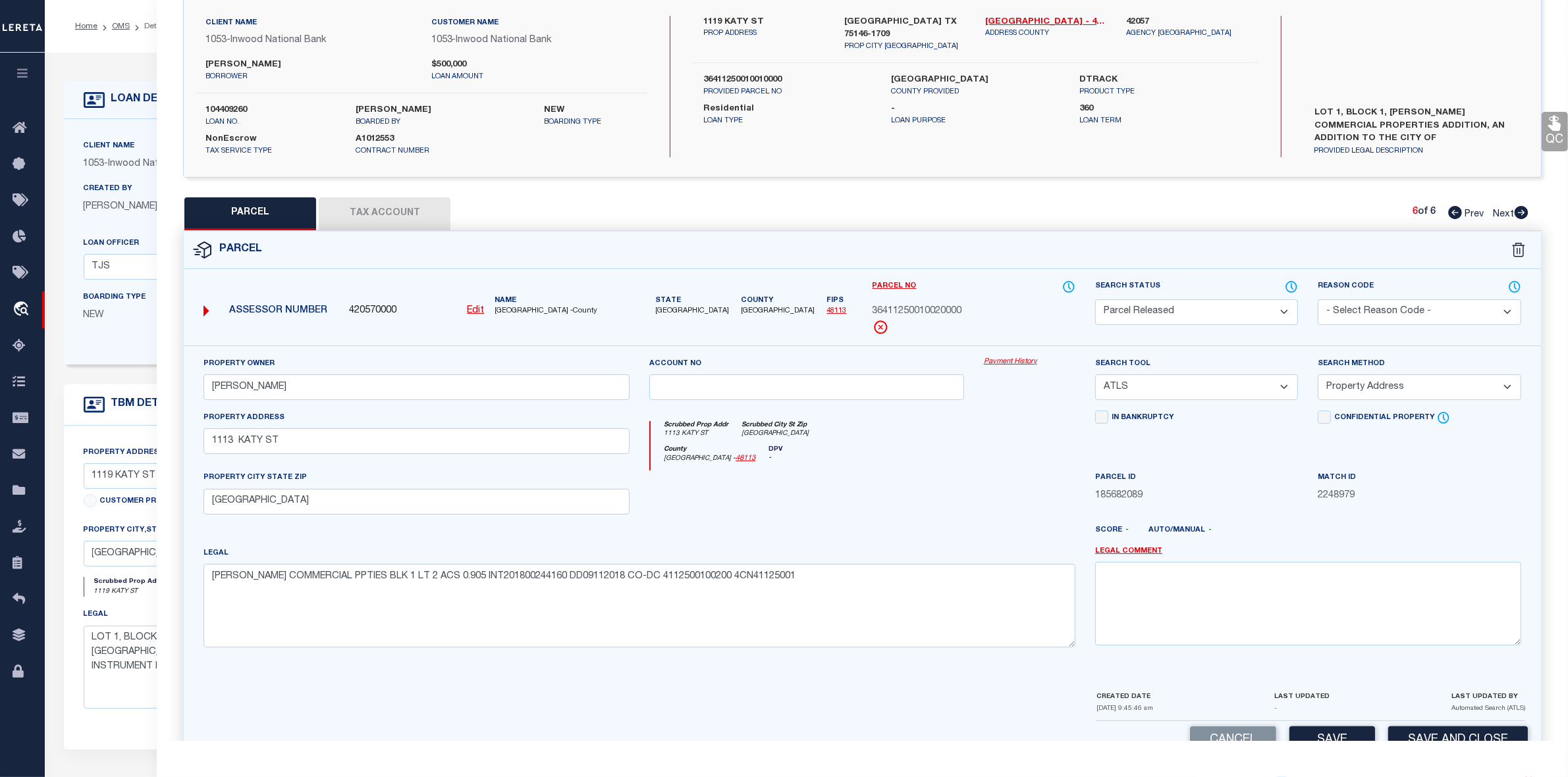
click at [1364, 316] on select "- Select Reason Code - 099 - Other (Provide additional detail) ACT - Agency Cha…" at bounding box center [1419, 312] width 203 height 26
click at [1317, 300] on select "- Select Reason Code - 099 - Other (Provide additional detail) ACT - Agency Cha…" at bounding box center [1419, 312] width 203 height 26
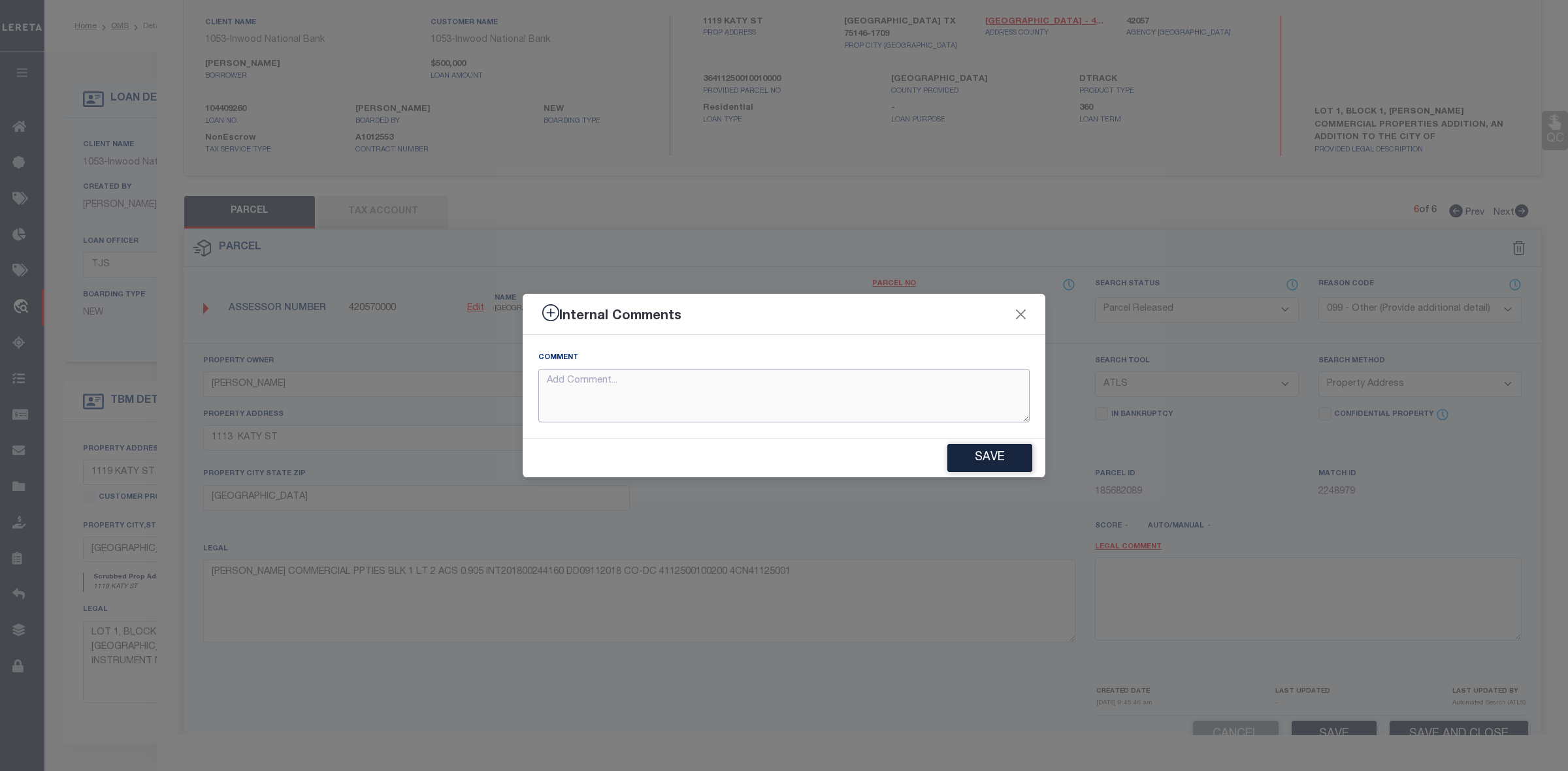
click at [928, 381] on textarea at bounding box center [783, 396] width 491 height 54
paste textarea "Parcel not needed"
click at [991, 457] on button "Save" at bounding box center [990, 458] width 85 height 28
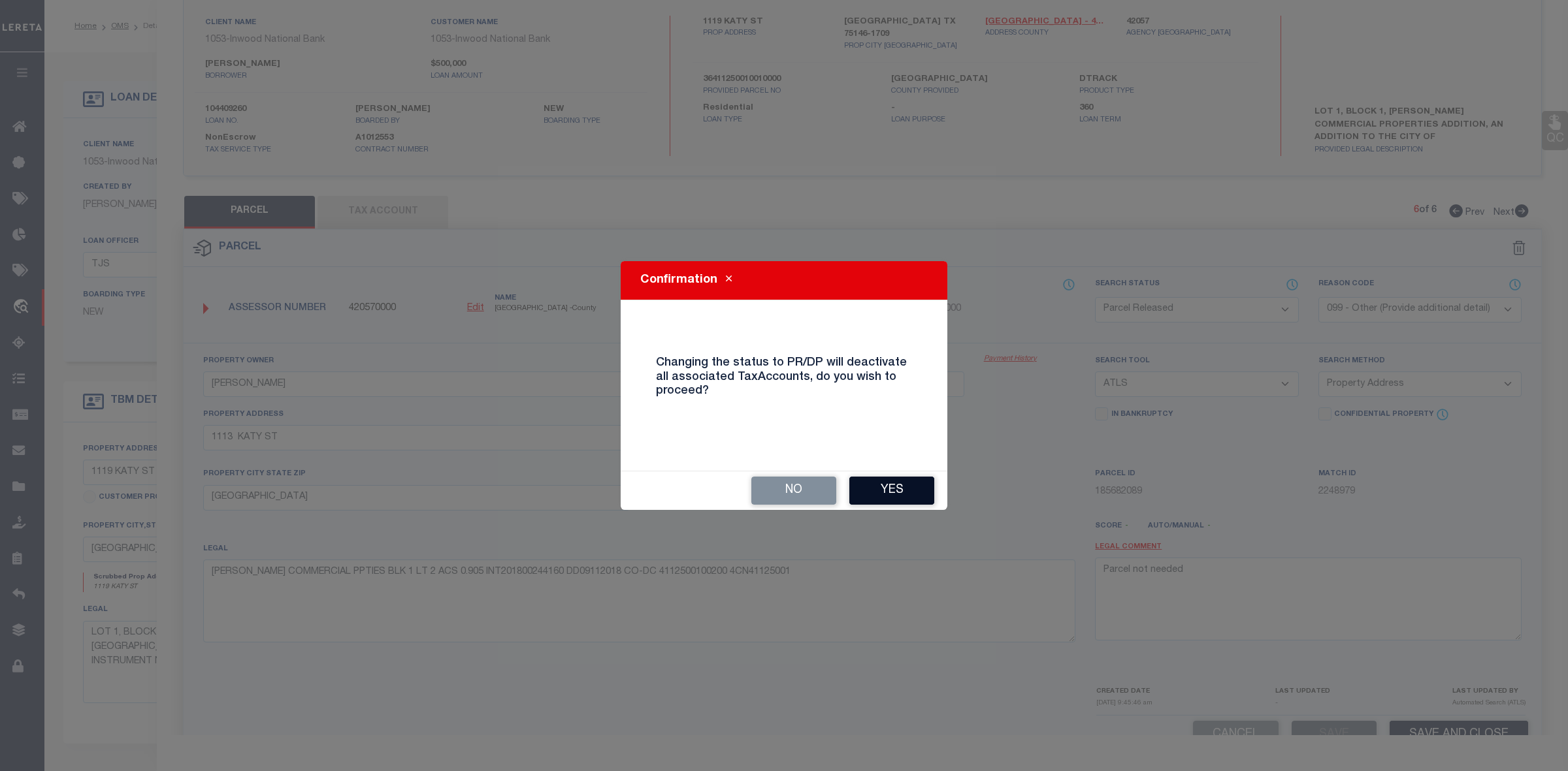
click at [902, 490] on button "Yes" at bounding box center [892, 491] width 85 height 28
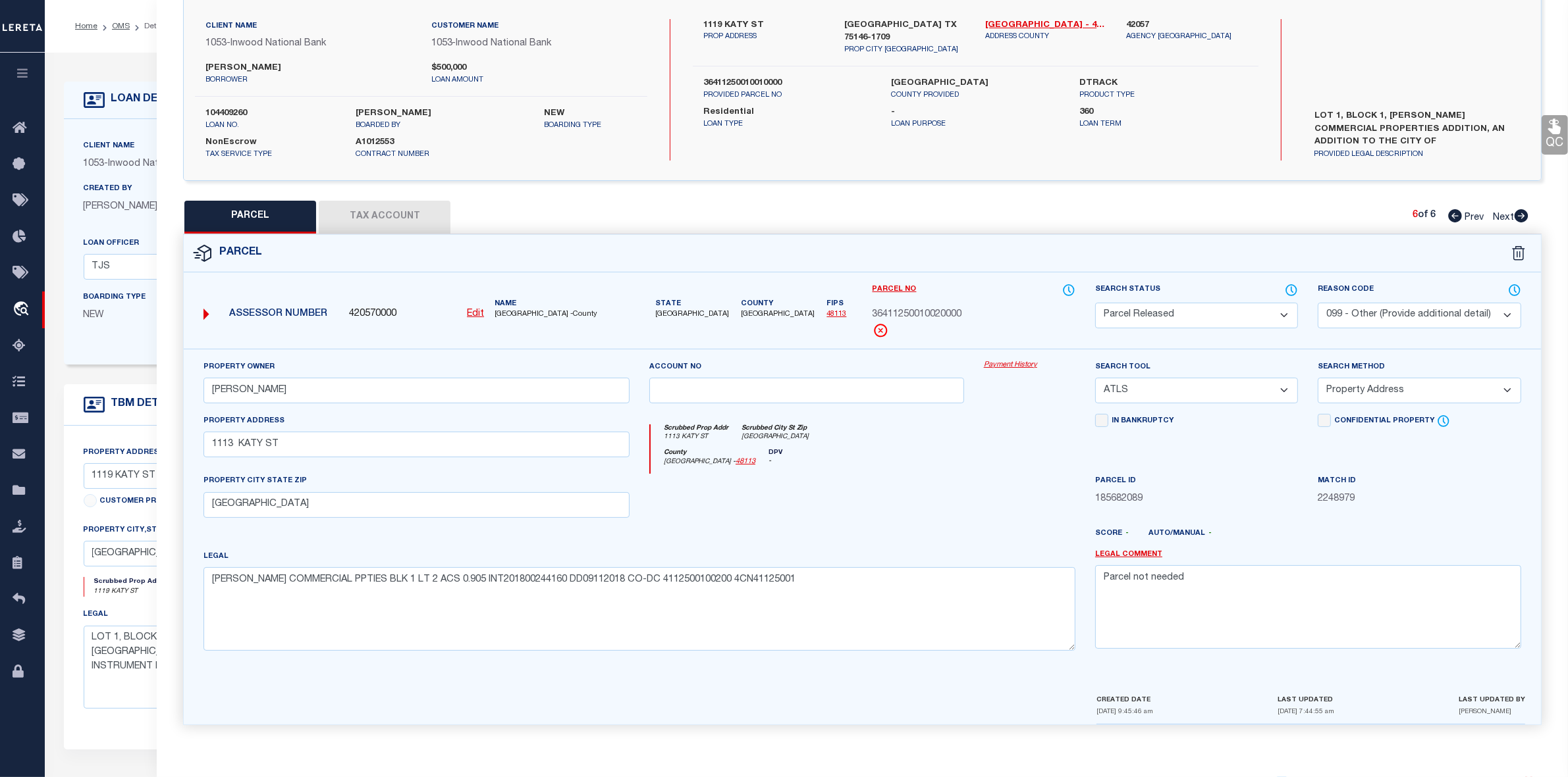
click at [909, 494] on div at bounding box center [806, 501] width 334 height 54
click at [1258, 215] on div "PARCEL Tax Account 6 of 6 Prev Next" at bounding box center [862, 217] width 1358 height 33
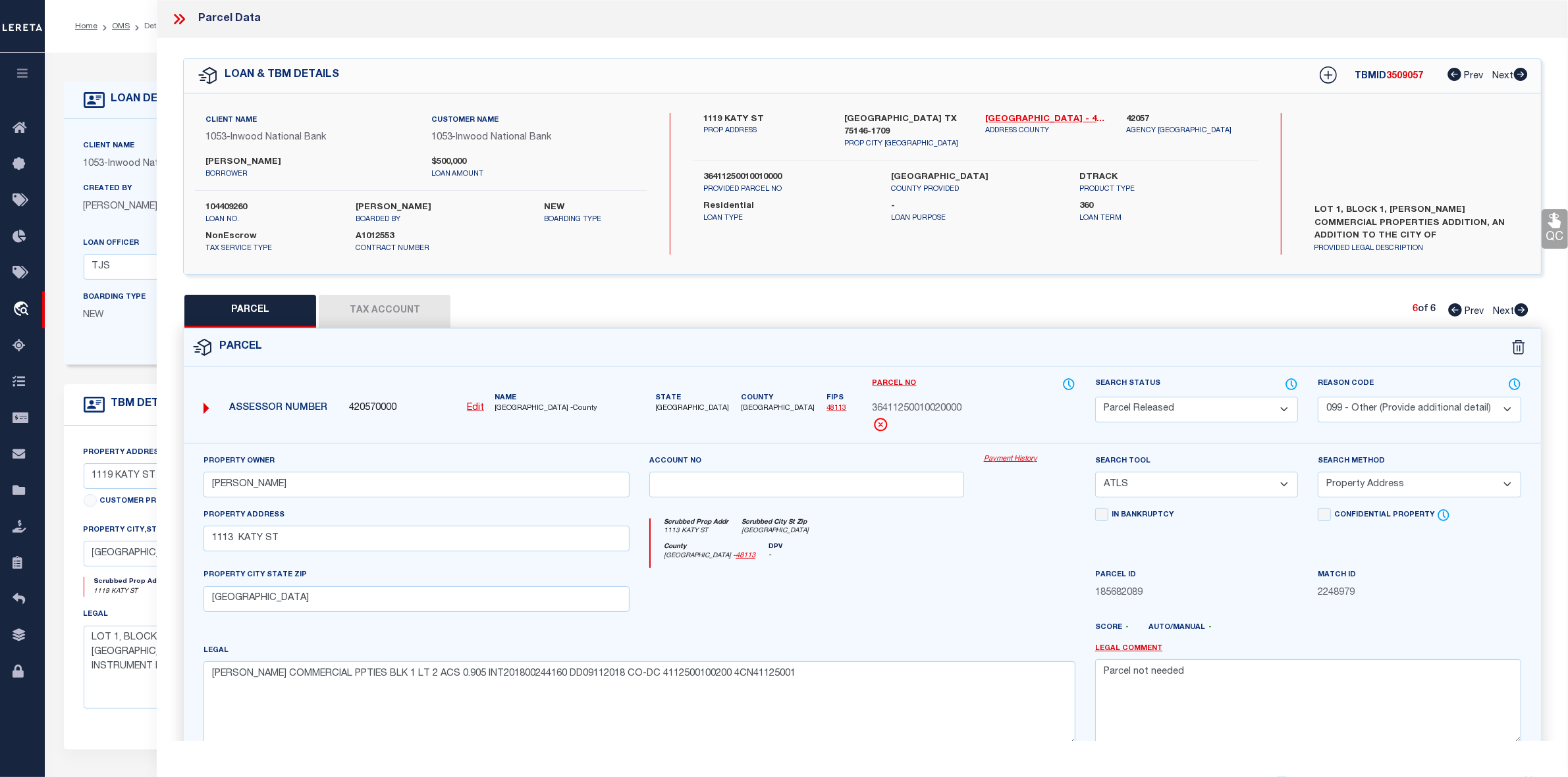
click at [1410, 76] on span "3509057" at bounding box center [1404, 77] width 37 height 9
copy span "3509057"
click at [1047, 551] on div "County Dallas - 48113 DPV -" at bounding box center [863, 556] width 425 height 26
click at [173, 21] on icon at bounding box center [179, 19] width 17 height 17
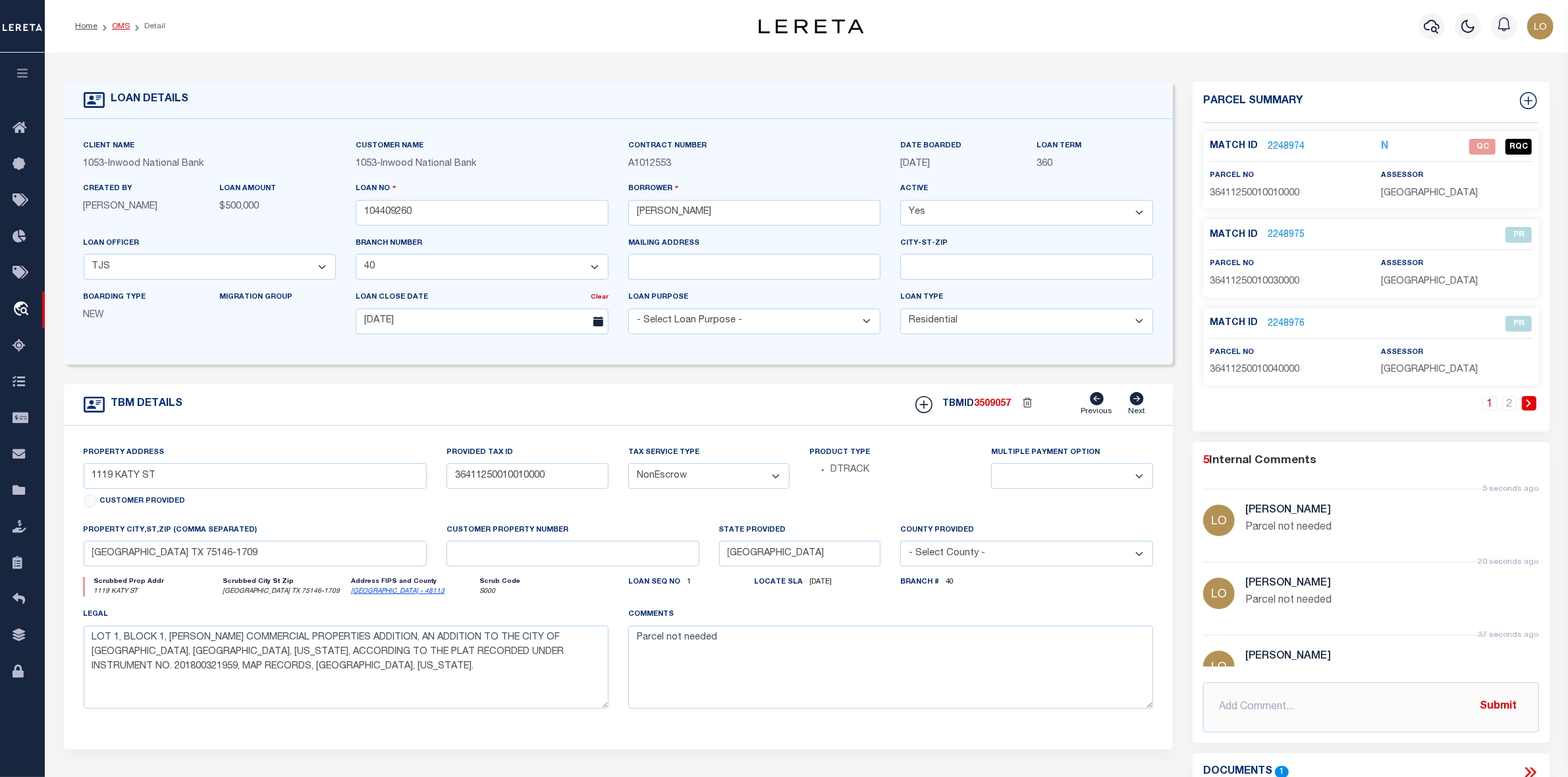
click at [119, 25] on link "OMS" at bounding box center [121, 26] width 18 height 8
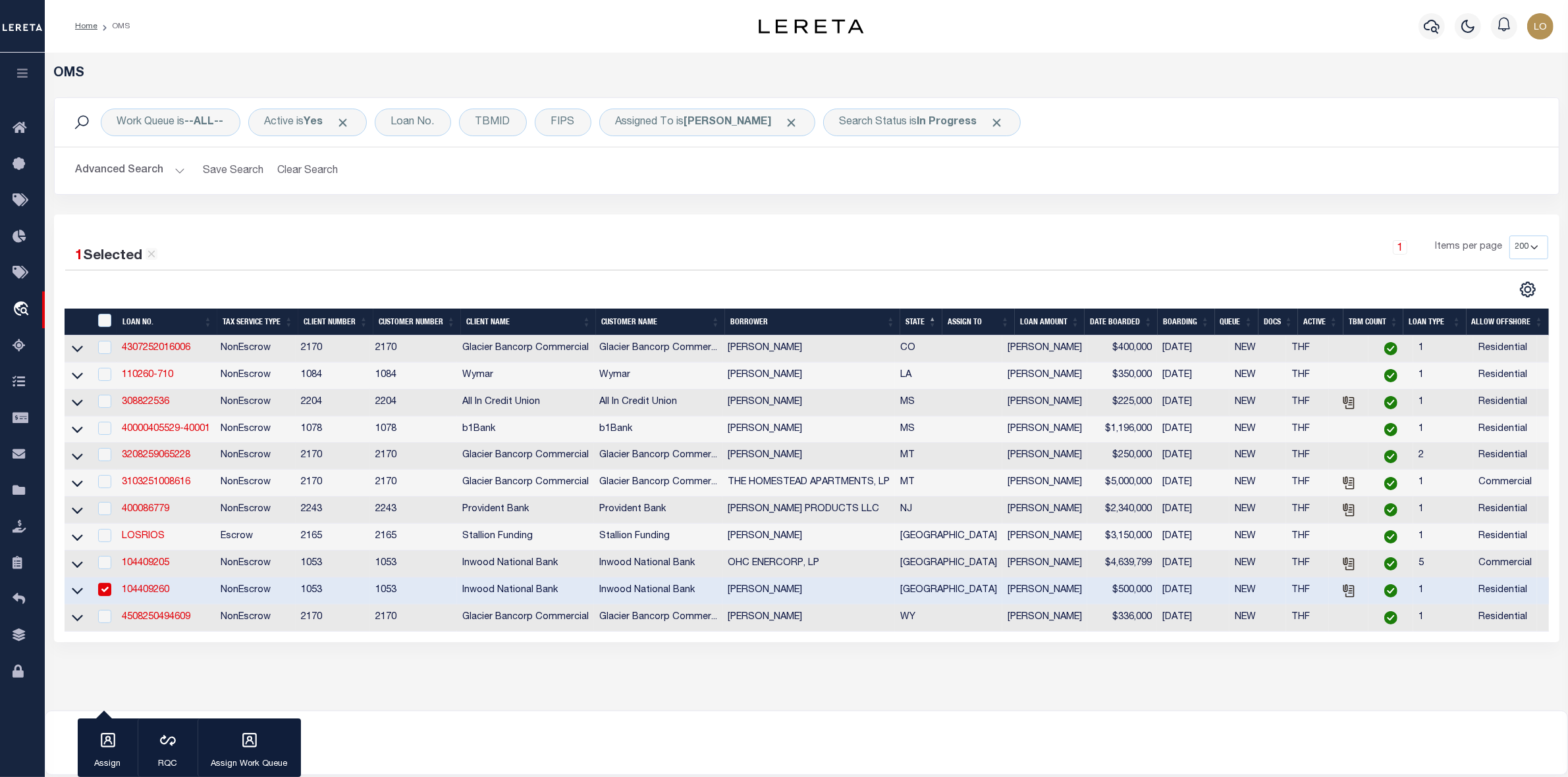
click at [155, 595] on link "104409260" at bounding box center [145, 590] width 47 height 9
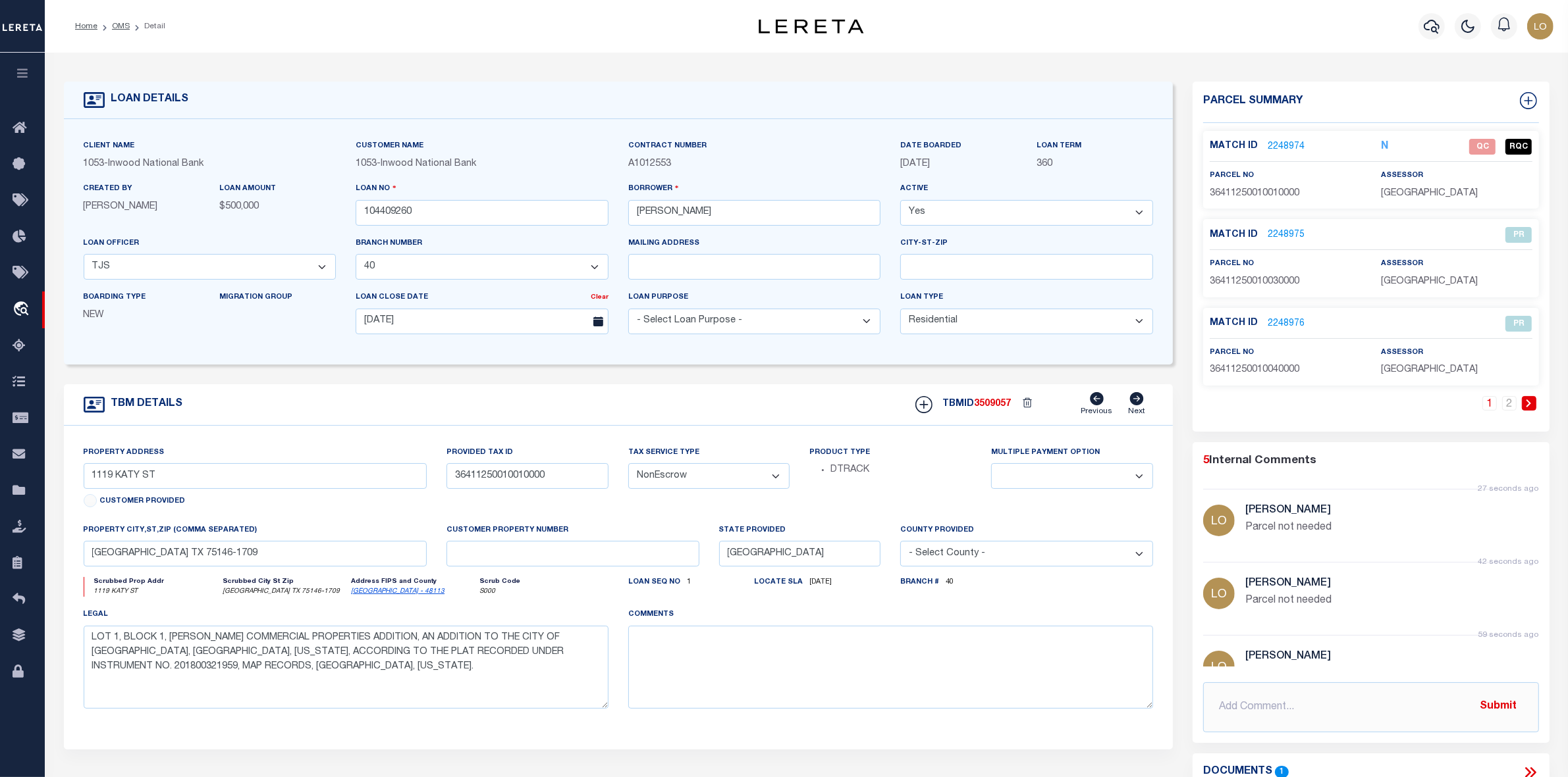
click at [1285, 147] on link "2248974" at bounding box center [1286, 147] width 37 height 14
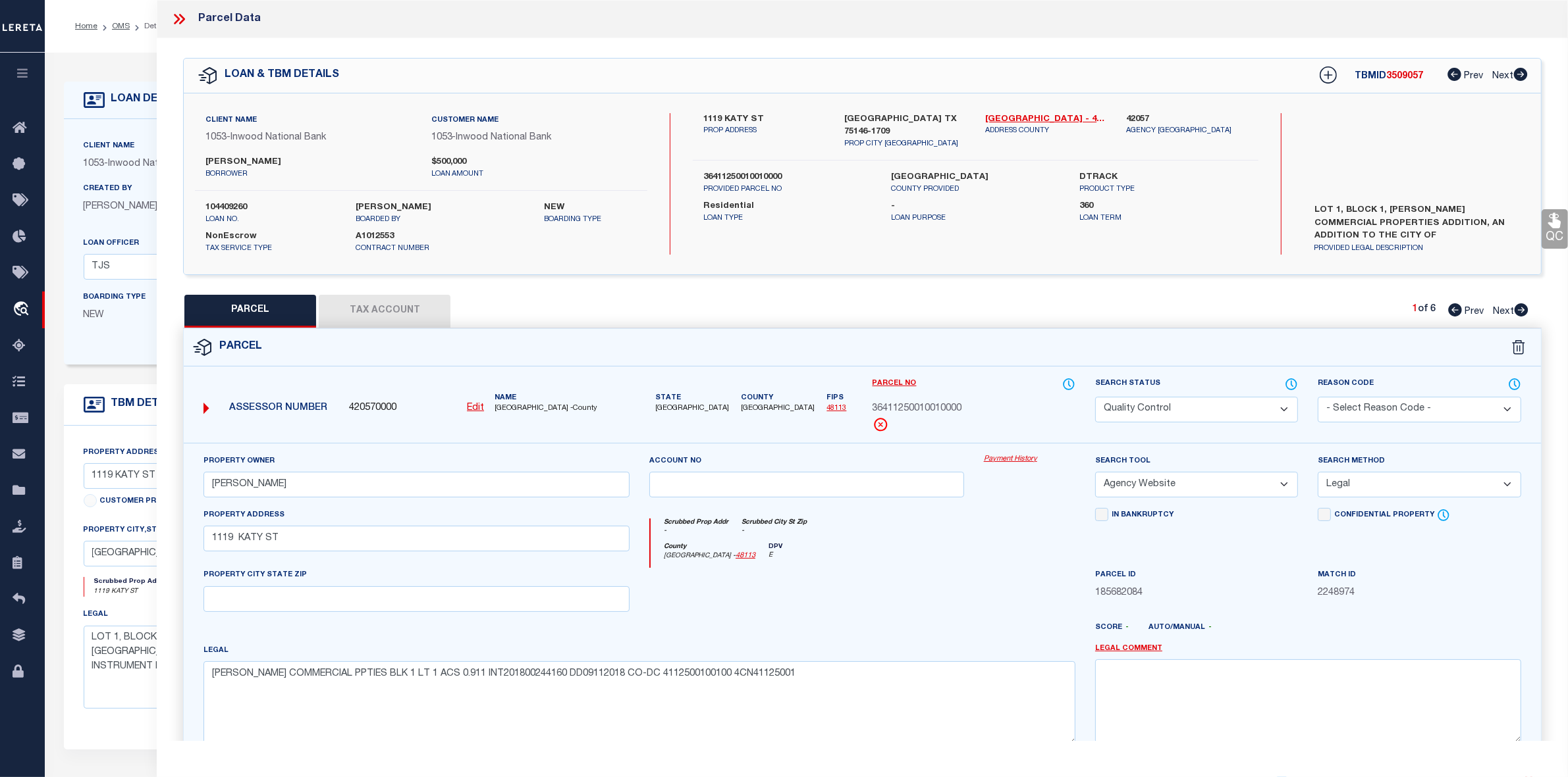
click at [978, 594] on div at bounding box center [1030, 595] width 111 height 54
click at [375, 307] on button "Tax Account" at bounding box center [384, 312] width 131 height 33
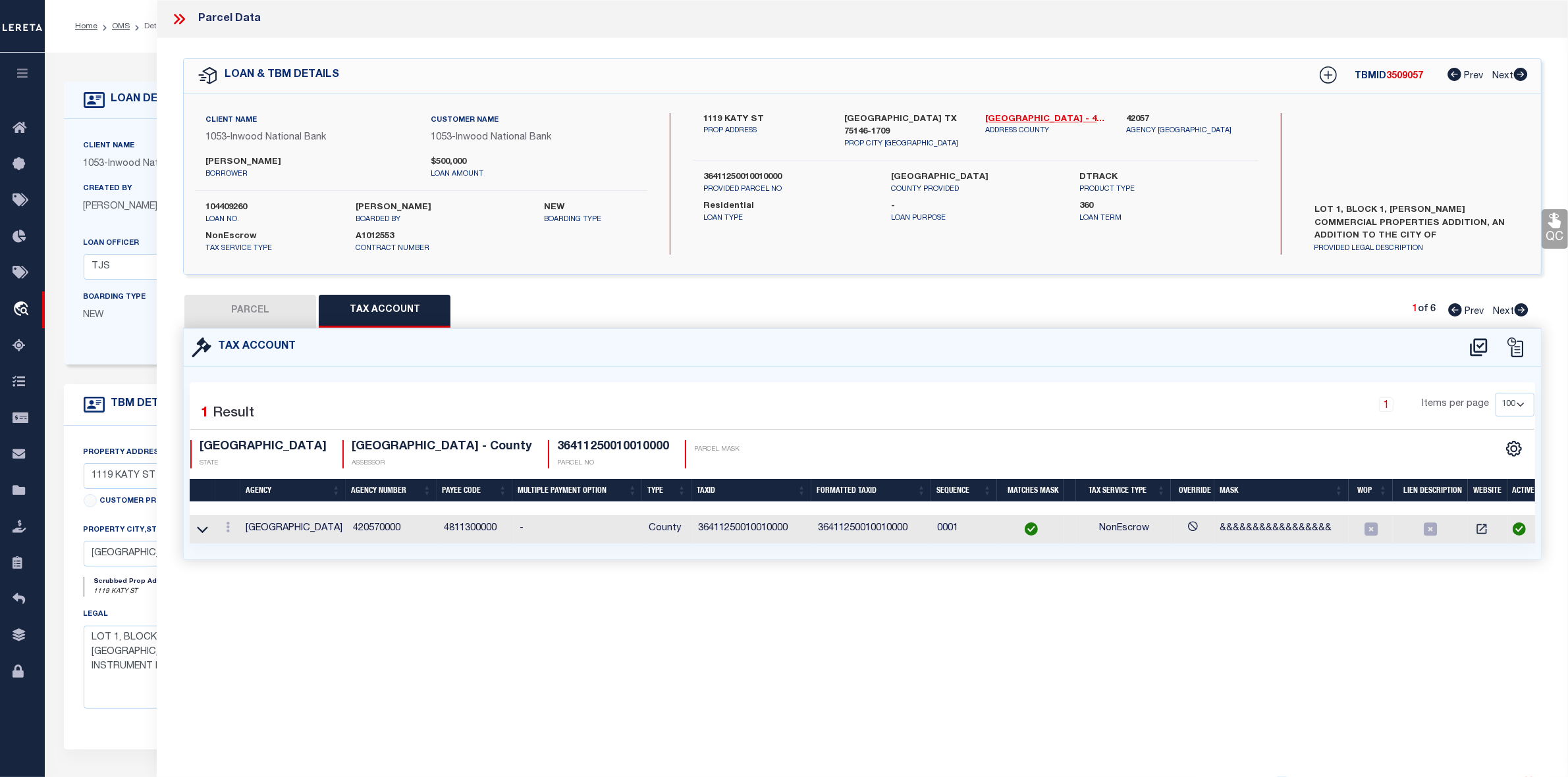
click at [638, 607] on div "Parcel Data QC QC QC - Select Status - Ready to QC" at bounding box center [862, 370] width 1411 height 741
click at [1014, 649] on div "Parcel Data QC QC QC - Select Status - Ready to QC" at bounding box center [862, 370] width 1411 height 741
click at [176, 22] on icon at bounding box center [176, 19] width 6 height 11
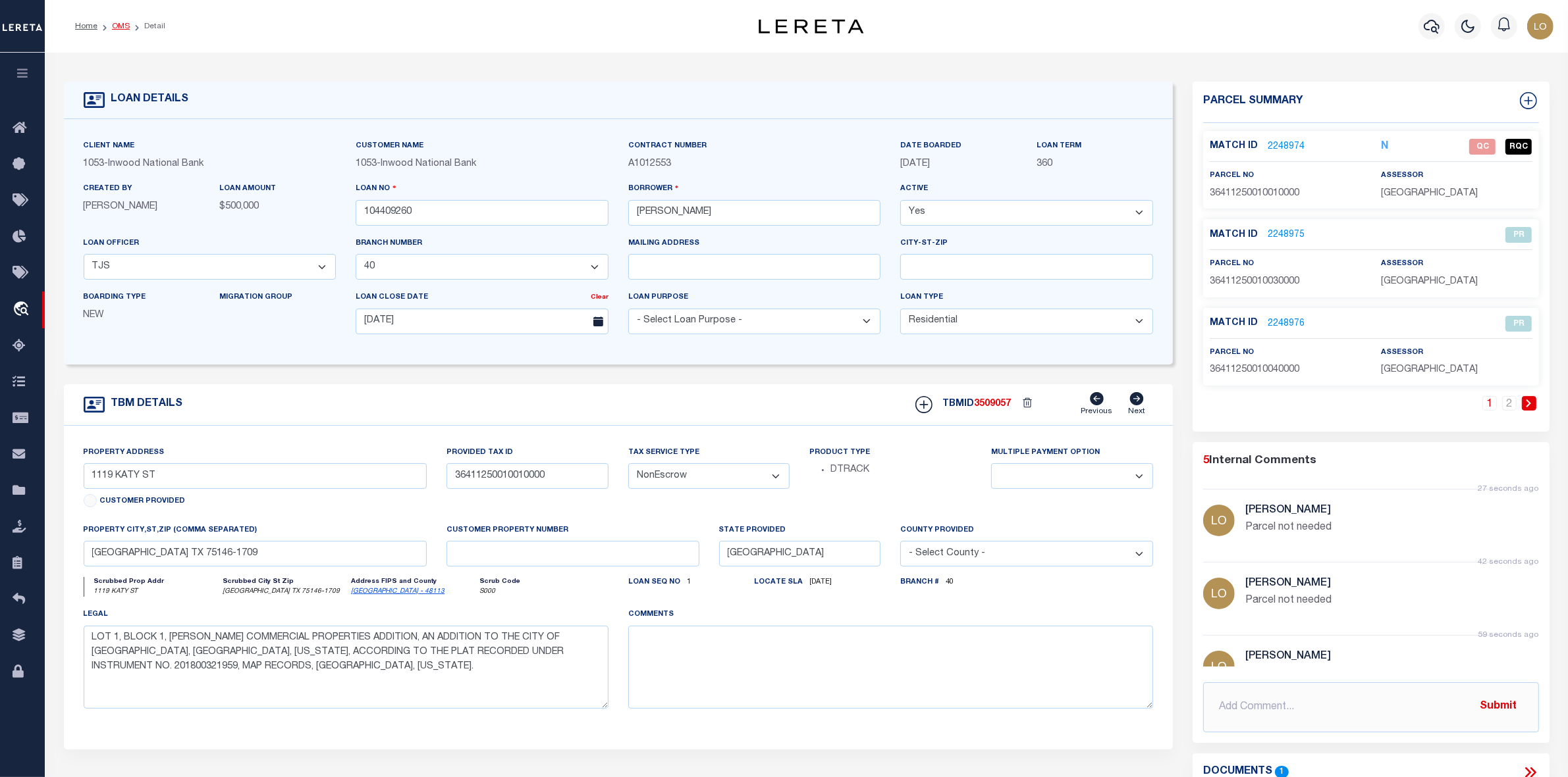
click at [122, 27] on link "OMS" at bounding box center [121, 26] width 18 height 8
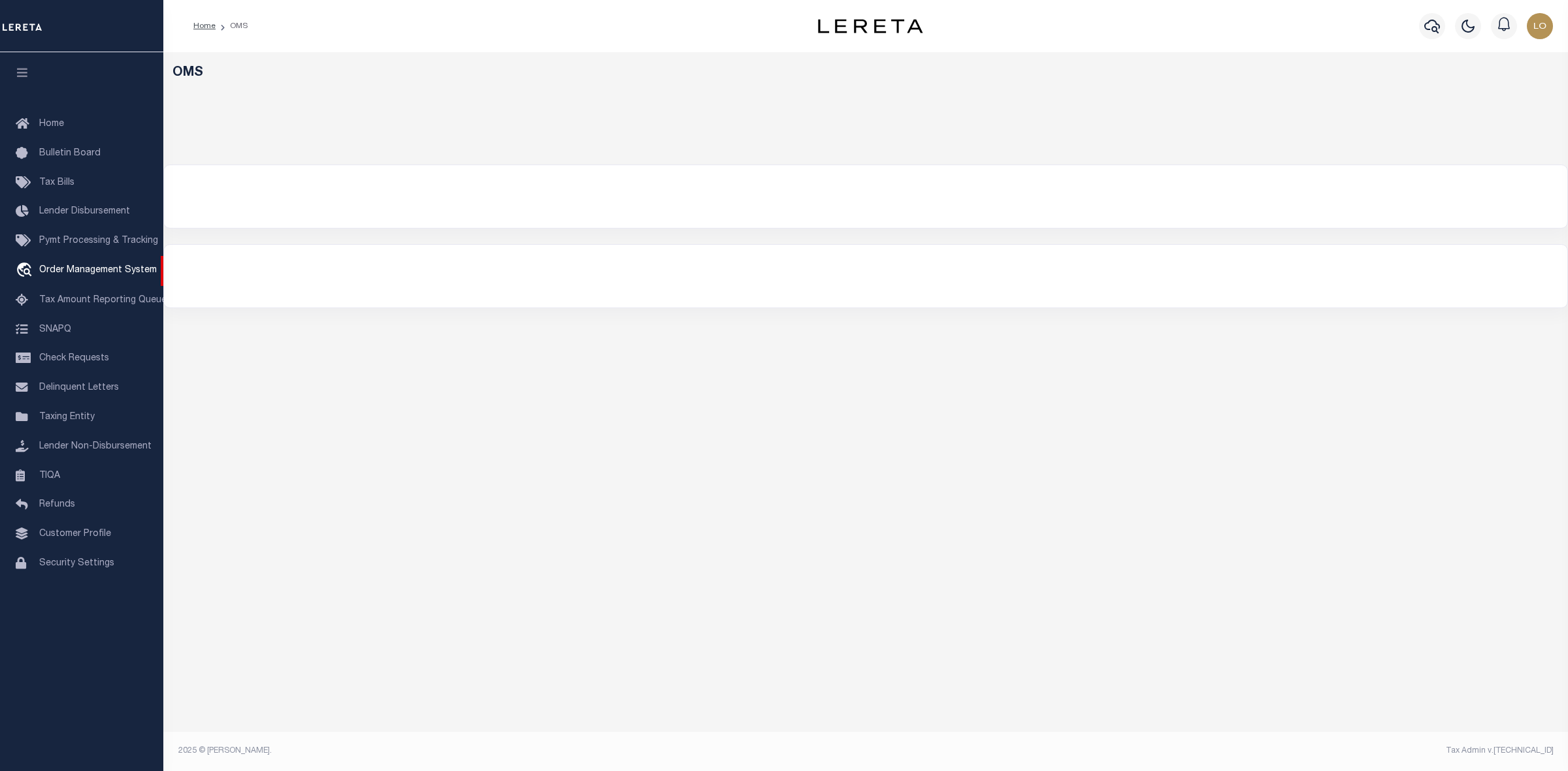
select select "200"
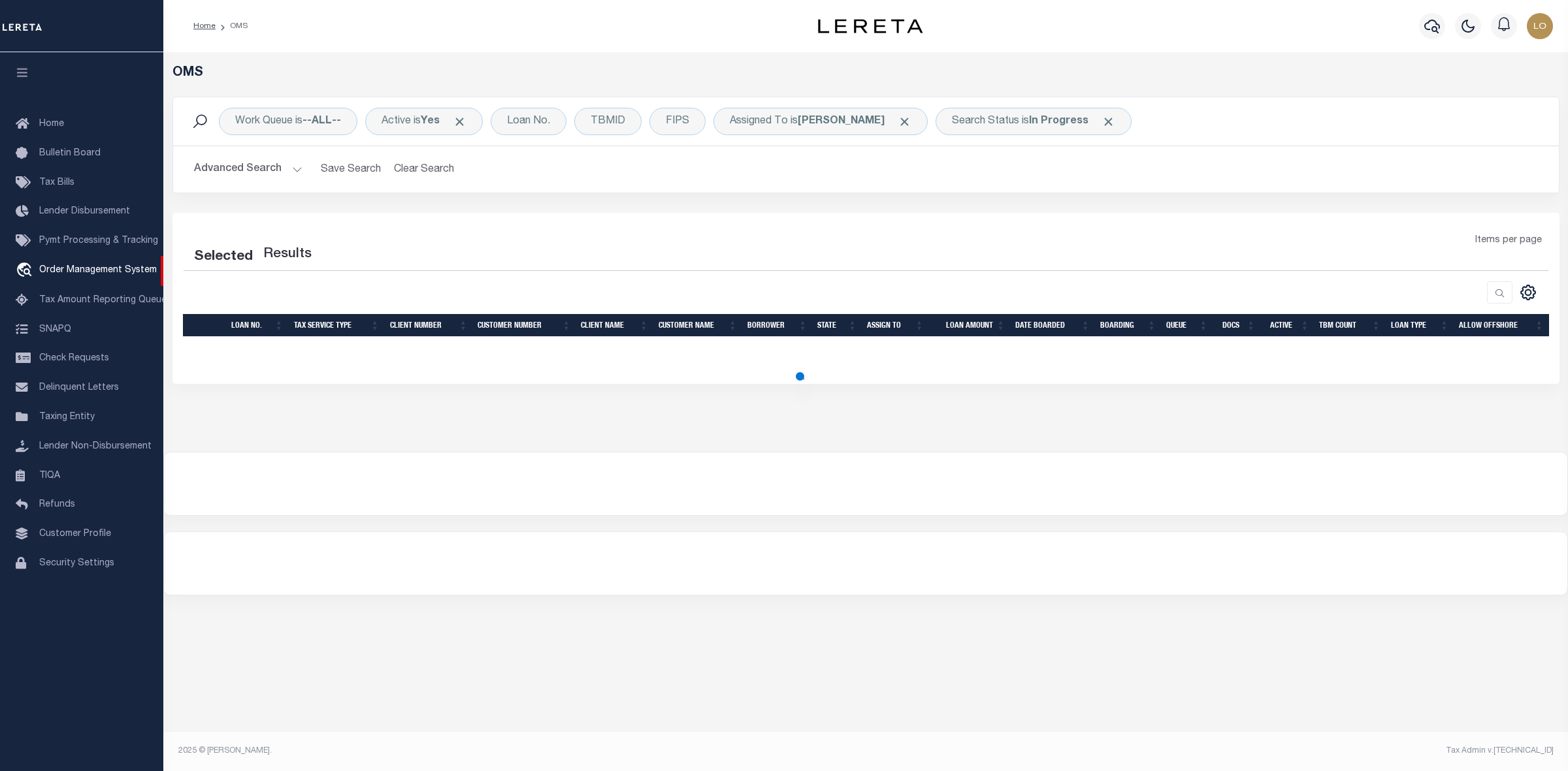
select select "200"
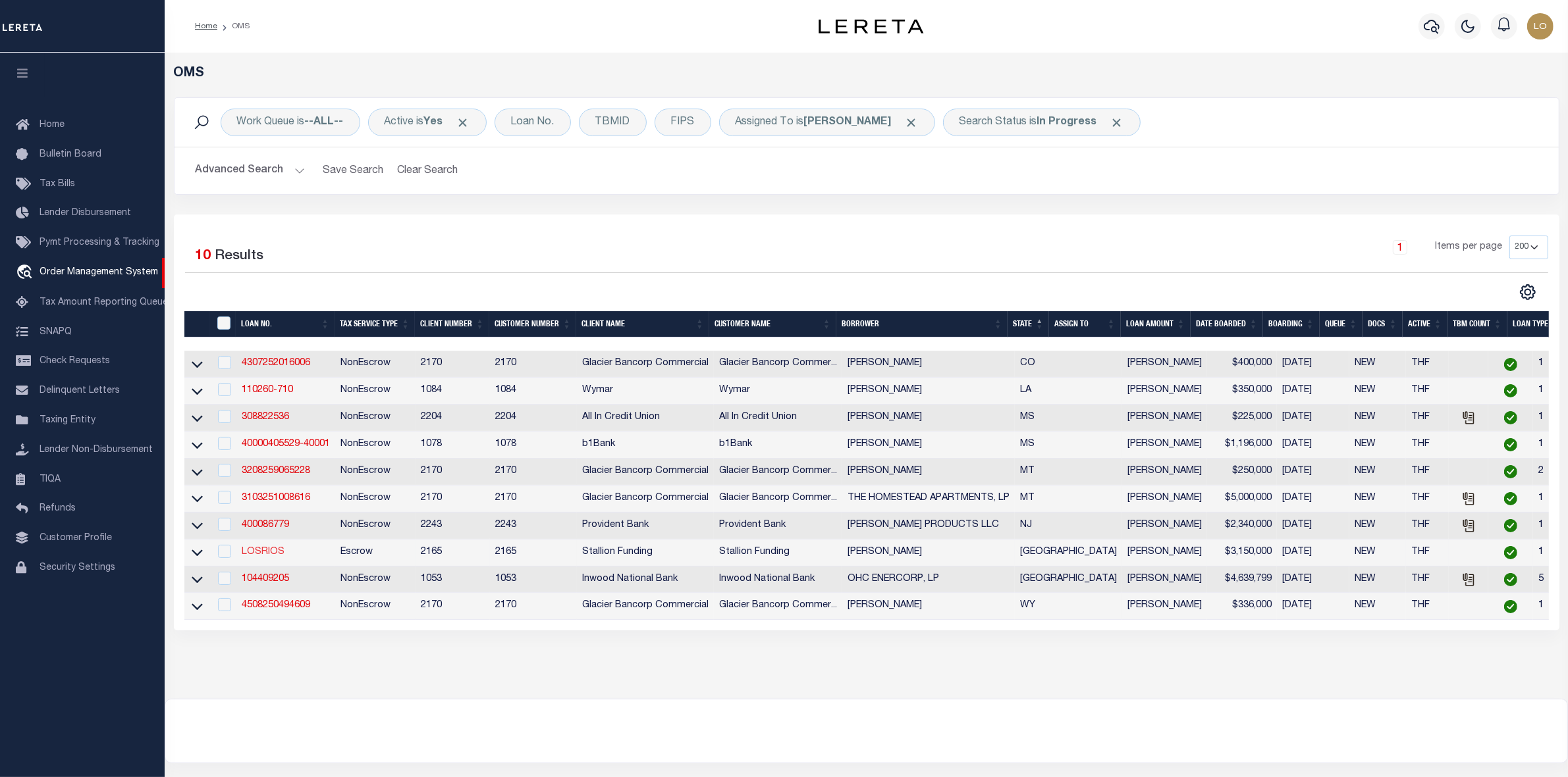
click at [249, 557] on link "LOSRIOS" at bounding box center [263, 552] width 43 height 9
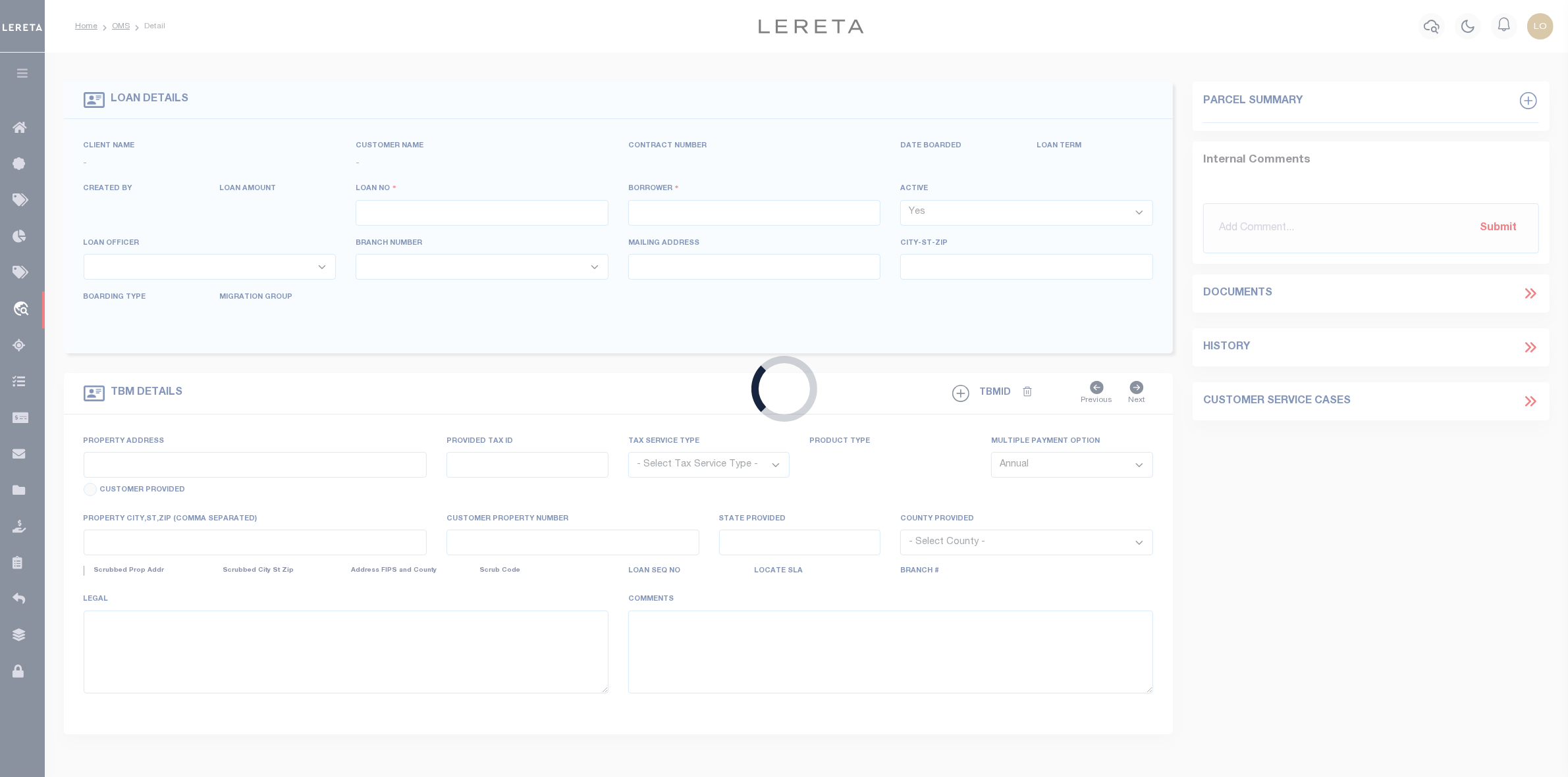
type input "LOSRIOS"
type input "Remphrey Scott"
select select
type input "[DATE]"
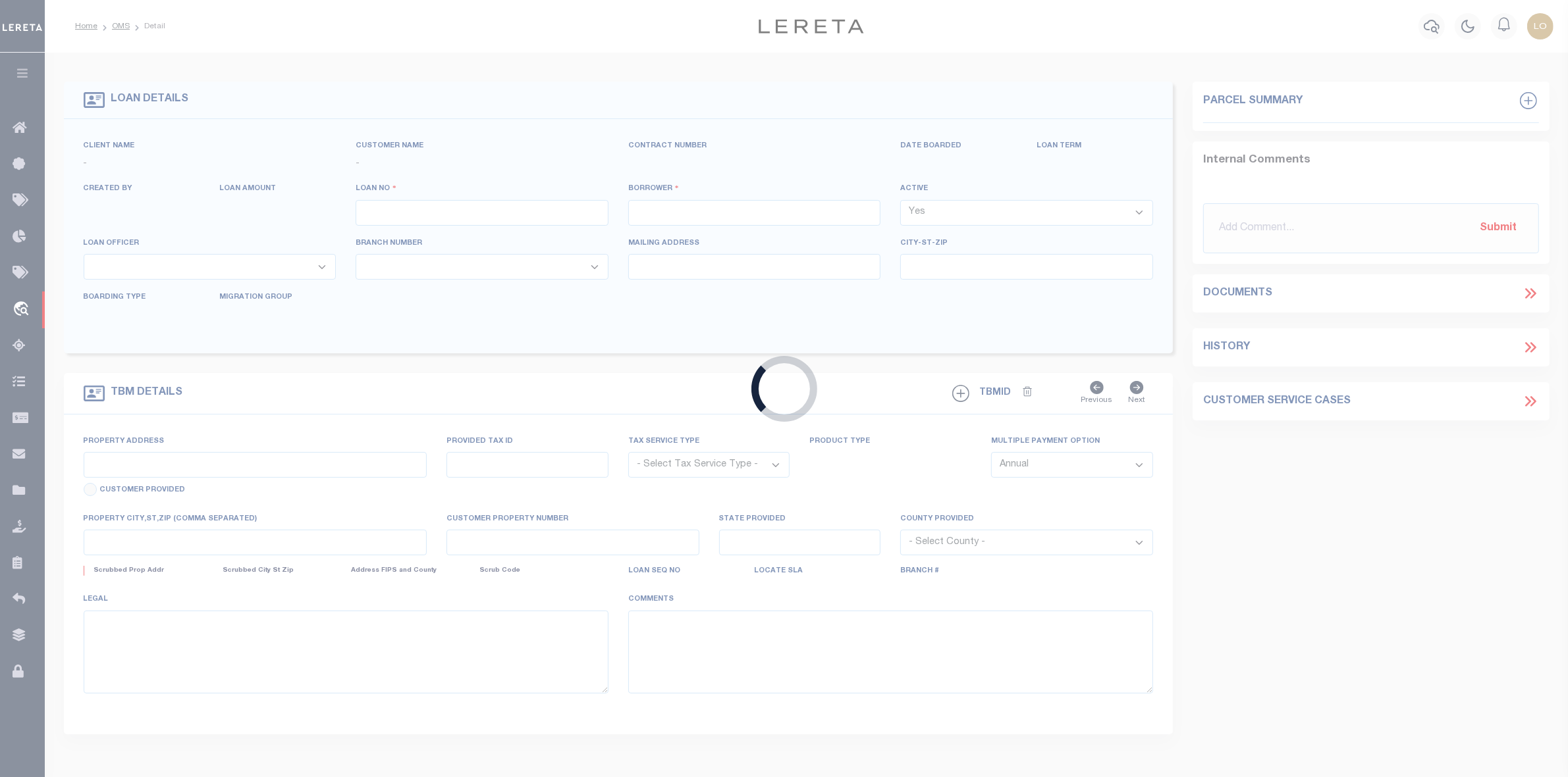
select select "500"
select select "10"
select select "Escrow"
type input "Los Rios Drive"
type input "2892111"
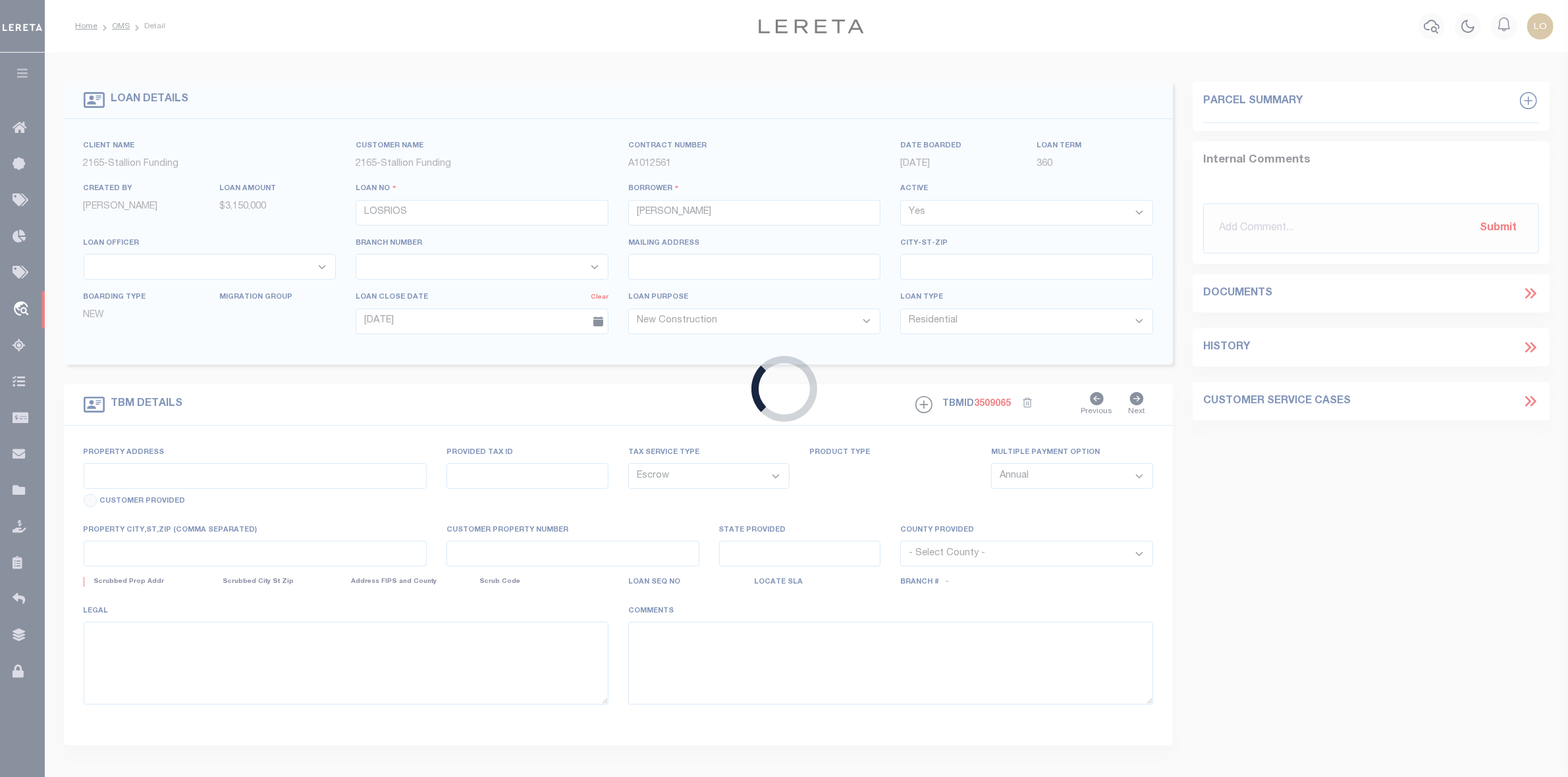
select select
type input "Plano TX 75074"
type input "[GEOGRAPHIC_DATA]"
type textarea "Block A, Lot PT 4, Collin County (Property is being subdivided into 6 separate …"
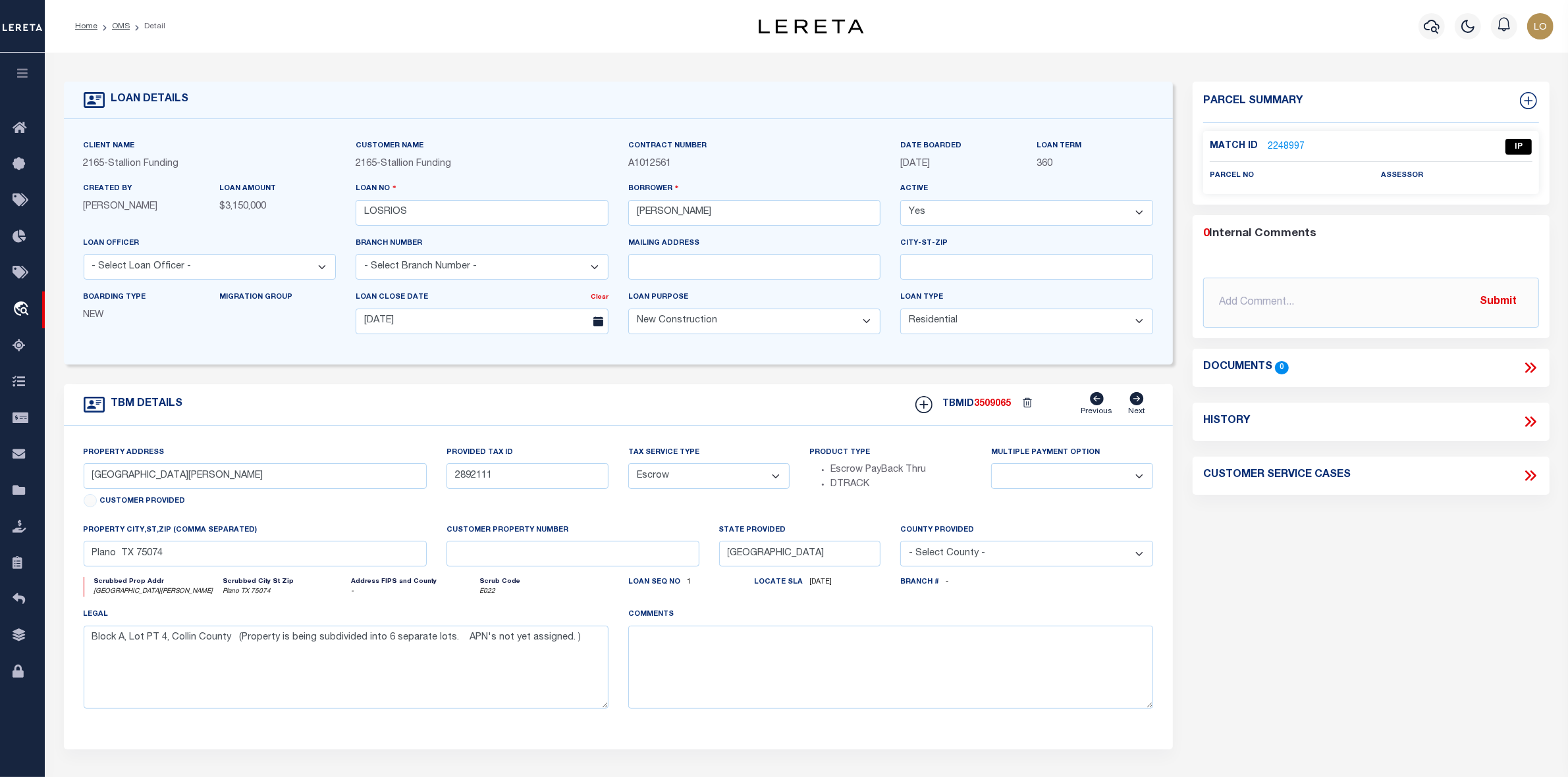
click at [1307, 665] on div "Parcel Summary Match ID 2248997 0" at bounding box center [1371, 441] width 377 height 719
click at [115, 24] on link "OMS" at bounding box center [121, 26] width 18 height 8
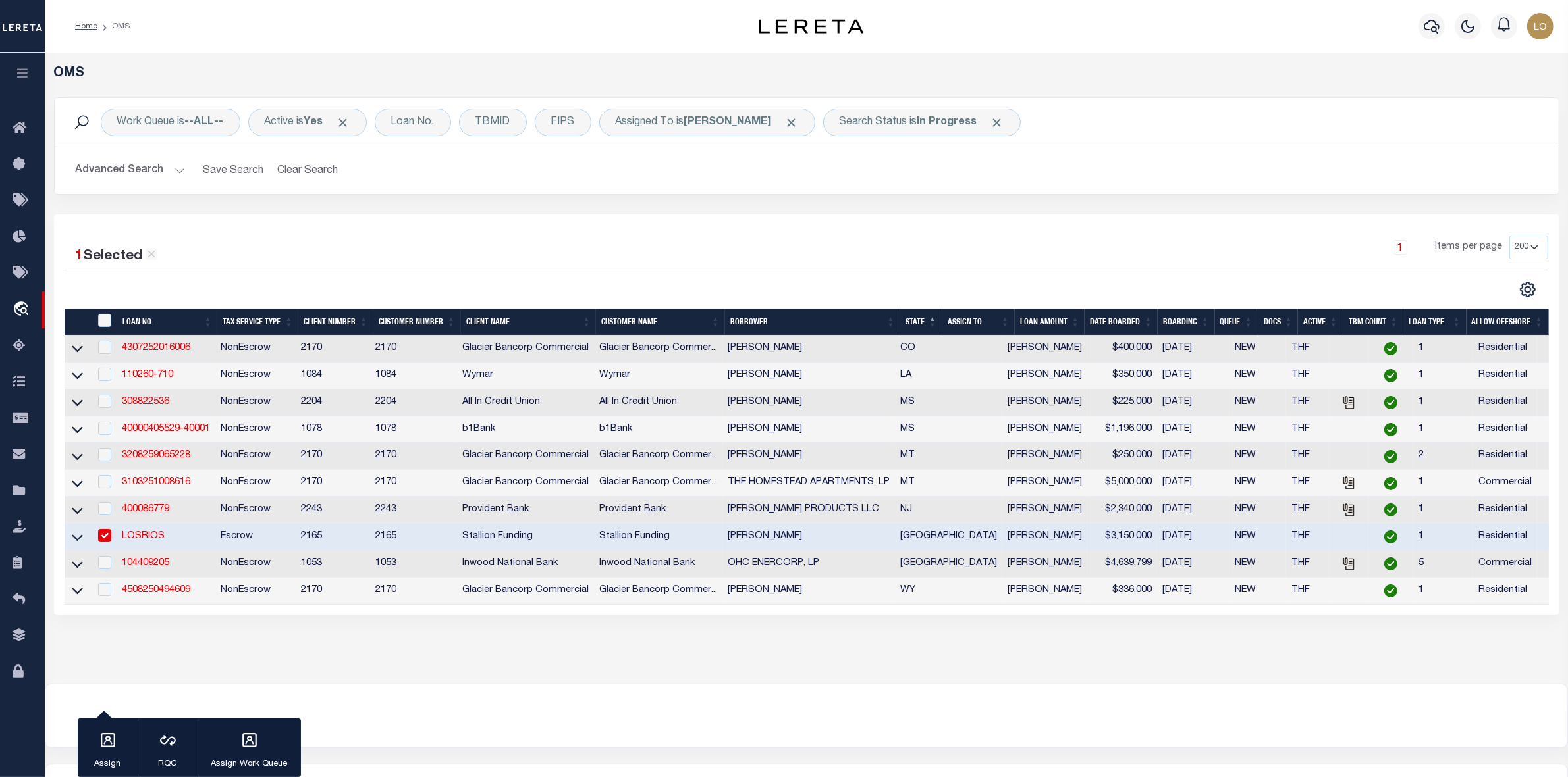
click at [102, 542] on input "checkbox" at bounding box center [105, 536] width 14 height 14
checkbox input "false"
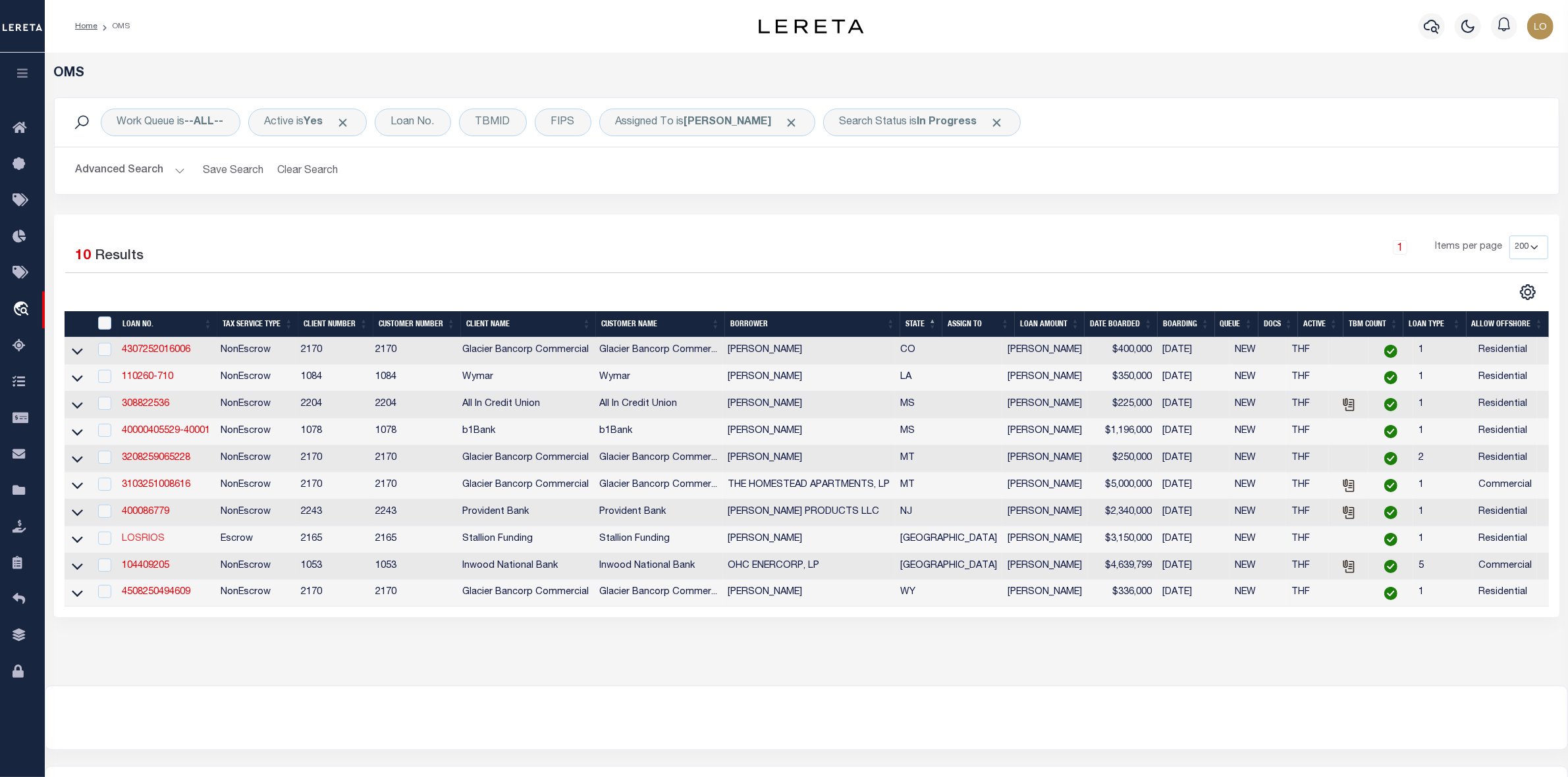
click at [155, 544] on link "LOSRIOS" at bounding box center [143, 539] width 43 height 9
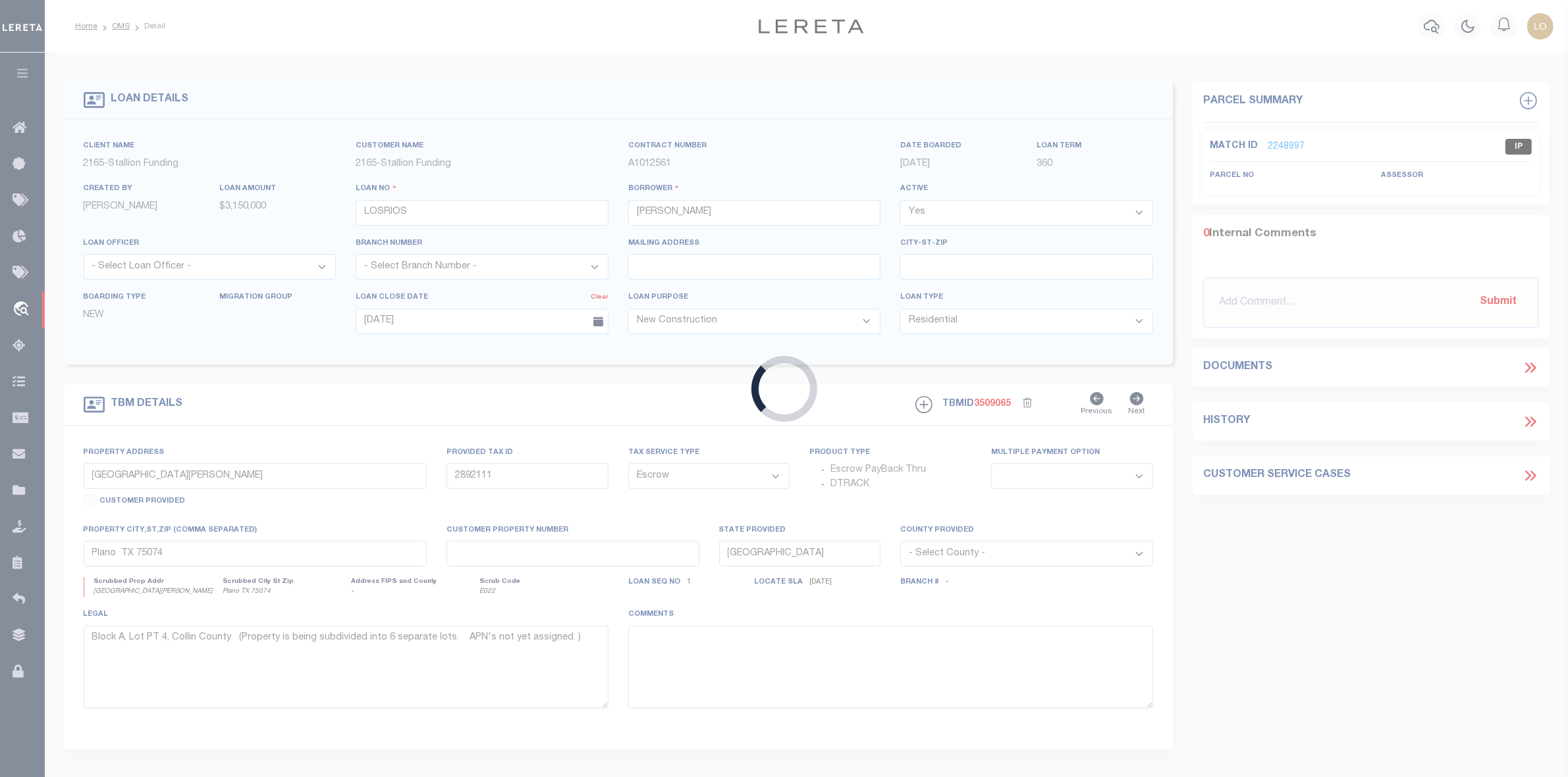
select select
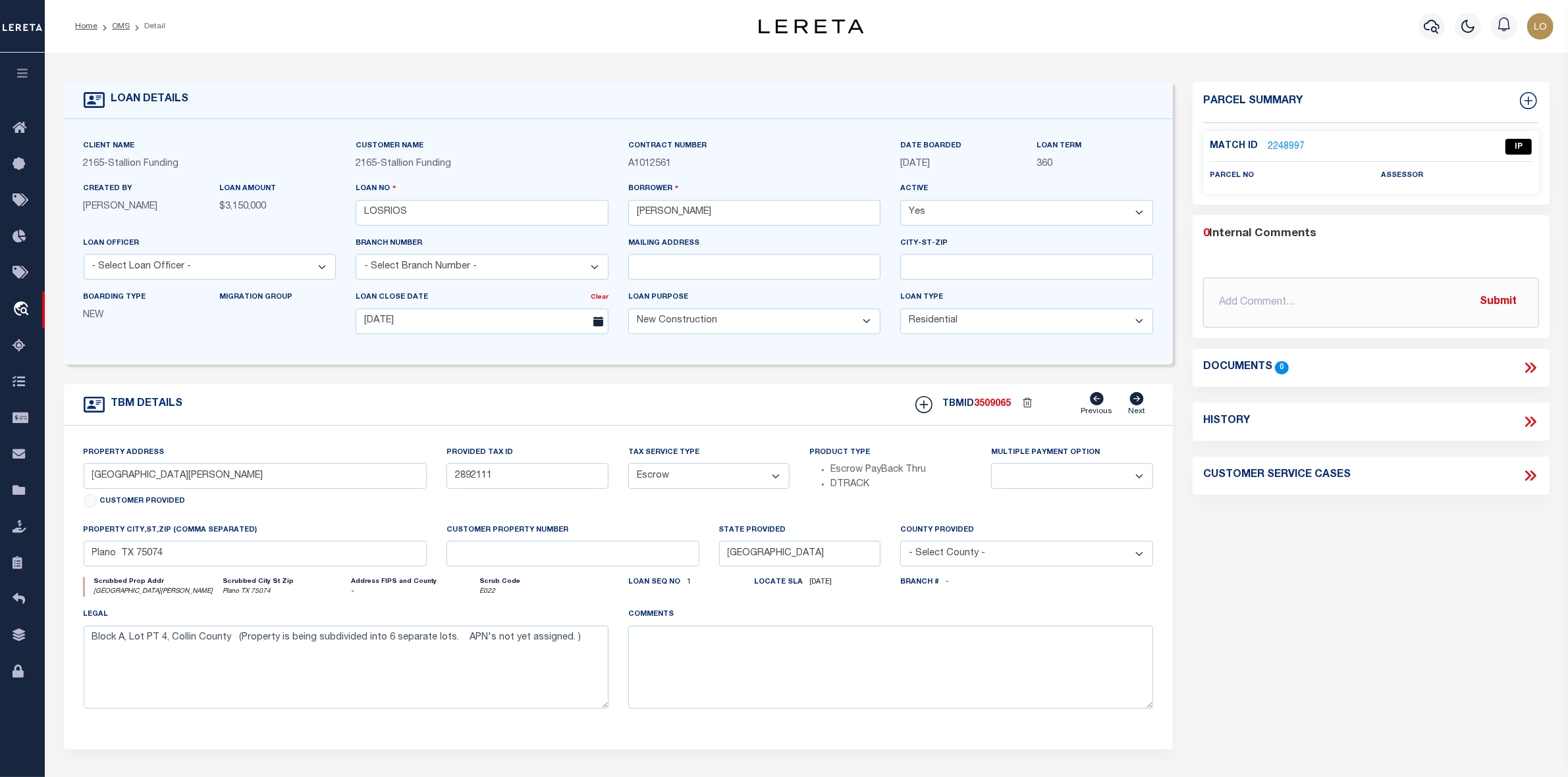
click at [1275, 143] on link "2248997" at bounding box center [1286, 147] width 37 height 14
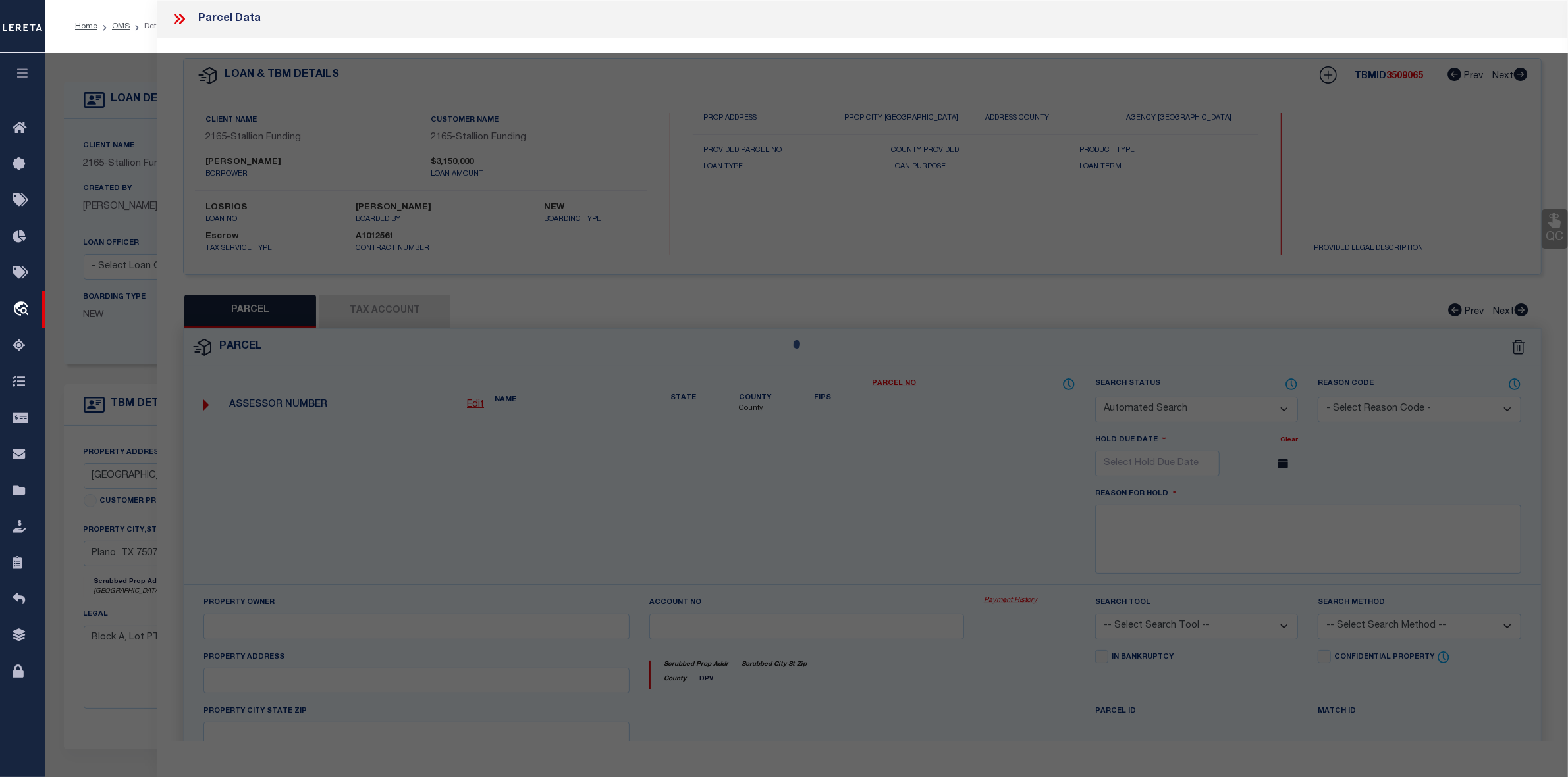
checkbox input "false"
select select "IP"
checkbox input "false"
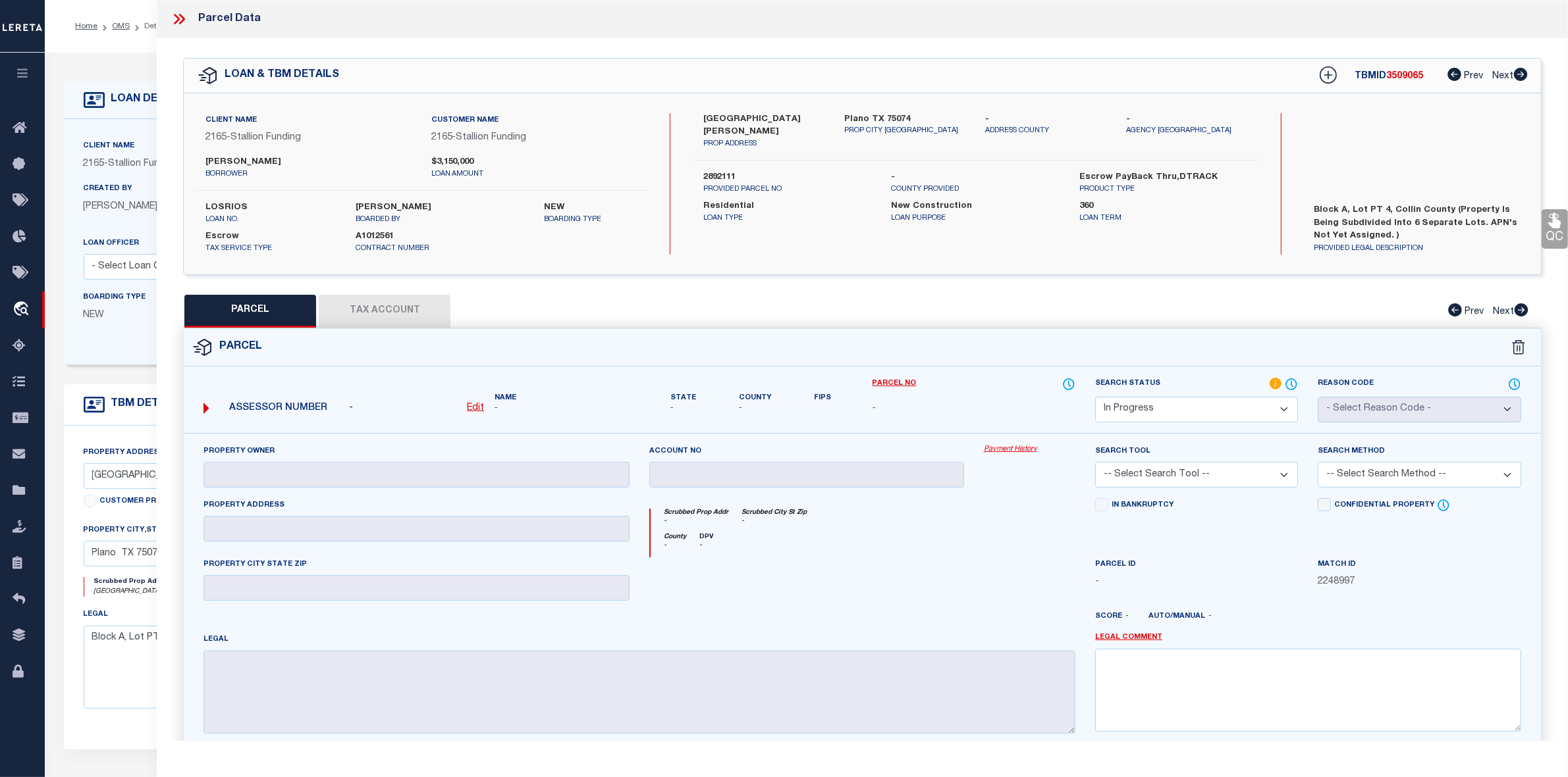
click at [902, 537] on div "County - DPV -" at bounding box center [863, 545] width 425 height 24
click at [725, 171] on label "2892111" at bounding box center [787, 178] width 168 height 14
copy label "2892111"
click at [478, 408] on u "Edit" at bounding box center [475, 408] width 17 height 9
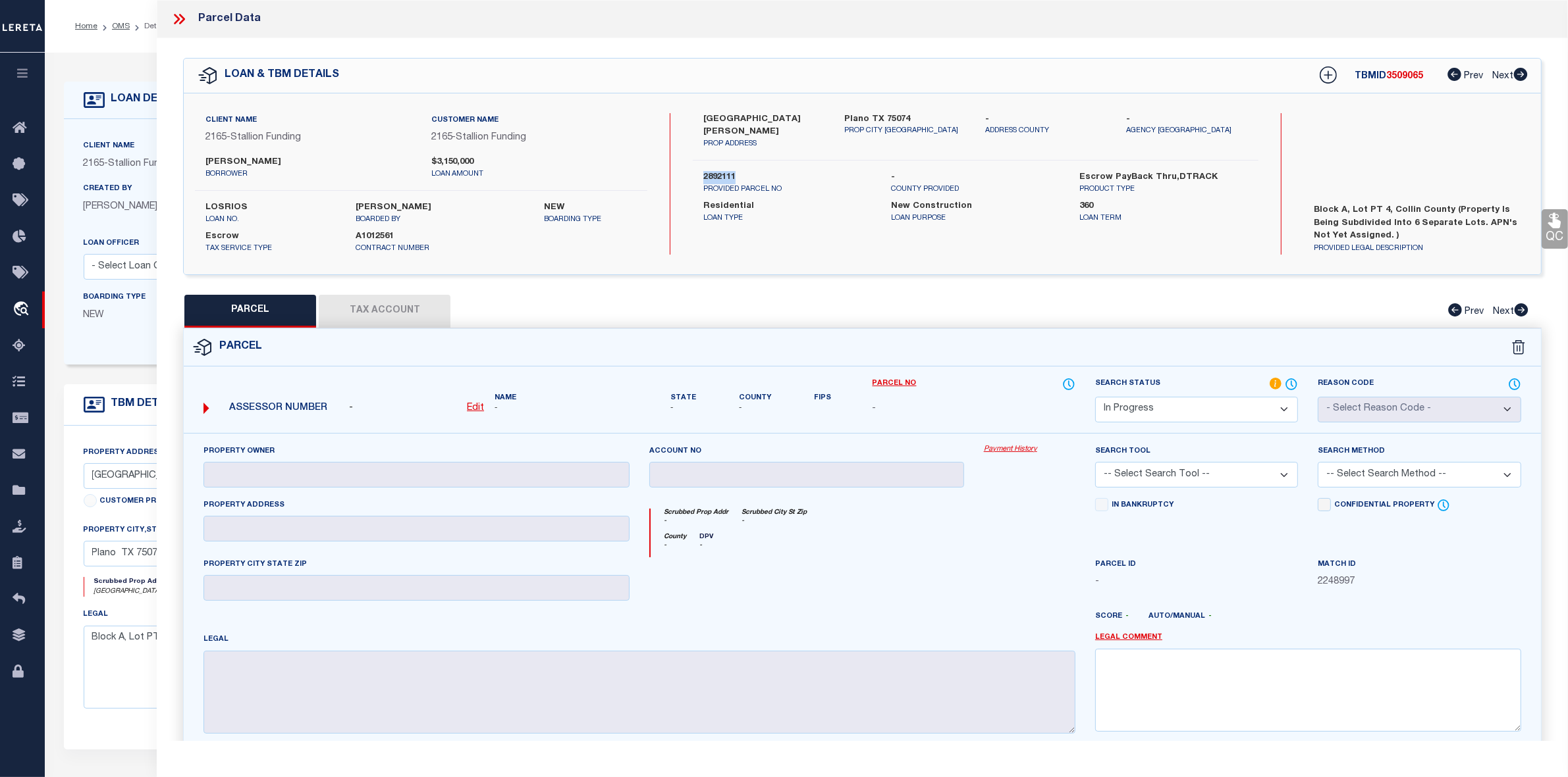
select select "IP"
type textarea "-"
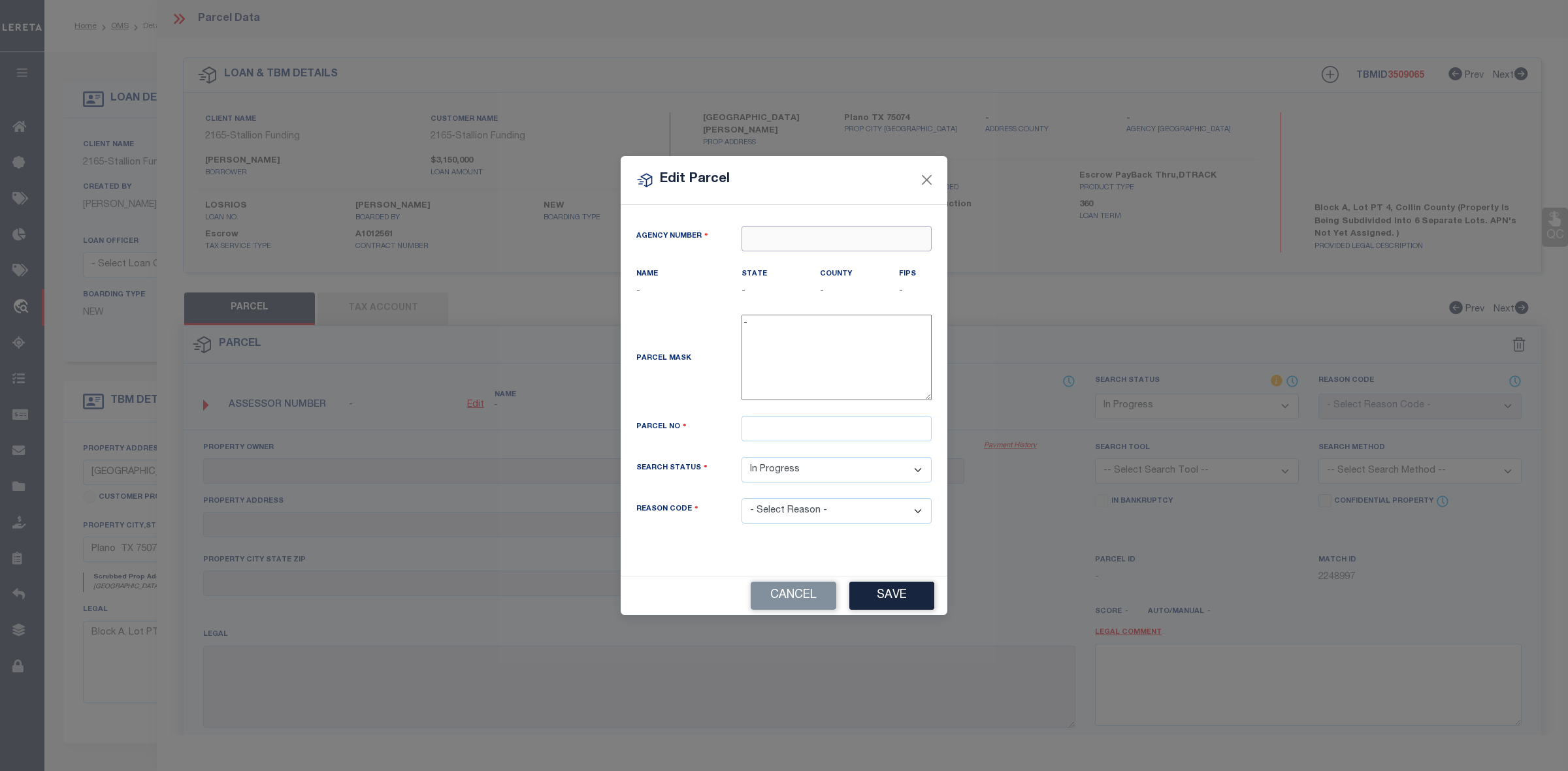
click at [756, 239] on input "text" at bounding box center [836, 238] width 190 height 25
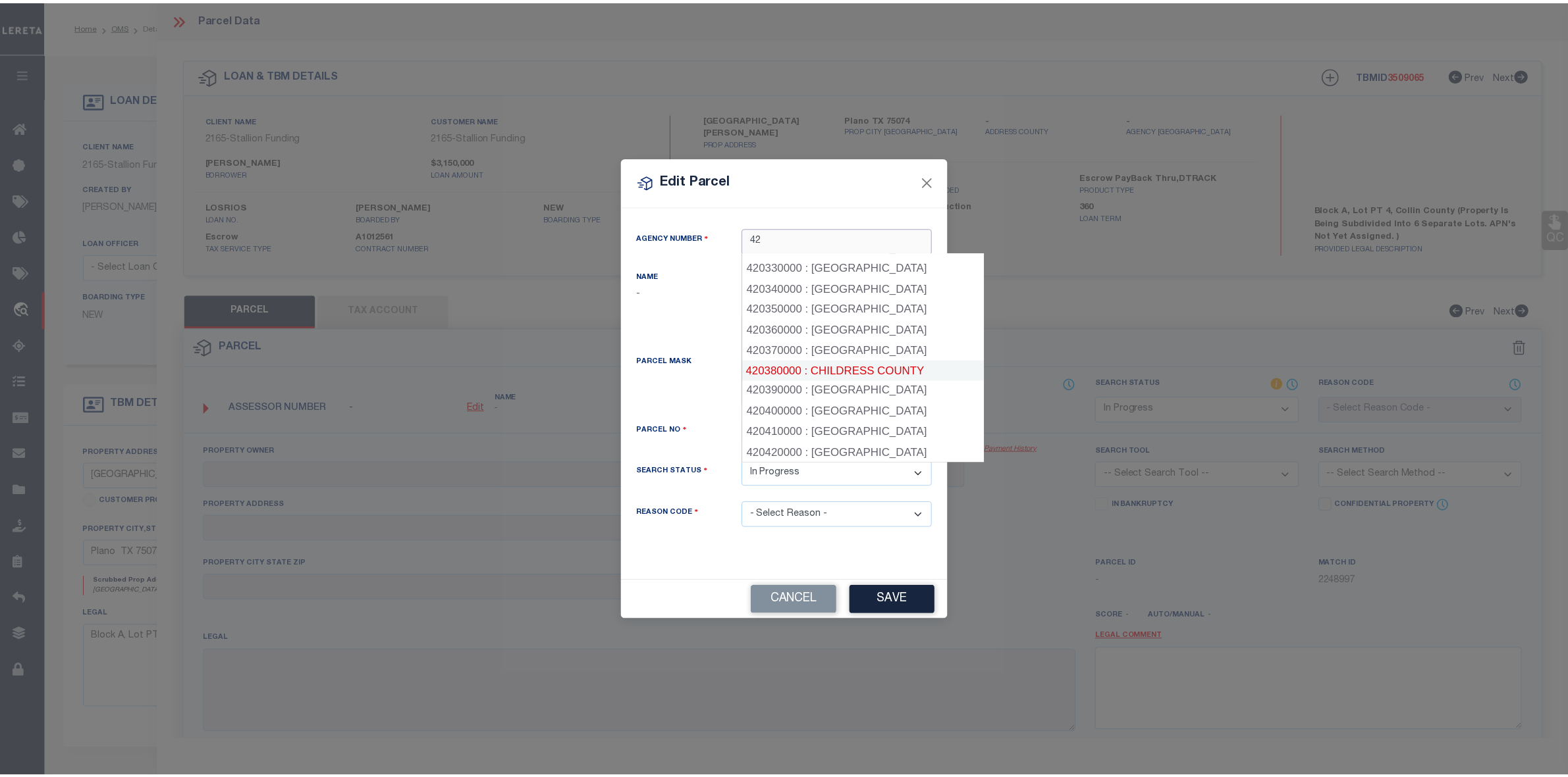
scroll to position [742, 0]
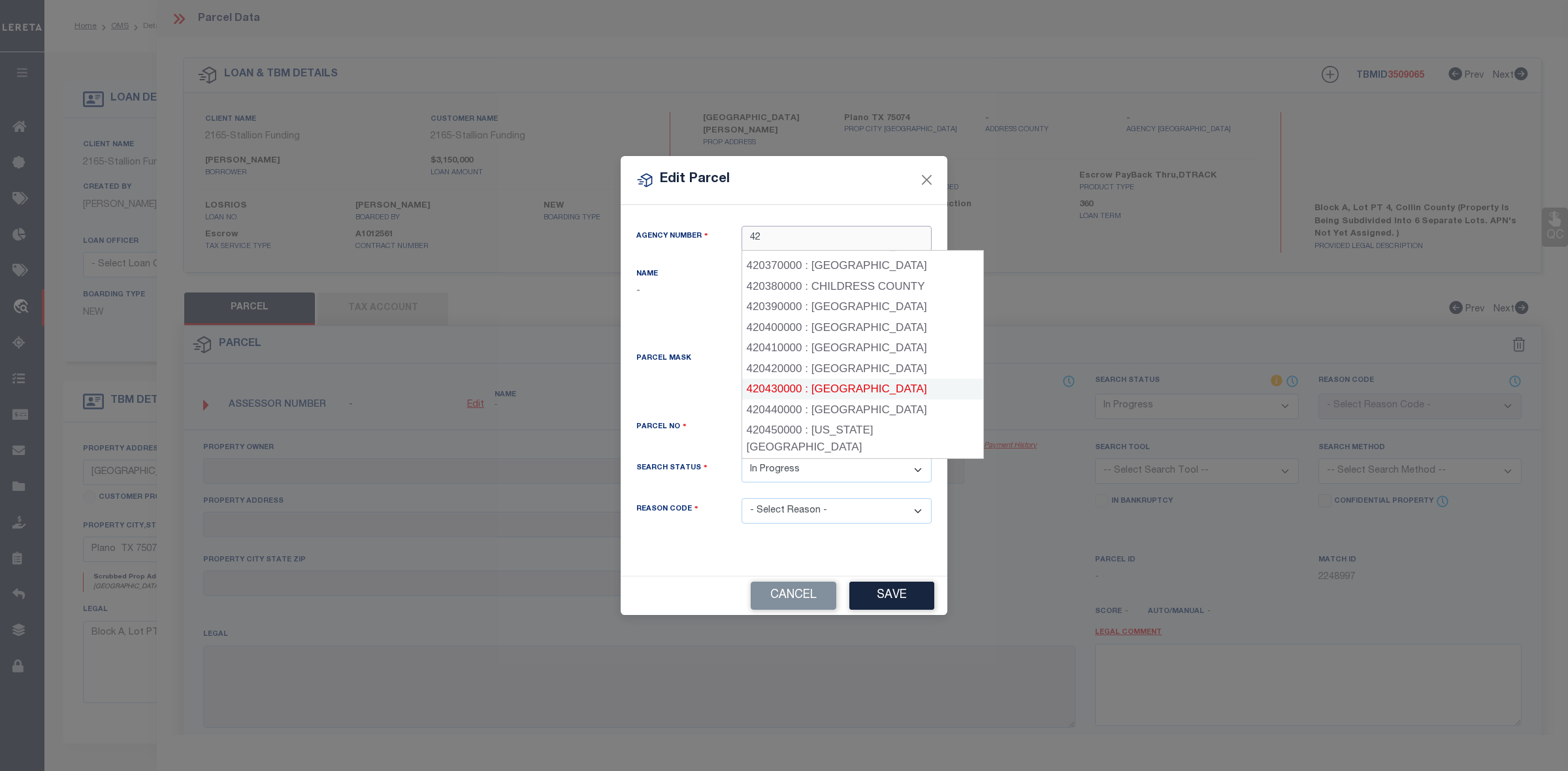
click at [873, 390] on div "420430000 : COLLIN COUNTY" at bounding box center [863, 390] width 241 height 21
type input "420430000"
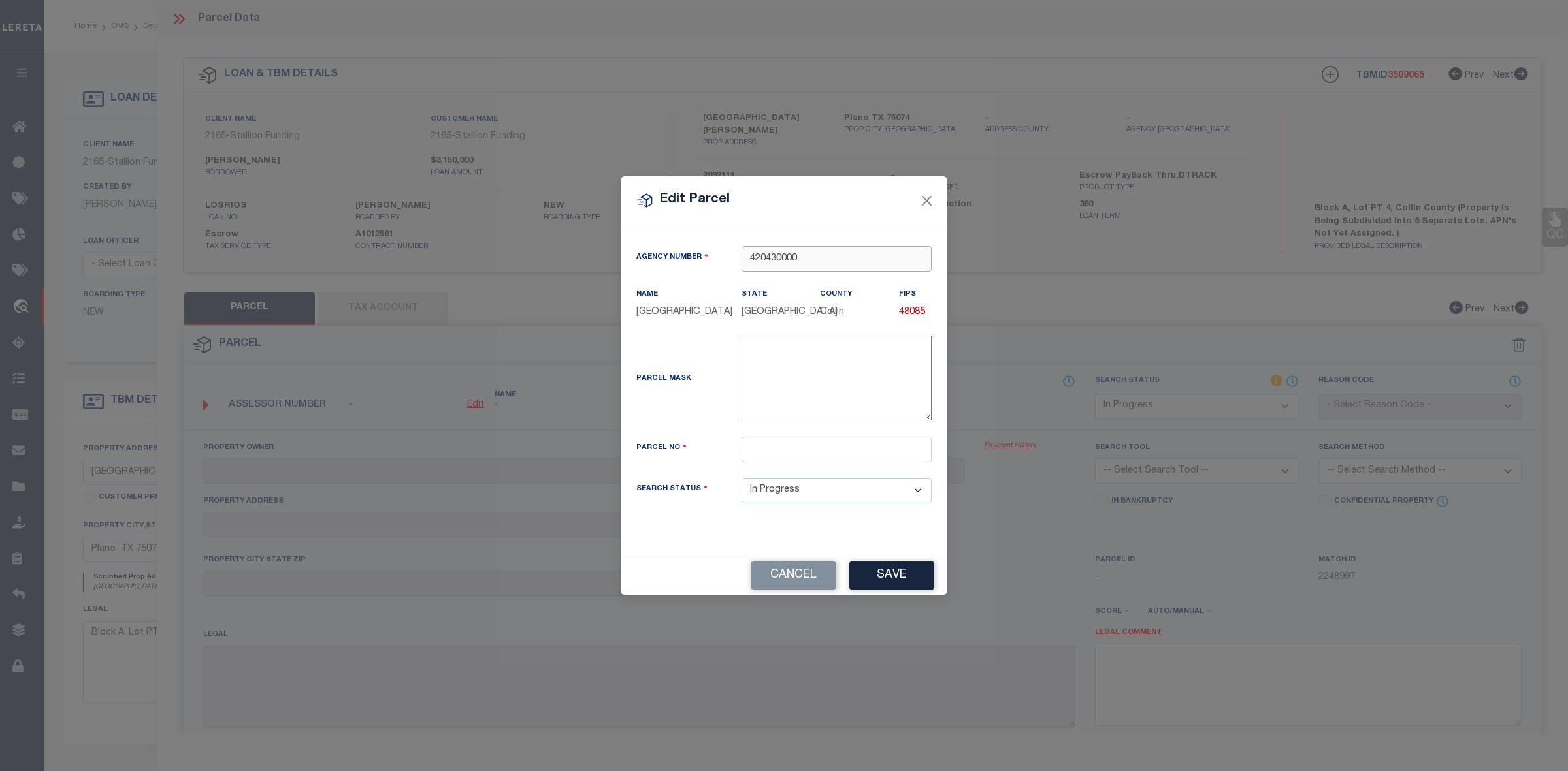
type input "420430000"
click at [831, 451] on input "text" at bounding box center [836, 450] width 190 height 25
paste input "2892111"
type input "2892111"
click at [671, 416] on div "Parcel Mask -" at bounding box center [784, 381] width 315 height 91
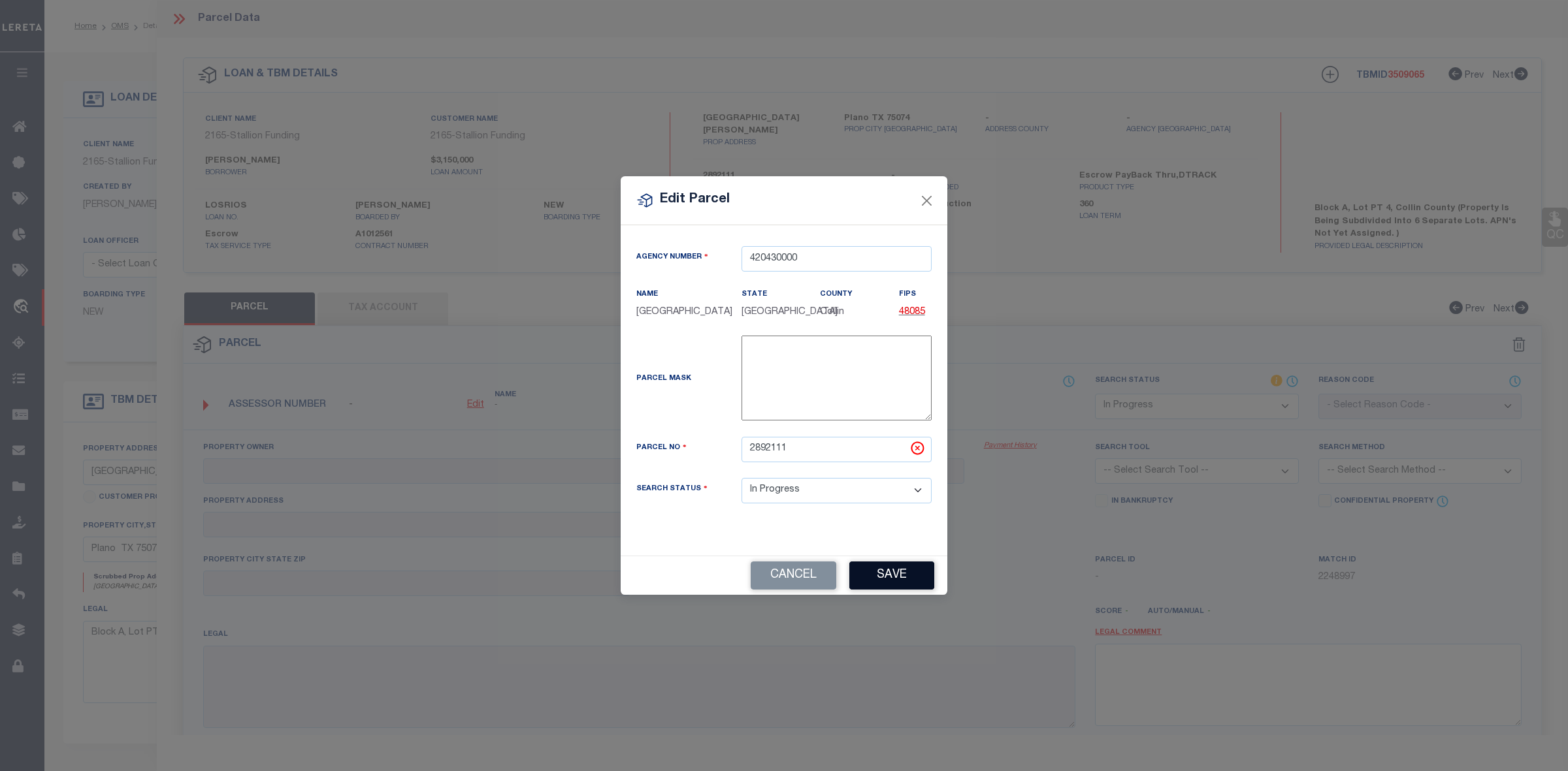
click at [864, 575] on button "Save" at bounding box center [892, 576] width 85 height 28
select select "IP"
checkbox input "false"
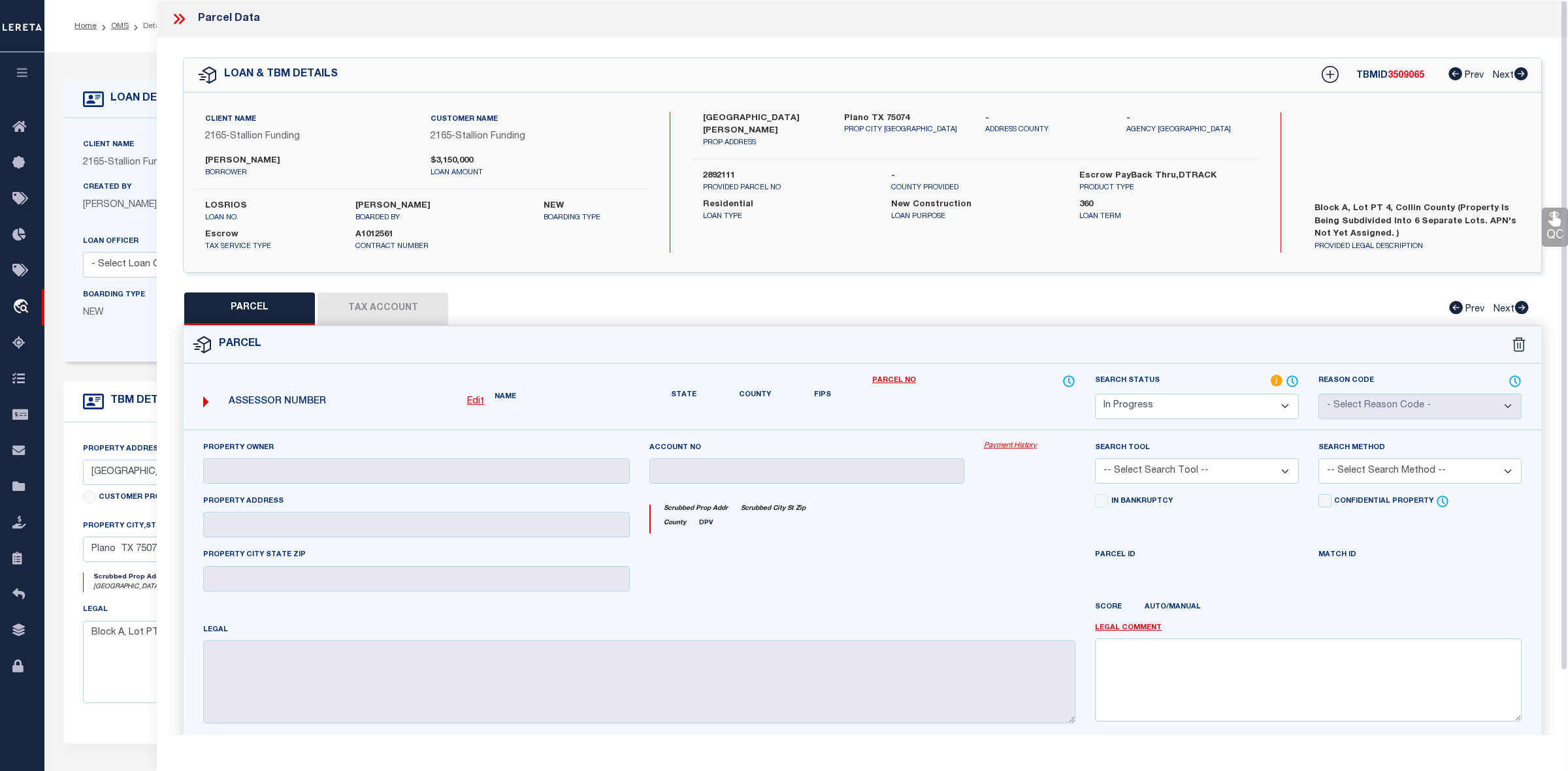
checkbox input "false"
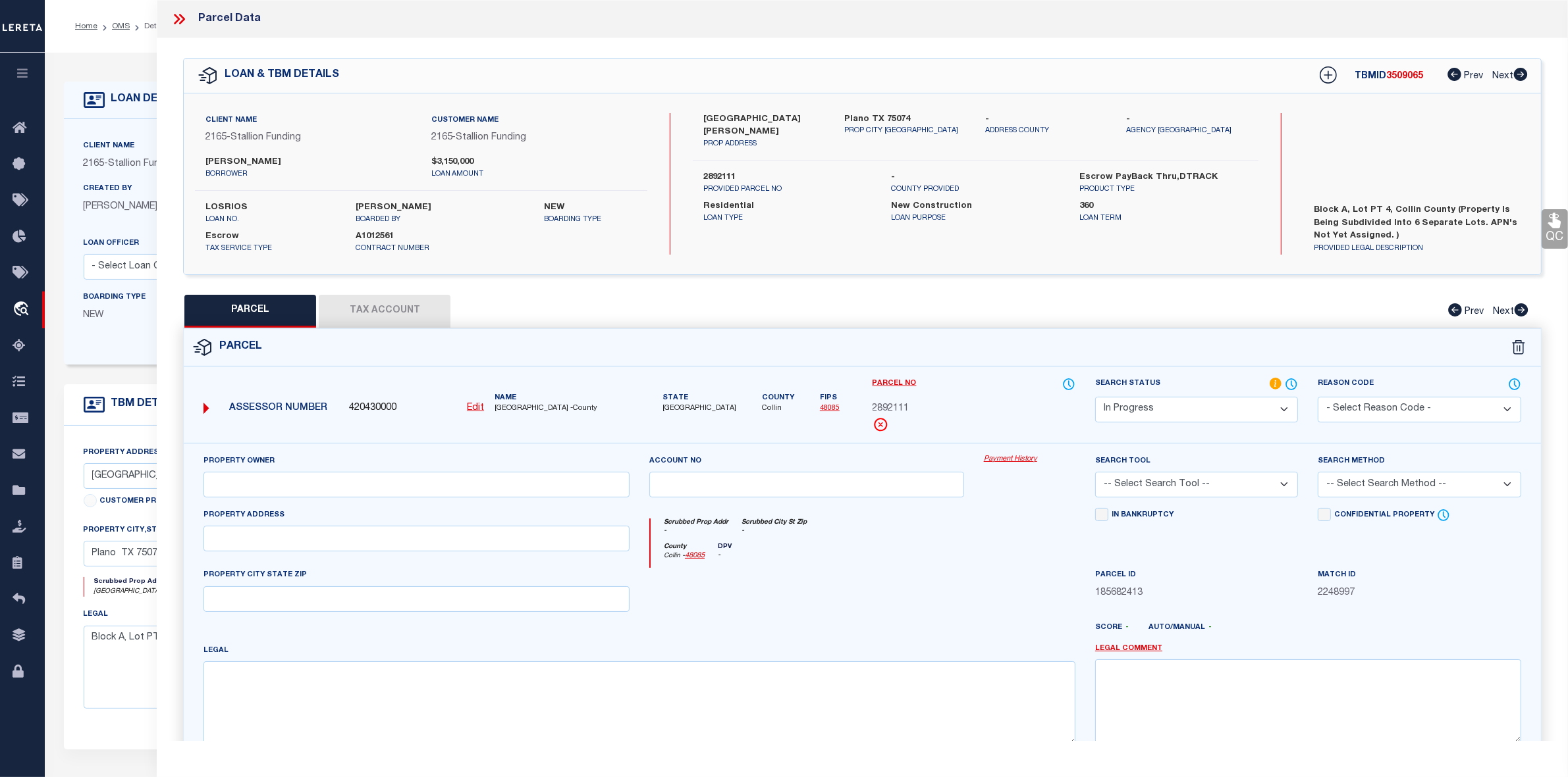
click at [787, 584] on div at bounding box center [806, 595] width 334 height 54
click at [381, 305] on button "Tax Account" at bounding box center [384, 312] width 131 height 33
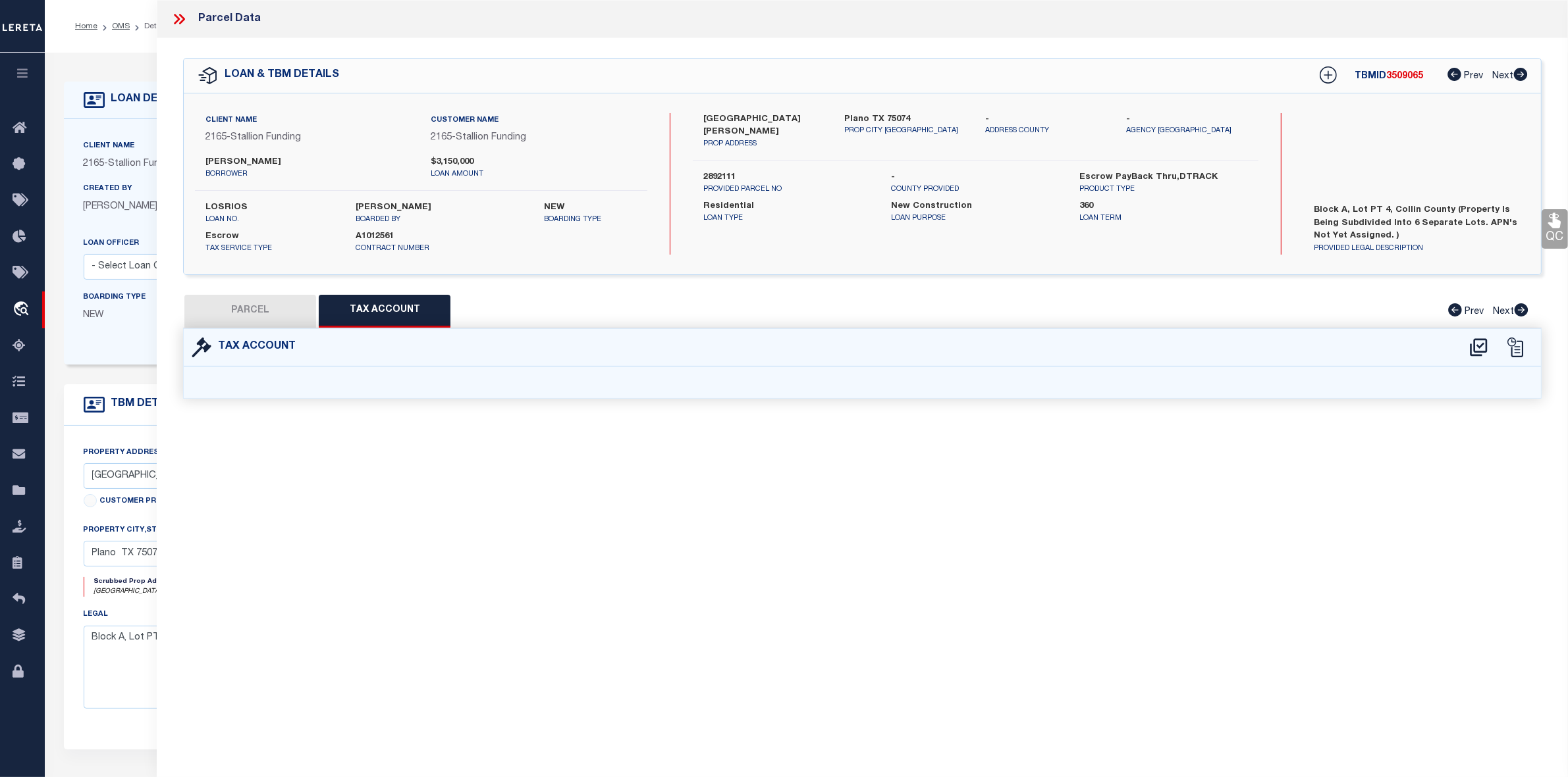
select select "100"
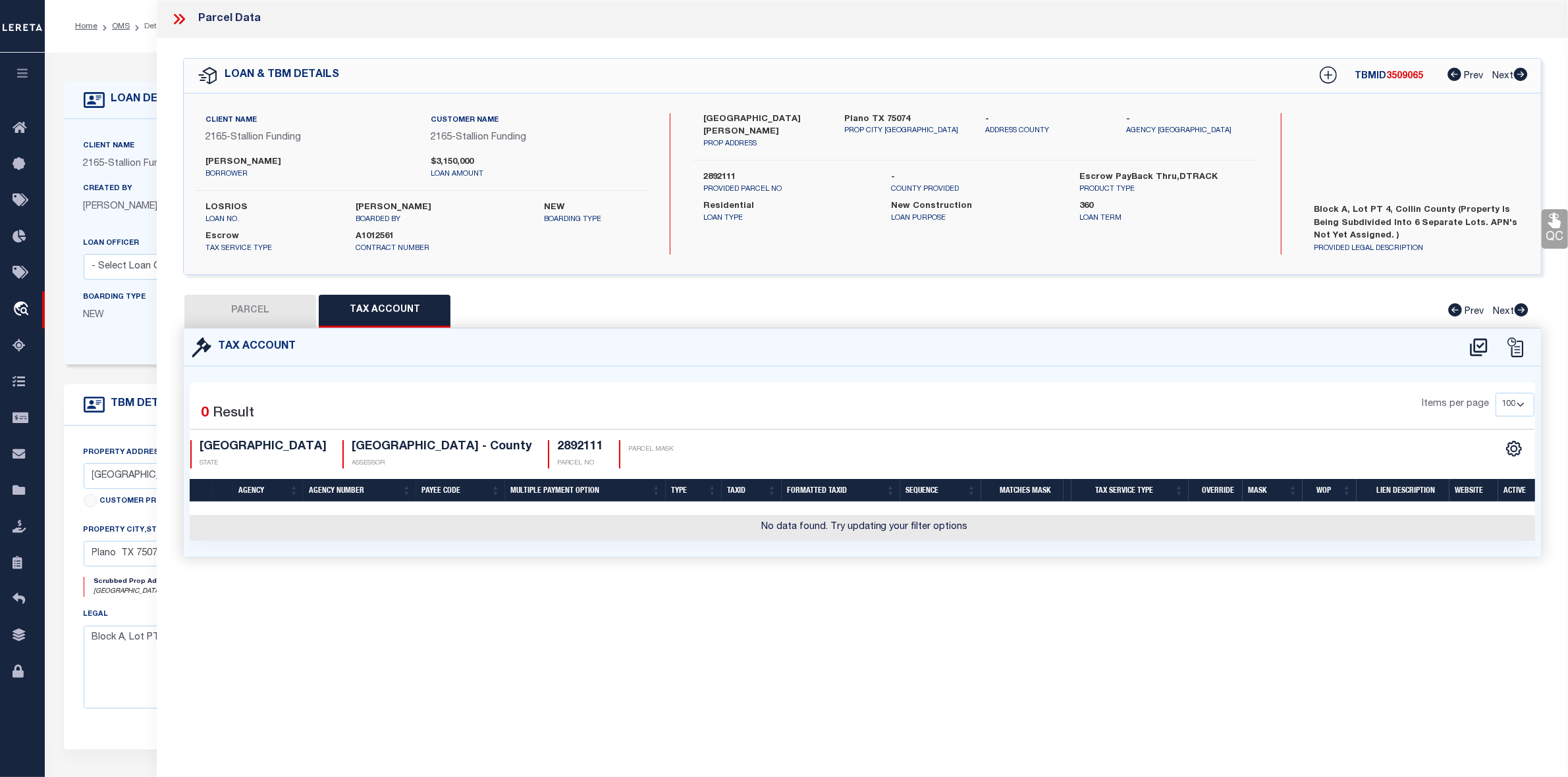
click at [924, 643] on div "Parcel Data QC QC QC - Select Status - Ready to QC" at bounding box center [862, 370] width 1411 height 741
click at [1476, 350] on icon at bounding box center [1478, 348] width 17 height 18
select select "100"
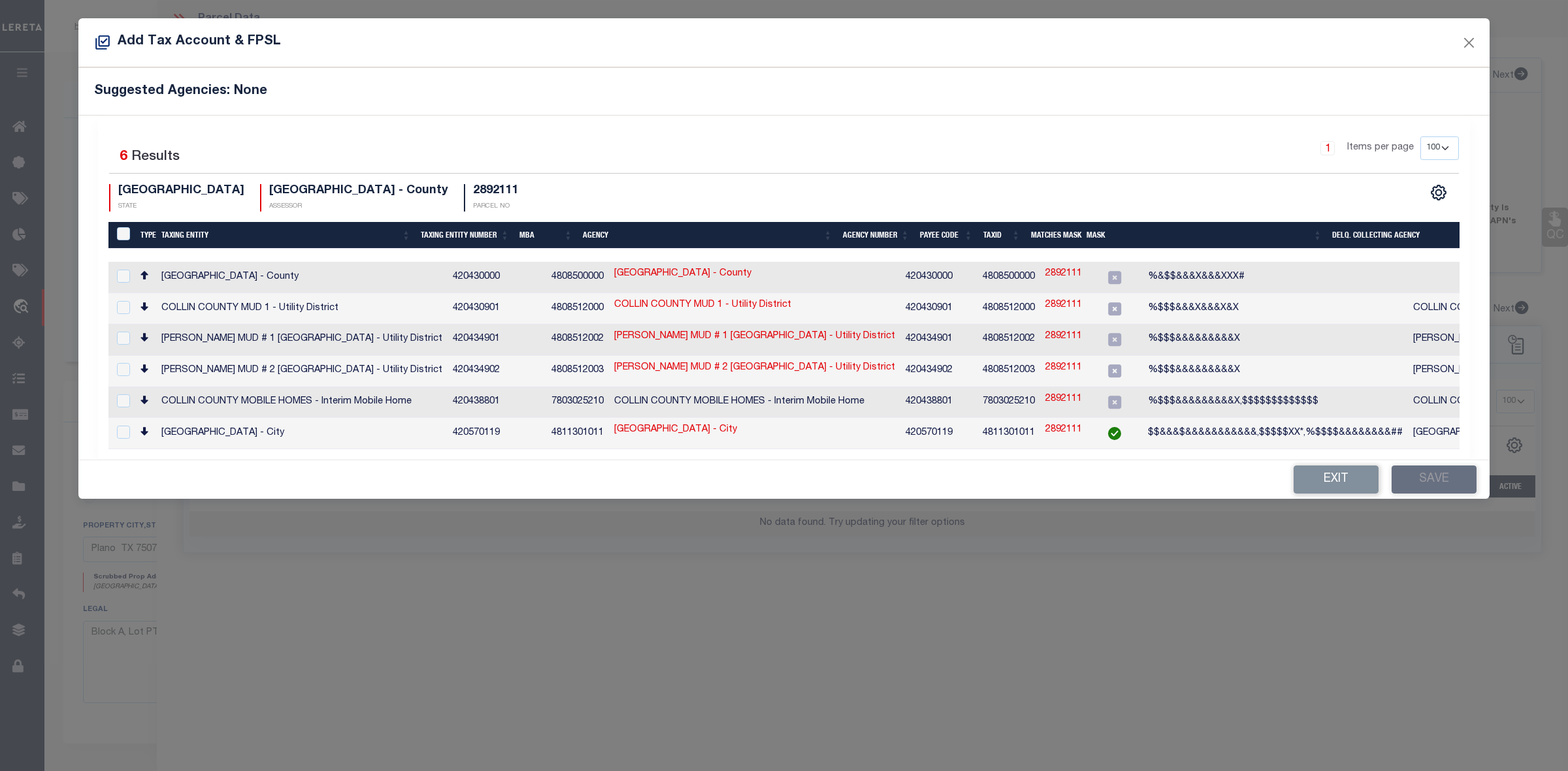
click at [1330, 479] on button "Exit" at bounding box center [1336, 480] width 85 height 28
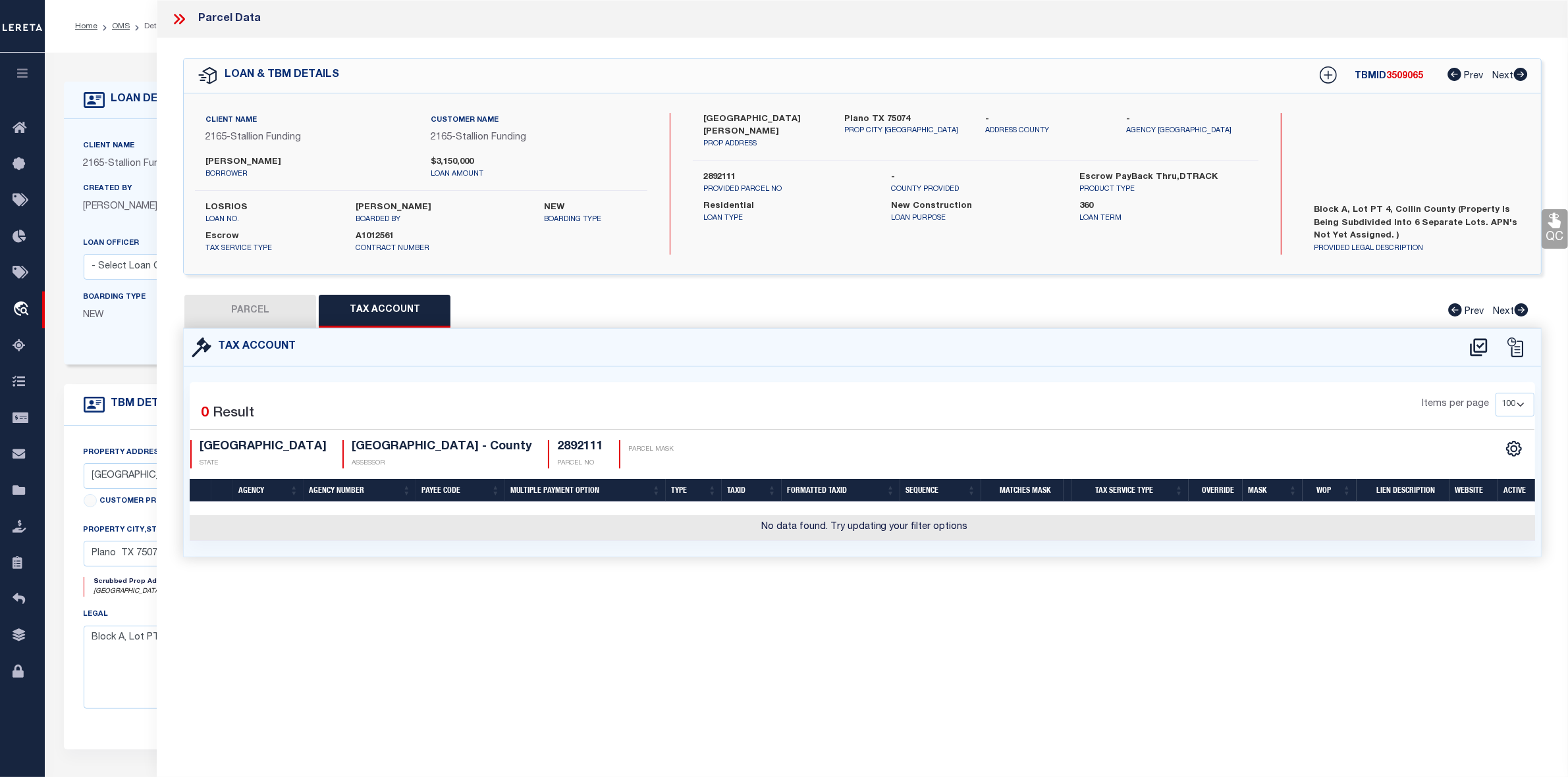
click at [227, 316] on button "PARCEL" at bounding box center [249, 312] width 131 height 33
select select "AS"
checkbox input "false"
select select "IP"
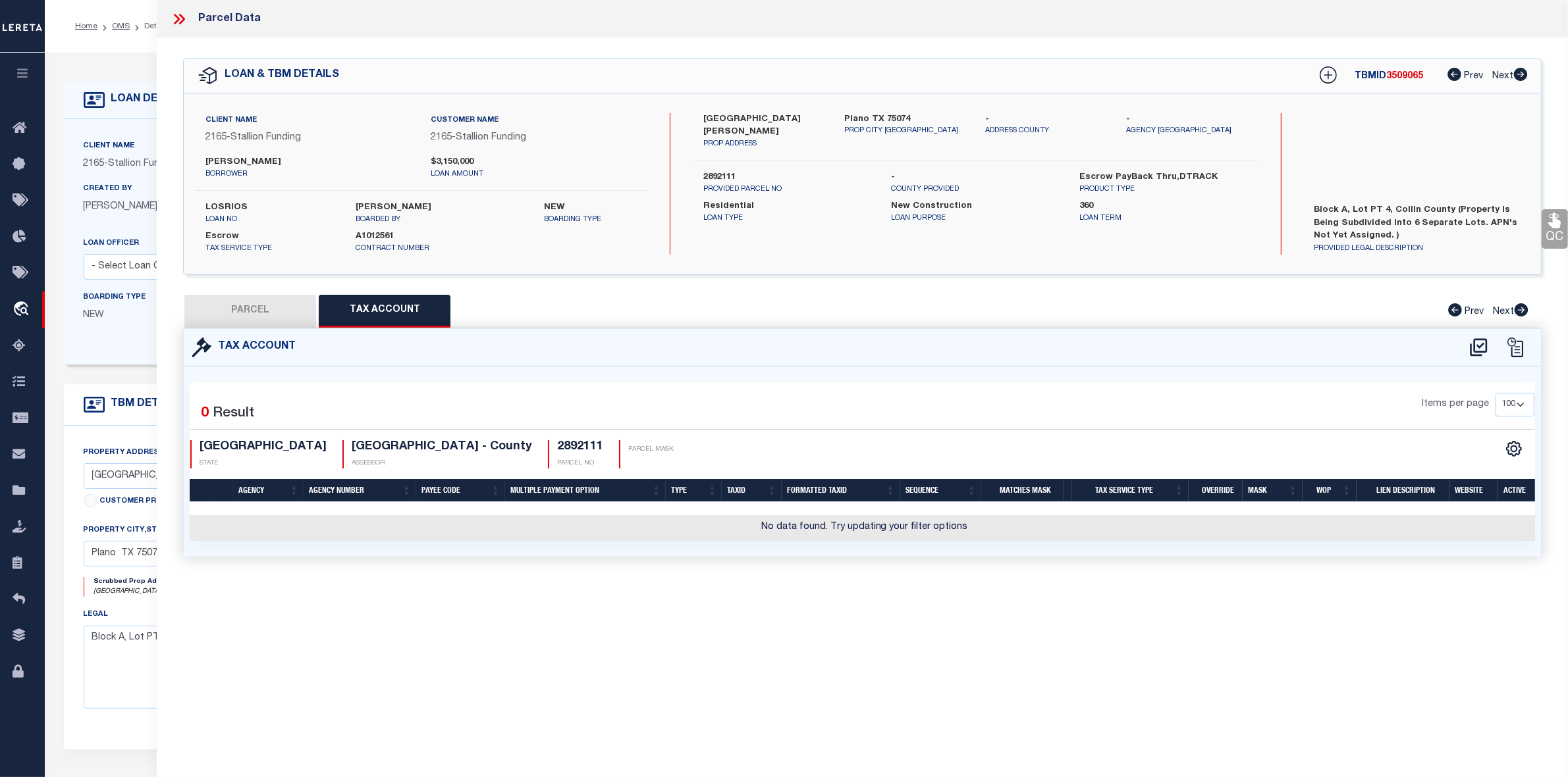
checkbox input "false"
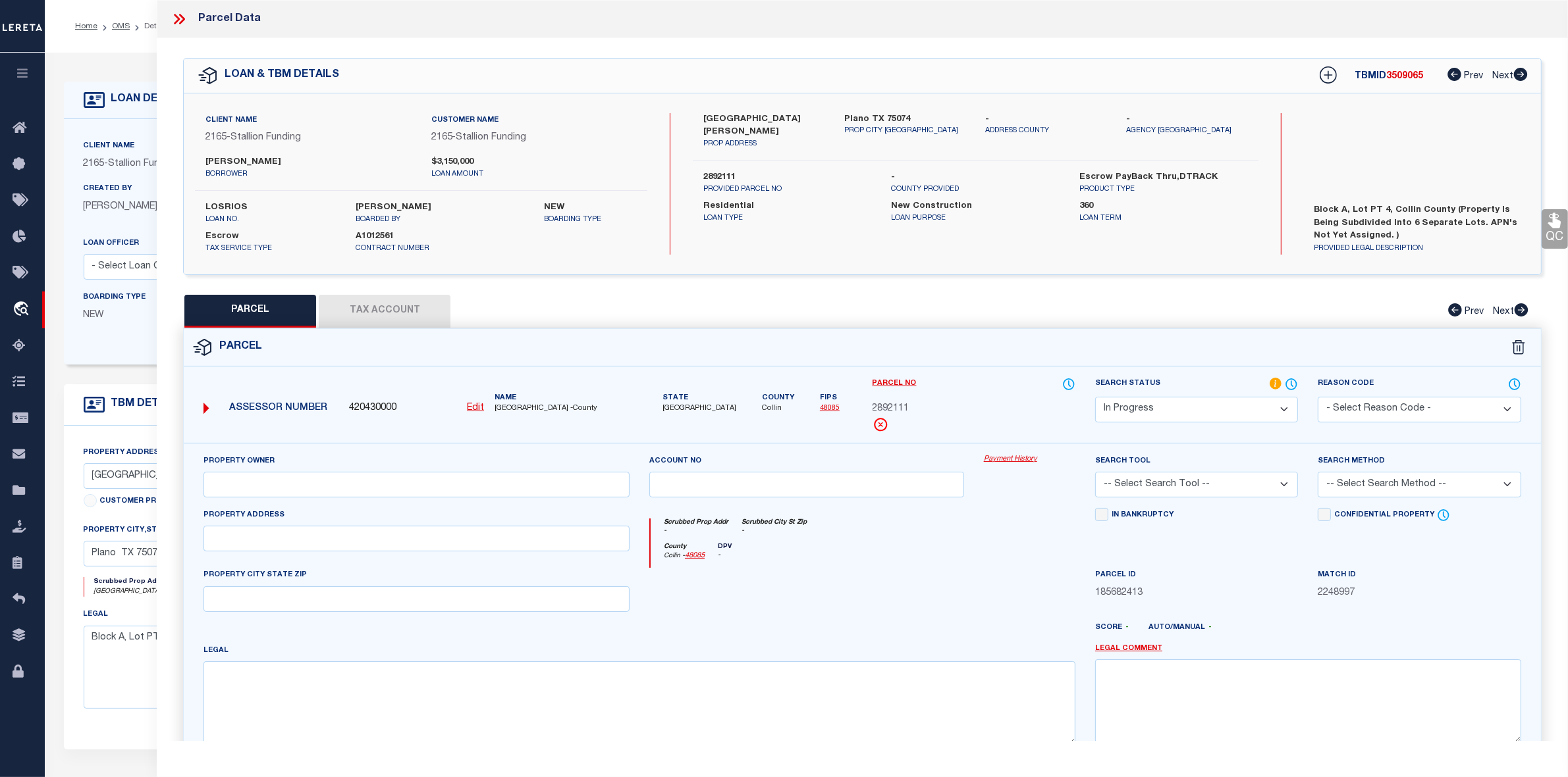
click at [939, 610] on div at bounding box center [806, 595] width 334 height 54
click at [928, 339] on div "Parcel" at bounding box center [862, 348] width 1357 height 38
click at [468, 408] on u "Edit" at bounding box center [475, 408] width 17 height 9
select select "IP"
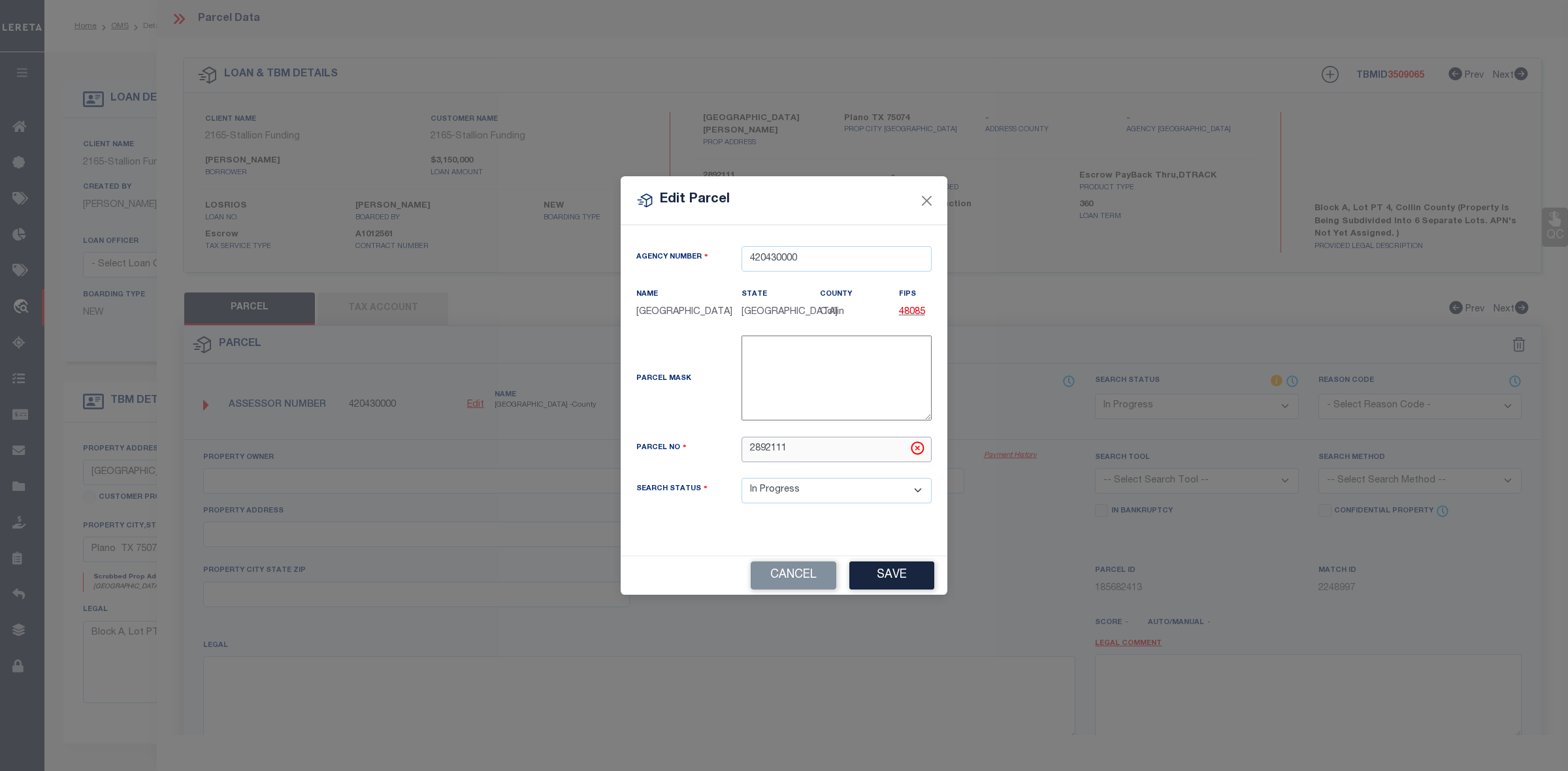
drag, startPoint x: 793, startPoint y: 455, endPoint x: 733, endPoint y: 454, distance: 60.0
click at [733, 454] on div "2892111" at bounding box center [836, 450] width 209 height 25
paste input "R-8211-00A-0040-"
click at [761, 444] on input "R-8211-00A-0040-1" at bounding box center [836, 450] width 190 height 25
type input "R821100A00401"
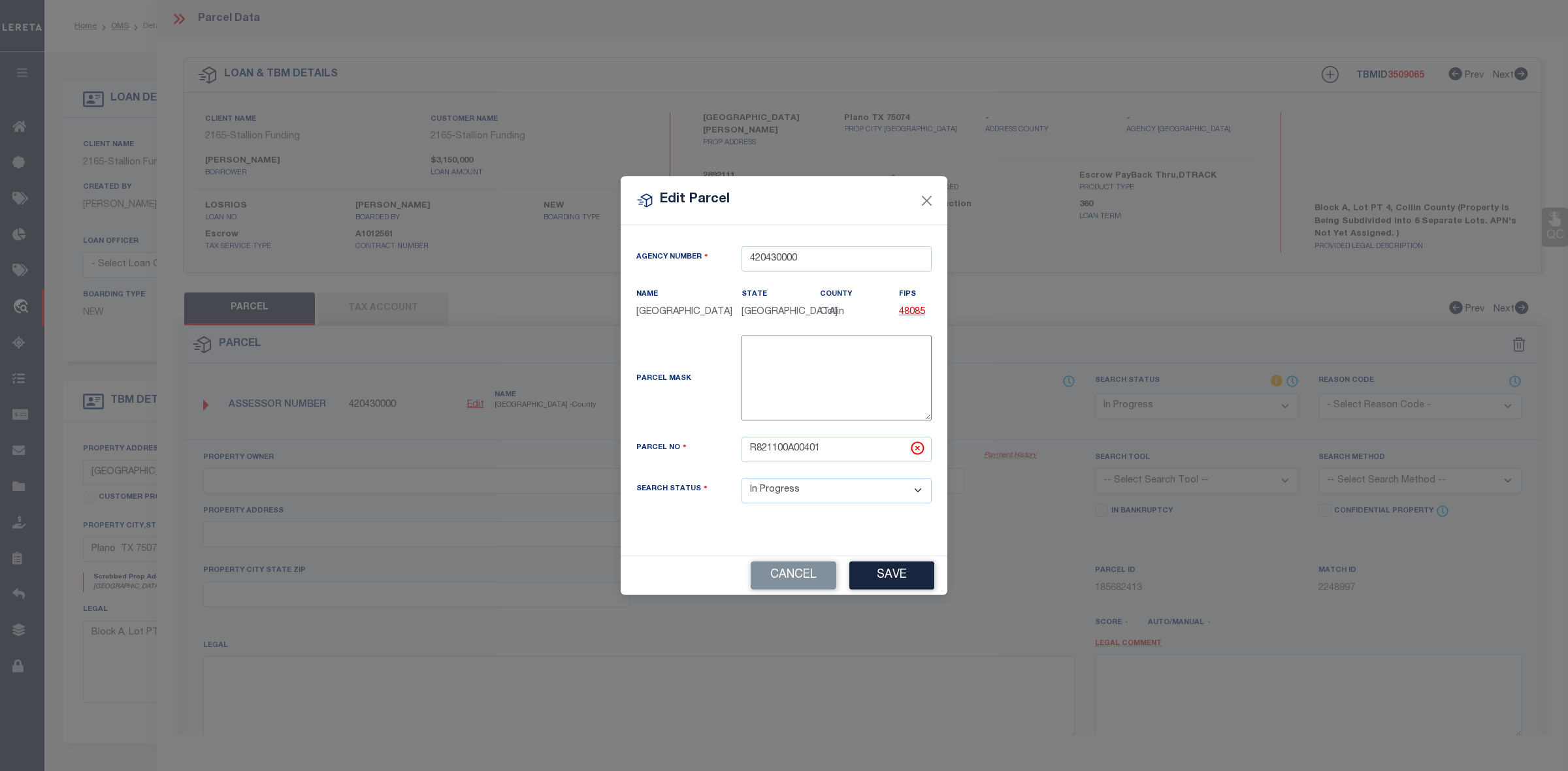
click at [715, 432] on div "Parcel Mask -" at bounding box center [784, 387] width 315 height 101
click at [902, 573] on button "Save" at bounding box center [892, 576] width 85 height 28
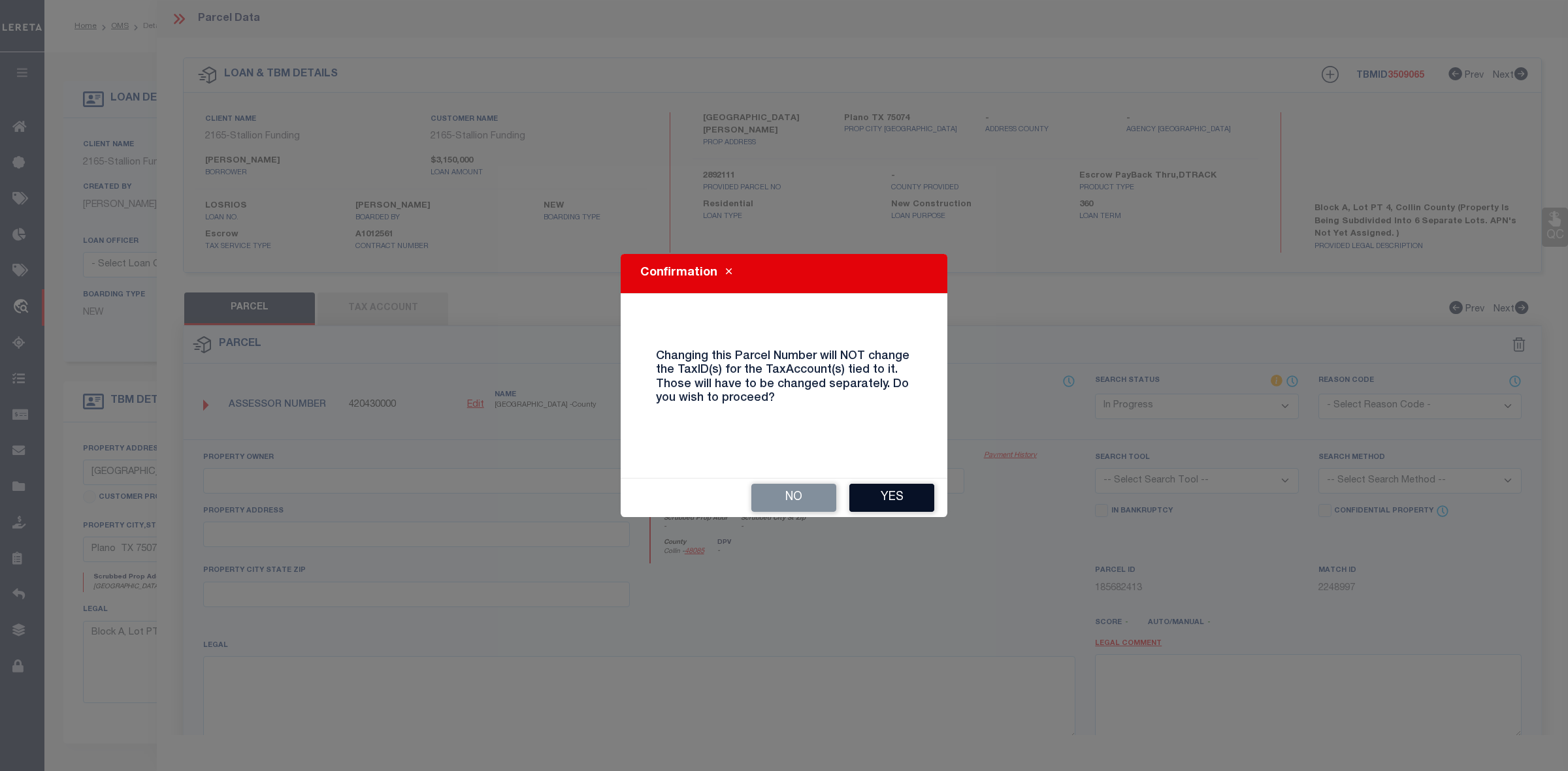
click at [902, 494] on button "Yes" at bounding box center [892, 498] width 85 height 28
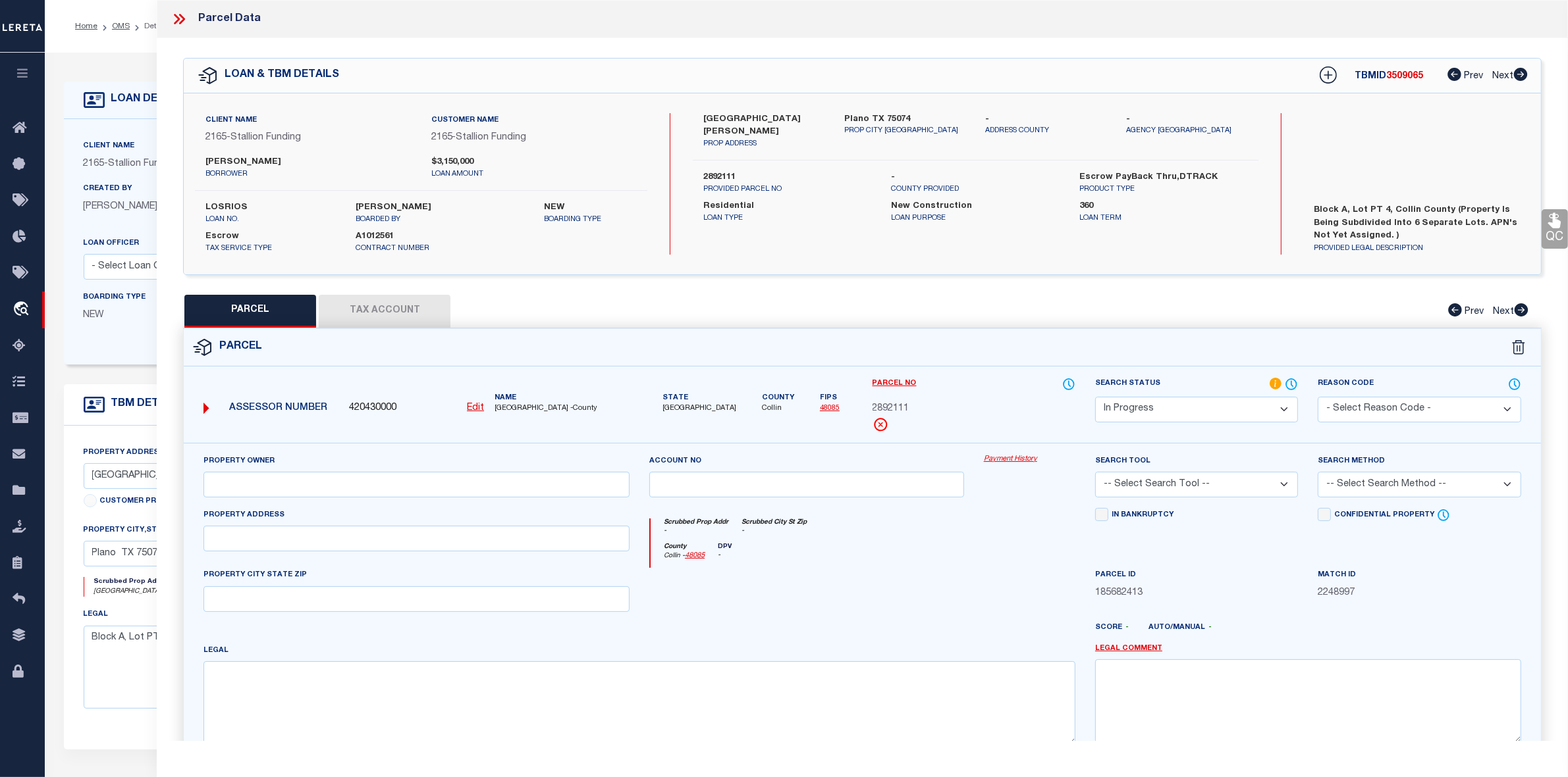
select select "IP"
checkbox input "false"
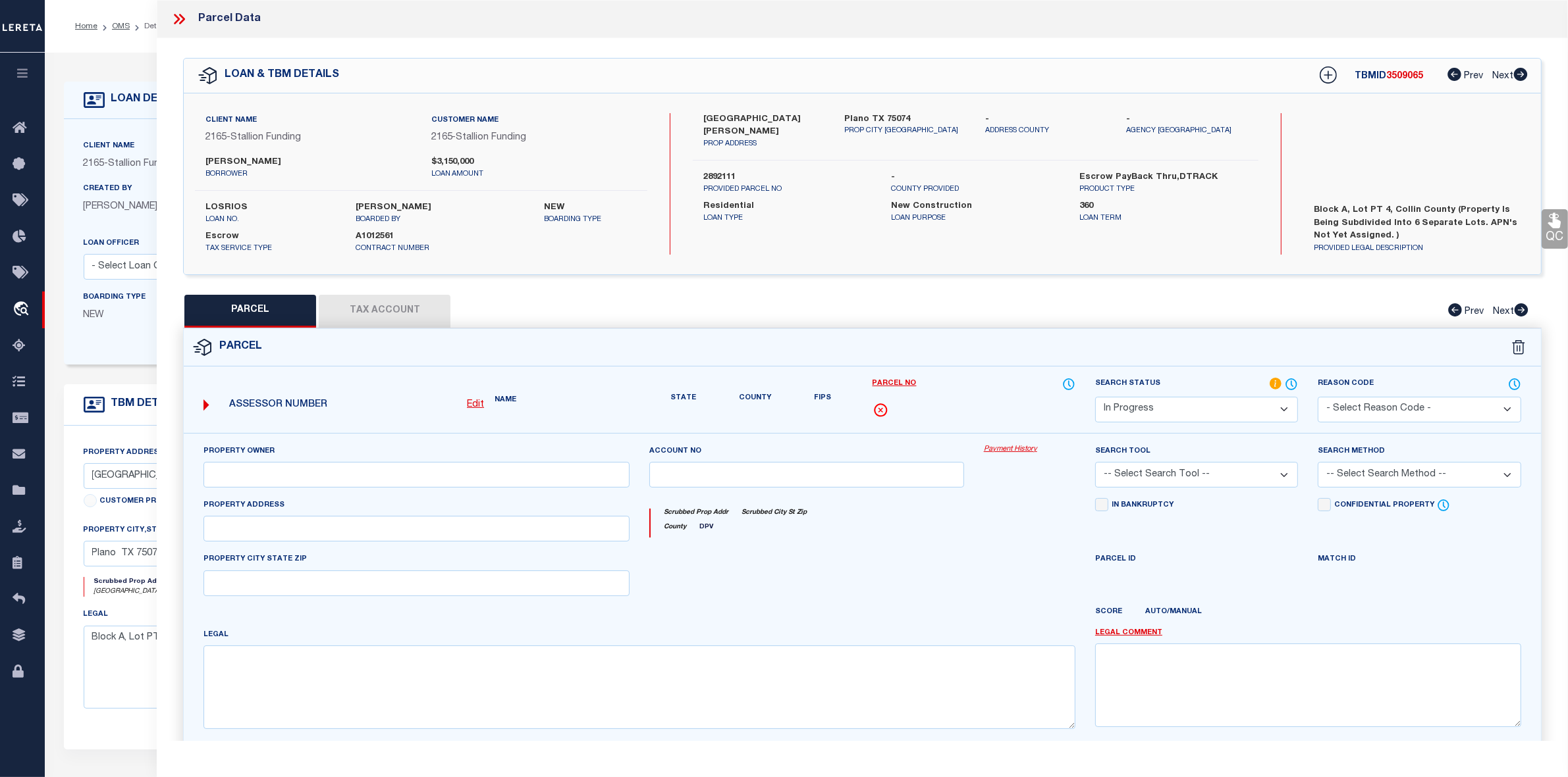
checkbox input "false"
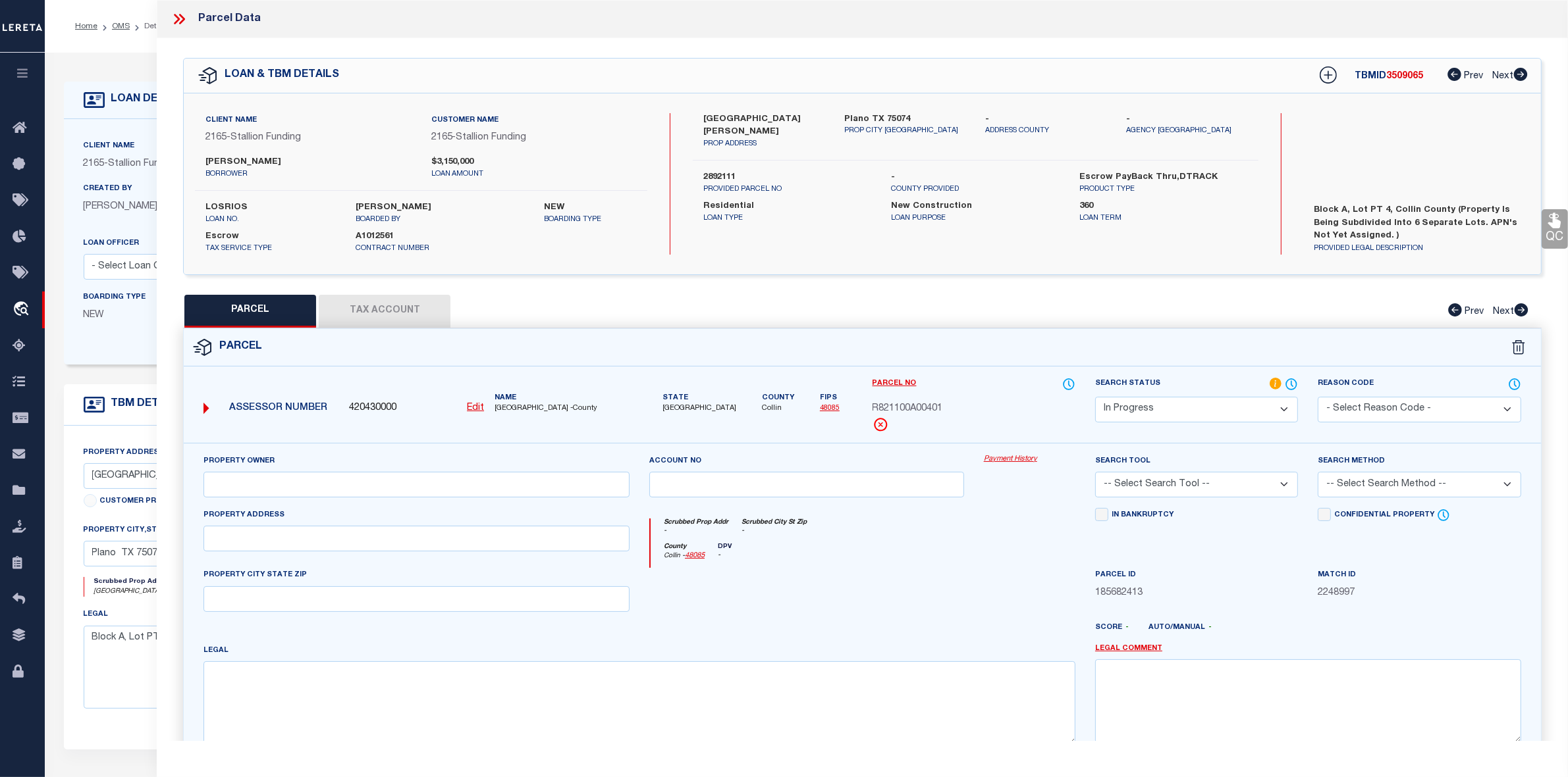
click at [915, 562] on div "County Collin - 48085 DPV -" at bounding box center [863, 556] width 425 height 26
click at [418, 318] on button "Tax Account" at bounding box center [384, 312] width 131 height 33
select select "100"
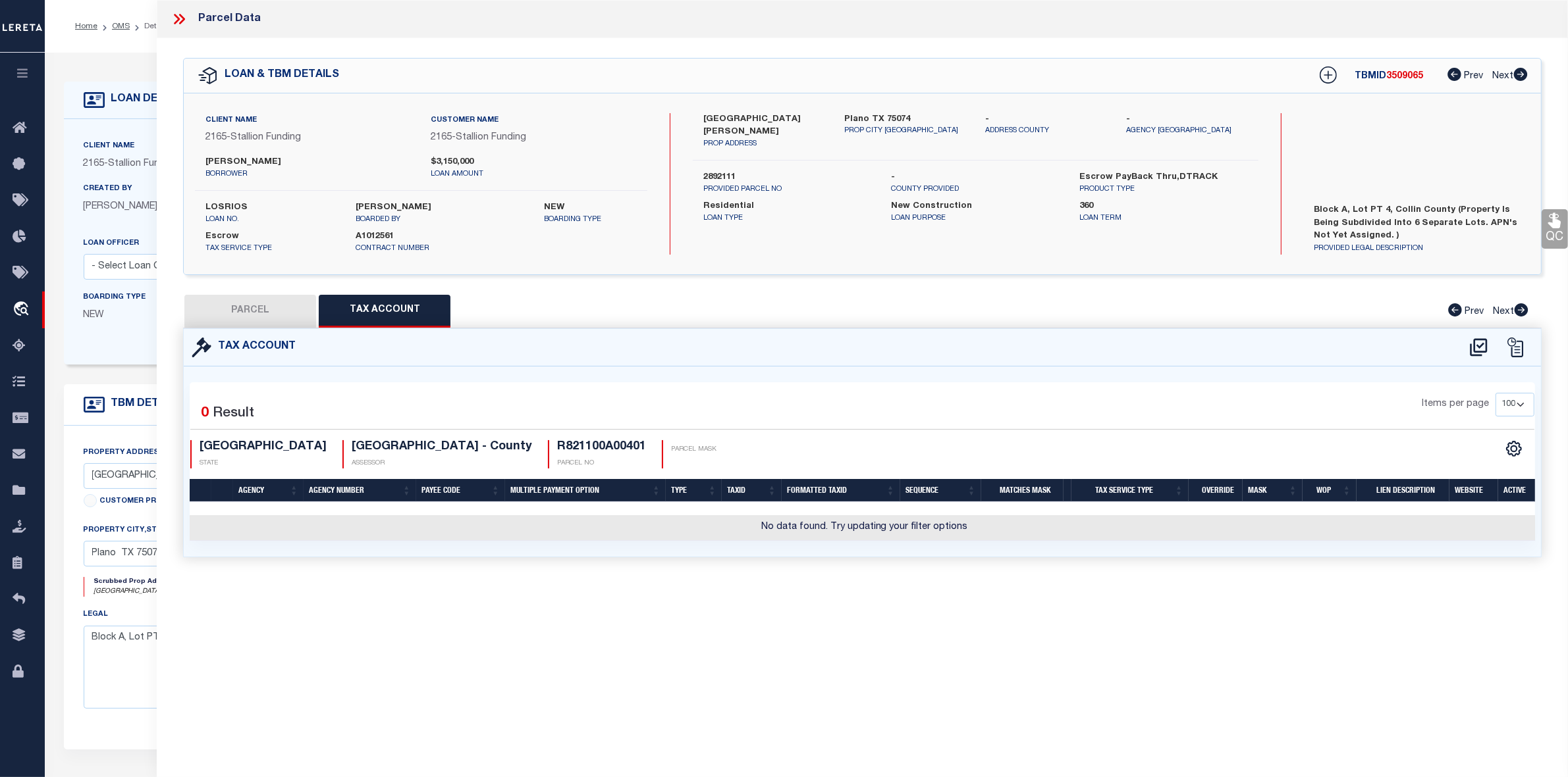
click at [653, 652] on div "Parcel Data QC QC QC - Select Status - Ready to QC" at bounding box center [862, 370] width 1411 height 741
click at [1478, 350] on icon at bounding box center [1478, 348] width 22 height 21
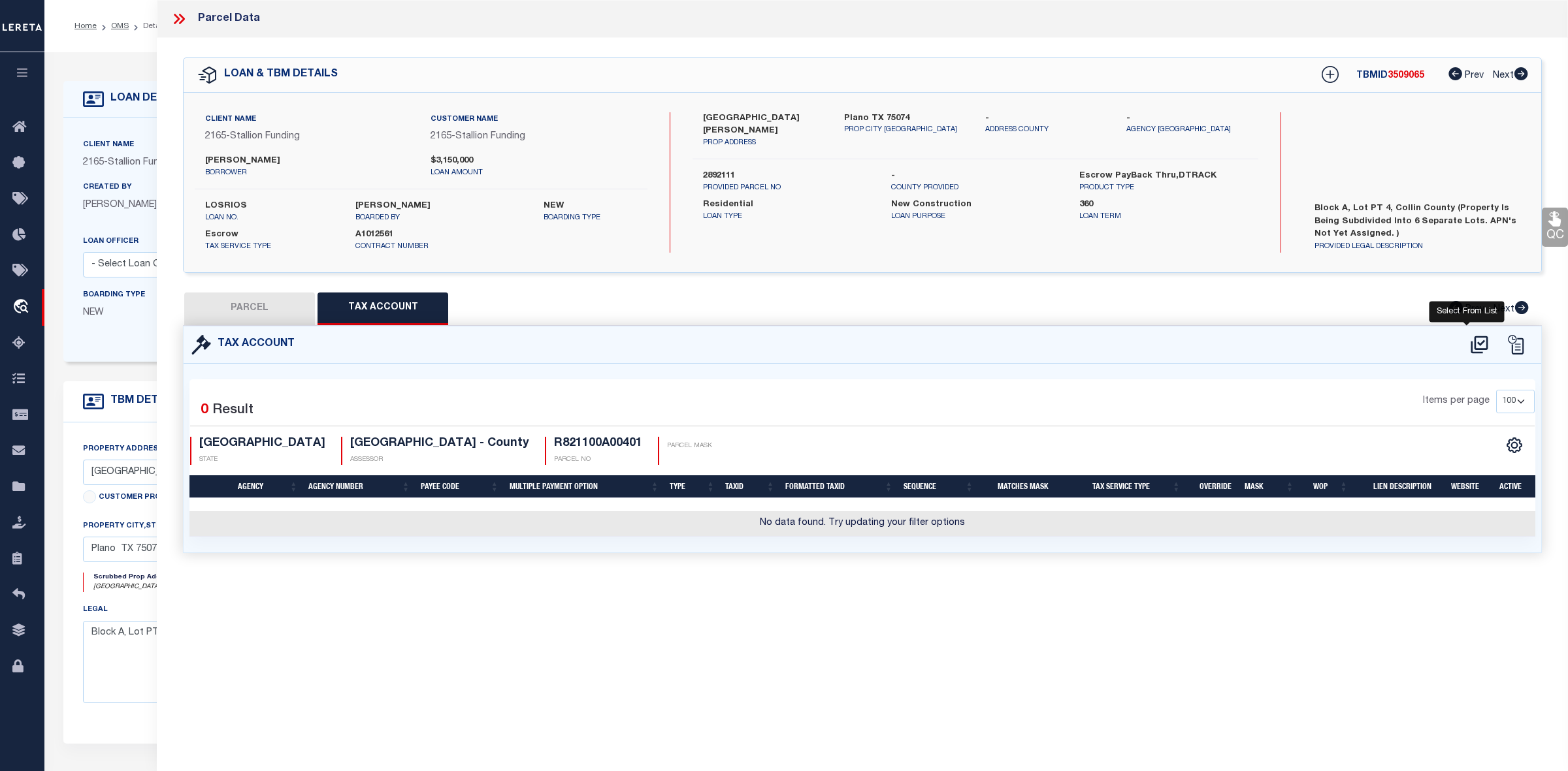
select select "100"
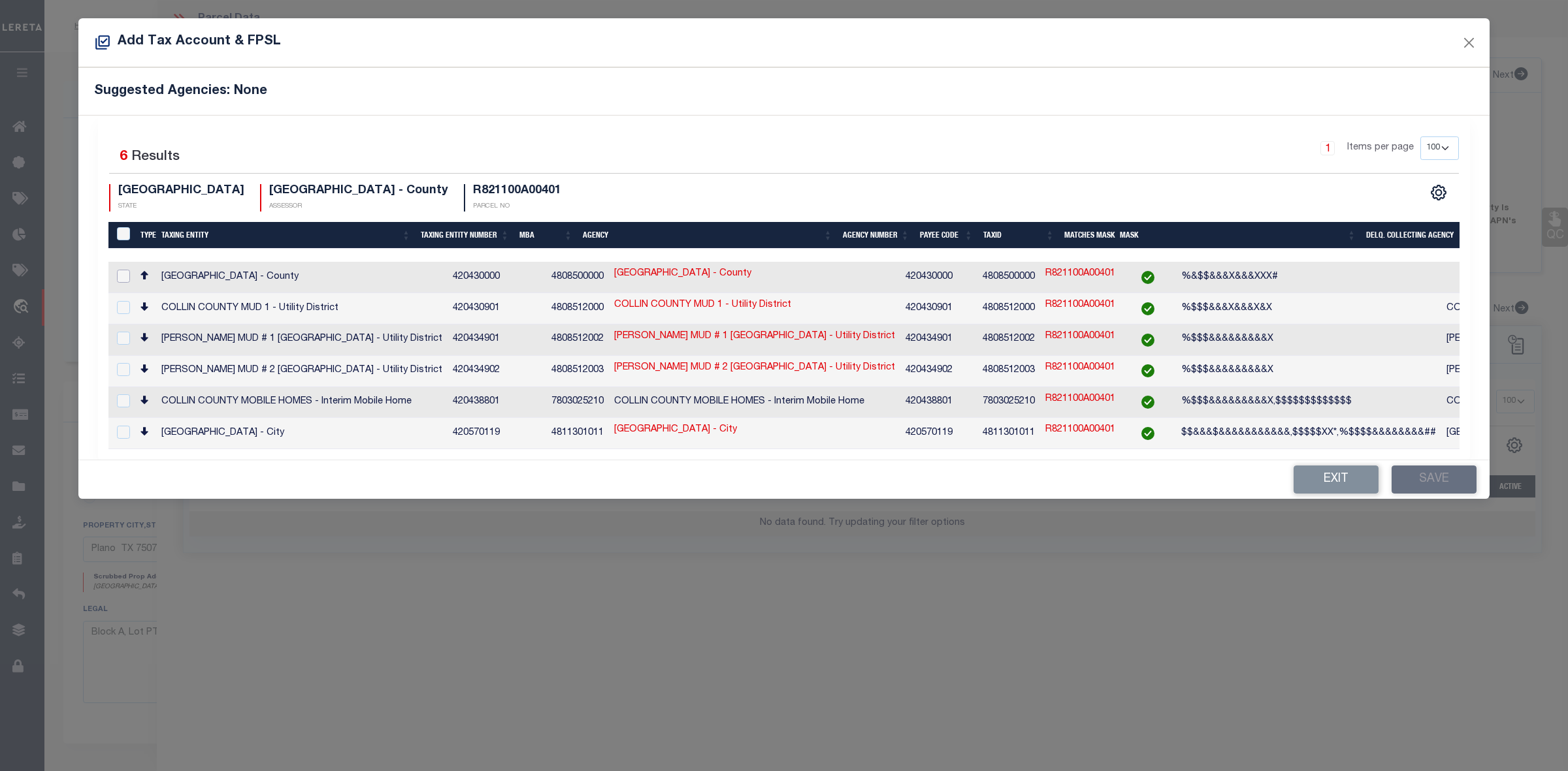
click at [123, 274] on input "checkbox" at bounding box center [124, 276] width 13 height 13
checkbox input "true"
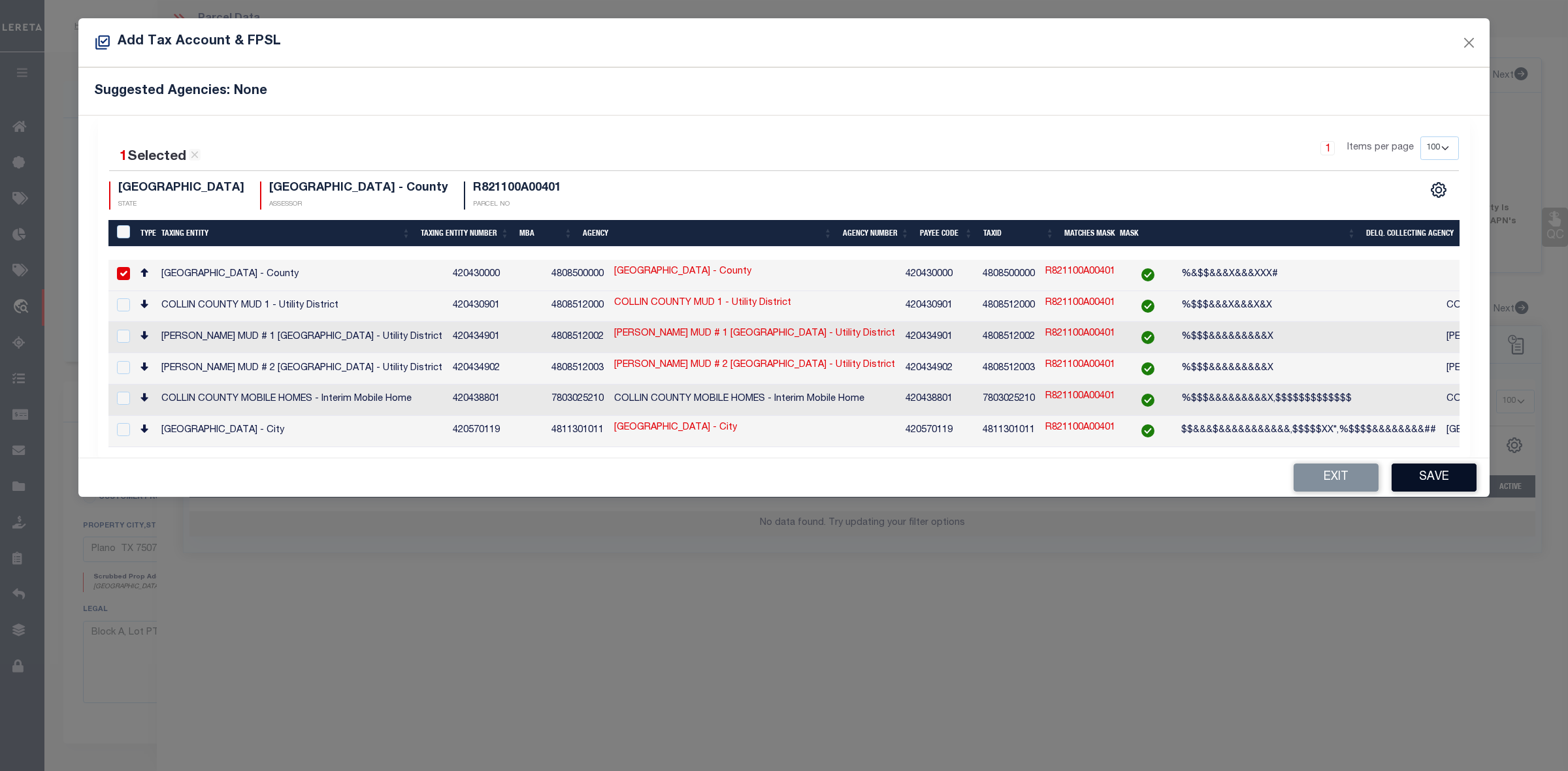
click at [1406, 477] on button "Save" at bounding box center [1435, 478] width 85 height 28
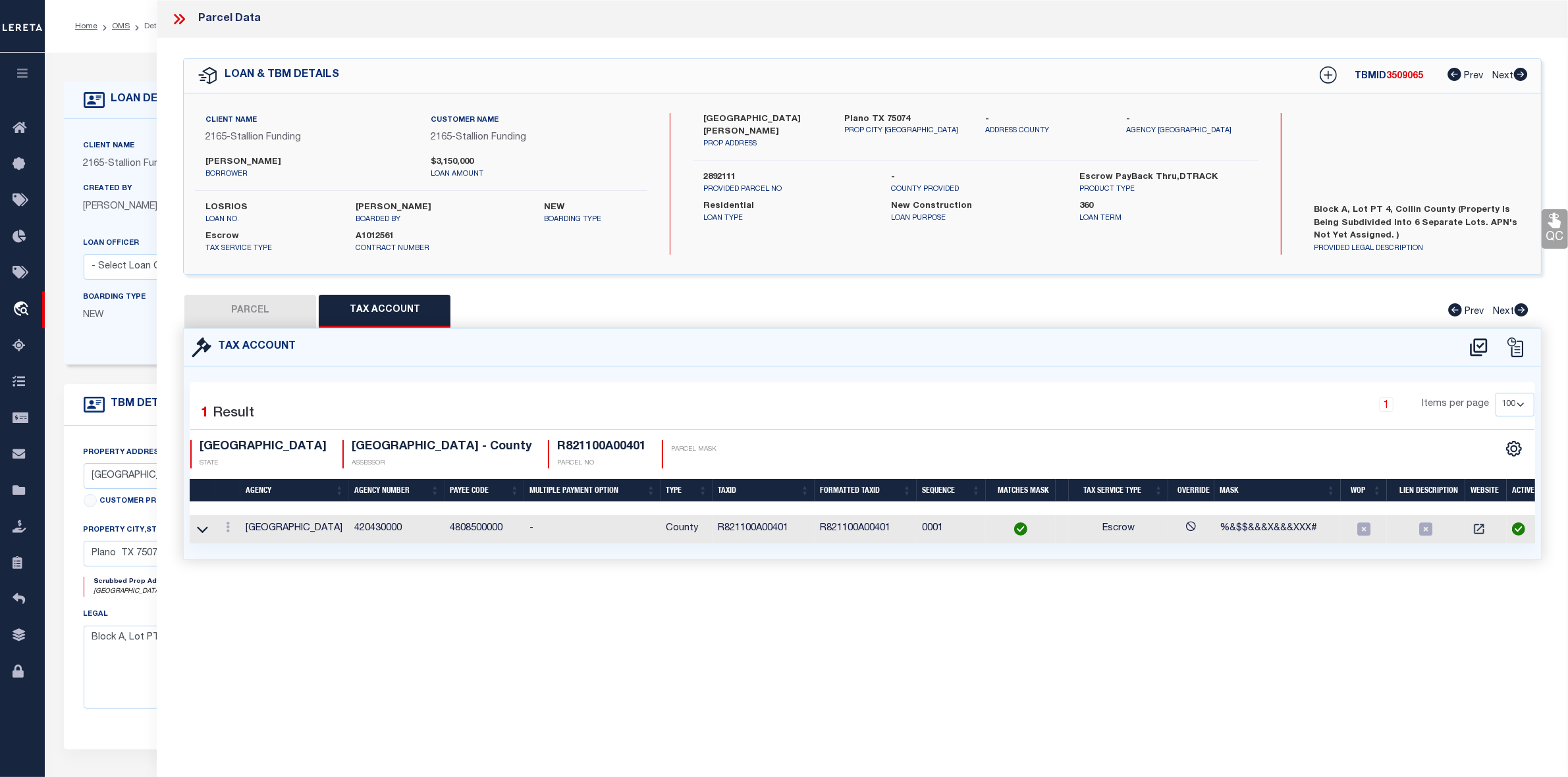
click at [514, 589] on div "Tax Account 1 1" at bounding box center [862, 460] width 1378 height 264
click at [247, 310] on button "PARCEL" at bounding box center [249, 312] width 131 height 33
select select "AS"
checkbox input "false"
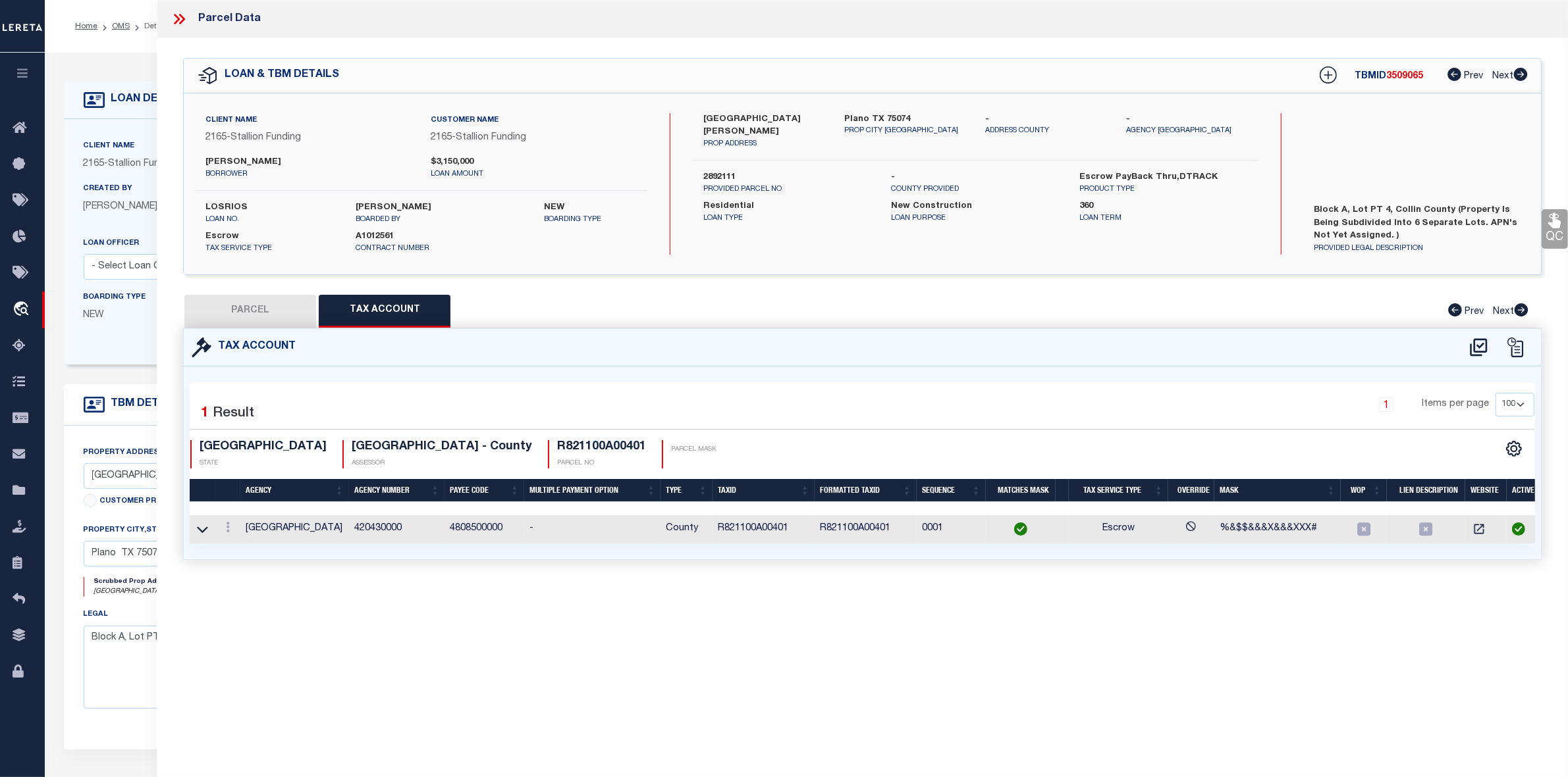
select select "IP"
checkbox input "false"
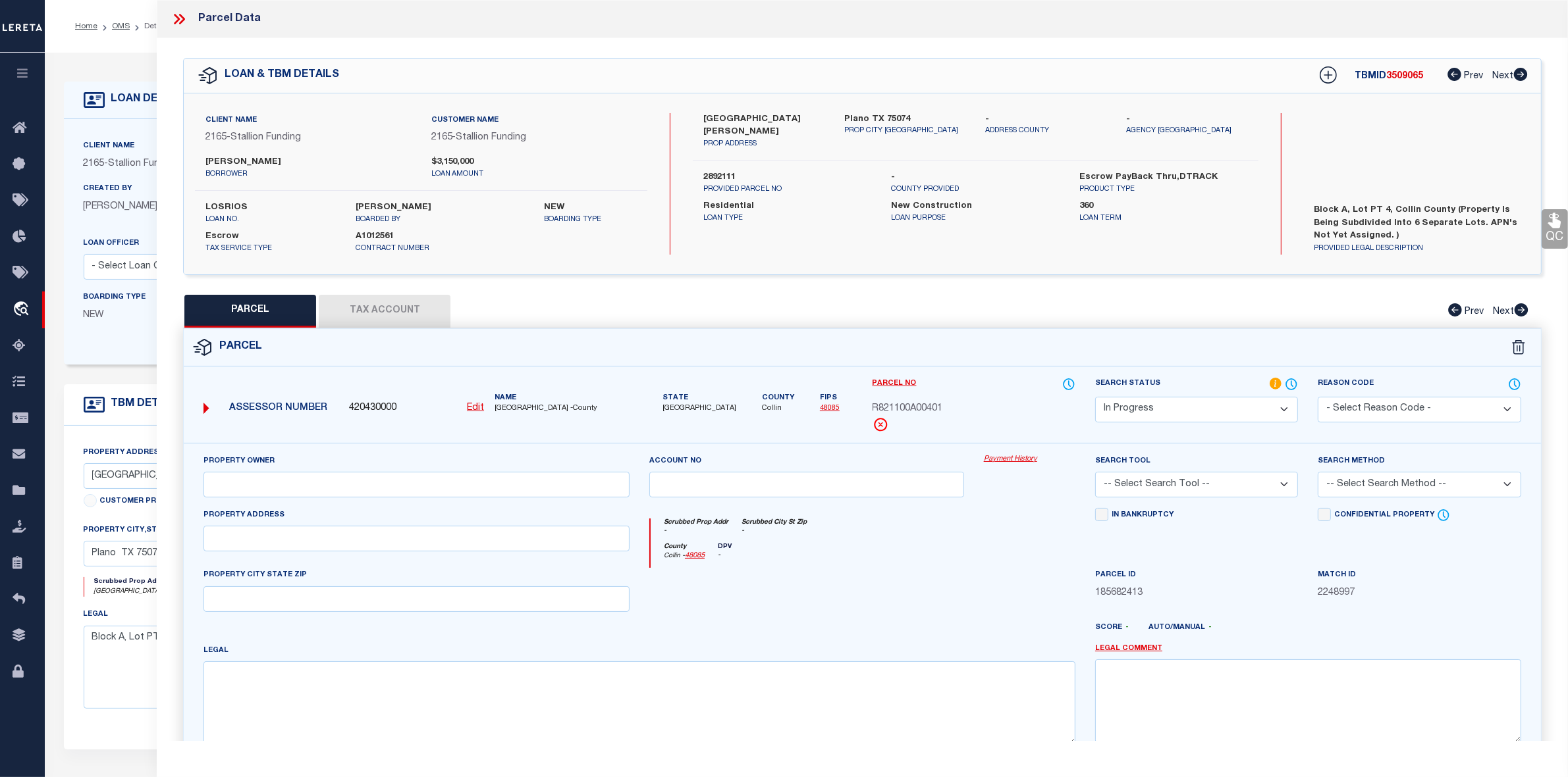
click at [956, 520] on div "Scrubbed Prop Addr - Scrubbed City St Zip -" at bounding box center [863, 531] width 425 height 24
click at [409, 541] on input "text" at bounding box center [416, 539] width 426 height 26
paste input "LOS RIOS BLVD"
type input "LOS RIOS BLVD"
click at [804, 611] on div at bounding box center [806, 595] width 334 height 54
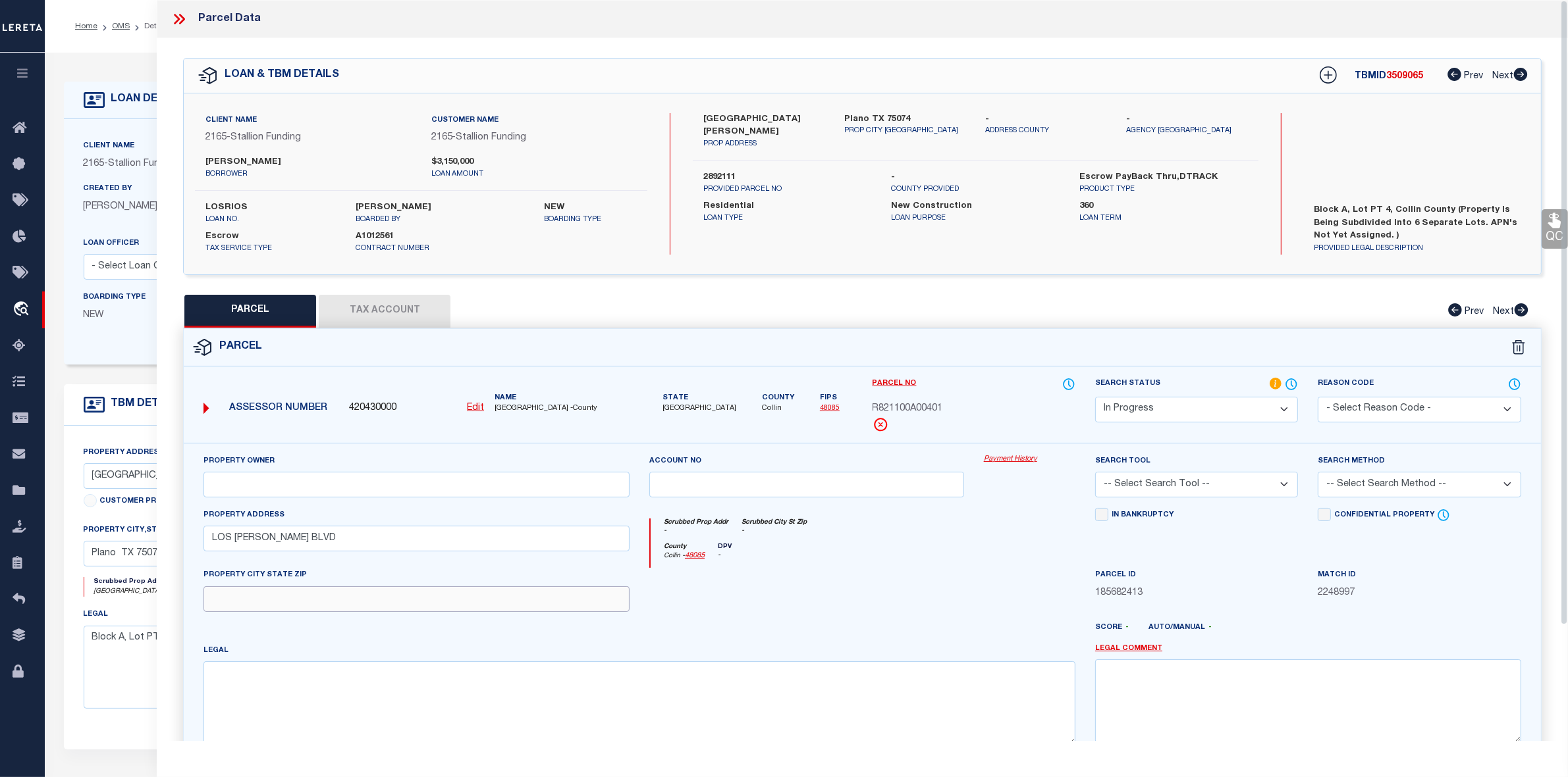
click at [425, 612] on input "text" at bounding box center [416, 599] width 426 height 26
paste input "PLANO, TX 75074"
type input "PLANO, TX 75074"
click at [840, 597] on div at bounding box center [806, 595] width 334 height 54
click at [516, 489] on input "text" at bounding box center [416, 485] width 426 height 26
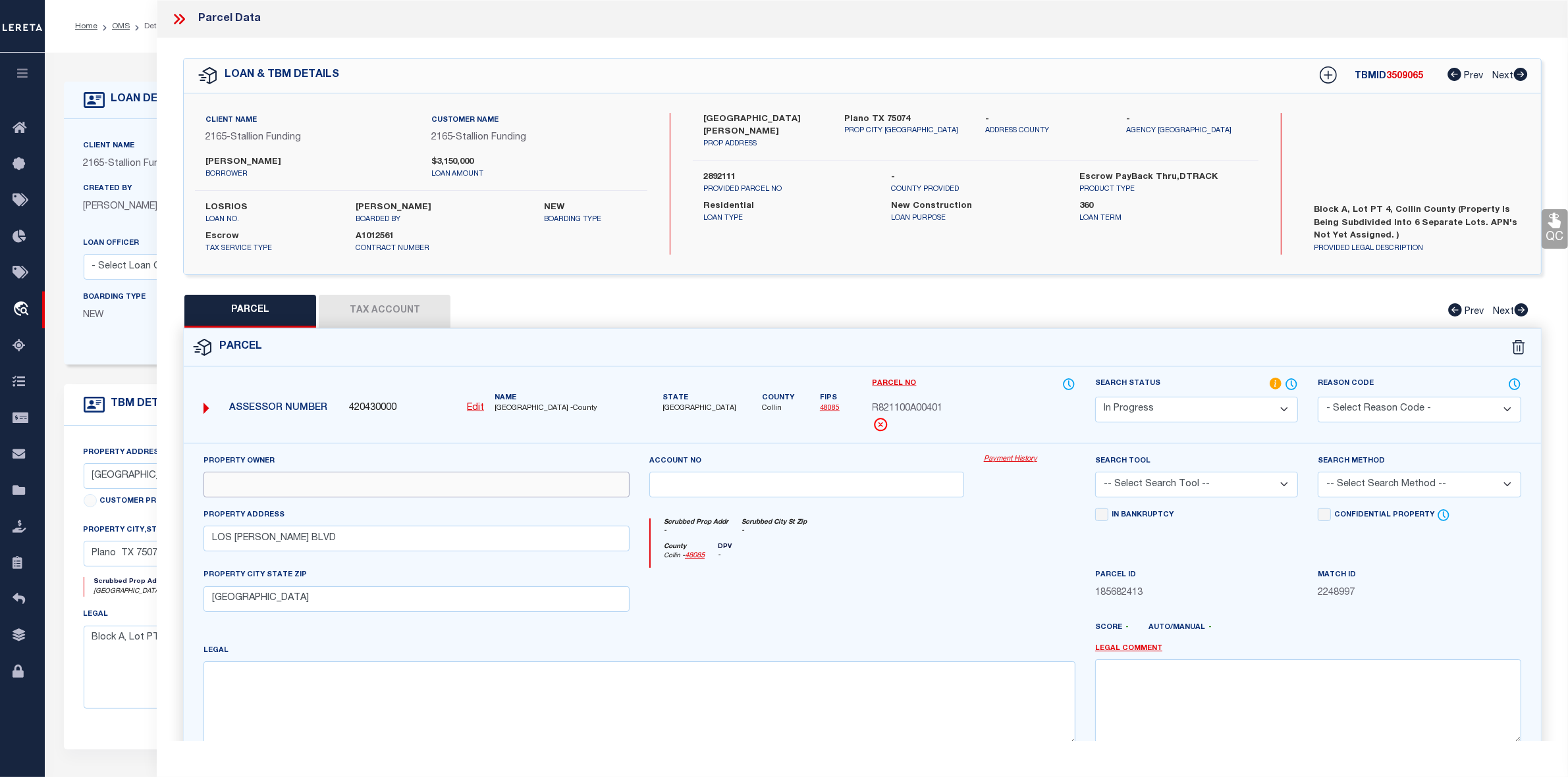
paste input "HINKLEY LOS RIOS LLC"
type input "HINKLEY LOS RIOS LLC"
click at [895, 622] on div at bounding box center [806, 595] width 334 height 54
click at [708, 703] on textarea at bounding box center [639, 703] width 872 height 83
paste textarea "HINCKLEY ADDITION (CPL), BLK A, LOT 4; ( REPLAT )"
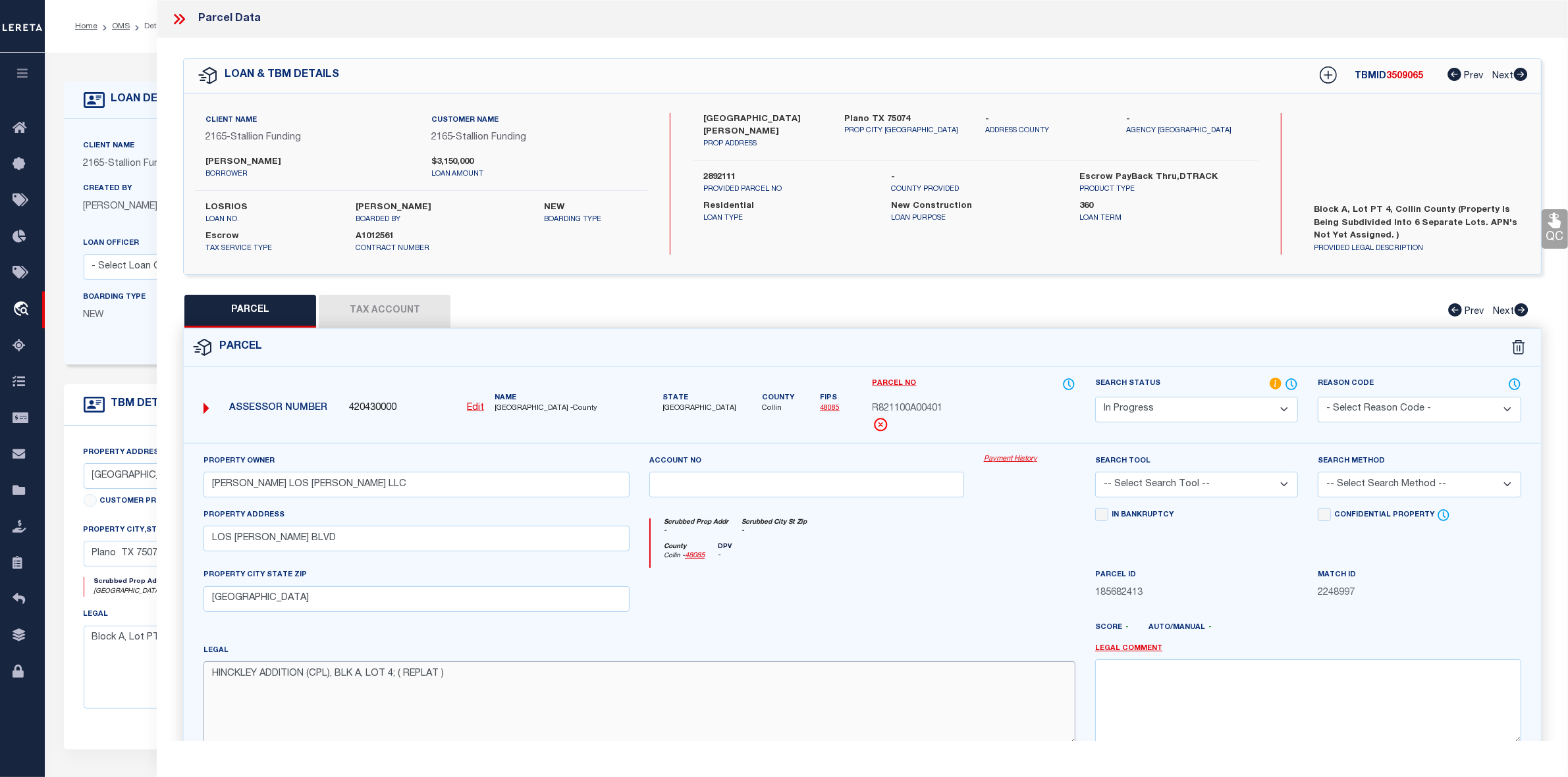
type textarea "HINCKLEY ADDITION (CPL), BLK A, LOT 4; ( REPLAT )"
click at [802, 597] on div at bounding box center [806, 595] width 334 height 54
click at [1135, 487] on select "-- Select Search Tool -- 3rd Party Website Agency File Agency Website ATLS CNV-…" at bounding box center [1196, 485] width 203 height 26
select select "AGW"
click at [1095, 473] on select "-- Select Search Tool -- 3rd Party Website Agency File Agency Website ATLS CNV-…" at bounding box center [1196, 485] width 203 height 26
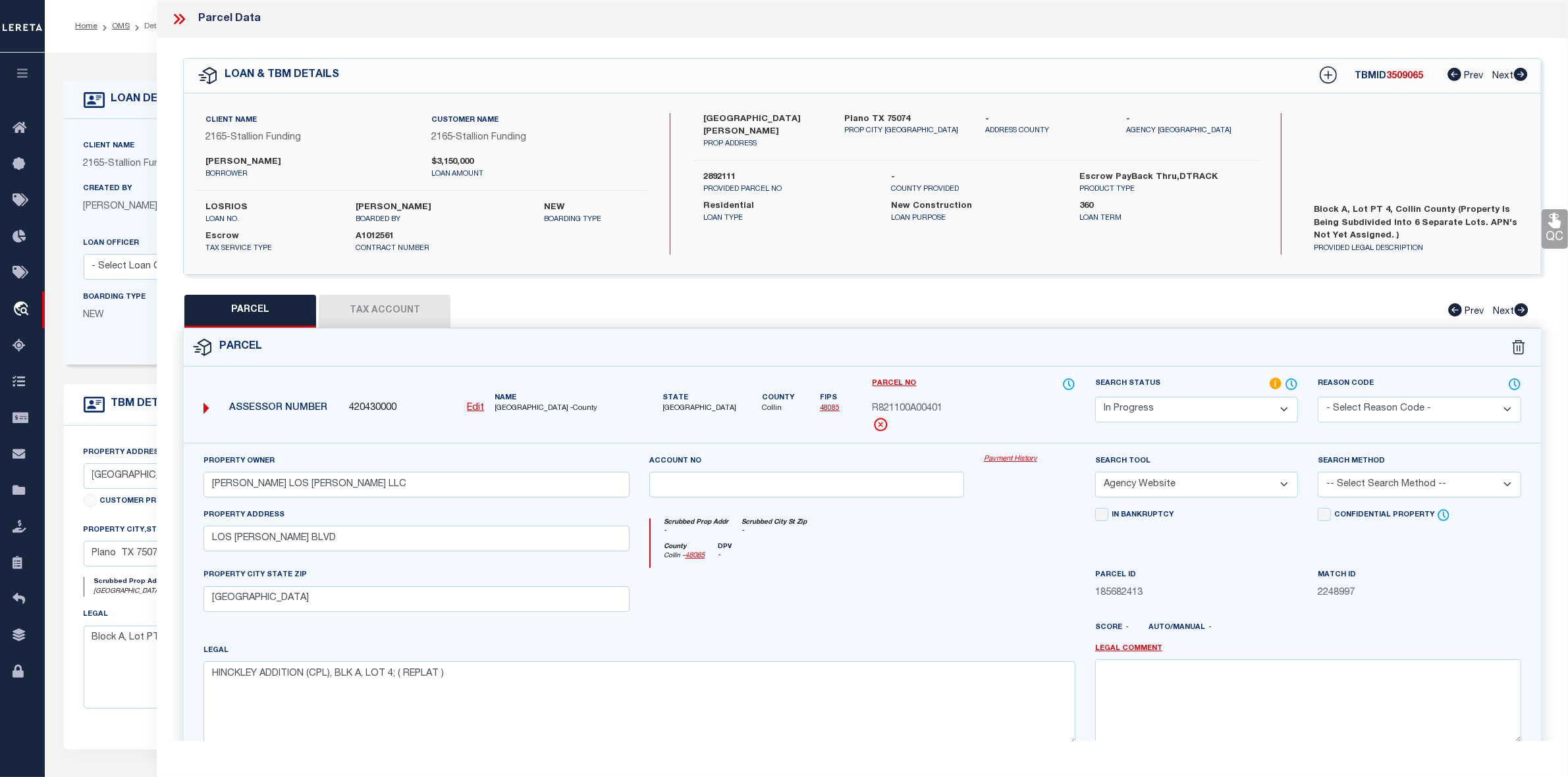
click at [991, 574] on div at bounding box center [1030, 595] width 111 height 54
click at [1334, 498] on select "-- Select Search Method -- Property Address Legal Liability Info Provided" at bounding box center [1419, 485] width 203 height 26
select select "LEG"
click at [1317, 473] on select "-- Select Search Method -- Property Address Legal Liability Info Provided" at bounding box center [1419, 485] width 203 height 26
click at [1012, 574] on div at bounding box center [1030, 595] width 111 height 54
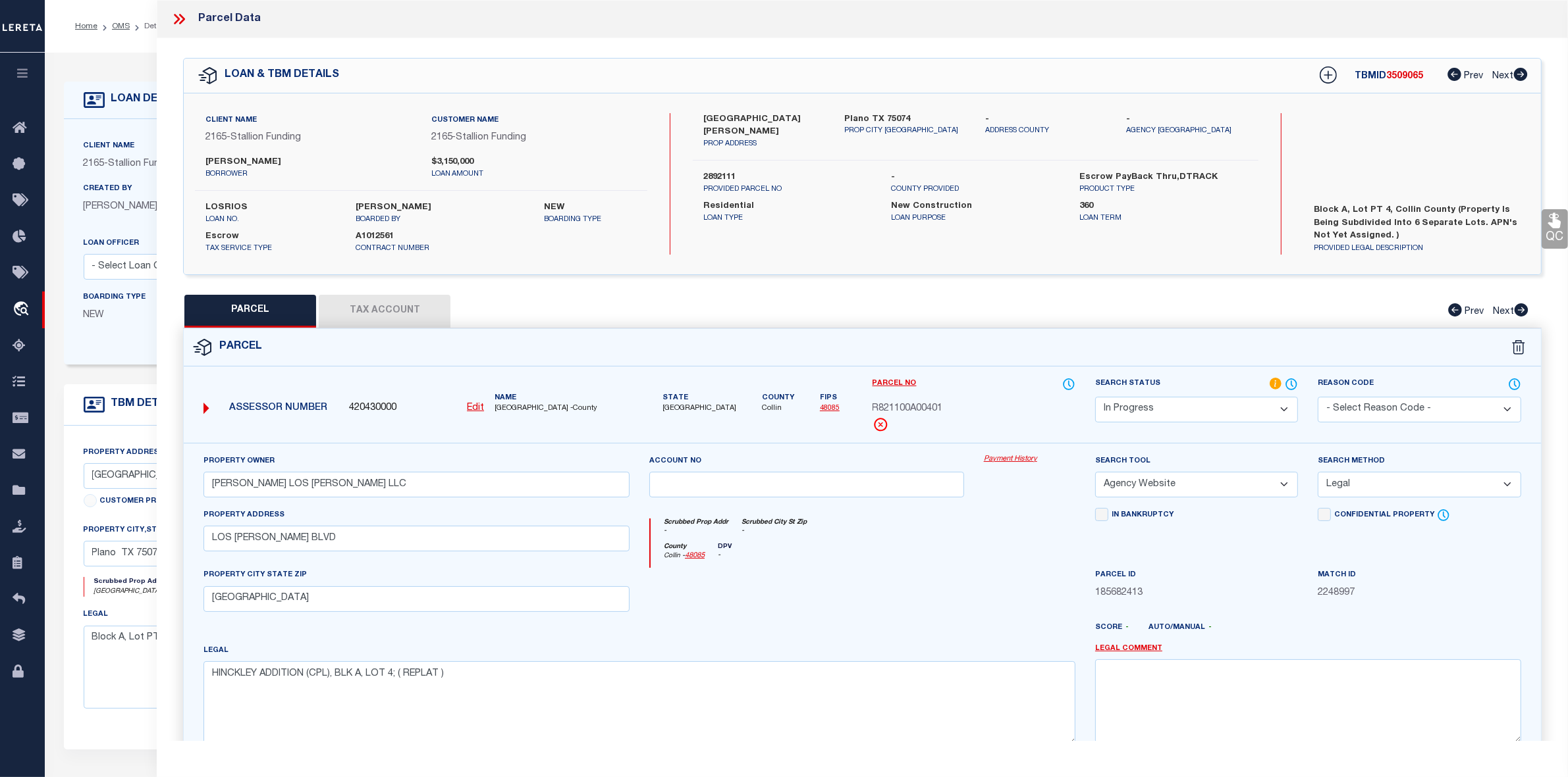
scroll to position [136, 0]
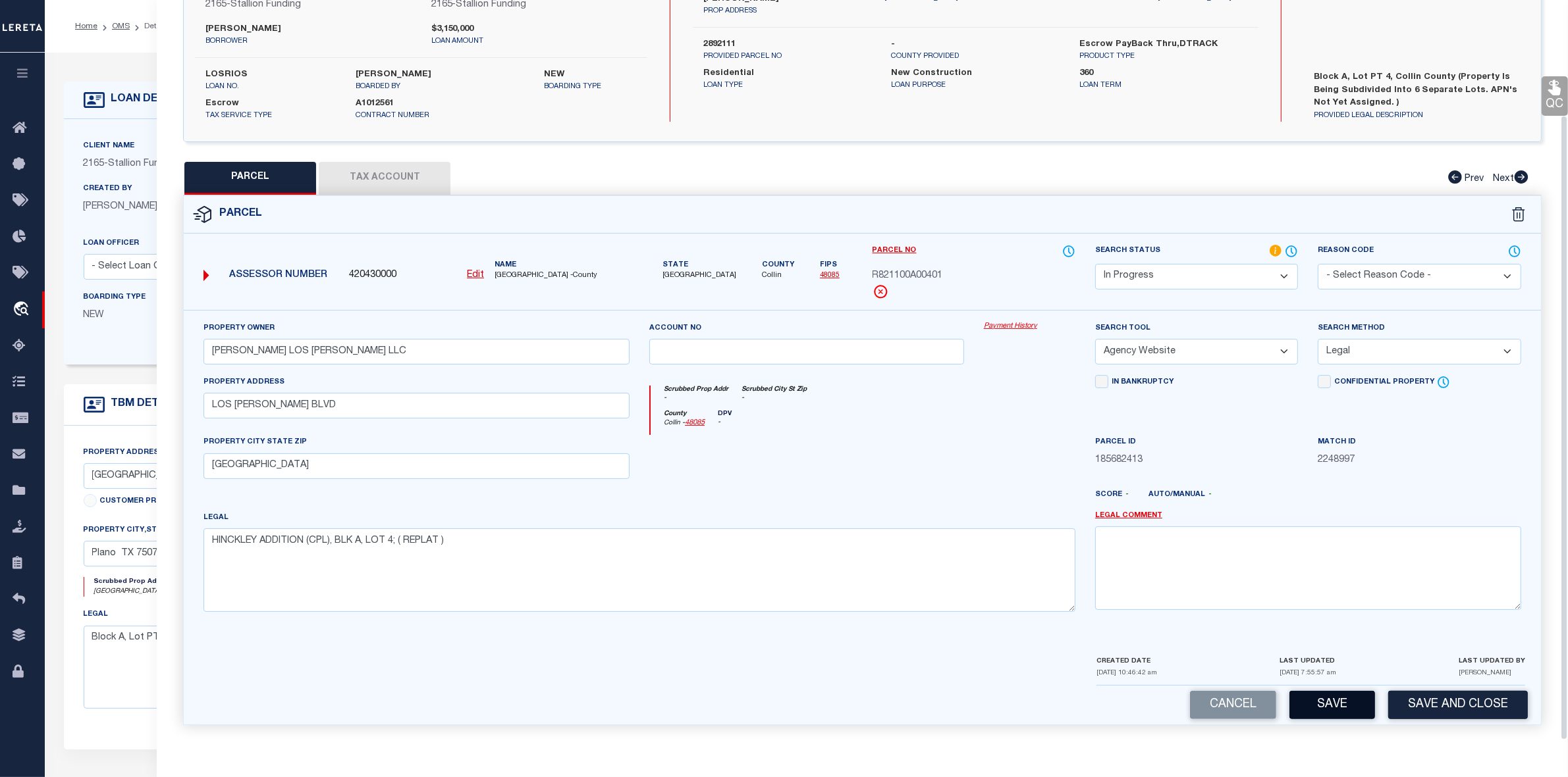
click at [1348, 709] on button "Save" at bounding box center [1332, 706] width 86 height 29
click at [1006, 495] on div at bounding box center [918, 500] width 334 height 21
select select "AS"
select select
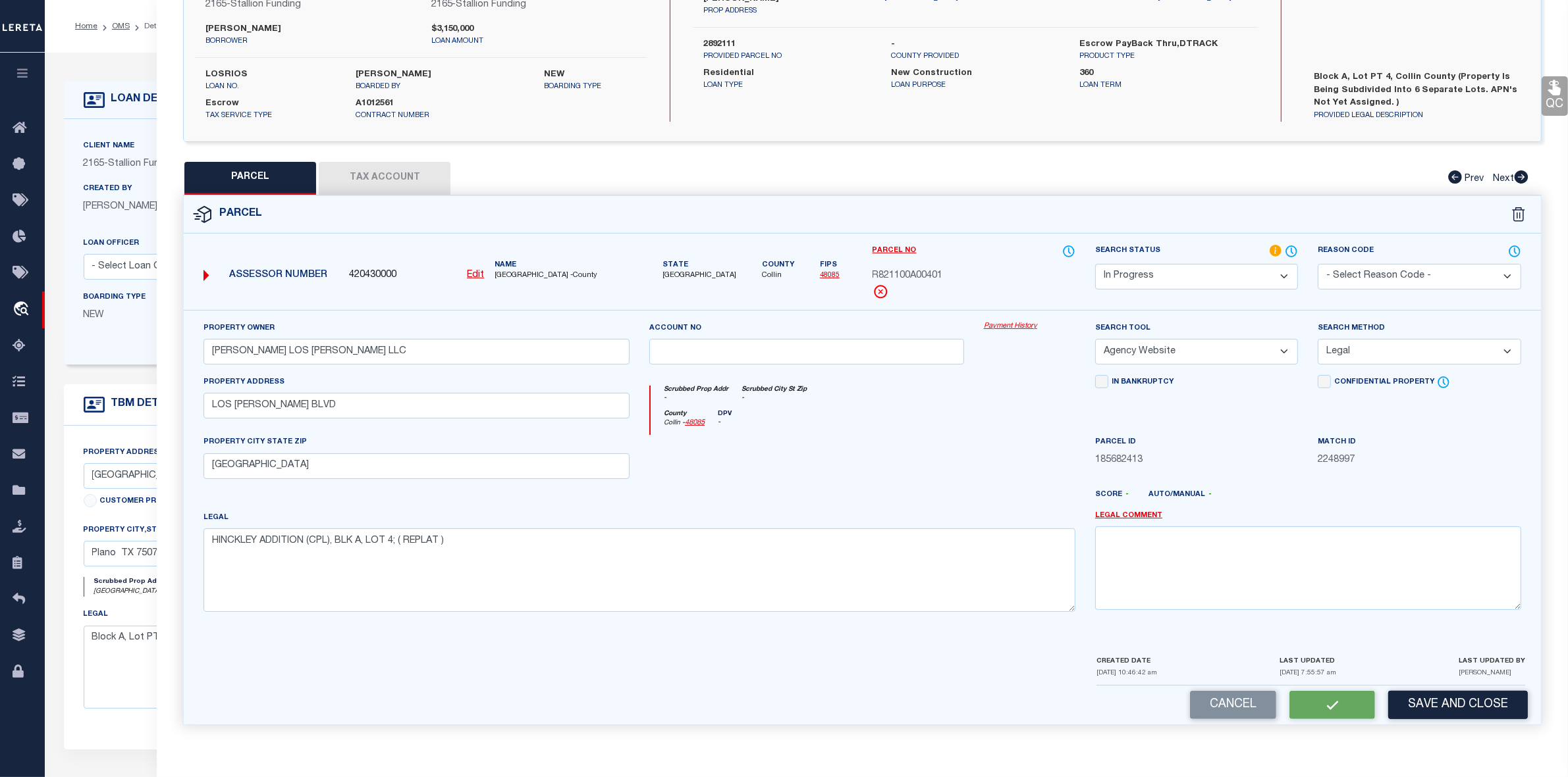
checkbox input "false"
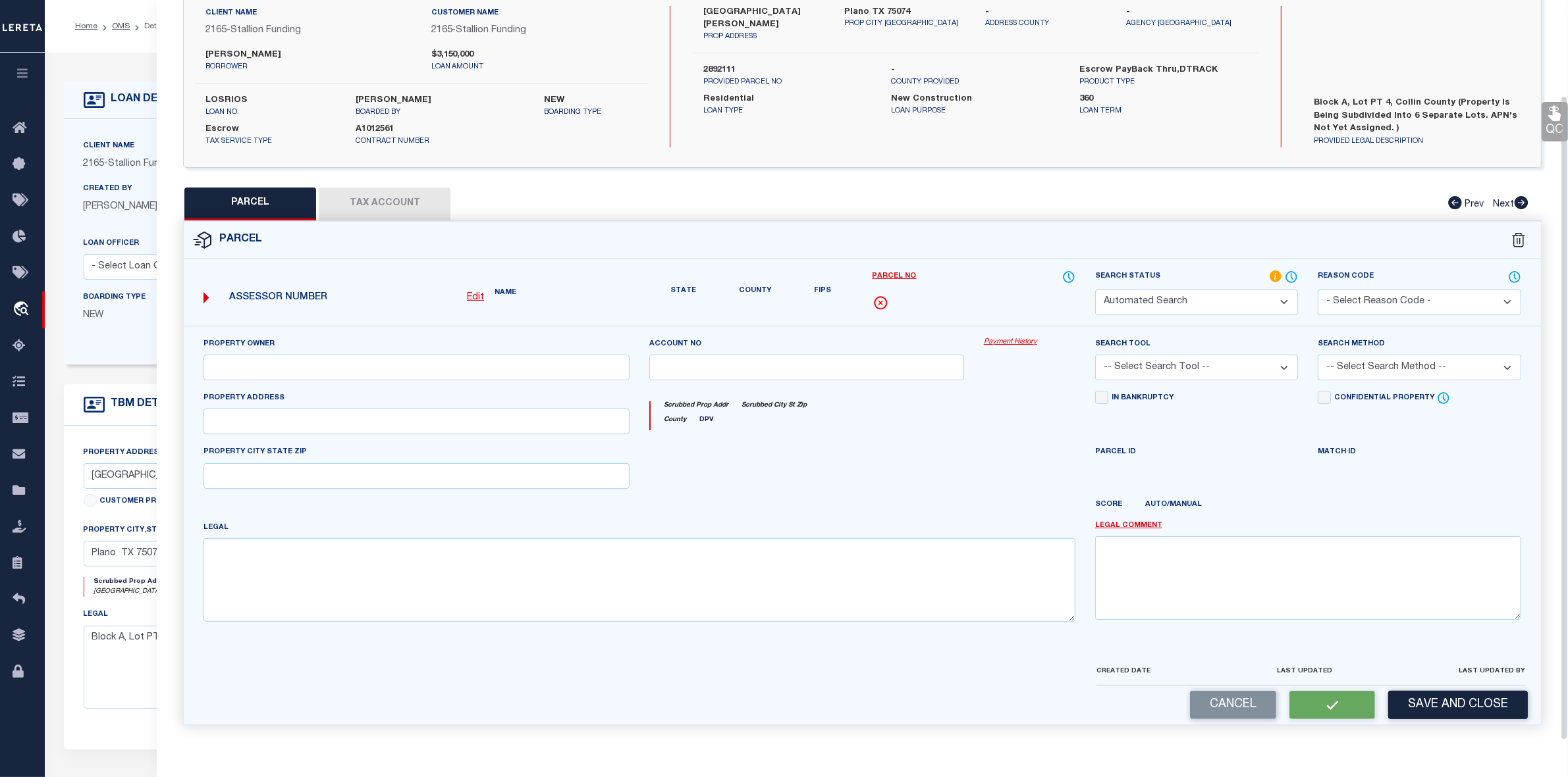
select select "IP"
type input "HINKLEY LOS RIOS LLC"
select select "AGW"
select select "LEG"
type input "LOS RIOS BLVD"
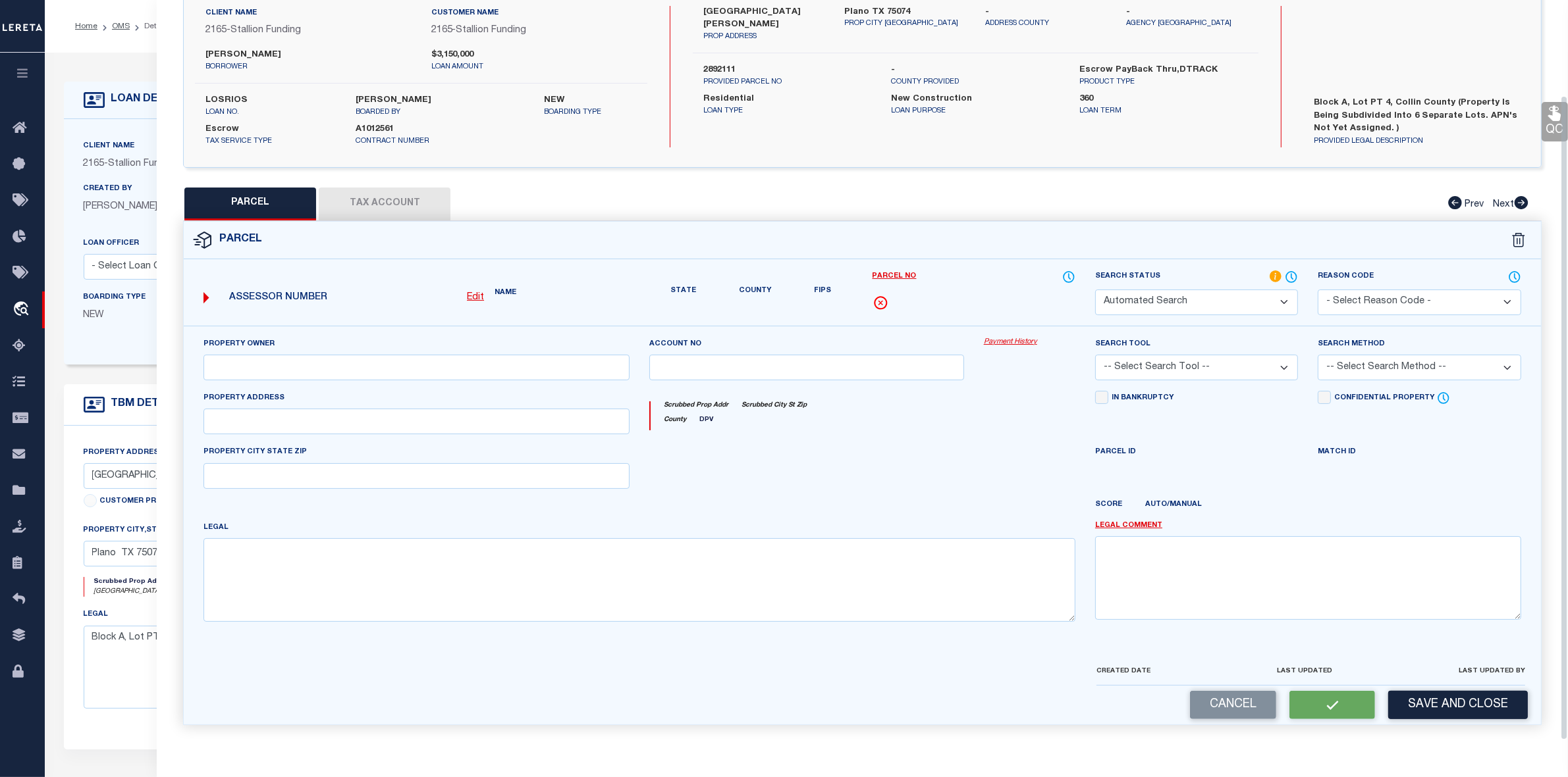
type input "PLANO, TX 75074"
type textarea "HINCKLEY ADDITION (CPL), BLK A, LOT 4; ( REPLAT )"
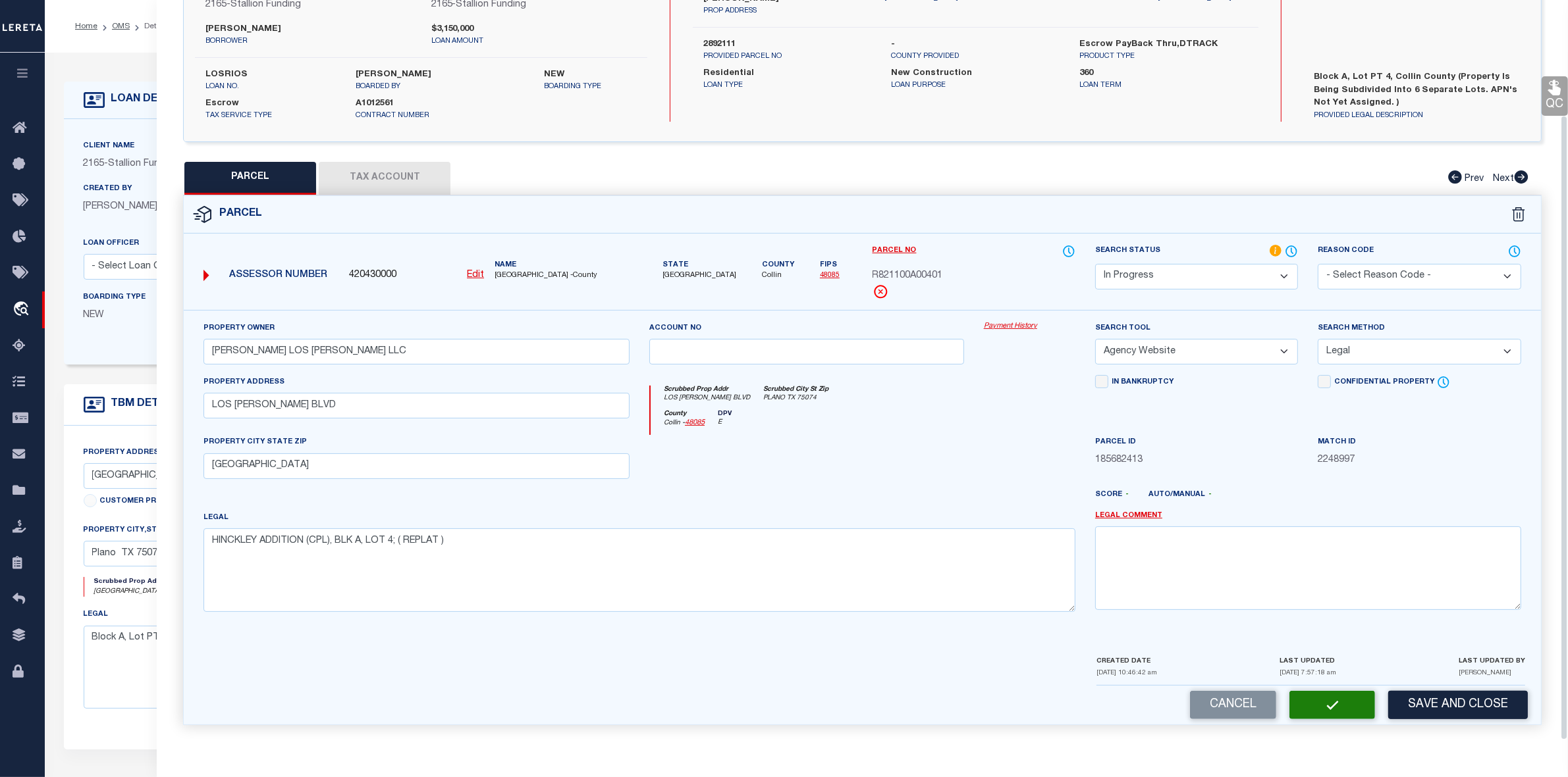
click at [982, 471] on div at bounding box center [1030, 462] width 111 height 54
click at [1166, 265] on select "Automated Search Bad Parcel Complete Duplicate Parcel High Dollar Reporting In …" at bounding box center [1196, 277] width 203 height 26
click at [1095, 264] on select "Automated Search Bad Parcel Complete Duplicate Parcel High Dollar Reporting In …" at bounding box center [1196, 277] width 203 height 26
click at [953, 492] on div at bounding box center [918, 500] width 334 height 21
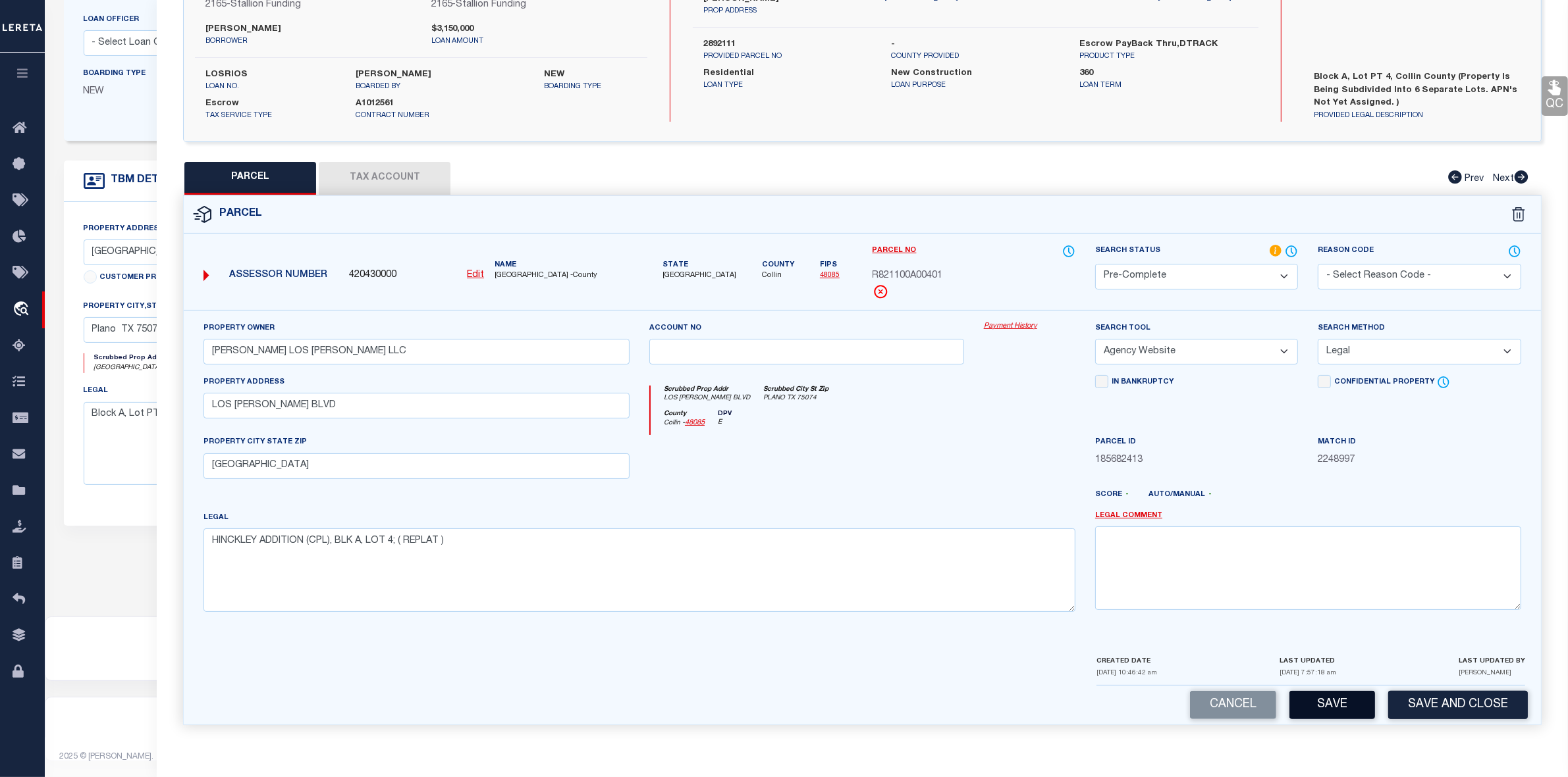
click at [1312, 708] on button "Save" at bounding box center [1332, 706] width 86 height 29
select select "AS"
select select
checkbox input "false"
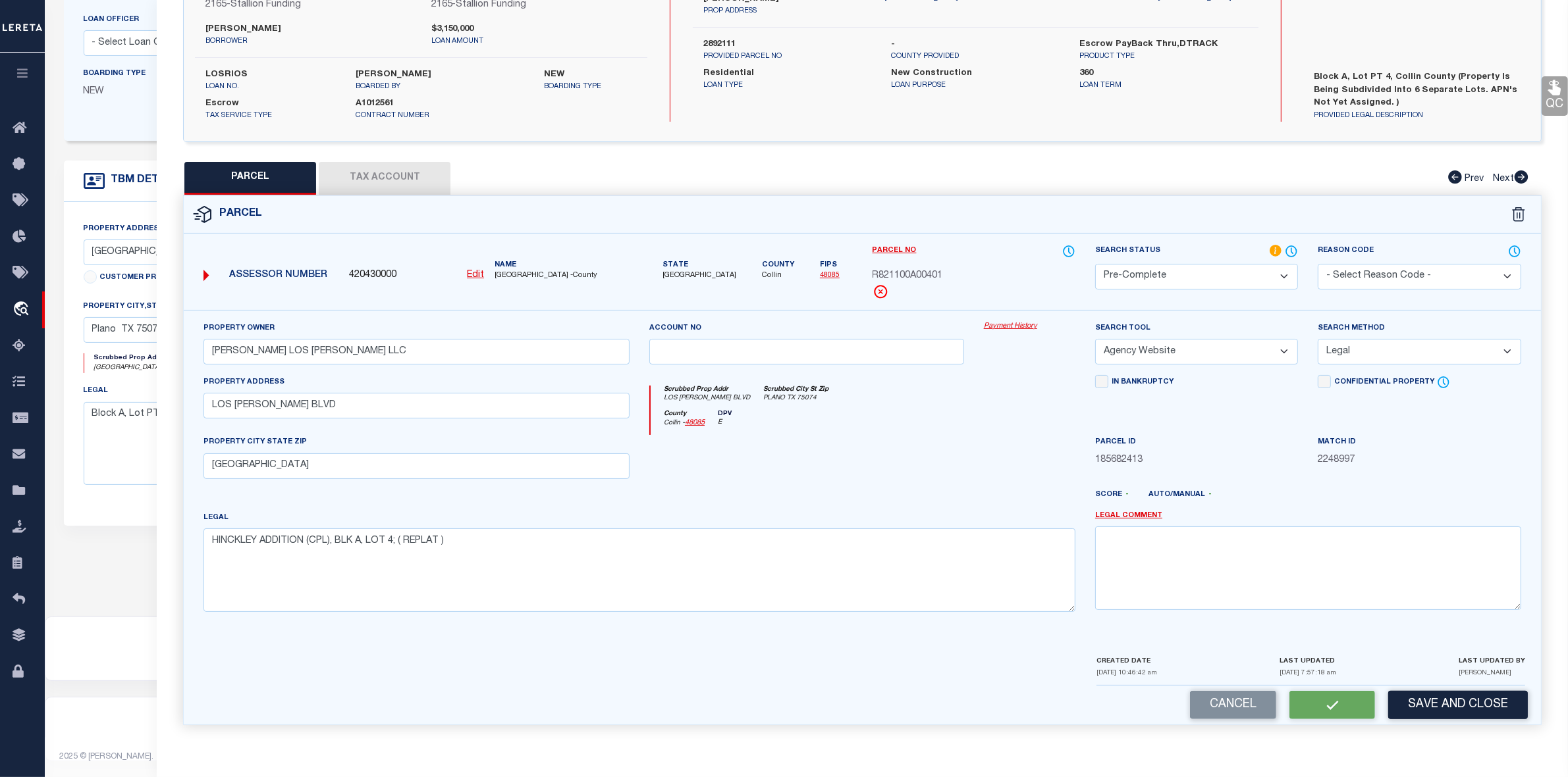
checkbox input "false"
select select "PC"
type input "HINKLEY LOS RIOS LLC"
select select "AGW"
select select "LEG"
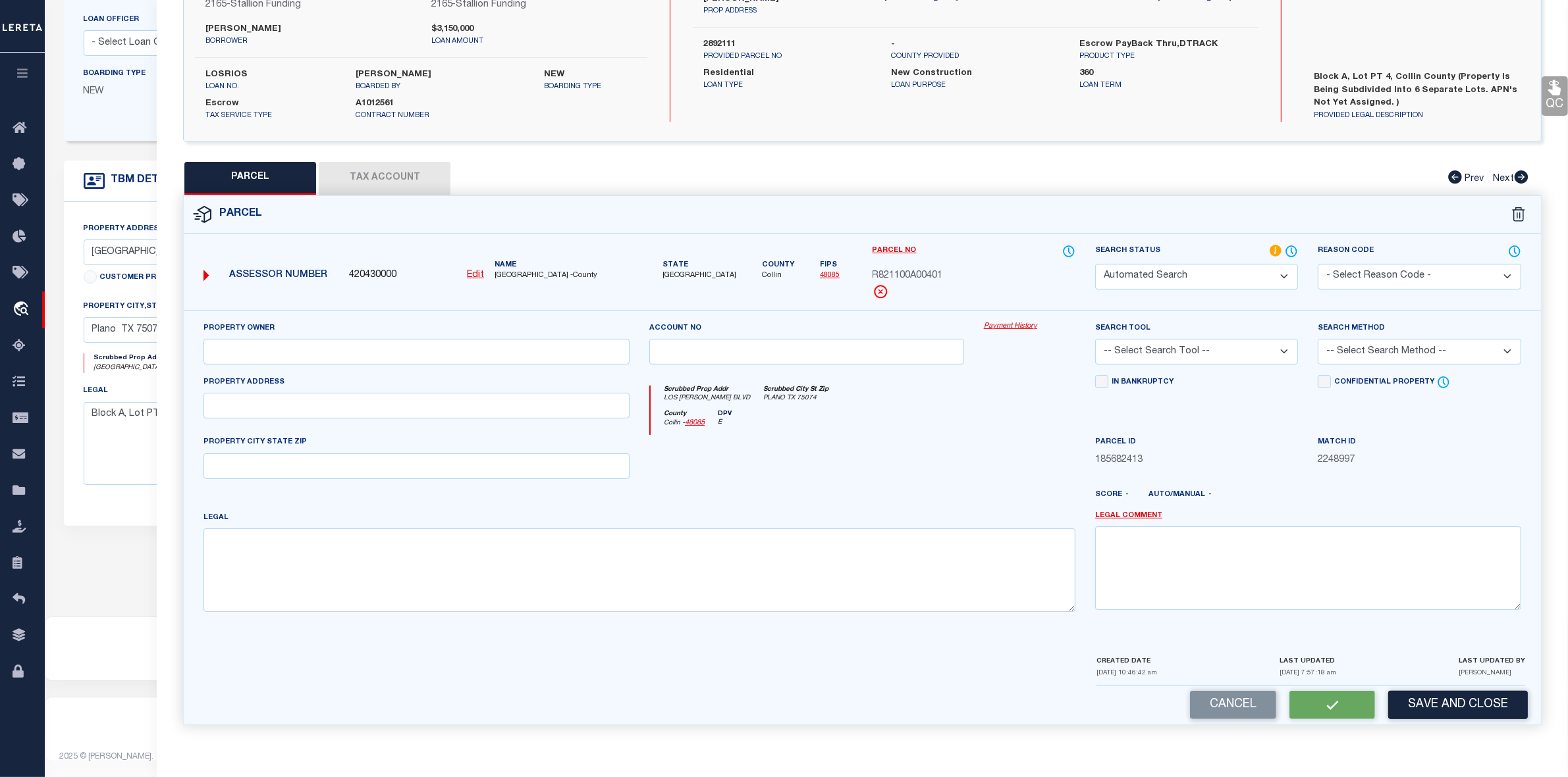
type input "LOS RIOS BLVD"
type input "PLANO, TX 75074"
type textarea "HINCKLEY ADDITION (CPL), BLK A, LOT 4; ( REPLAT )"
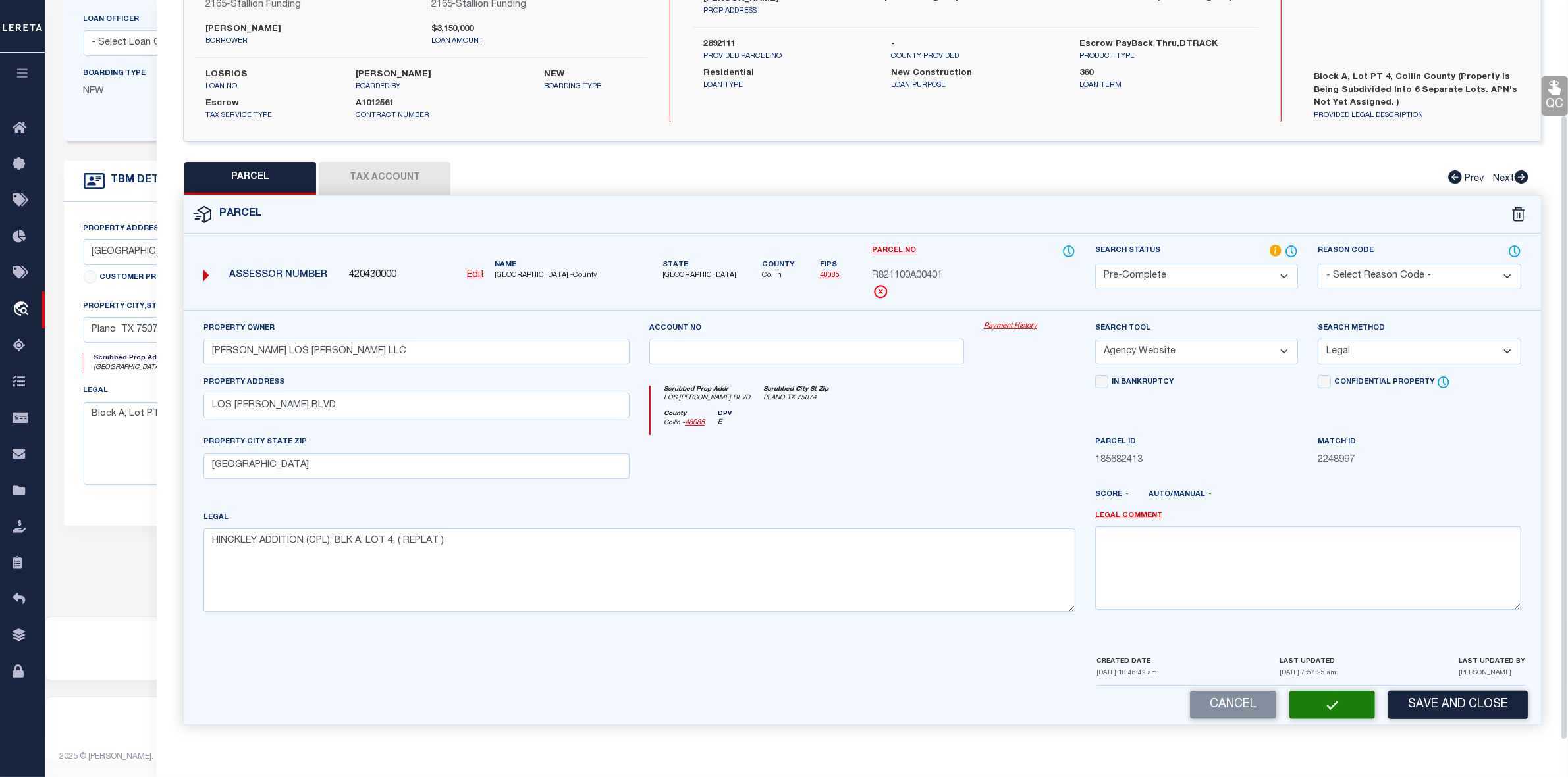
click at [965, 482] on div at bounding box center [806, 462] width 334 height 54
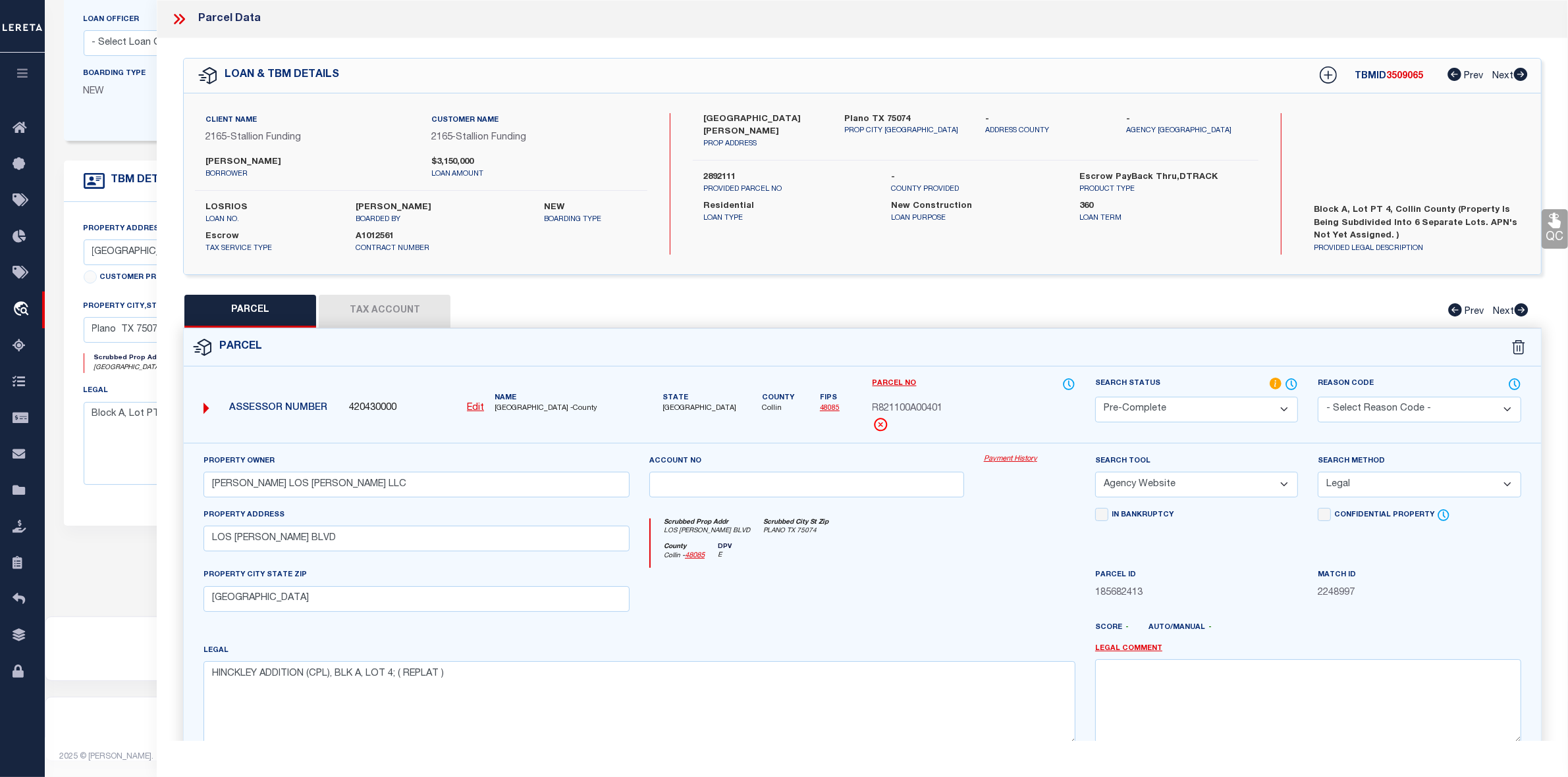
click at [1002, 333] on div "Parcel" at bounding box center [862, 348] width 1357 height 38
click at [1397, 81] on span "3509065" at bounding box center [1404, 77] width 37 height 9
copy span "3509065"
drag, startPoint x: 494, startPoint y: 408, endPoint x: 520, endPoint y: 405, distance: 26.2
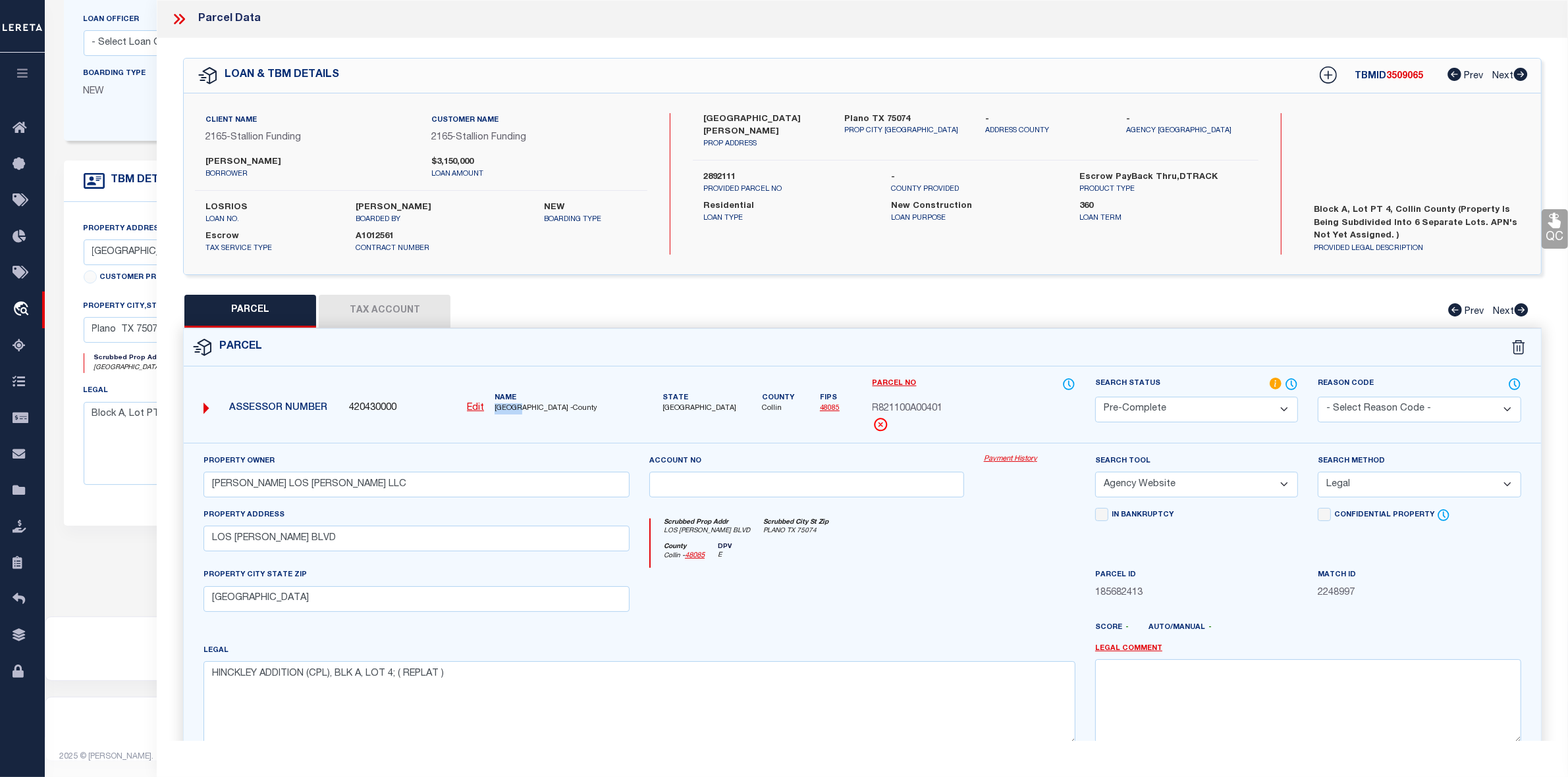
click at [520, 405] on div "Name COLLIN COUNTY -County" at bounding box center [562, 403] width 146 height 22
copy span "COLLIN"
click at [924, 405] on span "R821100A00401" at bounding box center [908, 409] width 71 height 14
copy span "R821100A00401"
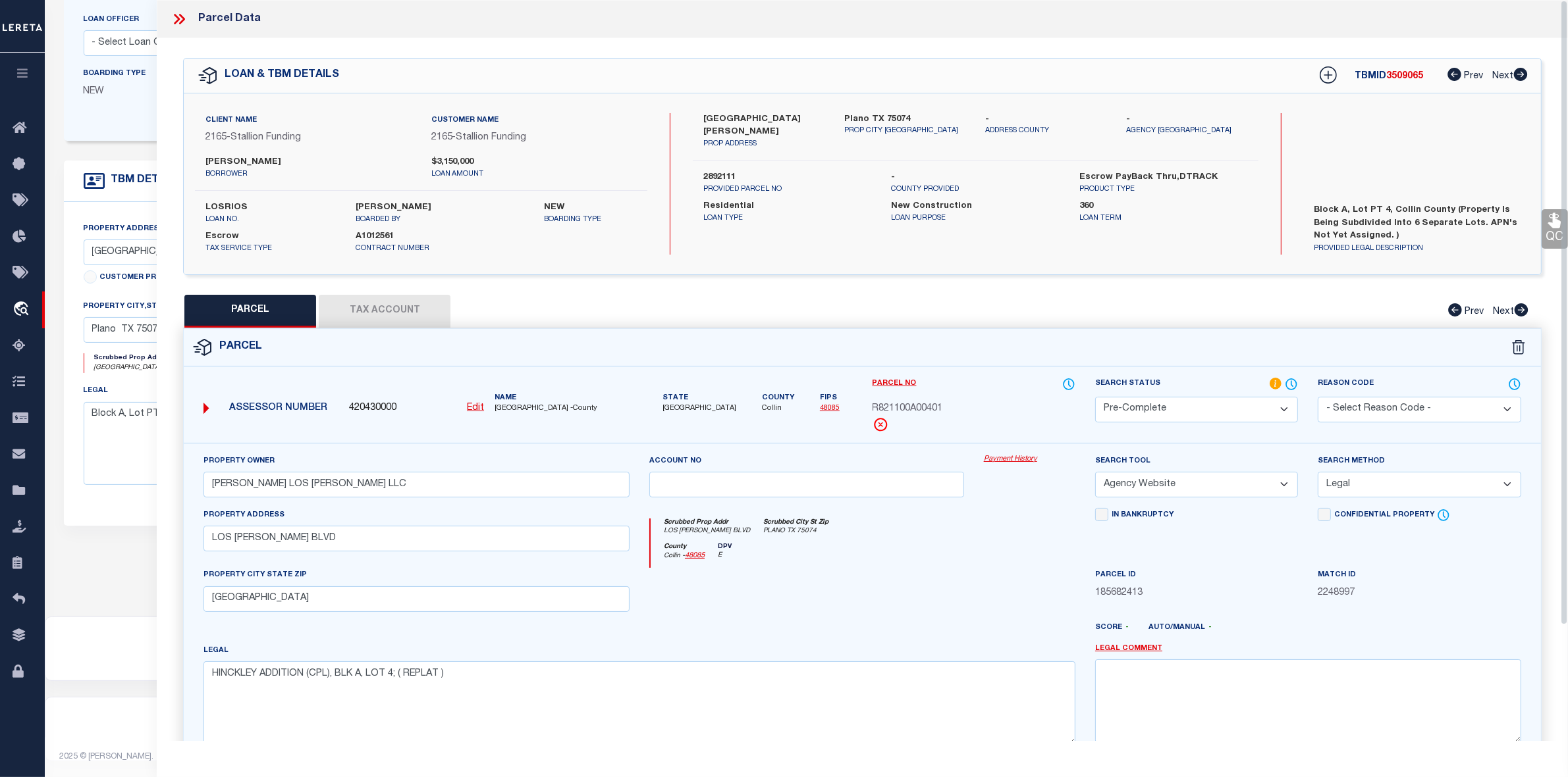
click at [979, 607] on div at bounding box center [1030, 595] width 111 height 54
click at [975, 606] on div at bounding box center [1030, 595] width 111 height 54
click at [179, 23] on icon at bounding box center [182, 19] width 6 height 11
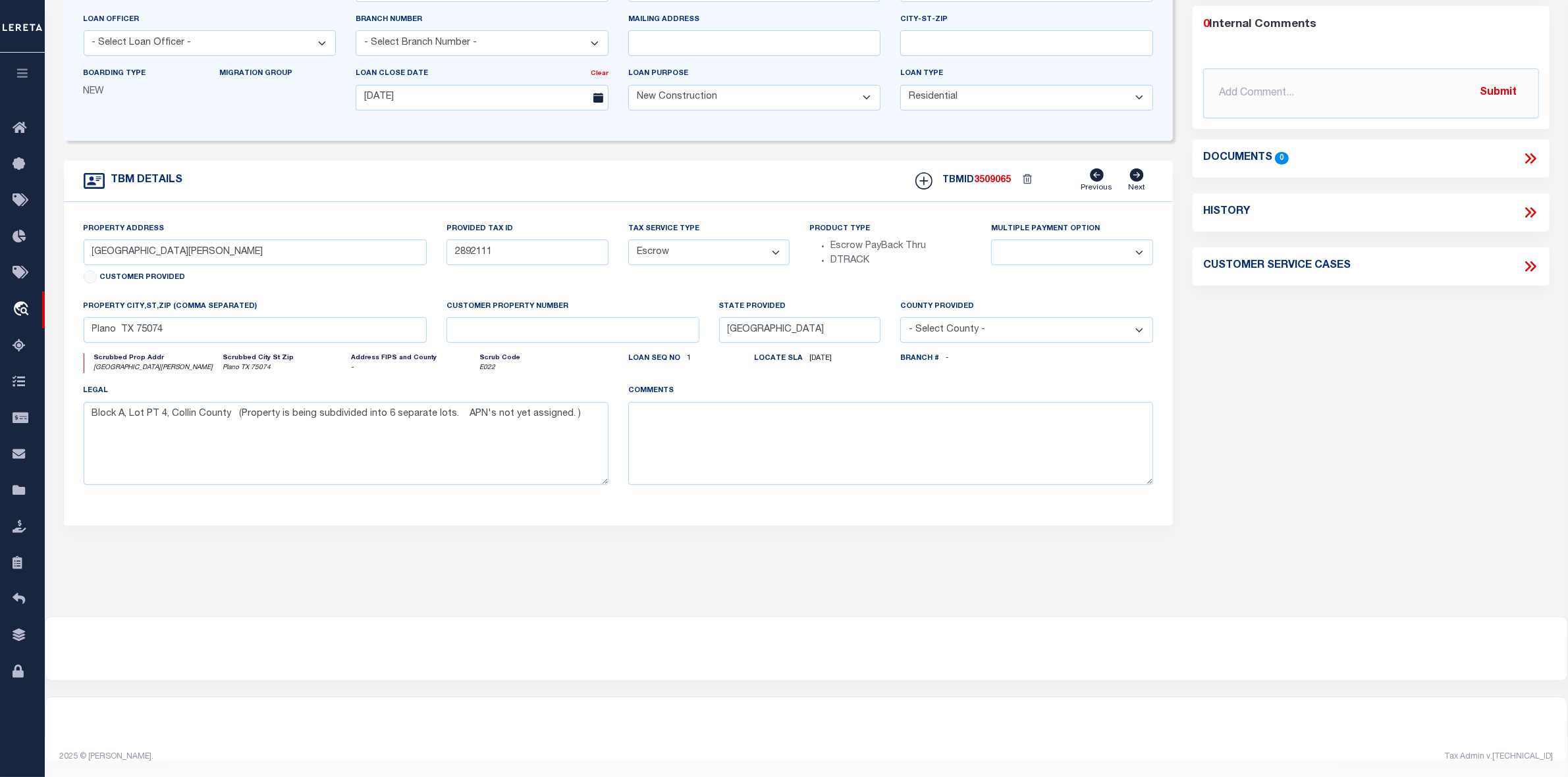
click at [1381, 510] on div "Parcel Summary Match ID 2248997 0" at bounding box center [1371, 218] width 377 height 719
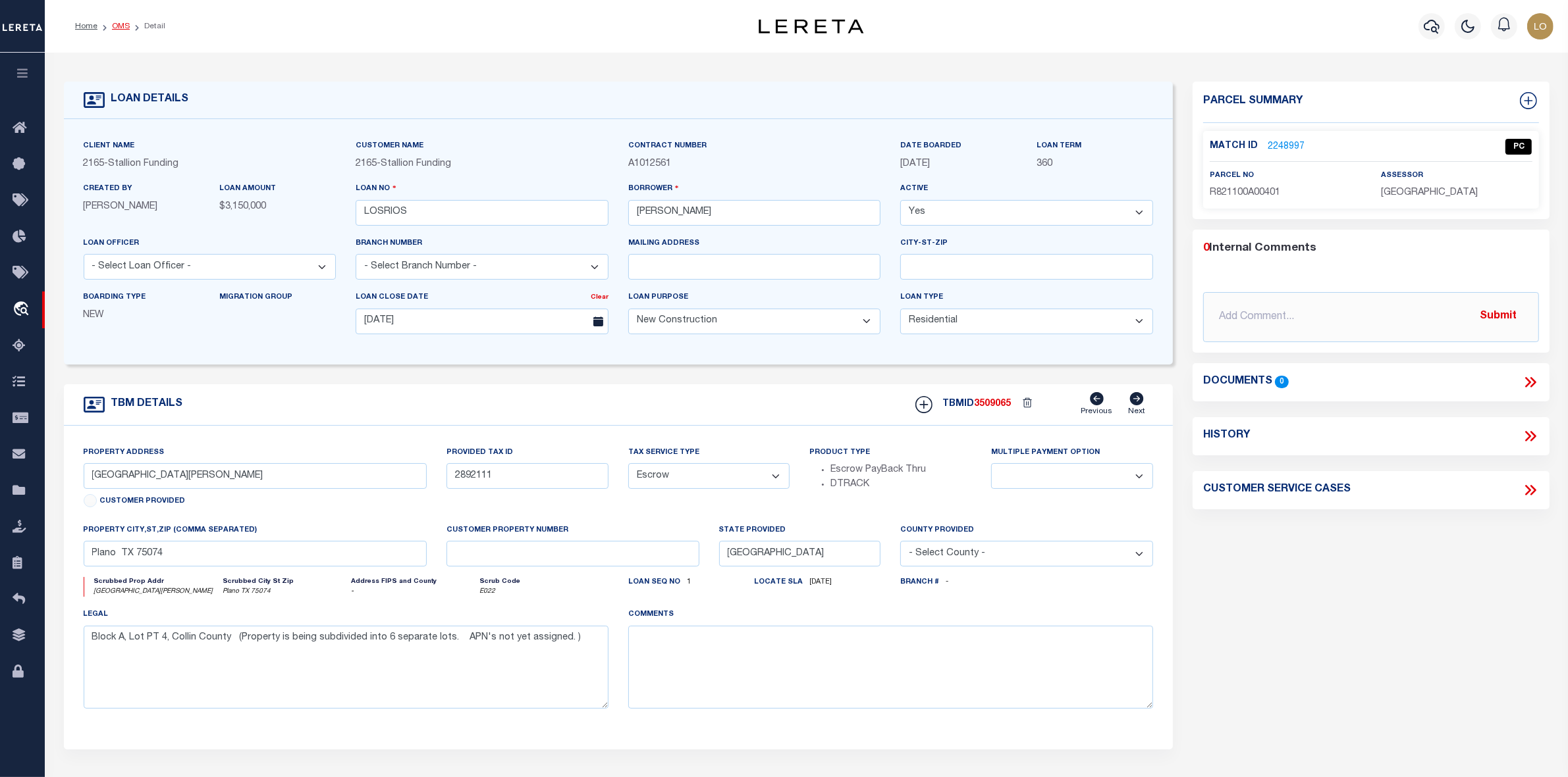
click at [120, 25] on link "OMS" at bounding box center [121, 26] width 18 height 8
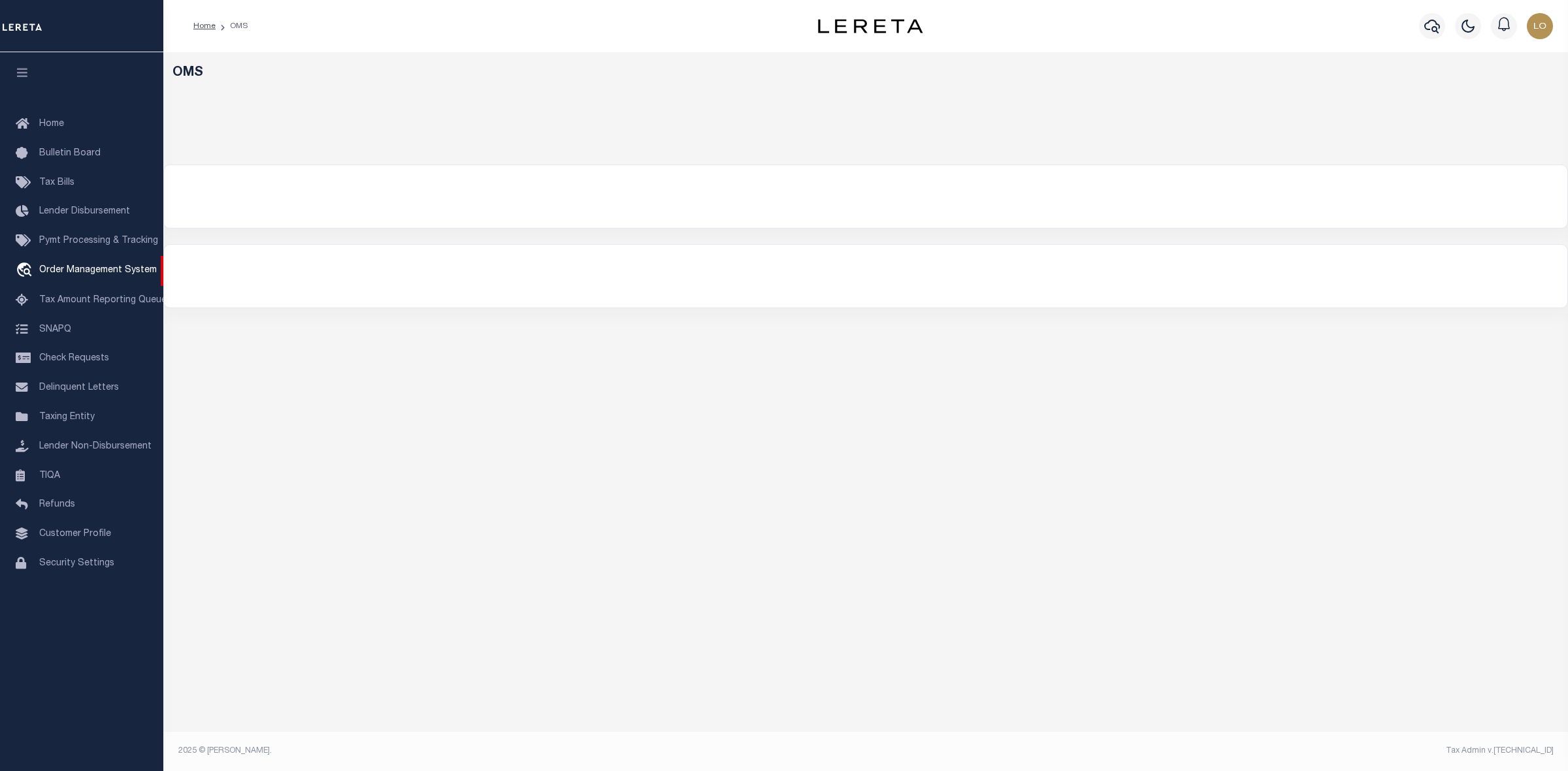
select select "200"
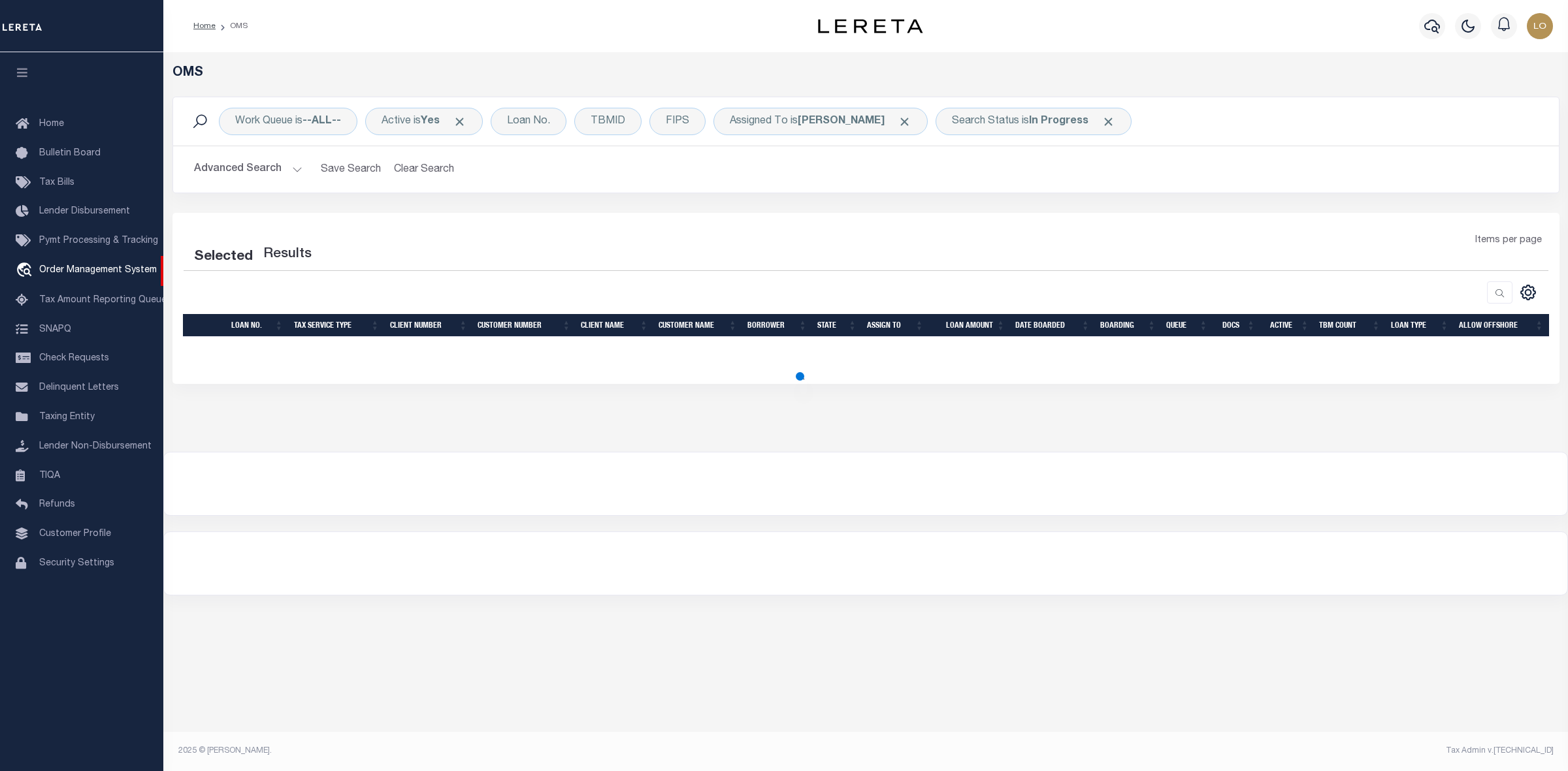
select select "200"
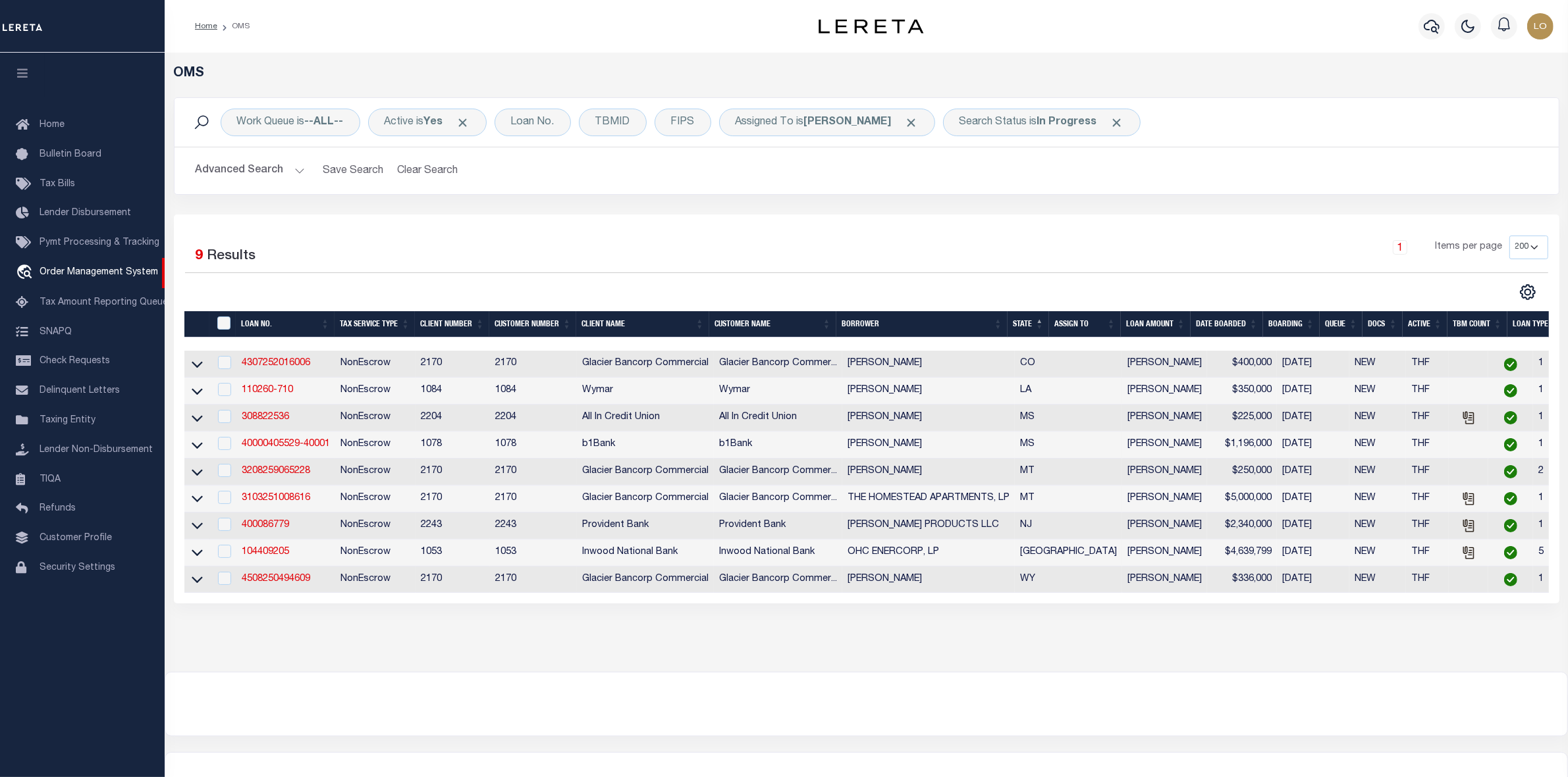
click at [903, 633] on div "OMS Work Queue is --ALL-- Active is Yes Loan No. TBMID FIPS Assigned To is [PER…" at bounding box center [866, 349] width 1395 height 567
click at [279, 555] on td "104409205" at bounding box center [286, 553] width 99 height 27
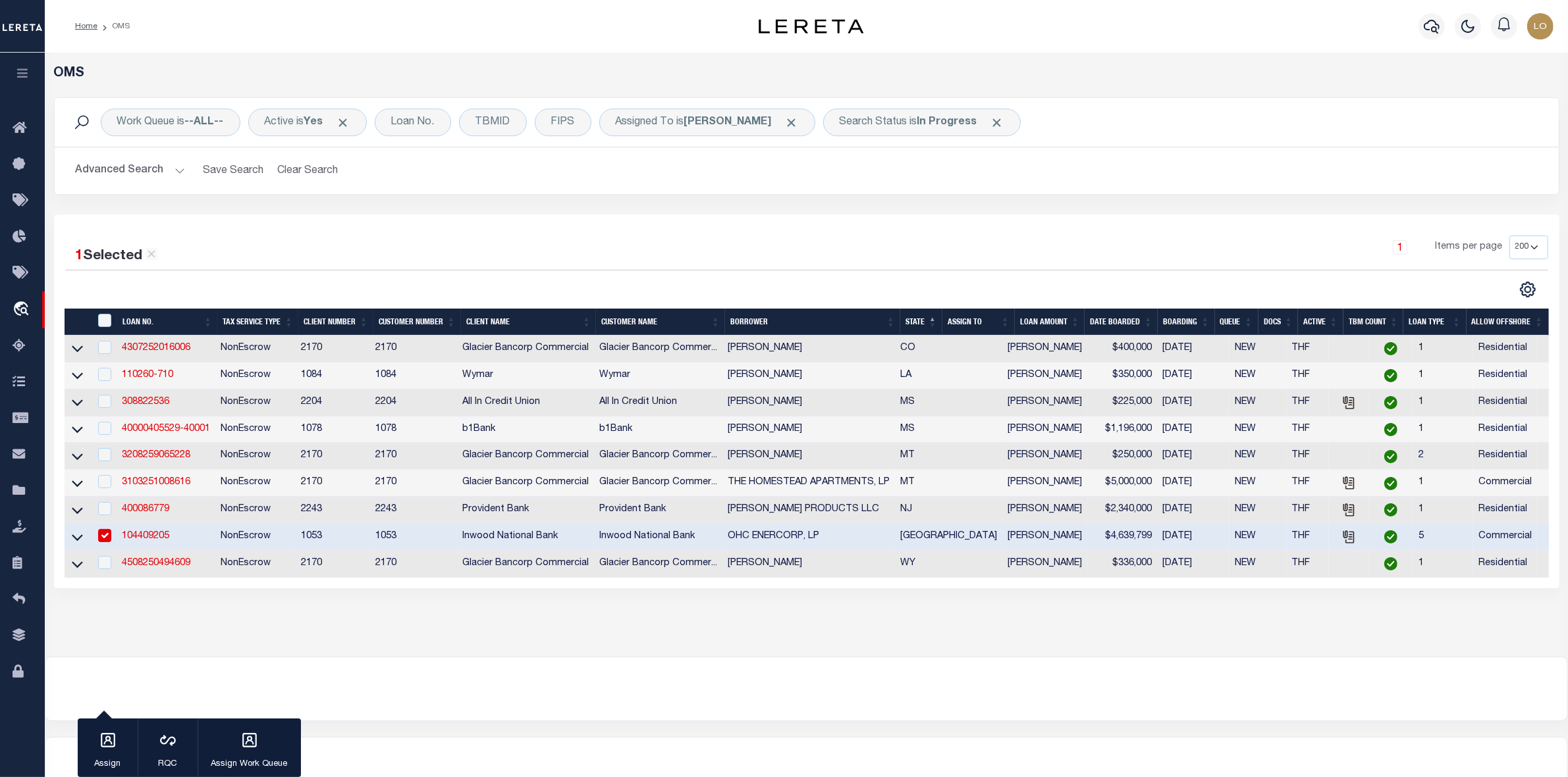
click at [107, 542] on input "checkbox" at bounding box center [105, 536] width 14 height 14
checkbox input "false"
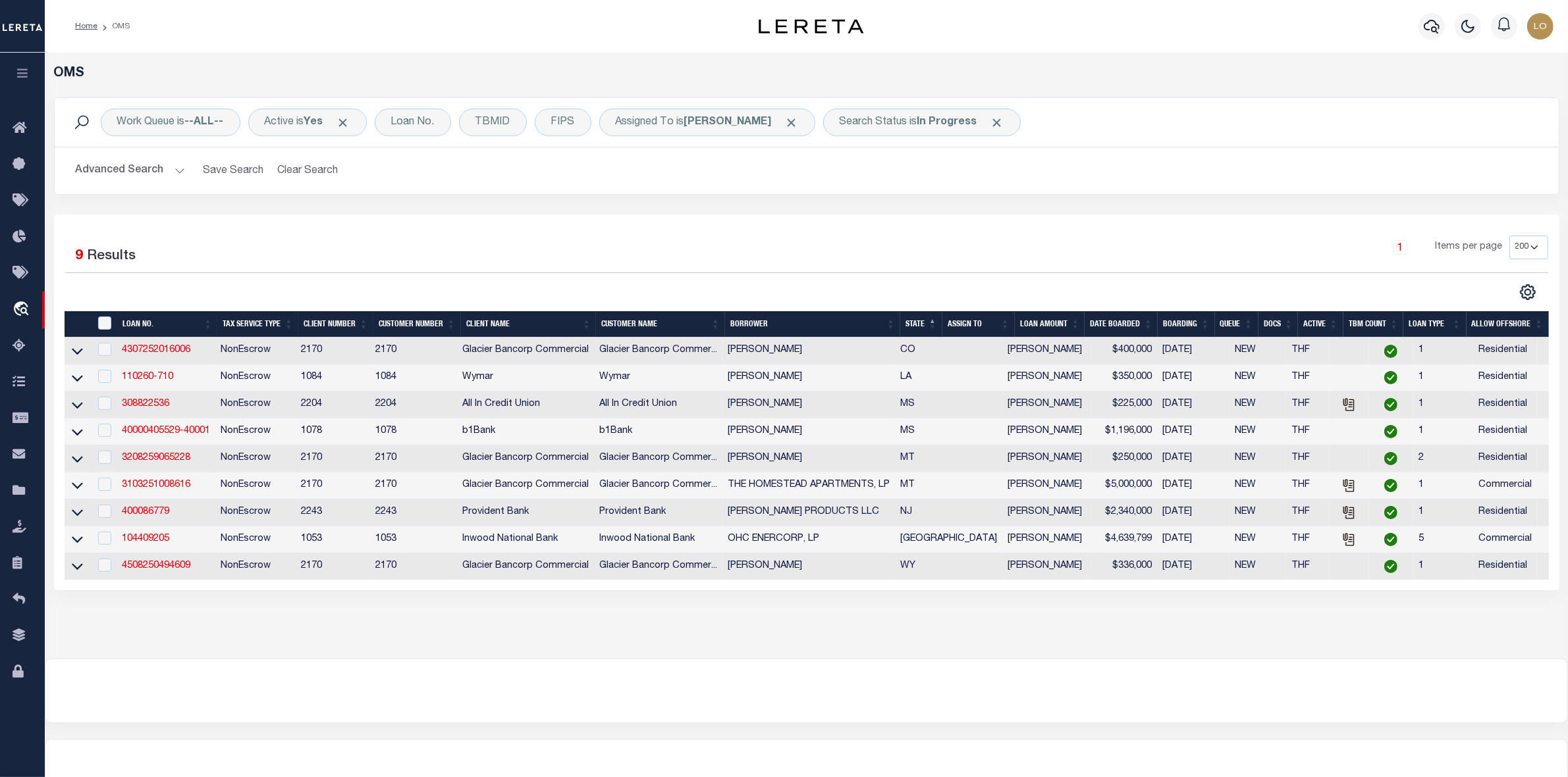
click at [211, 616] on div "OMS Work Queue is --ALL-- Active is Yes Loan No. TBMID FIPS Assigned To is [PER…" at bounding box center [806, 342] width 1515 height 553
click at [157, 571] on link "4508250494609" at bounding box center [155, 566] width 68 height 9
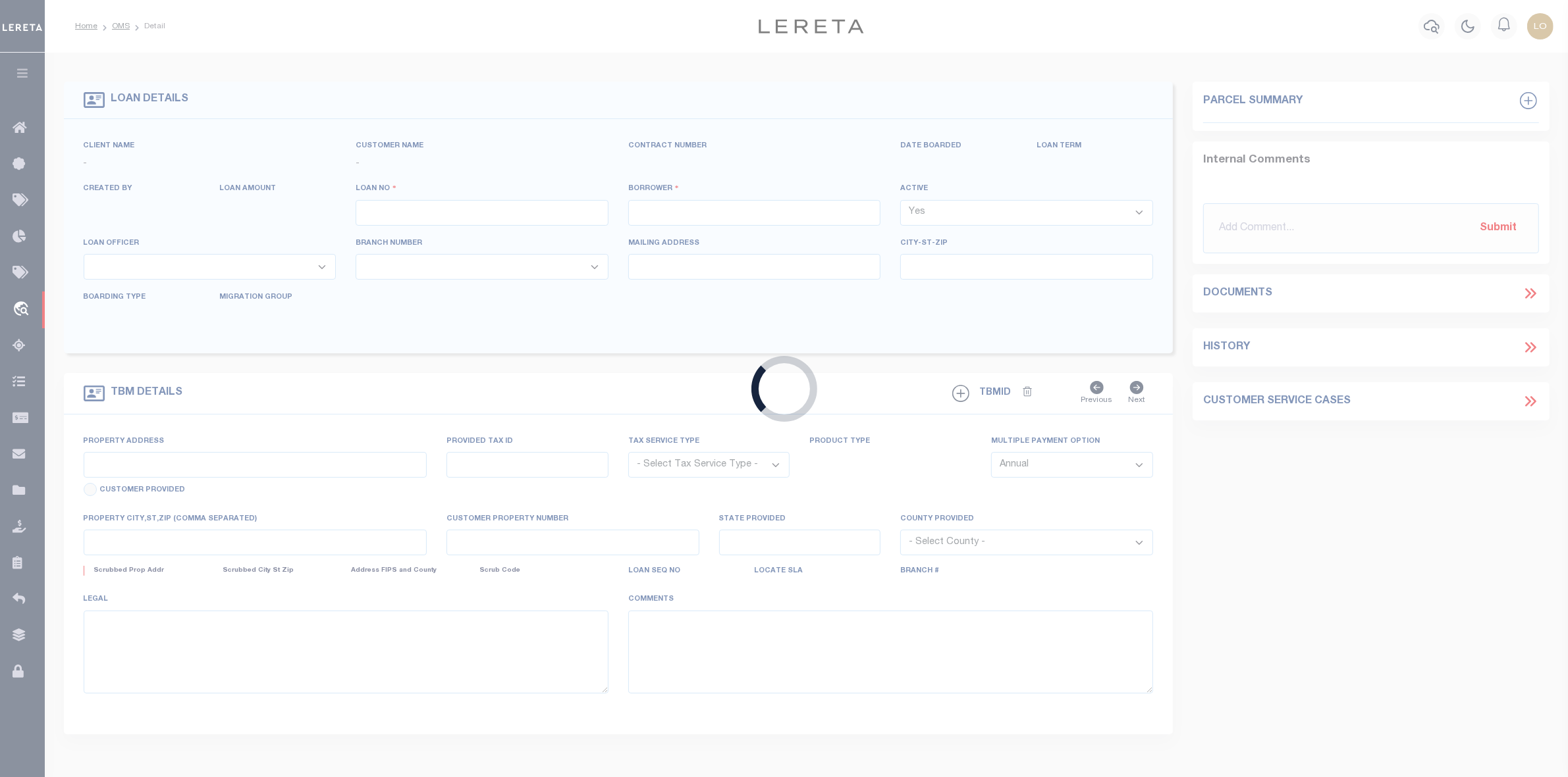
type input "4508250494609"
type input "[PERSON_NAME]"
select select
type input "[STREET_ADDRESS]"
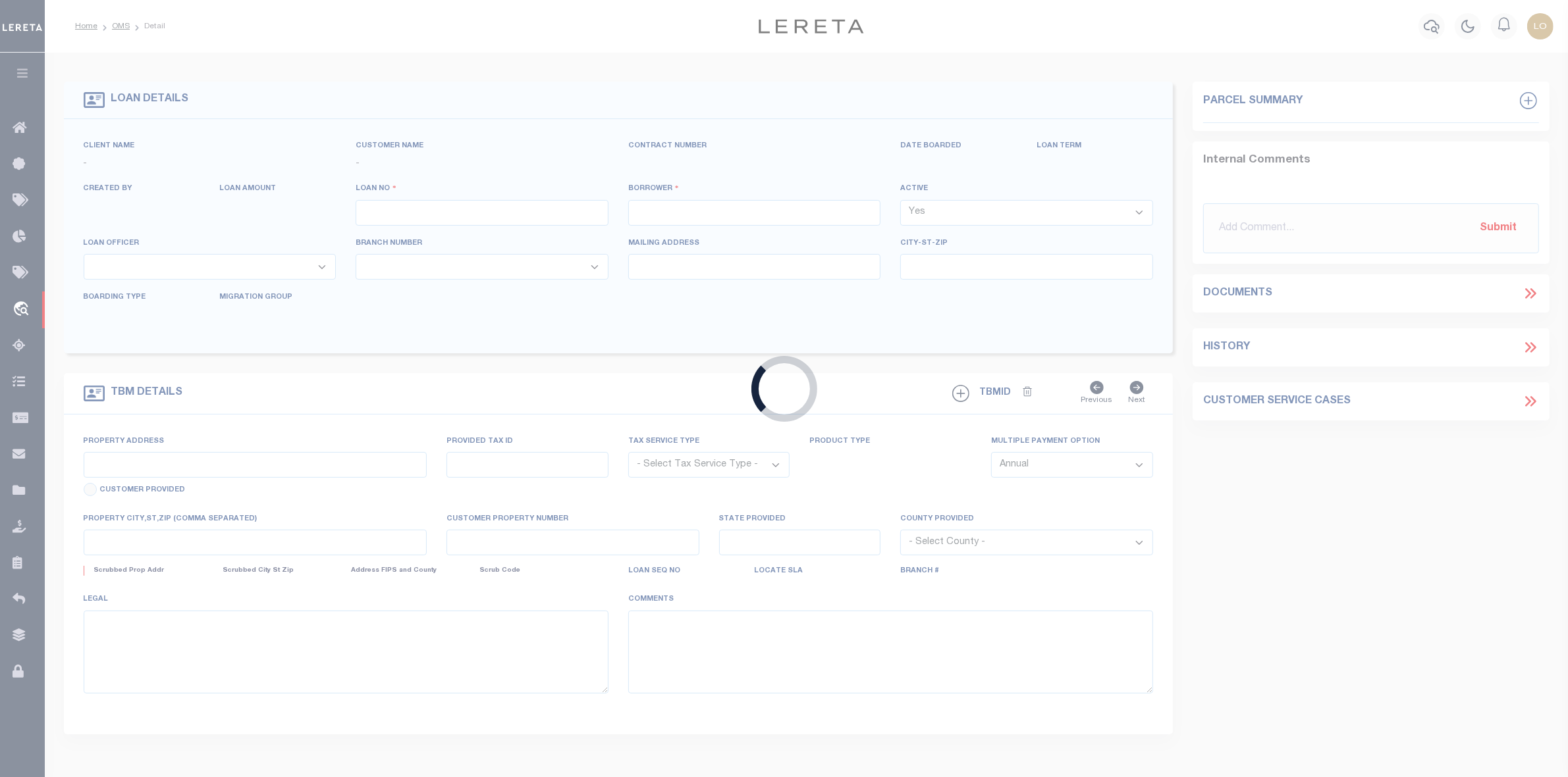
type input "Alcova WY 82620"
type input "[DATE]"
select select "200"
select select "10"
select select "NonEscrow"
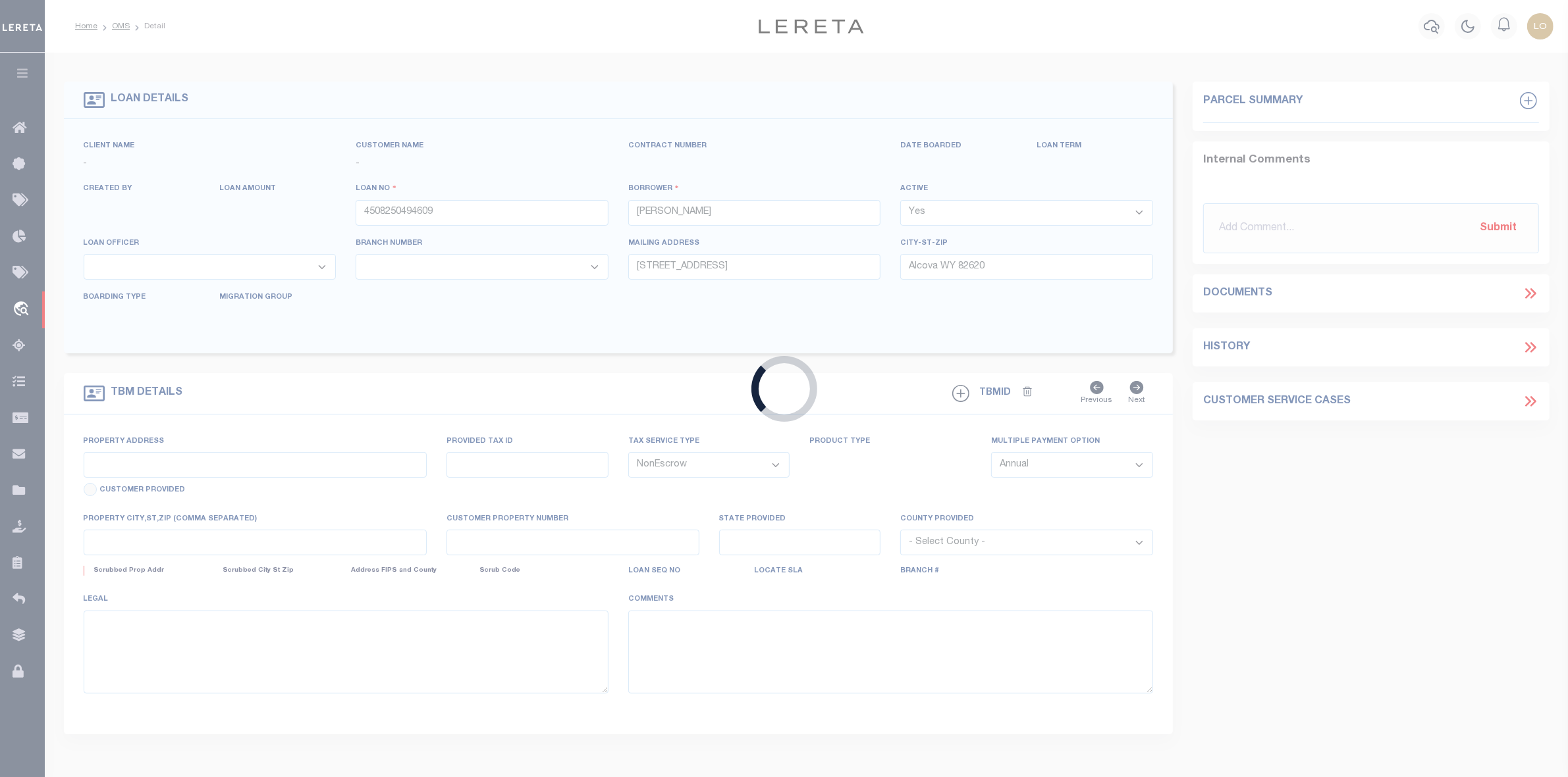
type input "[STREET_ADDRESS]"
type input "30832040200200"
select select
type input "Alcova WY 82620"
type input "WY"
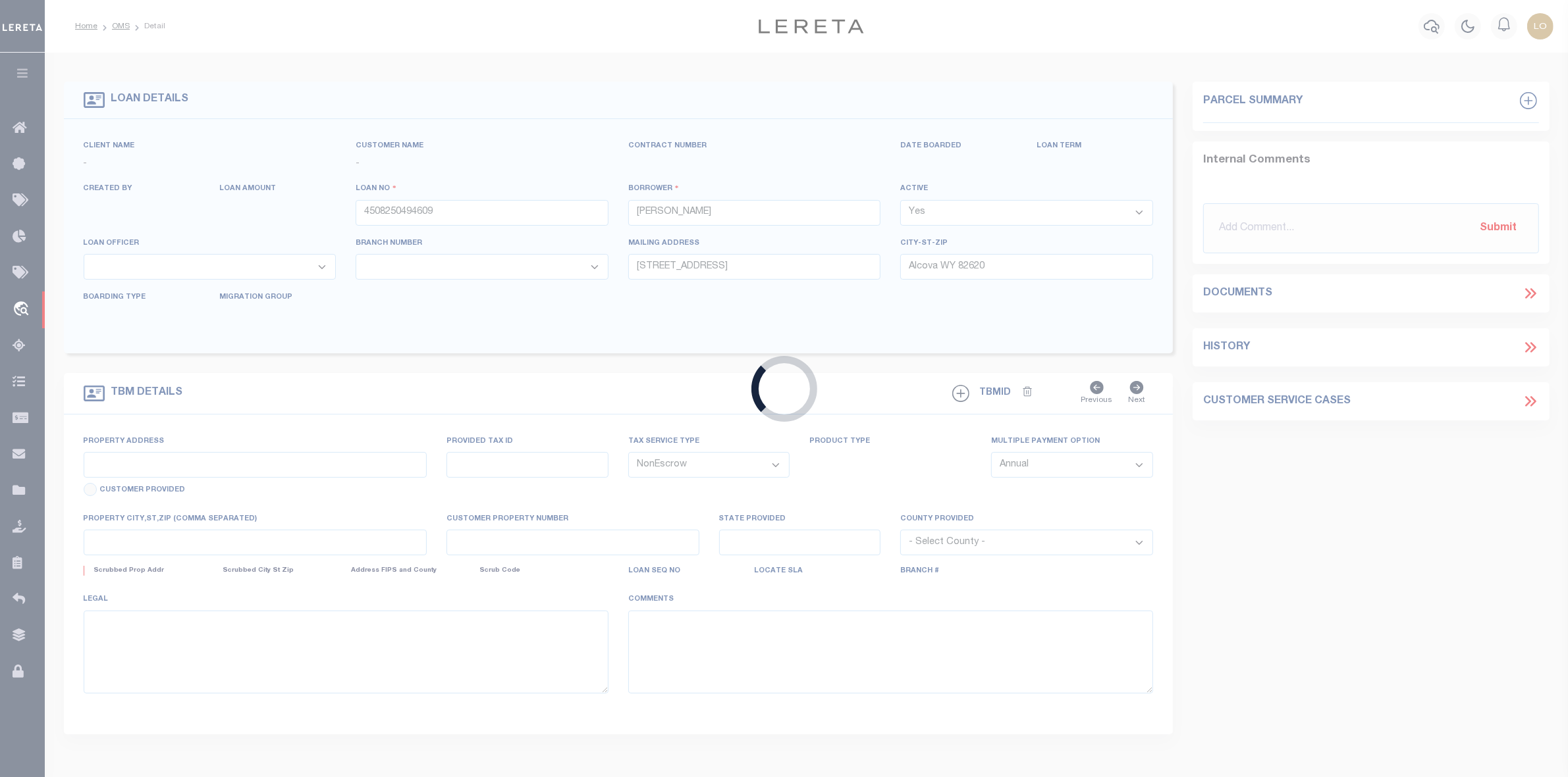
type textarea "LOT 11, ''[GEOGRAPHIC_DATA]'', [GEOGRAPHIC_DATA], [US_STATE], AS PER PLAT RECOR…"
select select "4578"
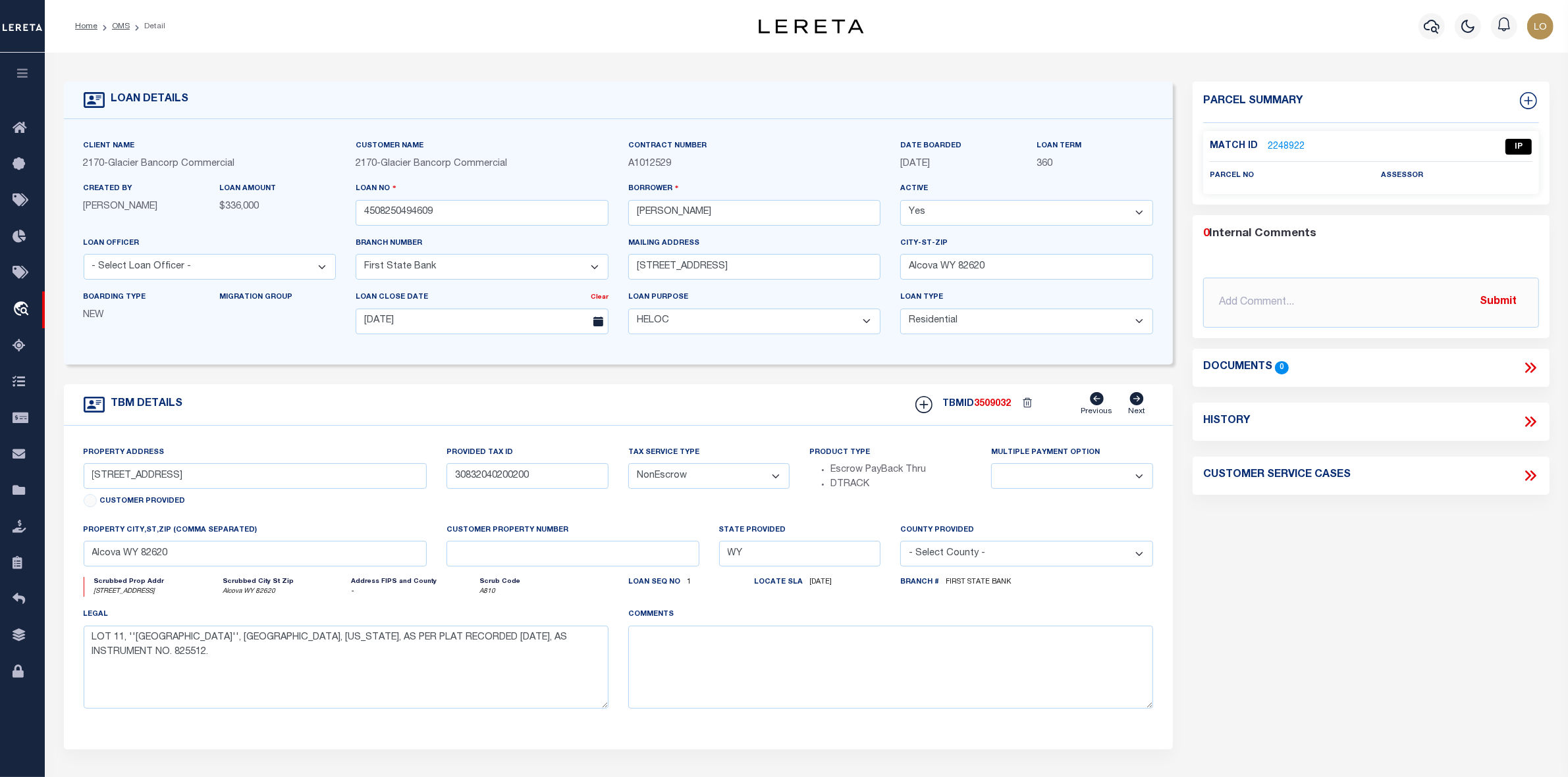
click at [1283, 142] on link "2248922" at bounding box center [1286, 147] width 37 height 14
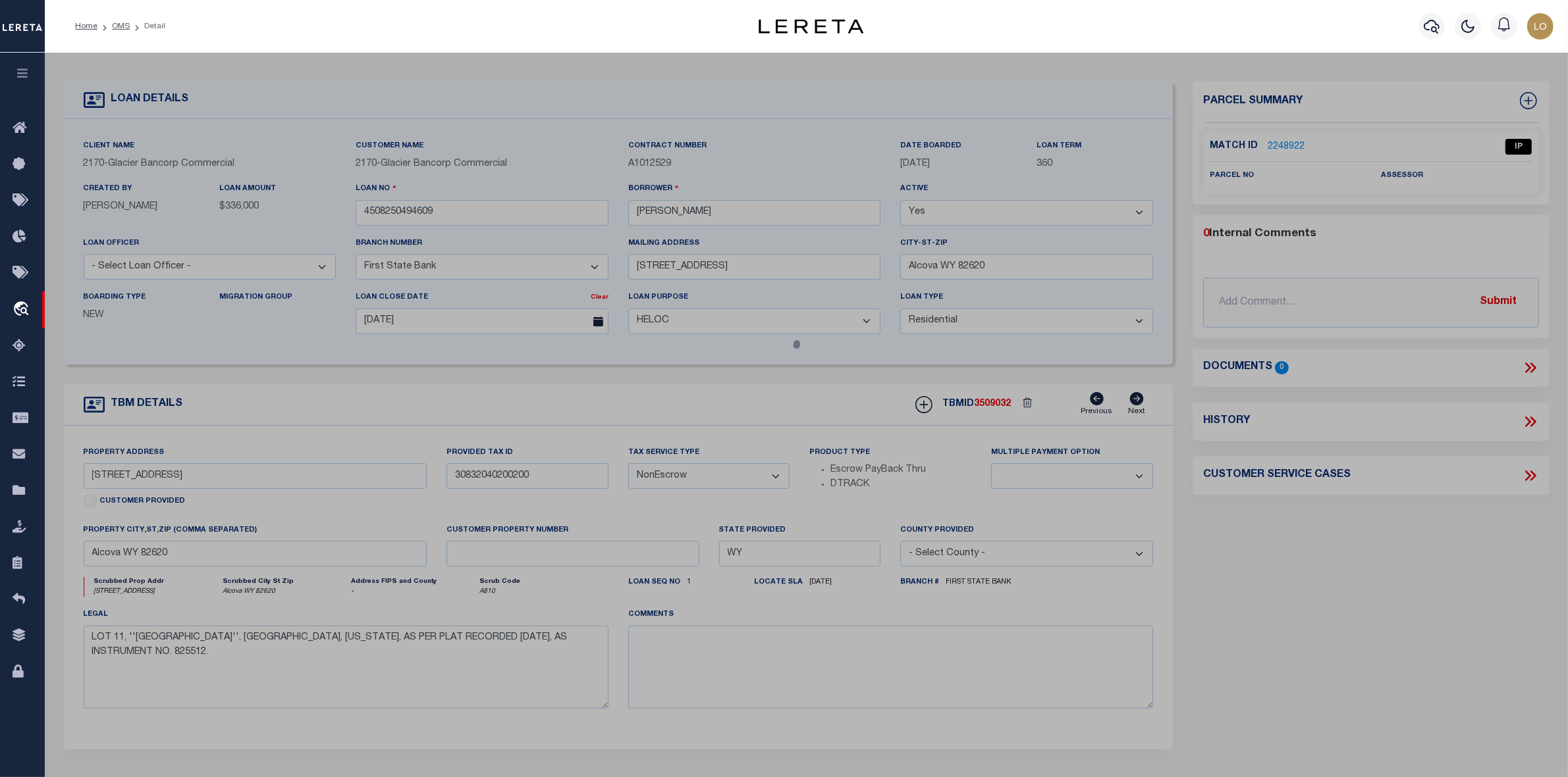
checkbox input "false"
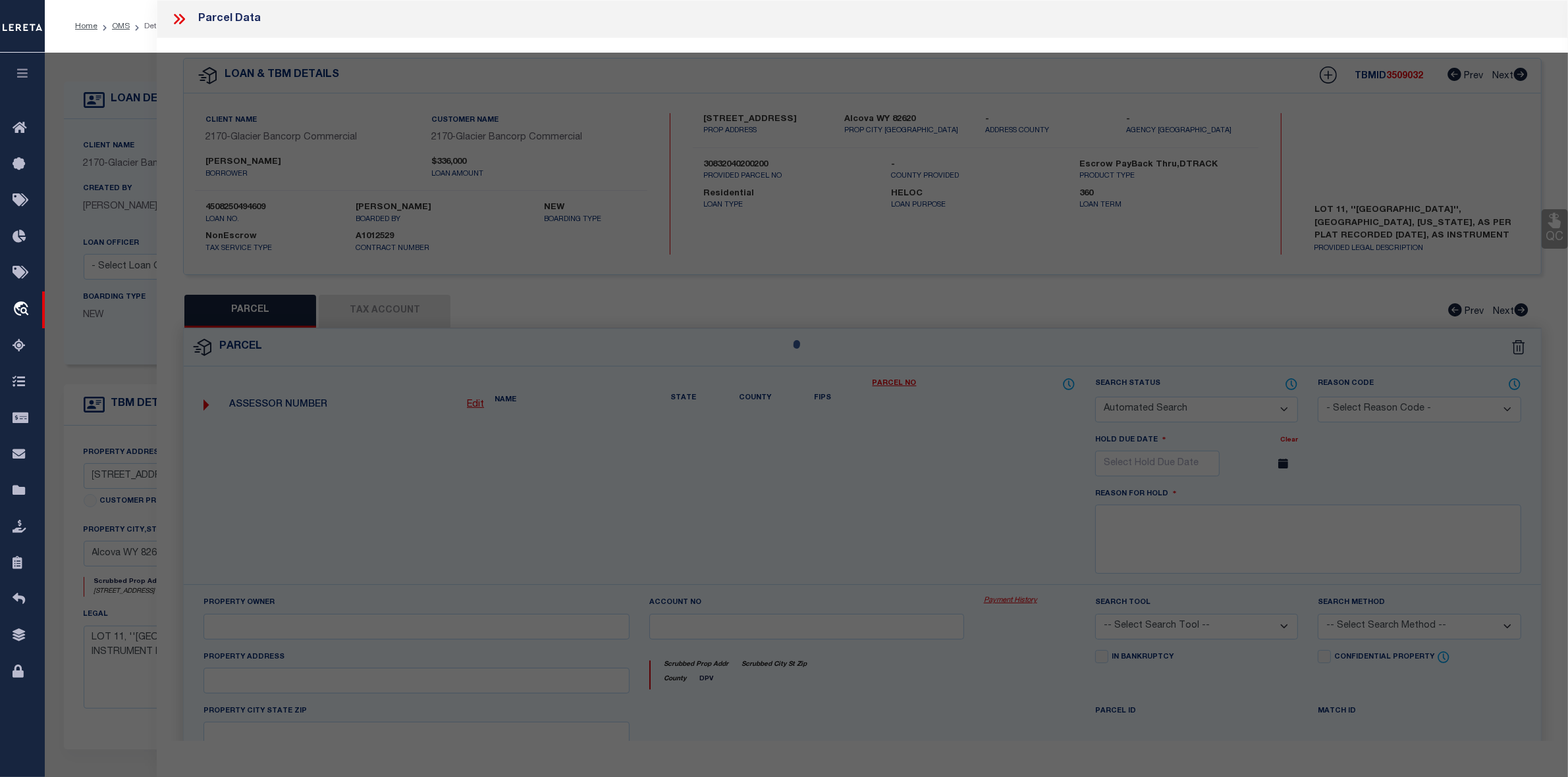
select select "IP"
checkbox input "false"
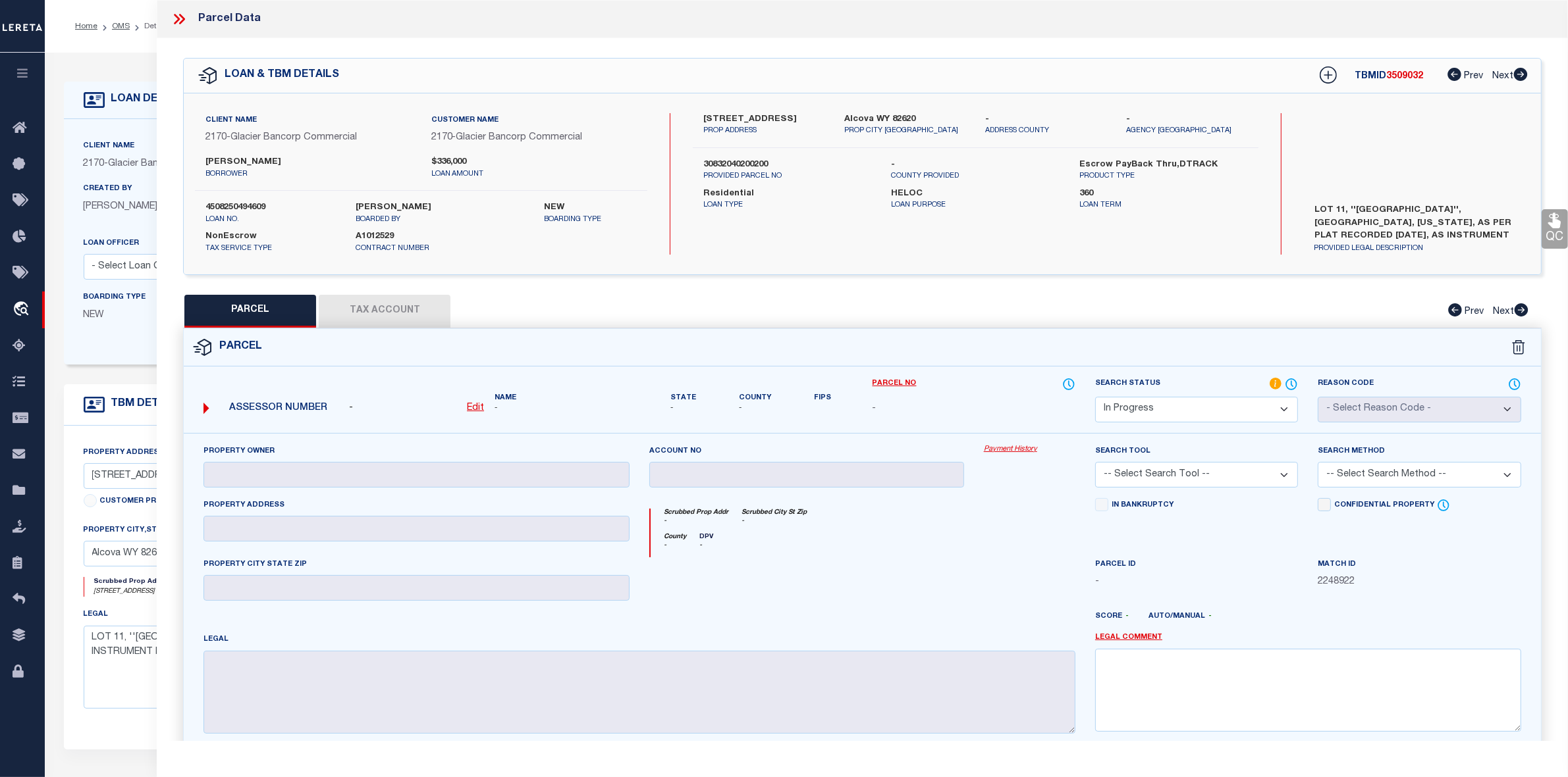
click at [972, 372] on form "Parcel - Edit Name - - -" at bounding box center [862, 568] width 1357 height 479
click at [919, 532] on div "Scrubbed Prop Addr - Scrubbed City [GEOGRAPHIC_DATA] -" at bounding box center [863, 521] width 425 height 24
click at [916, 526] on div "Scrubbed Prop Addr - Scrubbed City [GEOGRAPHIC_DATA] -" at bounding box center [863, 521] width 425 height 24
click at [849, 120] on label "Alcova WY 82620" at bounding box center [904, 120] width 121 height 14
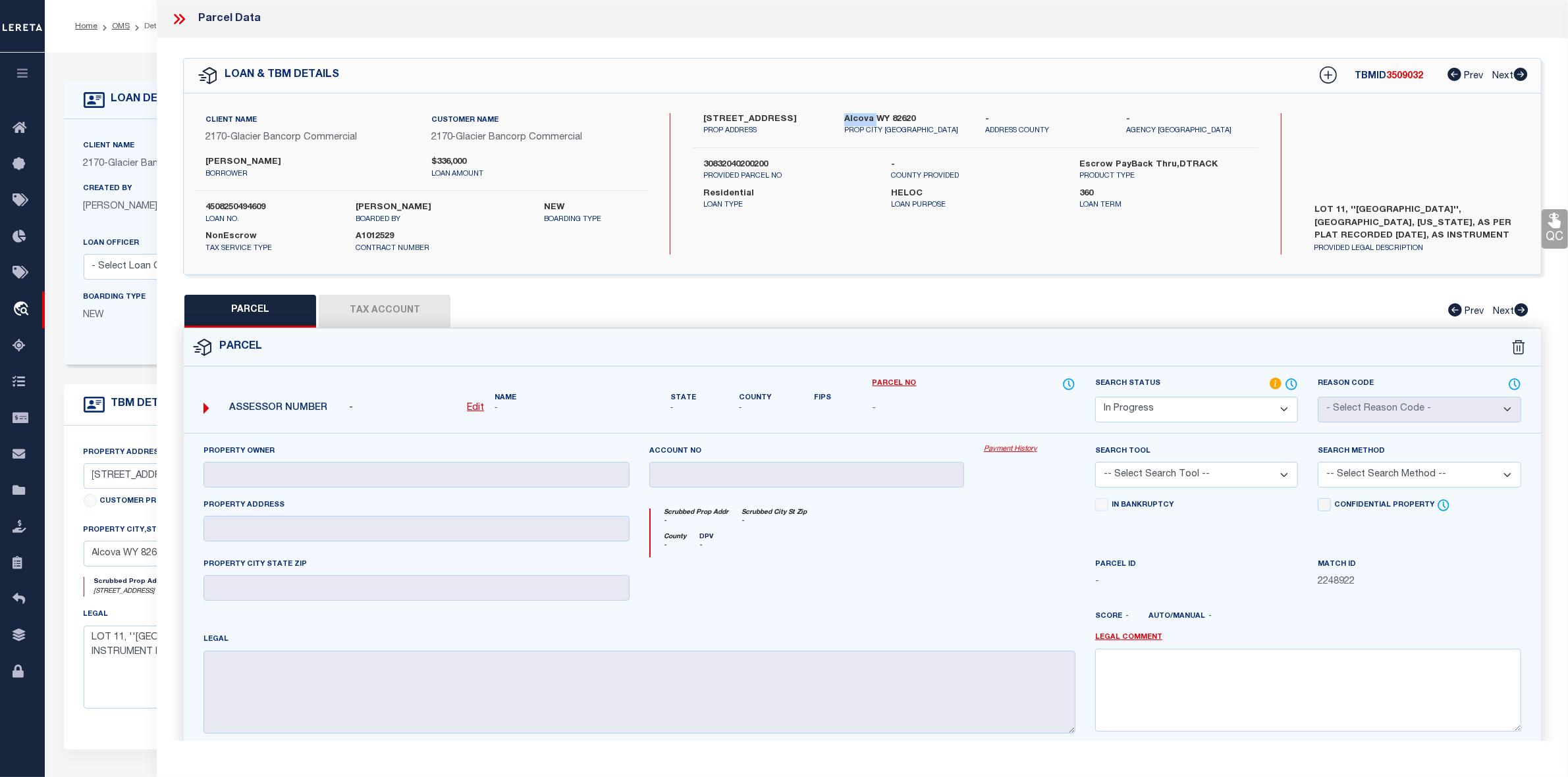
copy label "Alcova"
click at [740, 119] on label "[STREET_ADDRESS]" at bounding box center [763, 120] width 121 height 14
copy label "Lake"
click at [852, 188] on label "Residential" at bounding box center [787, 194] width 168 height 14
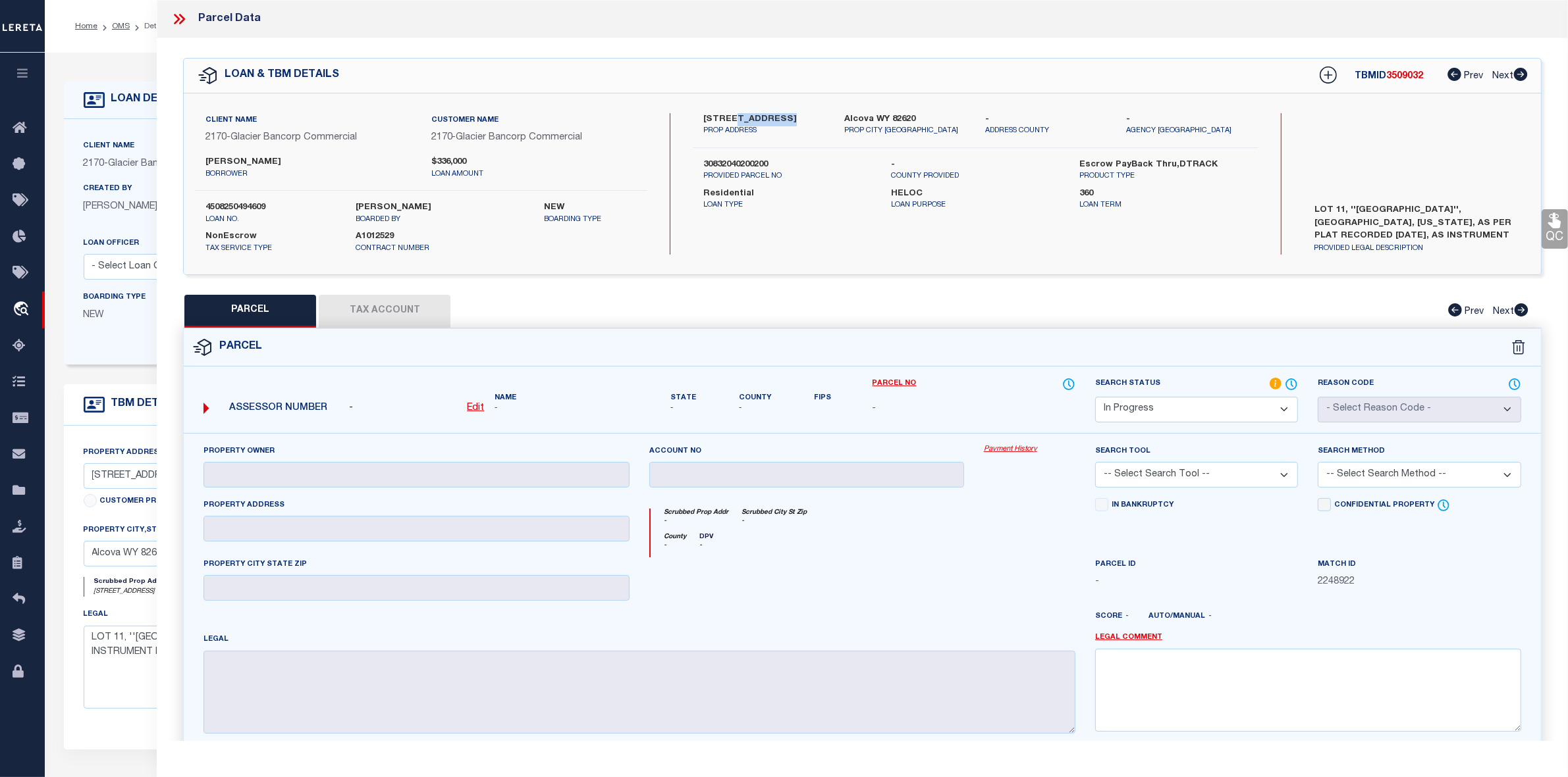
drag, startPoint x: 729, startPoint y: 116, endPoint x: 774, endPoint y: 117, distance: 45.0
click at [774, 117] on label "[STREET_ADDRESS]" at bounding box center [763, 120] width 121 height 14
copy label "[GEOGRAPHIC_DATA]"
drag, startPoint x: 922, startPoint y: 558, endPoint x: 909, endPoint y: 552, distance: 14.3
click at [922, 558] on div at bounding box center [806, 585] width 334 height 54
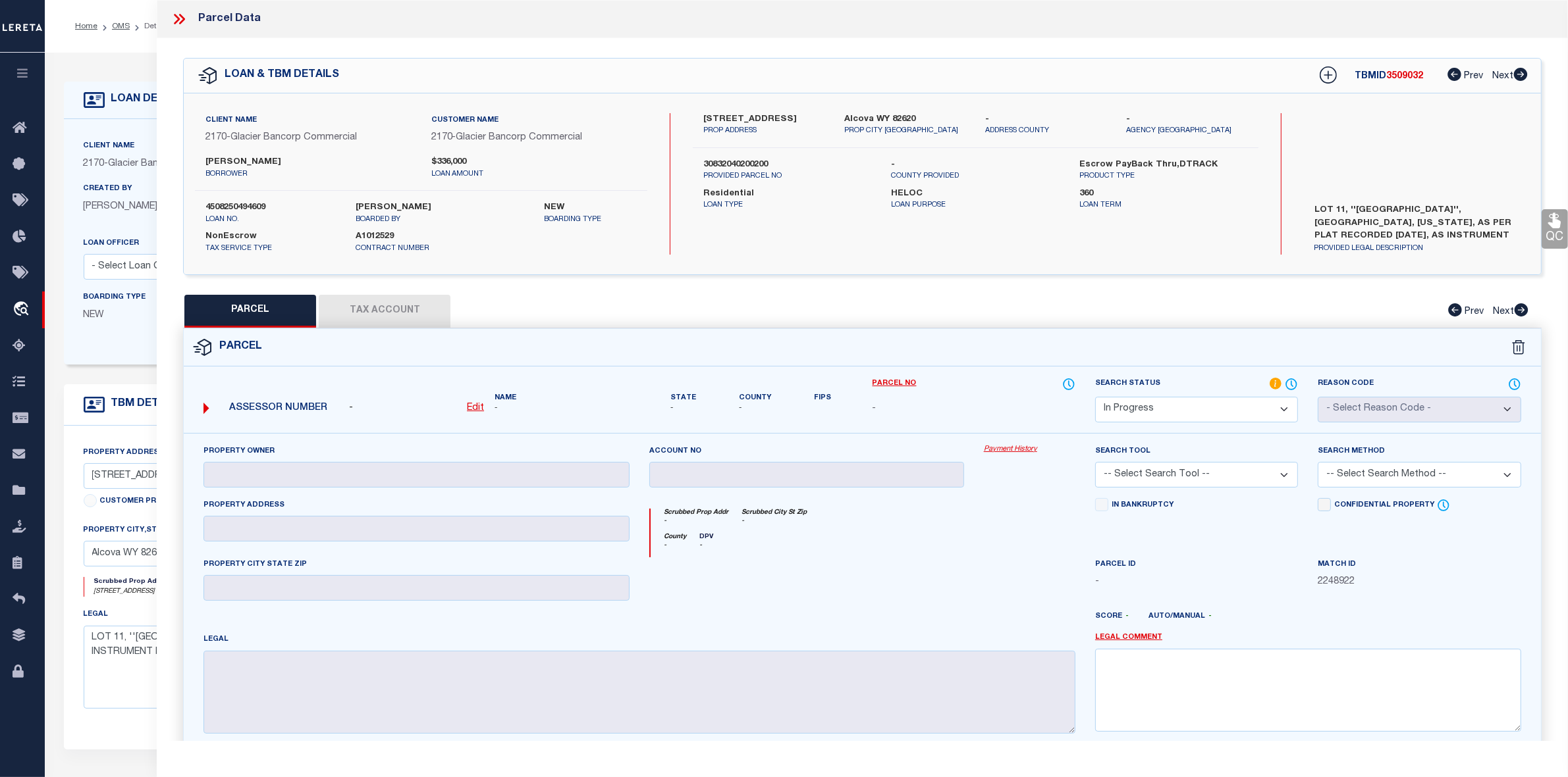
click at [879, 628] on div at bounding box center [918, 622] width 334 height 21
click at [475, 403] on u "Edit" at bounding box center [475, 408] width 17 height 9
select select "IP"
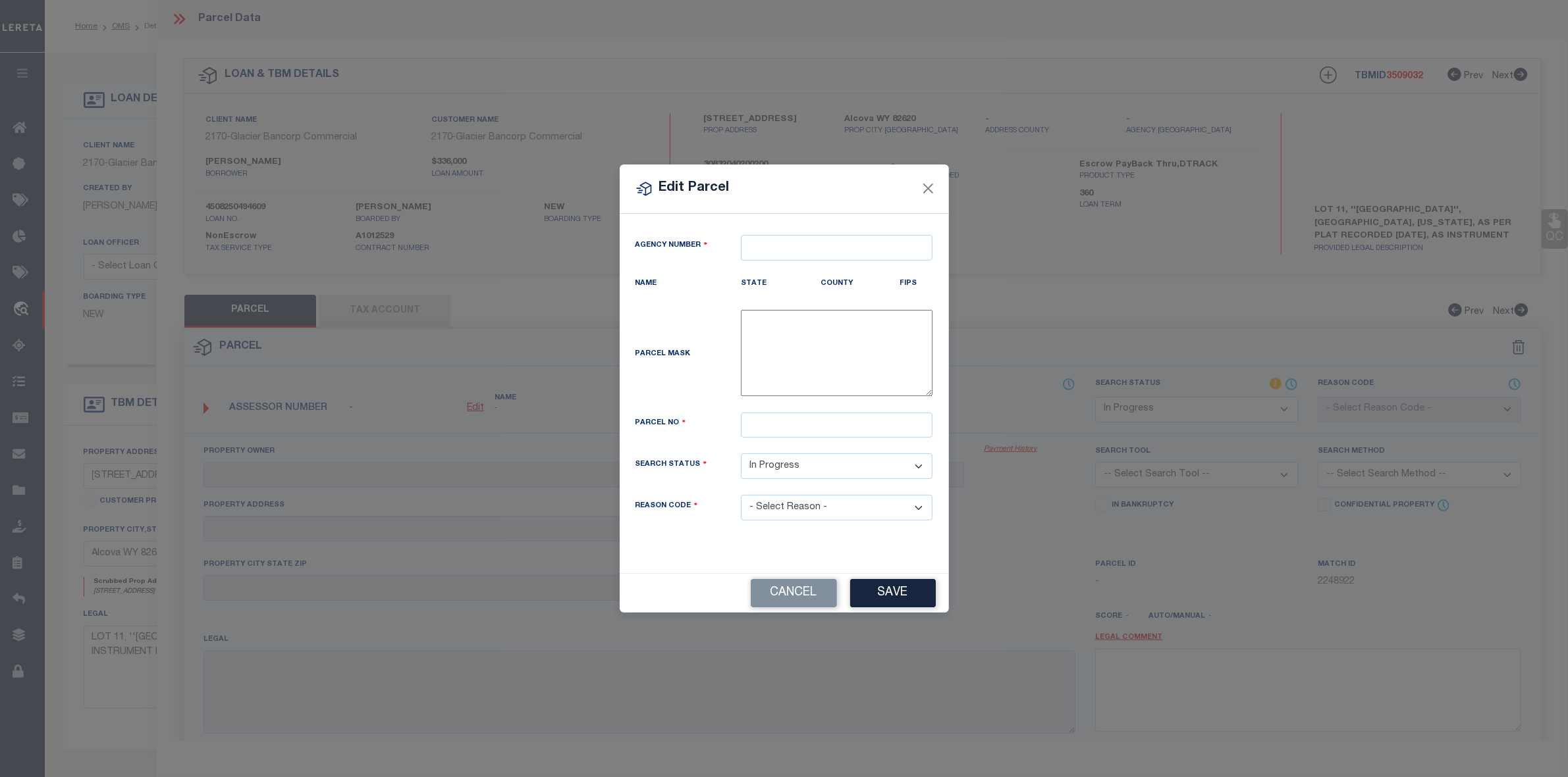
type textarea "-"
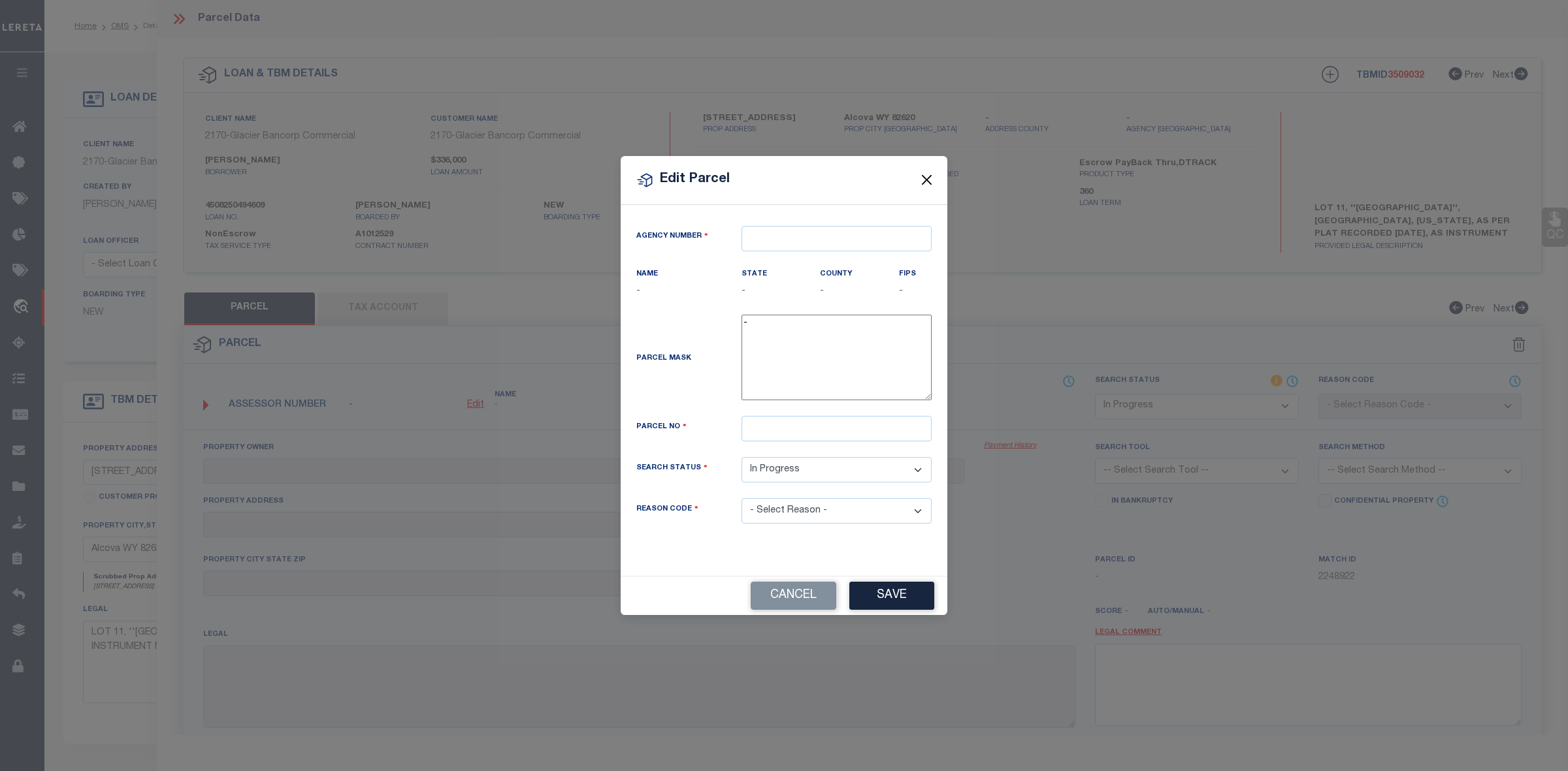
click at [923, 182] on button "Close" at bounding box center [927, 180] width 17 height 17
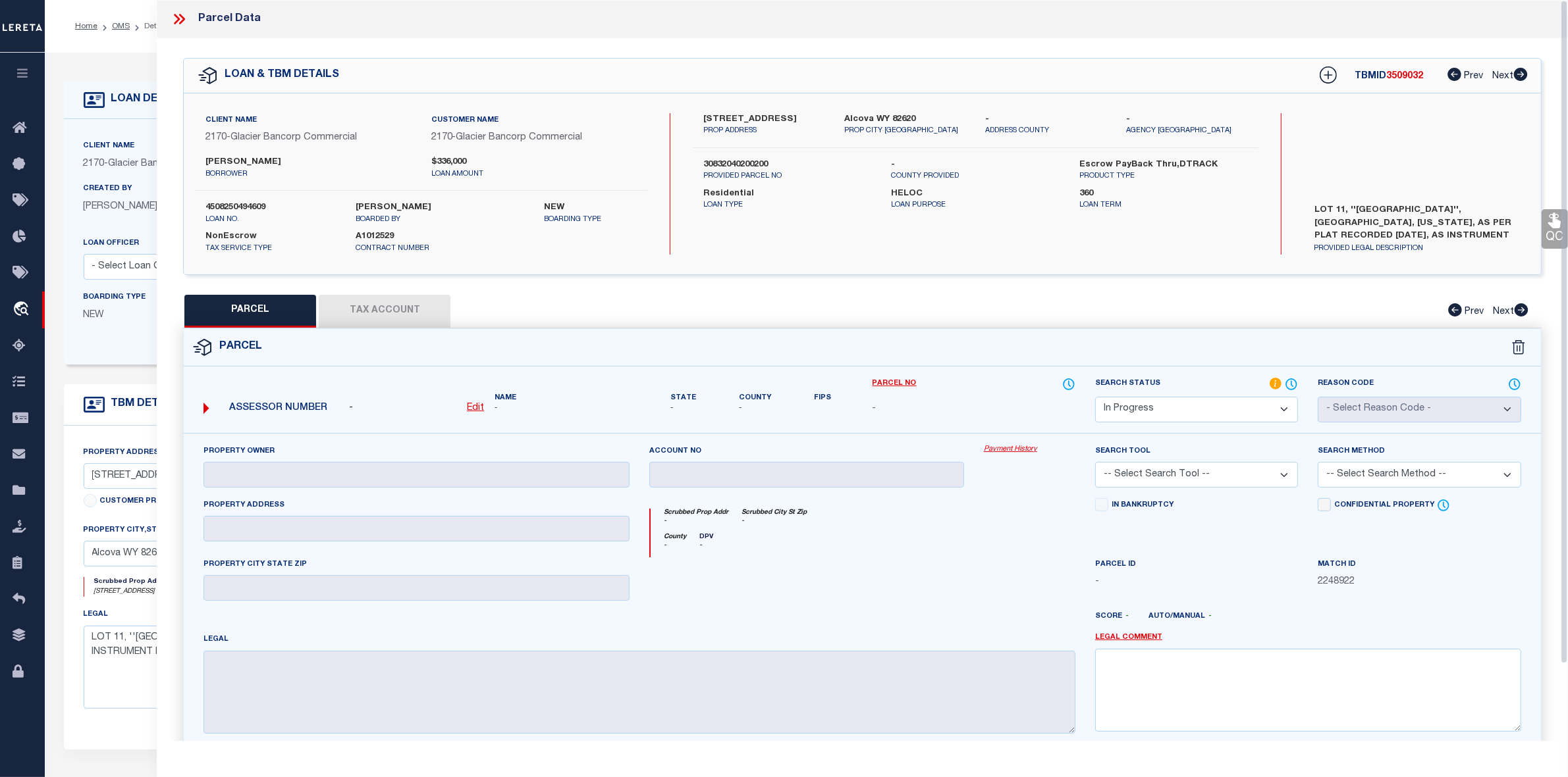
click at [478, 403] on u "Edit" at bounding box center [475, 408] width 17 height 9
select select "IP"
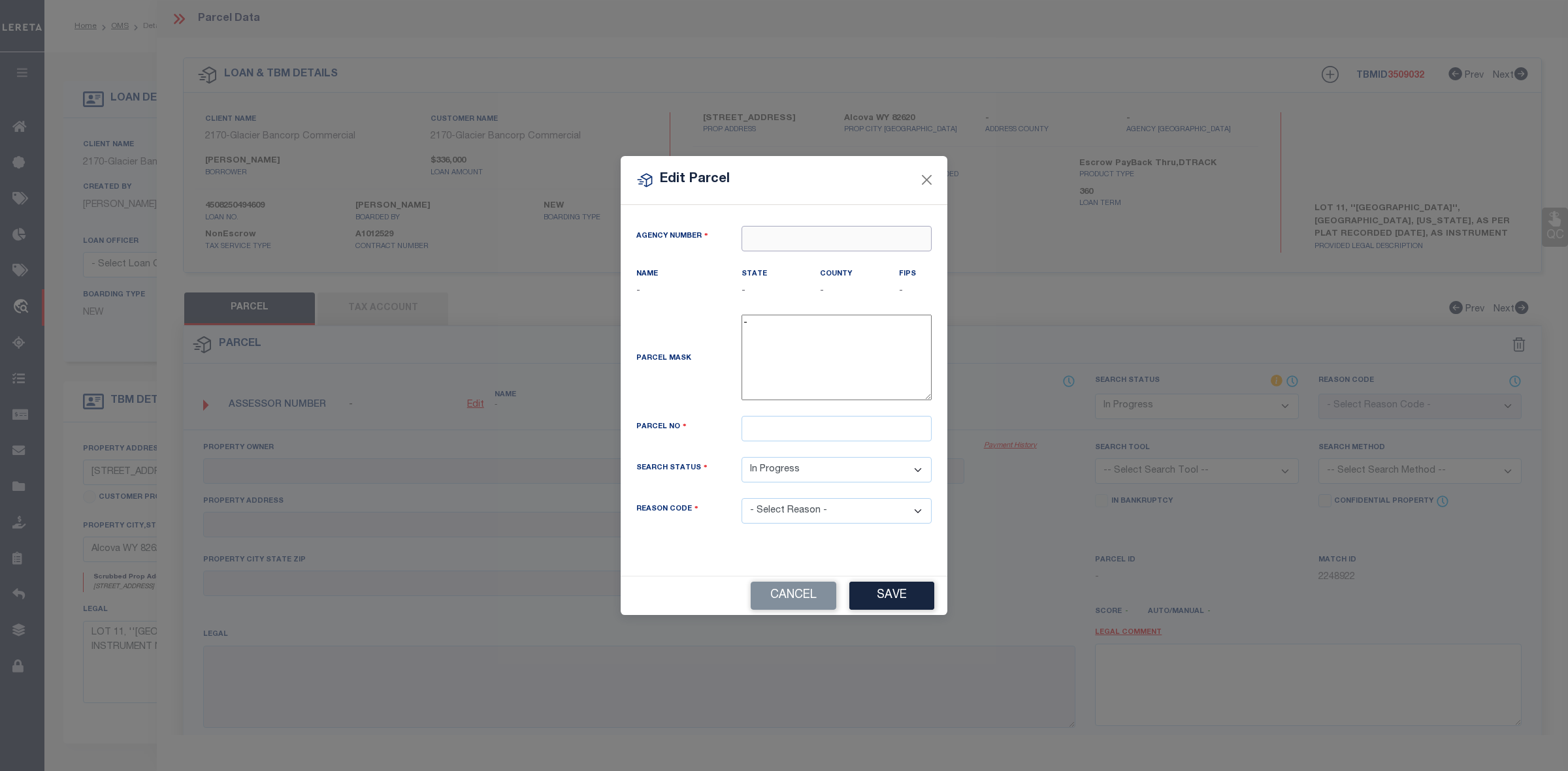
click at [821, 238] on input "text" at bounding box center [836, 238] width 190 height 25
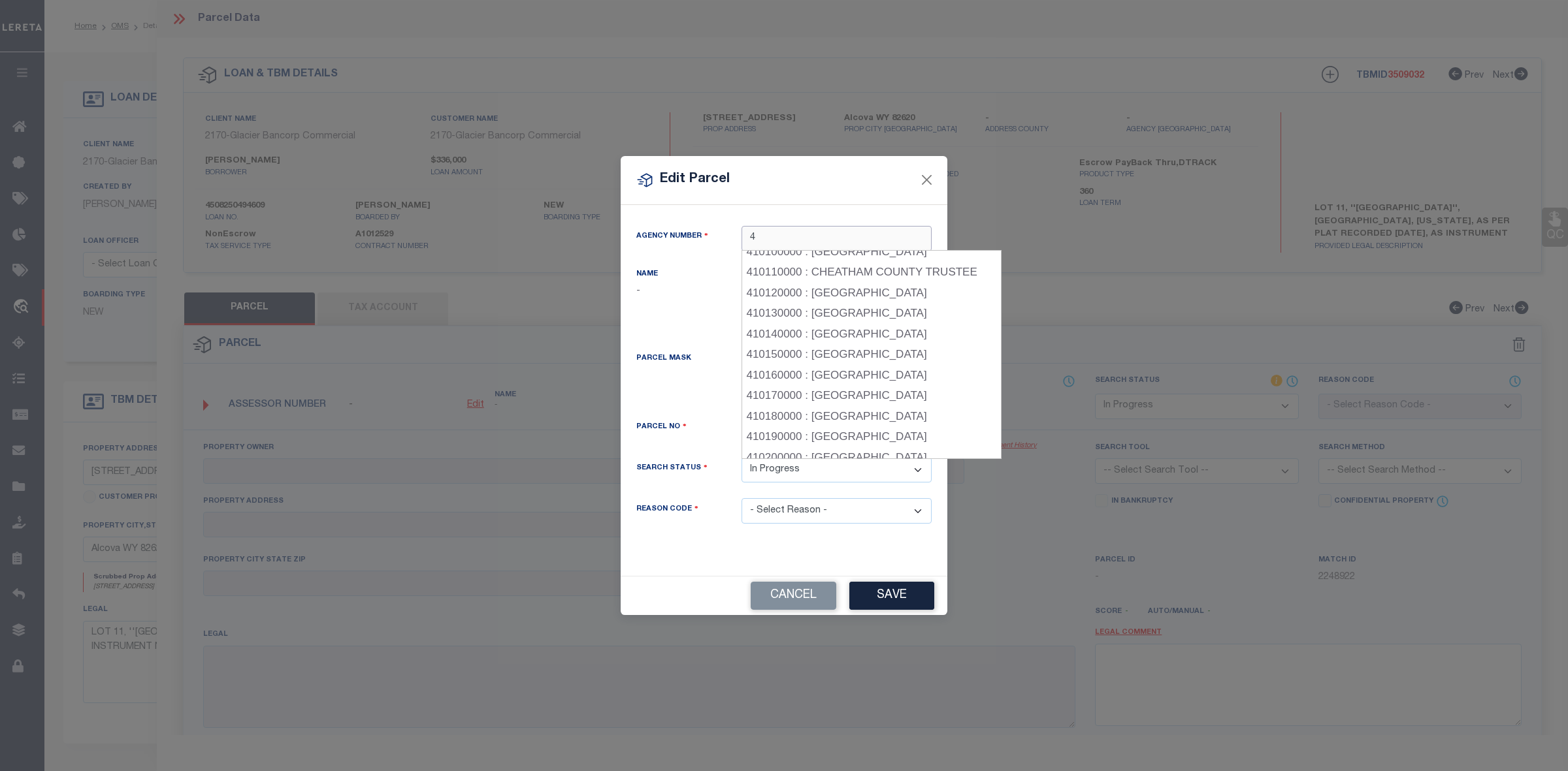
scroll to position [1633, 0]
type input "4"
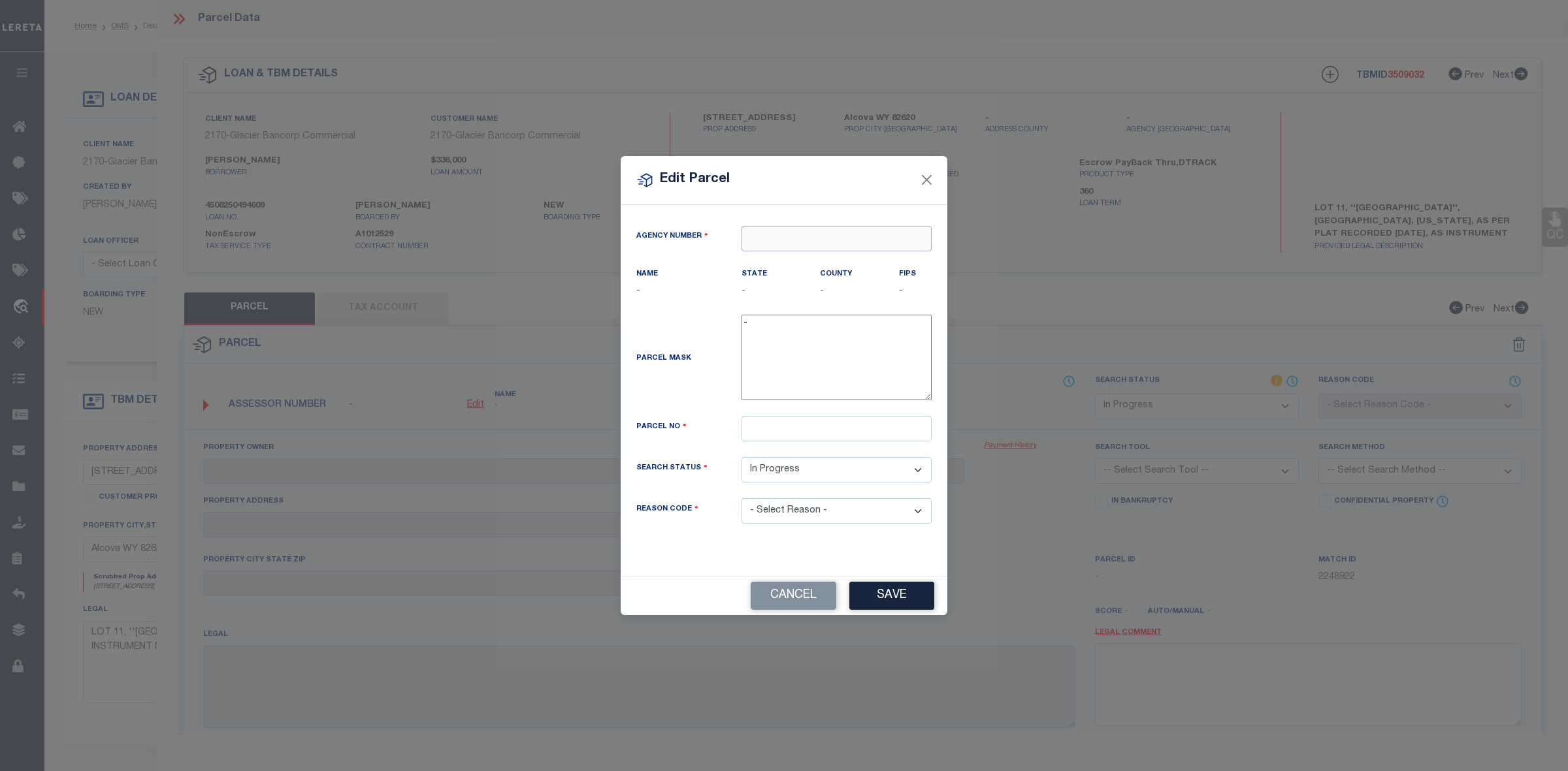
click at [826, 232] on input "text" at bounding box center [836, 238] width 190 height 25
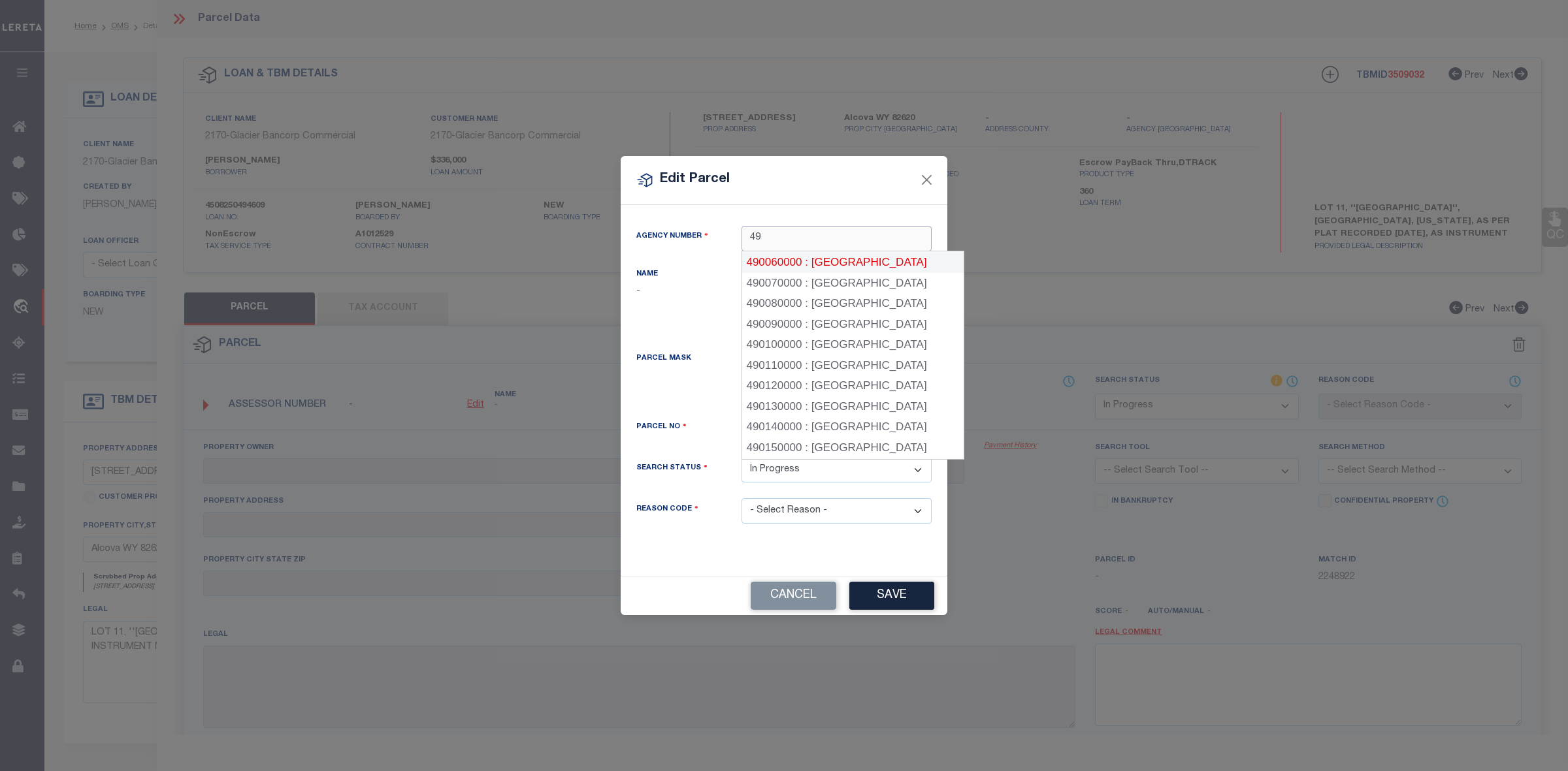
scroll to position [0, 0]
type input "4"
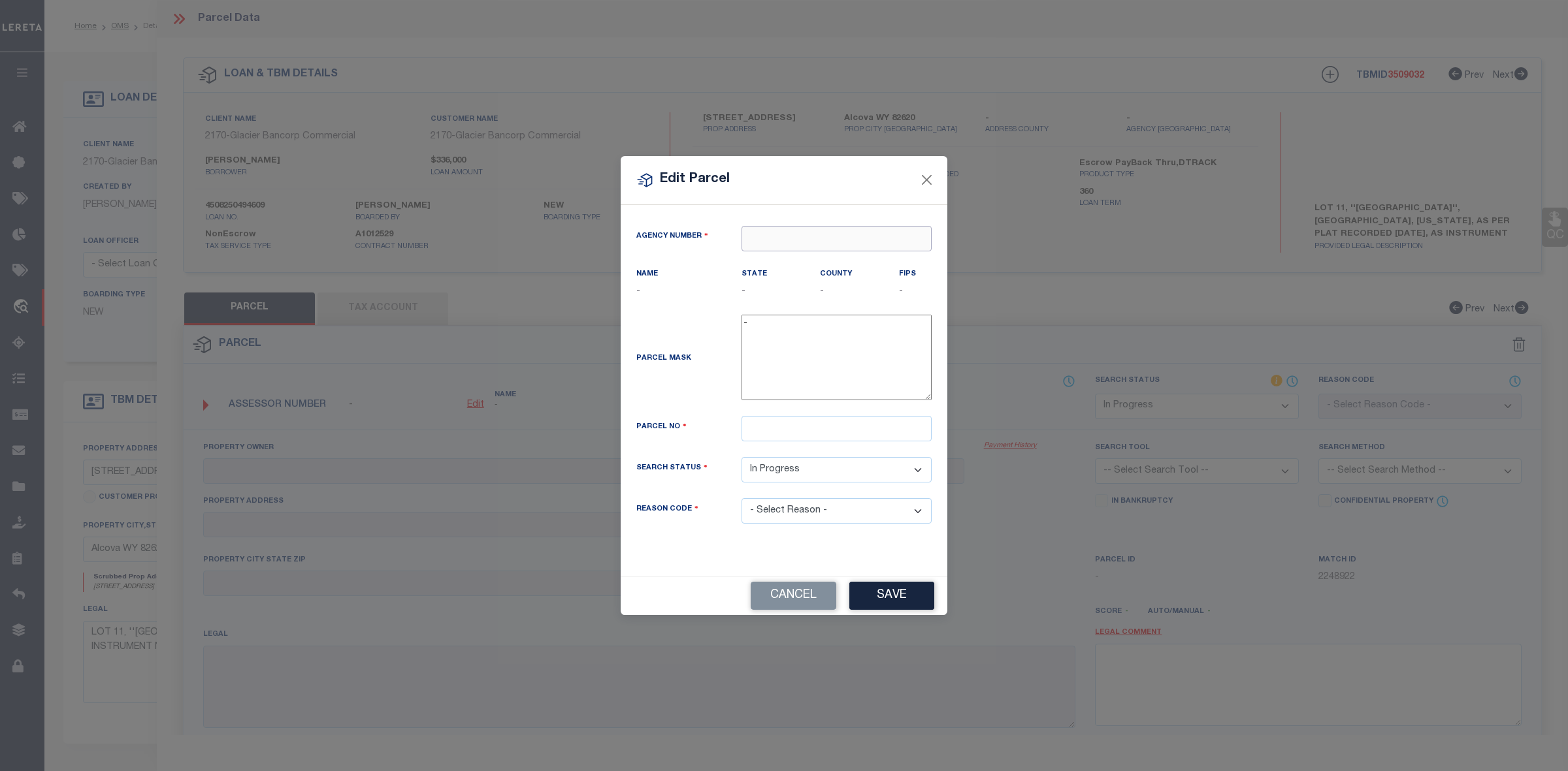
click at [785, 241] on input "text" at bounding box center [836, 238] width 190 height 25
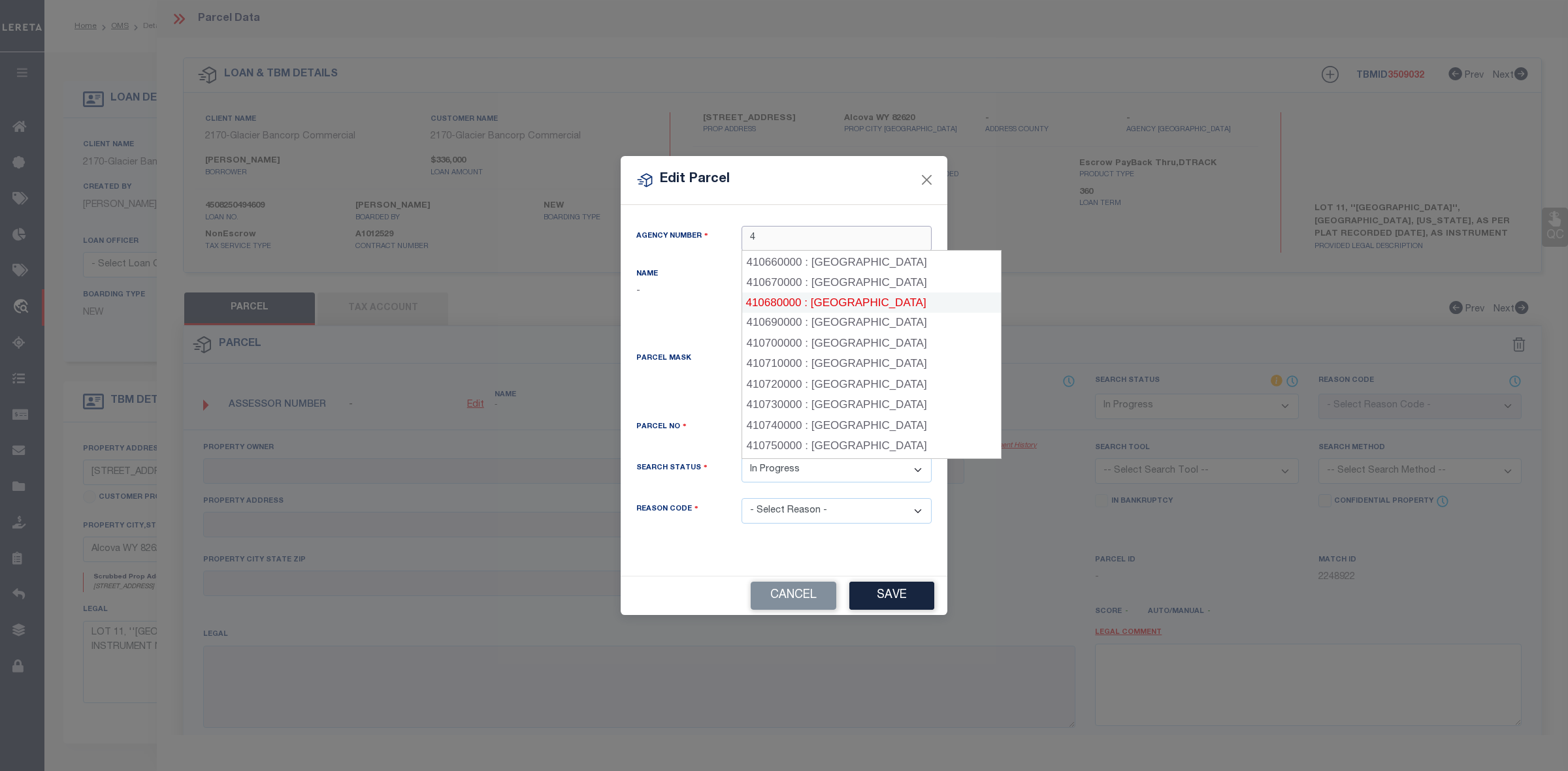
scroll to position [2858, 0]
type input "4"
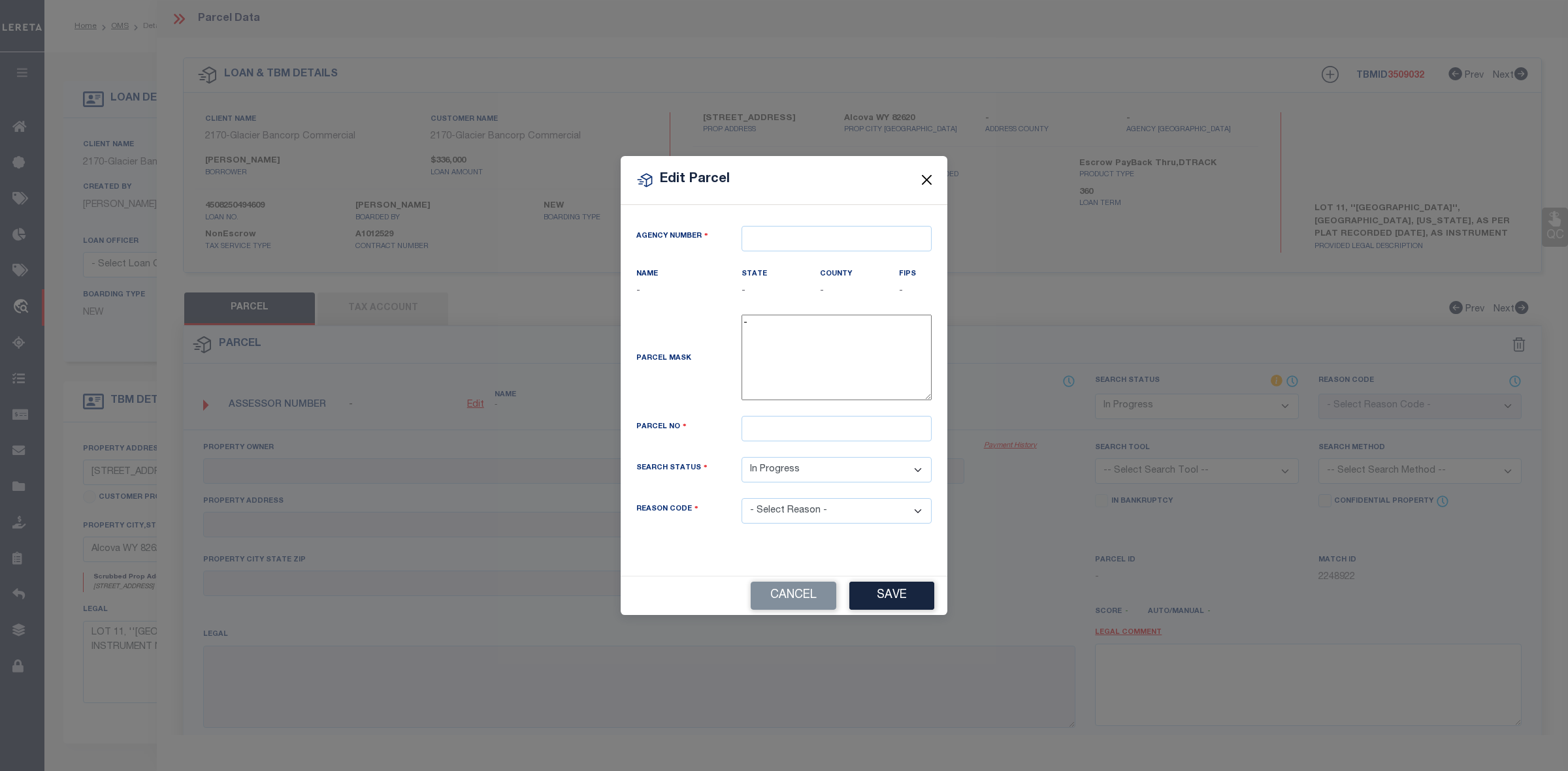
click at [923, 182] on button "Close" at bounding box center [927, 180] width 17 height 17
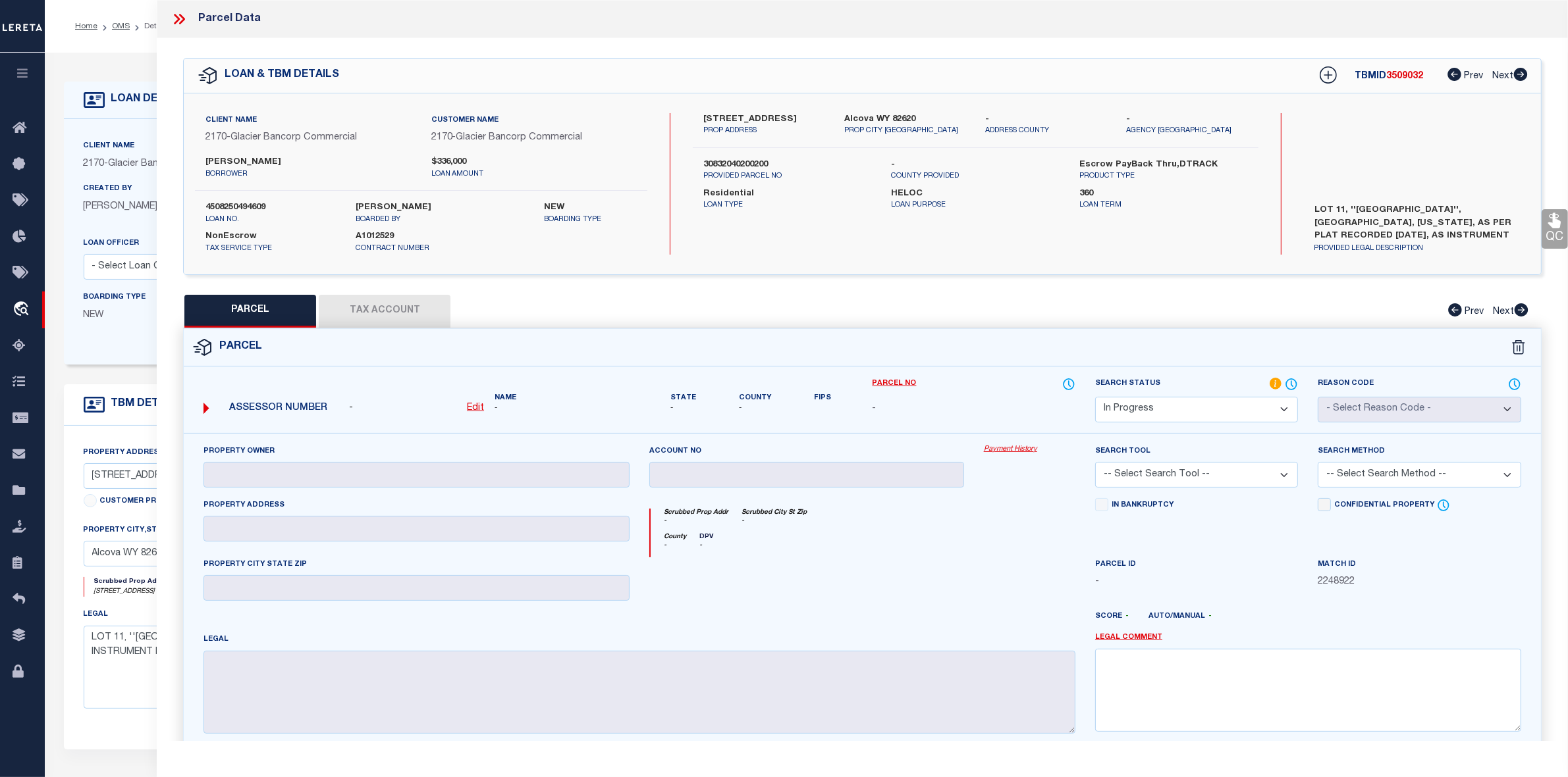
click at [1018, 529] on div "Scrubbed Prop Addr - Scrubbed City [GEOGRAPHIC_DATA] -" at bounding box center [863, 521] width 425 height 24
click at [478, 411] on u "Edit" at bounding box center [475, 408] width 17 height 9
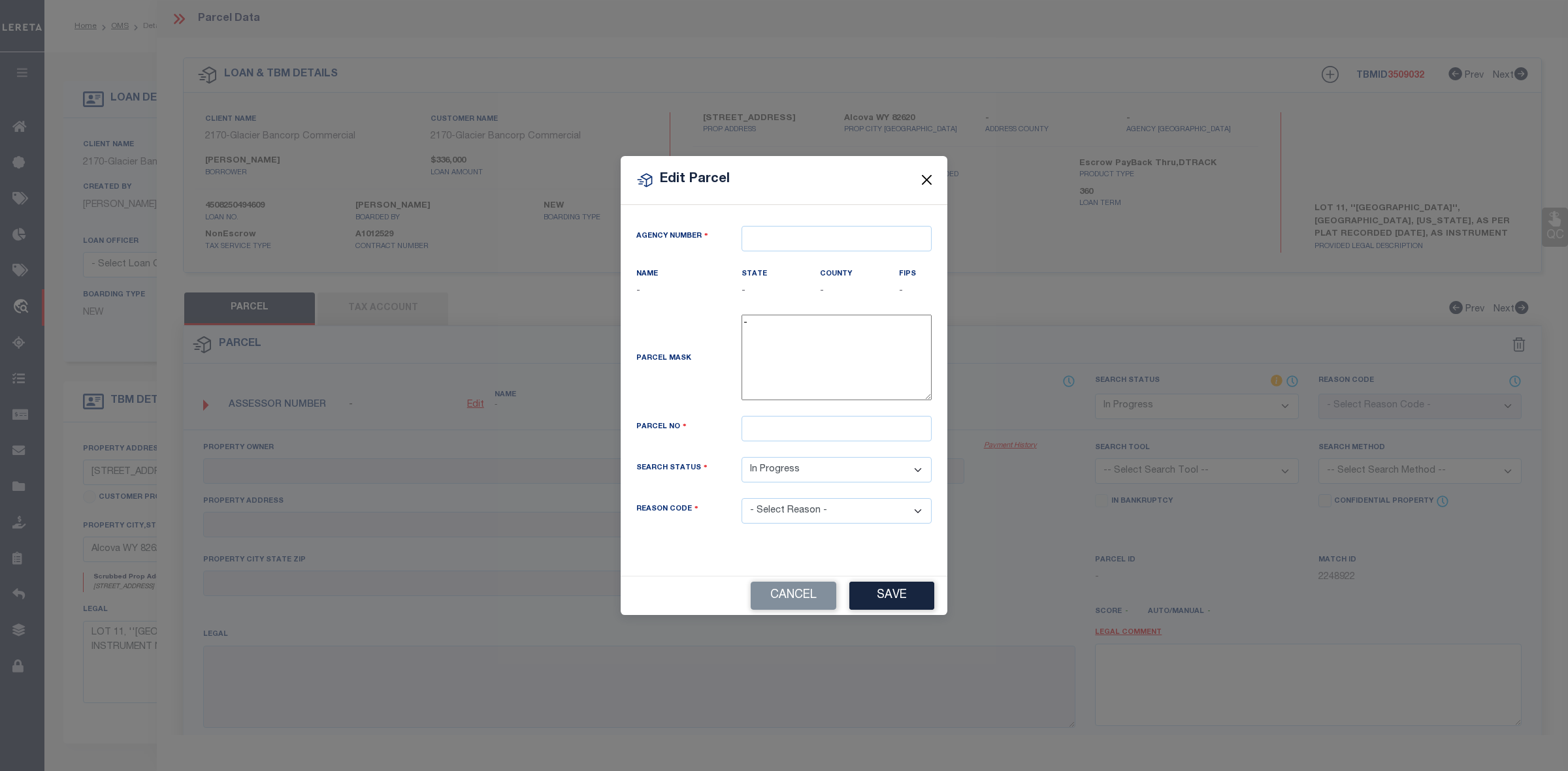
click at [926, 187] on button "Close" at bounding box center [927, 180] width 17 height 17
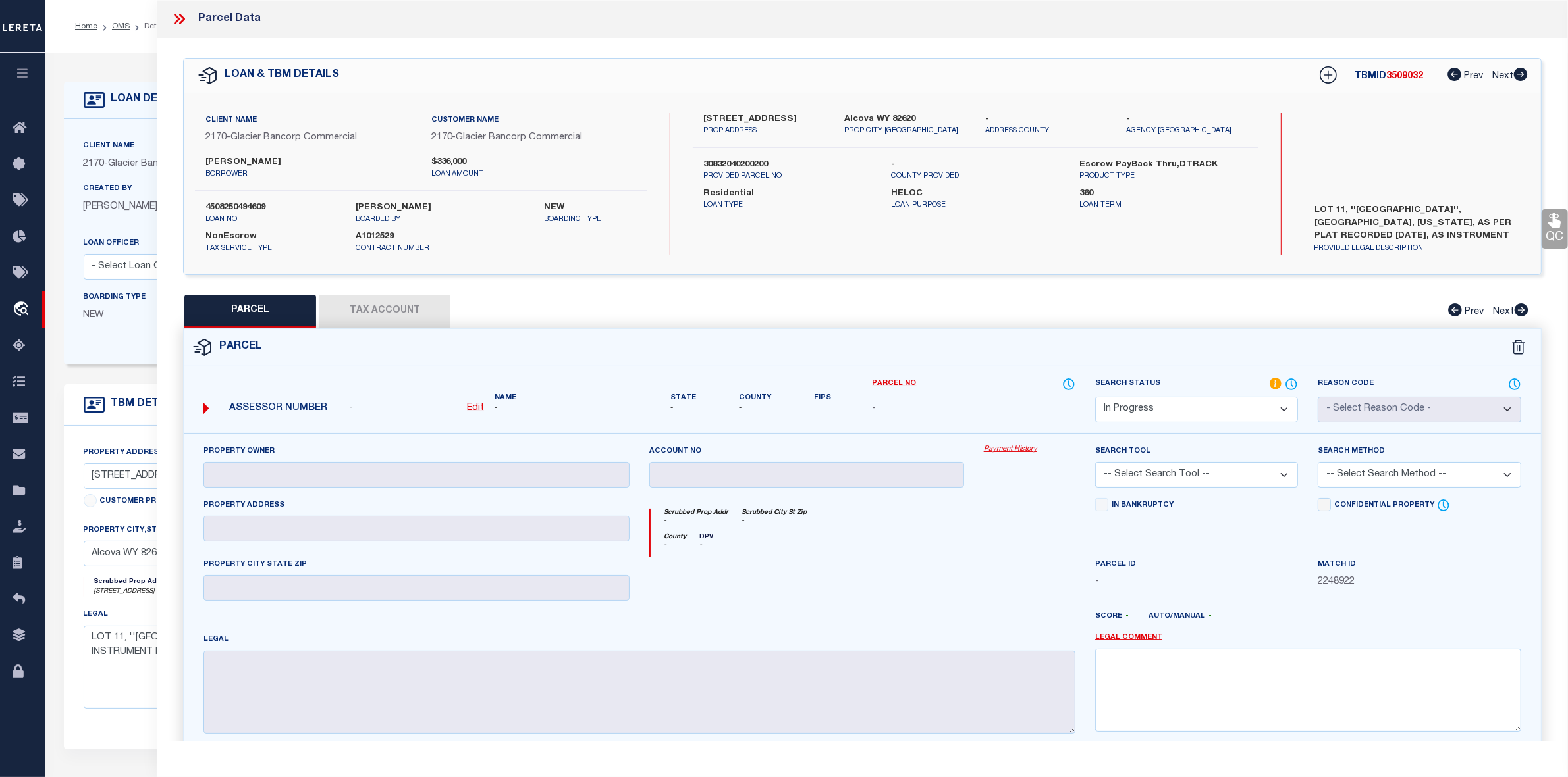
click at [475, 407] on u "Edit" at bounding box center [475, 408] width 17 height 9
select select "IP"
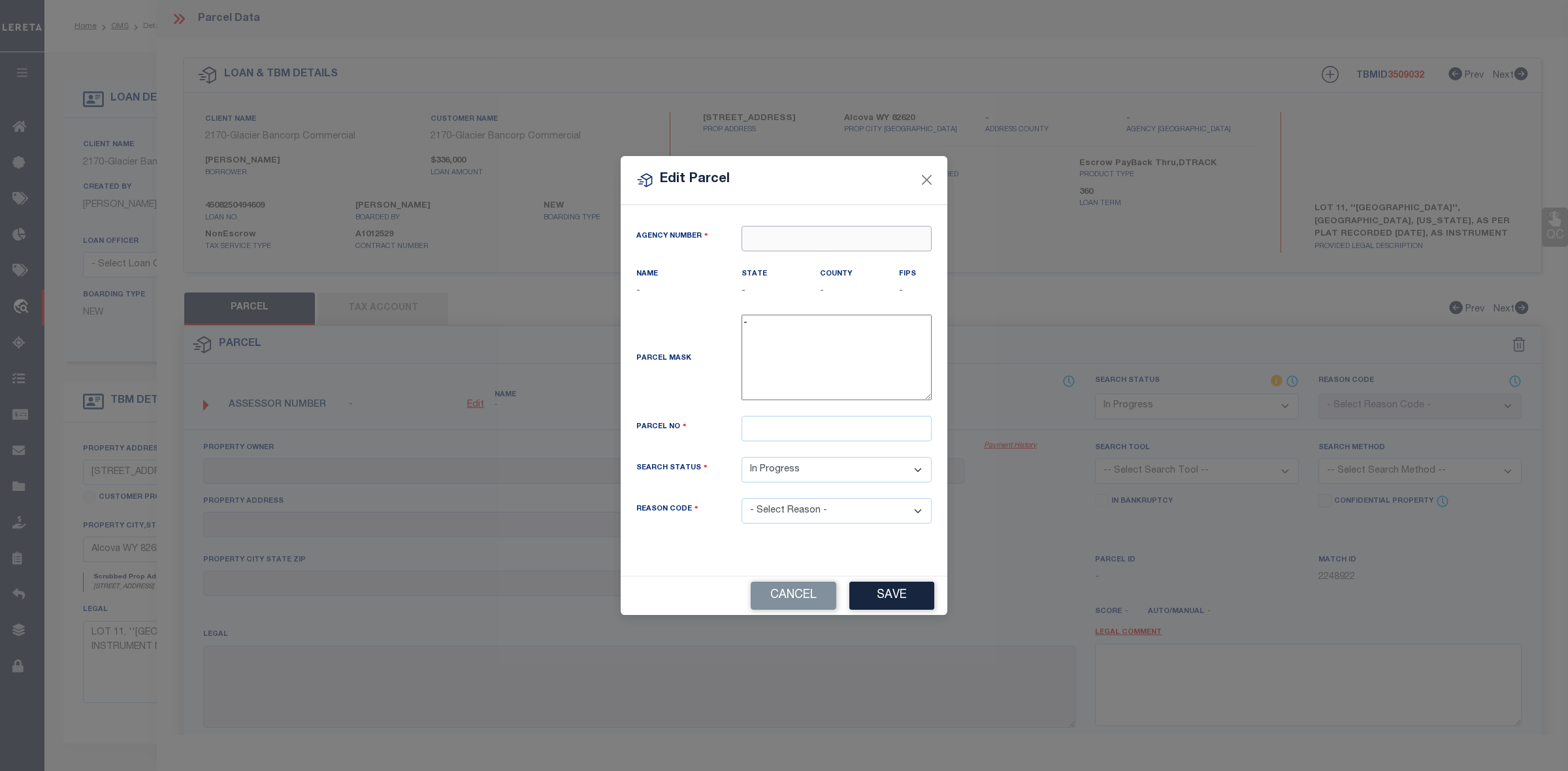
click at [805, 237] on input "text" at bounding box center [836, 238] width 190 height 25
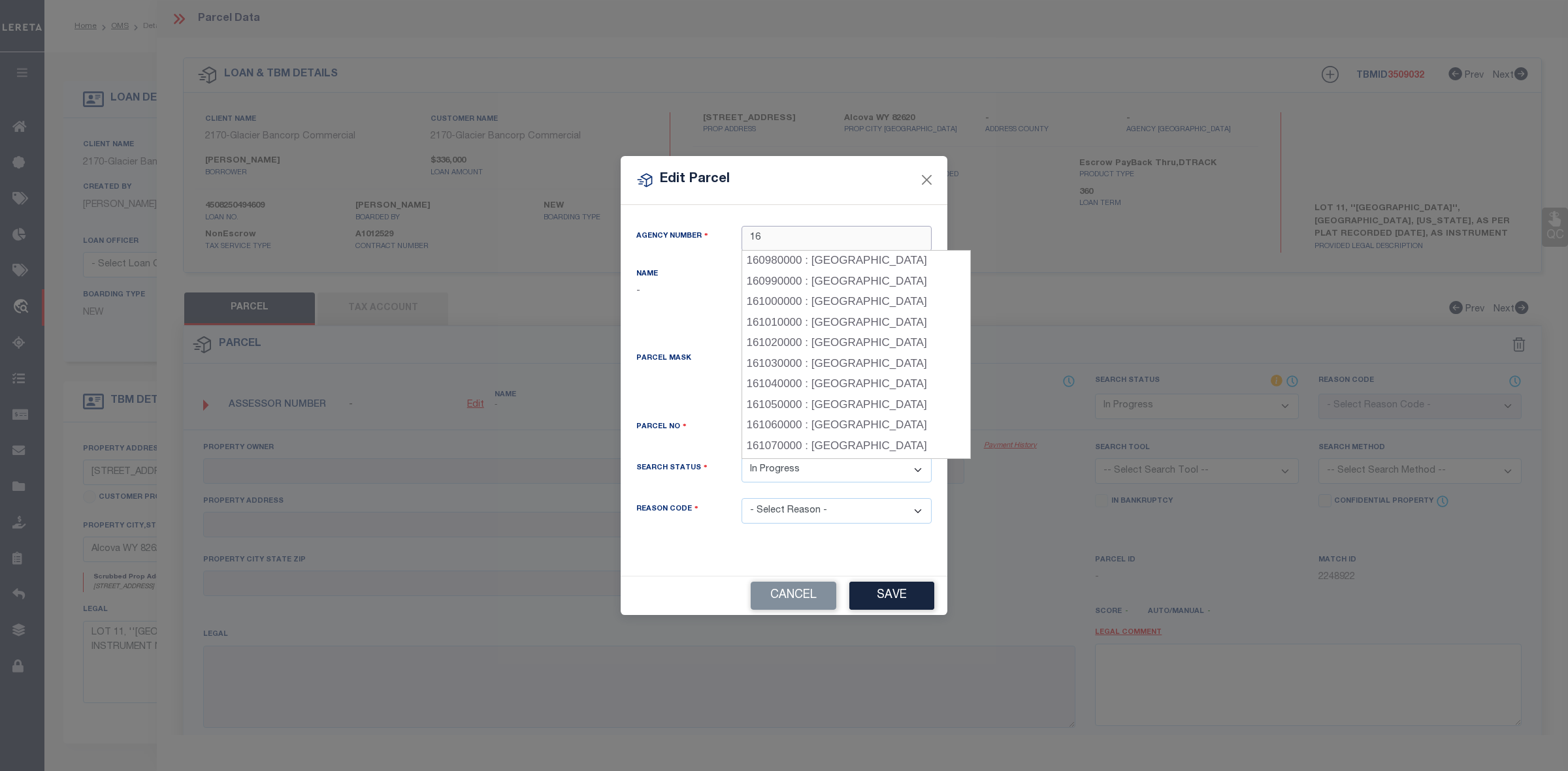
scroll to position [1850, 0]
drag, startPoint x: 786, startPoint y: 236, endPoint x: 747, endPoint y: 236, distance: 39.0
click at [747, 236] on input "16" at bounding box center [836, 238] width 190 height 25
type input "49"
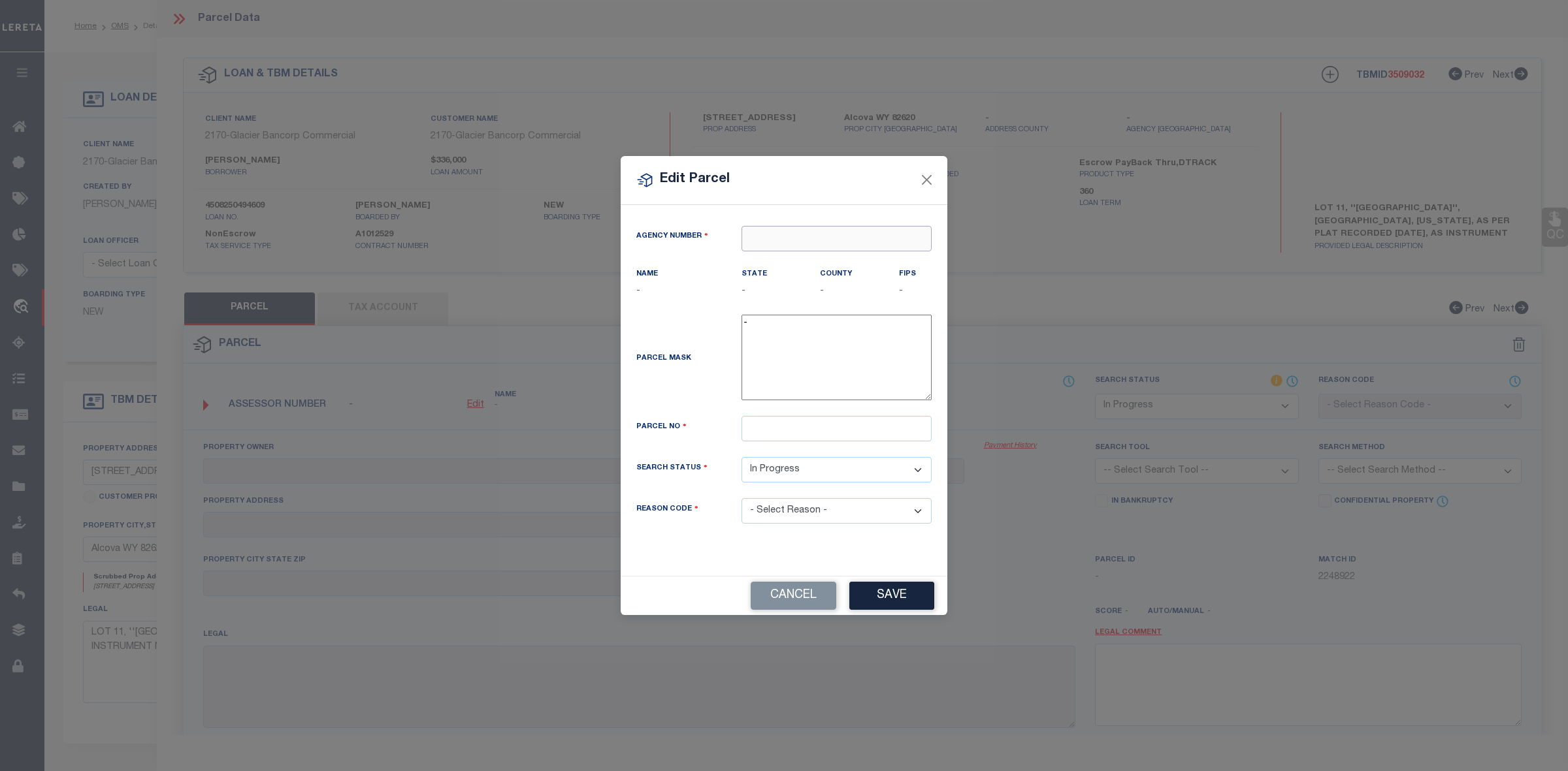
click at [793, 237] on input "text" at bounding box center [836, 238] width 190 height 25
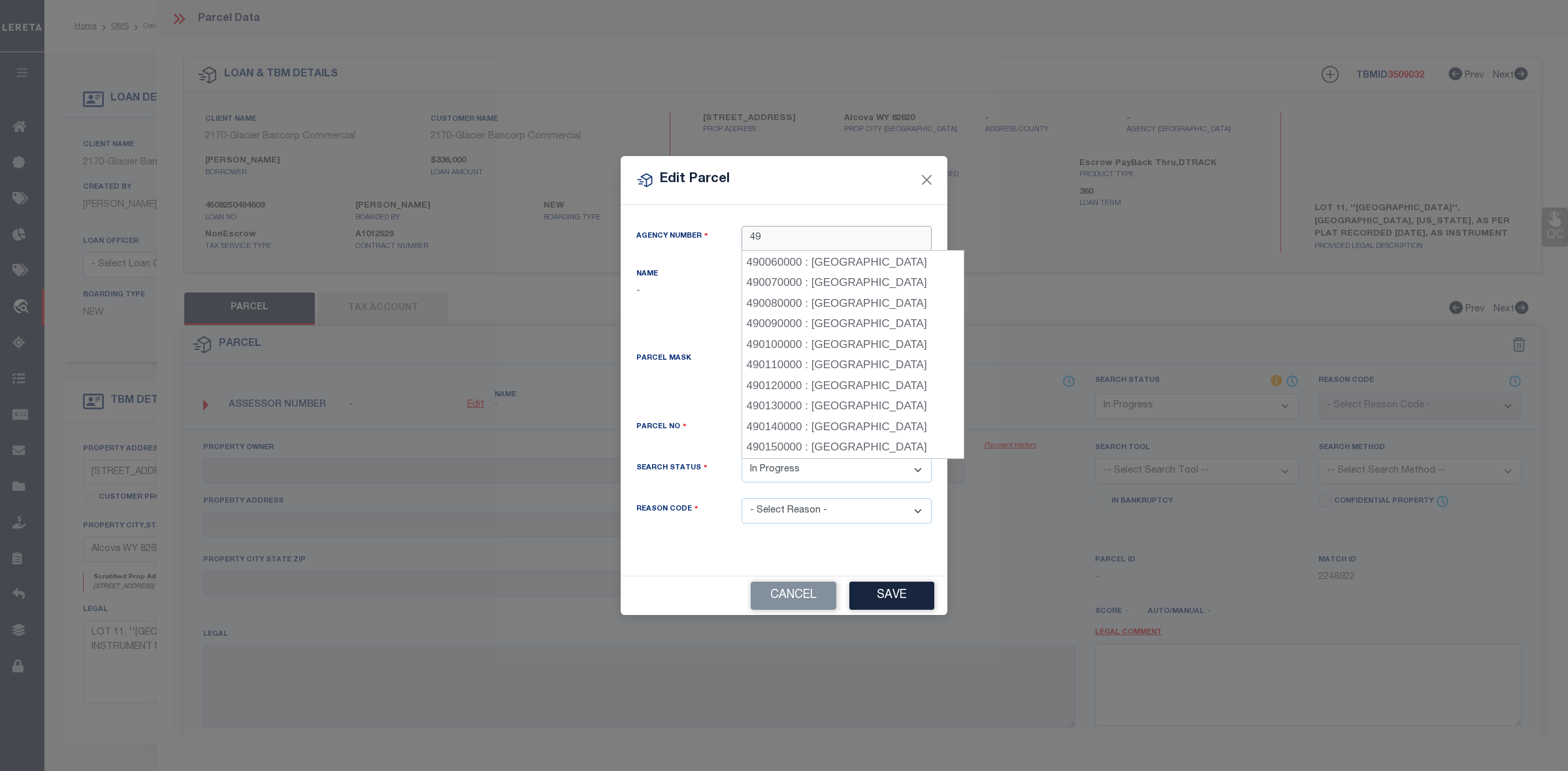
type input "49"
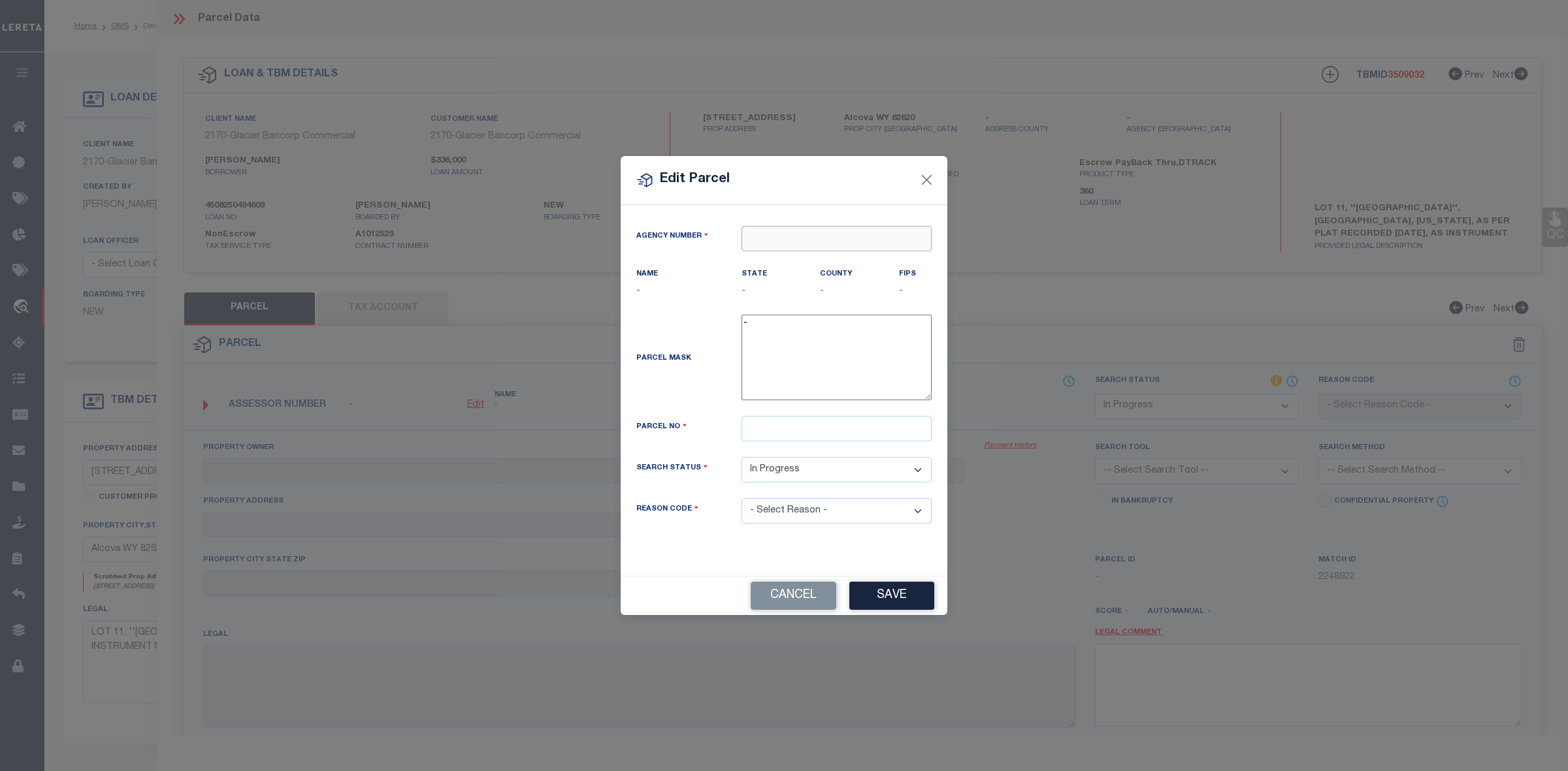
click at [867, 236] on input "text" at bounding box center [836, 238] width 190 height 25
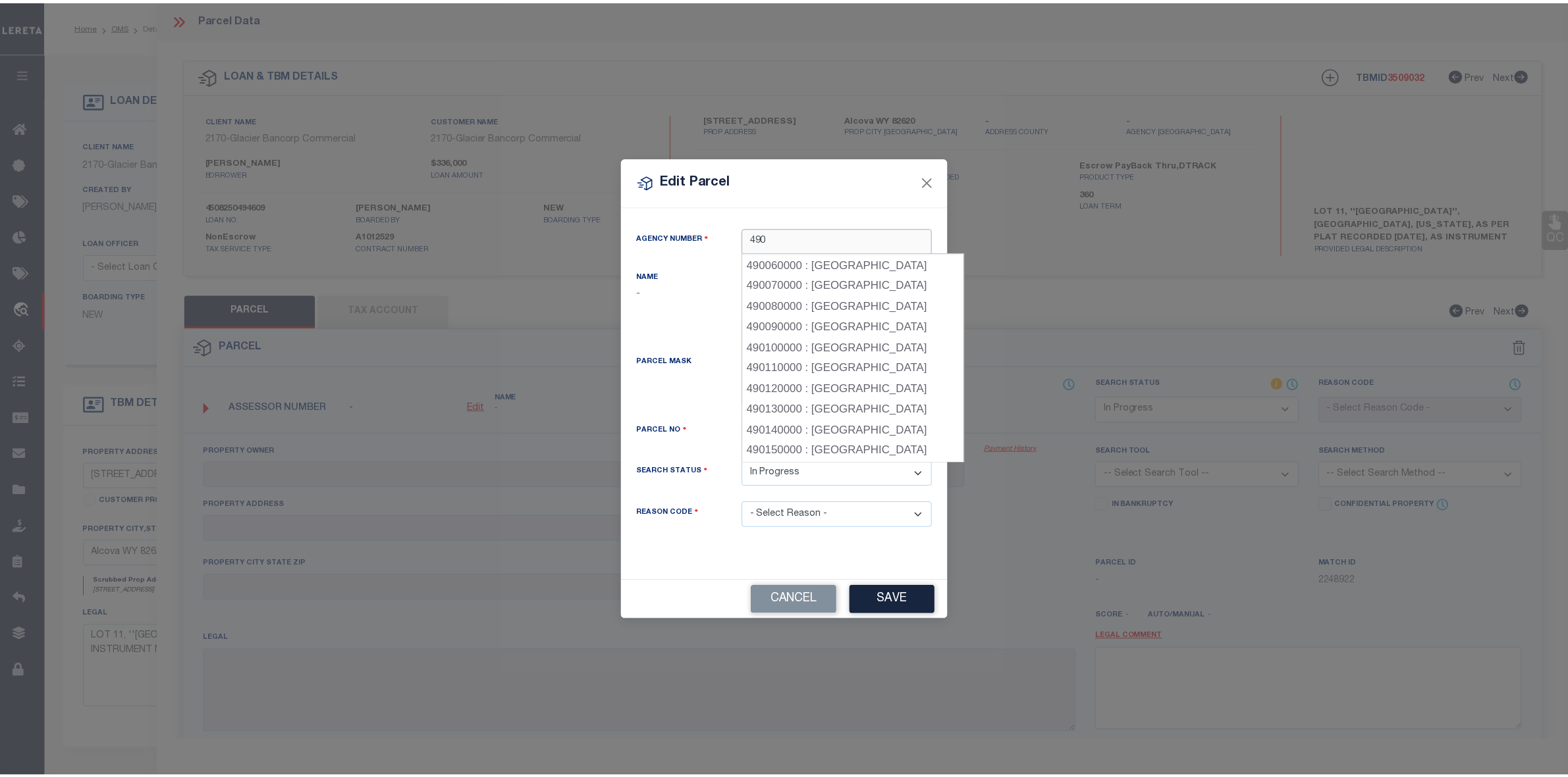
scroll to position [83, 0]
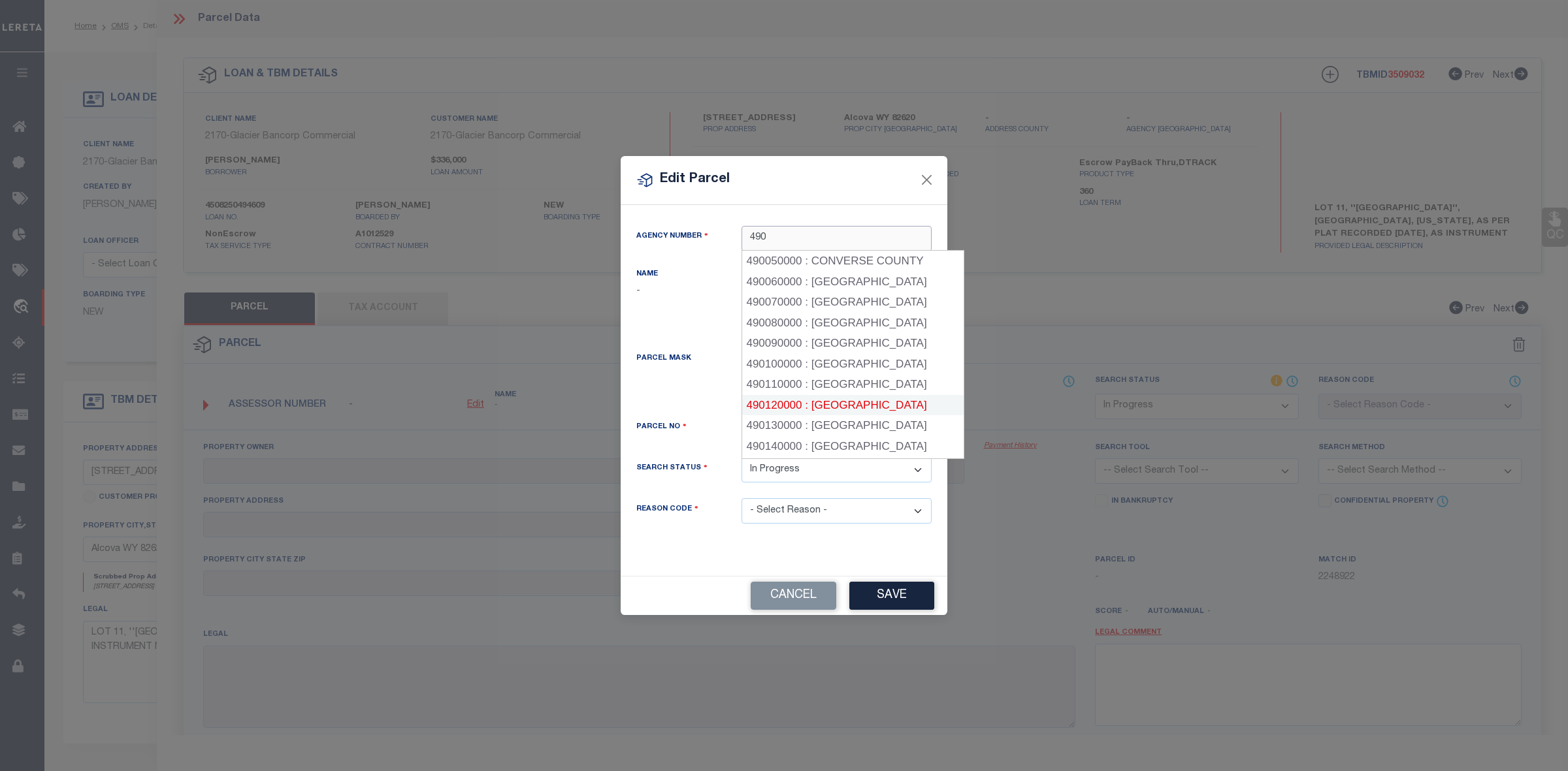
click at [853, 410] on div "490120000 : [GEOGRAPHIC_DATA]" at bounding box center [853, 405] width 222 height 21
type input "490120000"
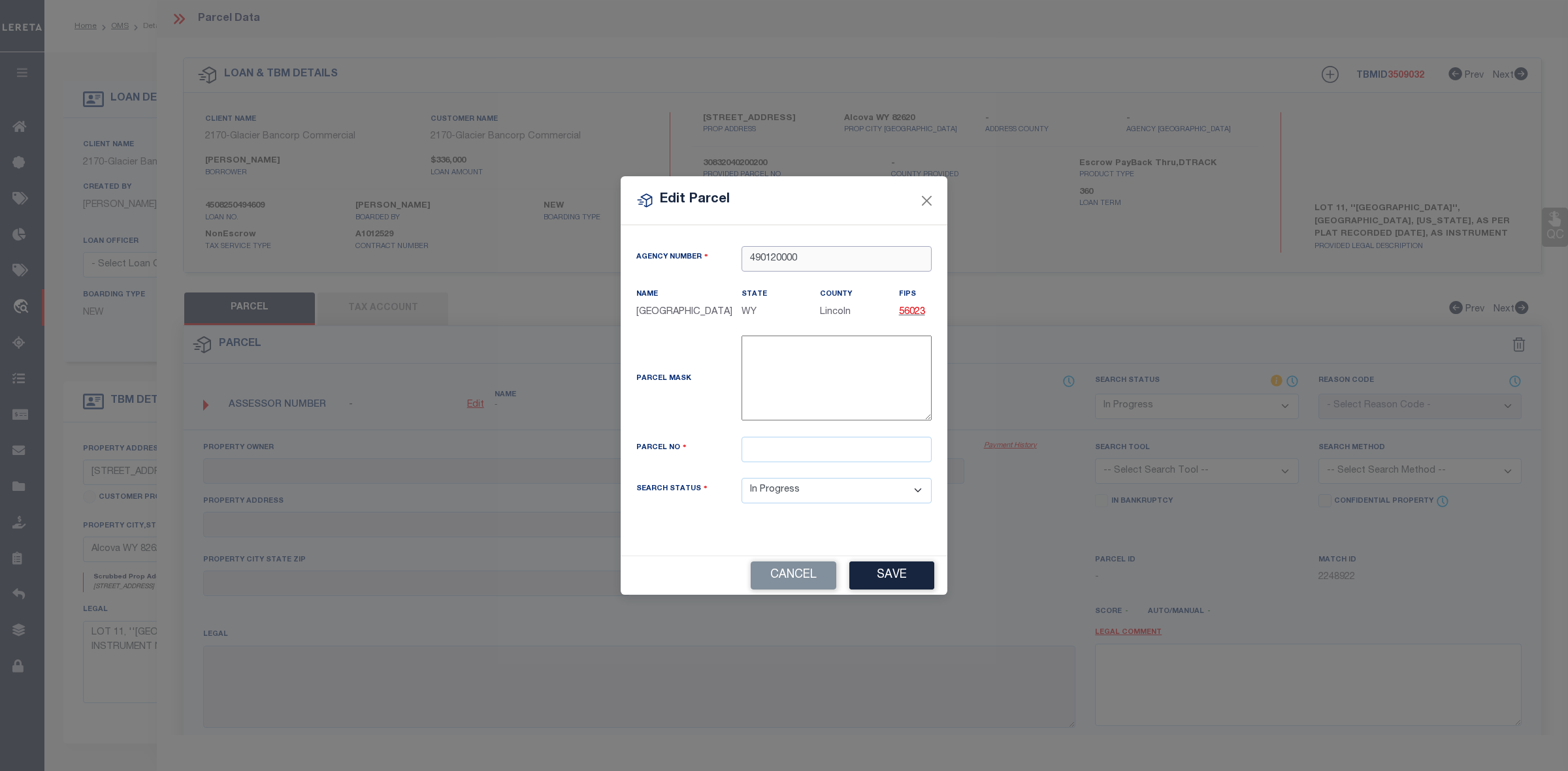
drag, startPoint x: 803, startPoint y: 258, endPoint x: 770, endPoint y: 276, distance: 37.6
click at [736, 260] on div "490120000" at bounding box center [836, 259] width 209 height 25
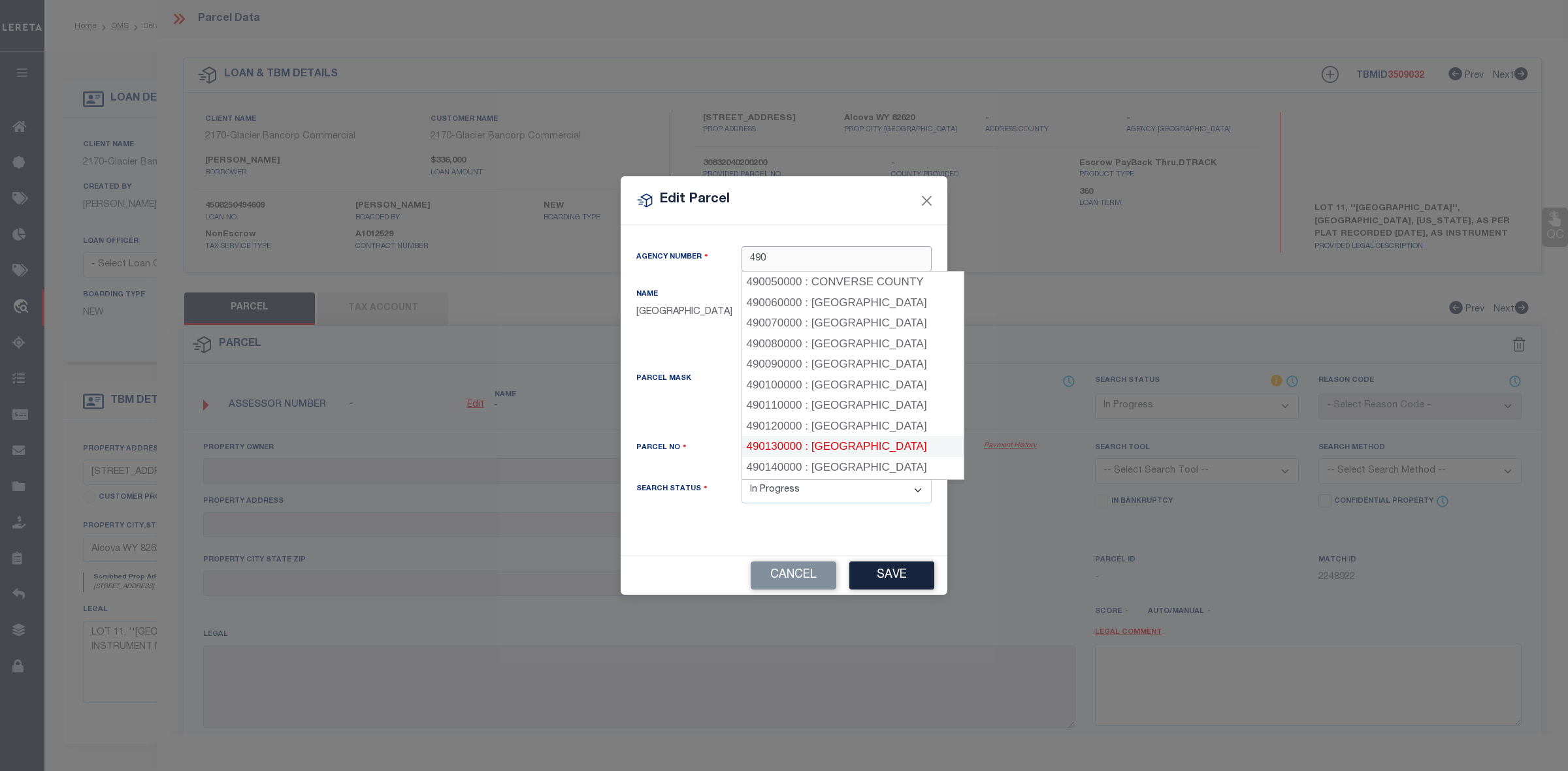
click at [829, 444] on div "490130000 : [GEOGRAPHIC_DATA]" at bounding box center [853, 447] width 222 height 21
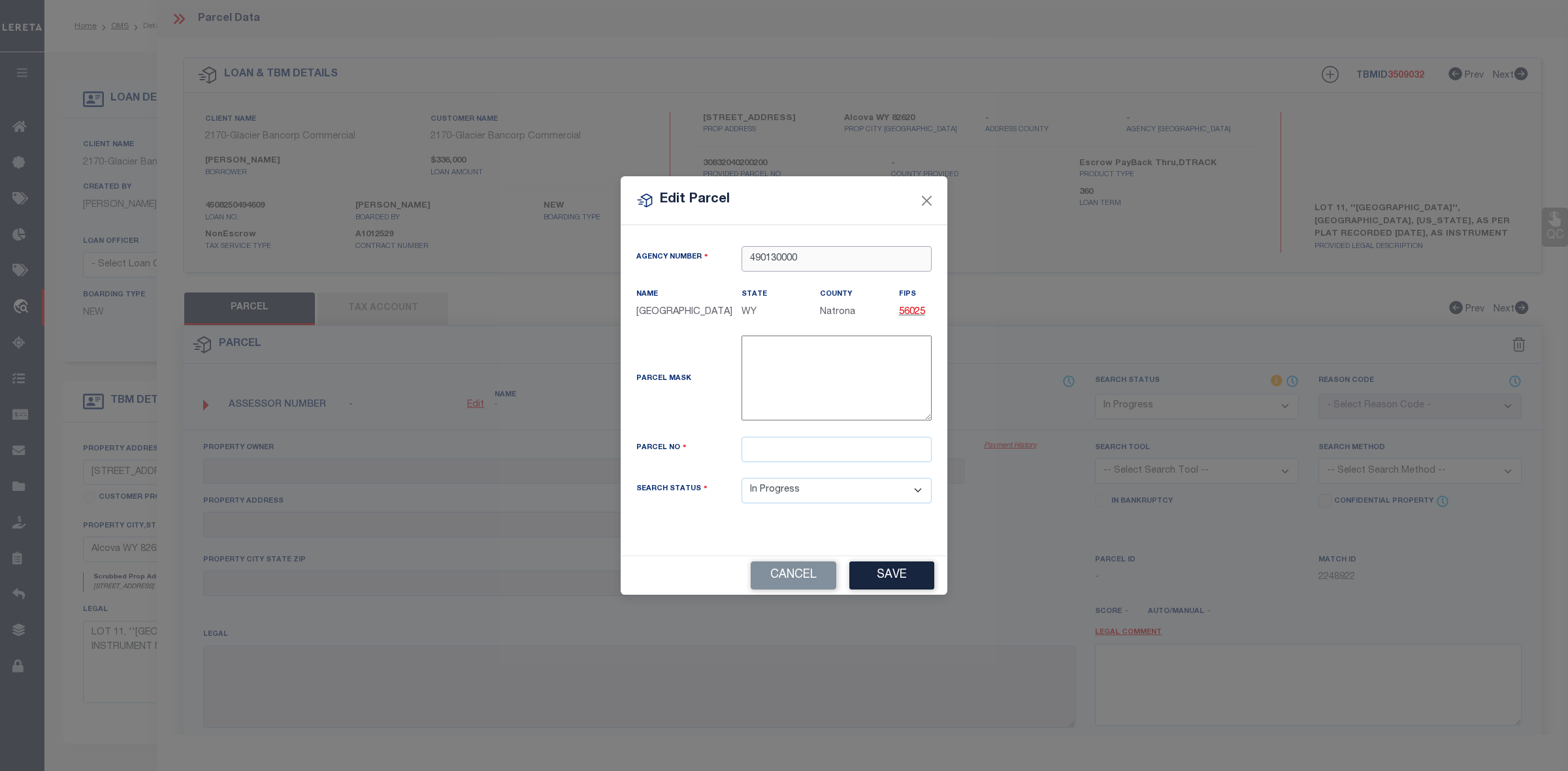
type input "490130000"
click at [804, 458] on input "text" at bounding box center [836, 450] width 190 height 25
click at [778, 460] on input "text" at bounding box center [836, 450] width 190 height 25
paste input "30832040200200"
type input "30832040200200"
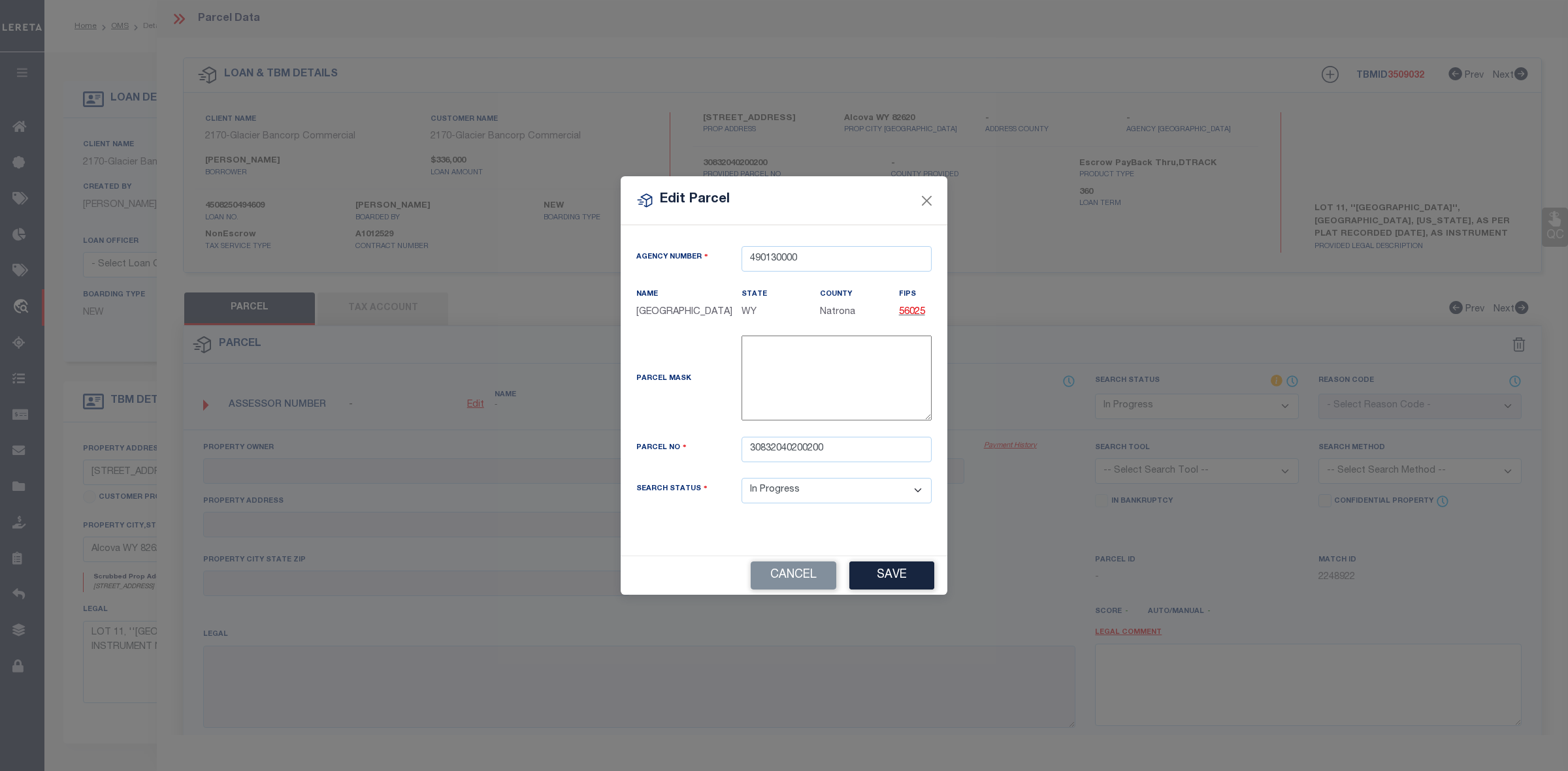
click at [689, 418] on div "Parcel Mask -" at bounding box center [784, 381] width 315 height 91
click at [879, 586] on button "Save" at bounding box center [892, 576] width 85 height 28
select select "IP"
checkbox input "false"
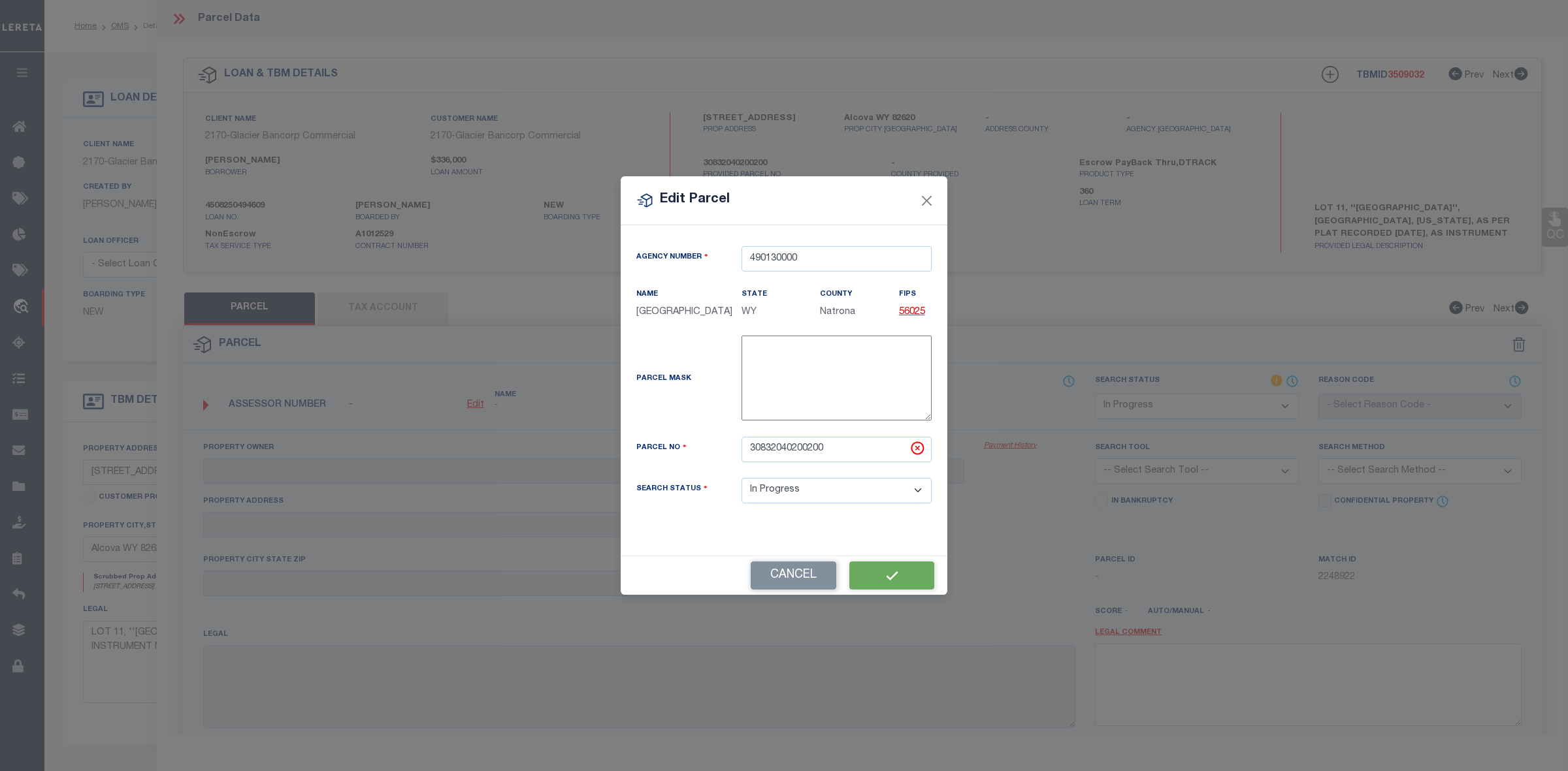
checkbox input "false"
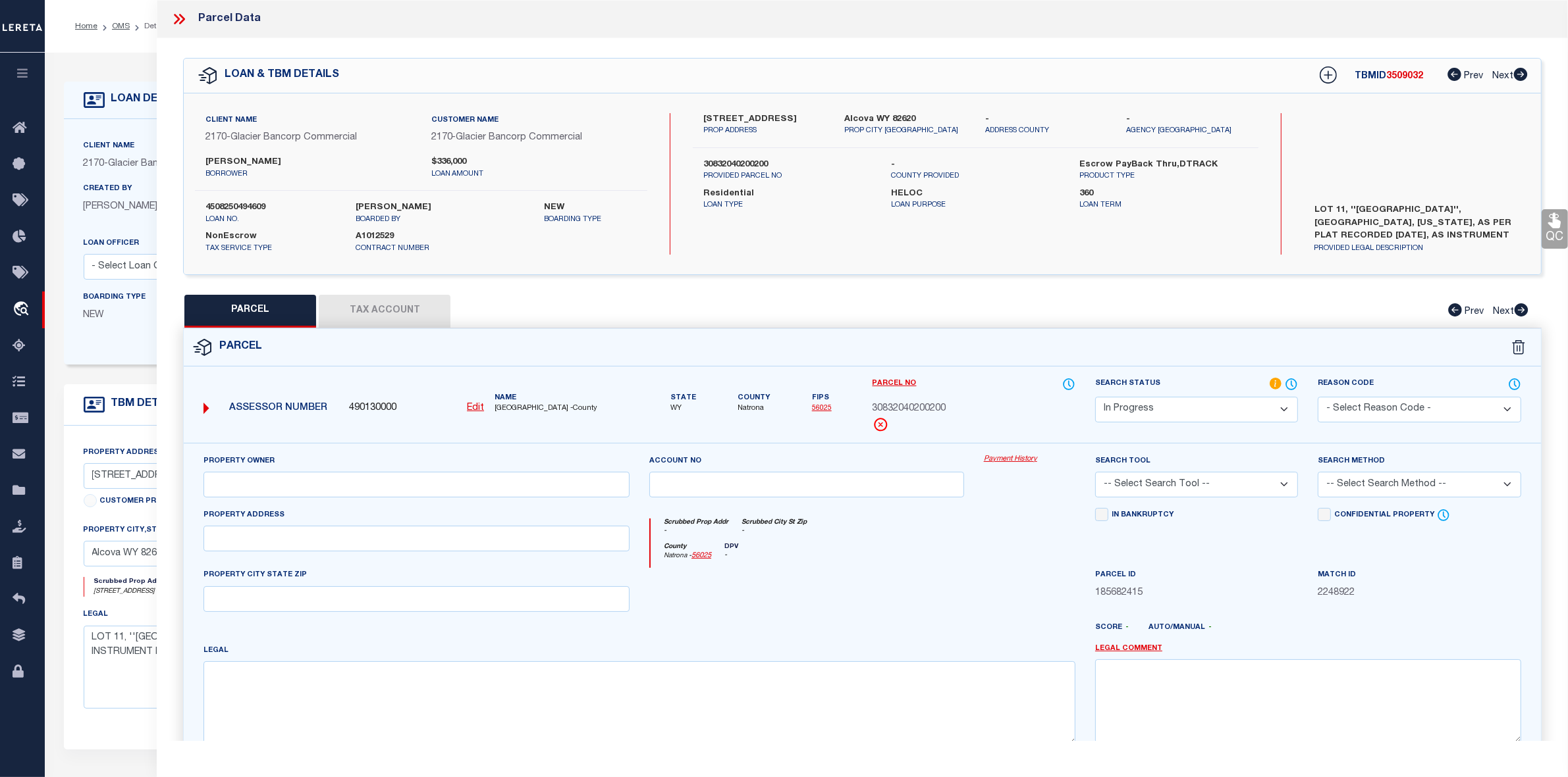
click at [933, 590] on div at bounding box center [806, 595] width 334 height 54
click at [385, 307] on button "Tax Account" at bounding box center [384, 312] width 131 height 33
select select "100"
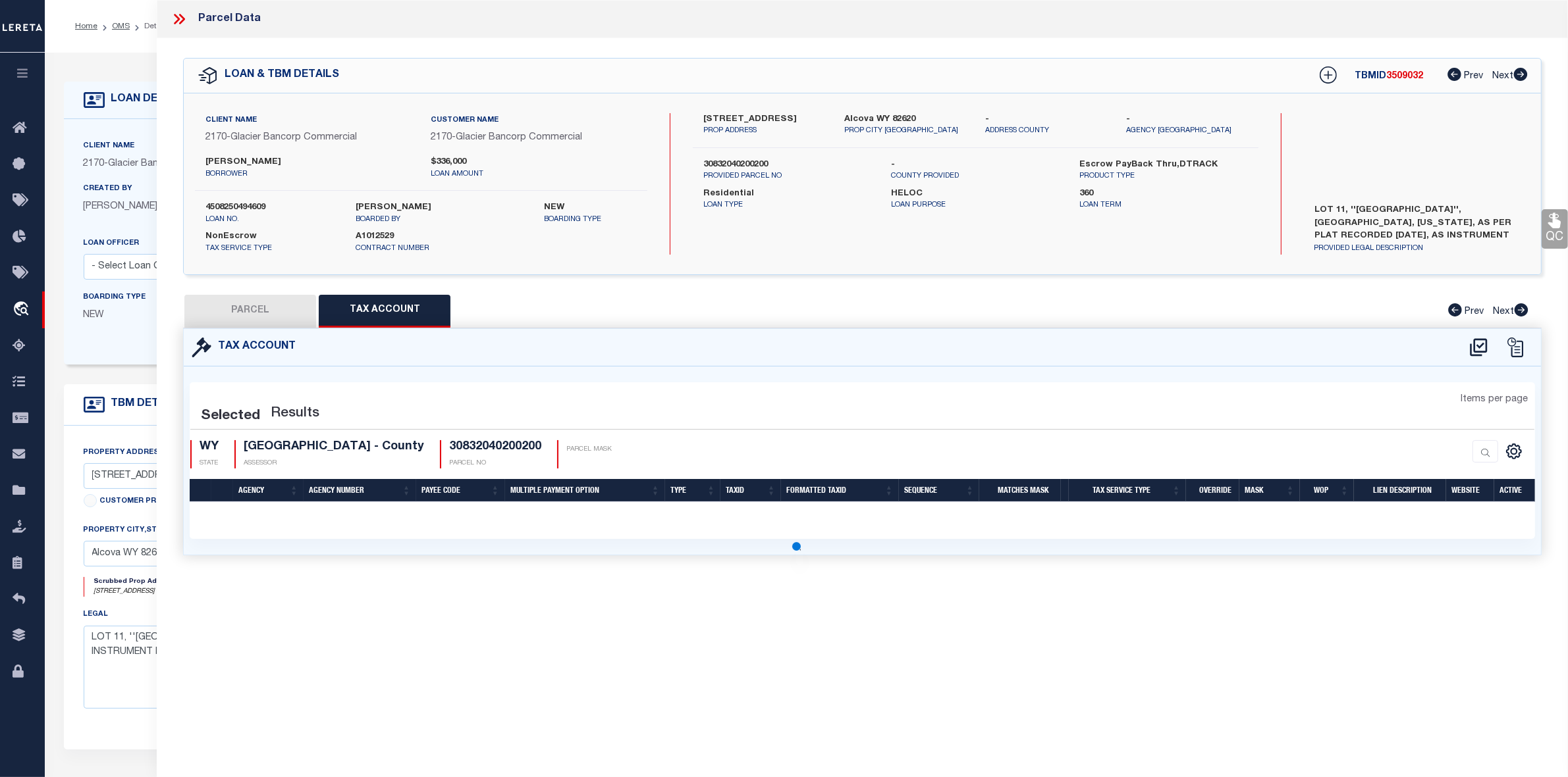
select select "100"
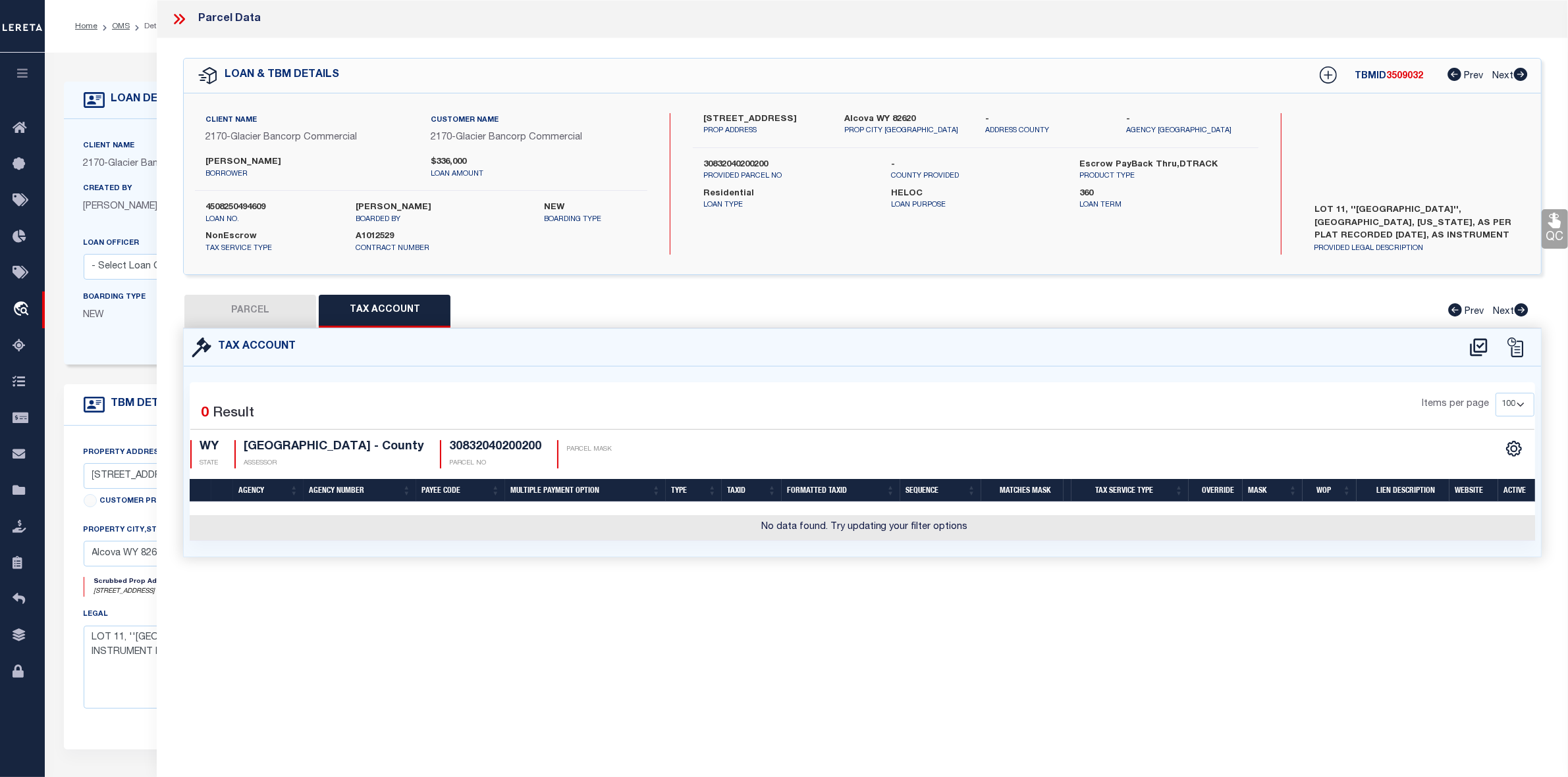
click at [666, 589] on div "Tax Account 0" at bounding box center [862, 459] width 1378 height 261
click at [1477, 347] on icon at bounding box center [1478, 348] width 22 height 21
select select "100"
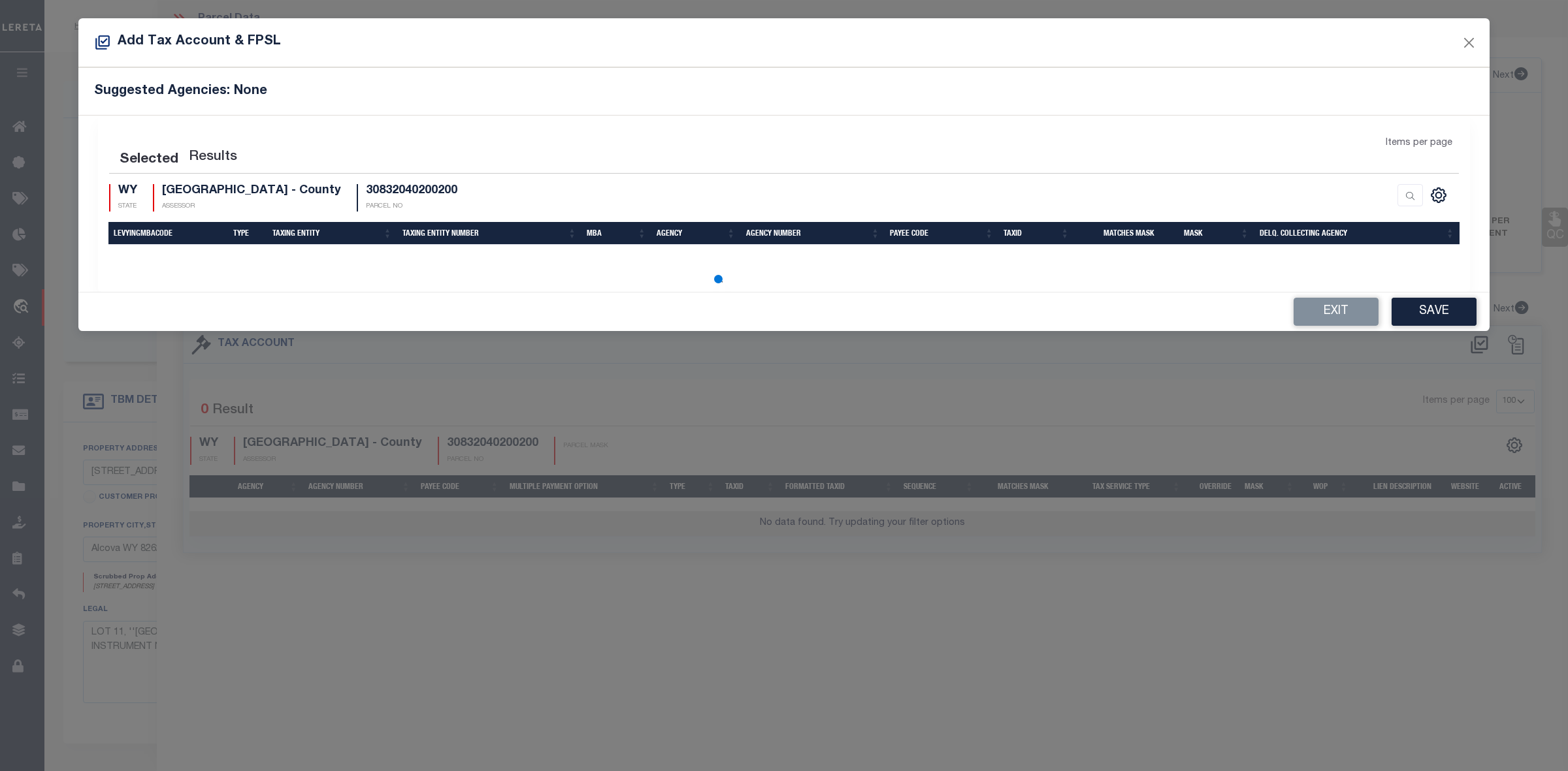
select select "100"
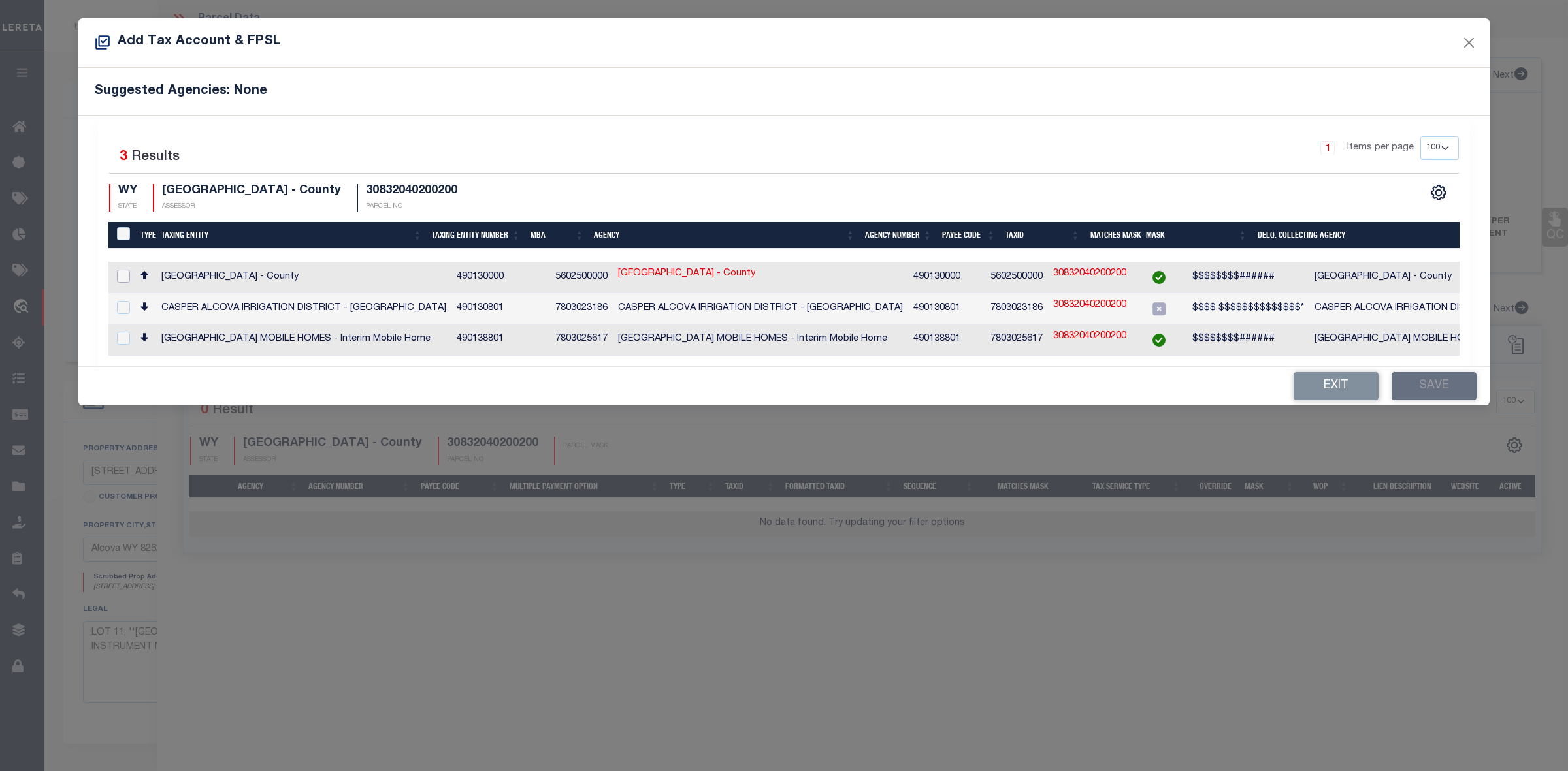
click at [124, 273] on input "checkbox" at bounding box center [124, 276] width 13 height 13
checkbox input "true"
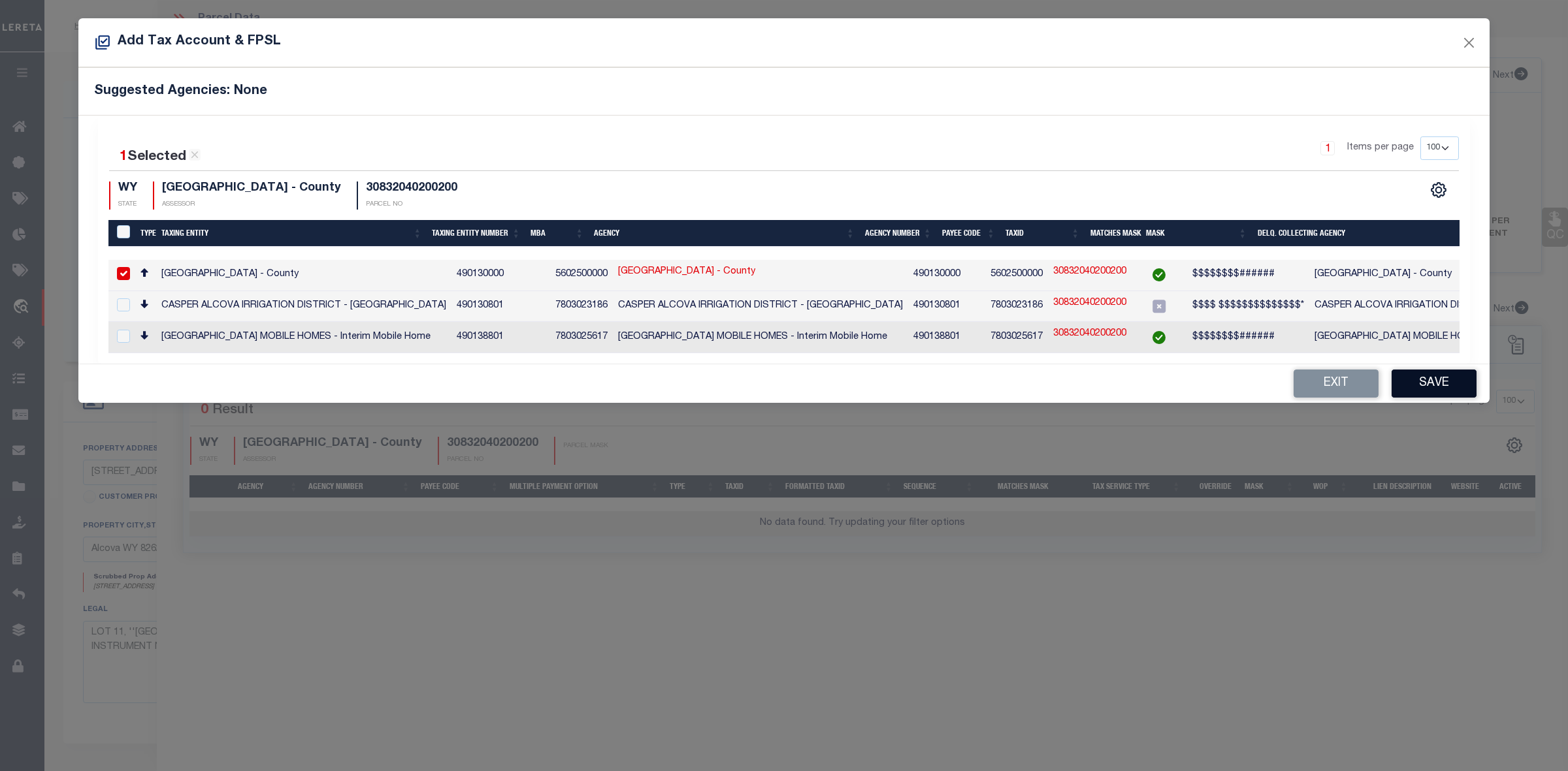
click at [1449, 392] on button "Save" at bounding box center [1435, 384] width 85 height 28
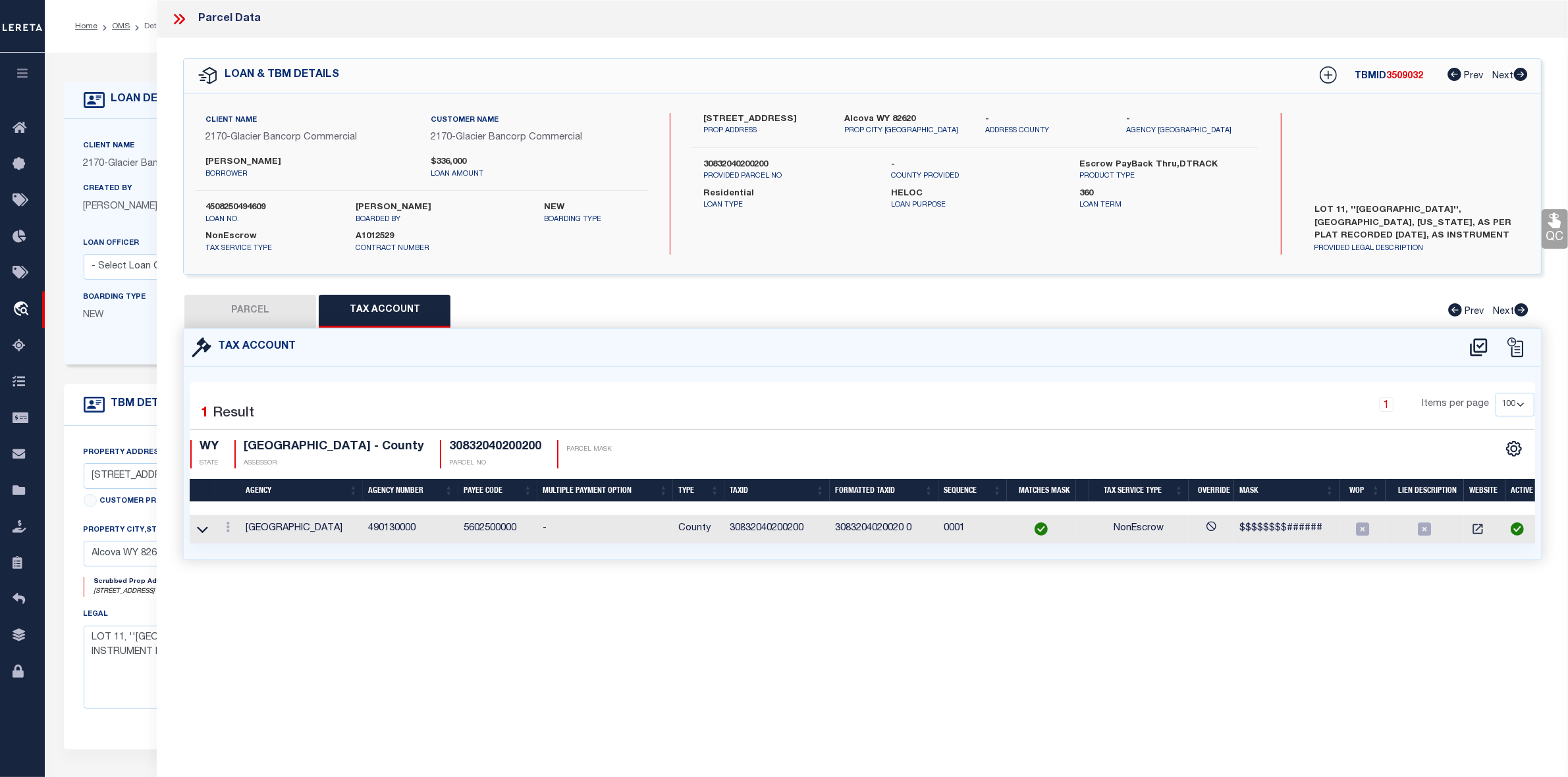
click at [1077, 616] on div "Parcel Data QC QC QC - Select Status - Ready to QC" at bounding box center [862, 370] width 1411 height 741
click at [257, 311] on button "PARCEL" at bounding box center [249, 312] width 131 height 33
select select "AS"
checkbox input "false"
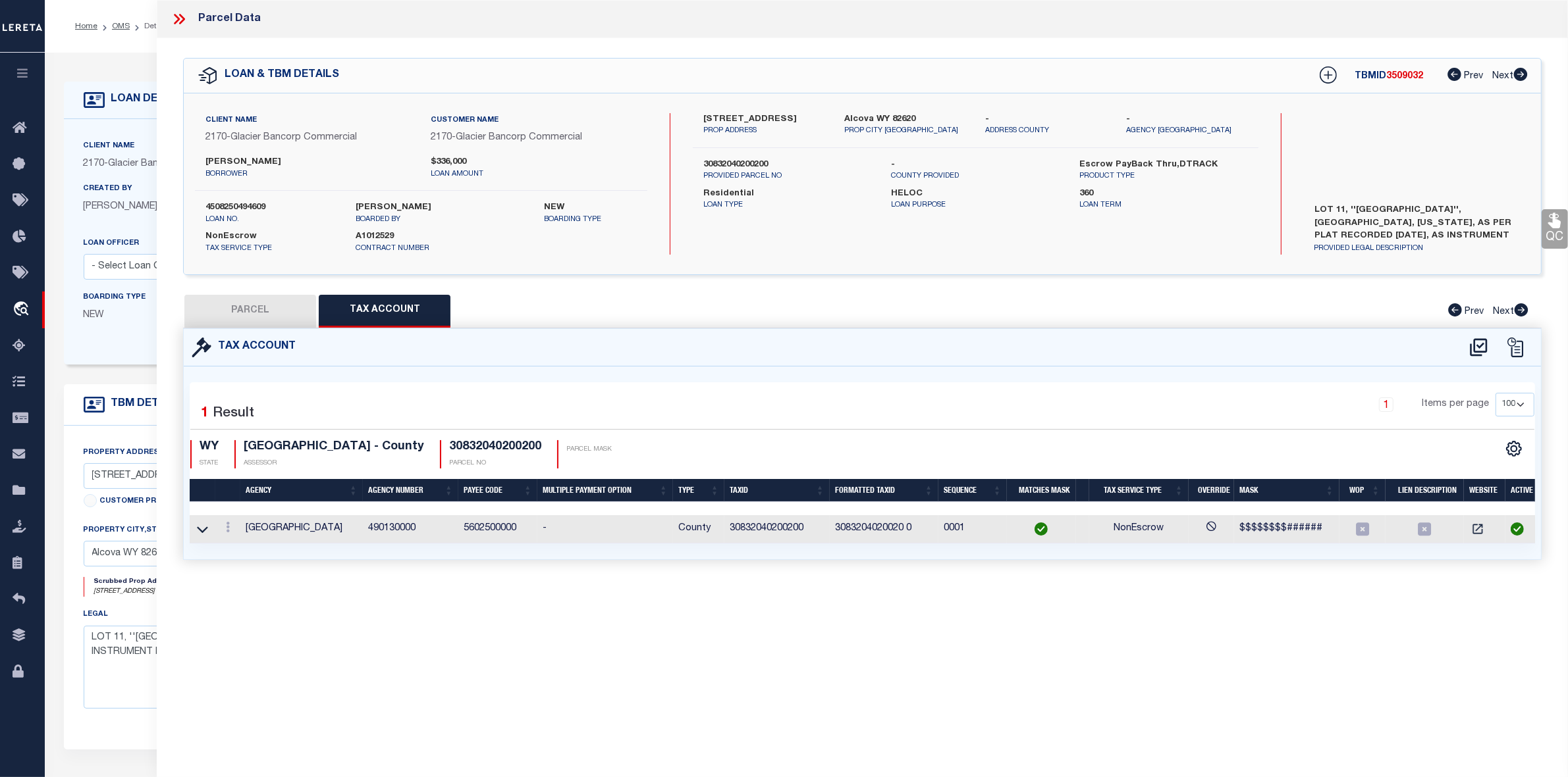
select select "IP"
checkbox input "false"
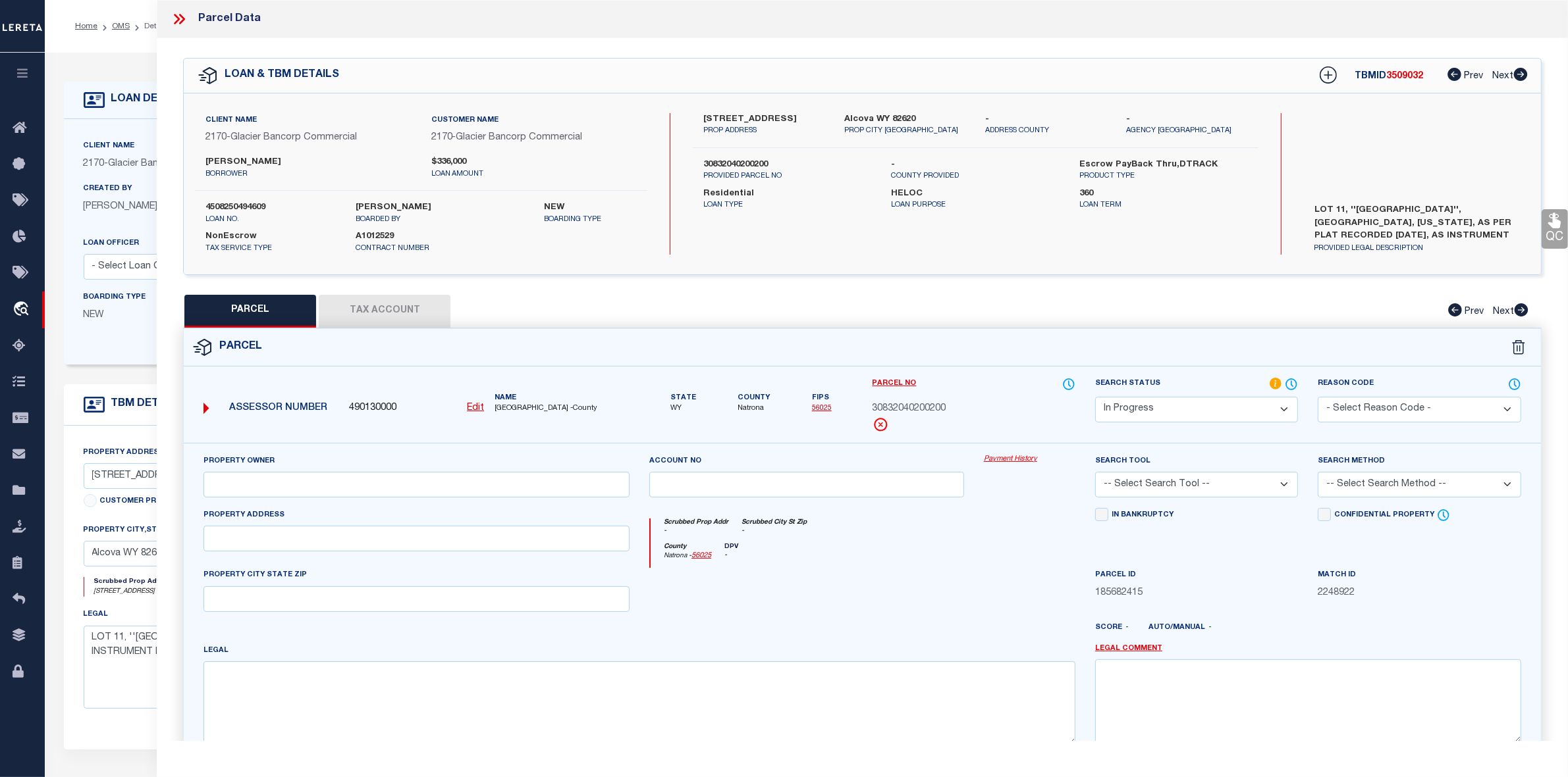
click at [850, 616] on div at bounding box center [806, 595] width 334 height 54
click at [953, 586] on div at bounding box center [806, 595] width 334 height 54
click at [343, 483] on input "text" at bounding box center [416, 485] width 426 height 26
paste input "[PERSON_NAME]"
type input "[PERSON_NAME]"
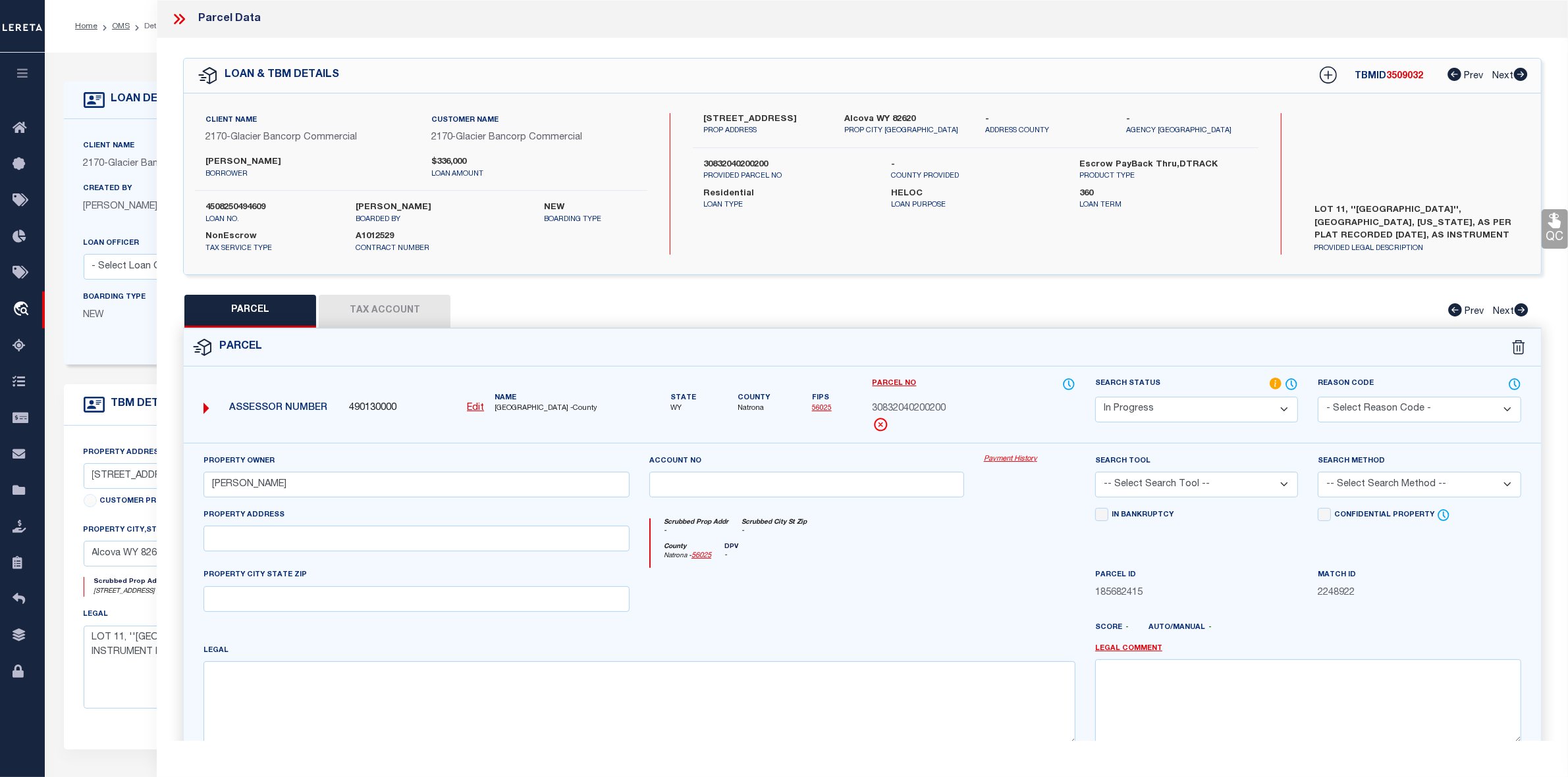
click at [911, 583] on div at bounding box center [806, 595] width 334 height 54
click at [448, 547] on input "text" at bounding box center [416, 539] width 426 height 26
paste input "[STREET_ADDRESS]"
type input "[STREET_ADDRESS]"
click at [1016, 640] on div at bounding box center [918, 633] width 334 height 21
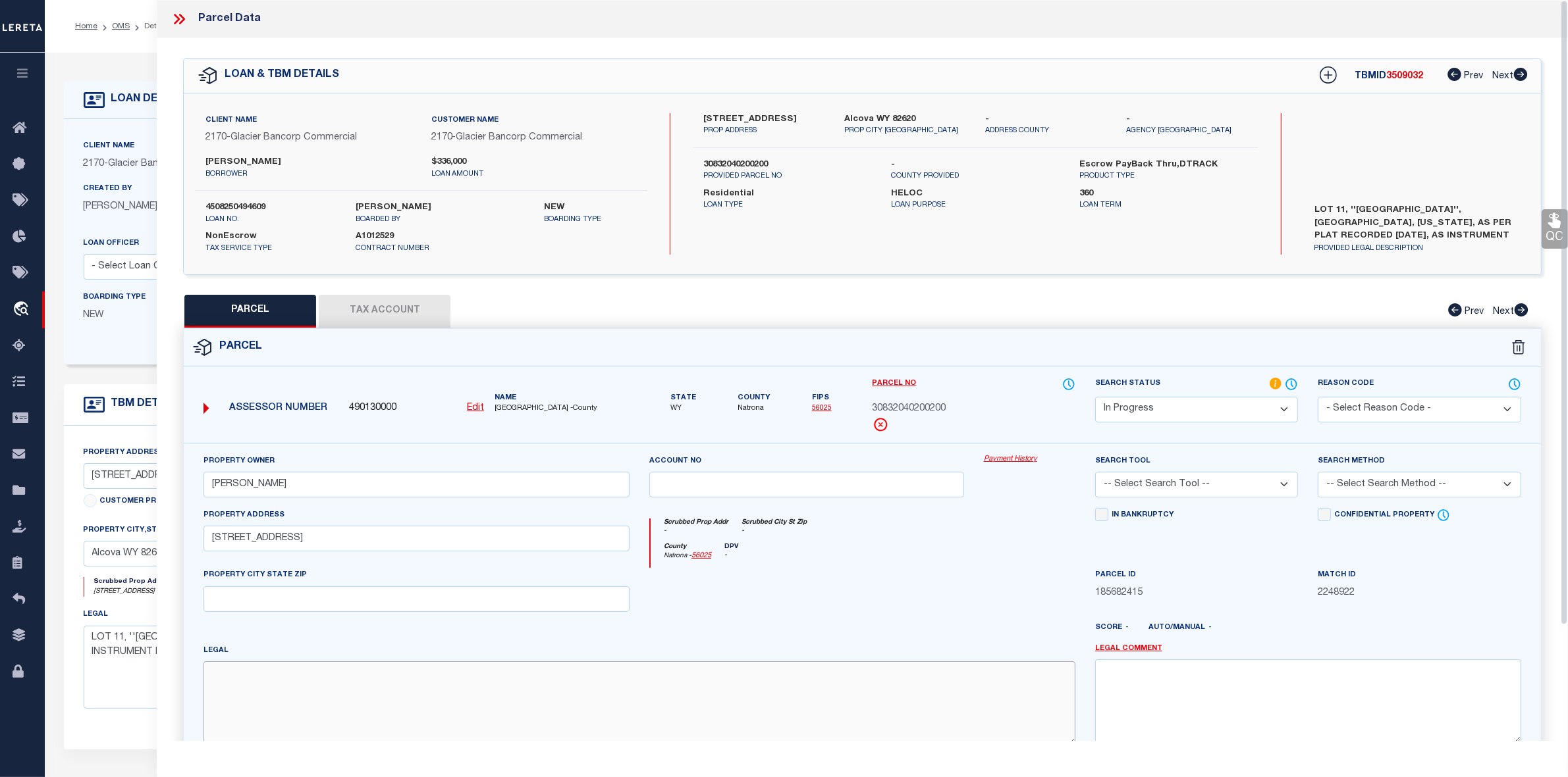
click at [621, 708] on textarea at bounding box center [639, 703] width 872 height 83
paste textarea "ALCOVA"
click at [813, 628] on div at bounding box center [918, 633] width 334 height 21
drag, startPoint x: 277, startPoint y: 688, endPoint x: 176, endPoint y: 685, distance: 101.0
click at [176, 685] on div "Property Owner [PERSON_NAME] Account no Payment History Search Tool" at bounding box center [861, 631] width 1377 height 376
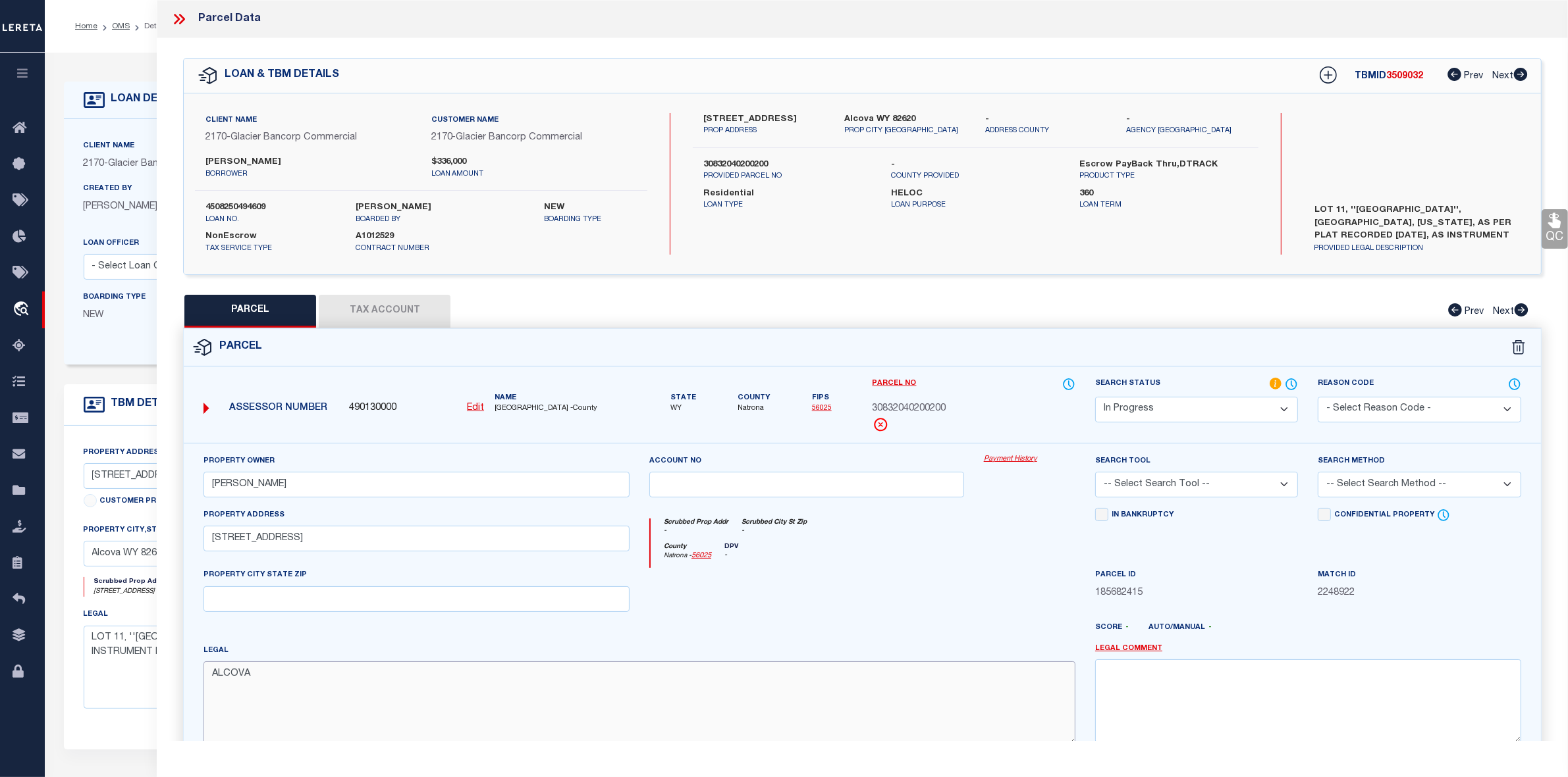
paste textarea "[GEOGRAPHIC_DATA] EST LOT 11"
type textarea "[GEOGRAPHIC_DATA] EST LOT 11"
click at [837, 619] on div at bounding box center [806, 595] width 334 height 54
click at [1164, 489] on select "-- Select Search Tool -- 3rd Party Website Agency File Agency Website ATLS CNV-…" at bounding box center [1196, 485] width 203 height 26
select select "AGW"
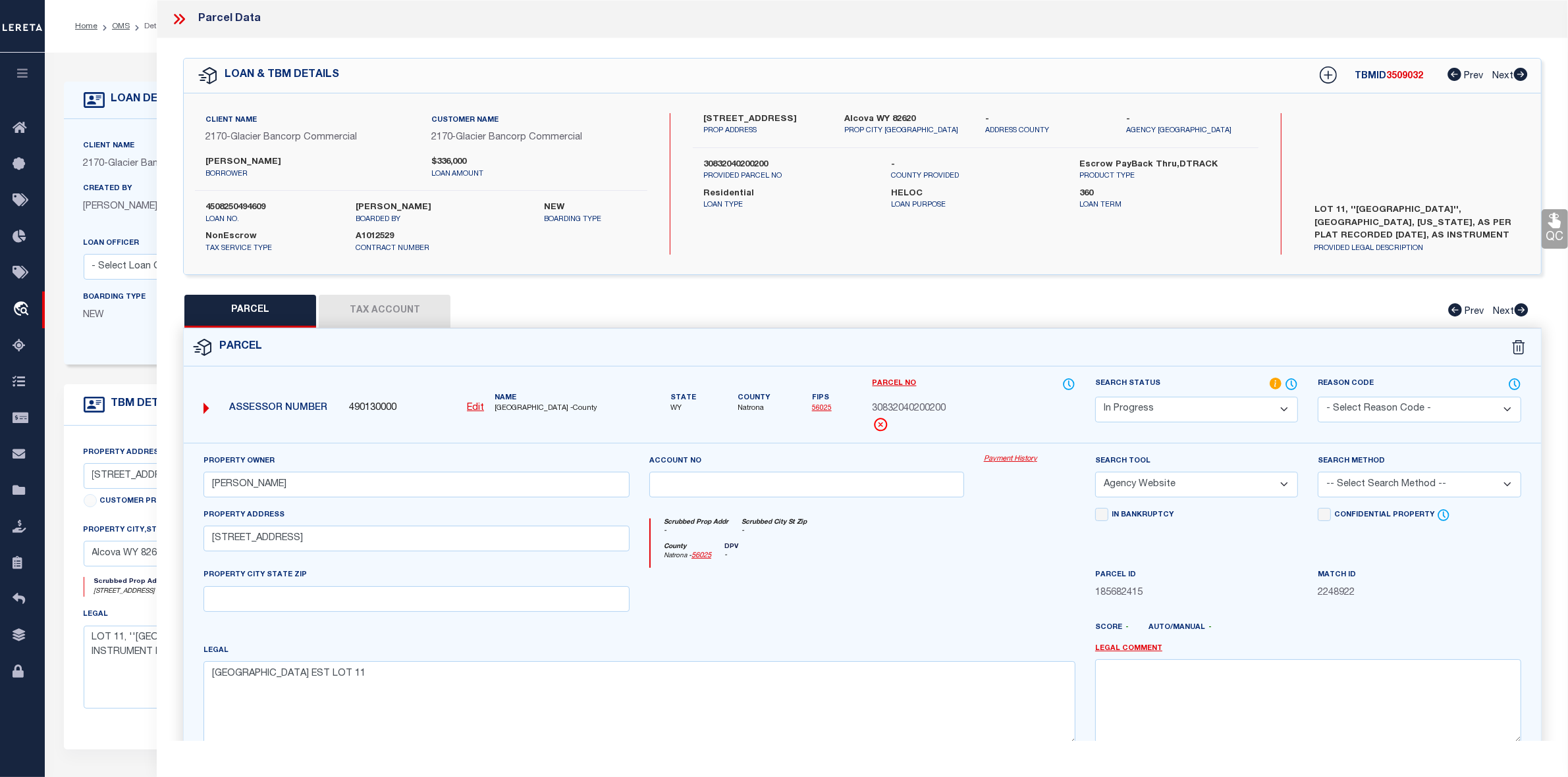
click at [1095, 473] on select "-- Select Search Tool -- 3rd Party Website Agency File Agency Website ATLS CNV-…" at bounding box center [1196, 485] width 203 height 26
click at [1011, 576] on div at bounding box center [1030, 595] width 111 height 54
click at [1348, 497] on select "-- Select Search Method -- Property Address Legal Liability Info Provided" at bounding box center [1419, 485] width 203 height 26
select select "LEG"
click at [1317, 473] on select "-- Select Search Method -- Property Address Legal Liability Info Provided" at bounding box center [1419, 485] width 203 height 26
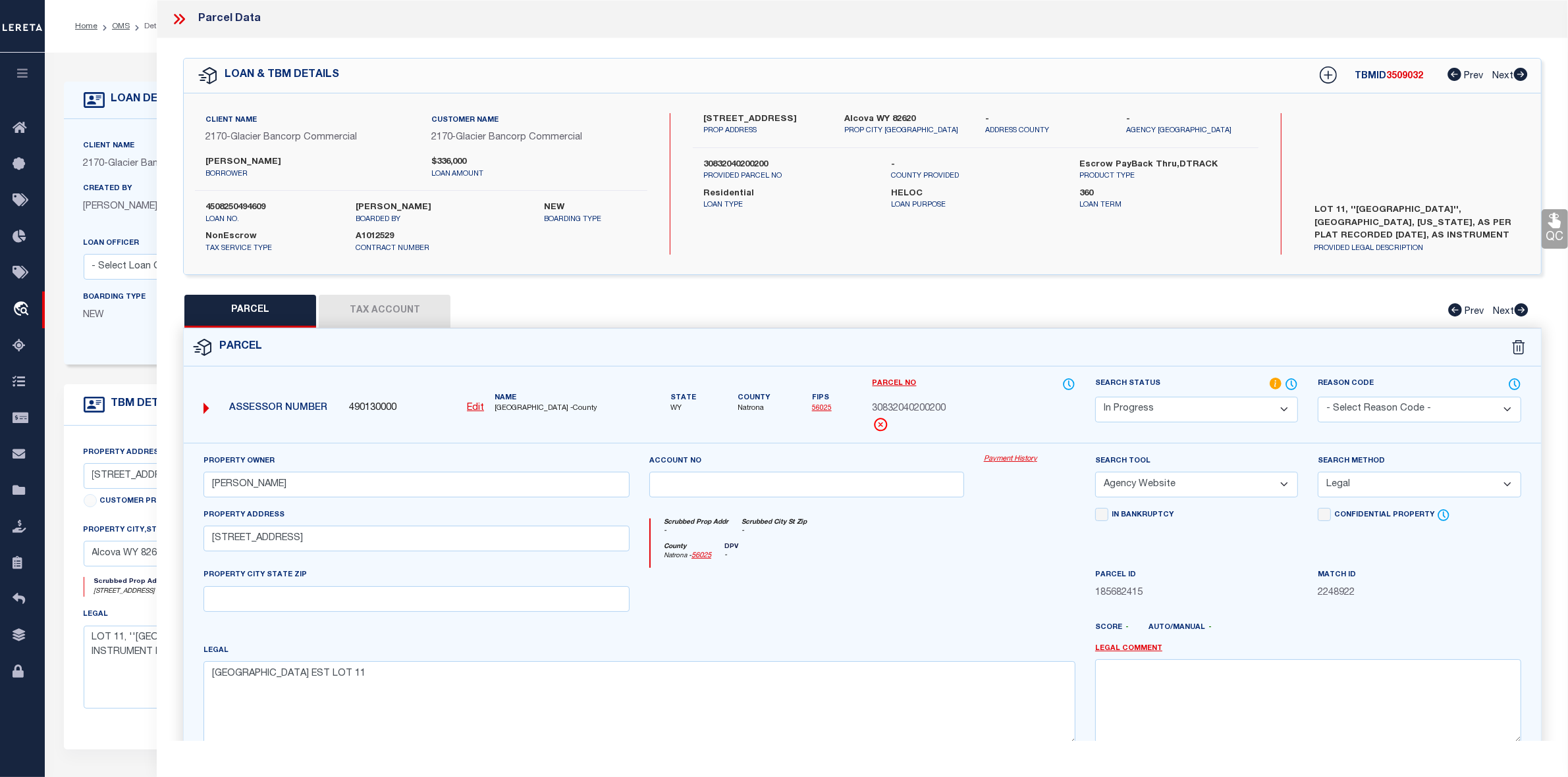
click at [972, 613] on div at bounding box center [806, 595] width 334 height 54
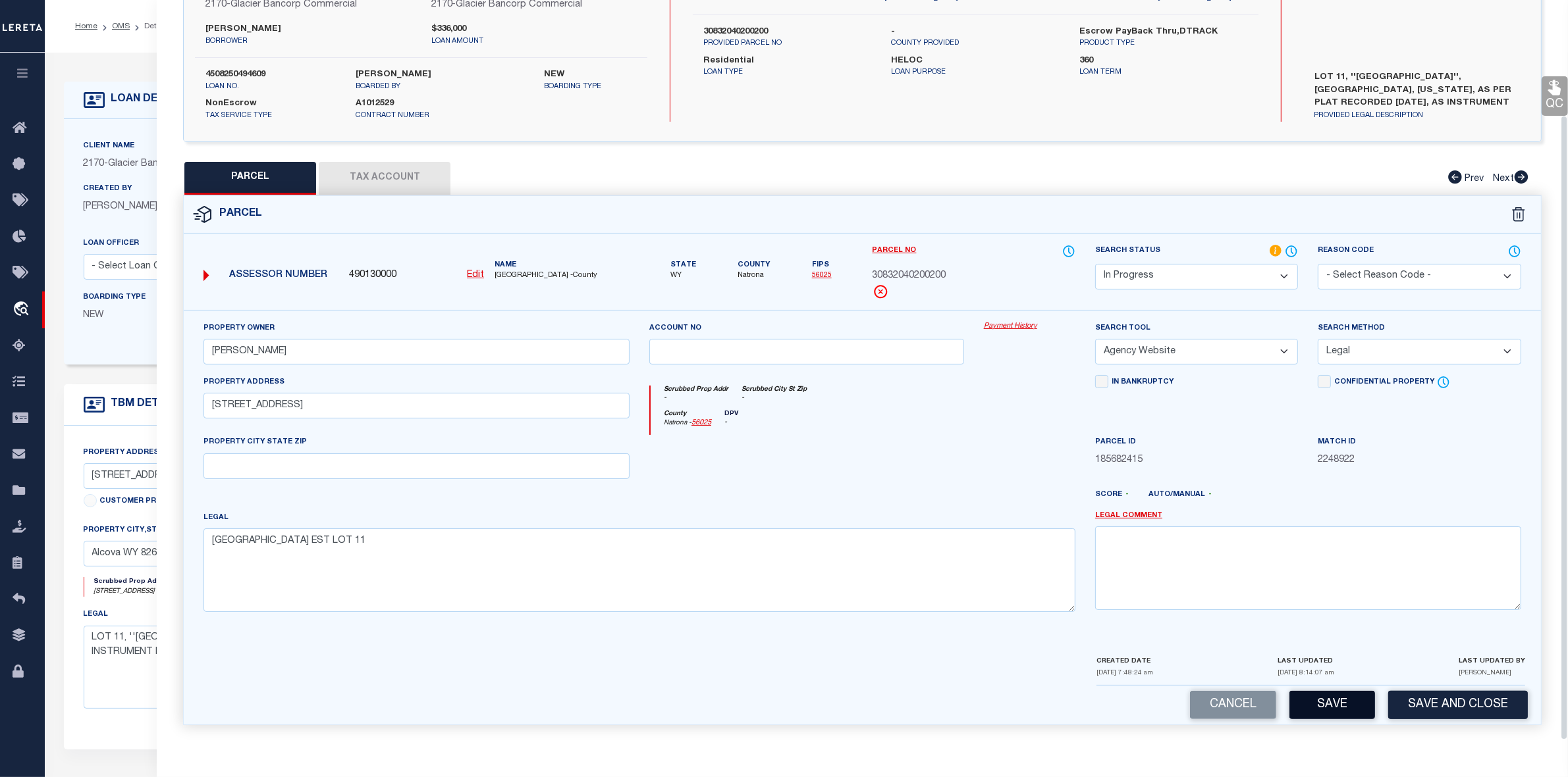
click at [1308, 702] on button "Save" at bounding box center [1332, 706] width 86 height 29
click at [906, 471] on div at bounding box center [806, 462] width 334 height 54
select select "AS"
select select
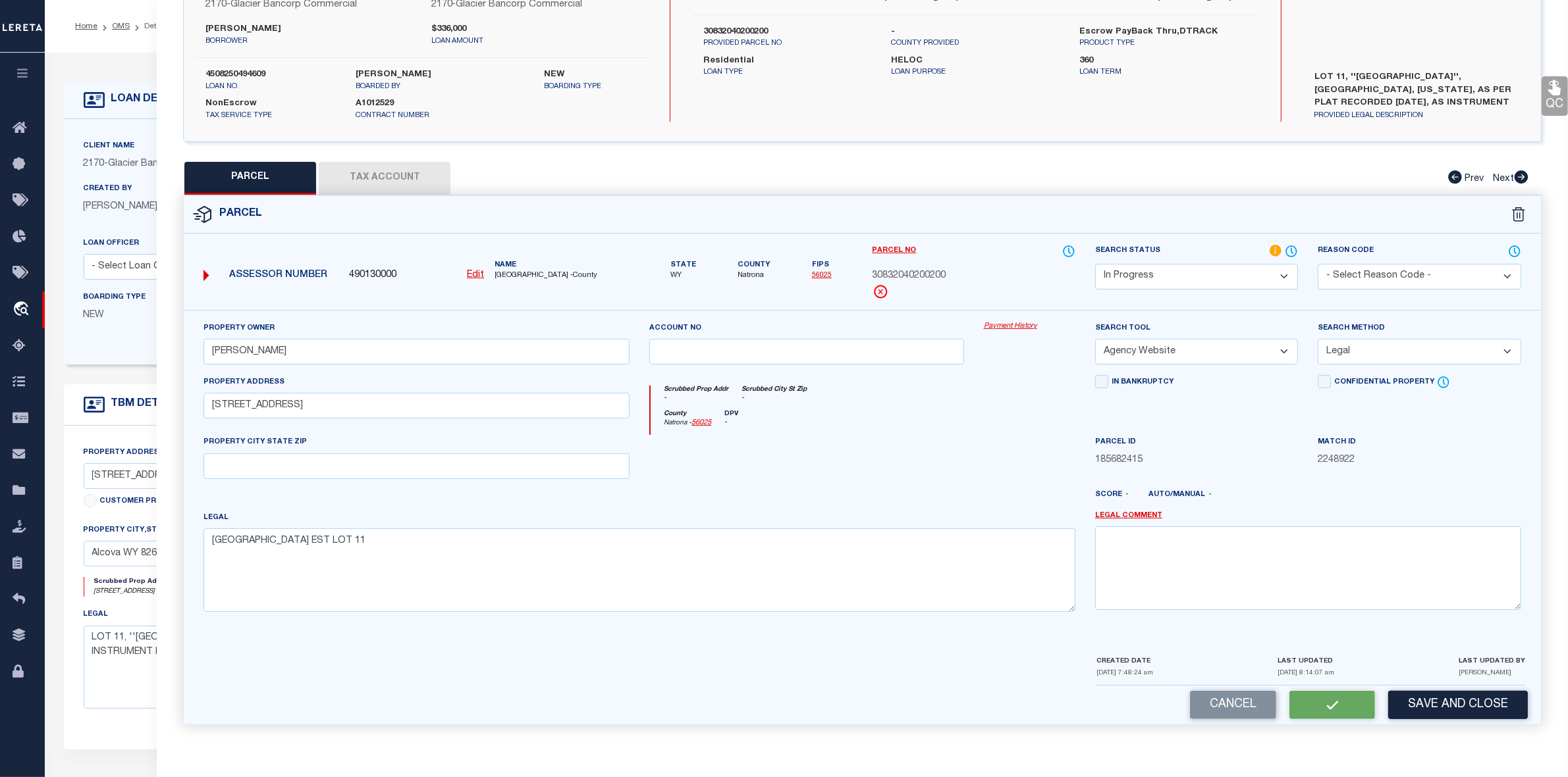
checkbox input "false"
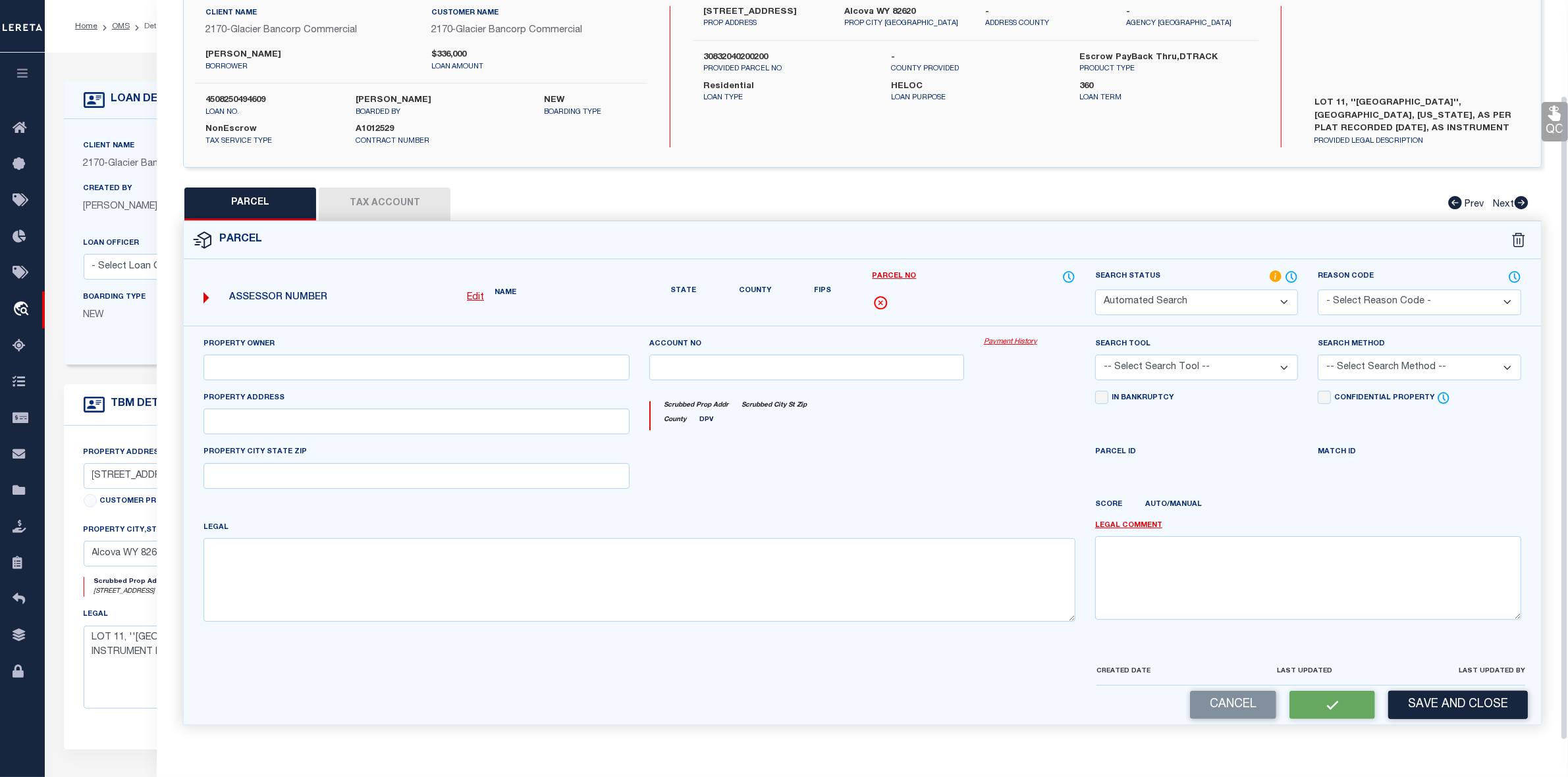
select select "IP"
type input "[PERSON_NAME]"
select select "AGW"
select select "LEG"
type input "[STREET_ADDRESS]"
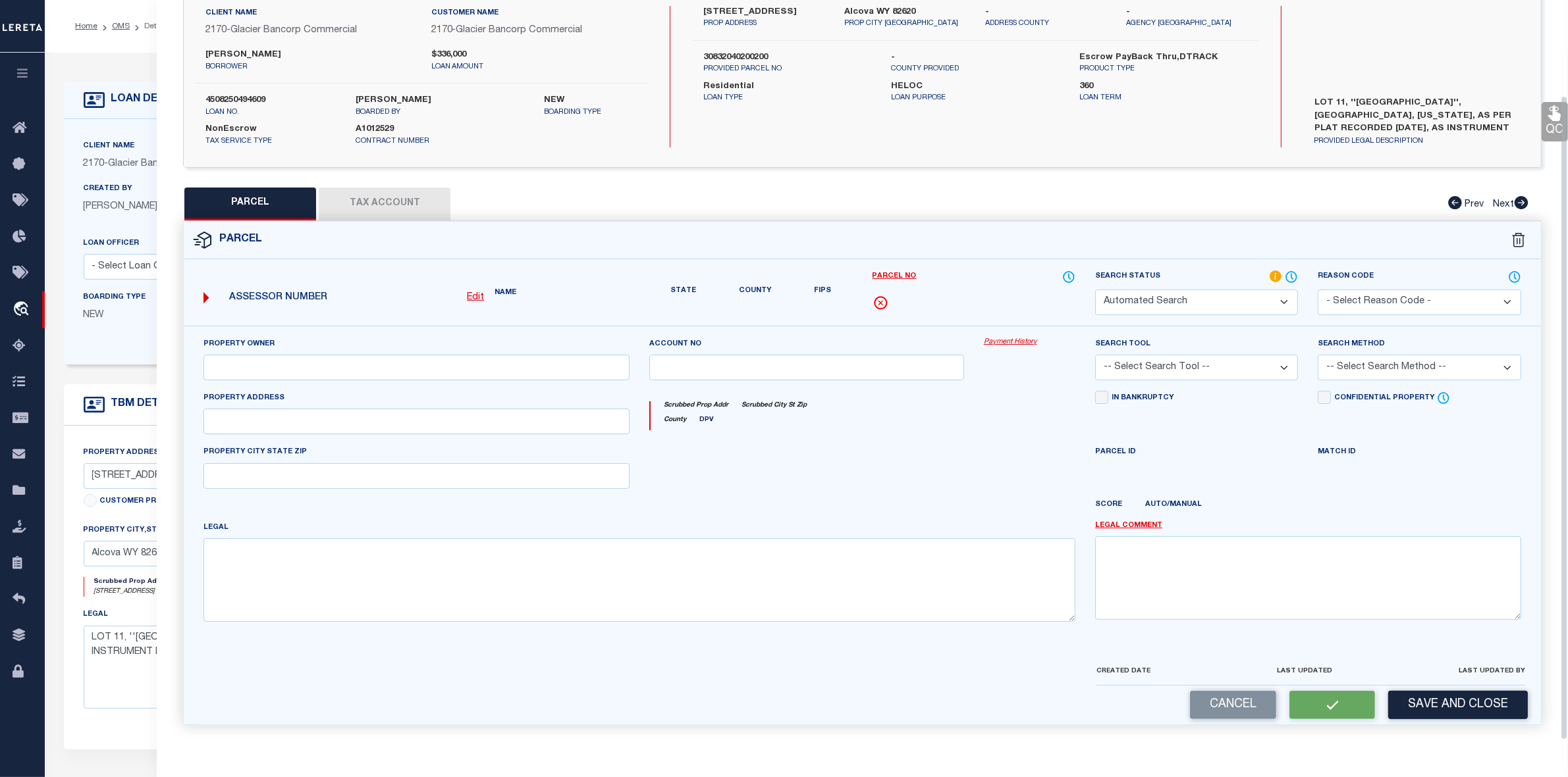
type textarea "[GEOGRAPHIC_DATA] EST LOT 11"
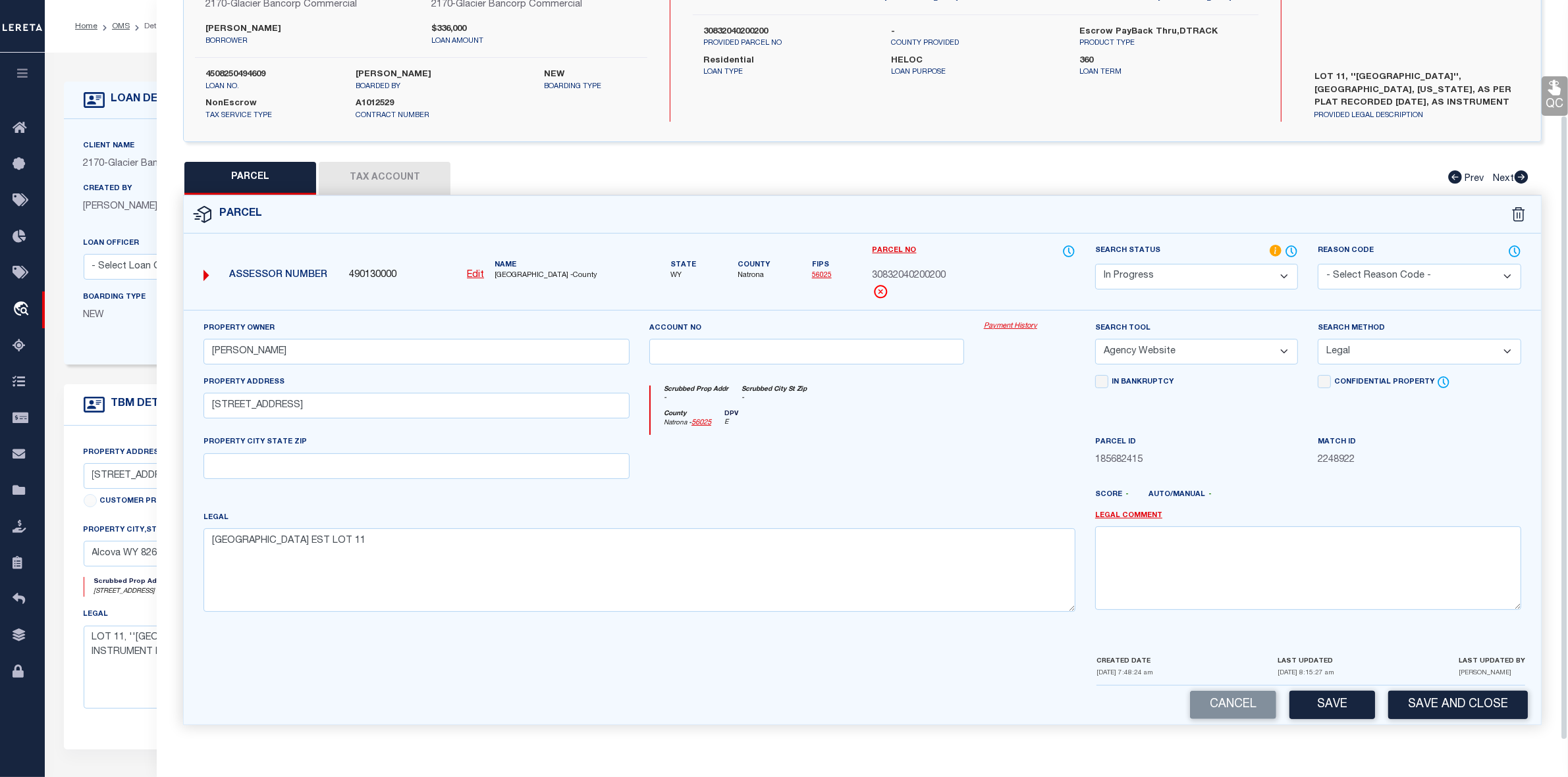
click at [890, 478] on div at bounding box center [806, 462] width 334 height 54
click at [416, 182] on button "Tax Account" at bounding box center [384, 179] width 131 height 33
select select "100"
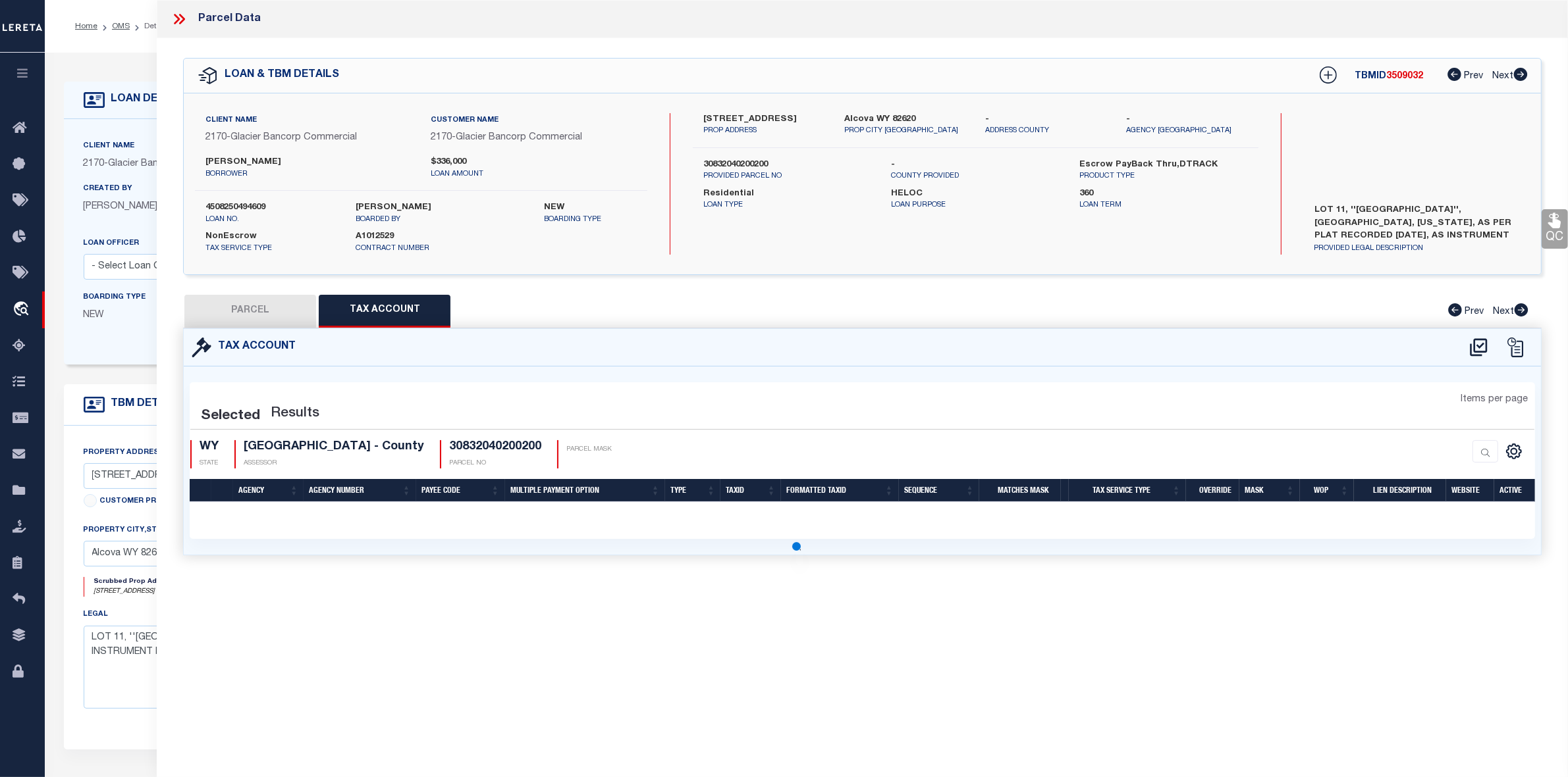
select select "100"
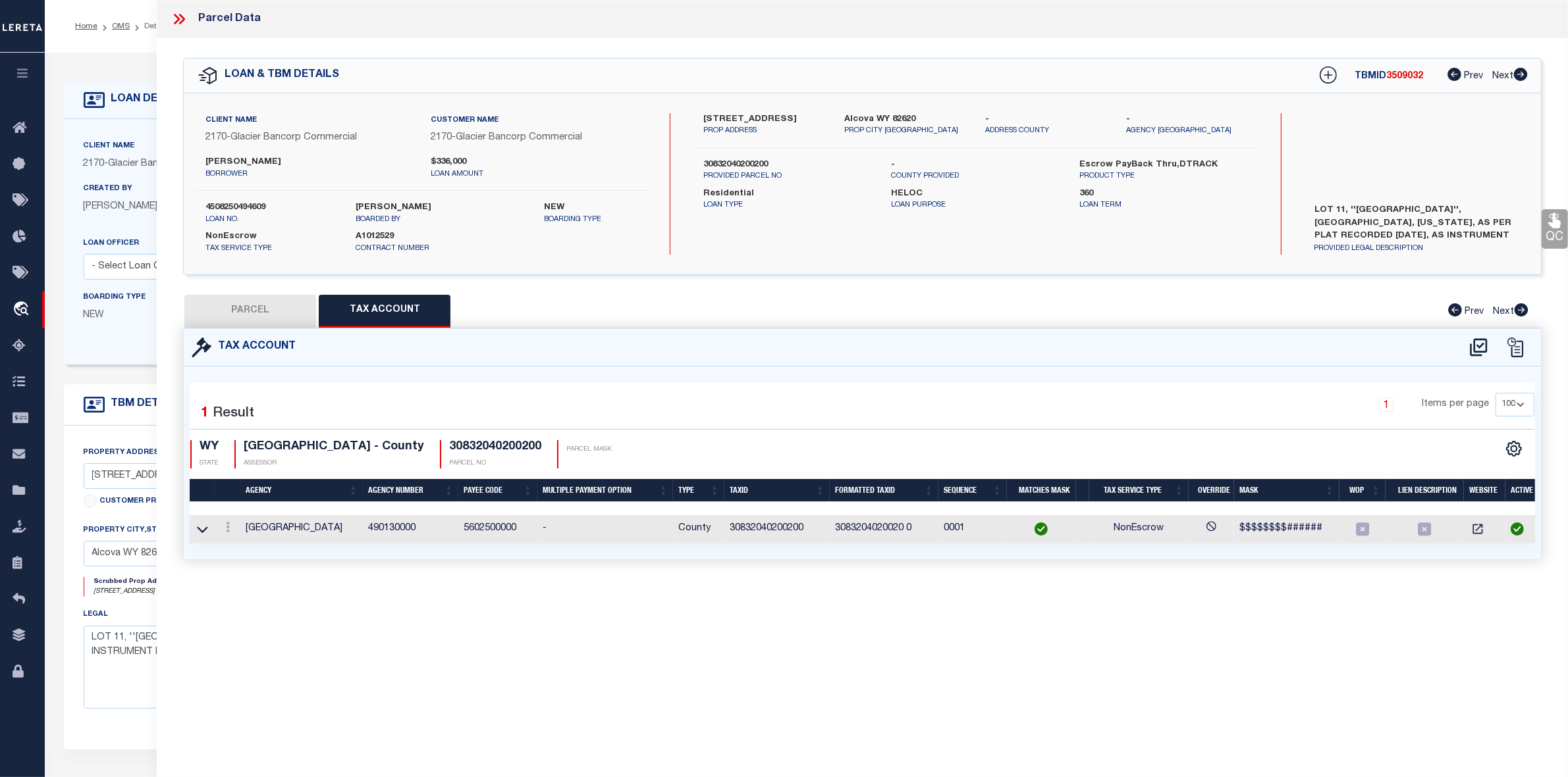
scroll to position [0, 0]
click at [257, 295] on button "PARCEL" at bounding box center [249, 312] width 131 height 33
select select "AS"
select select
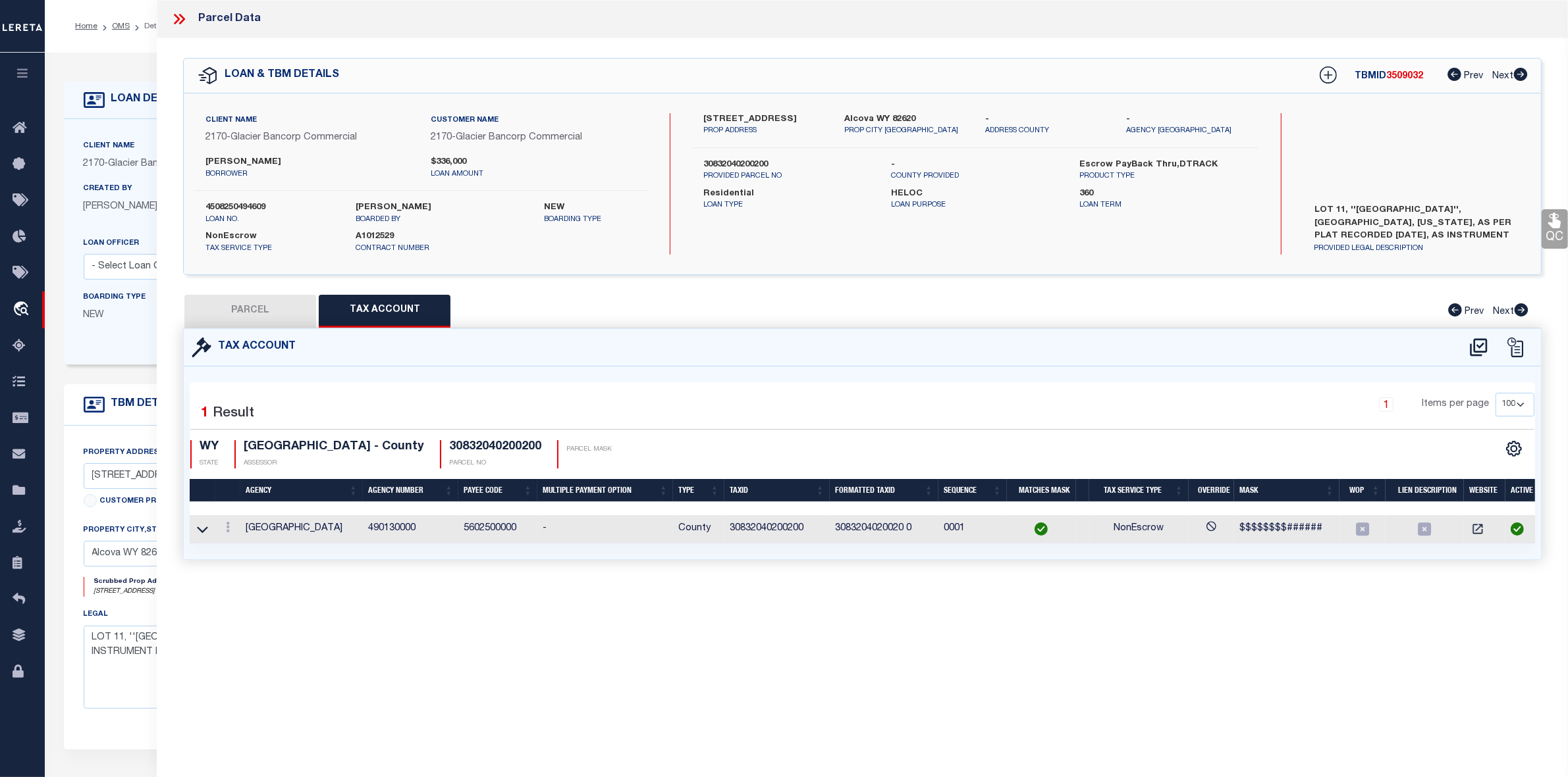
checkbox input "false"
select select "IP"
type input "[PERSON_NAME]"
select select "AGW"
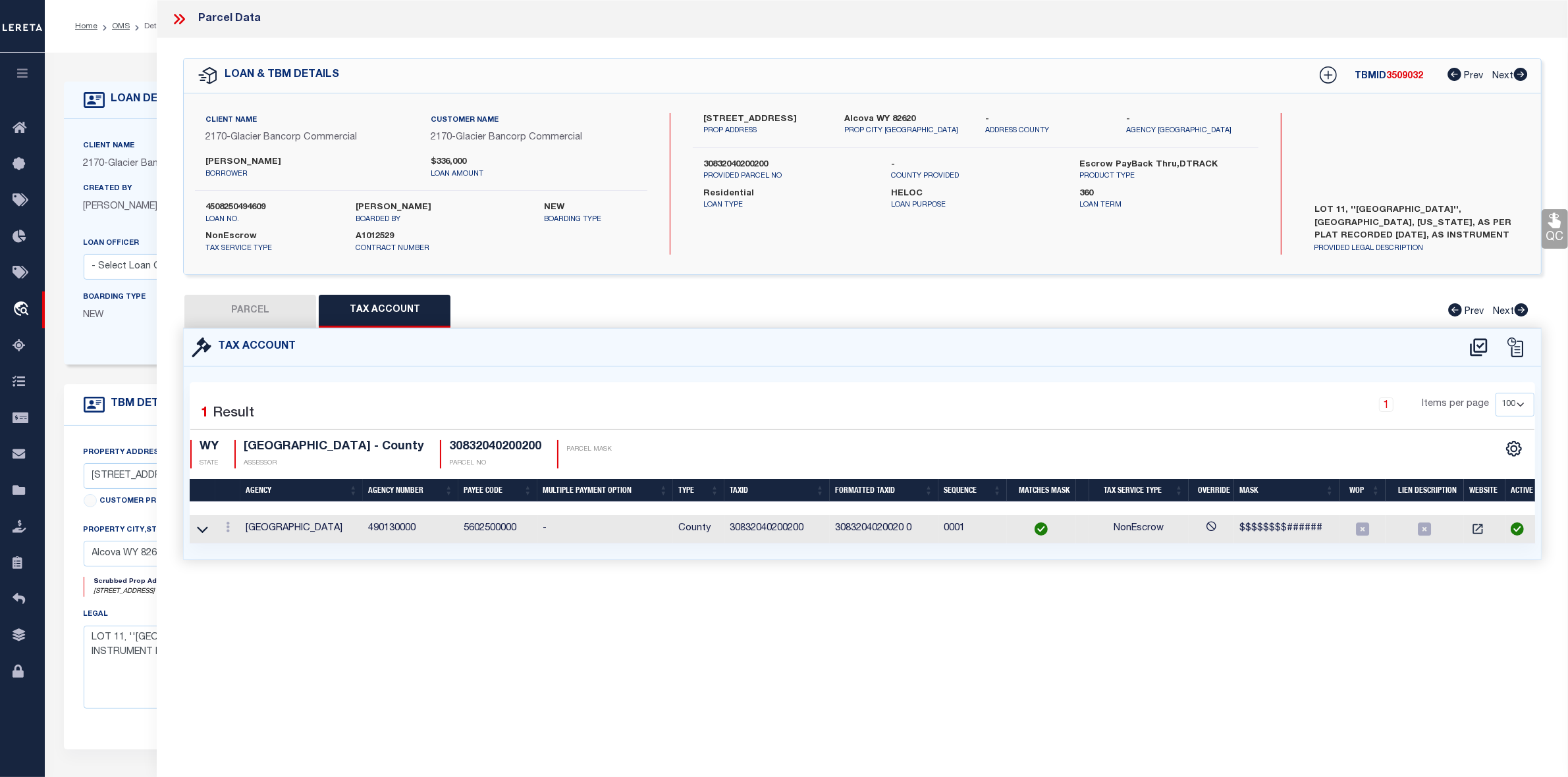
select select "LEG"
type input "[STREET_ADDRESS]"
type textarea "[GEOGRAPHIC_DATA] EST LOT 11"
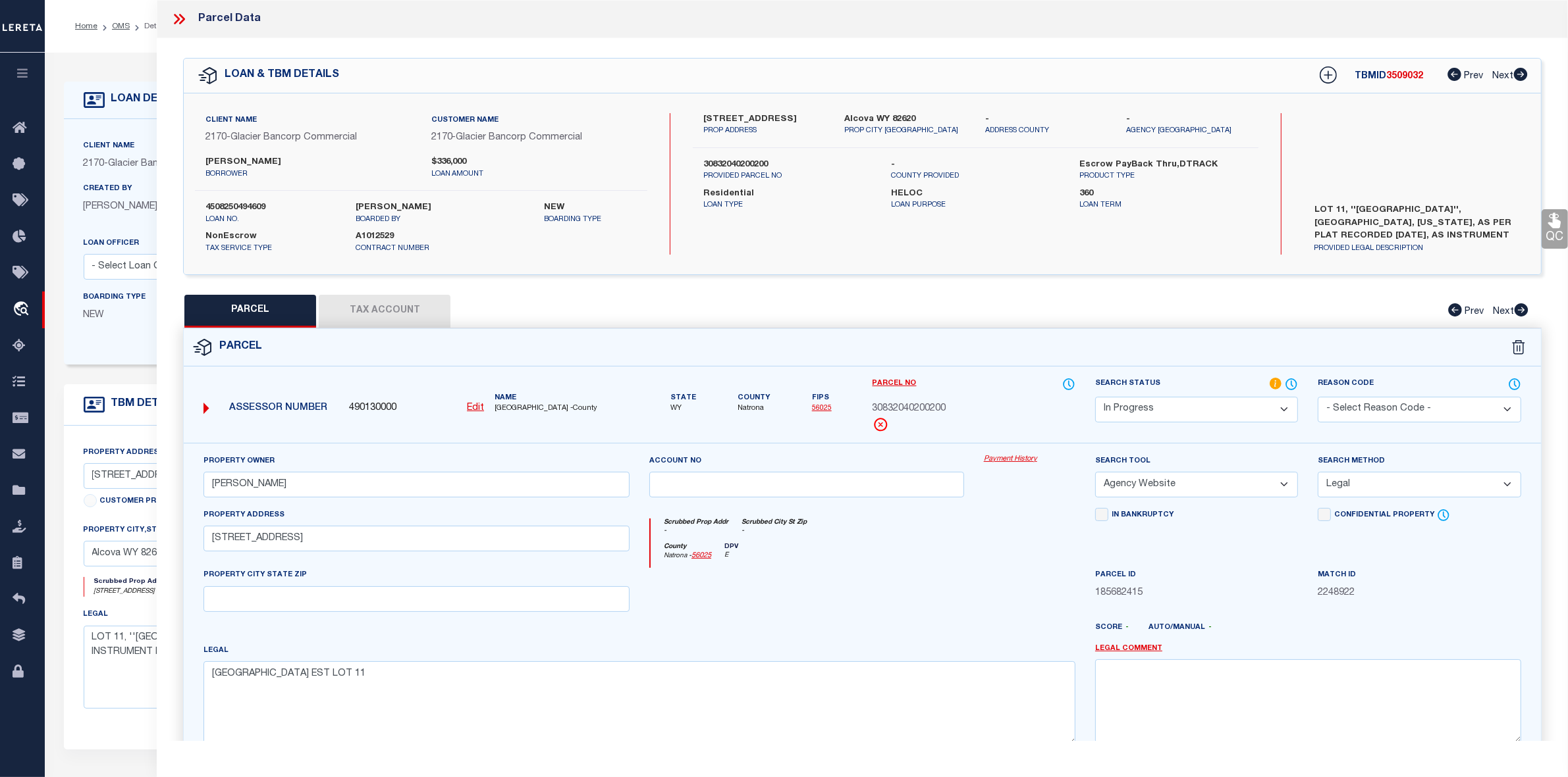
click at [911, 601] on div at bounding box center [806, 595] width 334 height 54
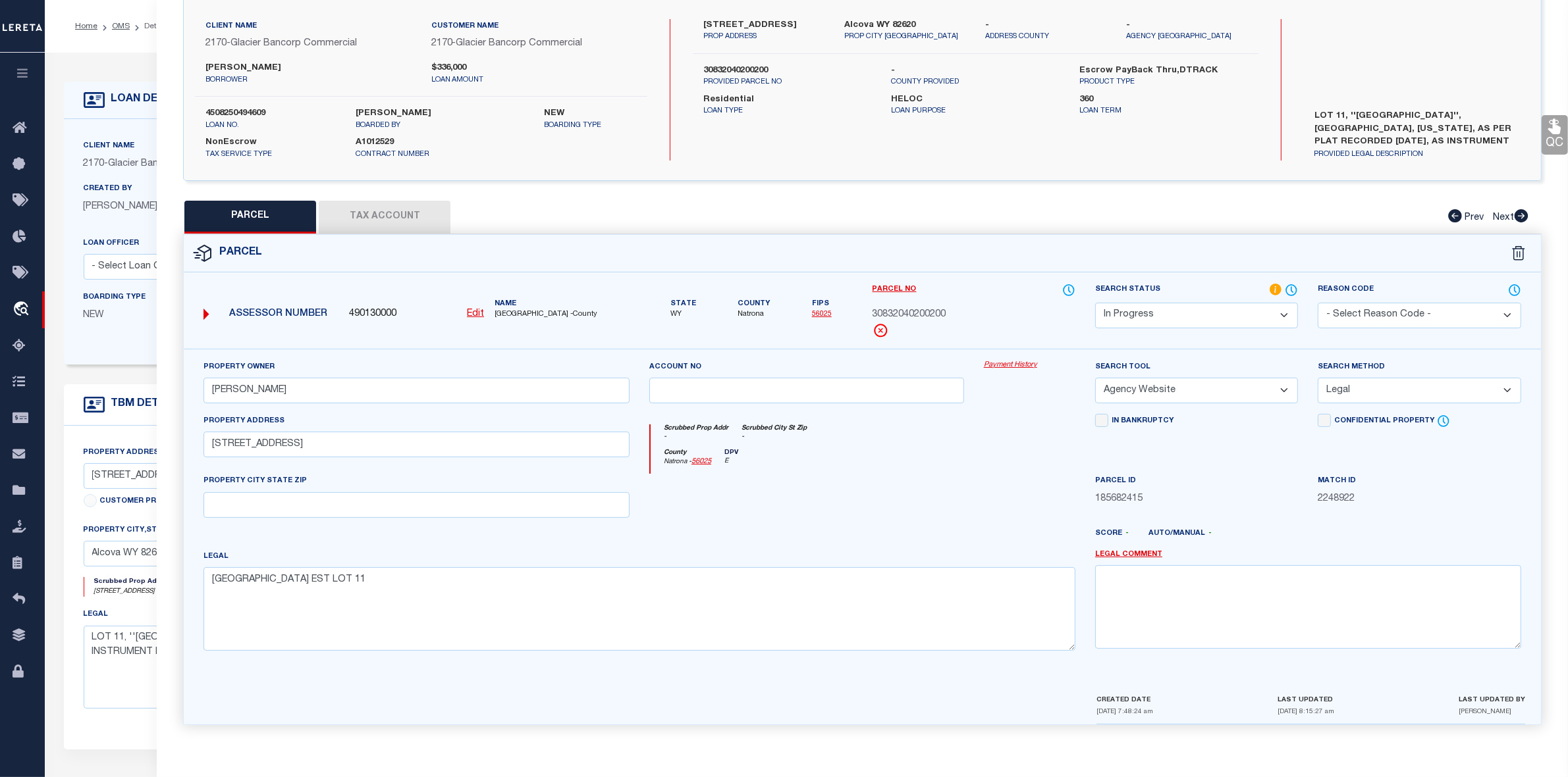
click at [1007, 498] on div at bounding box center [1030, 501] width 111 height 54
click at [1228, 307] on select "Automated Search Bad Parcel Complete Duplicate Parcel High Dollar Reporting In …" at bounding box center [1196, 315] width 203 height 26
click at [1095, 303] on select "Automated Search Bad Parcel Complete Duplicate Parcel High Dollar Reporting In …" at bounding box center [1196, 315] width 203 height 26
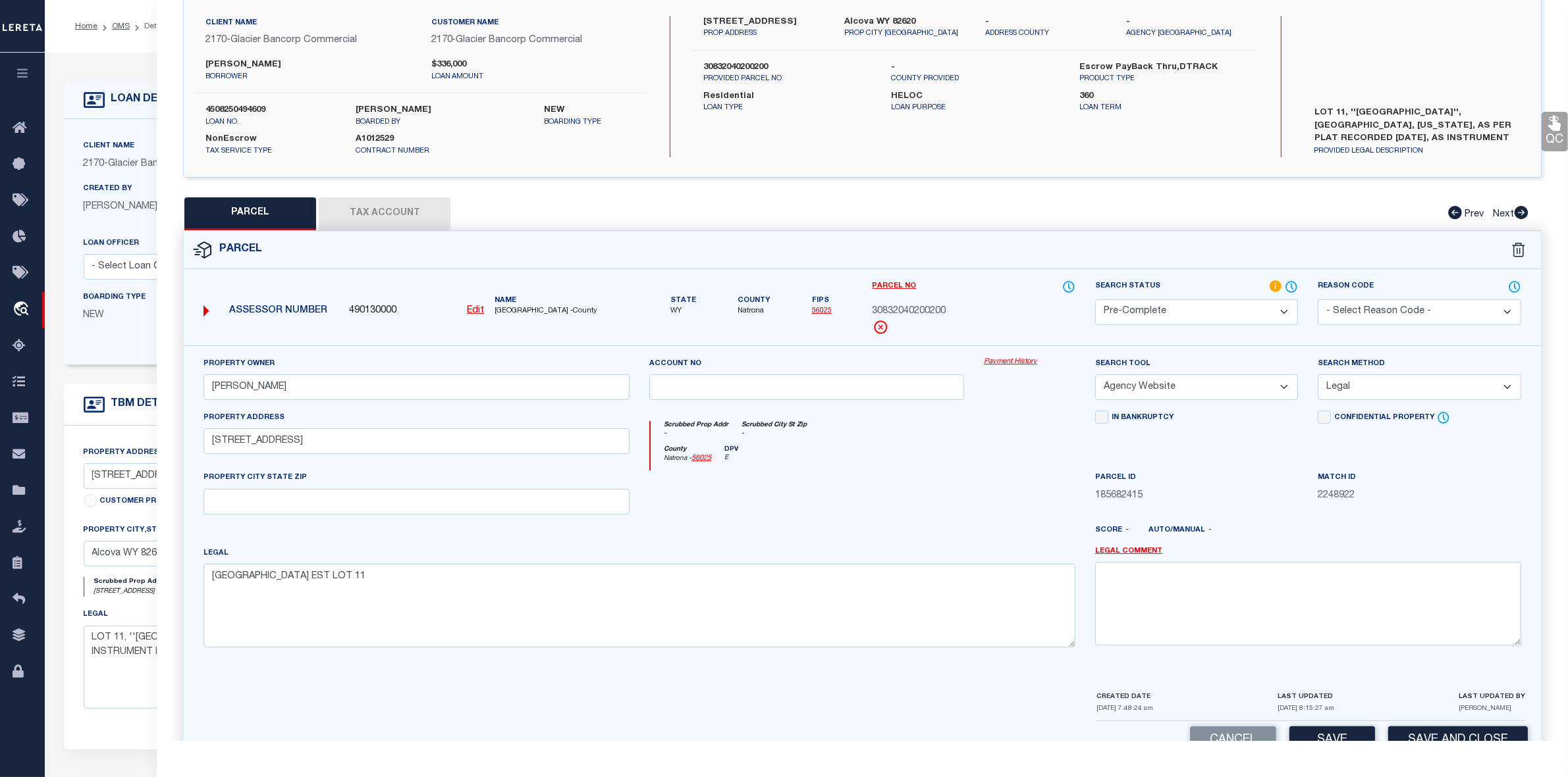
click at [960, 516] on div at bounding box center [806, 498] width 334 height 54
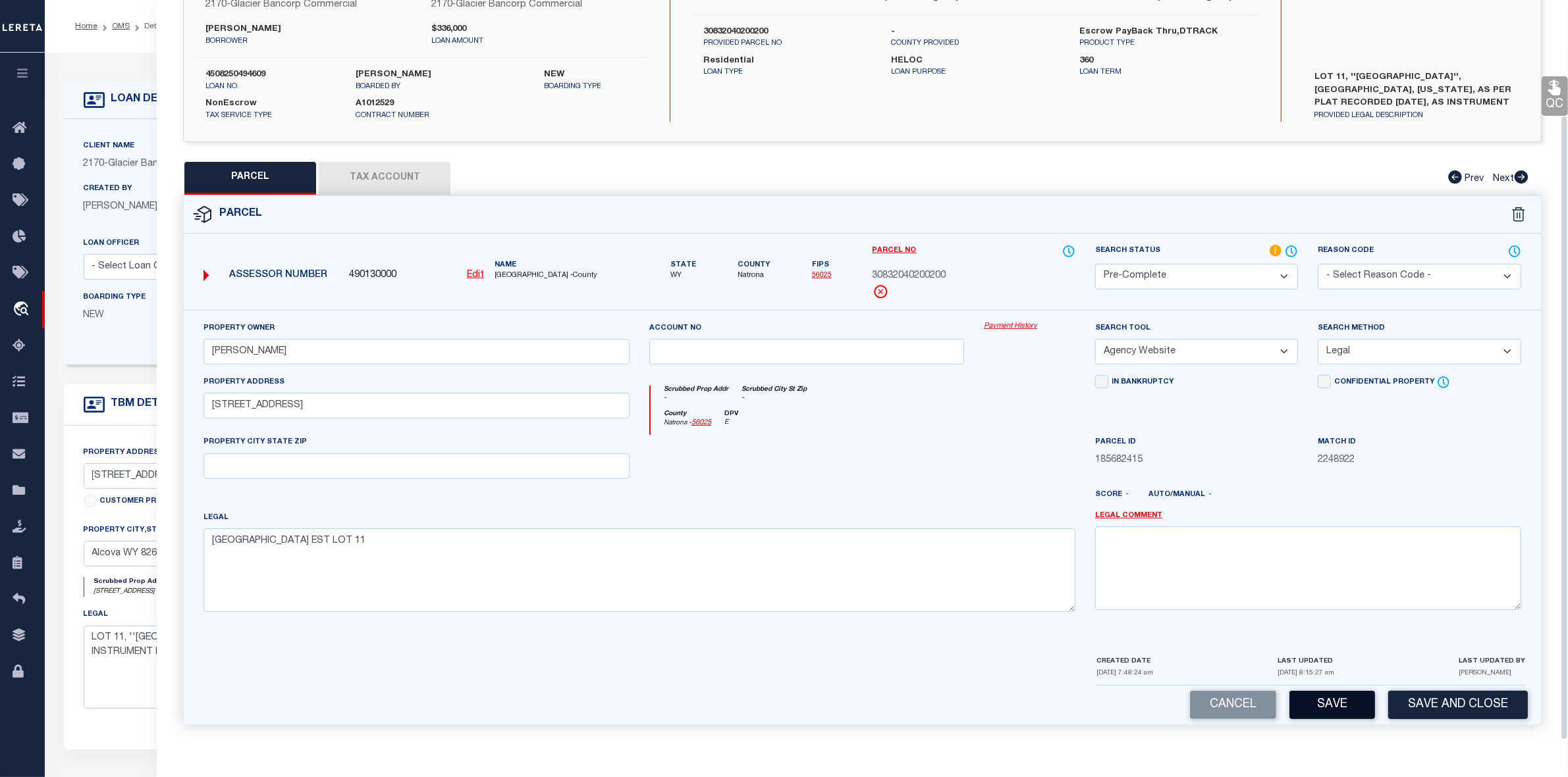
click at [1322, 708] on button "Save" at bounding box center [1332, 706] width 86 height 29
select select "AS"
select select
checkbox input "false"
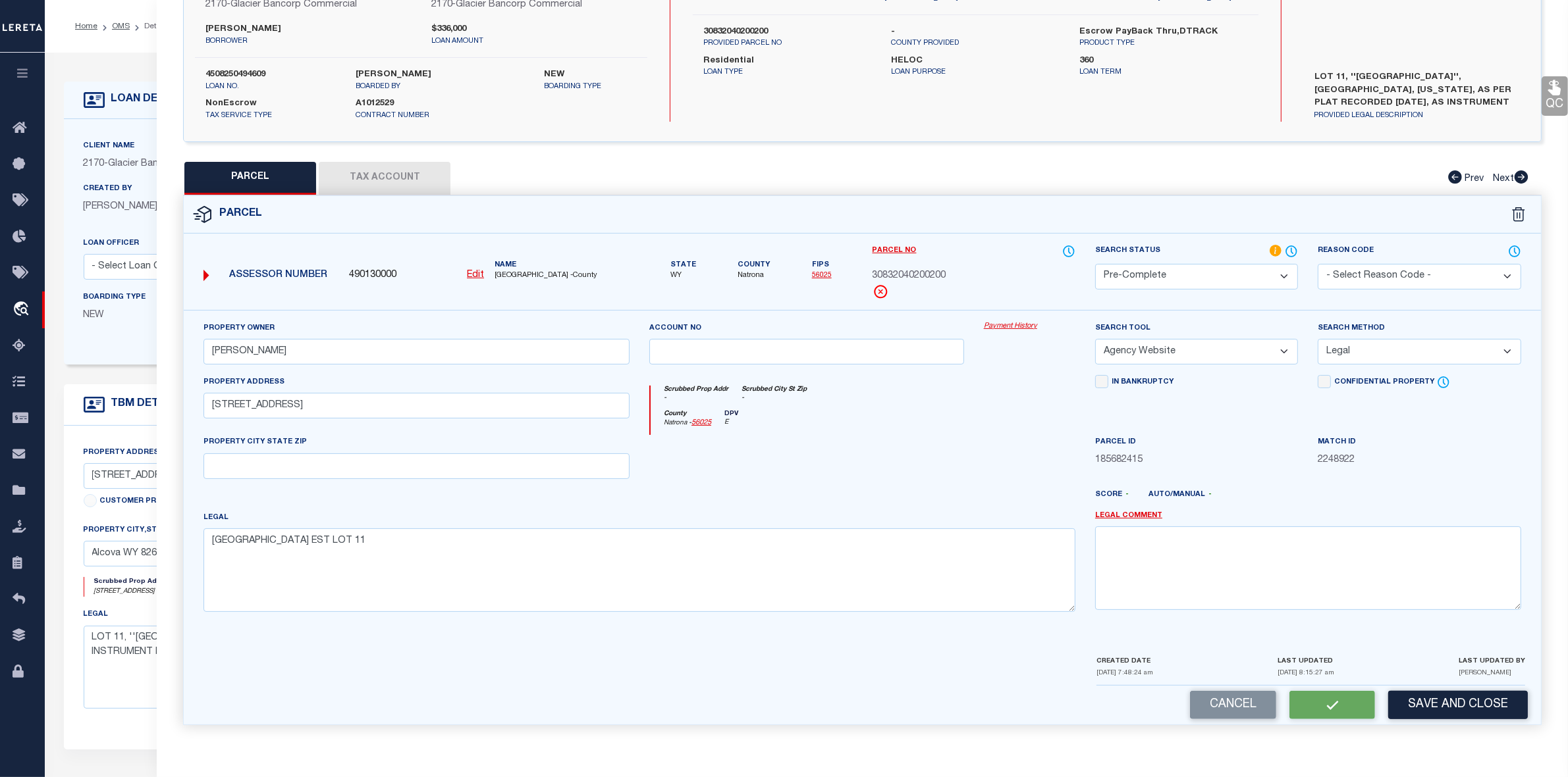
checkbox input "false"
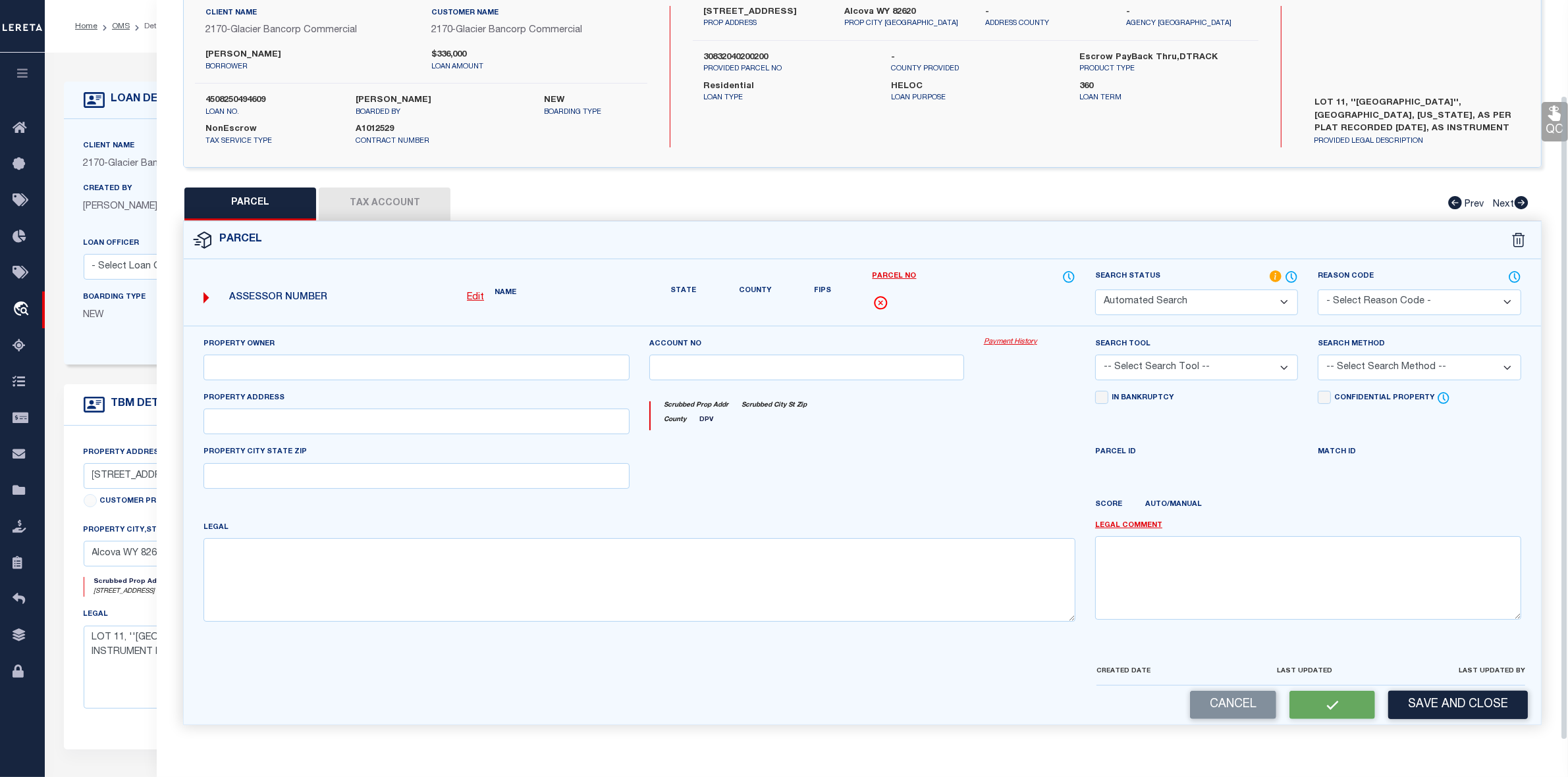
select select "PC"
type input "[PERSON_NAME]"
select select "AGW"
select select "LEG"
type input "[STREET_ADDRESS]"
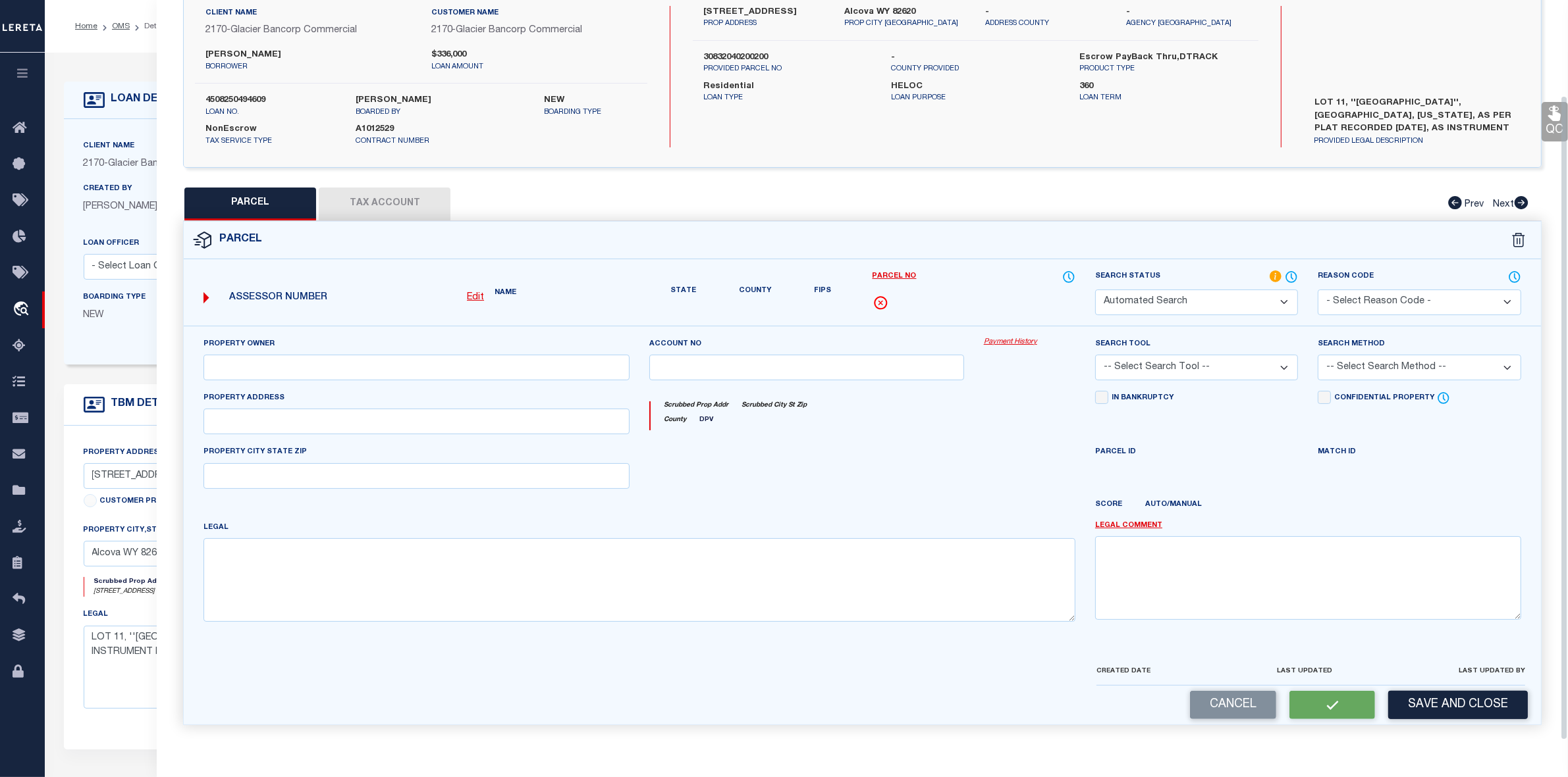
type textarea "[GEOGRAPHIC_DATA] EST LOT 11"
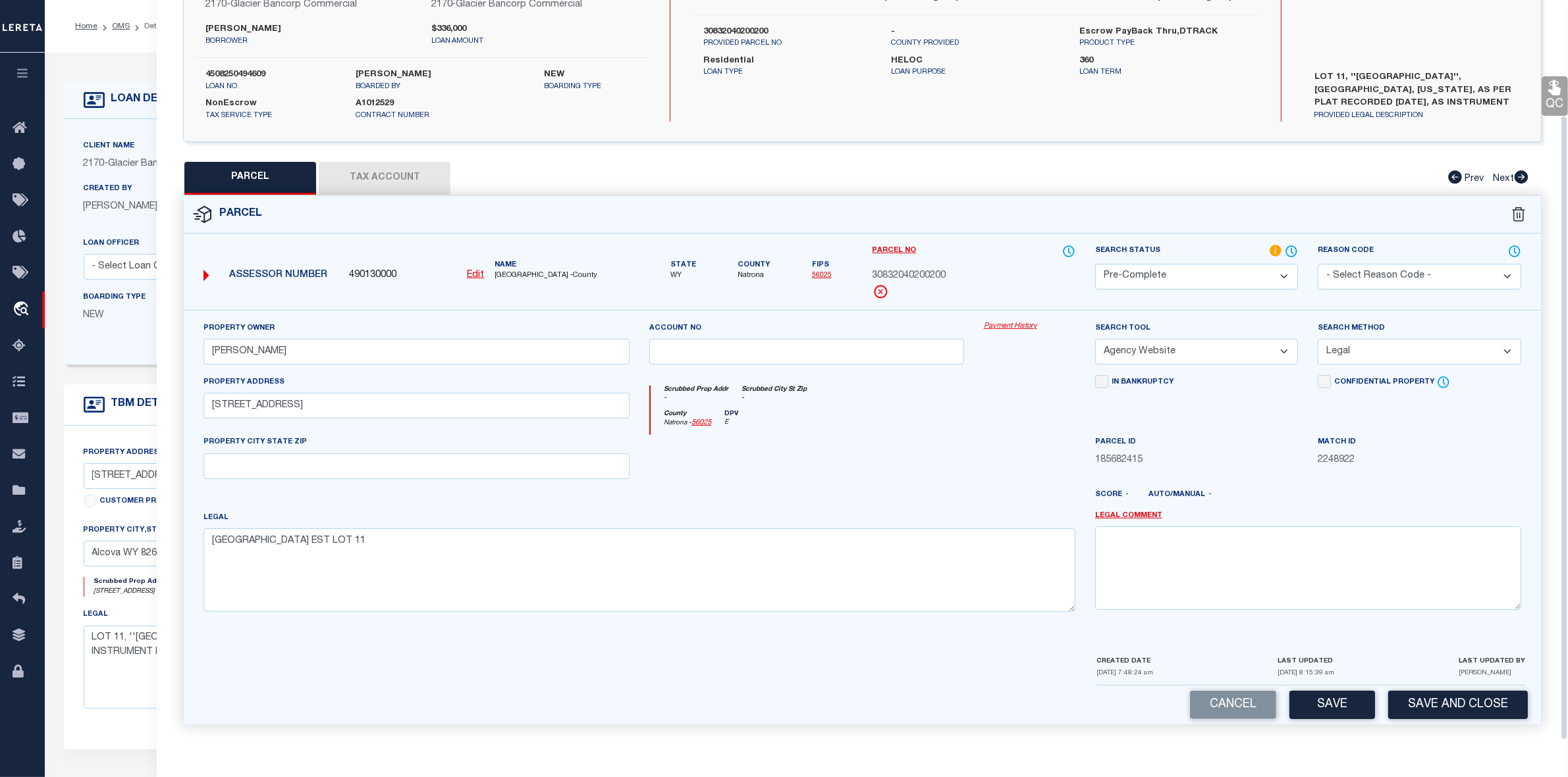
click at [879, 450] on div at bounding box center [806, 462] width 334 height 54
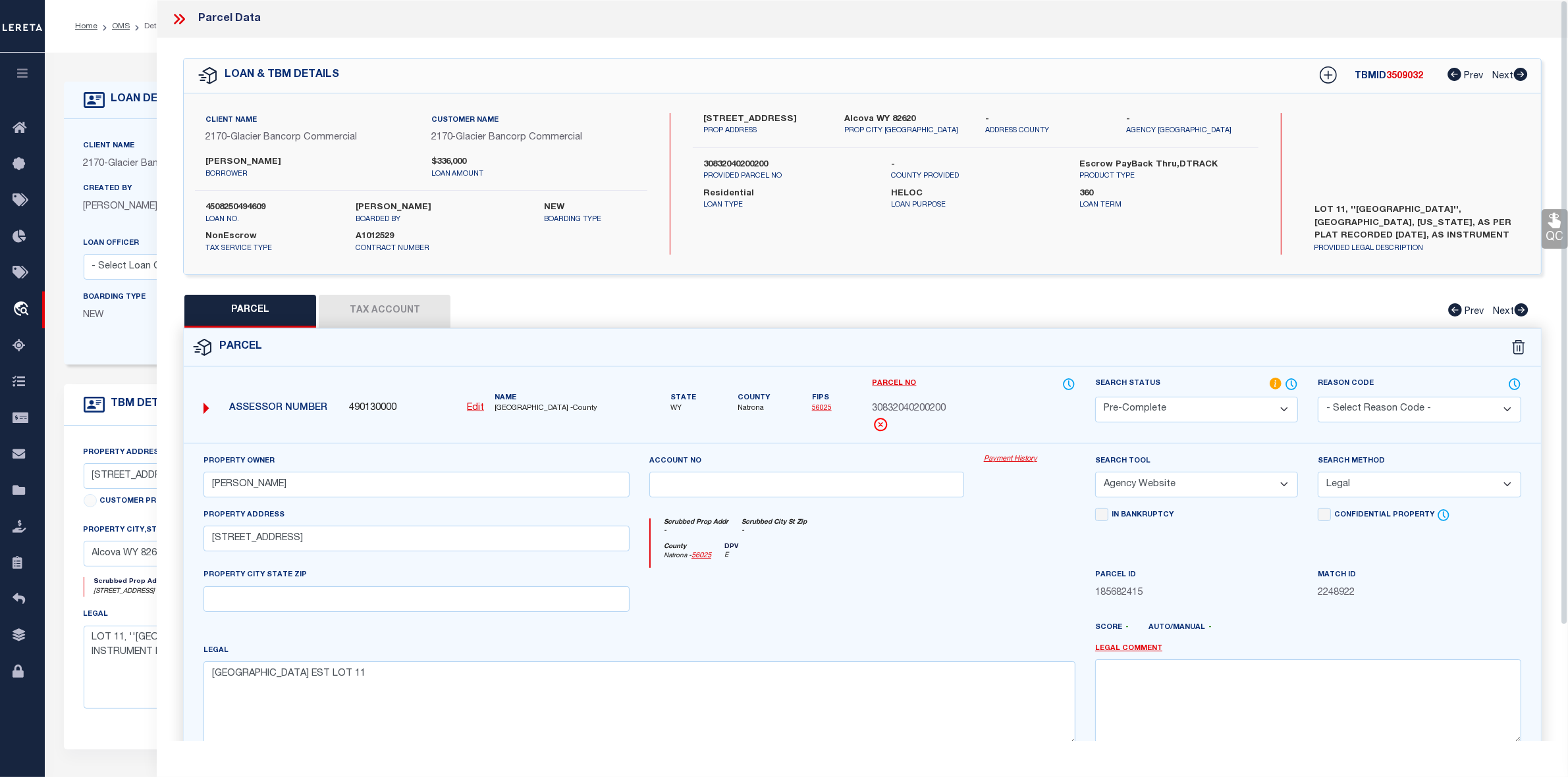
click at [933, 318] on div "PARCEL Tax Account Prev Next" at bounding box center [862, 312] width 1358 height 33
click at [1407, 76] on span "3509032" at bounding box center [1404, 77] width 37 height 9
copy span "3509032"
drag, startPoint x: 494, startPoint y: 409, endPoint x: 529, endPoint y: 407, distance: 35.1
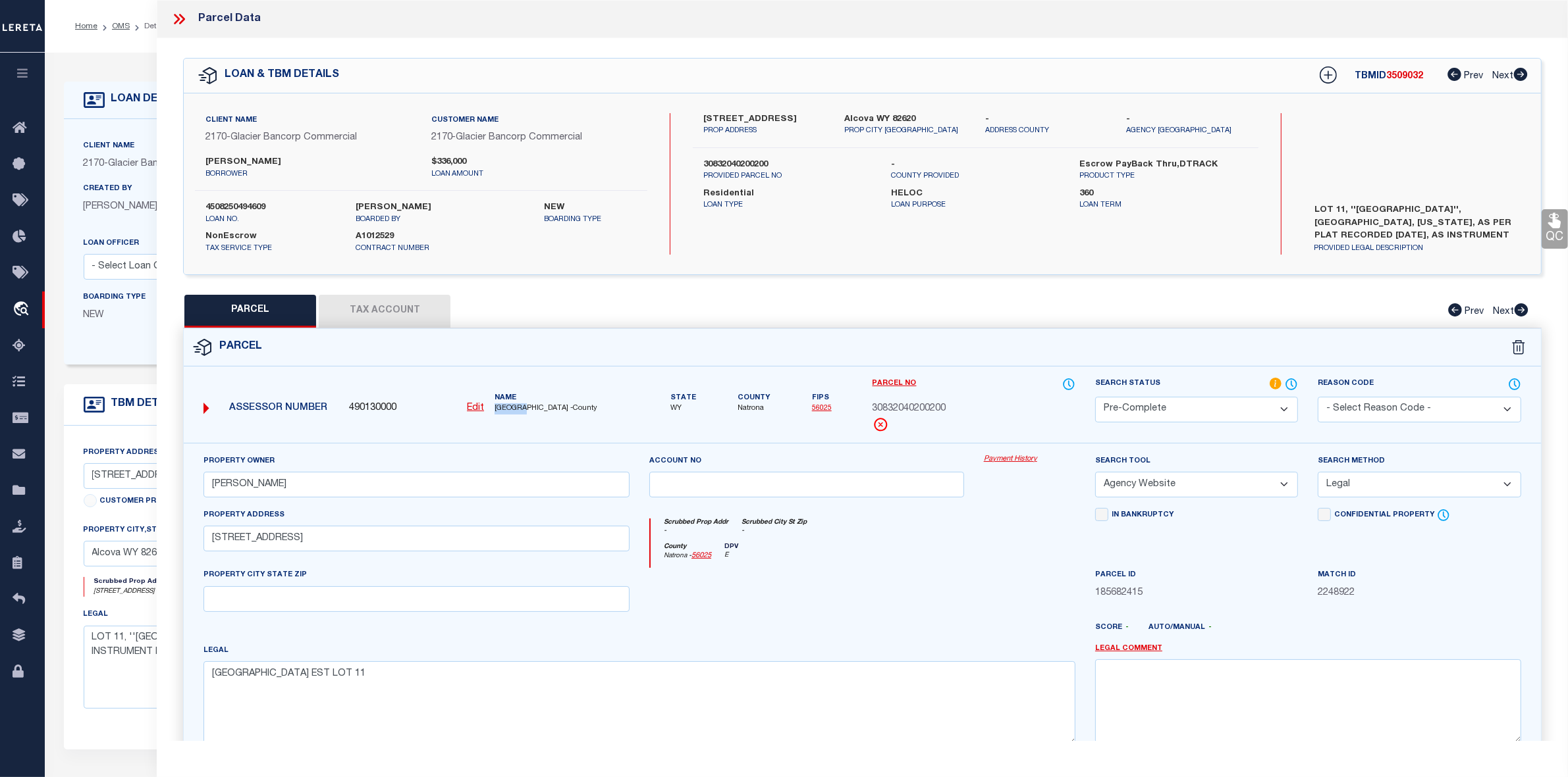
click at [529, 407] on span "[GEOGRAPHIC_DATA] -County" at bounding box center [562, 408] width 135 height 11
copy span "NATRONA"
click at [939, 414] on span "30832040200200" at bounding box center [909, 409] width 74 height 14
copy span "30832040200200"
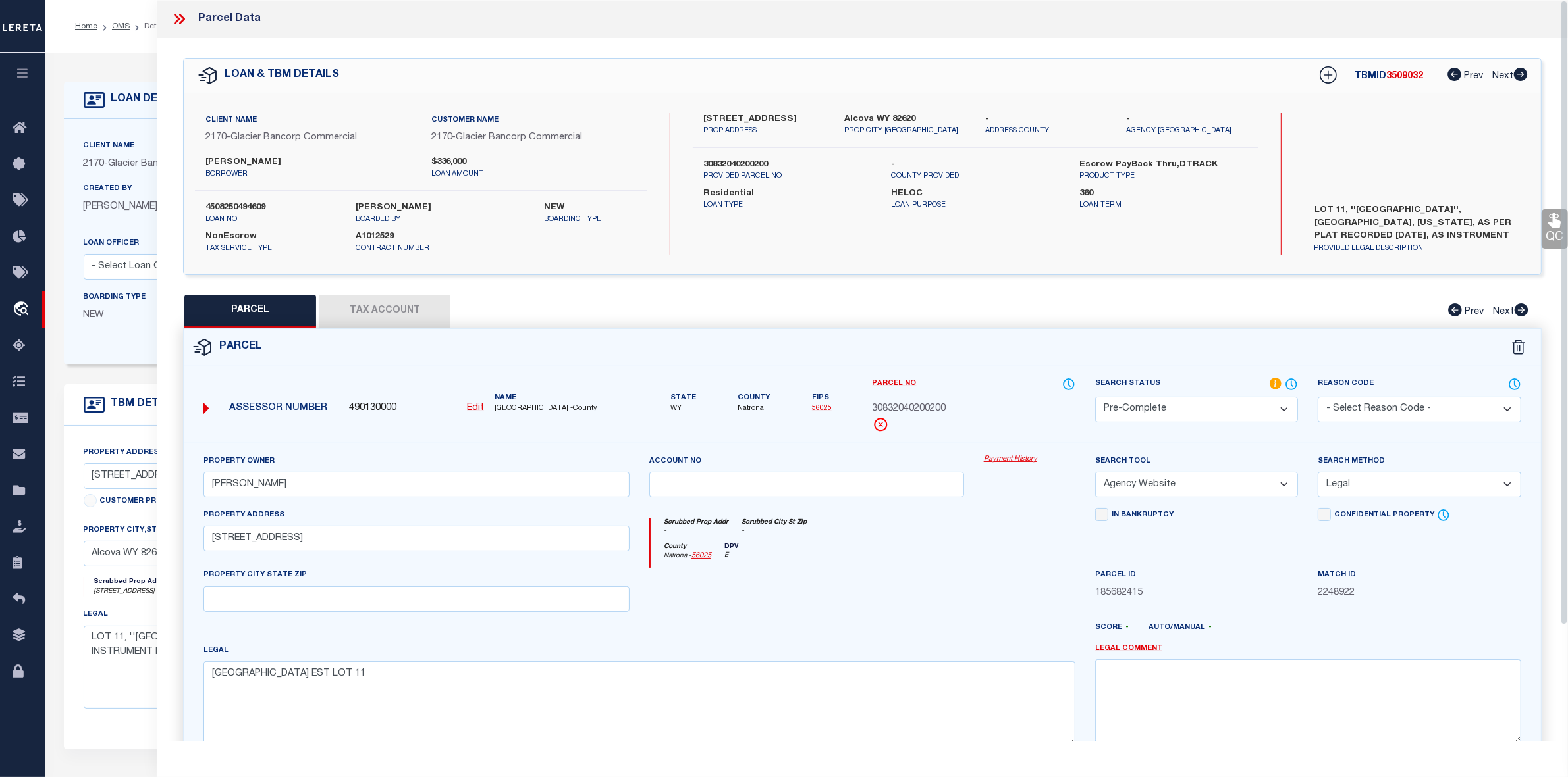
click at [916, 591] on div at bounding box center [806, 595] width 334 height 54
click at [945, 573] on div at bounding box center [806, 595] width 334 height 54
click at [178, 14] on icon at bounding box center [179, 19] width 17 height 17
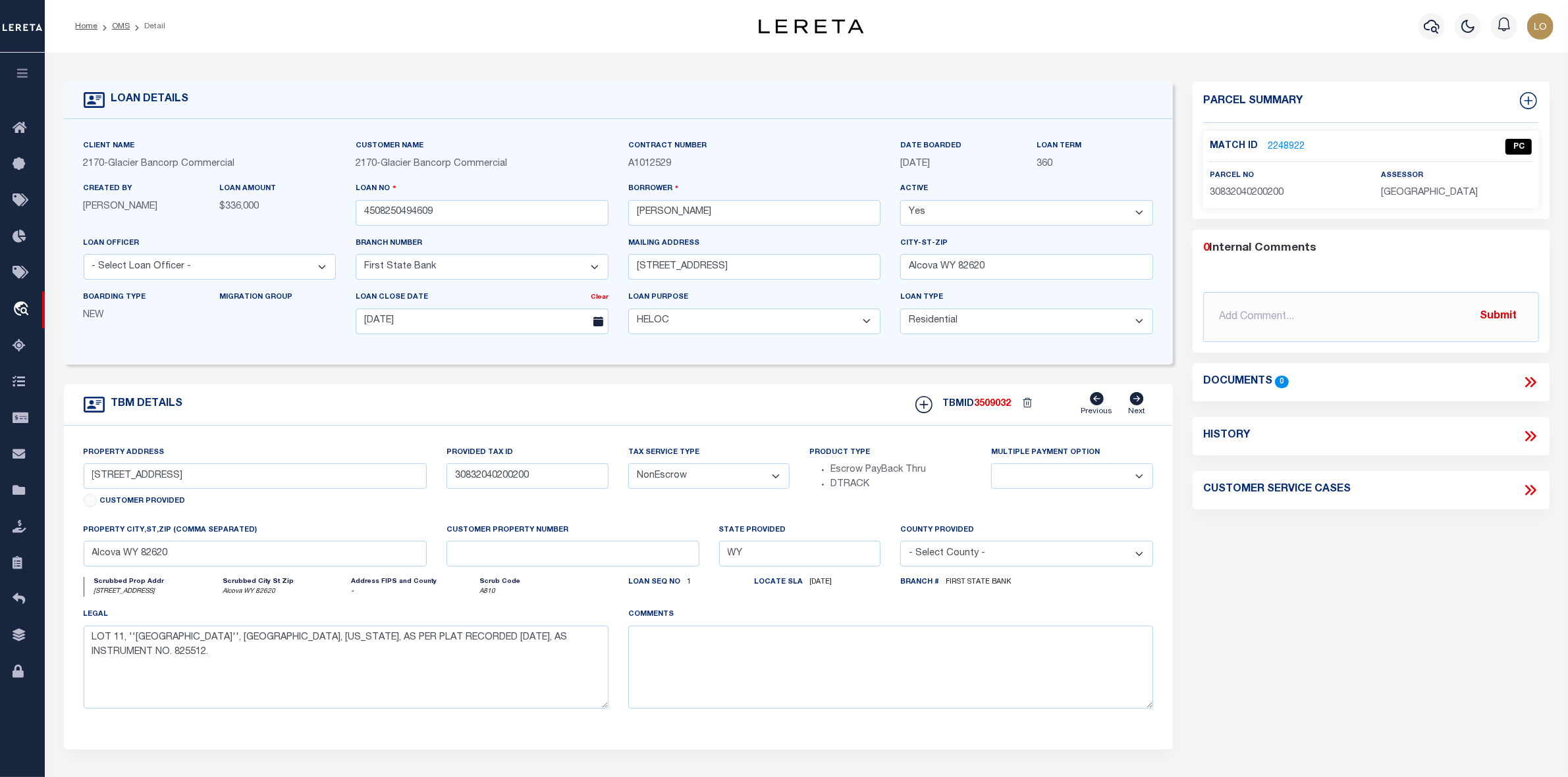
click at [1295, 583] on div "Parcel Summary Match ID 2248922 0" at bounding box center [1371, 441] width 377 height 719
click at [120, 27] on link "OMS" at bounding box center [121, 26] width 18 height 8
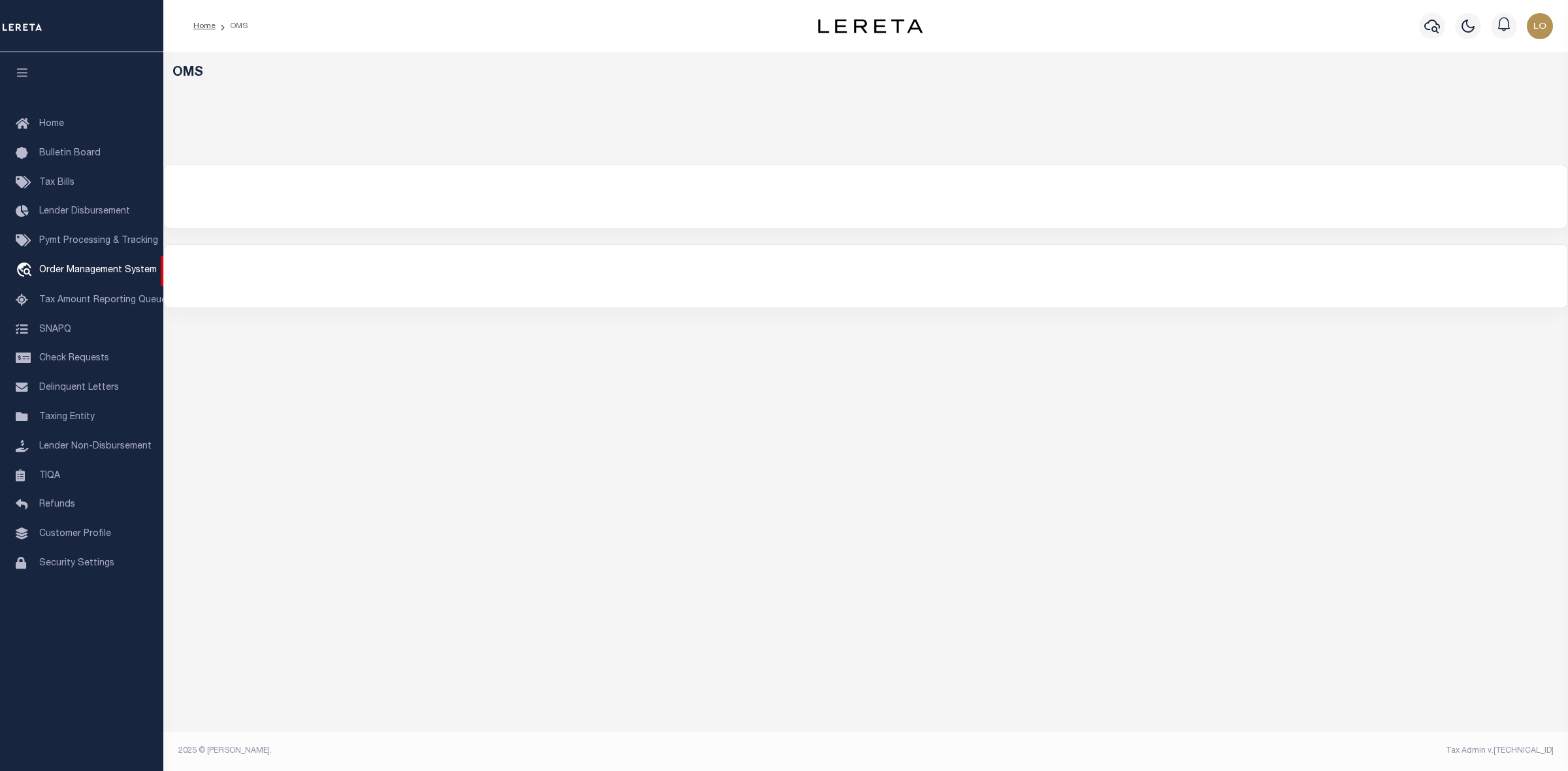
select select "200"
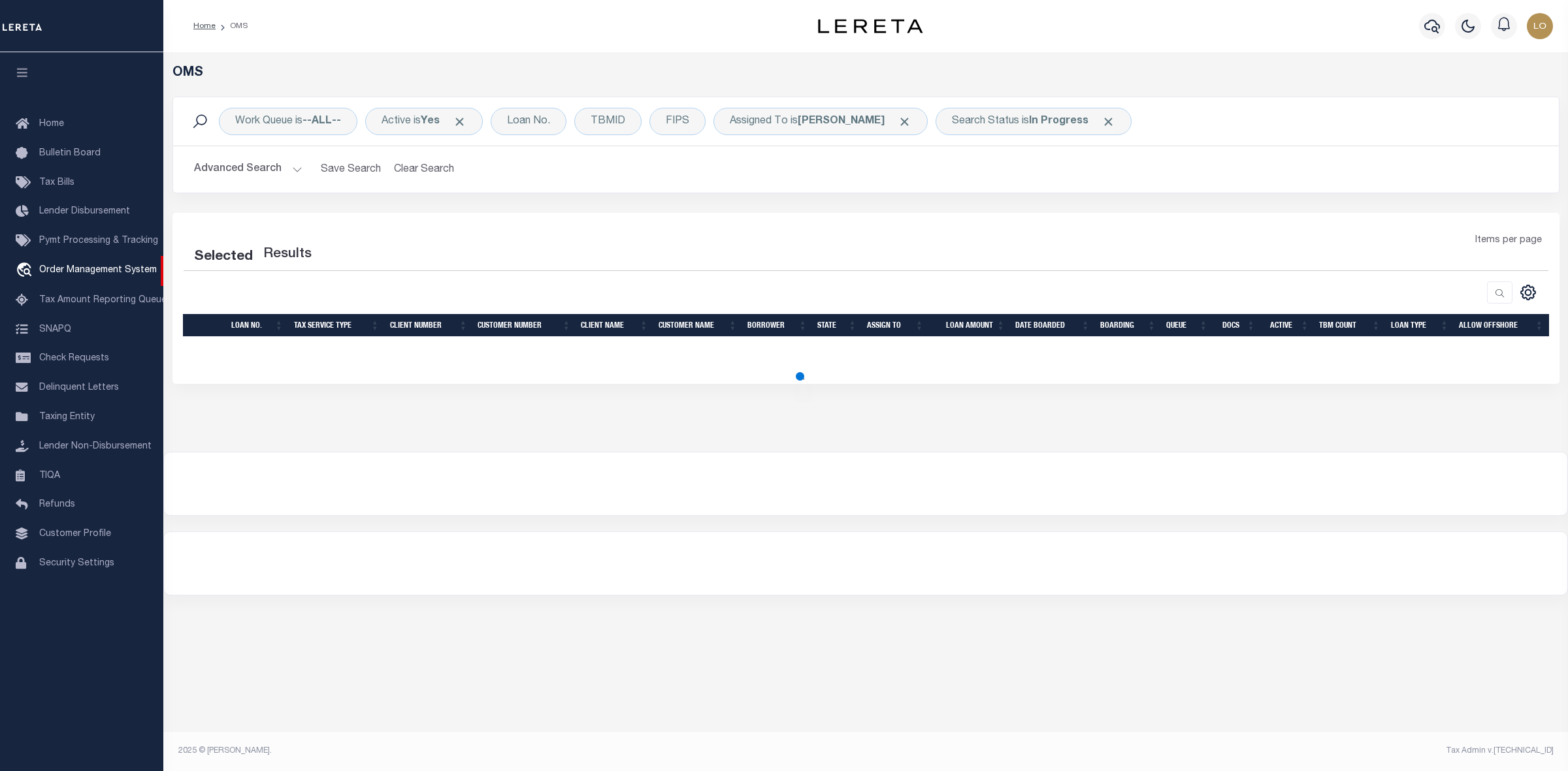
select select "200"
